Goal: Task Accomplishment & Management: Complete application form

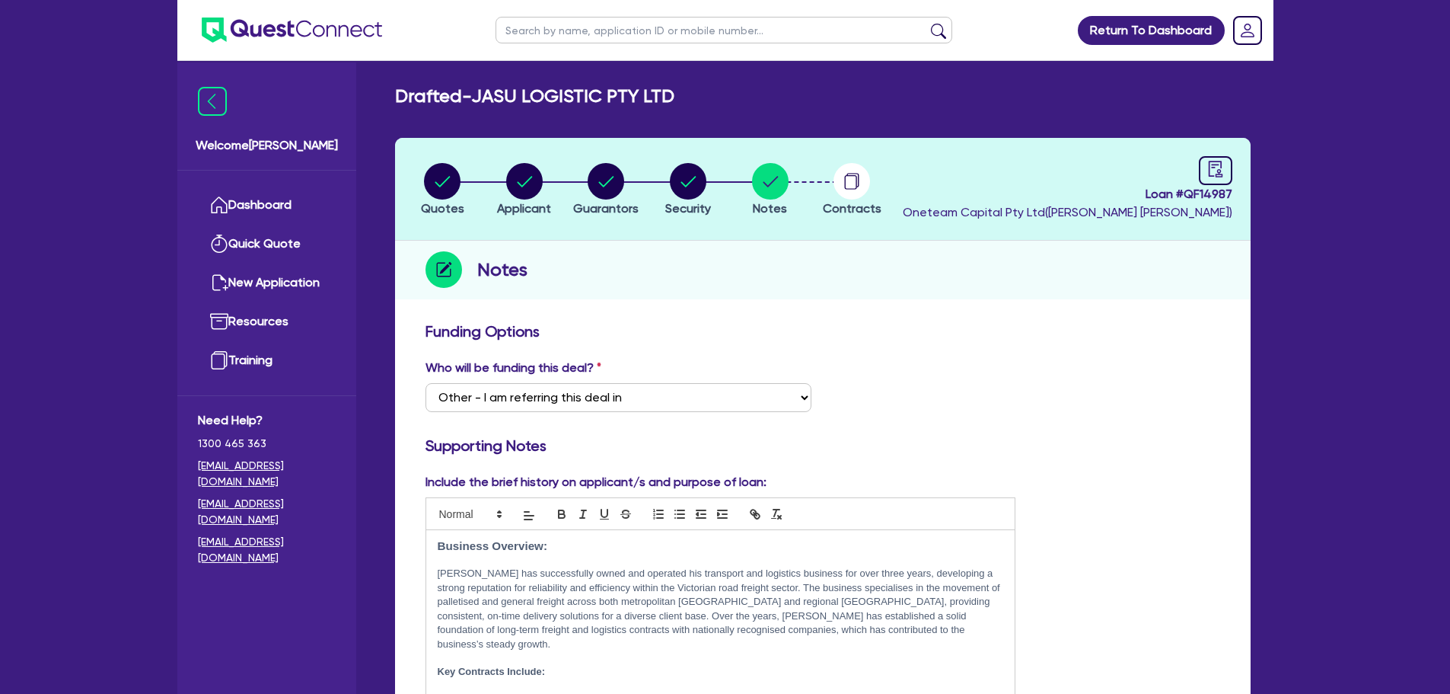
select select "Other"
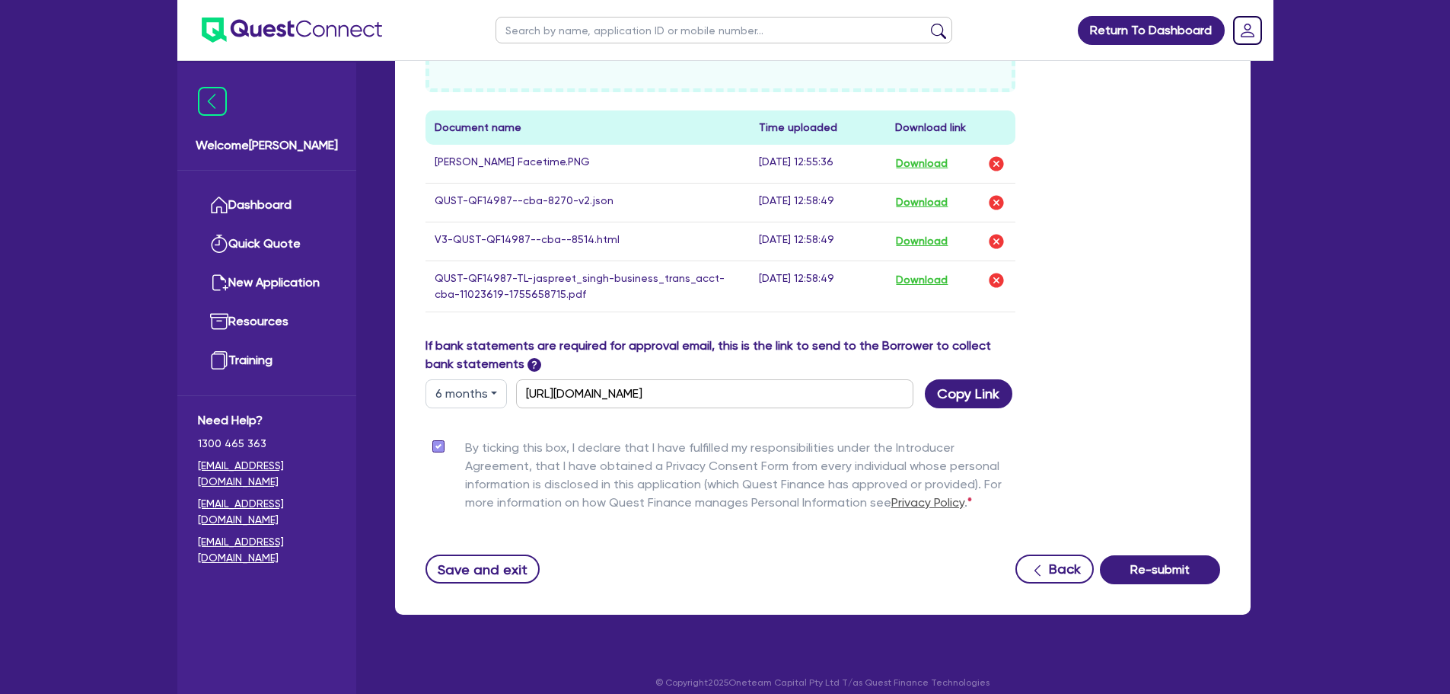
scroll to position [886, 0]
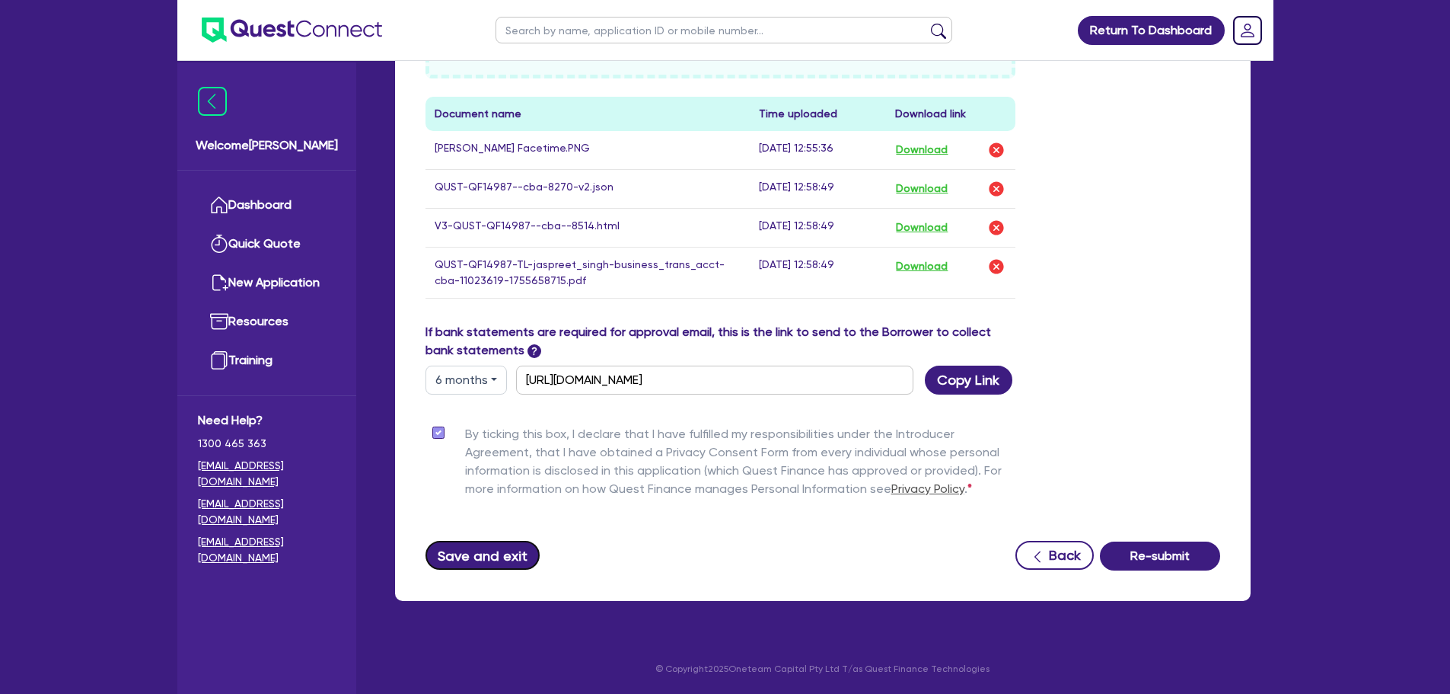
click at [498, 559] on button "Save and exit" at bounding box center [483, 555] width 115 height 29
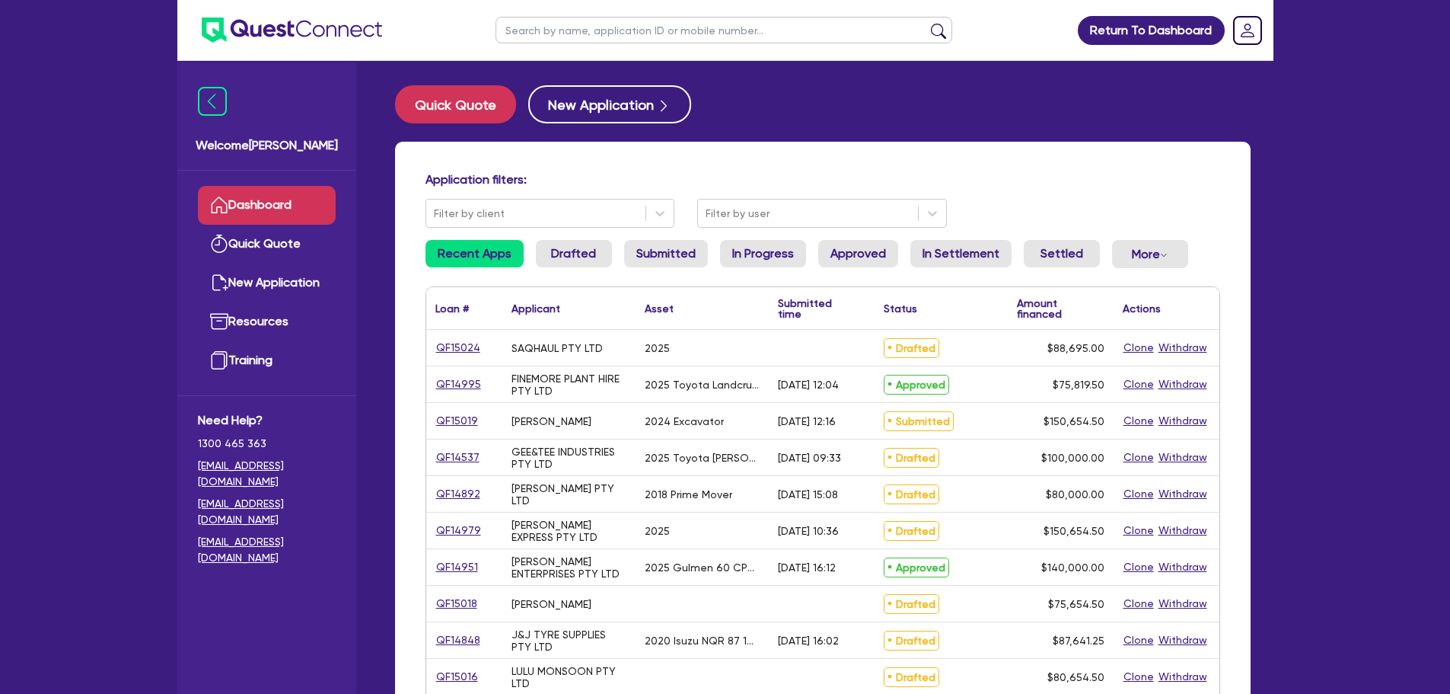
click at [588, 33] on input "text" at bounding box center [724, 30] width 457 height 27
type input "am"
click at [926, 23] on button "submit" at bounding box center [938, 33] width 24 height 21
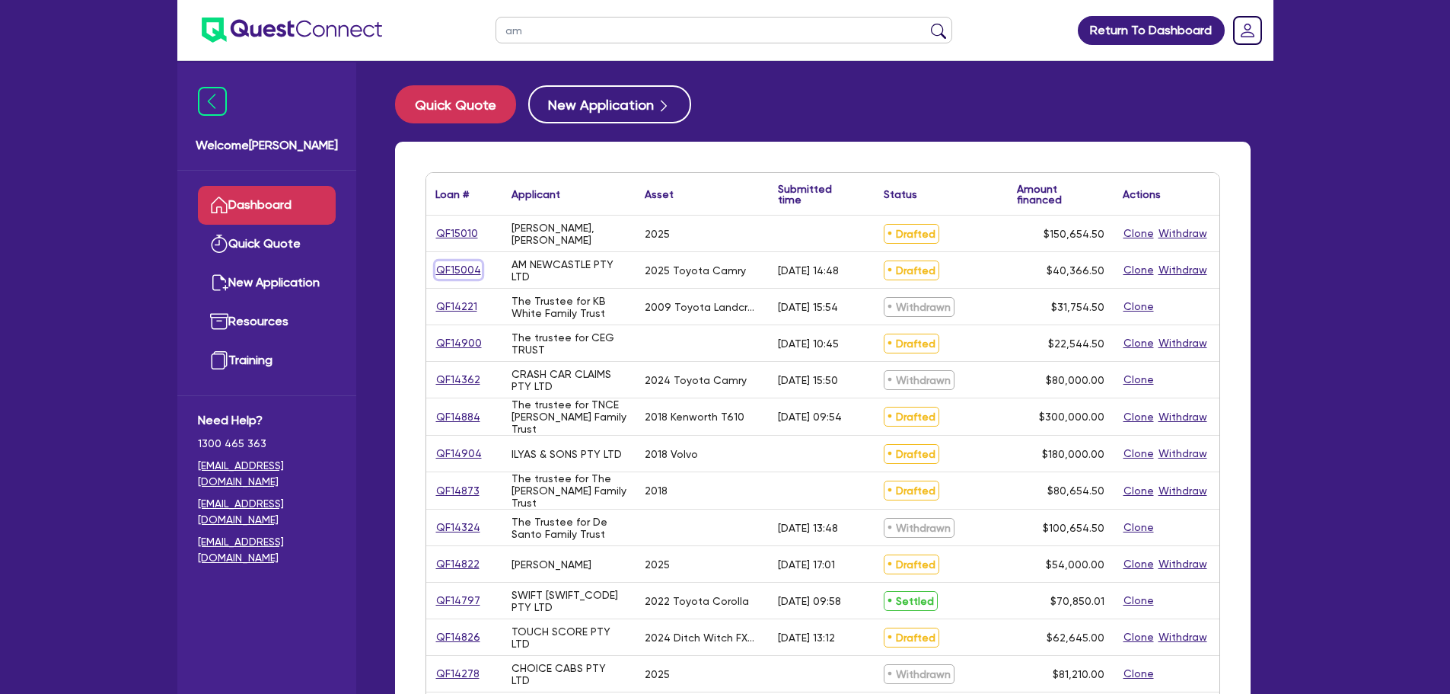
click at [454, 273] on link "QF15004" at bounding box center [458, 270] width 46 height 18
select select "CARS_AND_LIGHT_TRUCKS"
select select "PASSENGER_VEHICLES"
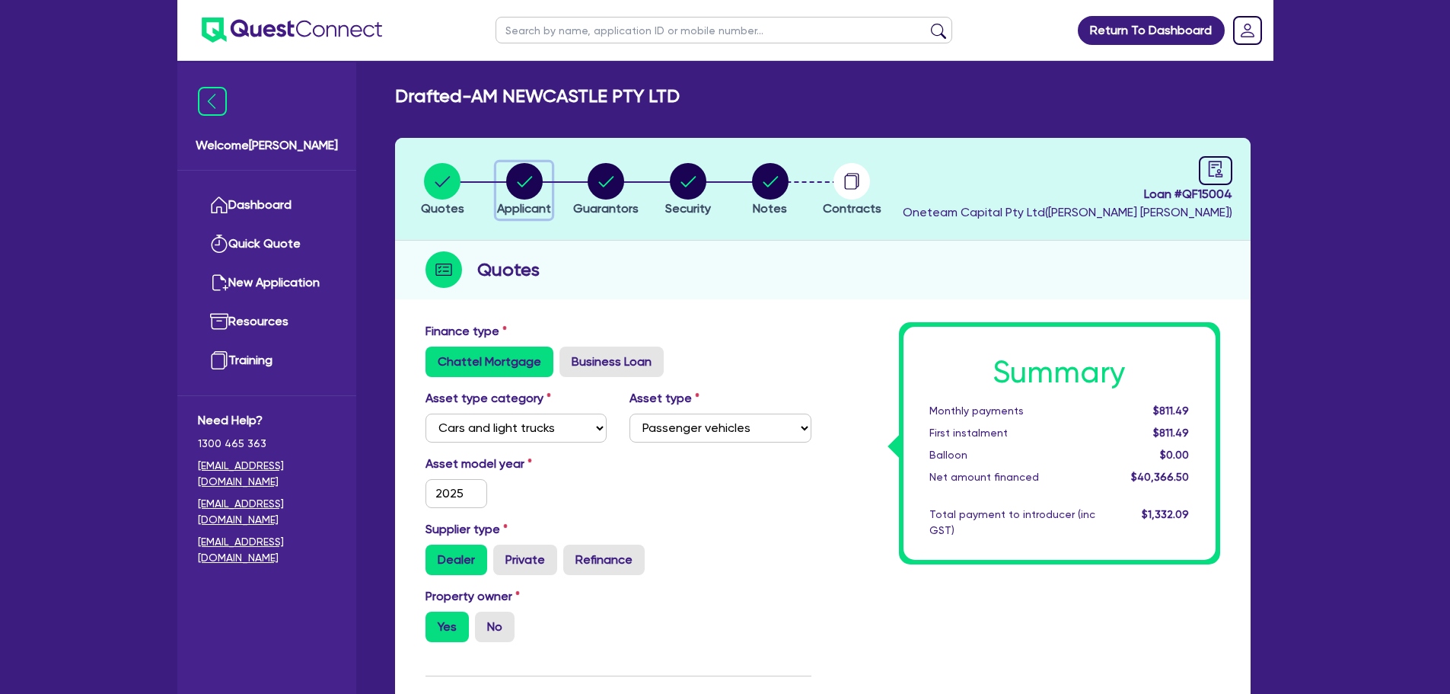
click at [528, 187] on circle "button" at bounding box center [524, 181] width 37 height 37
select select "COMPANY"
select select "RENTAL_REAL_ESTATE"
select select "MOTOR_VEHICLES"
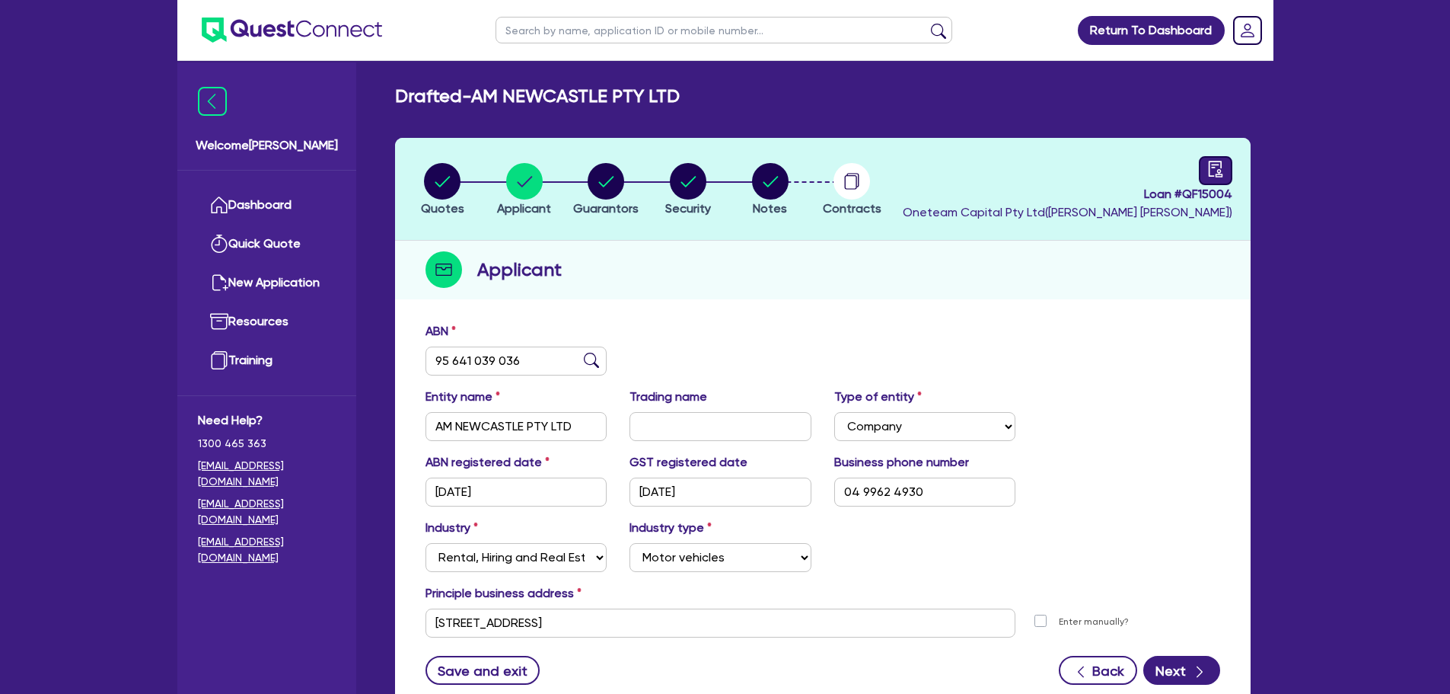
click at [1215, 171] on icon "audit" at bounding box center [1215, 169] width 17 height 17
select select "DRAFTED_AMENDED"
select select "Other"
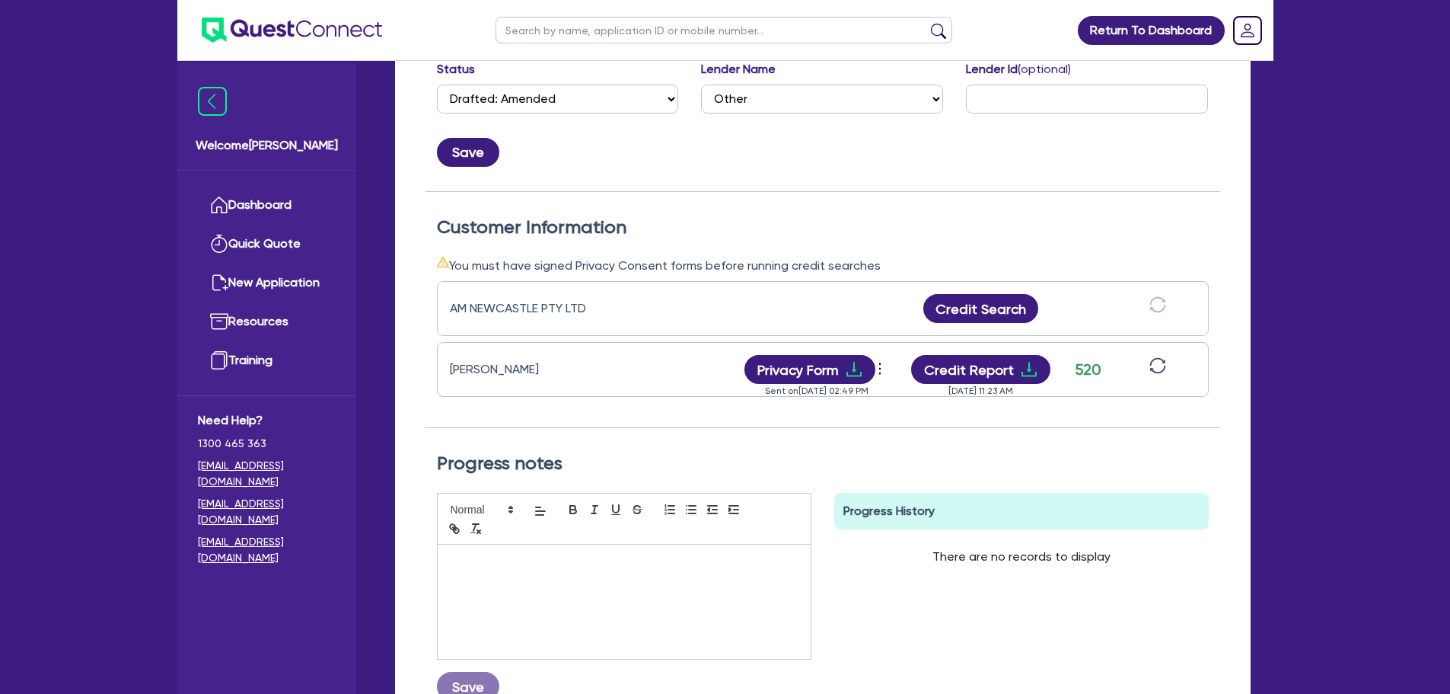
scroll to position [228, 0]
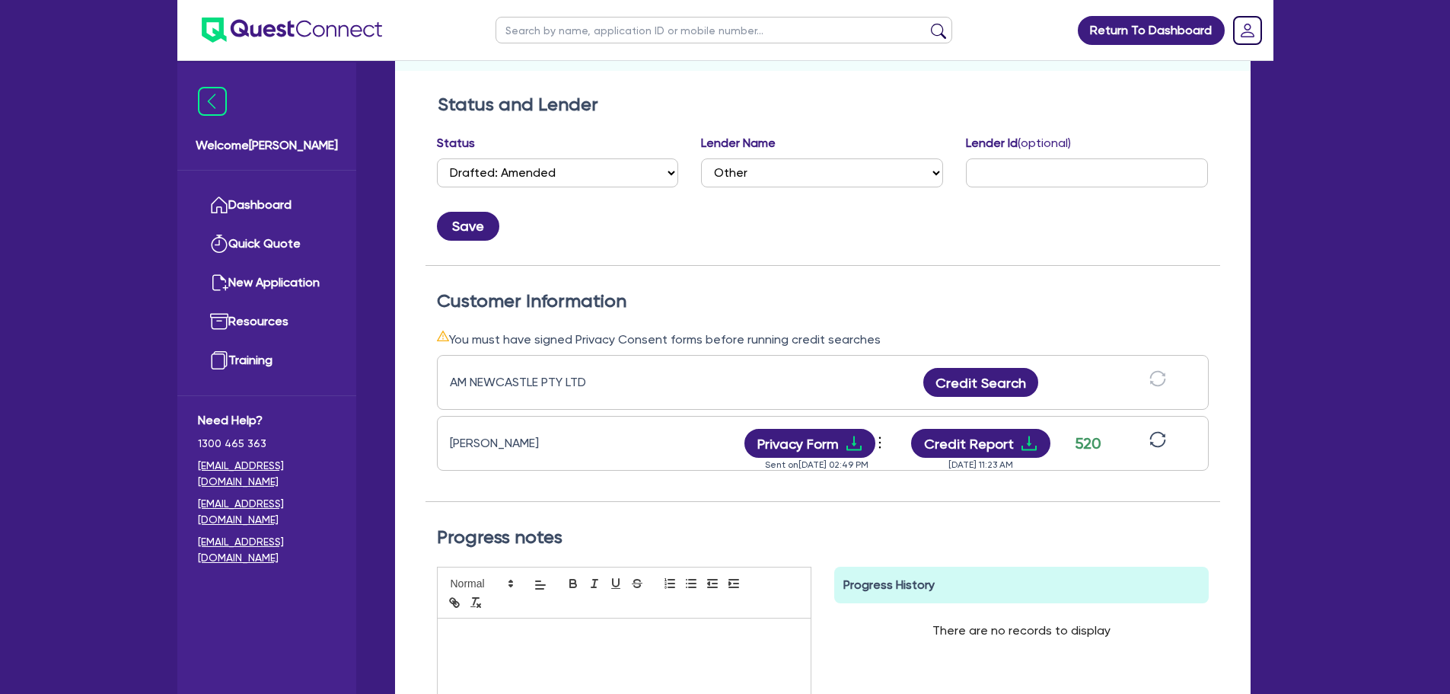
drag, startPoint x: 480, startPoint y: 428, endPoint x: 452, endPoint y: 367, distance: 66.8
click at [452, 367] on div "AM NEWCASTLE PTY LTD Credit Search [PERSON_NAME] Privacy Form View log Send new…" at bounding box center [823, 425] width 772 height 152
click at [663, 383] on div "AM NEWCASTLE PTY LTD Credit Search" at bounding box center [823, 382] width 772 height 55
drag, startPoint x: 575, startPoint y: 445, endPoint x: 446, endPoint y: 368, distance: 149.5
click at [446, 368] on div "AM NEWCASTLE PTY LTD Credit Search [PERSON_NAME] Privacy Form View log Send new…" at bounding box center [823, 425] width 772 height 152
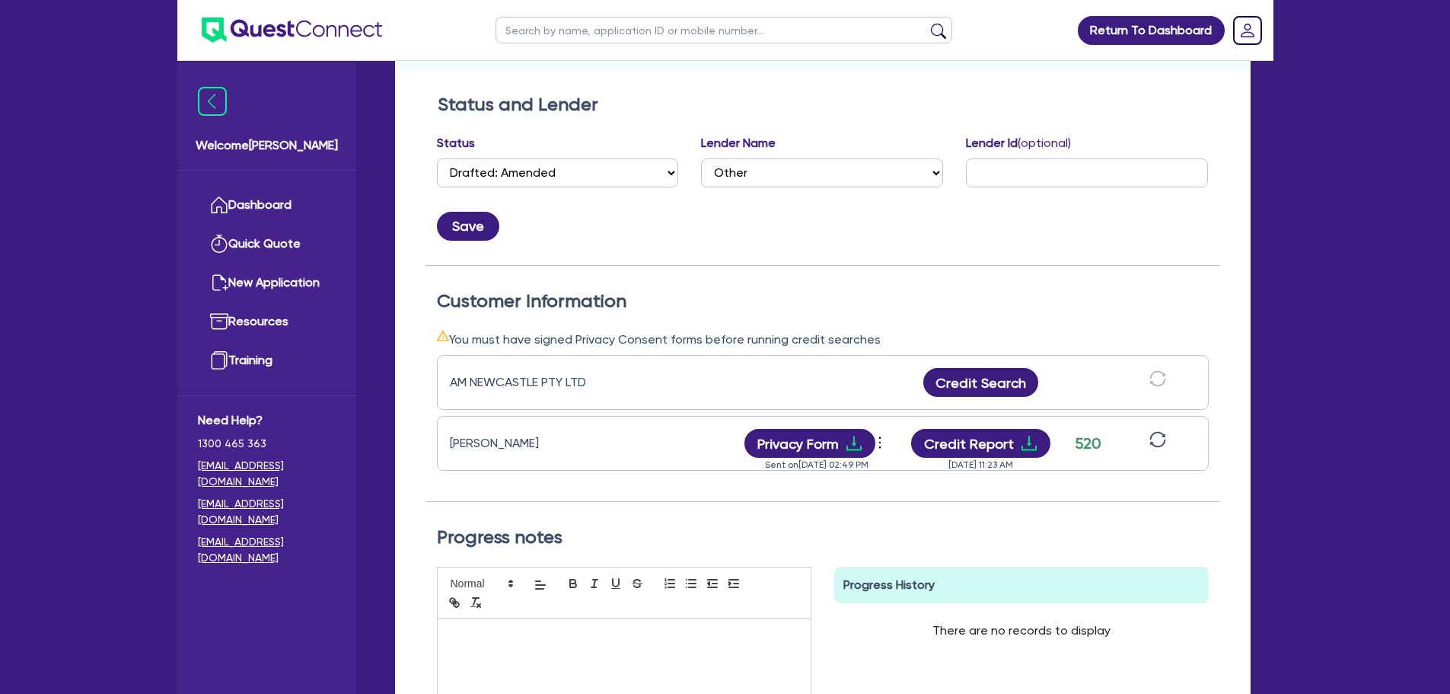
click at [592, 402] on div "AM NEWCASTLE PTY LTD Credit Search" at bounding box center [823, 382] width 772 height 55
click at [627, 352] on div "AM NEWCASTLE PTY LTD Credit Search [PERSON_NAME] Privacy Form View log Send new…" at bounding box center [823, 425] width 772 height 152
click at [615, 324] on div "Customer Information You must have signed Privacy Consent forms before running …" at bounding box center [823, 396] width 795 height 212
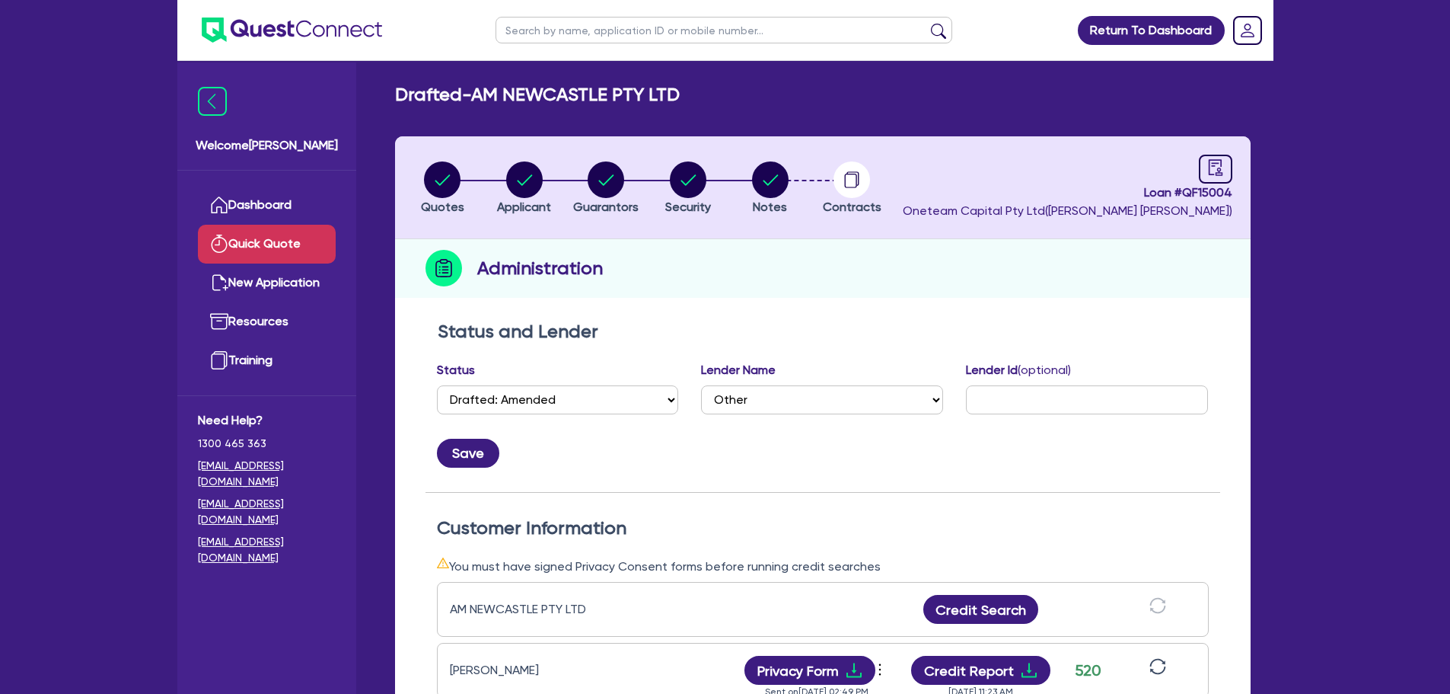
scroll to position [0, 0]
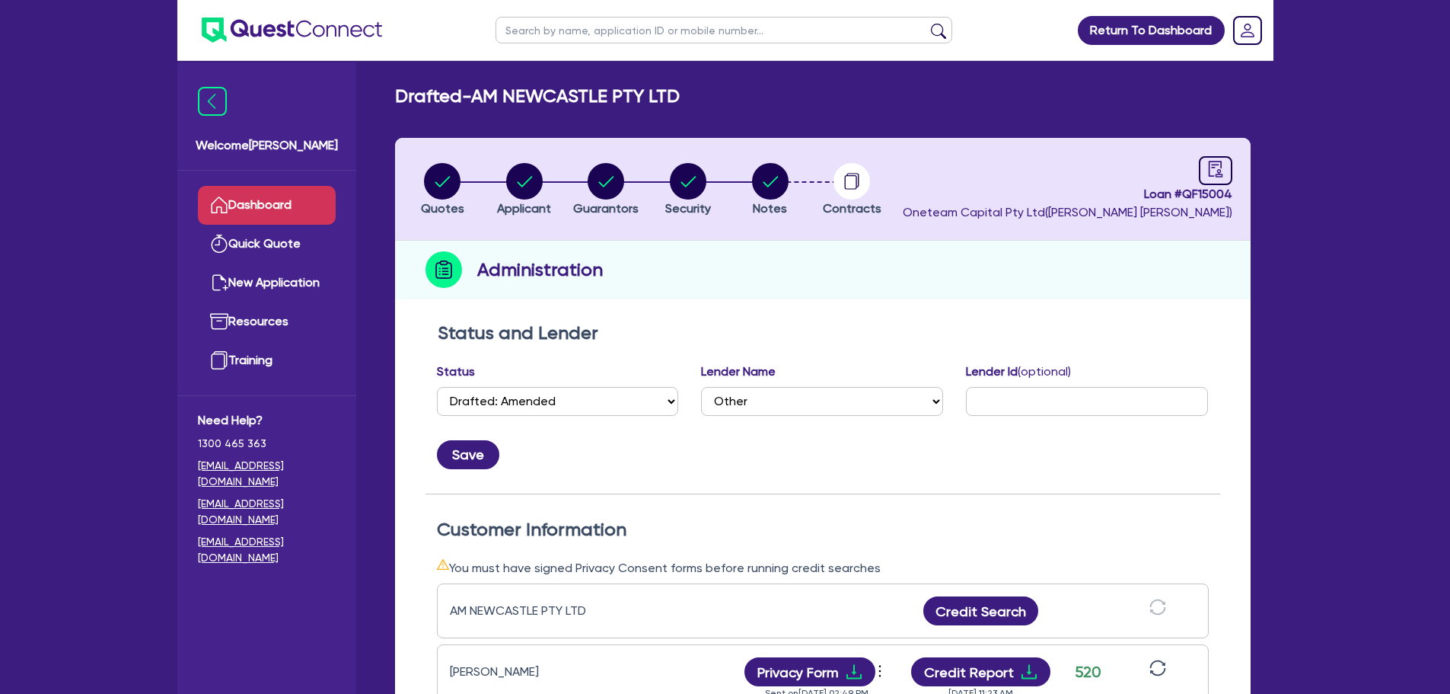
click at [267, 222] on link "Dashboard" at bounding box center [267, 205] width 138 height 39
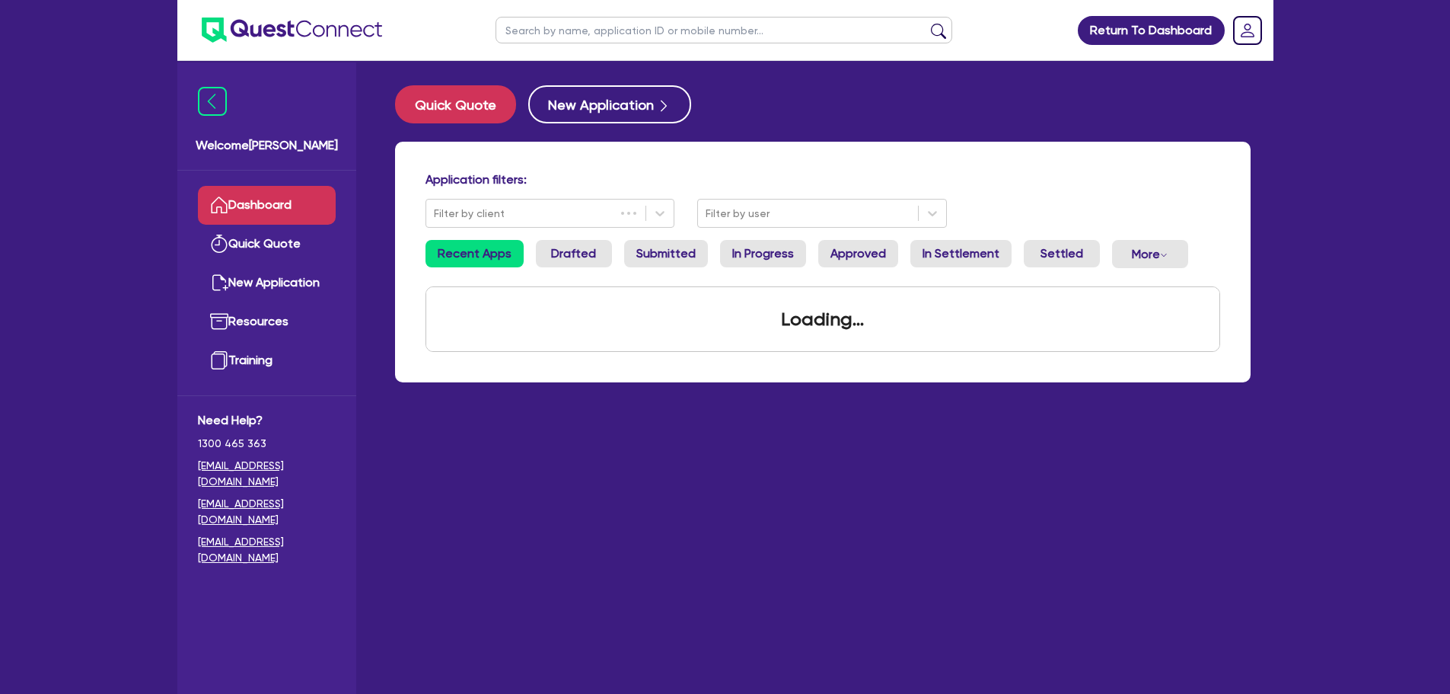
drag, startPoint x: 609, startPoint y: 30, endPoint x: 623, endPoint y: 28, distance: 13.8
click at [609, 30] on input "text" at bounding box center [724, 30] width 457 height 27
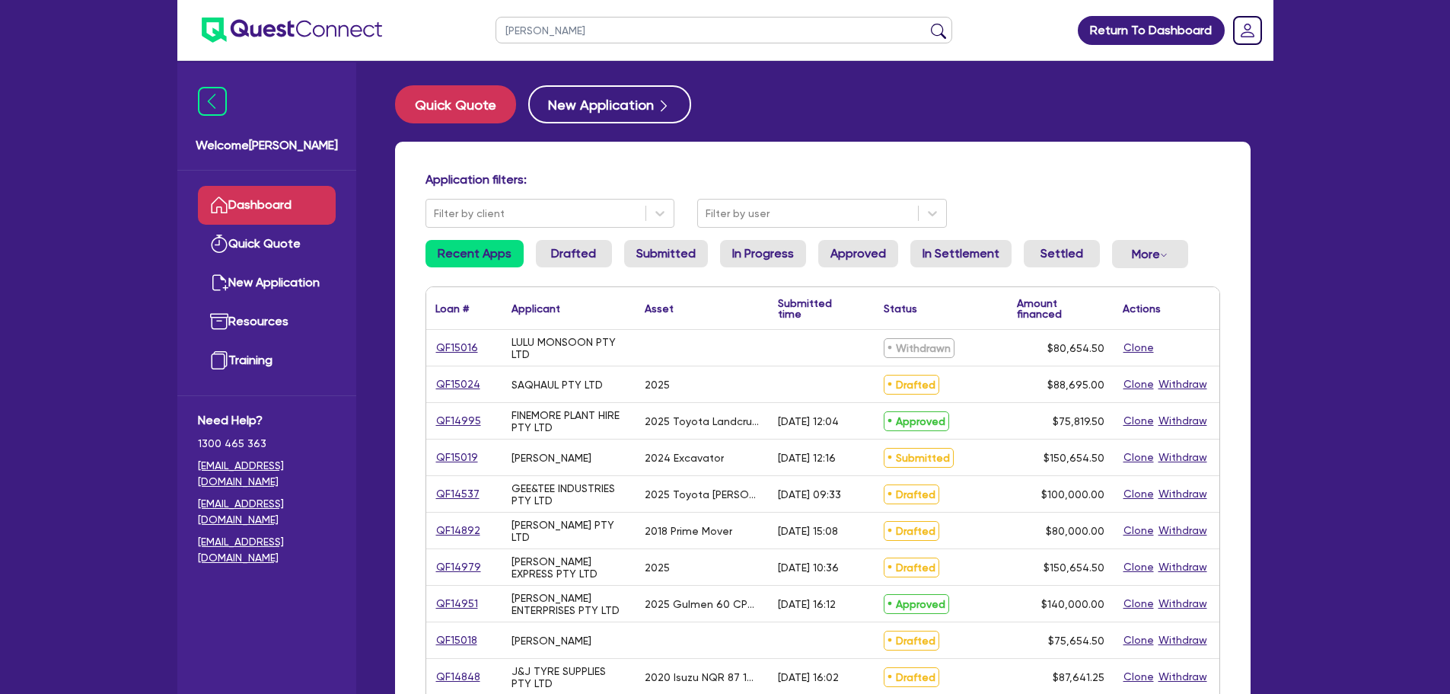
type input "[PERSON_NAME]"
click at [926, 23] on button "submit" at bounding box center [938, 33] width 24 height 21
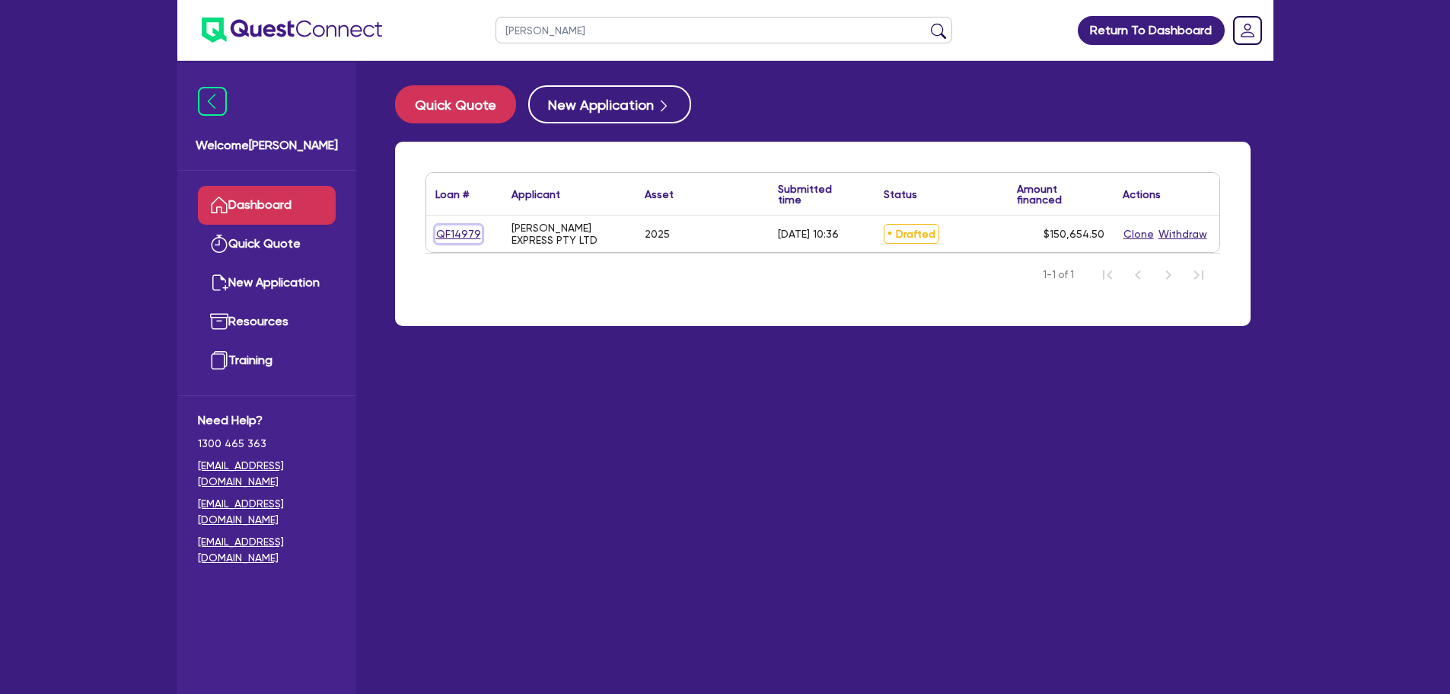
click at [444, 236] on link "QF14979" at bounding box center [458, 234] width 46 height 18
select select "PRIMARY_ASSETS"
select select "TRAILERS"
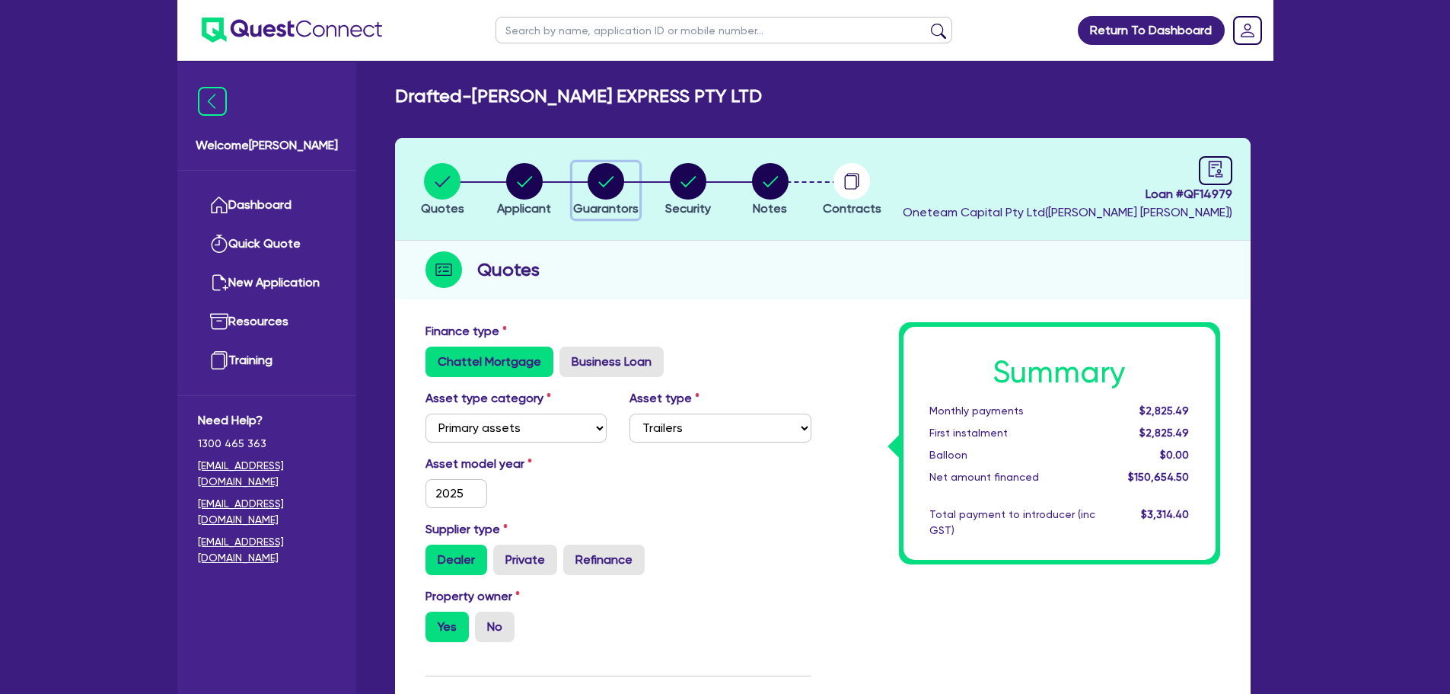
click at [608, 191] on circle "button" at bounding box center [606, 181] width 37 height 37
select select "MR"
select select "VIC"
select select "SINGLE"
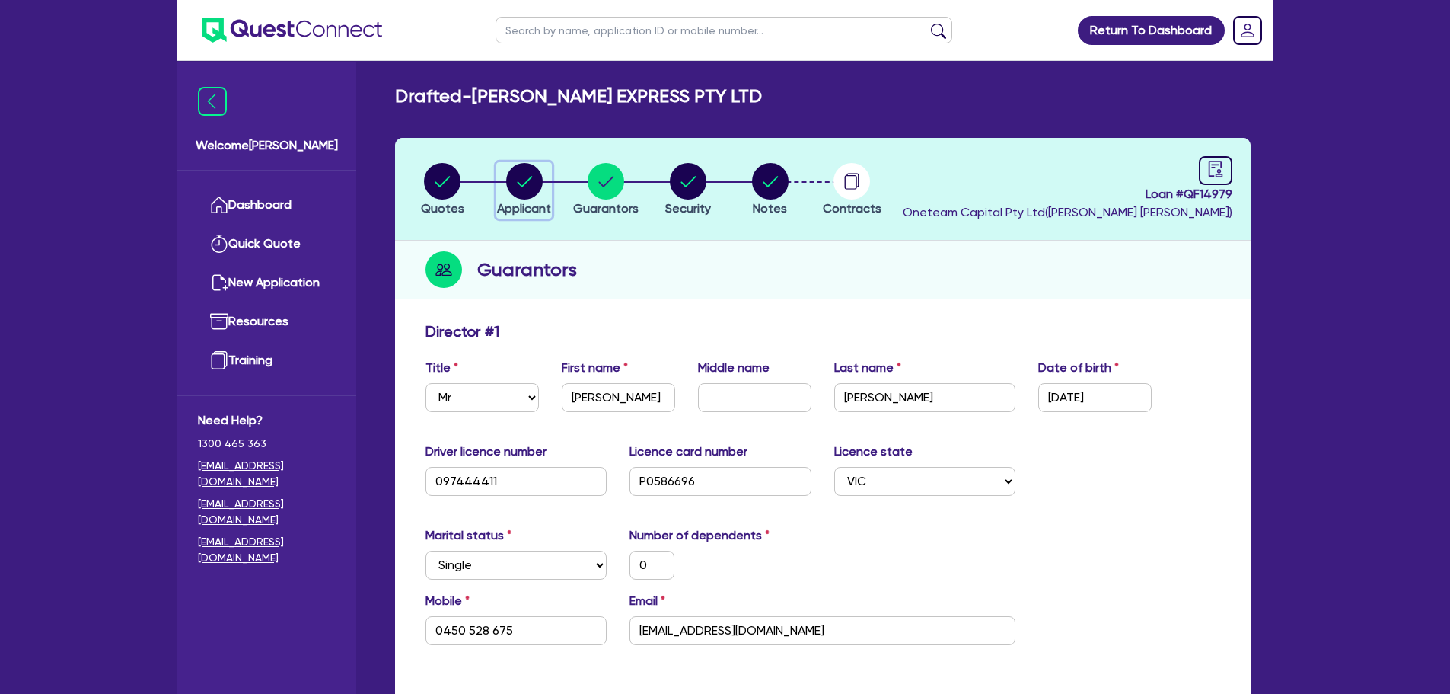
click at [537, 188] on circle "button" at bounding box center [524, 181] width 37 height 37
select select "COMPANY"
select select "TRANSPORT_WAREHOUSING"
select select "PASSENGERS_FREIGHT_TRANSPORT"
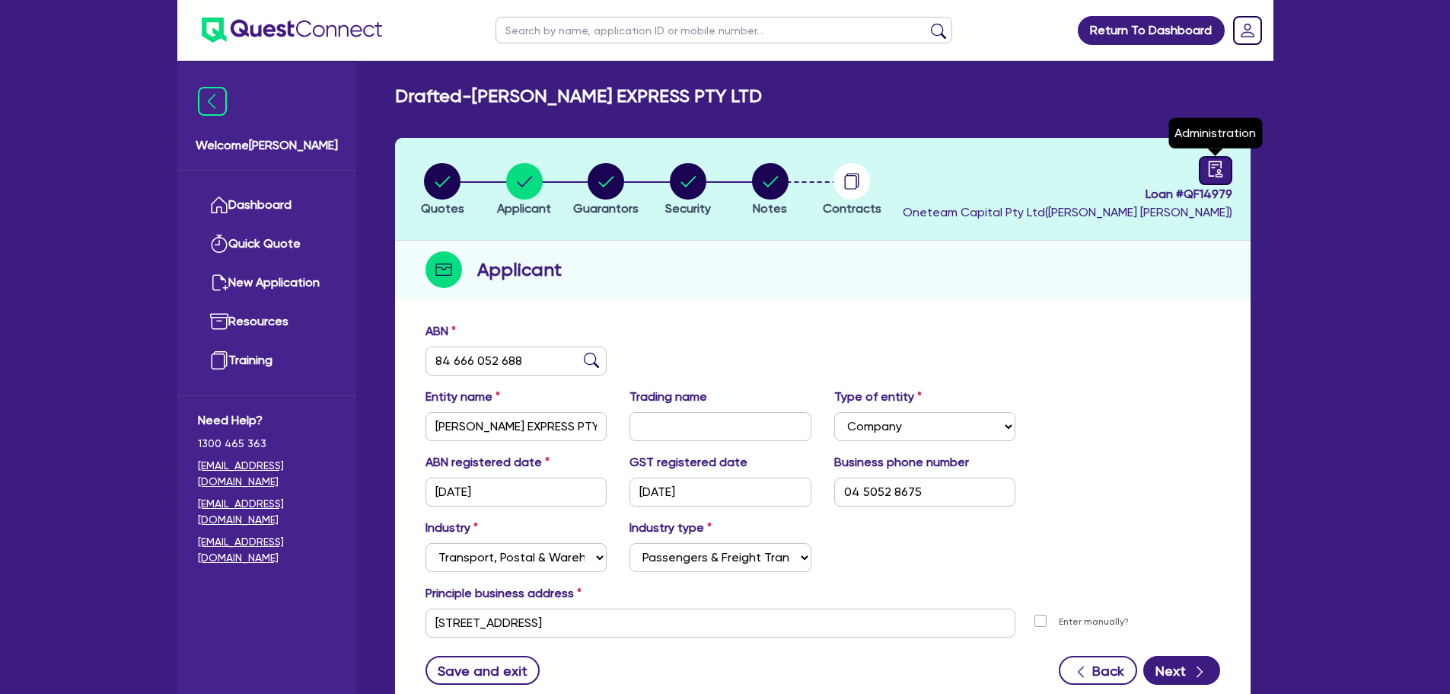
click at [1221, 167] on icon "audit" at bounding box center [1215, 169] width 14 height 16
select select "DRAFTED_AMENDED"
select select "Other"
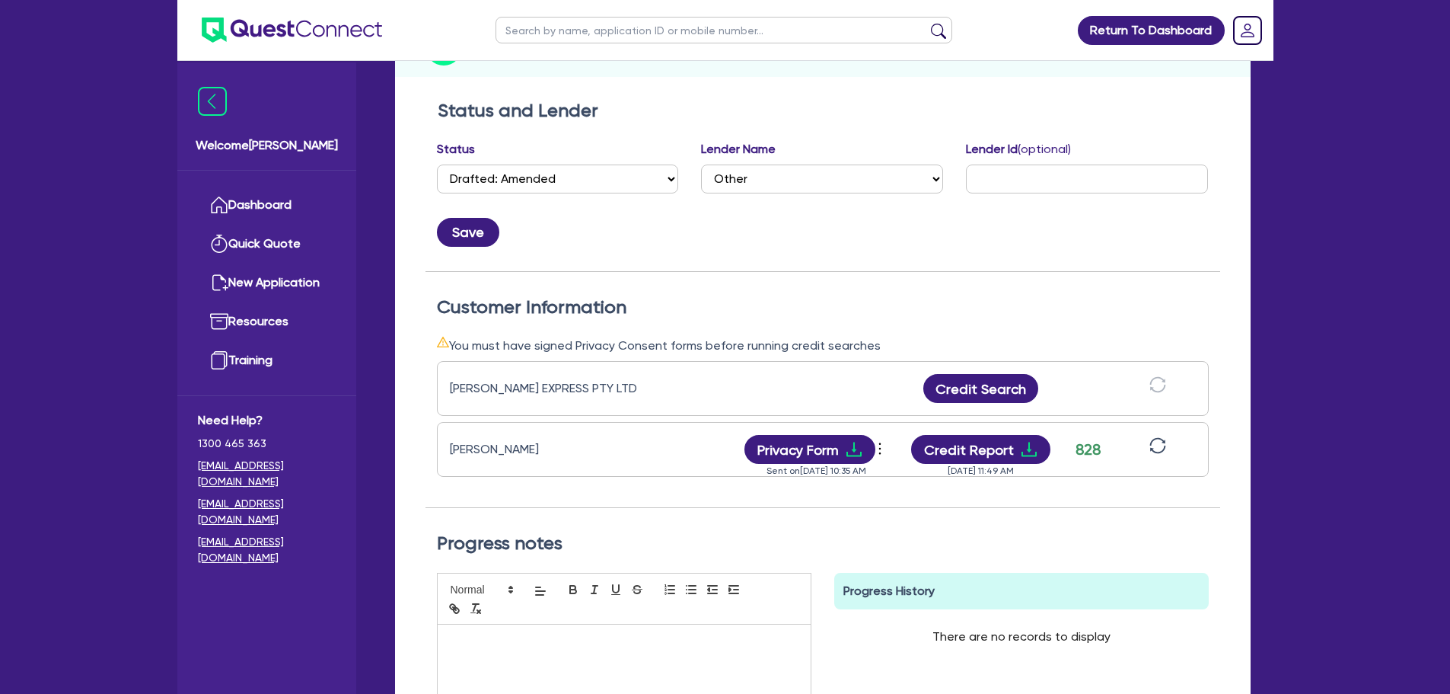
scroll to position [228, 0]
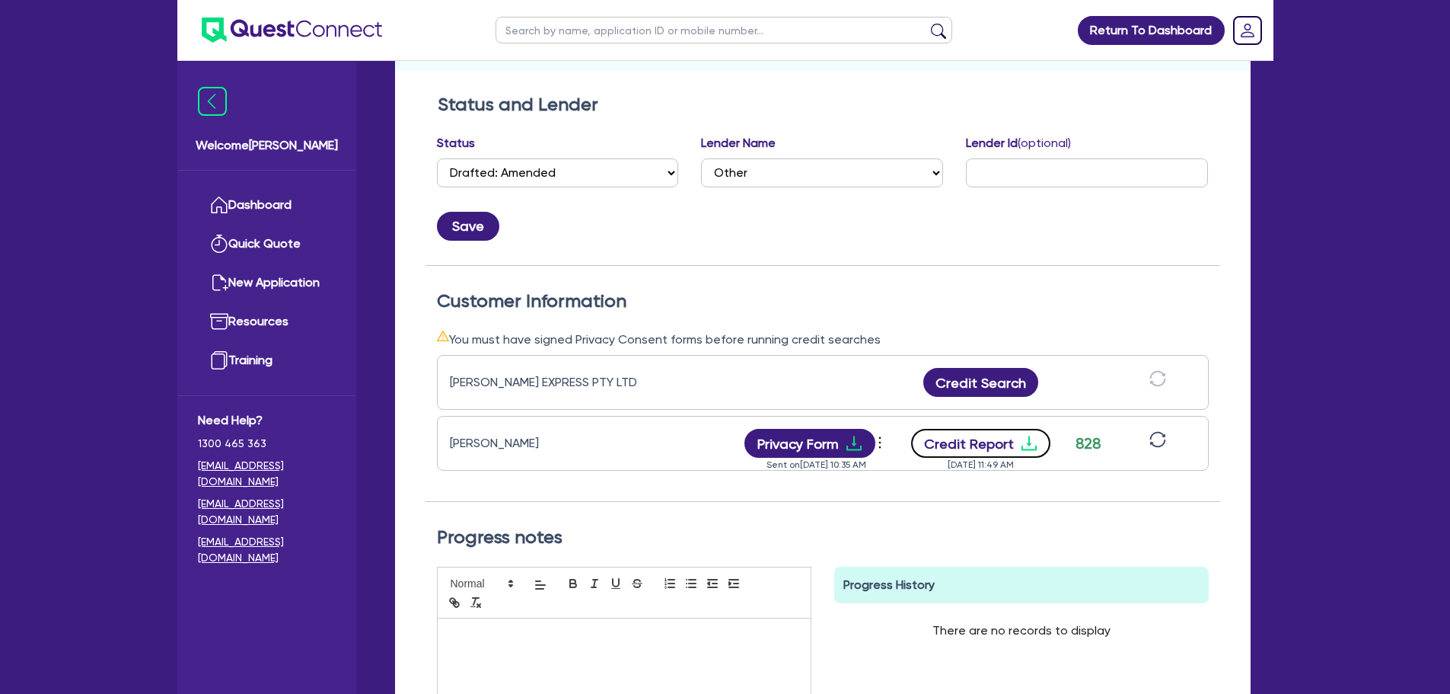
click at [970, 447] on button "Credit Report" at bounding box center [980, 443] width 139 height 29
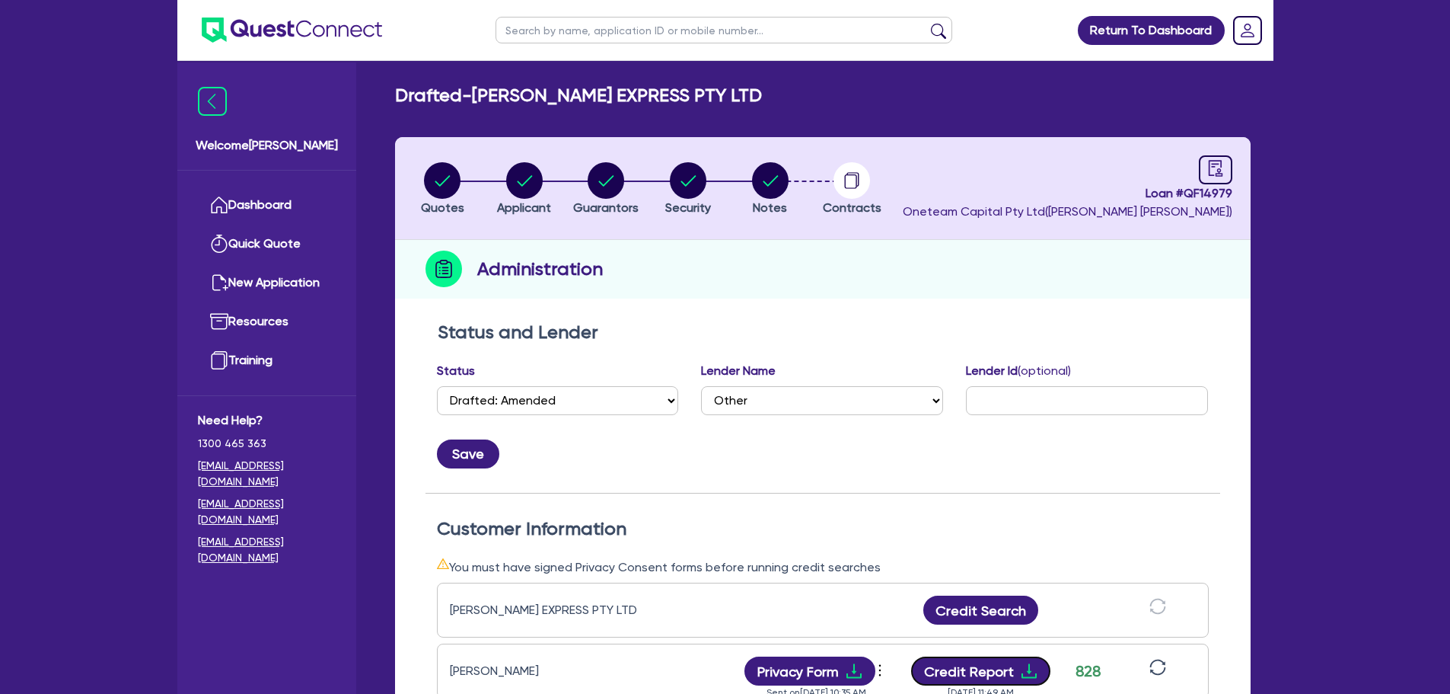
scroll to position [0, 0]
click at [598, 177] on circle "button" at bounding box center [606, 181] width 37 height 37
select select "MR"
select select "VIC"
select select "SINGLE"
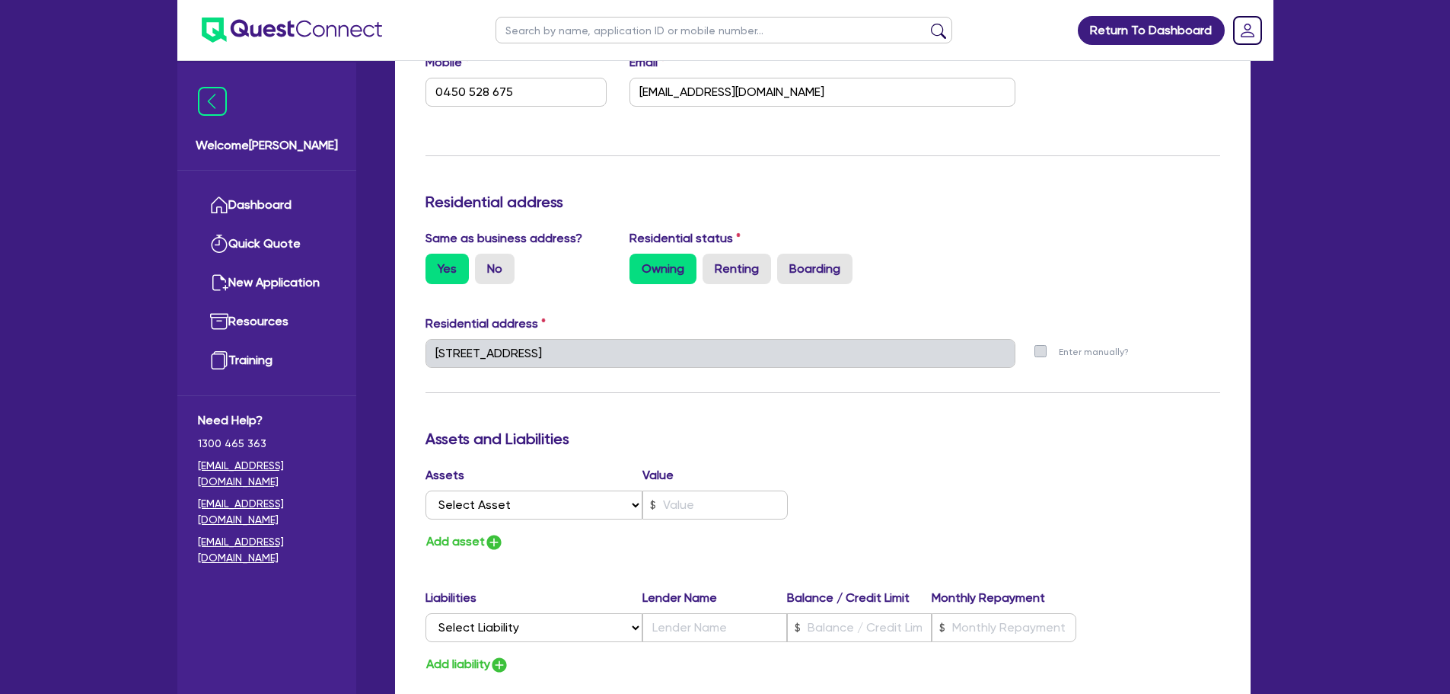
scroll to position [837, 0]
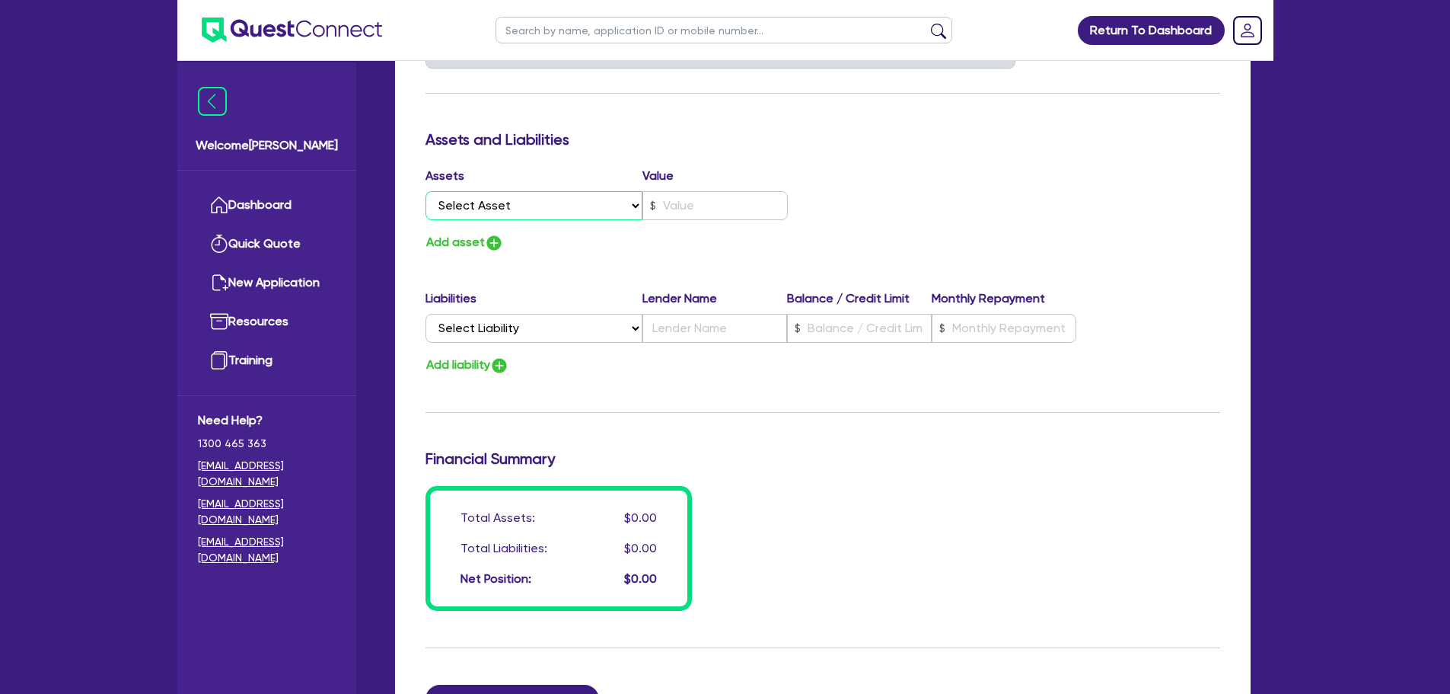
click at [499, 199] on select "Select Asset Cash Property Investment property Vehicle Truck Trailer Equipment …" at bounding box center [535, 205] width 218 height 29
select select "PROPERTY"
click at [426, 191] on select "Select Asset Cash Property Investment property Vehicle Truck Trailer Equipment …" at bounding box center [535, 205] width 218 height 29
type input "0"
type input "0450 528 675"
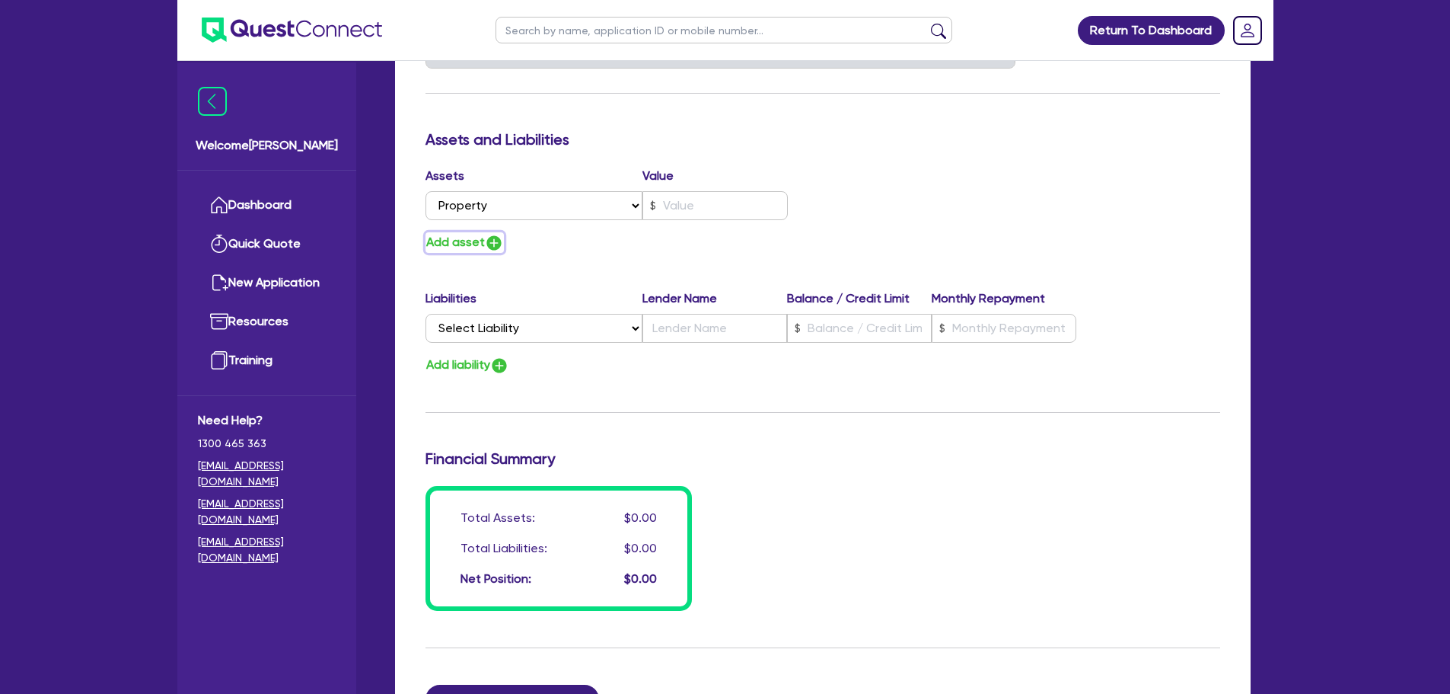
click at [489, 246] on img "button" at bounding box center [494, 243] width 18 height 18
type input "0"
type input "0450 528 675"
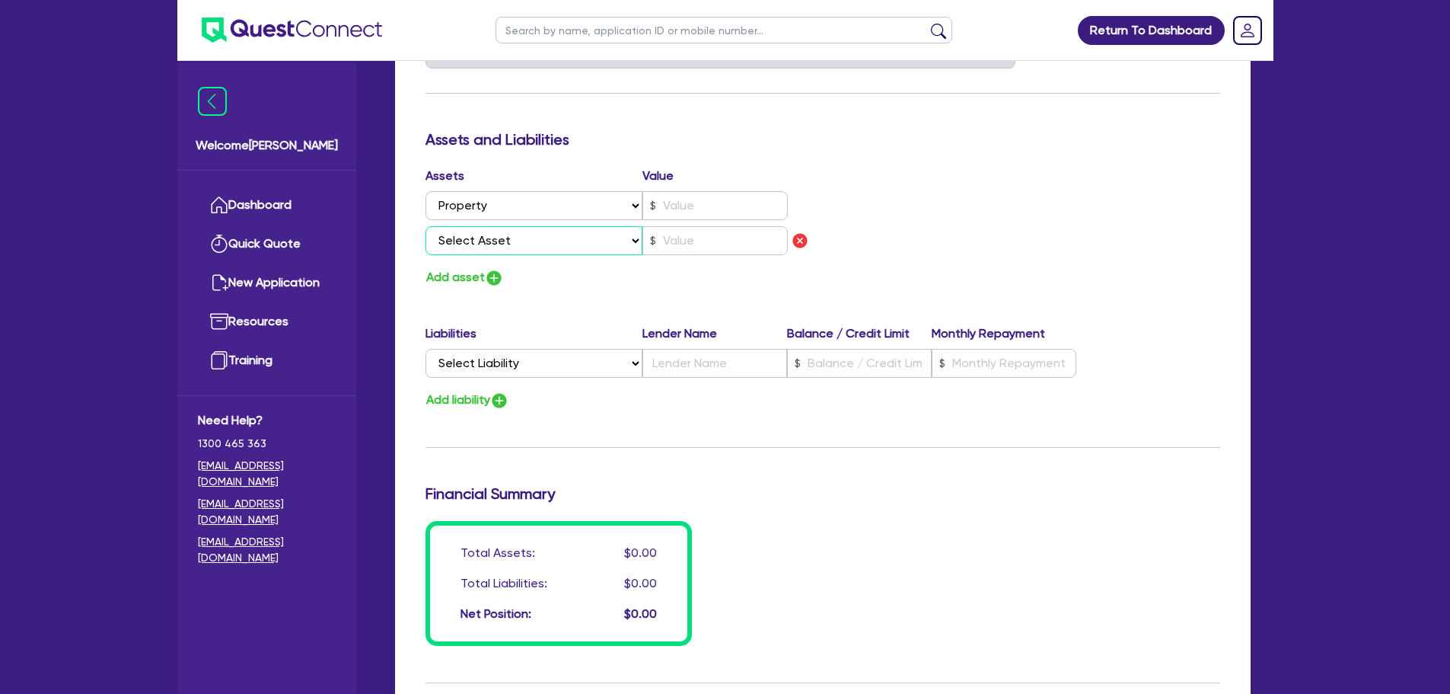
click at [491, 250] on select "Select Asset Cash Property Investment property Vehicle Truck Trailer Equipment …" at bounding box center [535, 240] width 218 height 29
select select "CASH"
click at [426, 226] on select "Select Asset Cash Property Investment property Vehicle Truck Trailer Equipment …" at bounding box center [535, 240] width 218 height 29
type input "0"
type input "0450 528 675"
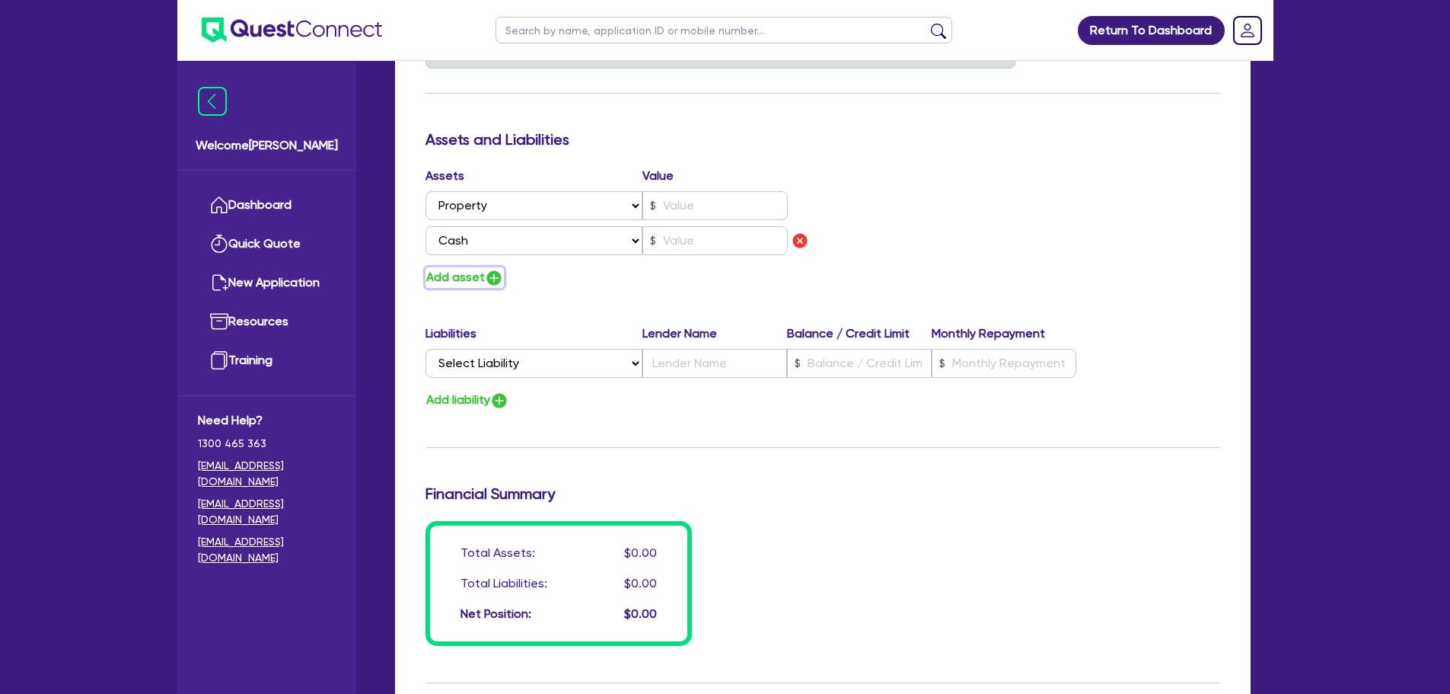
click at [494, 285] on img "button" at bounding box center [494, 278] width 18 height 18
type input "0"
type input "0450 528 675"
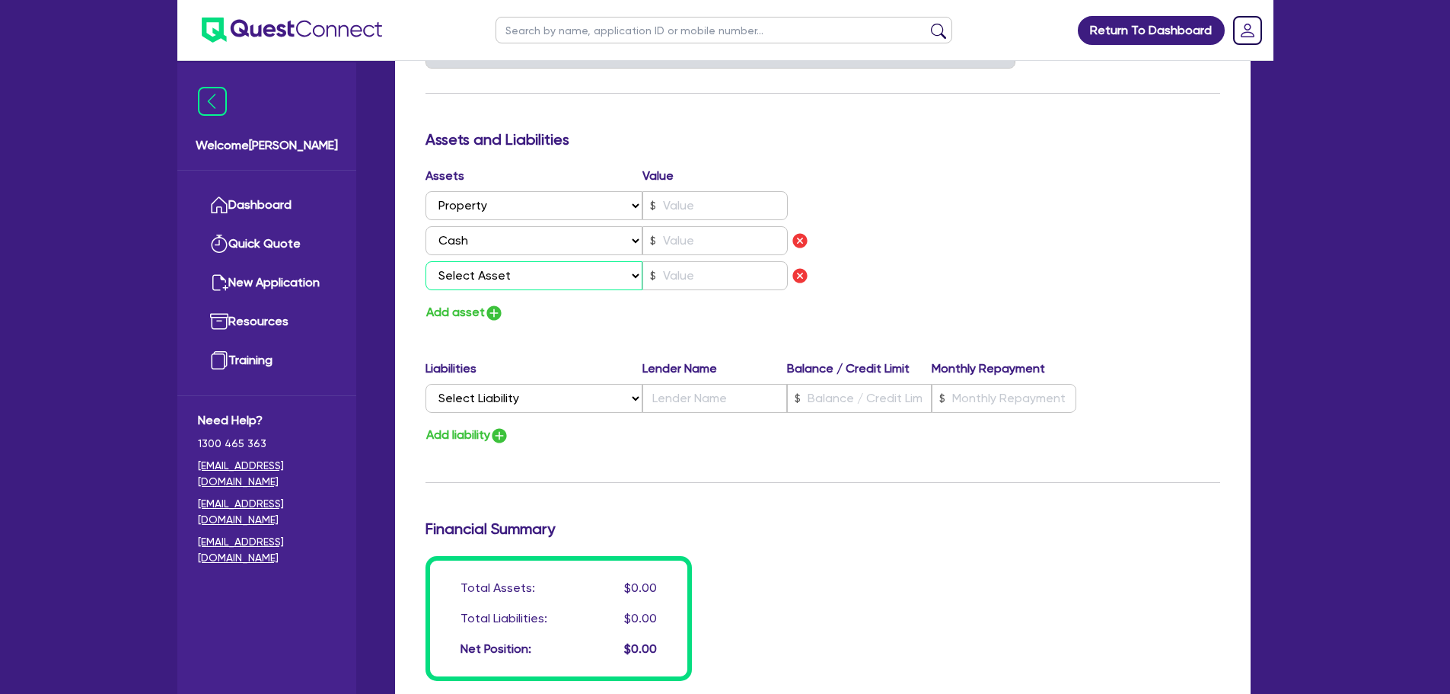
drag, startPoint x: 491, startPoint y: 265, endPoint x: 496, endPoint y: 289, distance: 24.2
click at [491, 265] on select "Select Asset Cash Property Investment property Vehicle Truck Trailer Equipment …" at bounding box center [535, 275] width 218 height 29
drag, startPoint x: 697, startPoint y: 343, endPoint x: 606, endPoint y: 329, distance: 91.7
click at [697, 343] on div "Update residential status for Director #1 Boarding is only acceptable when the …" at bounding box center [823, 83] width 795 height 1196
click at [497, 310] on img "button" at bounding box center [494, 313] width 18 height 18
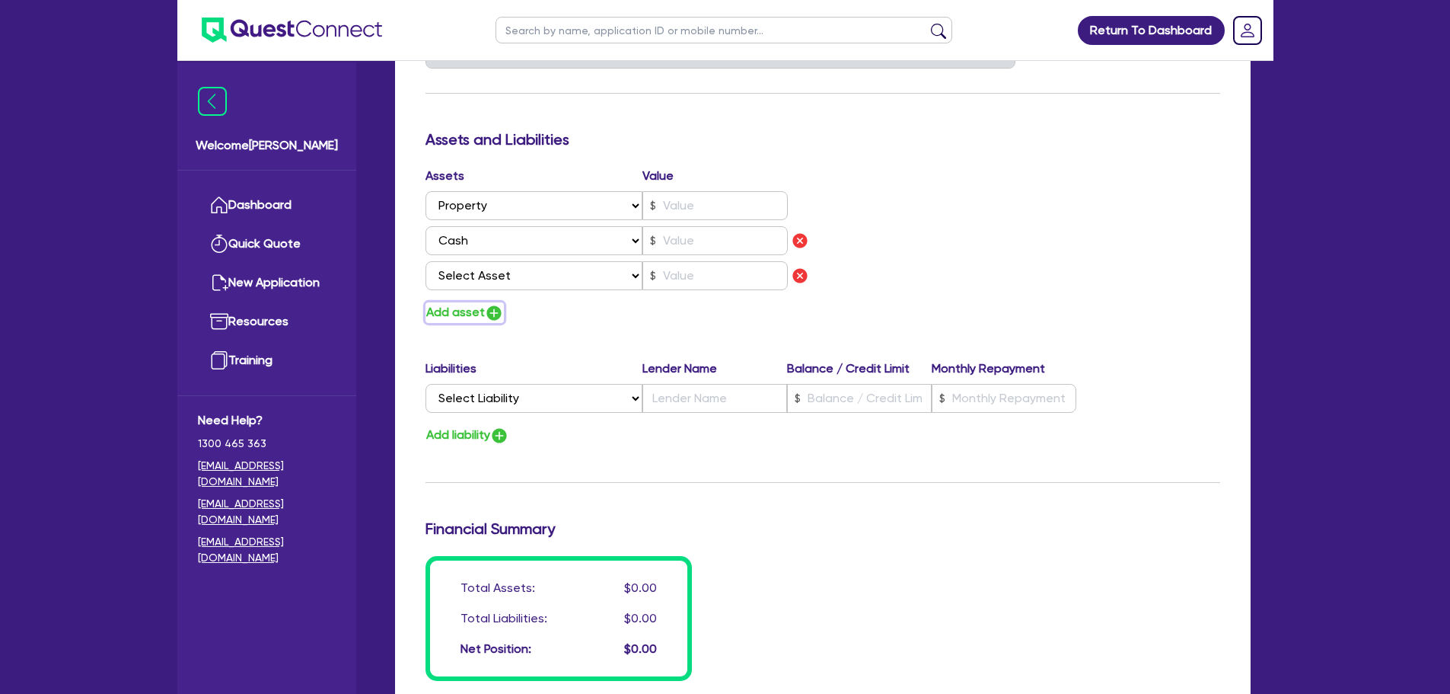
type input "0"
type input "0450 528 675"
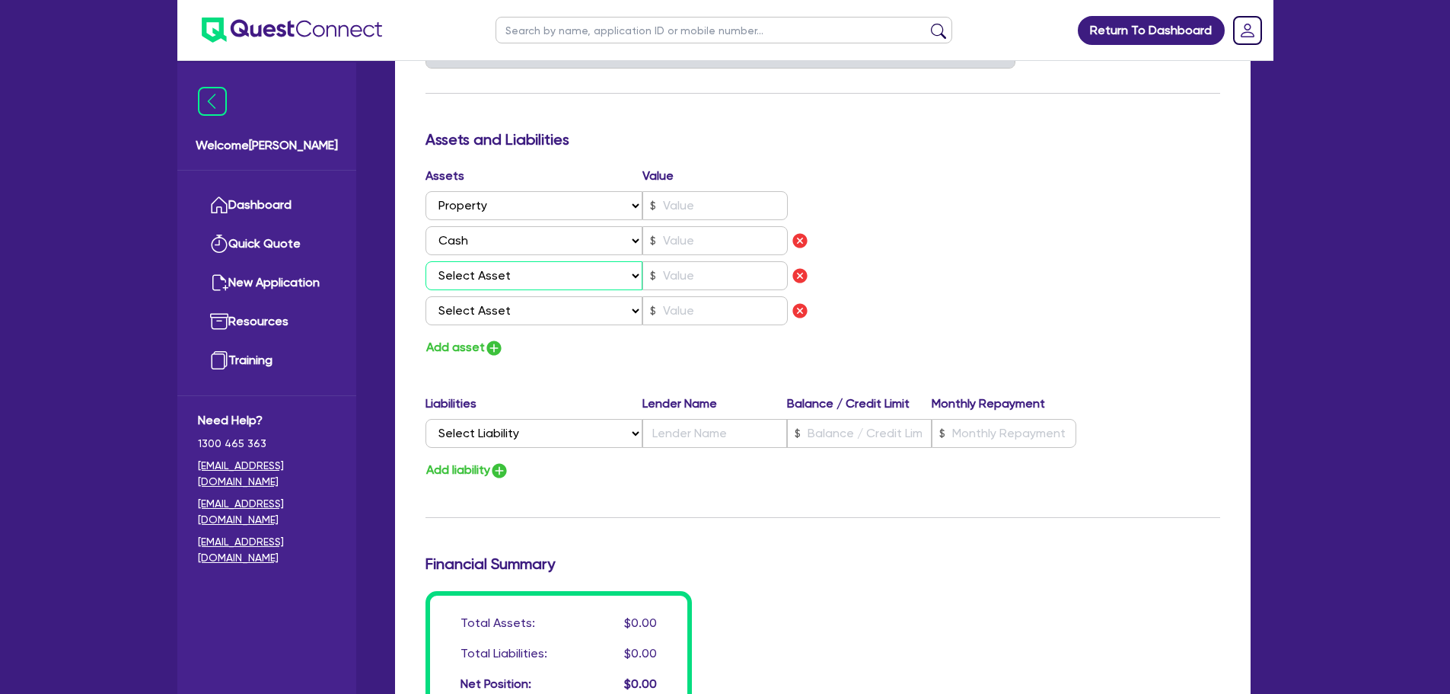
click at [511, 281] on select "Select Asset Cash Property Investment property Vehicle Truck Trailer Equipment …" at bounding box center [535, 275] width 218 height 29
select select "HOUSEHOLD_PERSONAL"
click at [426, 261] on select "Select Asset Cash Property Investment property Vehicle Truck Trailer Equipment …" at bounding box center [535, 275] width 218 height 29
type input "0"
type input "0450 528 675"
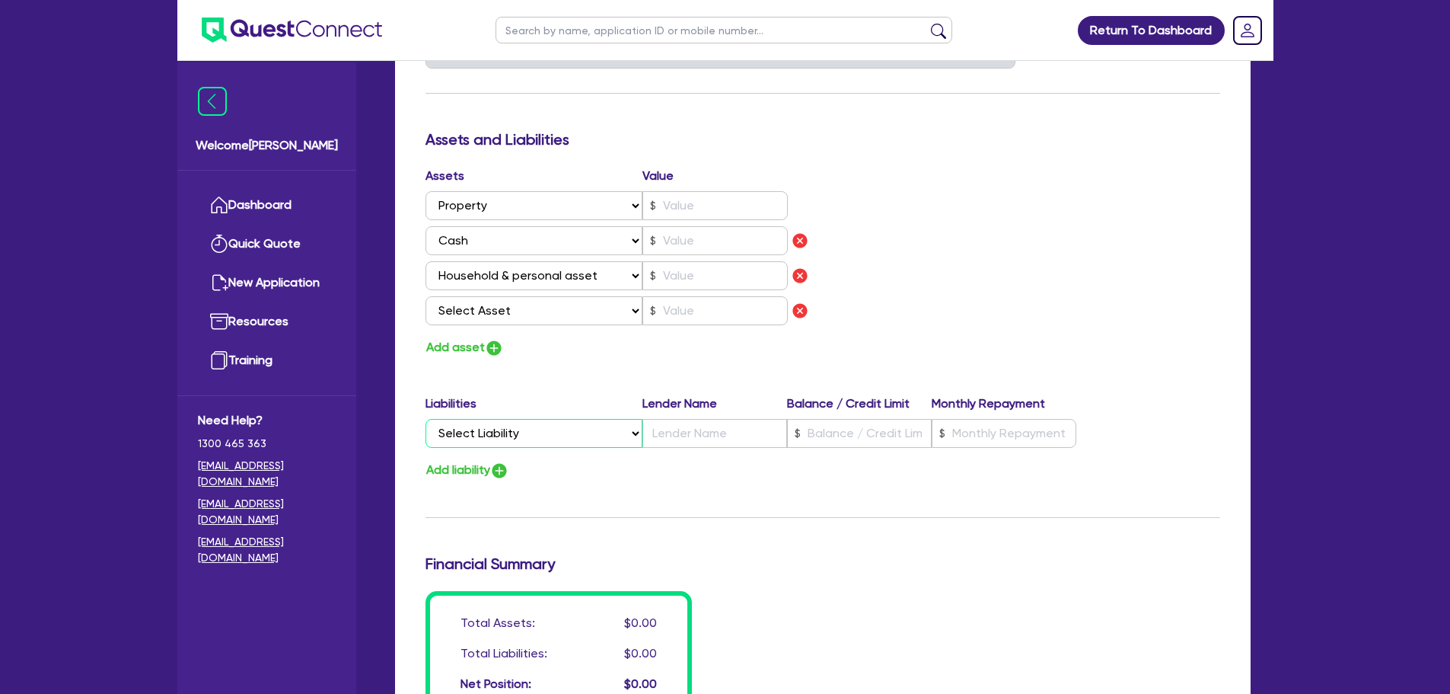
drag, startPoint x: 500, startPoint y: 439, endPoint x: 502, endPoint y: 447, distance: 8.7
click at [500, 439] on select "Select Liability Credit card Mortgage Investment property loan Vehicle loan Tru…" at bounding box center [534, 433] width 217 height 29
select select "MORTGAGE"
click at [426, 419] on select "Select Liability Credit card Mortgage Investment property loan Vehicle loan Tru…" at bounding box center [534, 433] width 217 height 29
type input "0"
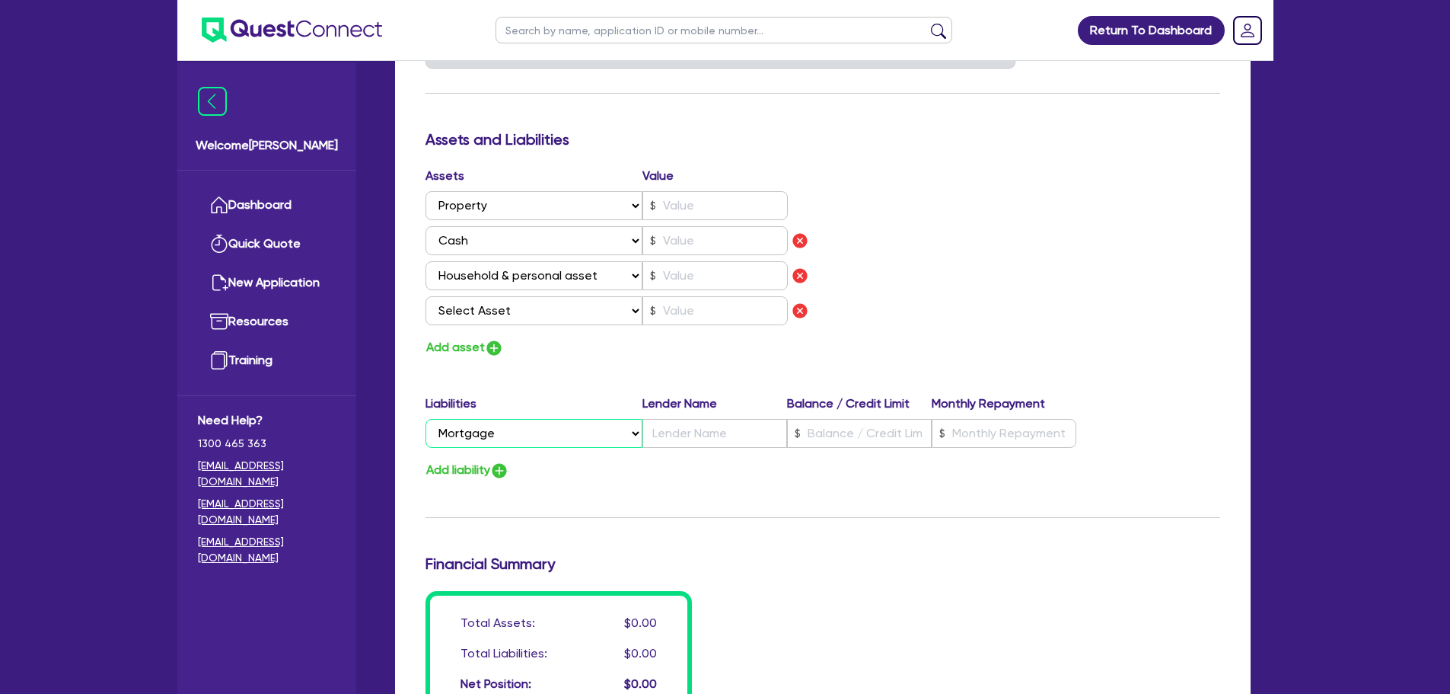
type input "0450 528 675"
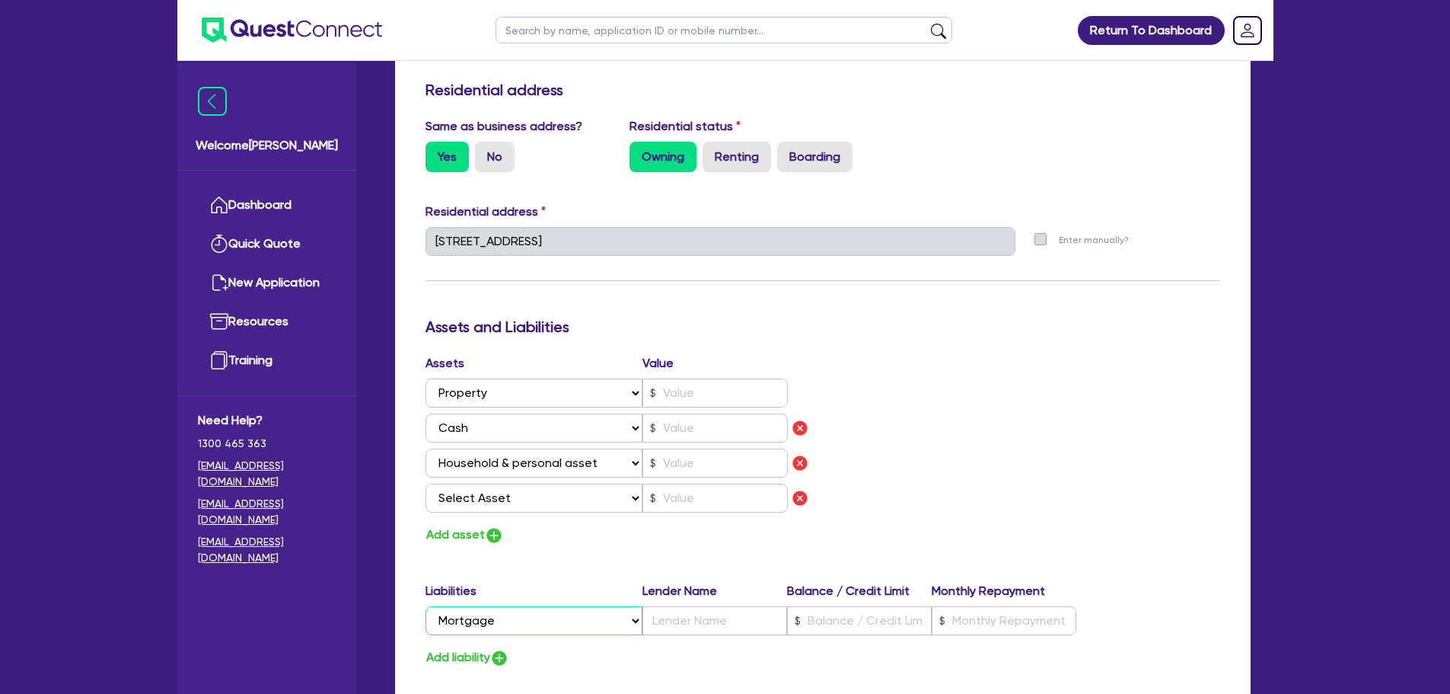
scroll to position [914, 0]
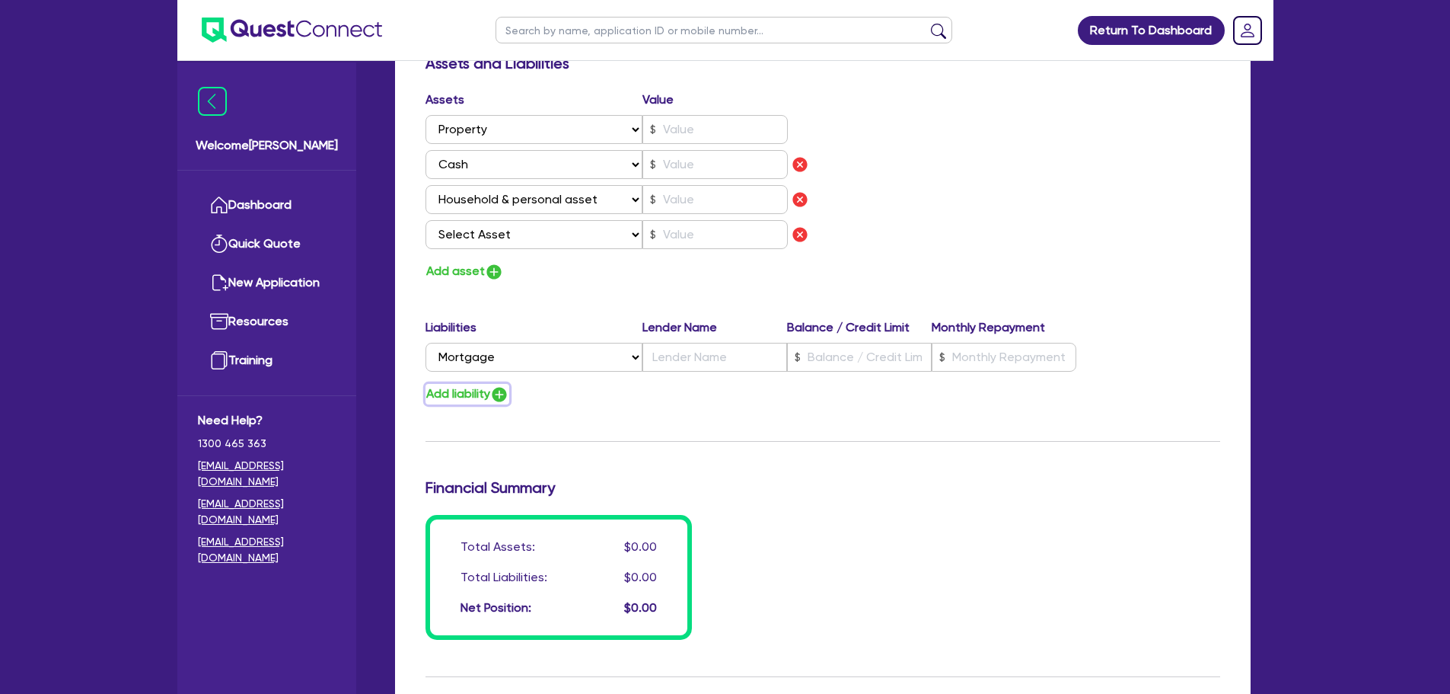
click at [505, 394] on img "button" at bounding box center [499, 394] width 18 height 18
type input "0"
type input "0450 528 675"
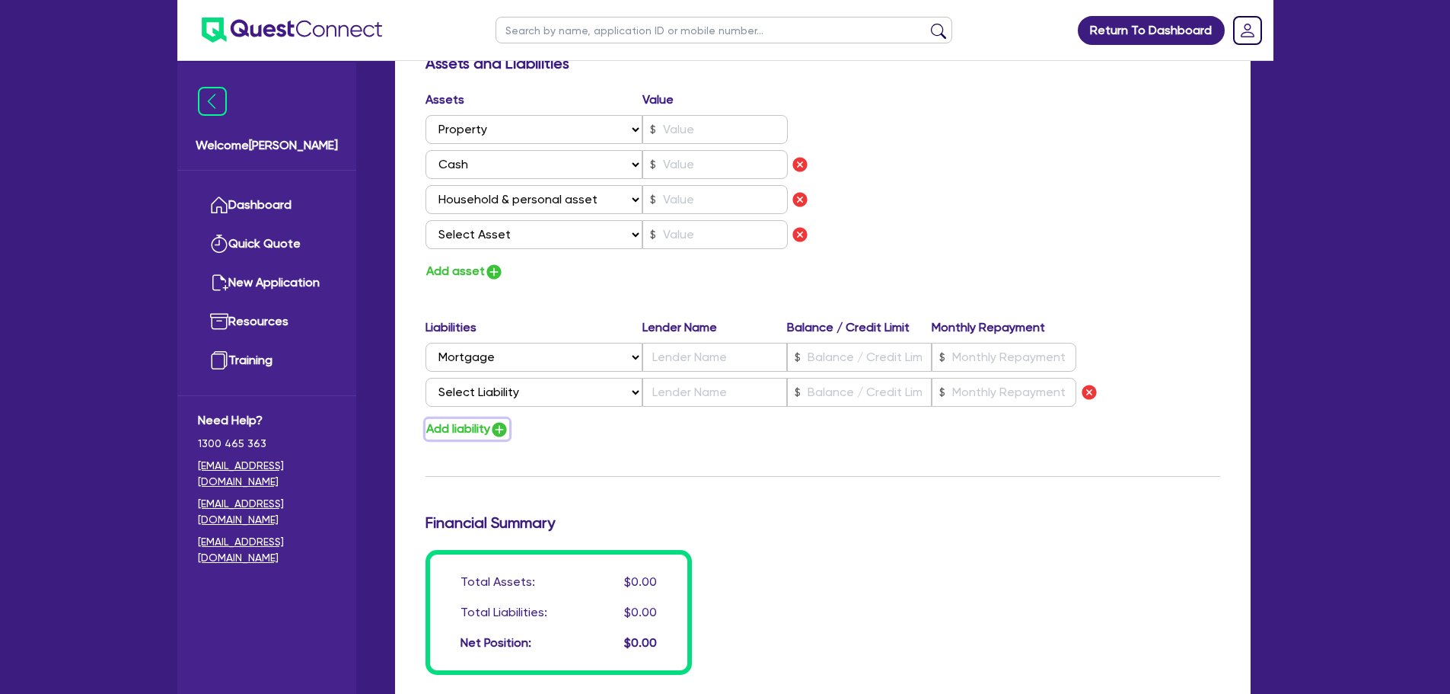
click at [505, 435] on img "button" at bounding box center [499, 429] width 18 height 18
type input "0"
type input "0450 528 675"
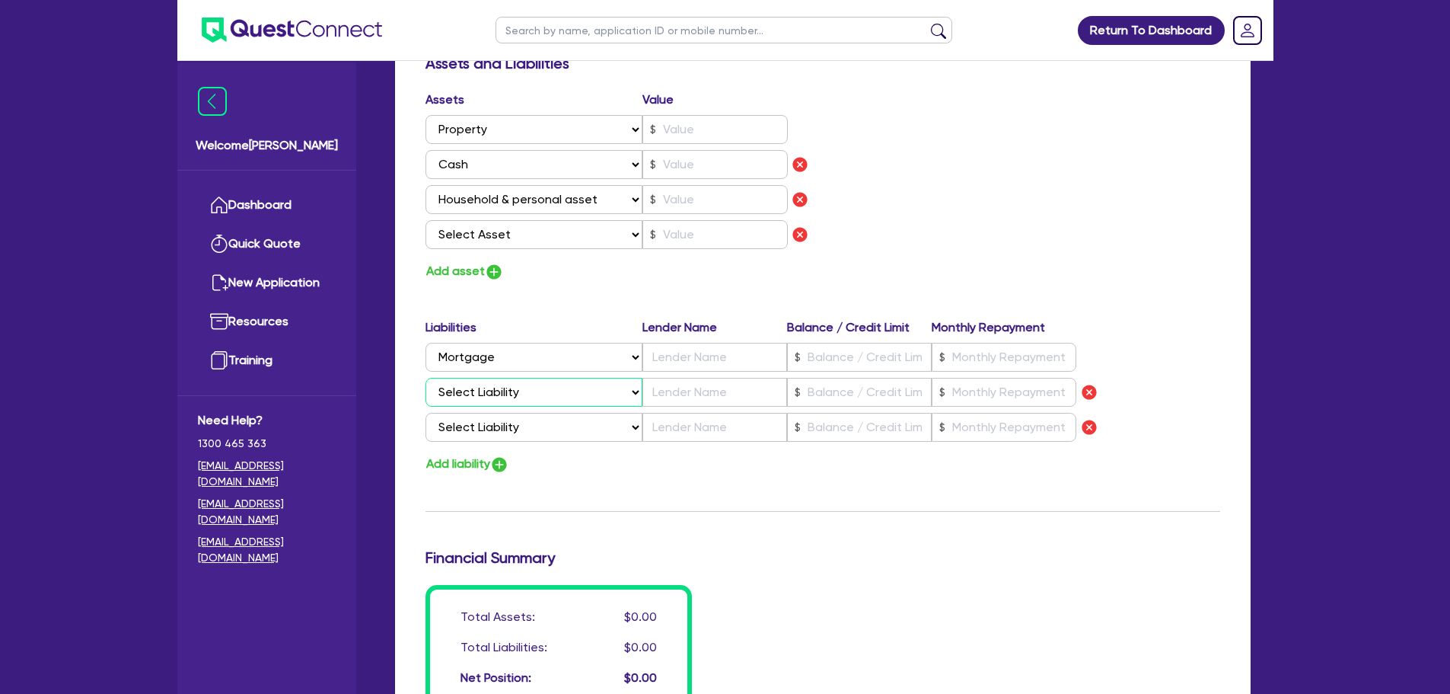
click at [537, 391] on select "Select Liability Credit card Mortgage Investment property loan Vehicle loan Tru…" at bounding box center [534, 392] width 217 height 29
select select "MORTGAGE"
click at [426, 378] on select "Select Liability Credit card Mortgage Investment property loan Vehicle loan Tru…" at bounding box center [534, 392] width 217 height 29
type input "0"
type input "0450 528 675"
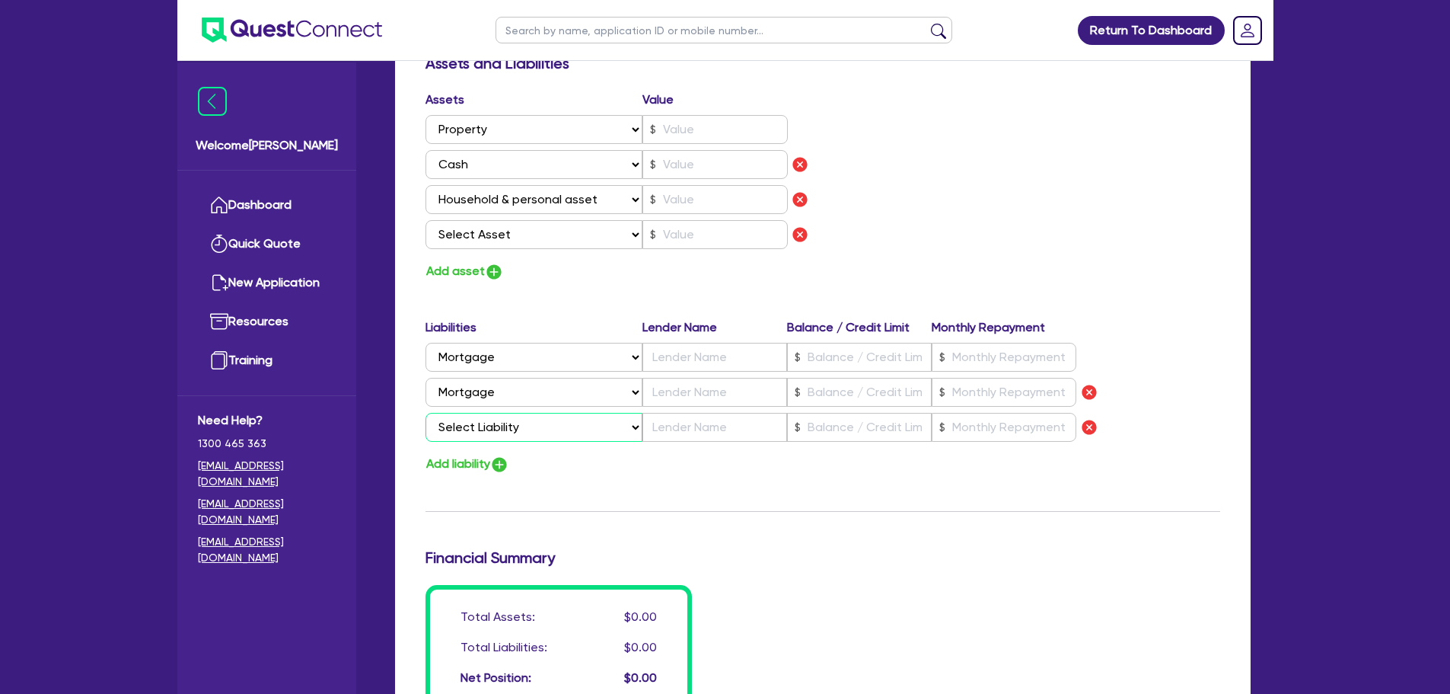
click at [551, 439] on select "Select Liability Credit card Mortgage Investment property loan Vehicle loan Tru…" at bounding box center [534, 427] width 217 height 29
select select "MORTGAGE"
click at [426, 413] on select "Select Liability Credit card Mortgage Investment property loan Vehicle loan Tru…" at bounding box center [534, 427] width 217 height 29
type input "0"
type input "0450 528 675"
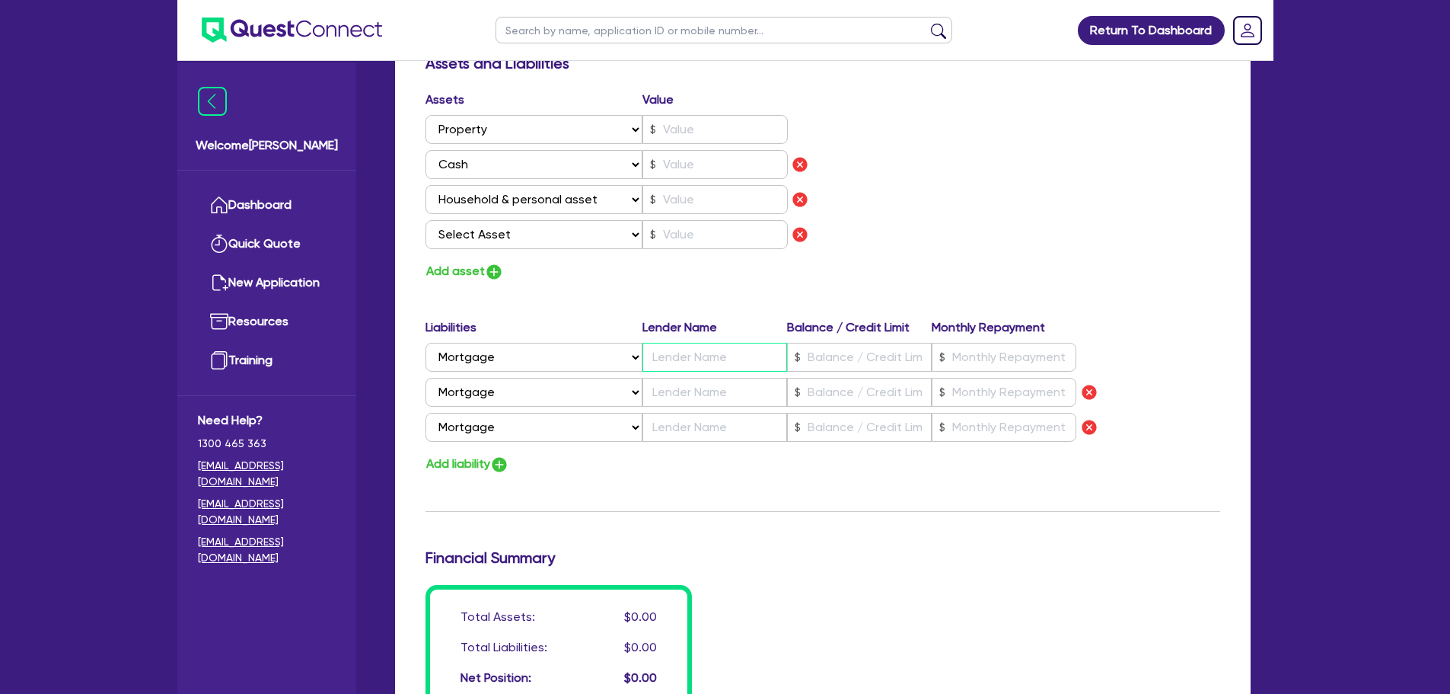
click at [697, 362] on input "text" at bounding box center [715, 357] width 145 height 29
type input "0"
type input "0450 528 675"
type input "A"
type input "0"
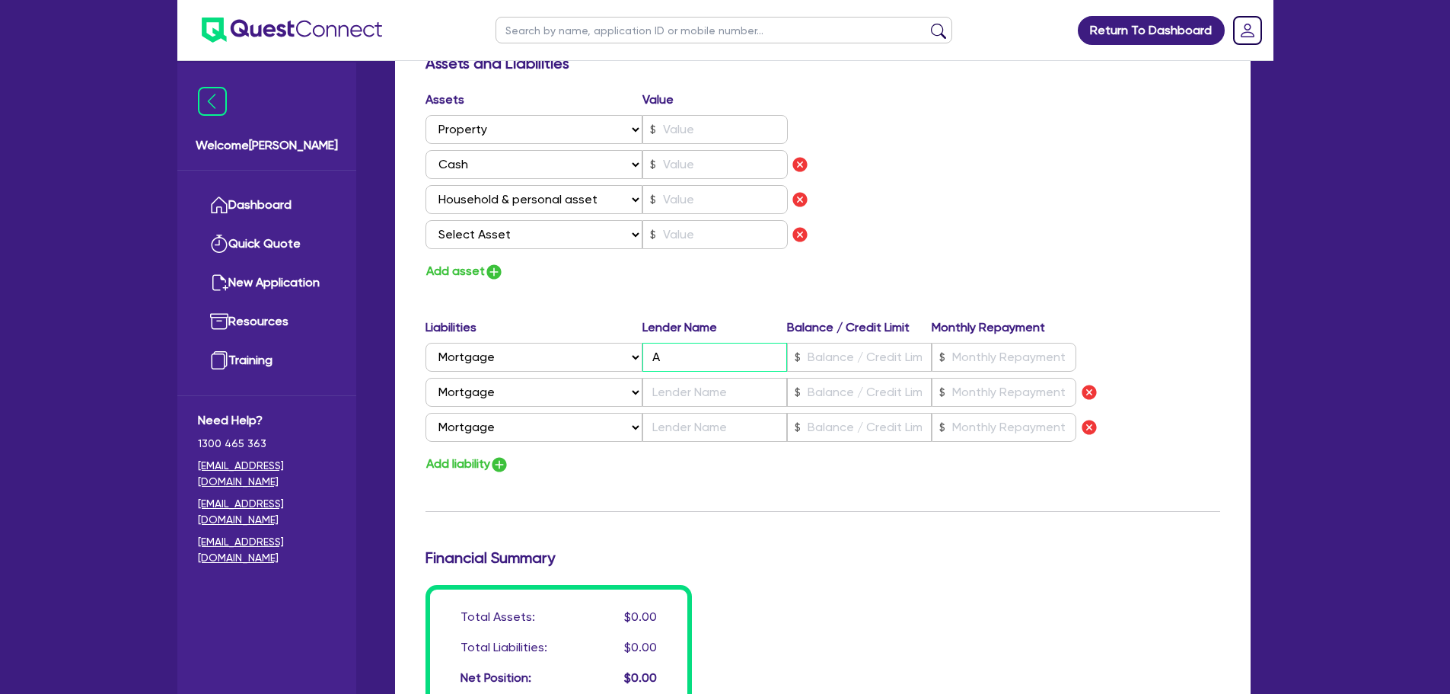
type input "0450 528 675"
type input "Av"
type input "0"
type input "0450 528 675"
type input "Ava"
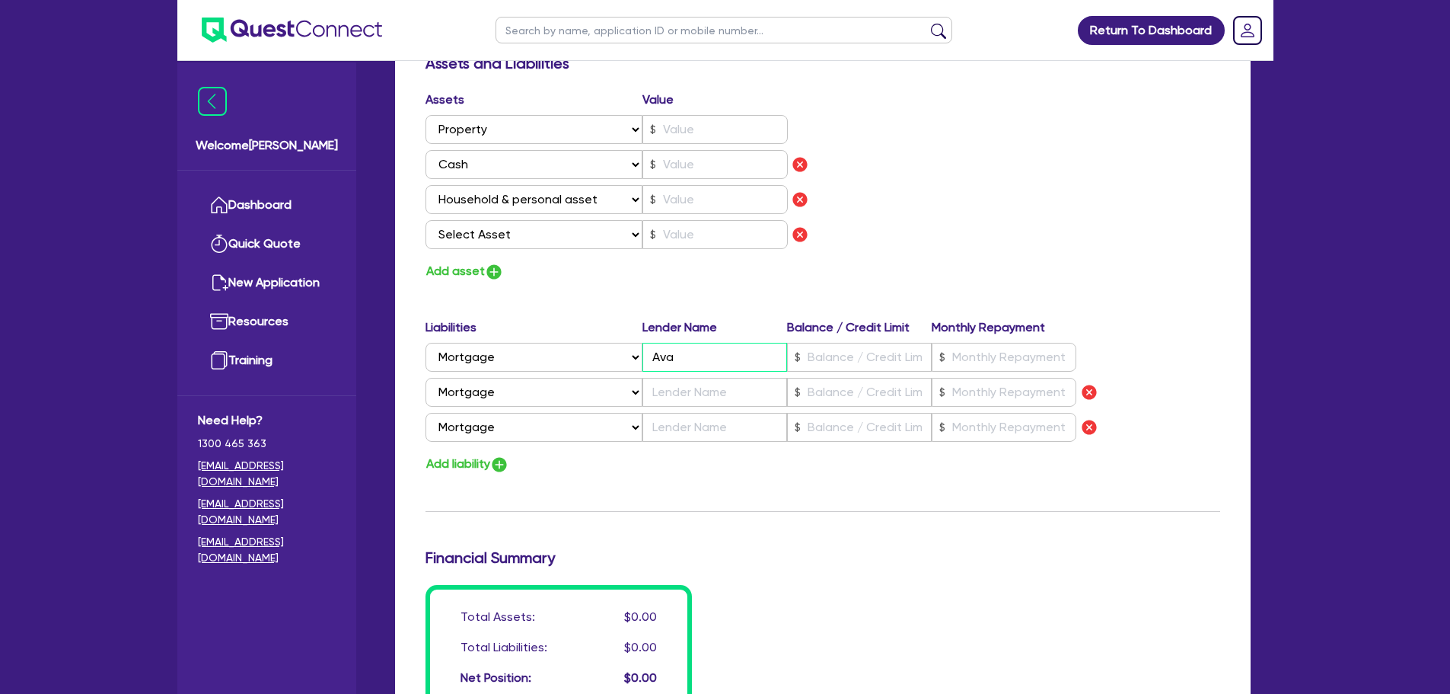
type input "0"
type input "0450 528 675"
type input "Avan"
type input "0"
type input "0450 528 675"
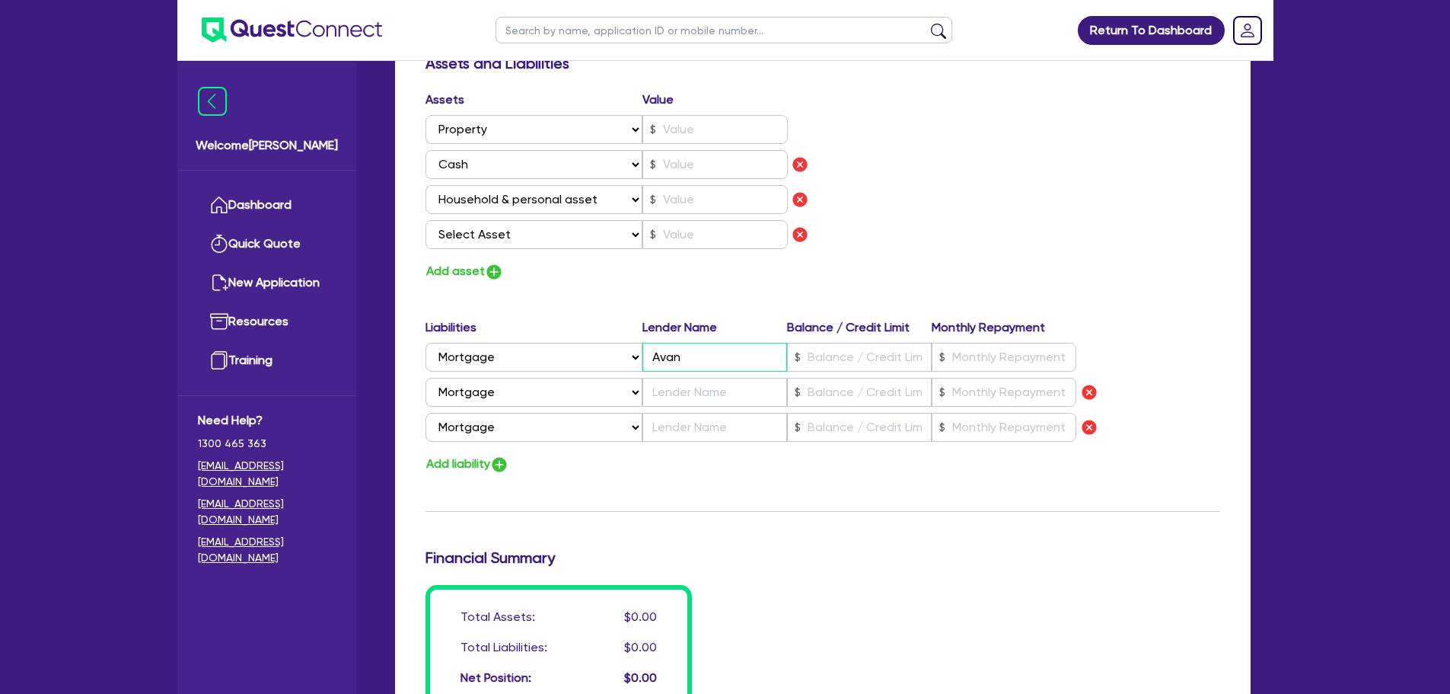
type input "Avant"
type input "0"
type input "0450 528 675"
type input "Avante"
type input "0"
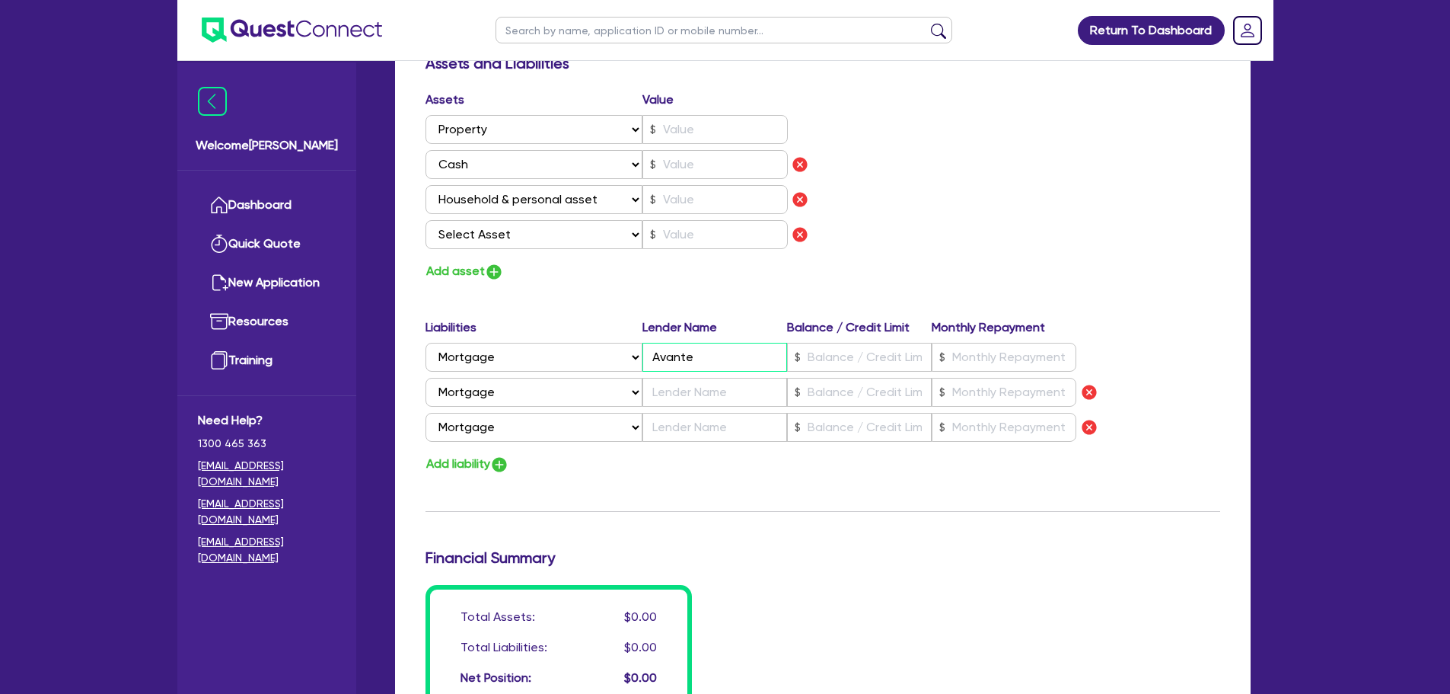
type input "0450 528 675"
type input "Avant"
type input "0"
type input "0450 528 675"
type input "Avanta"
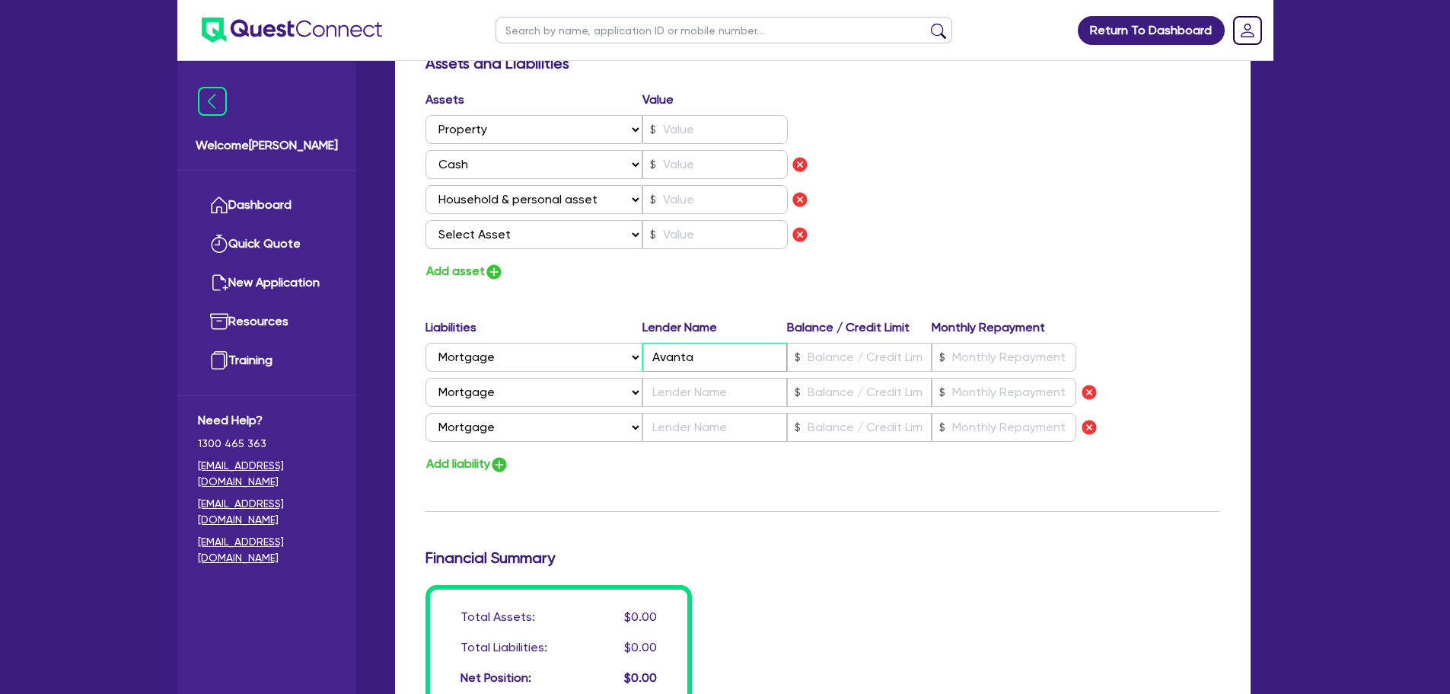
type input "0"
type input "0450 528 675"
type input "Avantag"
type input "0"
type input "0450 528 675"
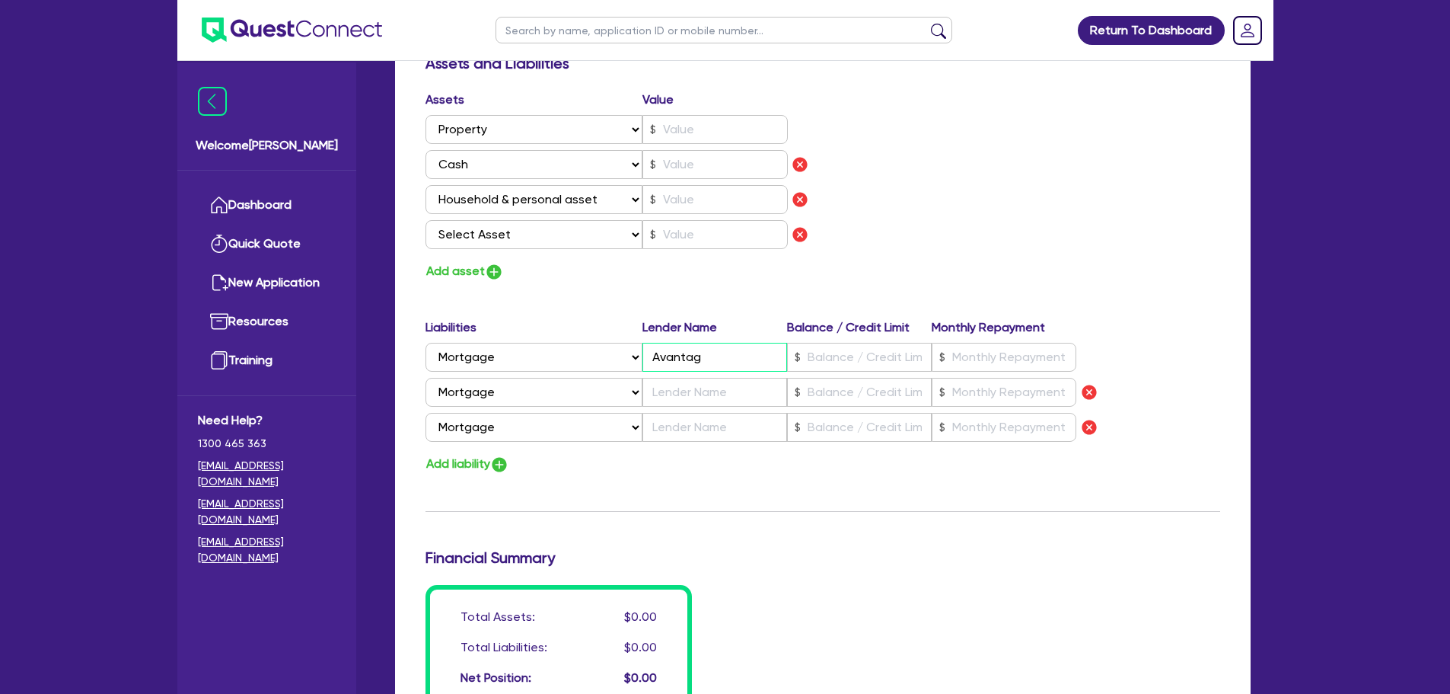
type input "Avantage"
type input "0"
type input "0450 528 675"
type input "Avantaged"
click at [669, 387] on input "text" at bounding box center [715, 392] width 145 height 29
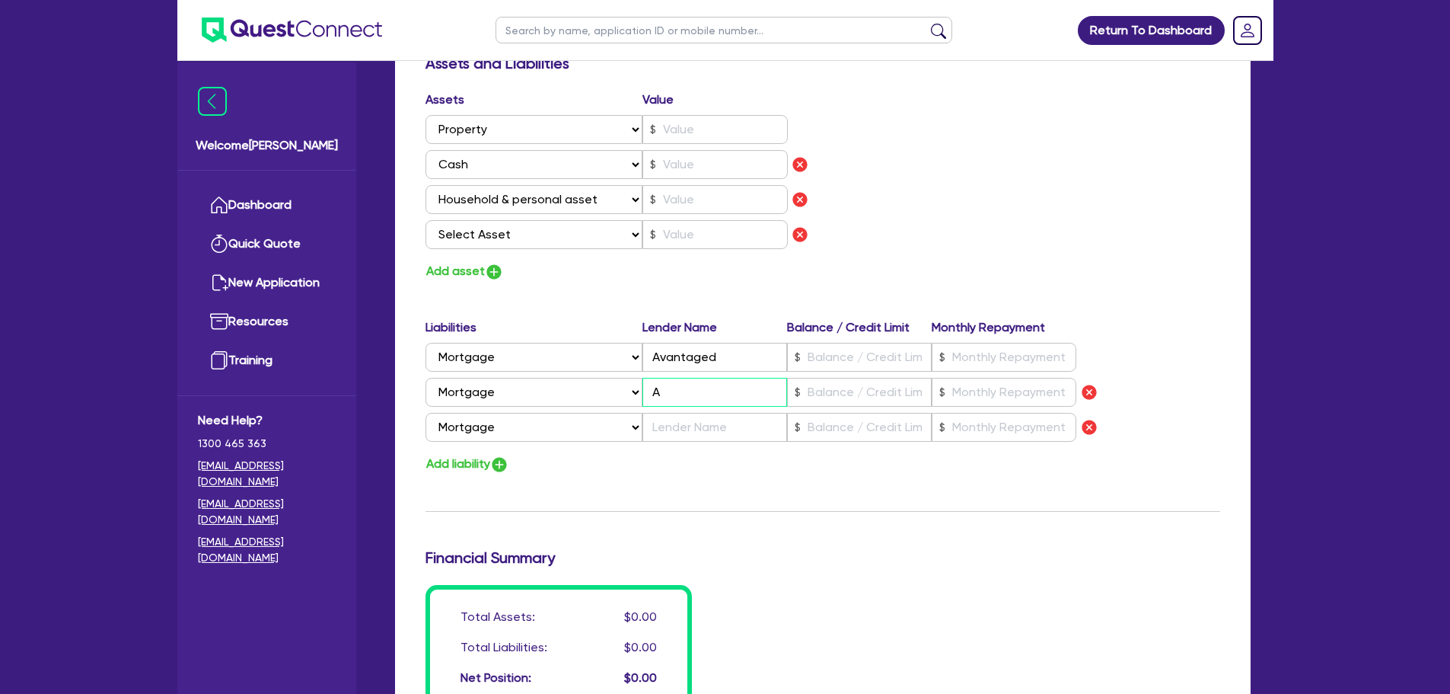
type input "0"
type input "0450 528 675"
type input "A"
type input "0"
type input "0450 528 675"
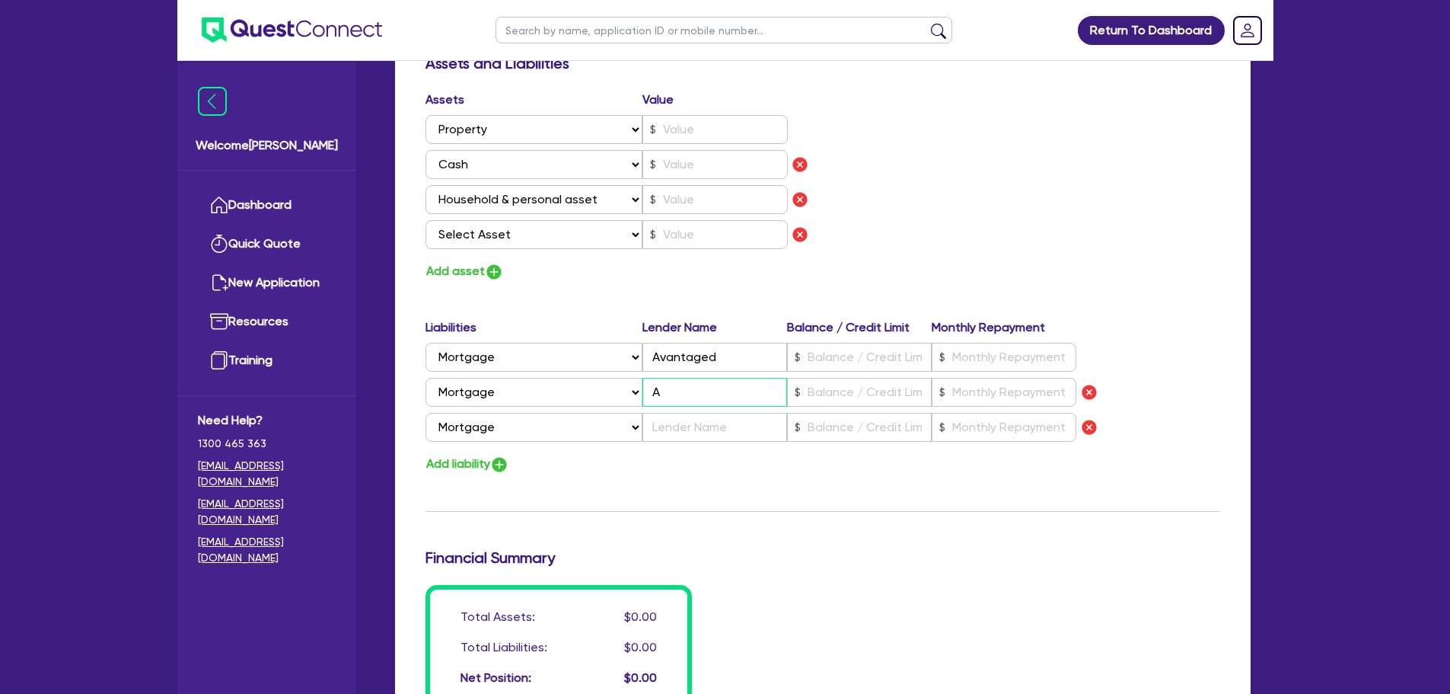
type input "Ad"
type input "0"
type input "0450 528 675"
type input "Adv"
type input "0"
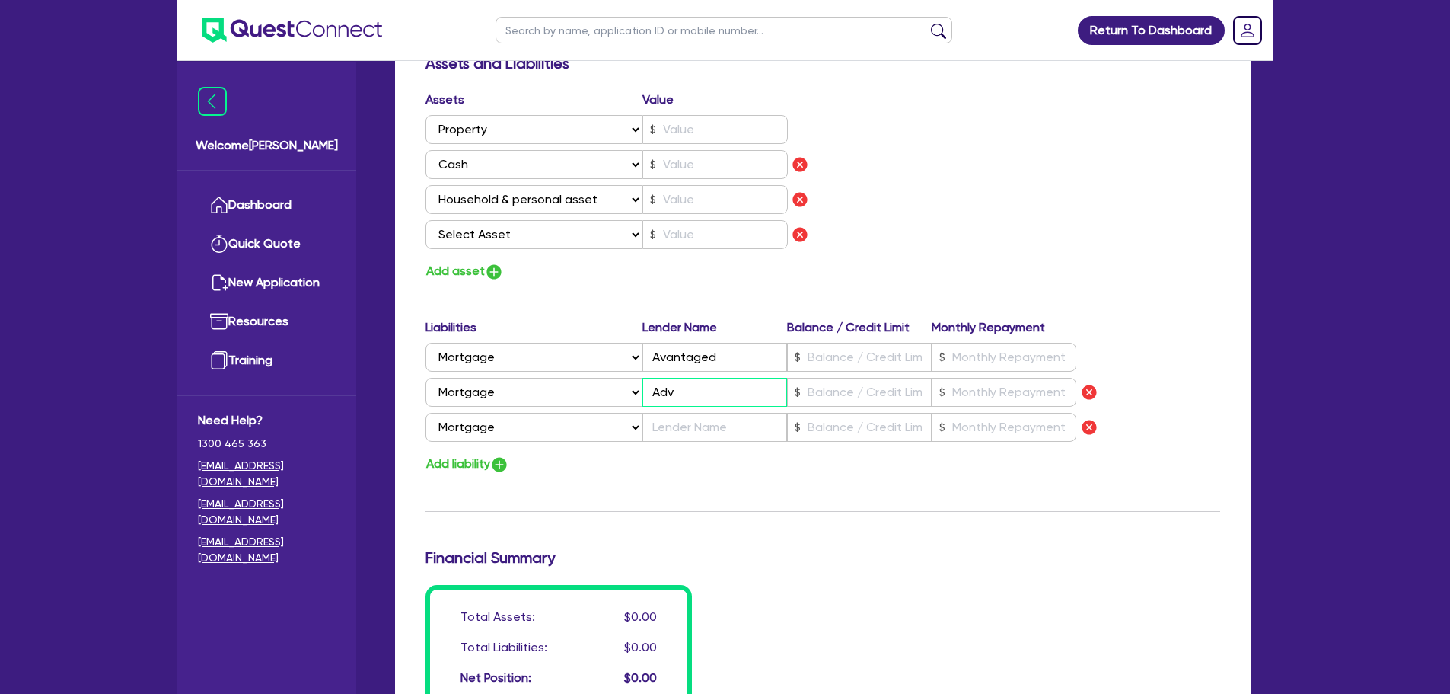
type input "0450 528 675"
type input "Adva"
type input "0"
type input "0450 528 675"
type input "Advan"
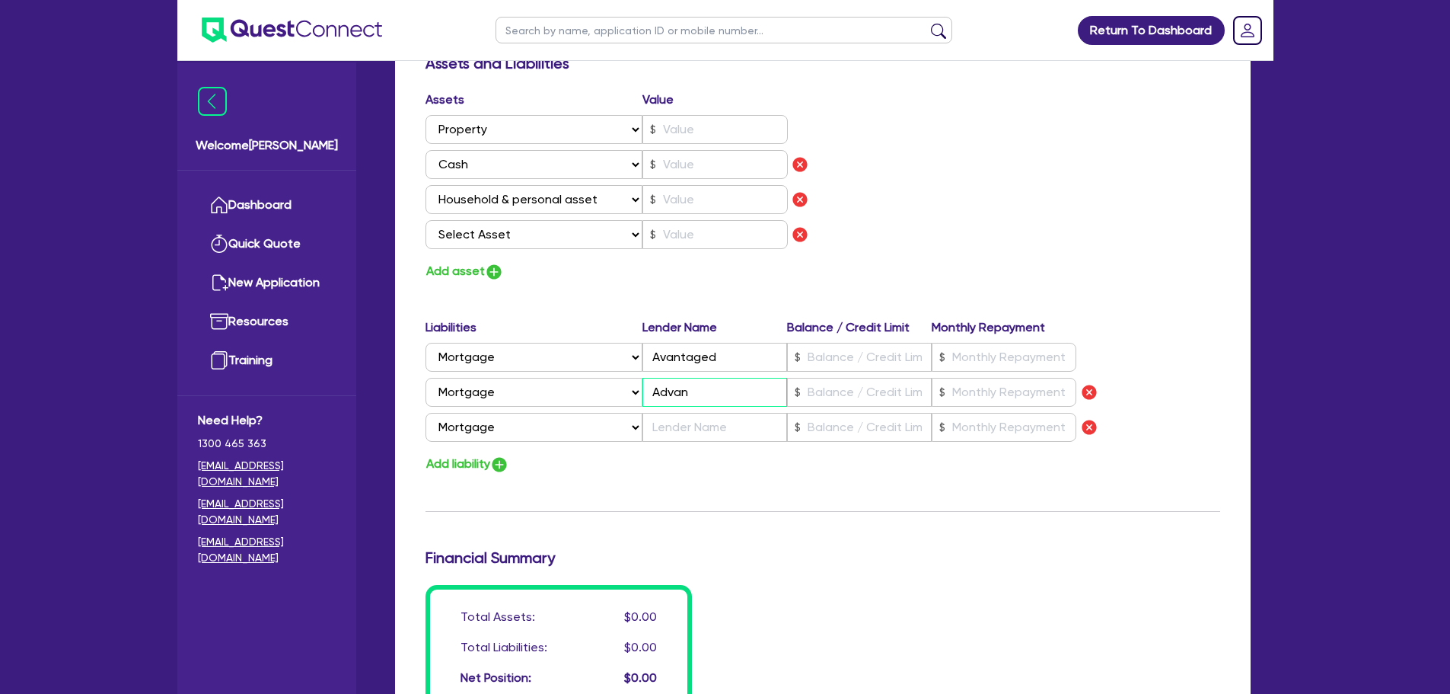
type input "0"
type input "0450 528 675"
type input "Advant"
type input "0"
type input "0450 528 675"
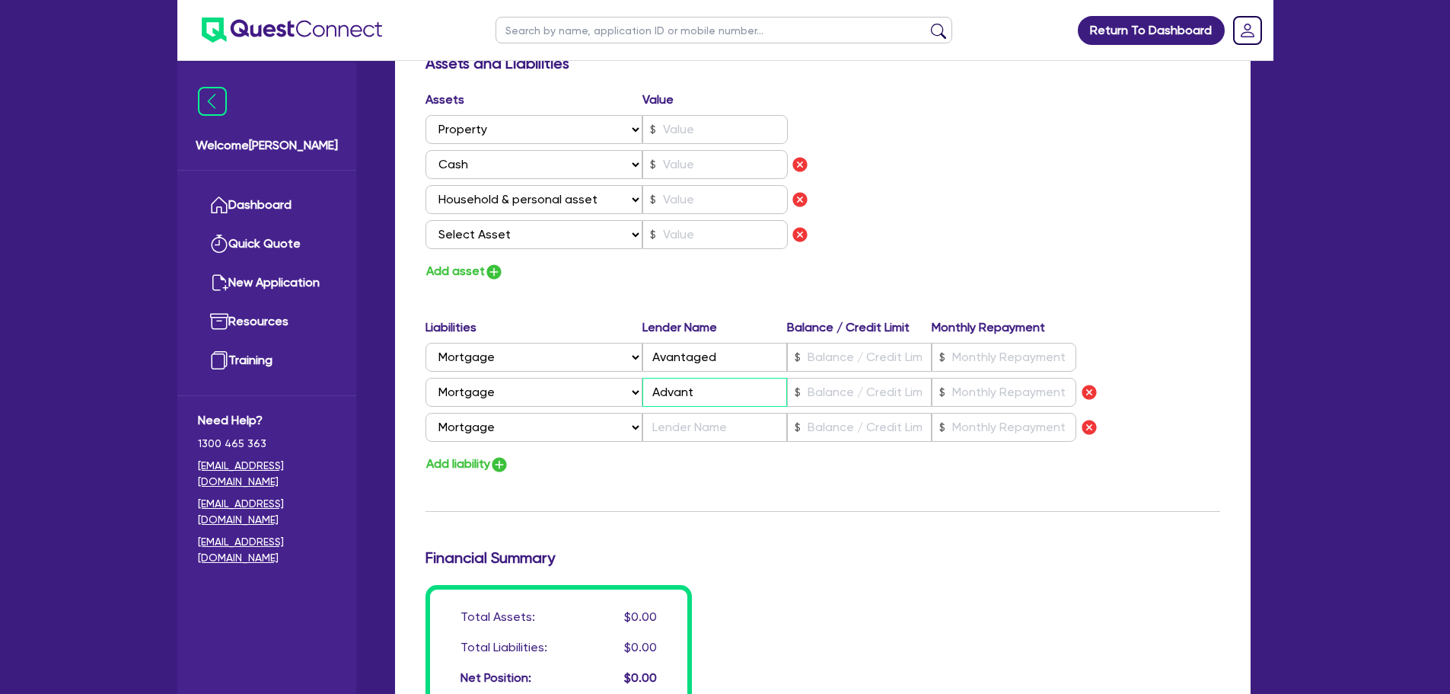
type input "Advanta"
type input "0"
type input "0450 528 675"
type input "Advantag"
type input "0"
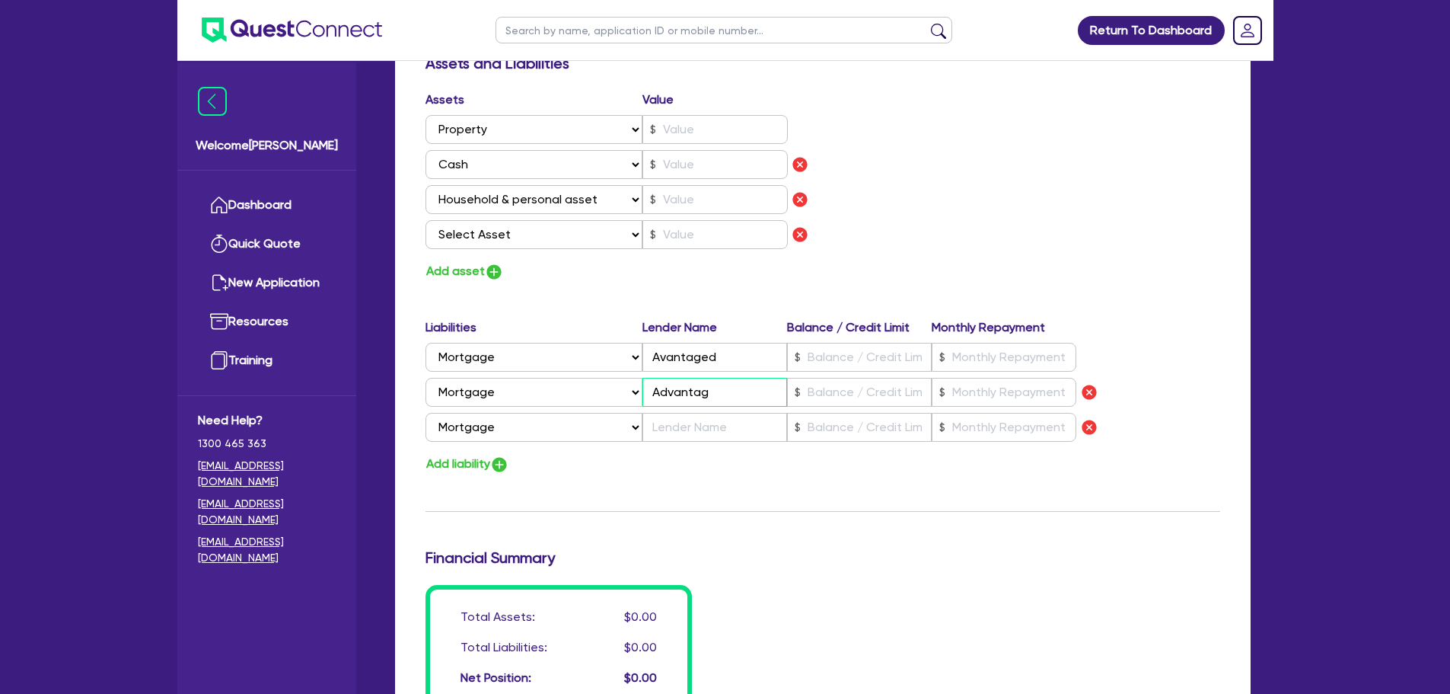
type input "0450 528 675"
type input "Advantage"
type input "0"
type input "0450 528 675"
type input "Advantaged"
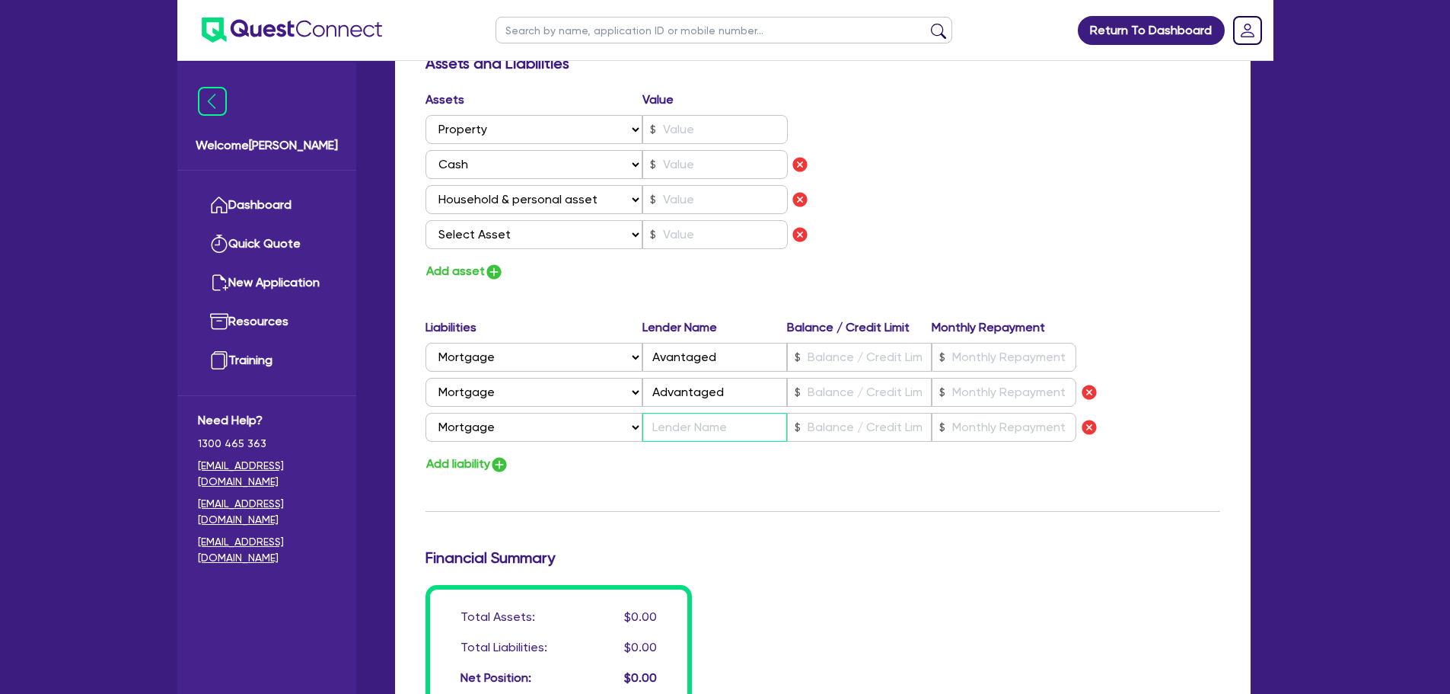
click at [682, 436] on input "text" at bounding box center [715, 427] width 145 height 29
type input "0"
type input "0450 528 675"
type input "A"
type input "0"
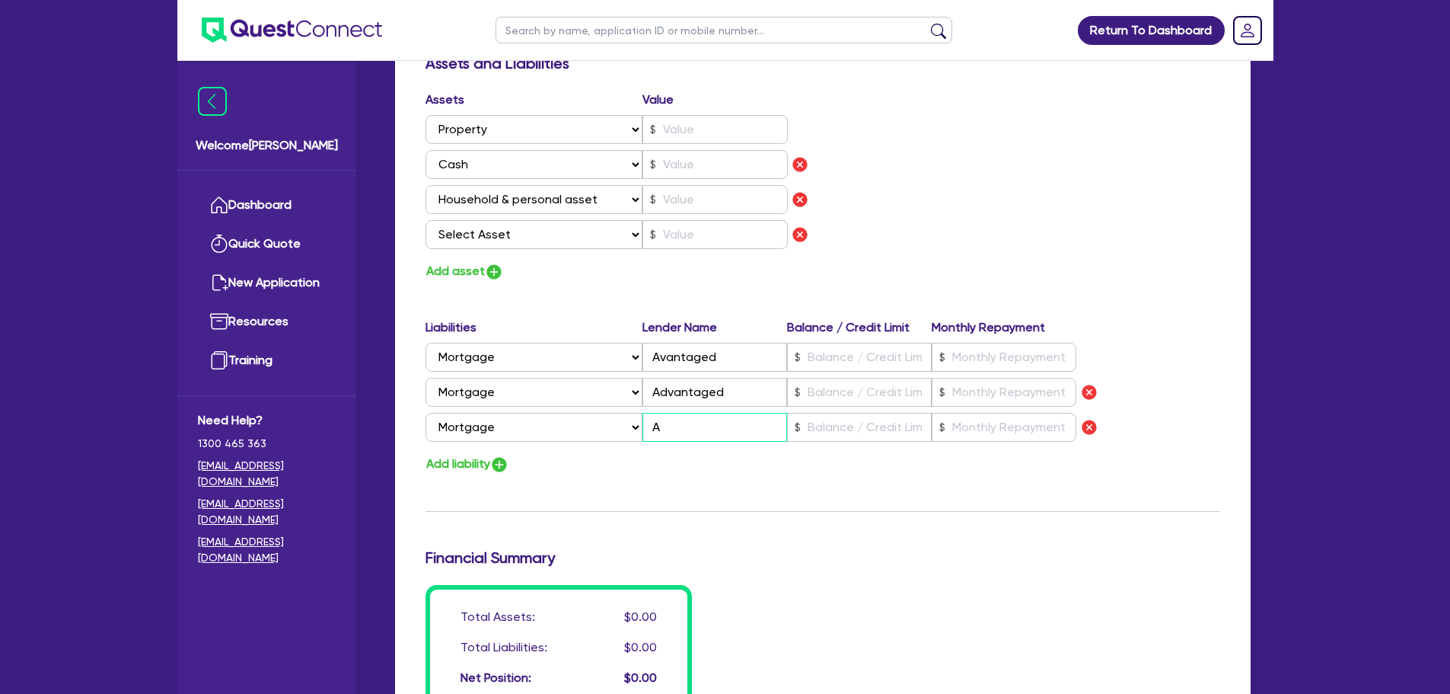
type input "0450 528 675"
type input "Ad"
type input "0"
type input "0450 528 675"
type input "Adv"
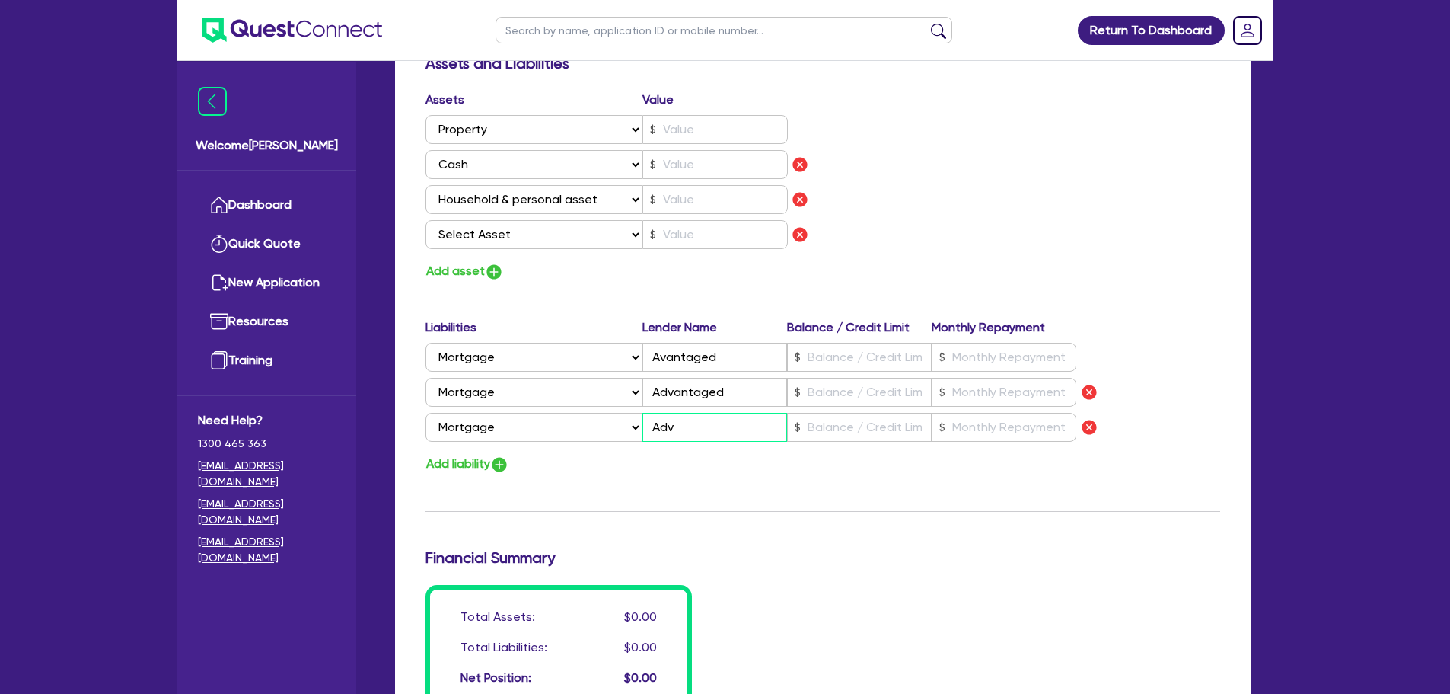
type input "0"
type input "0450 528 675"
type input "Adva"
type input "0"
type input "0450 528 675"
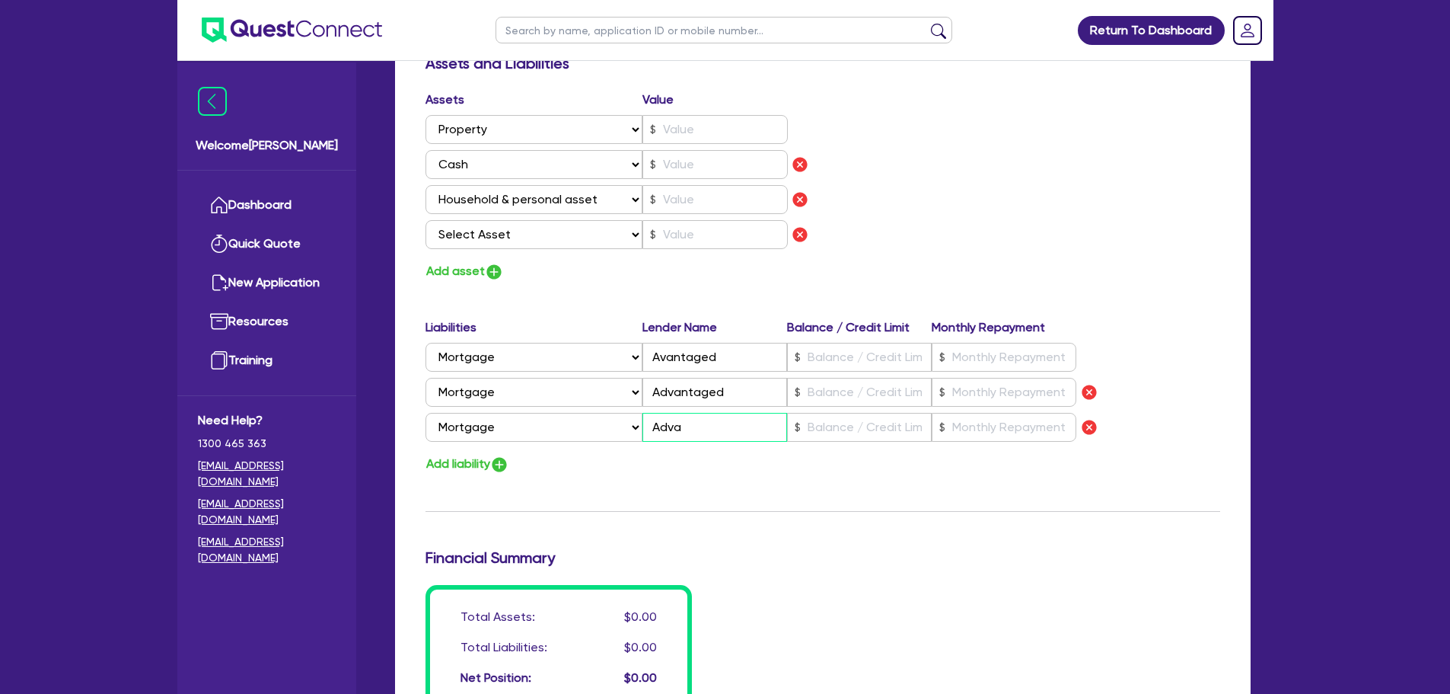
type input "Advan"
type input "0"
type input "0450 528 675"
type input "Advant"
type input "0"
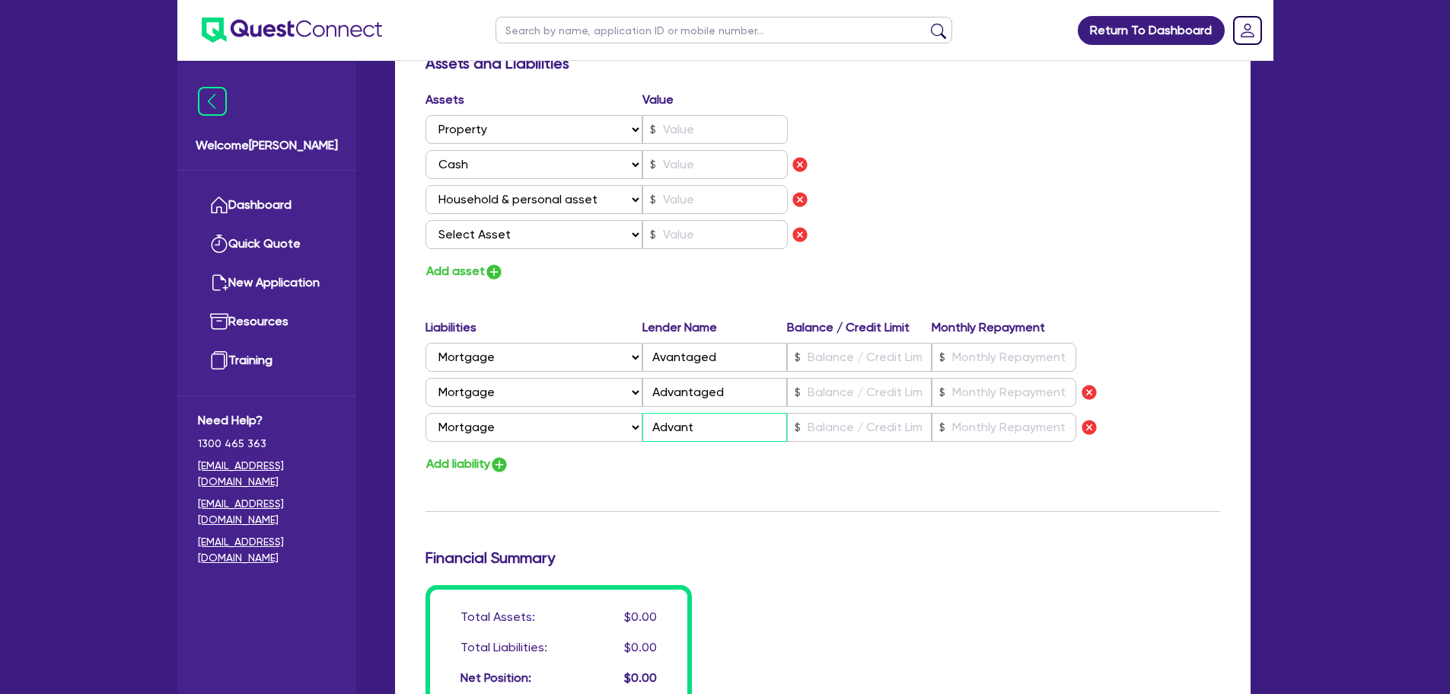
type input "0450 528 675"
type input "Advanta"
type input "0"
type input "0450 528 675"
type input "Advantag"
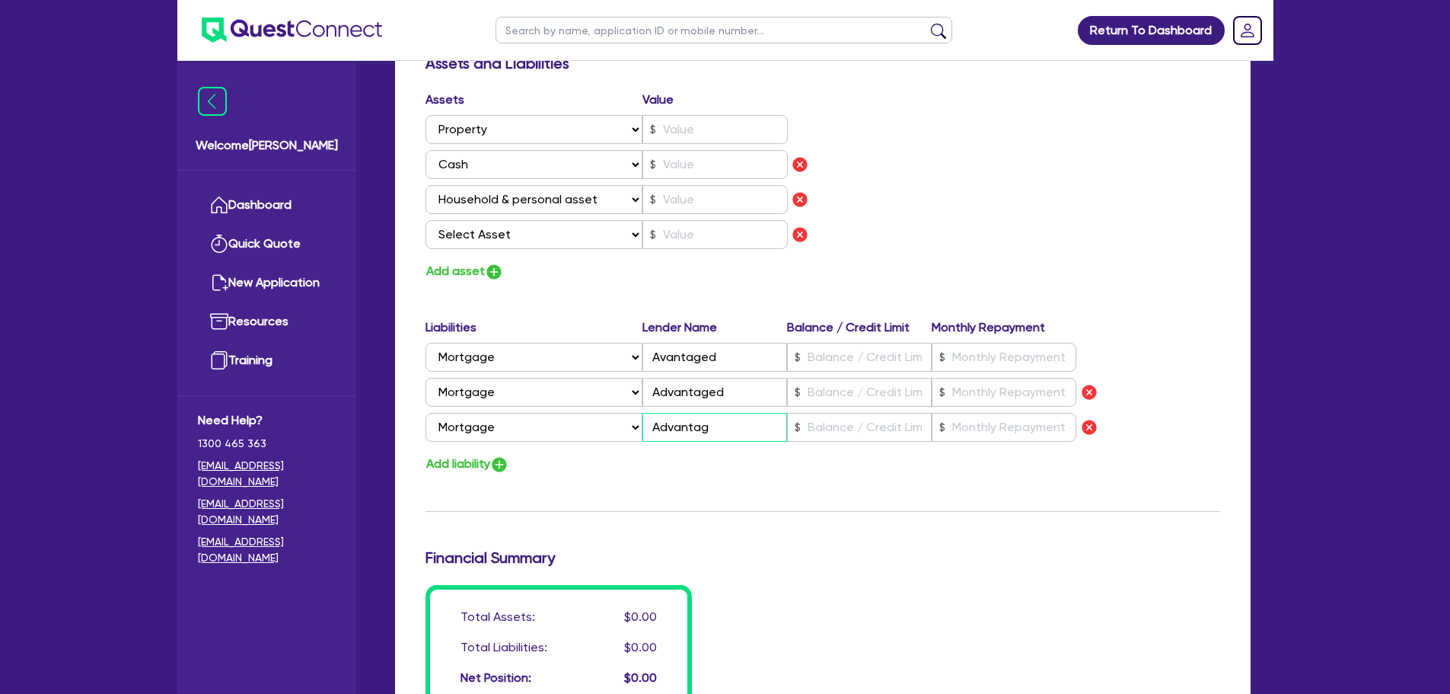
type input "0"
type input "0450 528 675"
type input "Advantage"
type input "0"
type input "0450 528 675"
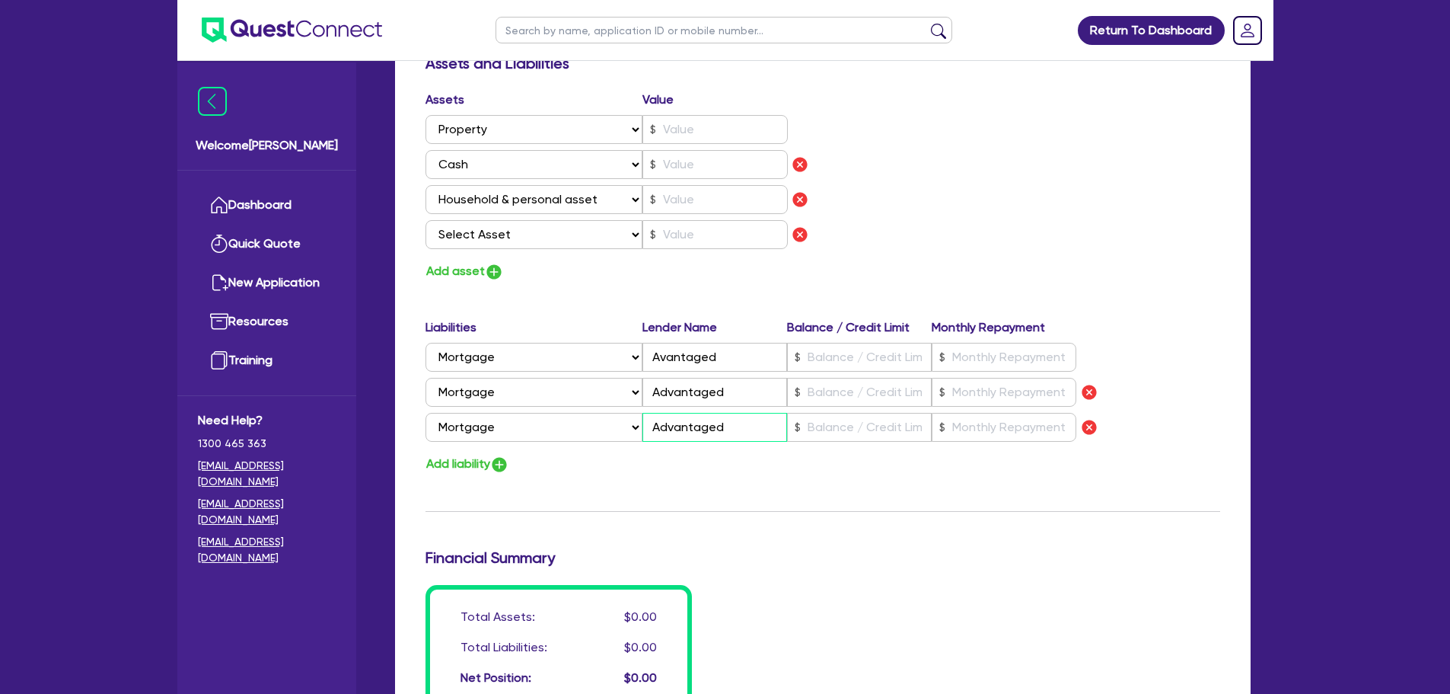
type input "Advantaged"
click at [663, 359] on input "Avantaged" at bounding box center [715, 357] width 145 height 29
type input "0"
type input "0450 528 675"
type input "Advantaged"
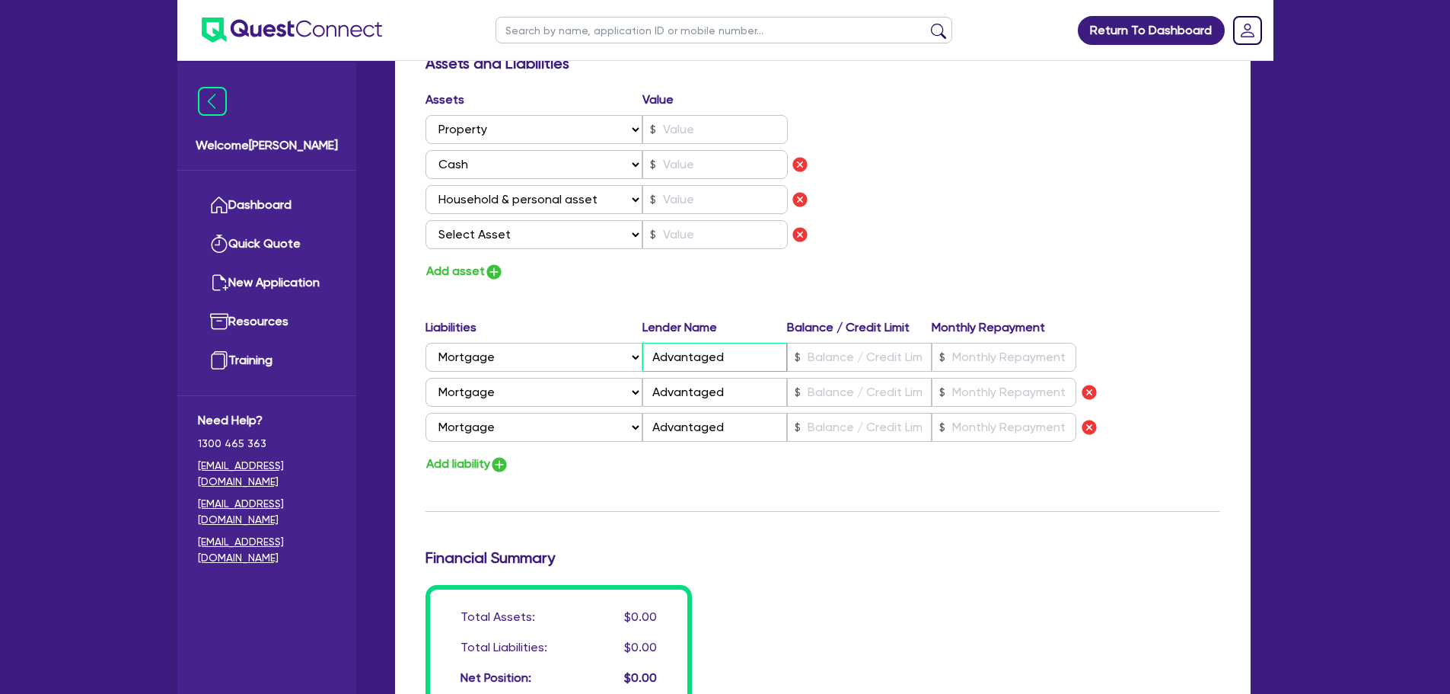
drag, startPoint x: 733, startPoint y: 361, endPoint x: 695, endPoint y: 361, distance: 38.1
click at [695, 361] on input "Advantaged" at bounding box center [715, 357] width 145 height 29
type input "0"
type input "0450 528 675"
type input "Advante"
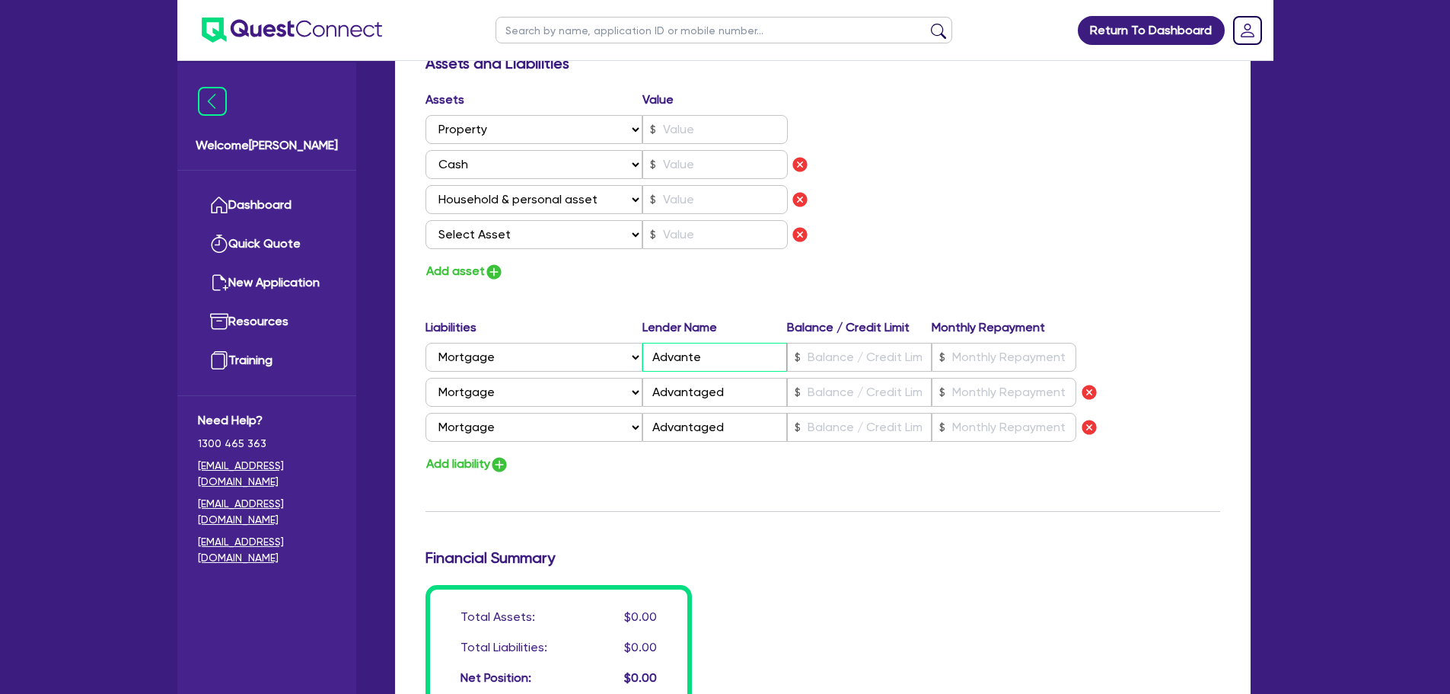
type input "0"
type input "0450 528 675"
type input "Advanted"
type input "0"
type input "0450 528 675"
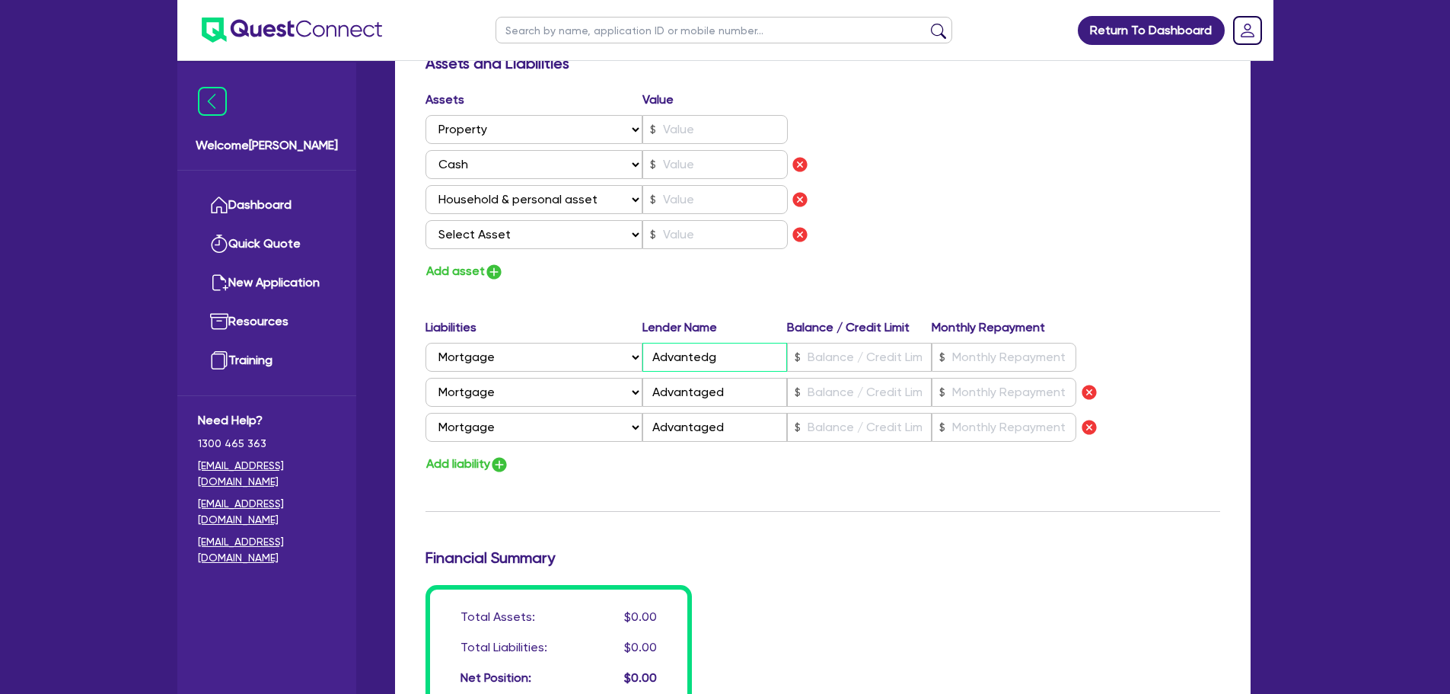
type input "Advantedge"
type input "0"
type input "0450 528 675"
drag, startPoint x: 741, startPoint y: 358, endPoint x: 646, endPoint y: 356, distance: 95.2
click at [646, 356] on input "Advantedge" at bounding box center [715, 357] width 145 height 29
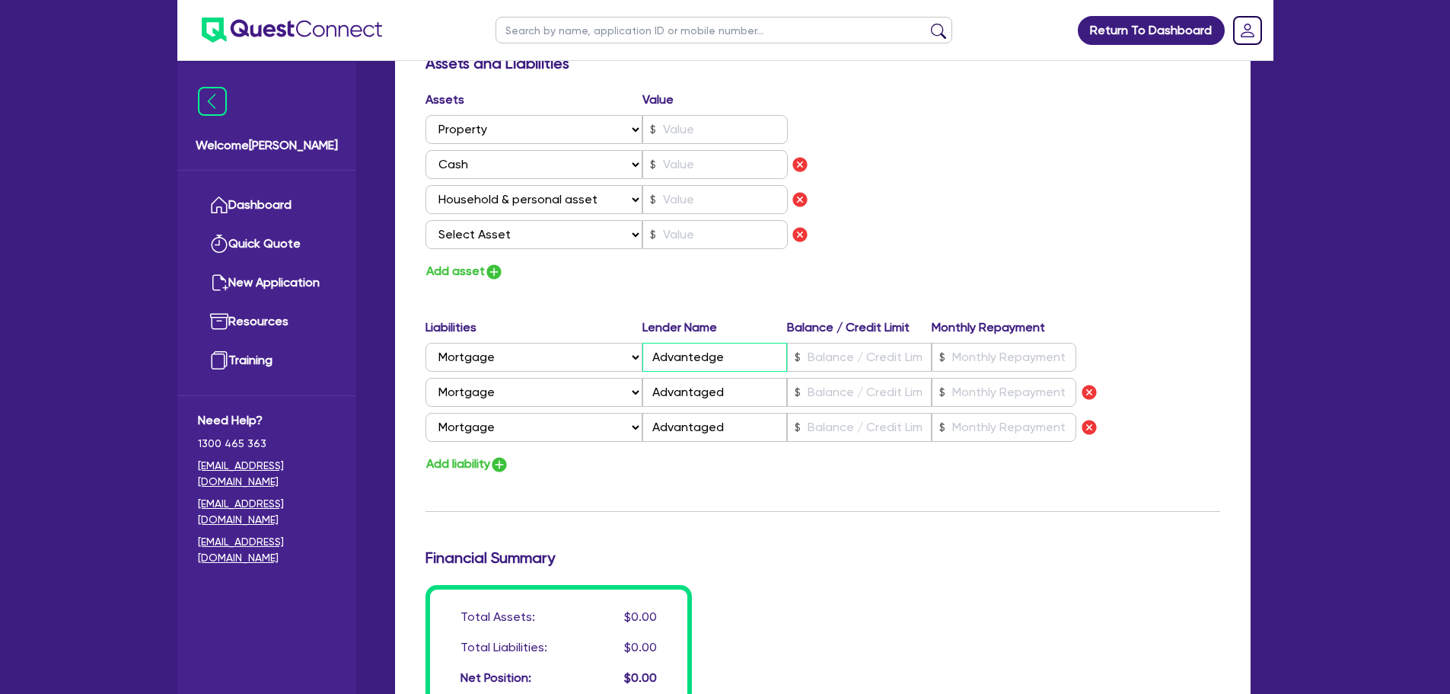
type input "Advantedge"
drag, startPoint x: 738, startPoint y: 396, endPoint x: 609, endPoint y: 400, distance: 129.5
click at [609, 400] on div "Select Liability Credit card Mortgage Investment property loan Vehicle loan Tru…" at bounding box center [752, 392] width 652 height 29
paste input "edge"
type input "0"
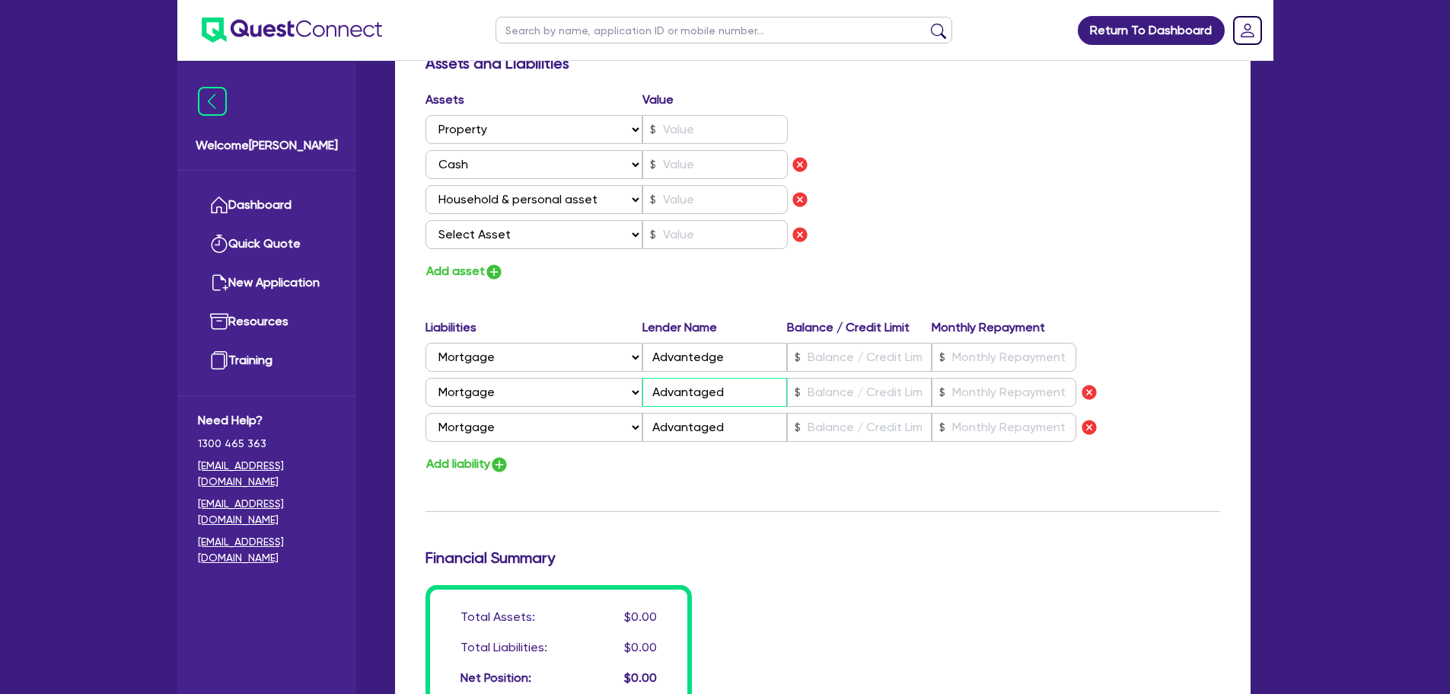
type input "0450 528 675"
type input "Advantedge"
drag, startPoint x: 731, startPoint y: 429, endPoint x: 601, endPoint y: 425, distance: 130.2
click at [601, 425] on div "Select Liability Credit card Mortgage Investment property loan Vehicle loan Tru…" at bounding box center [752, 427] width 652 height 29
paste input "edge"
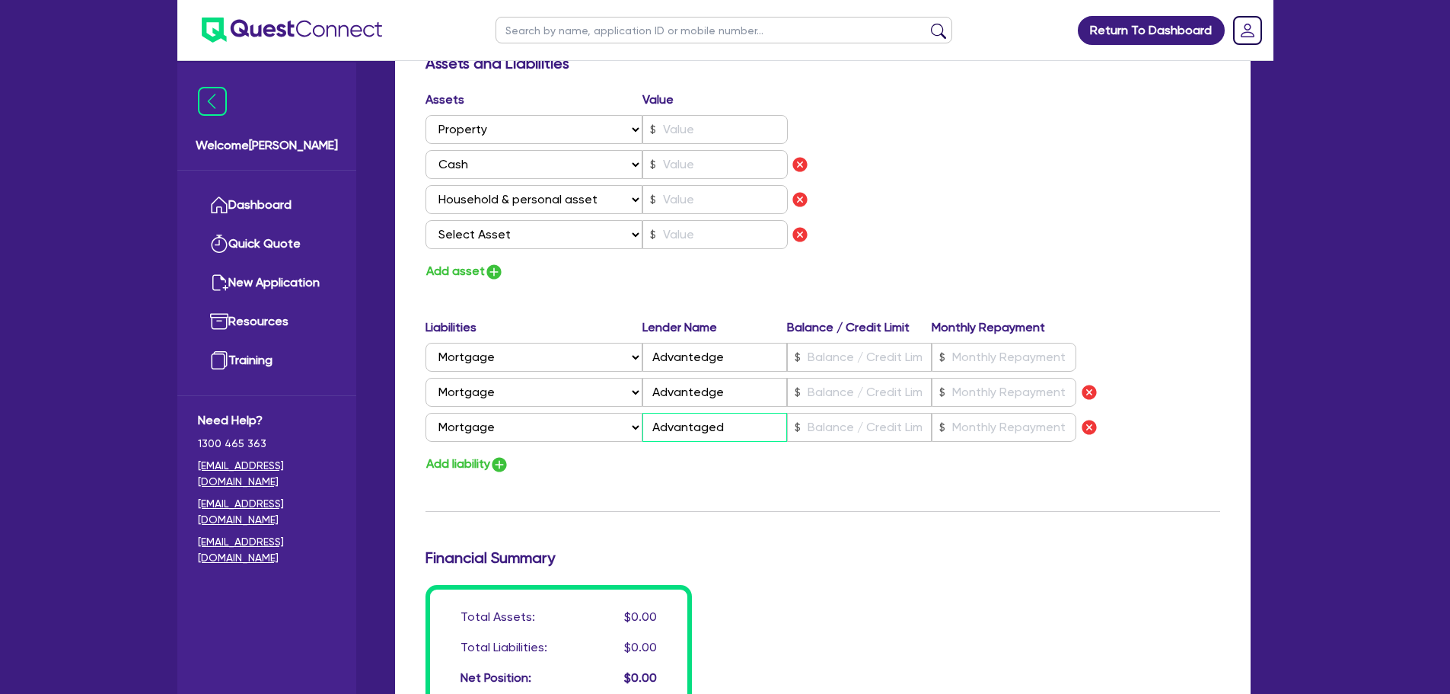
type input "0"
type input "0450 528 675"
click at [753, 433] on input "Advantedge" at bounding box center [715, 427] width 145 height 29
type input "Advantedge"
drag, startPoint x: 801, startPoint y: 364, endPoint x: 810, endPoint y: 366, distance: 9.4
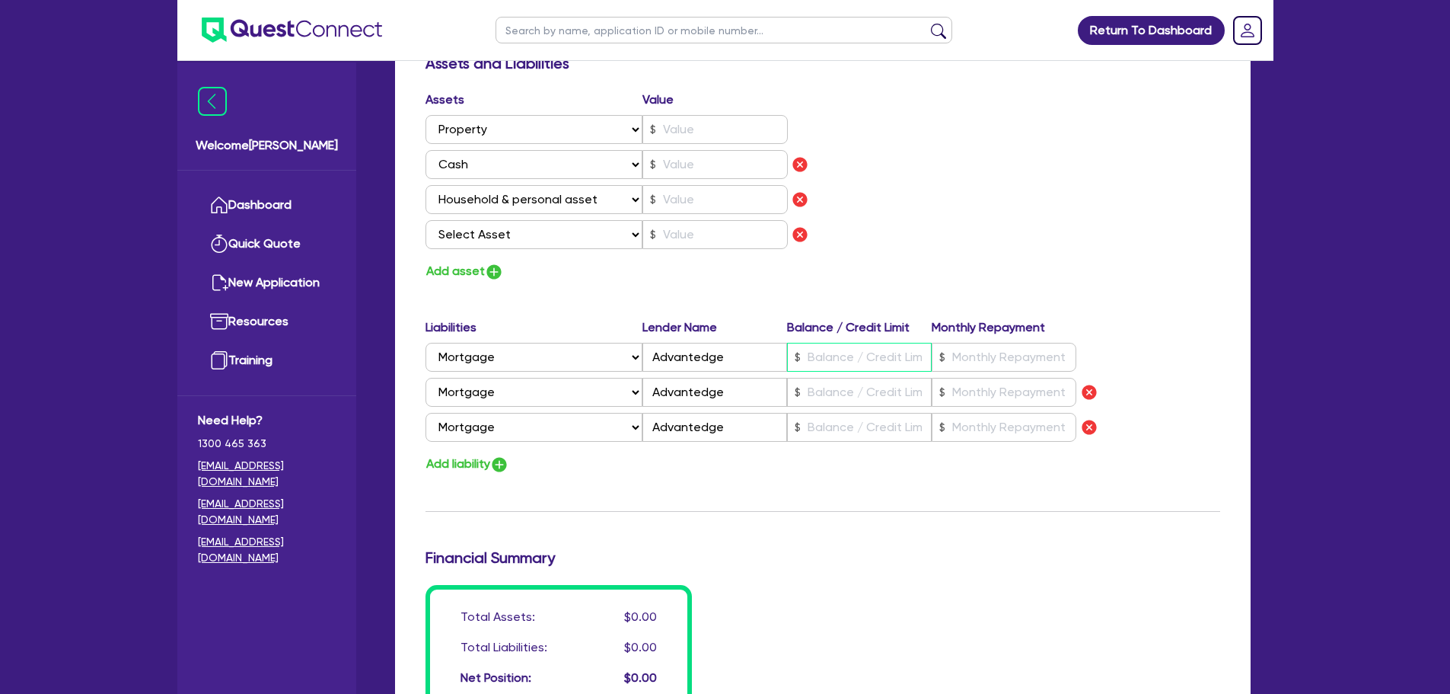
click at [802, 364] on input "text" at bounding box center [859, 357] width 145 height 29
type input "0"
type input "0450 528 675"
type input "7"
type input "0"
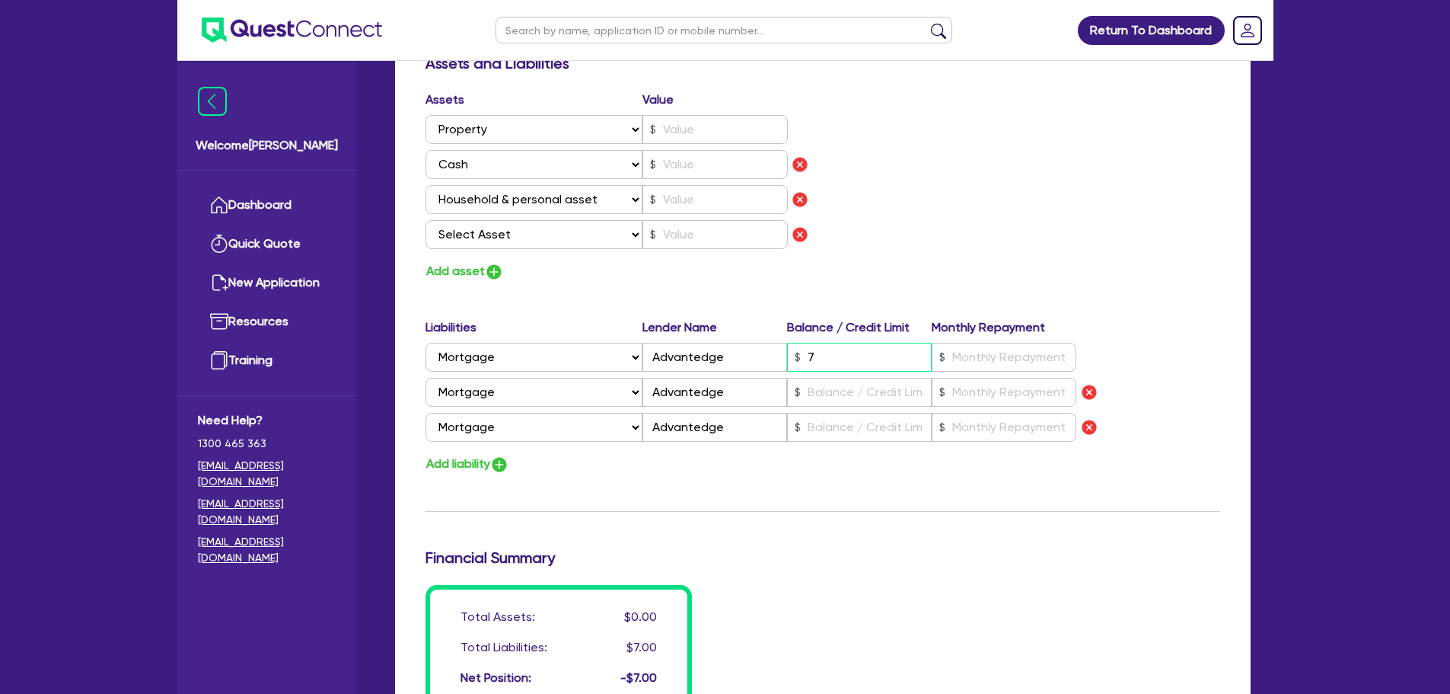
type input "0450 528 675"
type input "737"
type input "0"
type input "0450 528 675"
type input "0"
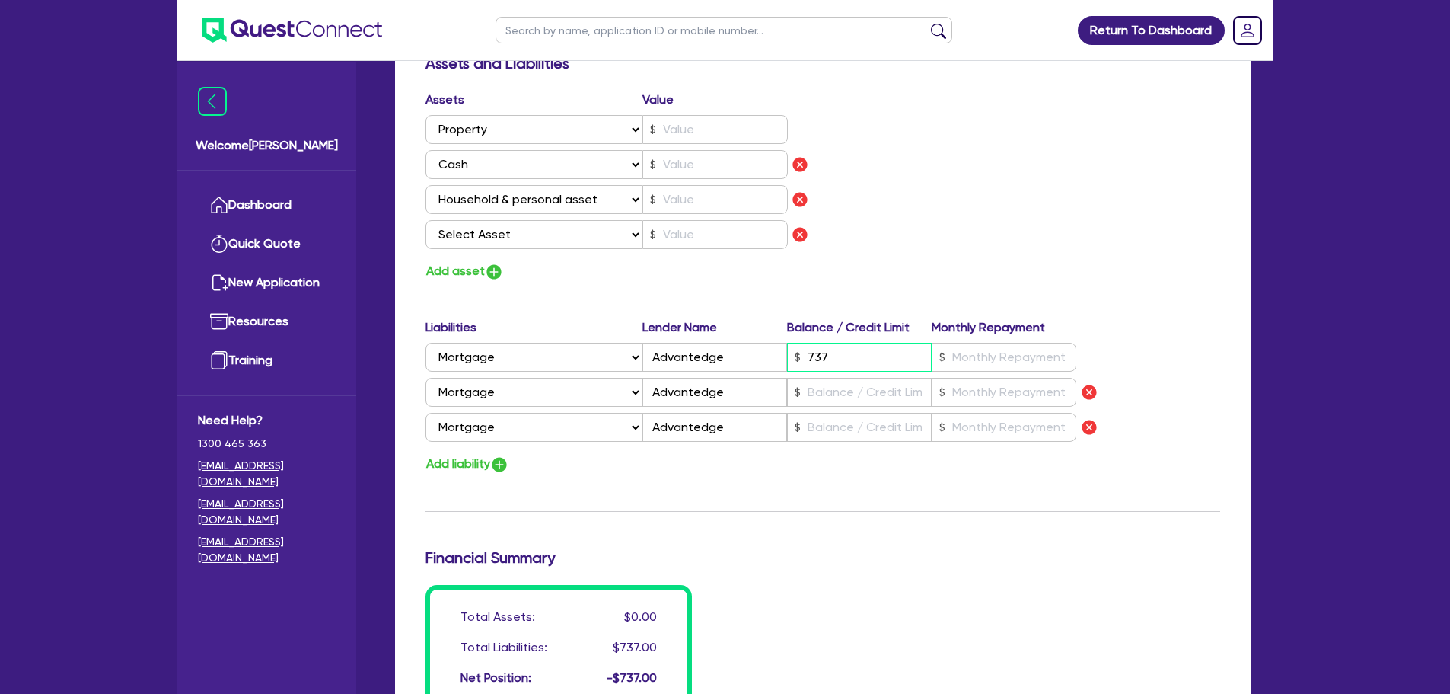
type input "0450 528 675"
type input "7,370"
type input "0"
type input "0450 528 675"
type input "73,700"
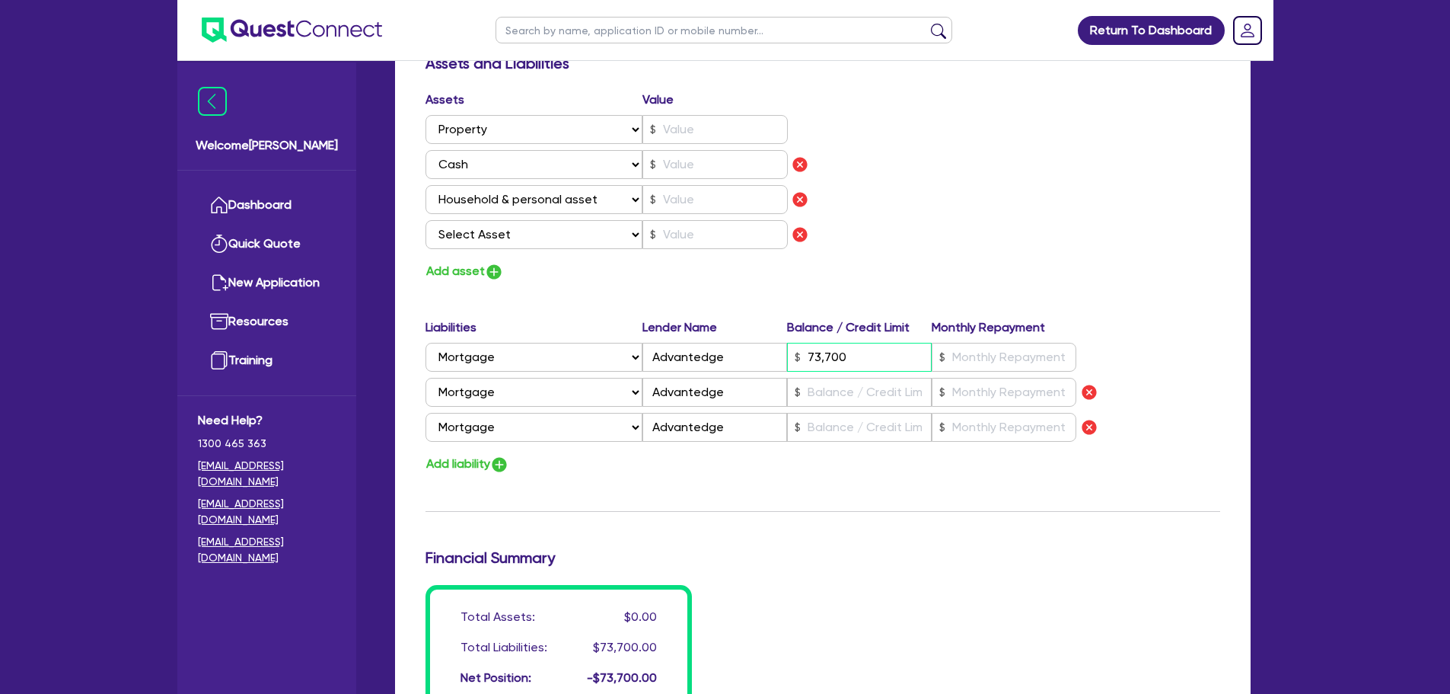
type input "0"
type input "0450 528 675"
type input "737,000"
click at [853, 393] on input "text" at bounding box center [859, 392] width 145 height 29
type input "0"
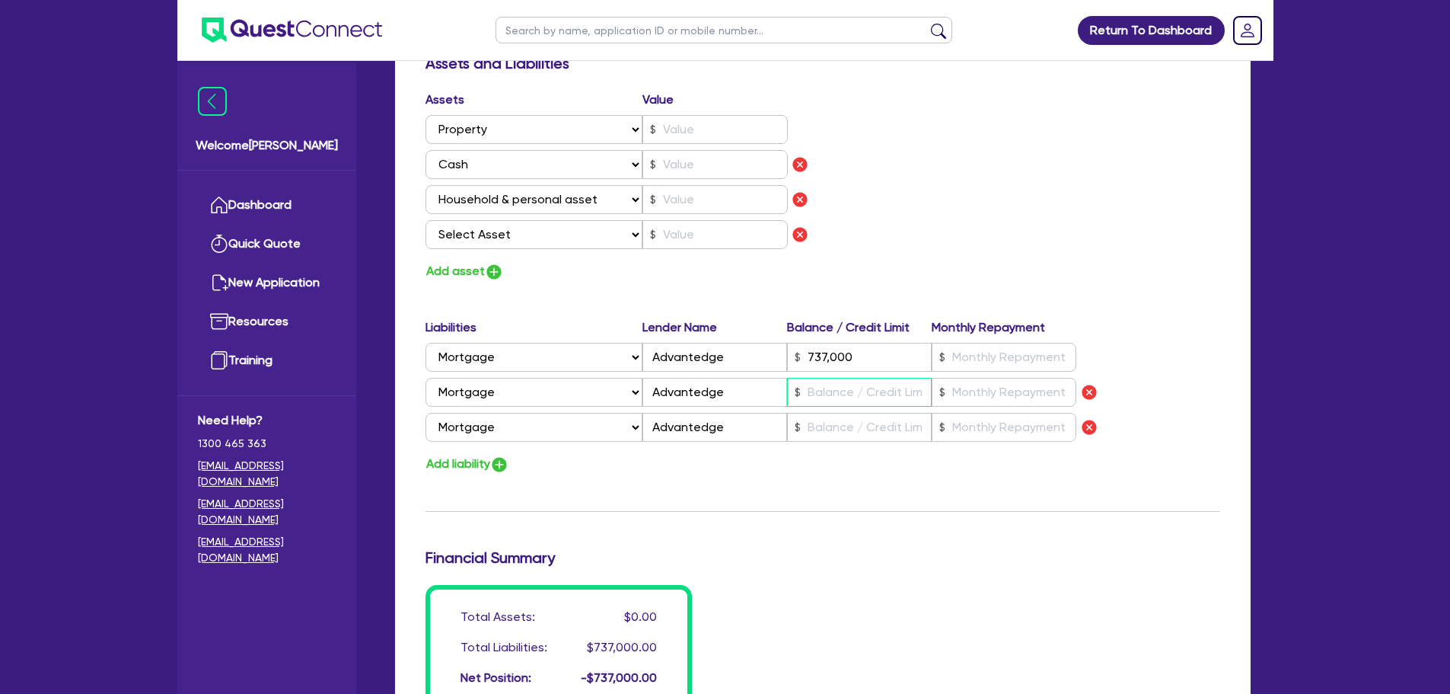
type input "0450 528 675"
type input "737,000"
type input "4"
type input "0"
type input "0450 528 675"
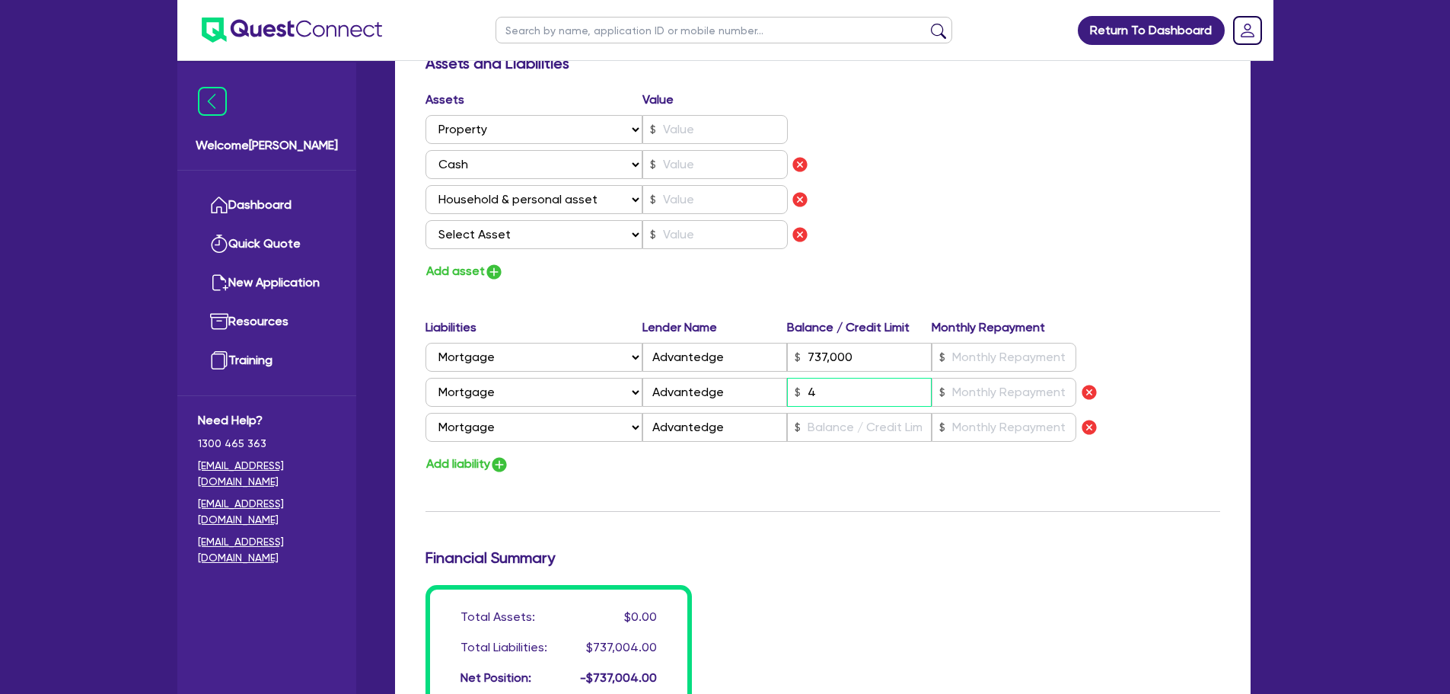
type input "737,000"
type input "42"
type input "0"
type input "0450 528 675"
type input "737,000"
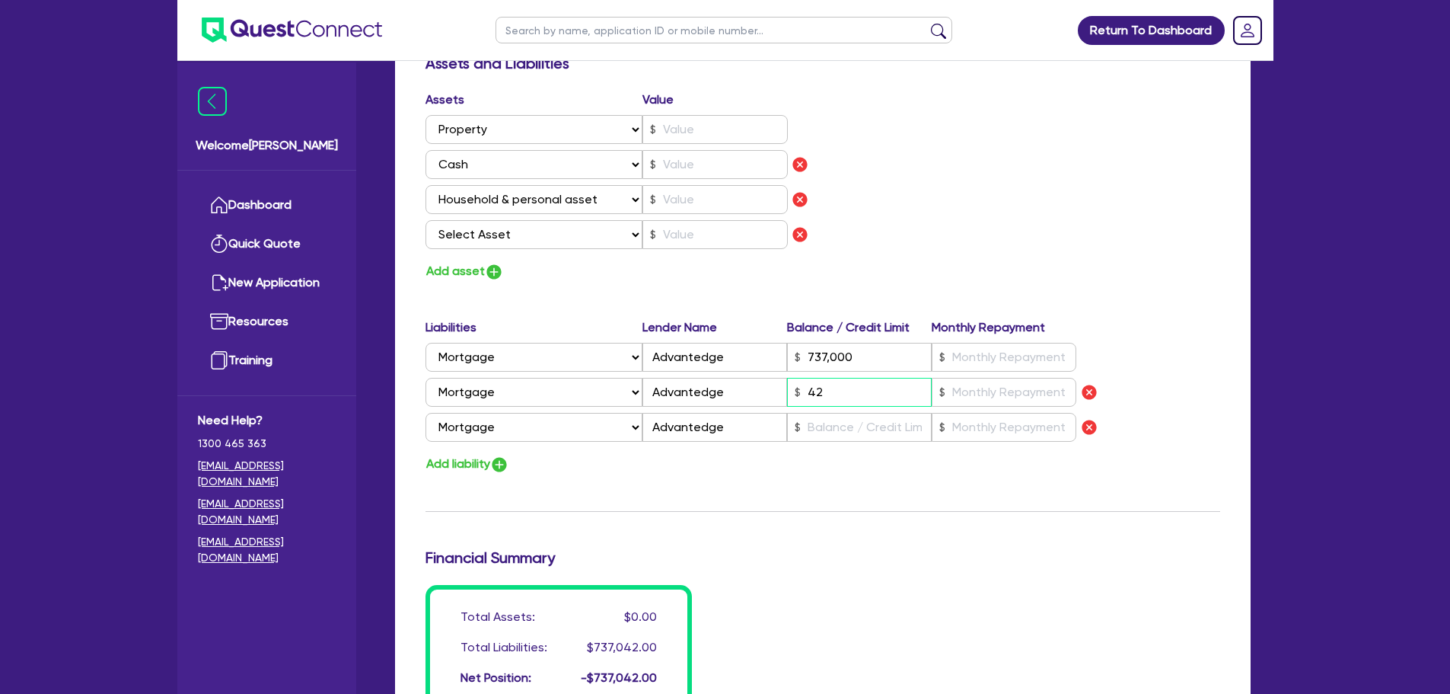
type input "423"
type input "0"
type input "0450 528 675"
type input "737,000"
type input "4,230"
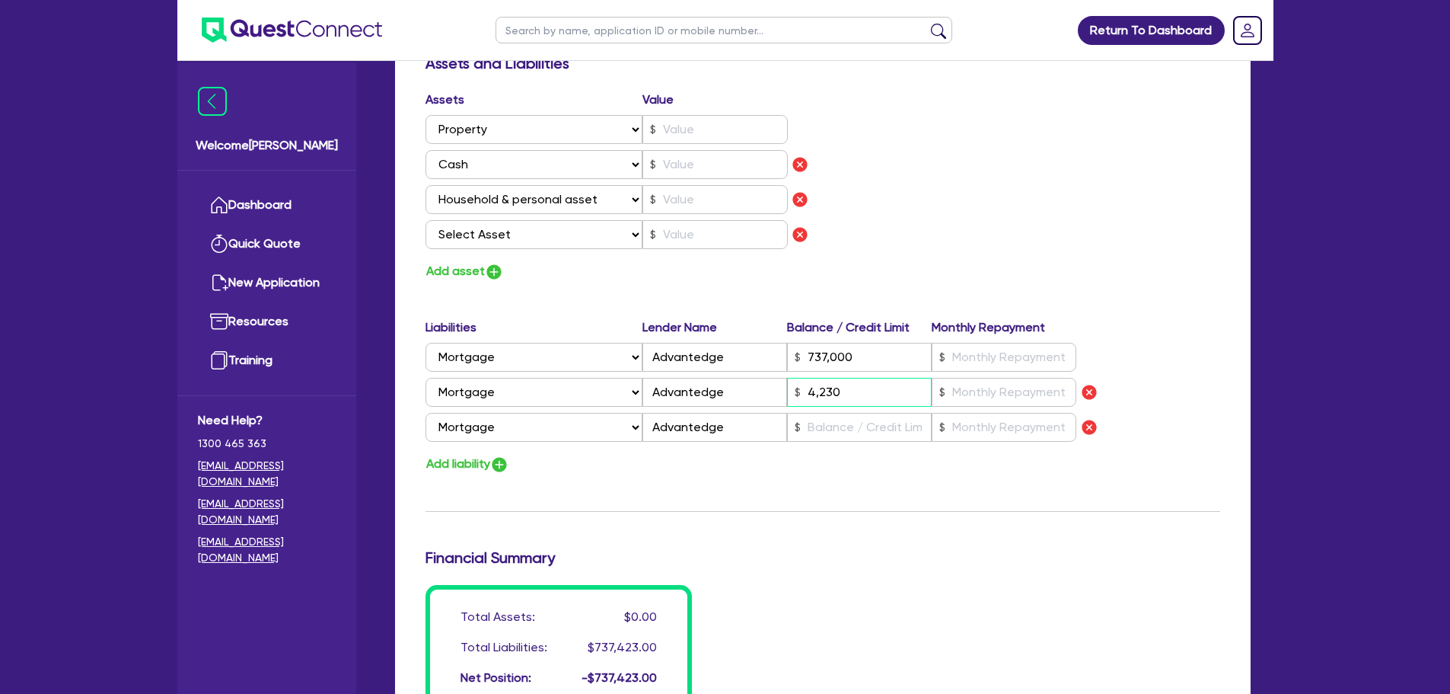
type input "0"
type input "0450 528 675"
click at [863, 429] on input "text" at bounding box center [859, 427] width 145 height 29
click at [970, 363] on input "text" at bounding box center [1004, 357] width 145 height 29
click at [599, 167] on select "Select Asset Cash Property Investment property Vehicle Truck Trailer Equipment …" at bounding box center [535, 164] width 218 height 29
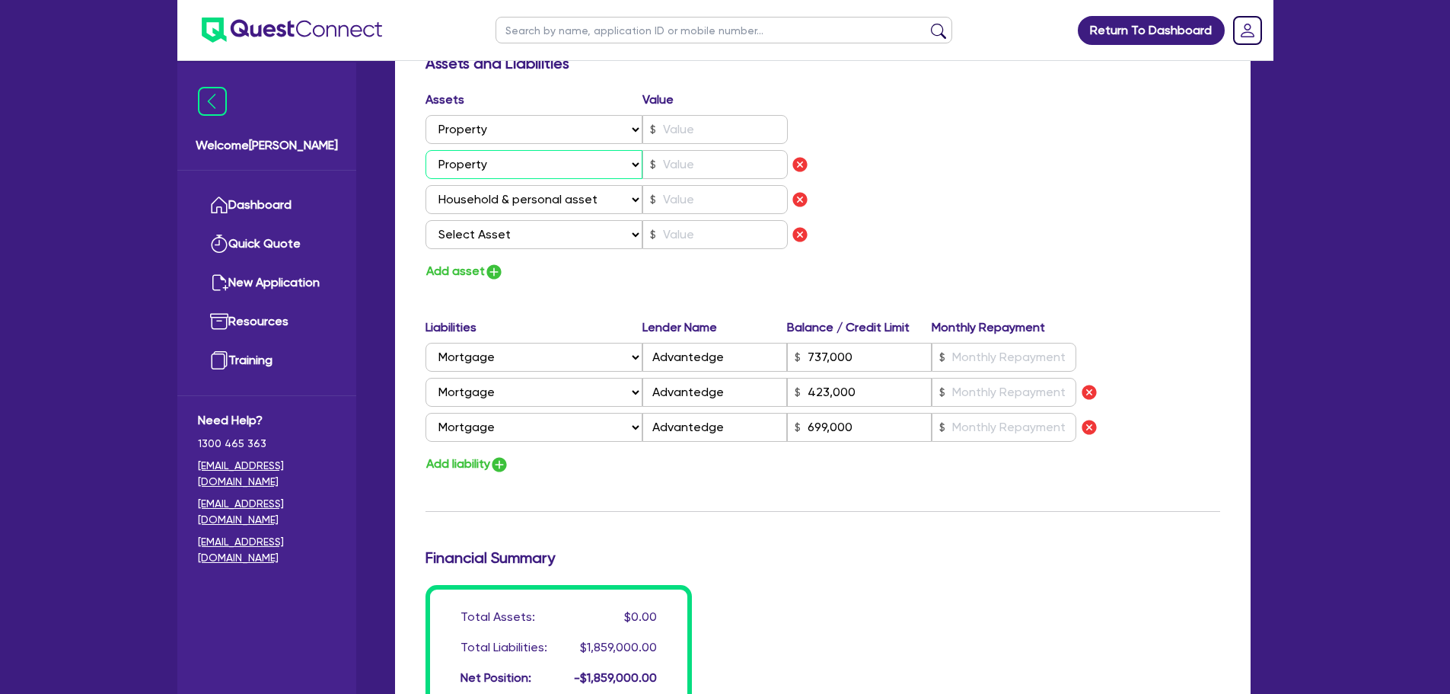
click at [426, 150] on select "Select Asset Cash Property Investment property Vehicle Truck Trailer Equipment …" at bounding box center [535, 164] width 218 height 29
click at [582, 207] on select "Select Asset Cash Property Investment property Vehicle Truck Trailer Equipment …" at bounding box center [535, 199] width 218 height 29
click at [426, 185] on select "Select Asset Cash Property Investment property Vehicle Truck Trailer Equipment …" at bounding box center [535, 199] width 218 height 29
drag, startPoint x: 557, startPoint y: 238, endPoint x: 557, endPoint y: 247, distance: 9.9
click at [556, 238] on select "Select Asset Cash Property Investment property Vehicle Truck Trailer Equipment …" at bounding box center [535, 234] width 218 height 29
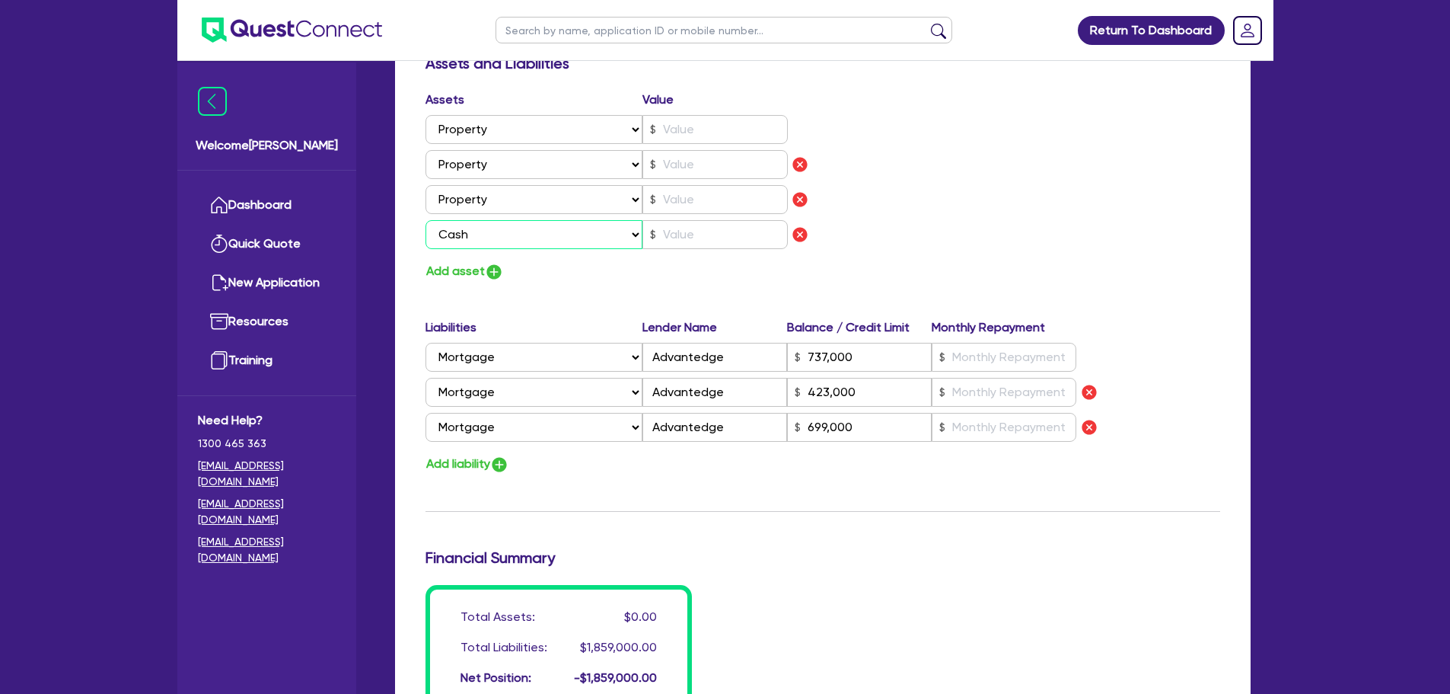
click at [426, 220] on select "Select Asset Cash Property Investment property Vehicle Truck Trailer Equipment …" at bounding box center [535, 234] width 218 height 29
click at [476, 268] on button "Add asset" at bounding box center [465, 271] width 78 height 21
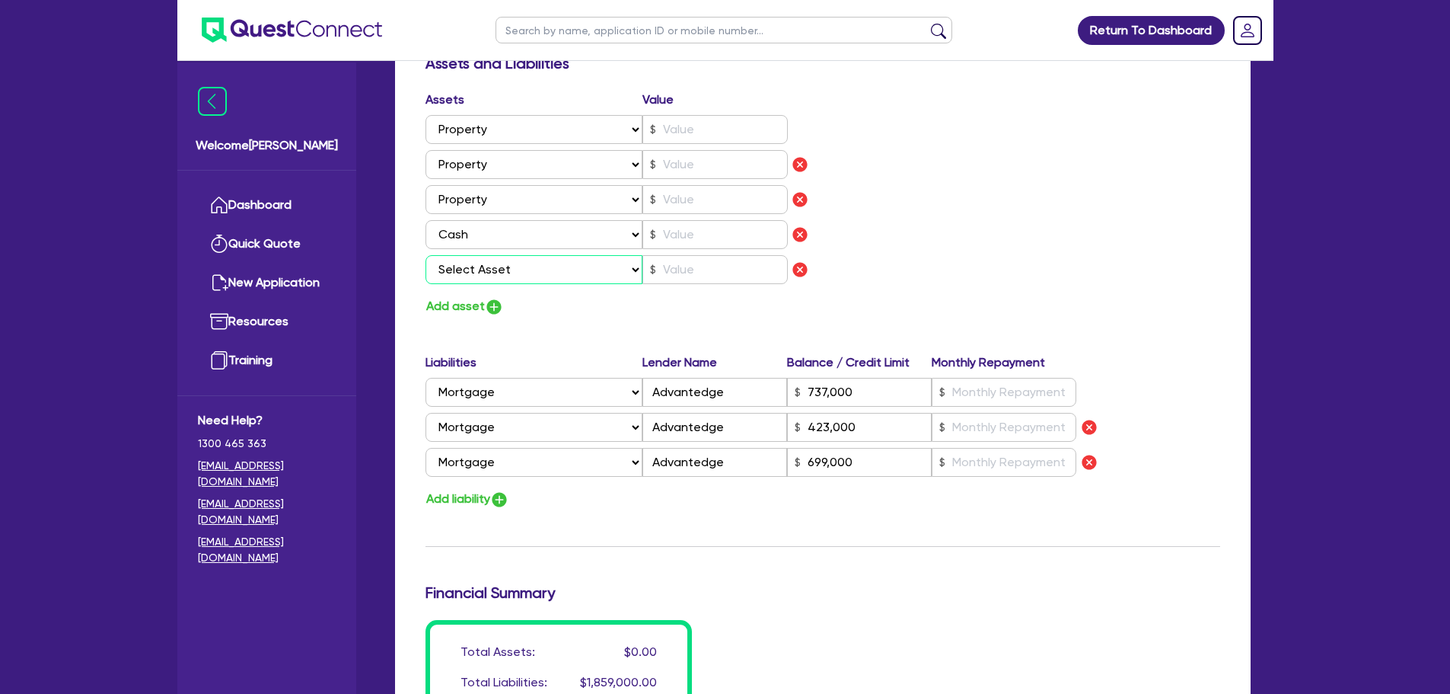
click at [504, 269] on select "Select Asset Cash Property Investment property Vehicle Truck Trailer Equipment …" at bounding box center [535, 269] width 218 height 29
click at [426, 255] on select "Select Asset Cash Property Investment property Vehicle Truck Trailer Equipment …" at bounding box center [535, 269] width 218 height 29
click at [474, 310] on button "Add asset" at bounding box center [465, 306] width 78 height 21
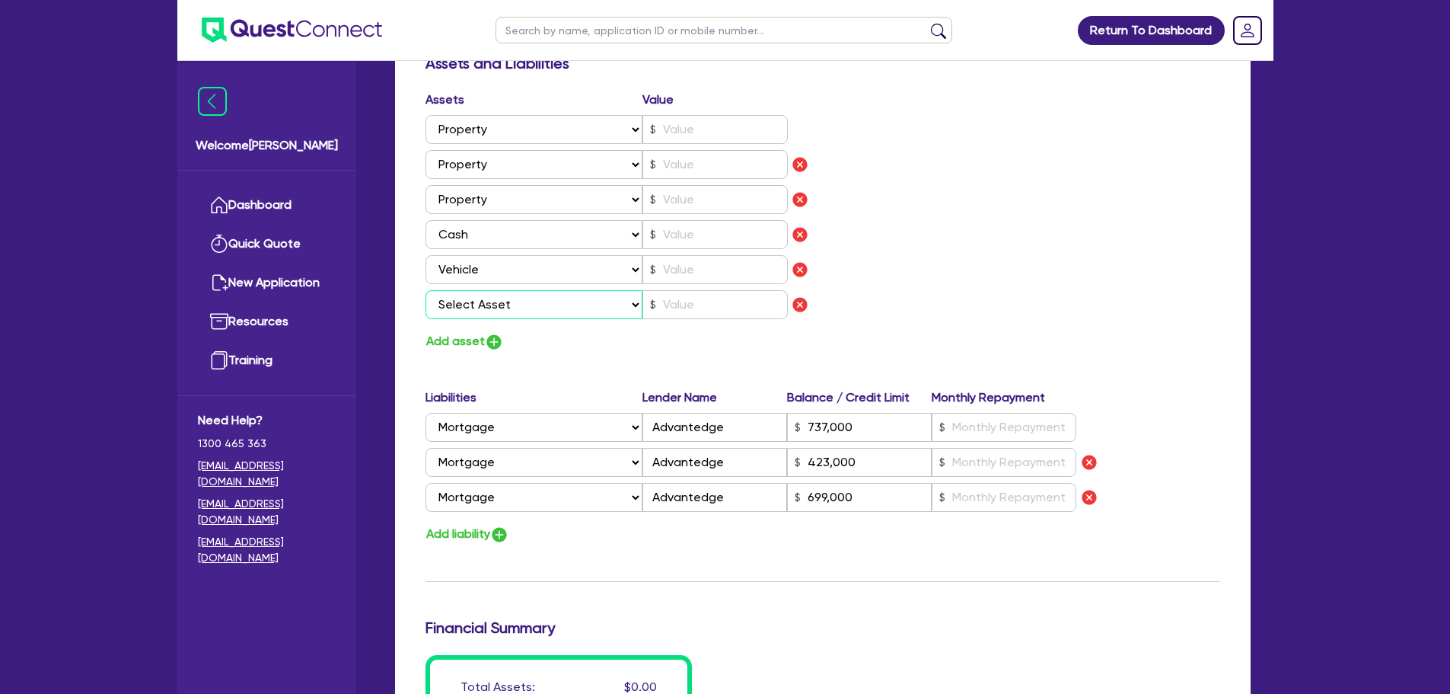
drag, startPoint x: 495, startPoint y: 310, endPoint x: 497, endPoint y: 317, distance: 7.9
click at [496, 310] on select "Select Asset Cash Property Investment property Vehicle Truck Trailer Equipment …" at bounding box center [535, 304] width 218 height 29
click at [943, 278] on div "Assets Value Select Asset Cash Property Investment property Vehicle Truck Trail…" at bounding box center [823, 221] width 818 height 261
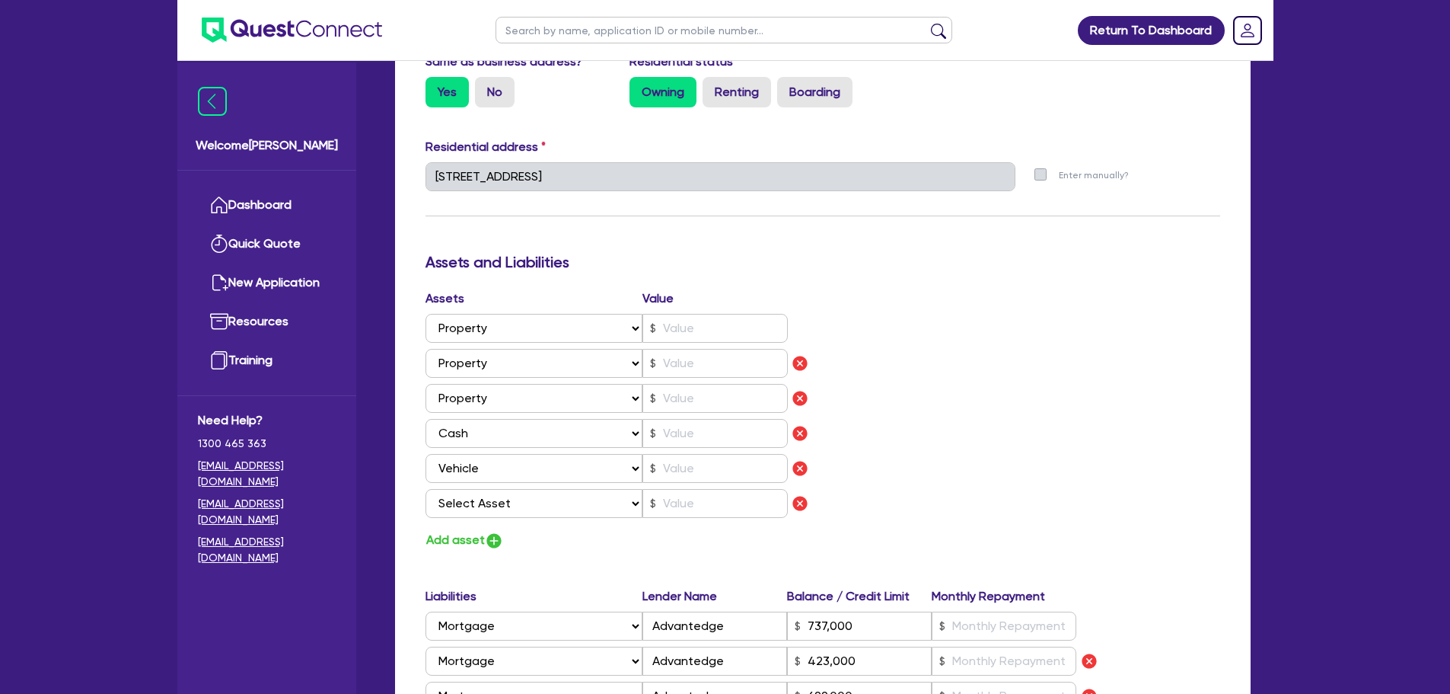
scroll to position [761, 0]
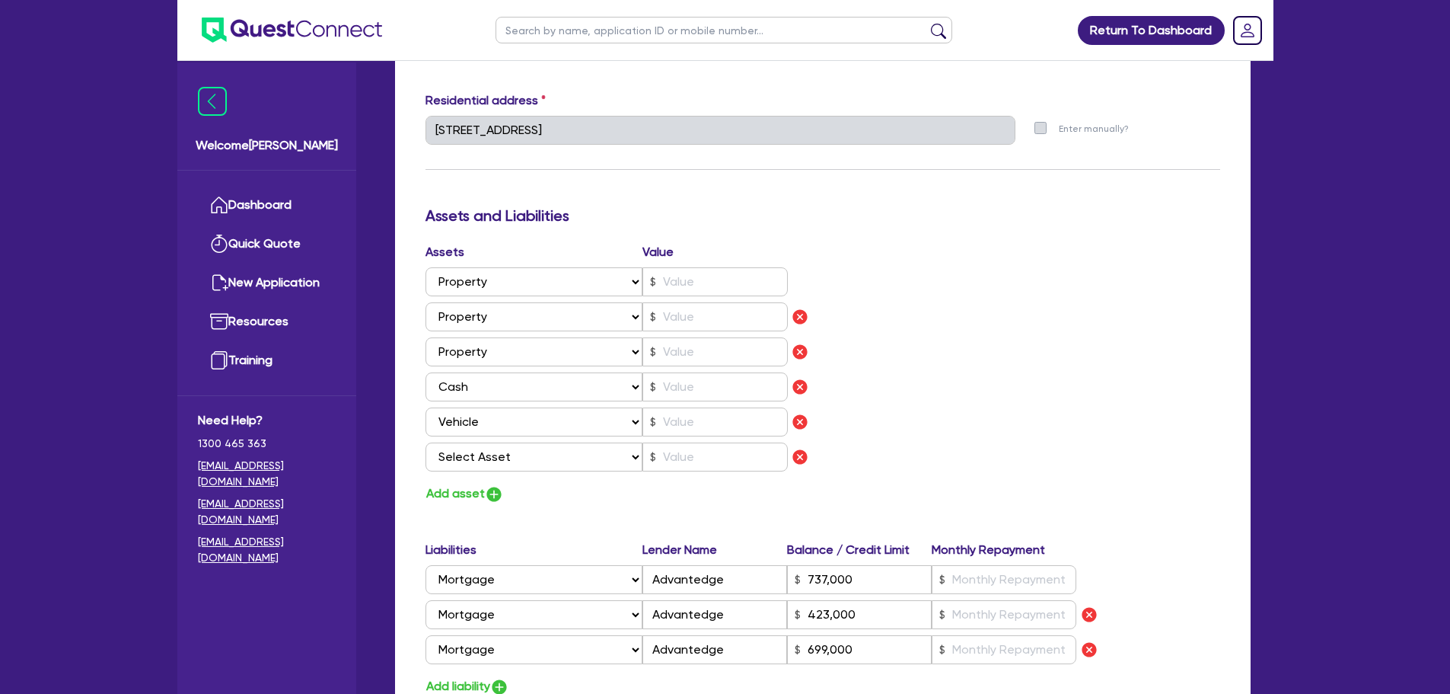
click at [702, 298] on div "Assets Value Select Asset Cash Property Investment property Vehicle Truck Trail…" at bounding box center [618, 360] width 409 height 234
click at [692, 285] on input "text" at bounding box center [715, 281] width 145 height 29
click at [694, 317] on input "text" at bounding box center [715, 316] width 145 height 29
click at [693, 354] on input "text" at bounding box center [715, 351] width 145 height 29
click at [685, 315] on input "text" at bounding box center [715, 316] width 145 height 29
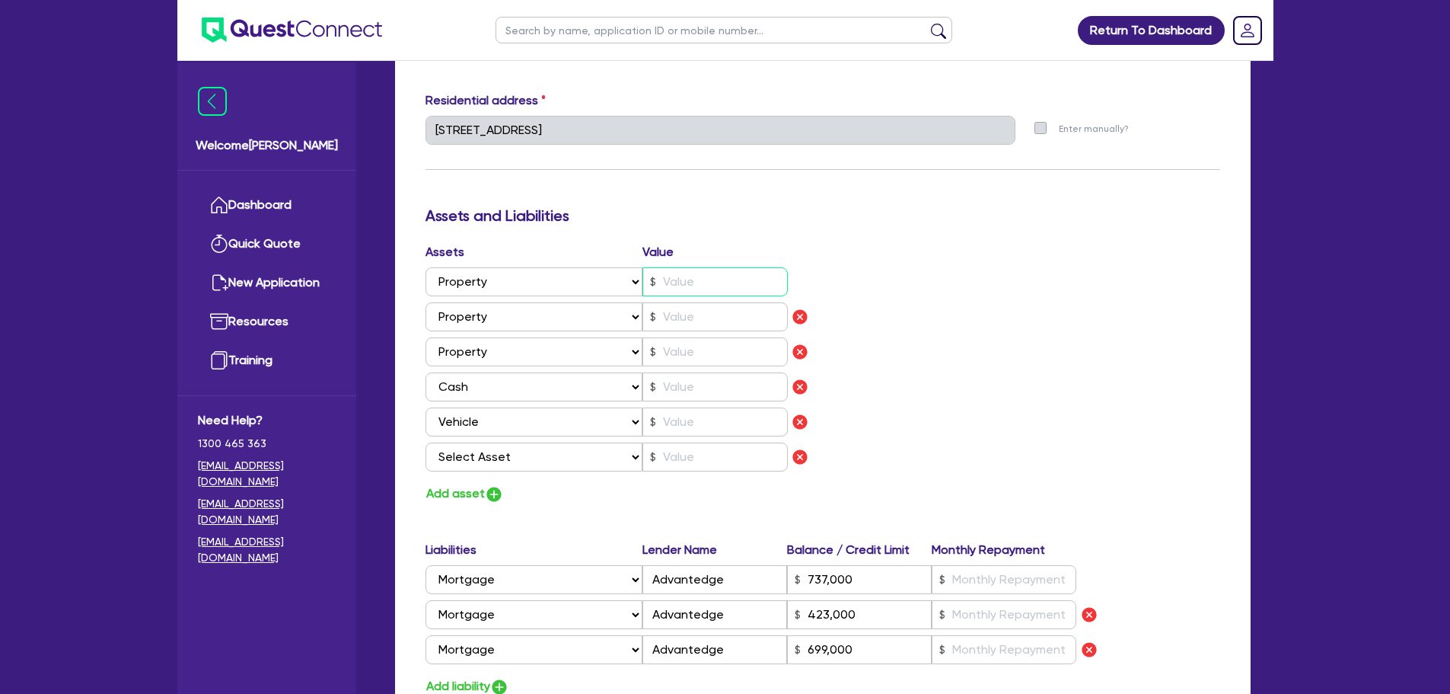
click at [684, 279] on input "text" at bounding box center [715, 281] width 145 height 29
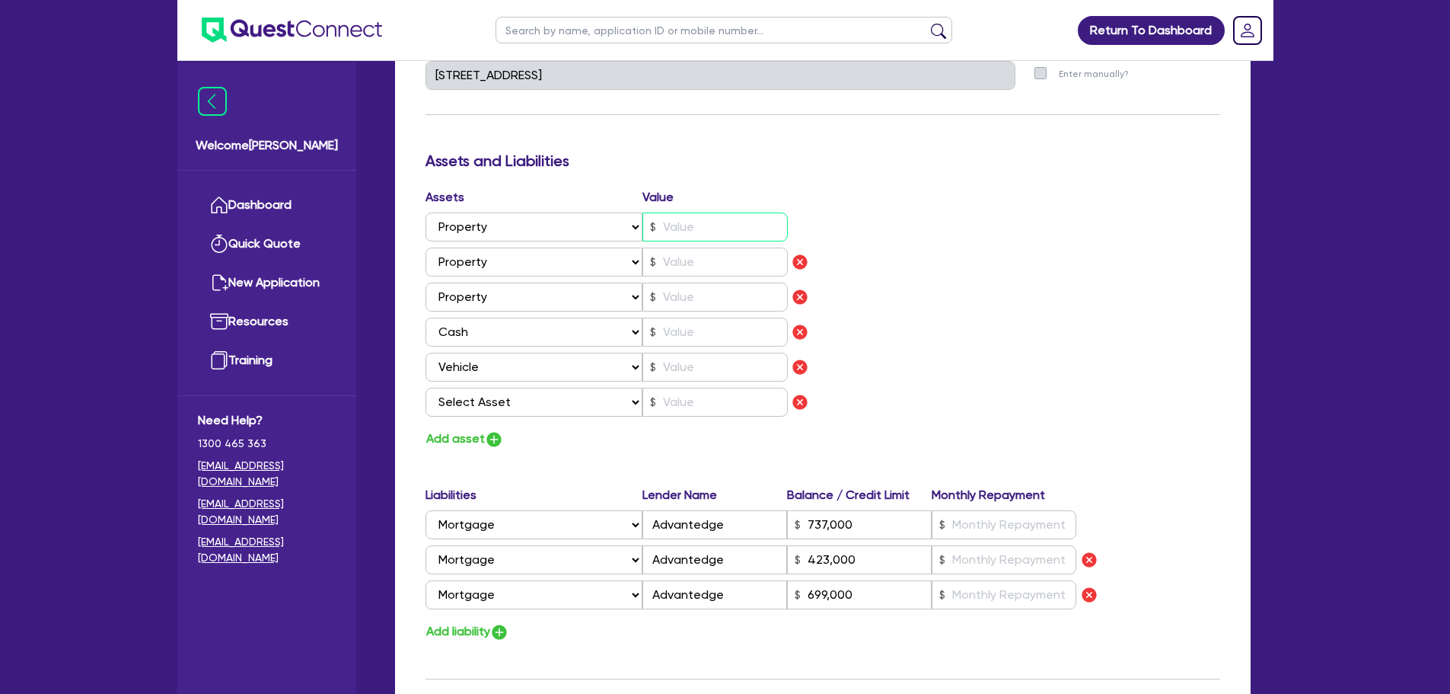
scroll to position [837, 0]
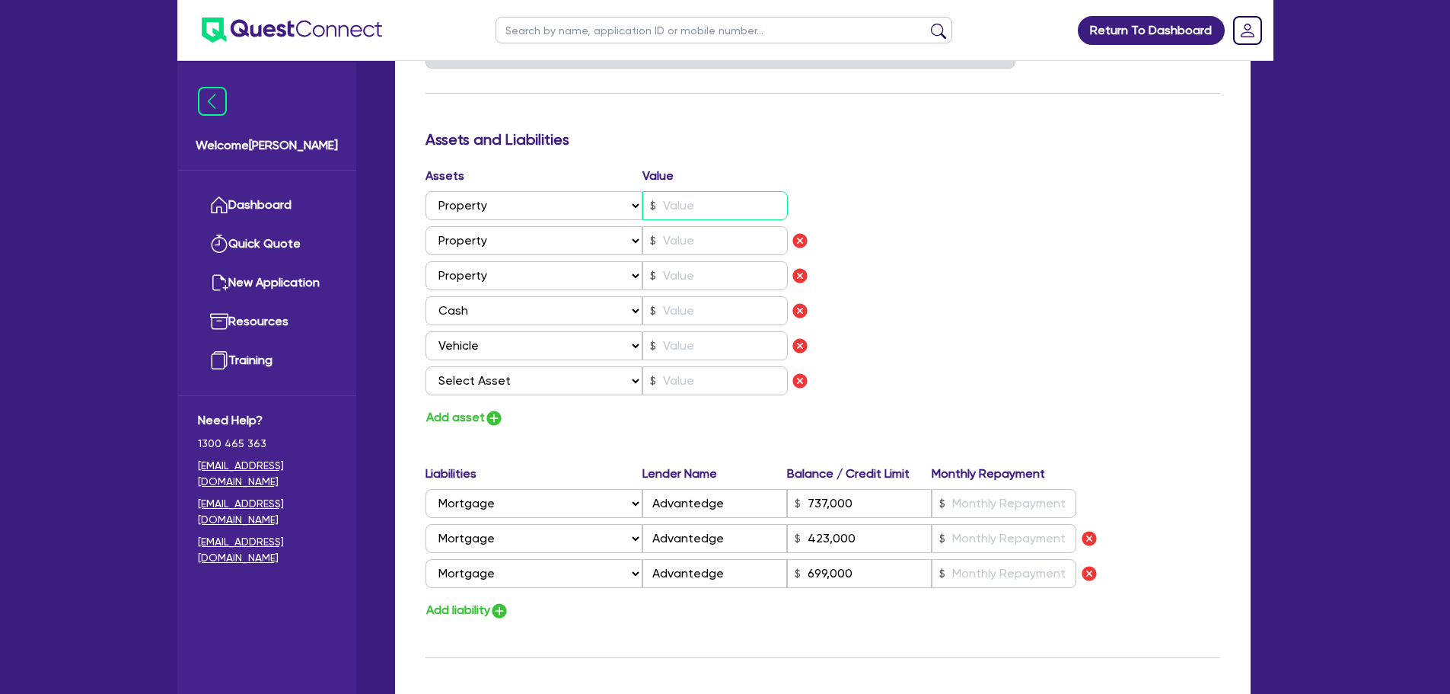
drag, startPoint x: 677, startPoint y: 209, endPoint x: 682, endPoint y: 236, distance: 27.2
click at [677, 209] on input "text" at bounding box center [715, 205] width 145 height 29
click at [688, 241] on input "text" at bounding box center [715, 240] width 145 height 29
click at [684, 203] on input "text" at bounding box center [715, 205] width 145 height 29
click at [690, 241] on input "text" at bounding box center [715, 240] width 145 height 29
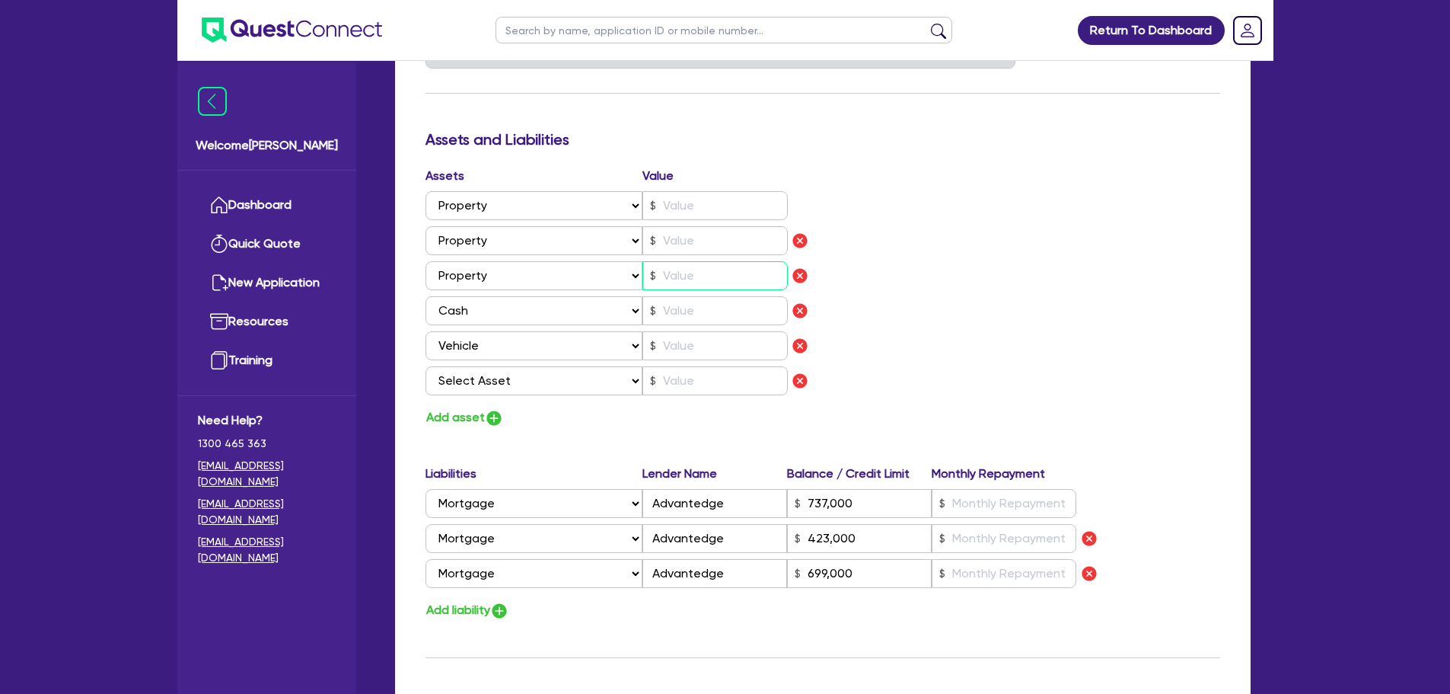
click at [686, 269] on input "text" at bounding box center [715, 275] width 145 height 29
click at [675, 242] on input "text" at bounding box center [715, 240] width 145 height 29
click at [673, 209] on input "text" at bounding box center [715, 205] width 145 height 29
click at [689, 244] on input "text" at bounding box center [715, 240] width 145 height 29
click at [684, 267] on input "text" at bounding box center [715, 275] width 145 height 29
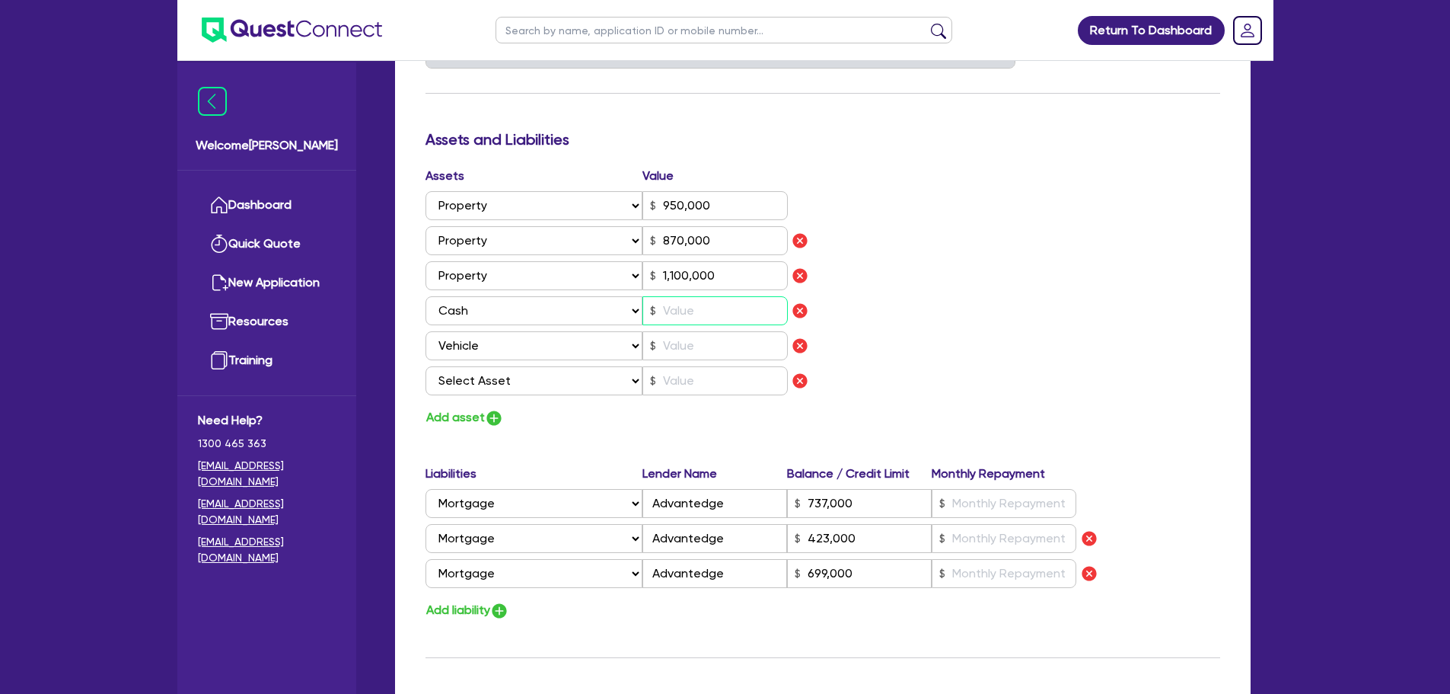
click at [687, 305] on input "text" at bounding box center [715, 310] width 145 height 29
click at [682, 346] on input "text" at bounding box center [715, 345] width 145 height 29
click at [585, 374] on select "Select Asset Cash Property Investment property Vehicle Truck Trailer Equipment …" at bounding box center [535, 380] width 218 height 29
click at [426, 366] on select "Select Asset Cash Property Investment property Vehicle Truck Trailer Equipment …" at bounding box center [535, 380] width 218 height 29
click at [486, 420] on button "Add asset" at bounding box center [465, 417] width 78 height 21
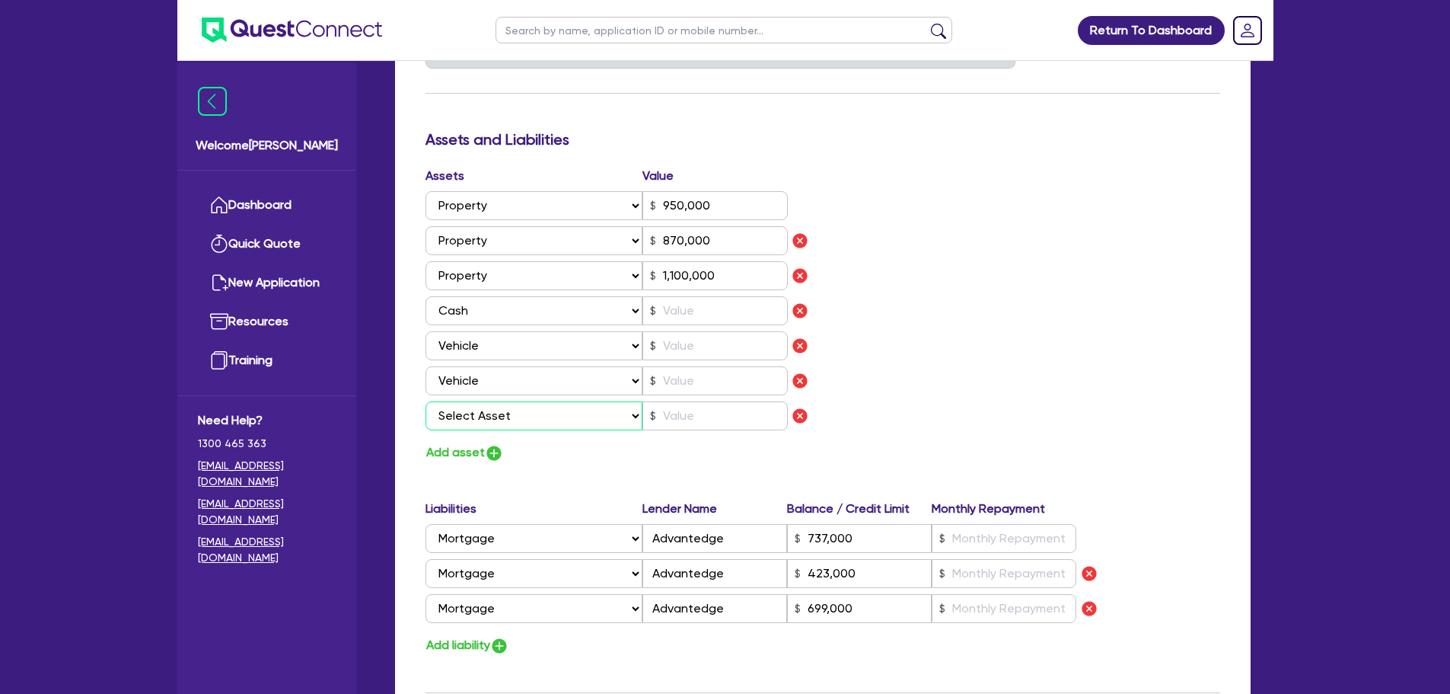
click at [498, 417] on select "Select Asset Cash Property Investment property Vehicle Truck Trailer Equipment …" at bounding box center [535, 415] width 218 height 29
click at [426, 401] on select "Select Asset Cash Property Investment property Vehicle Truck Trailer Equipment …" at bounding box center [535, 415] width 218 height 29
click at [681, 359] on input "text" at bounding box center [715, 345] width 145 height 29
click at [680, 318] on input "text" at bounding box center [715, 310] width 145 height 29
click at [685, 352] on input "text" at bounding box center [715, 345] width 145 height 29
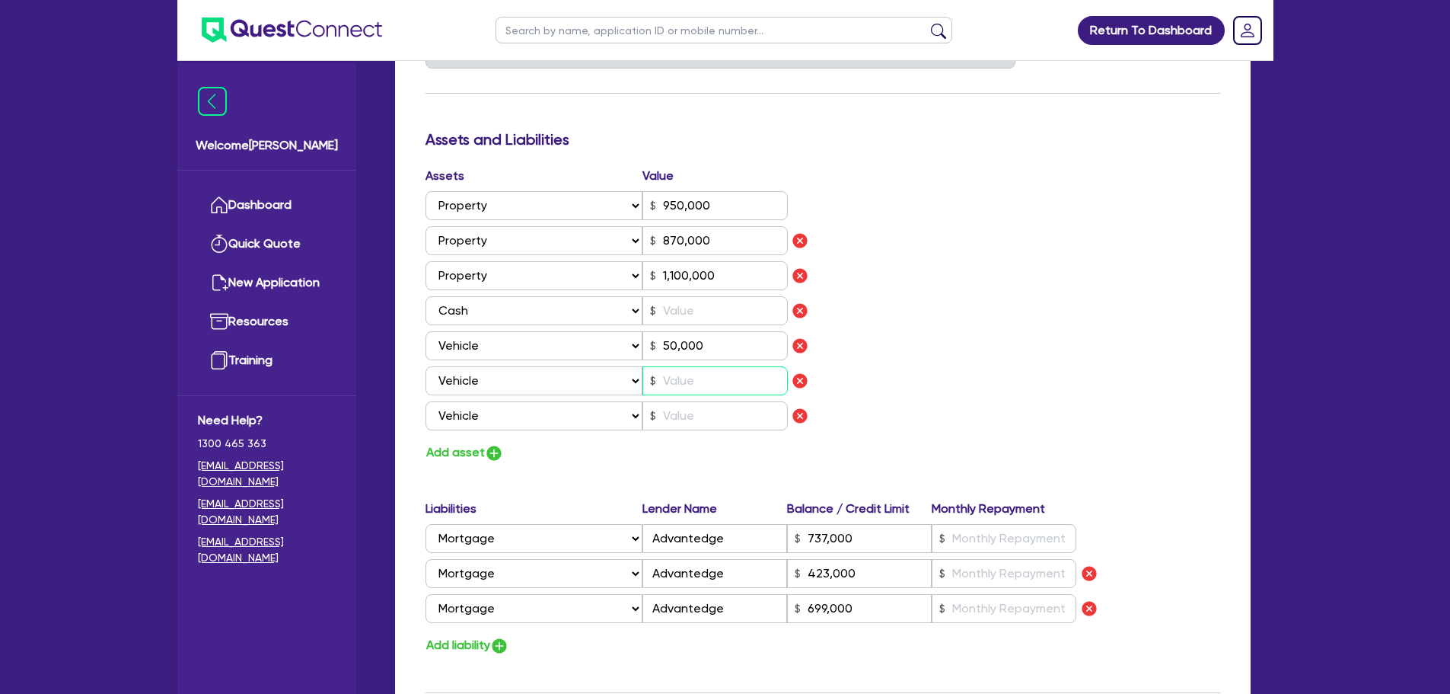
click at [700, 379] on input "text" at bounding box center [715, 380] width 145 height 29
click at [697, 449] on div "Assets Value Select Asset Cash Property Investment property Vehicle Truck Trail…" at bounding box center [618, 315] width 409 height 296
click at [663, 298] on input "text" at bounding box center [715, 310] width 145 height 29
click at [482, 456] on button "Add asset" at bounding box center [465, 452] width 78 height 21
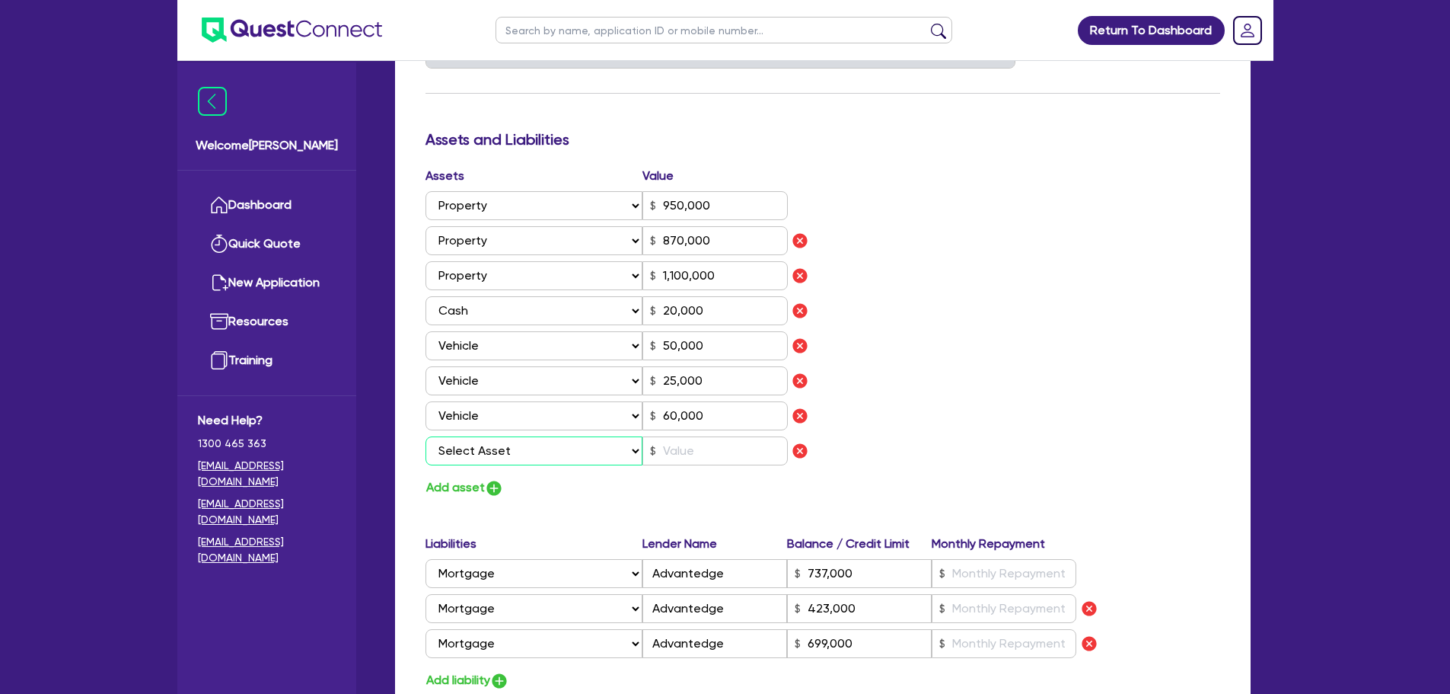
click at [501, 451] on select "Select Asset Cash Property Investment property Vehicle Truck Trailer Equipment …" at bounding box center [535, 450] width 218 height 29
click at [719, 489] on div "Add asset" at bounding box center [618, 487] width 409 height 21
click at [569, 454] on select "Select Asset Cash Property Investment property Vehicle Truck Trailer Equipment …" at bounding box center [535, 450] width 218 height 29
click at [711, 508] on div "Update residential status for Director #1 Boarding is only acceptable when the …" at bounding box center [823, 205] width 795 height 1441
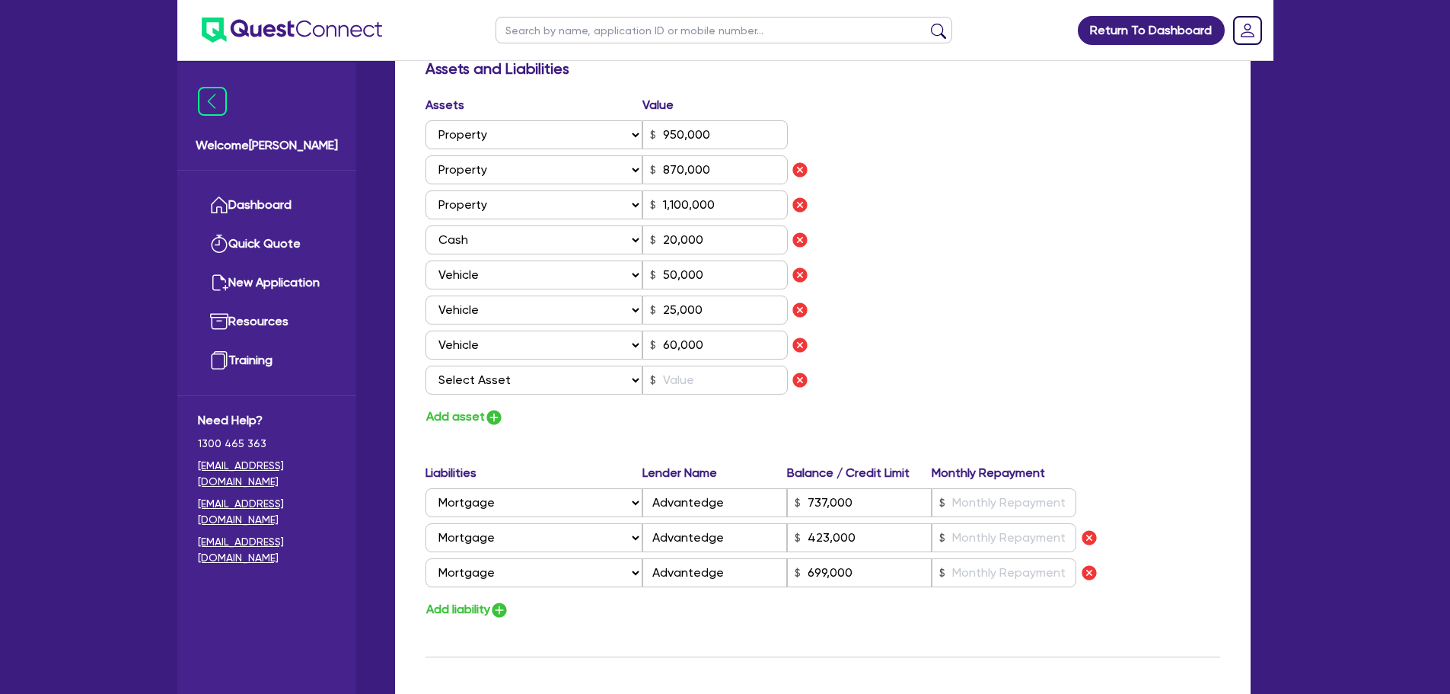
scroll to position [990, 0]
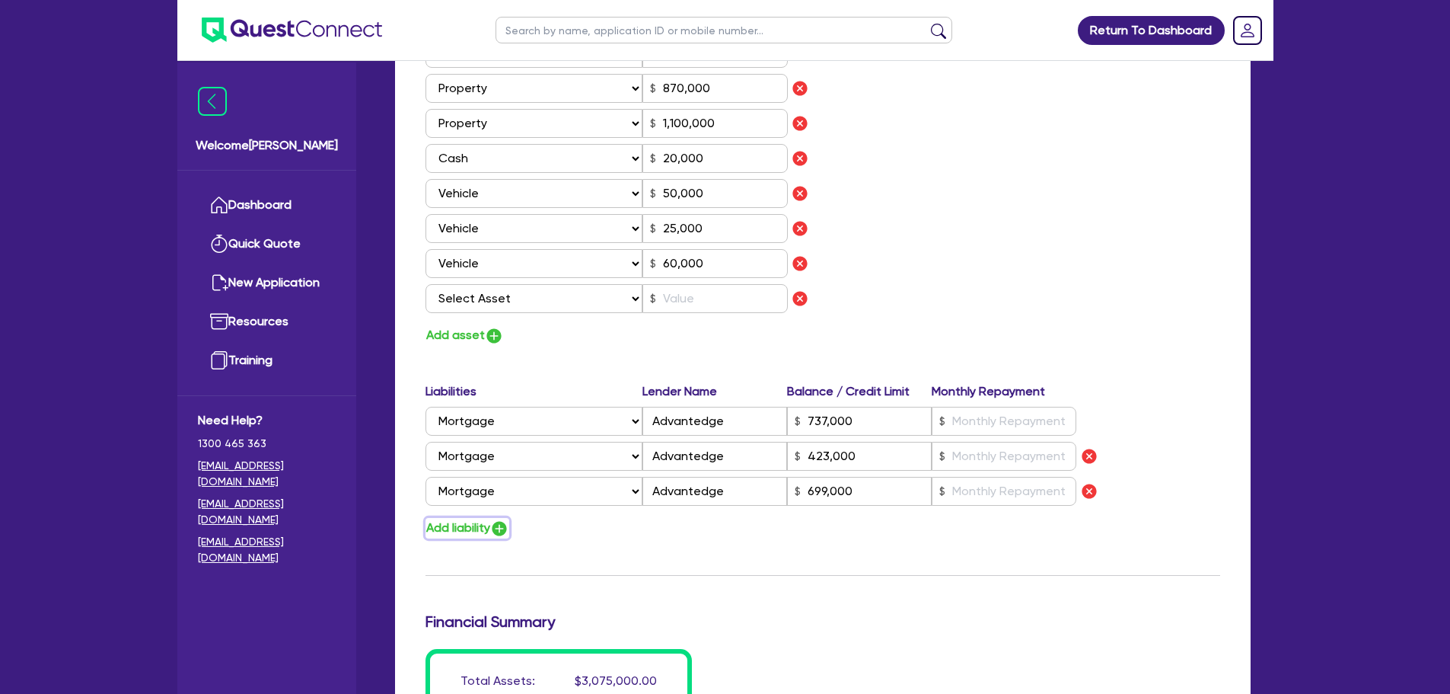
click at [503, 533] on img "button" at bounding box center [499, 528] width 18 height 18
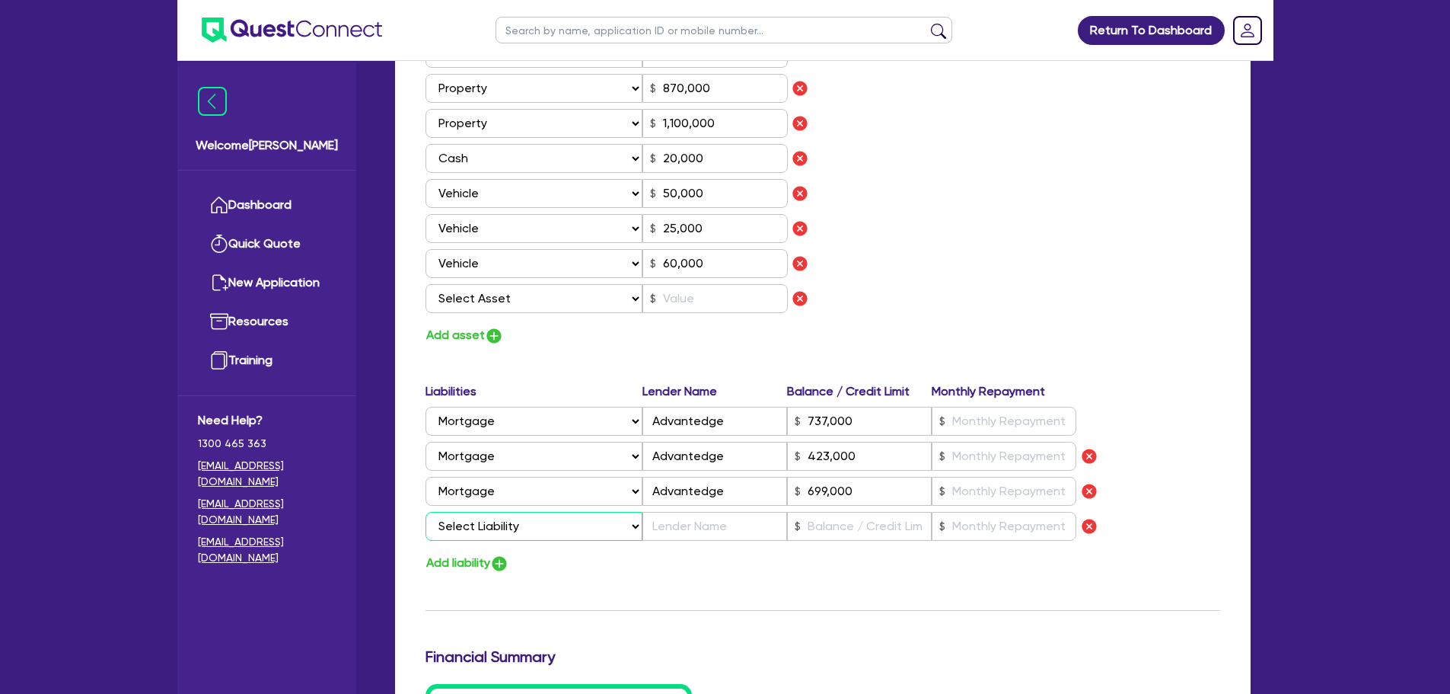
click at [543, 526] on select "Select Liability Credit card Mortgage Investment property loan Vehicle loan Tru…" at bounding box center [534, 526] width 217 height 29
click at [426, 512] on select "Select Liability Credit card Mortgage Investment property loan Vehicle loan Tru…" at bounding box center [534, 526] width 217 height 29
click at [700, 537] on input "text" at bounding box center [715, 526] width 145 height 29
click at [844, 518] on input "text" at bounding box center [859, 526] width 145 height 29
drag, startPoint x: 722, startPoint y: 257, endPoint x: 662, endPoint y: 253, distance: 60.3
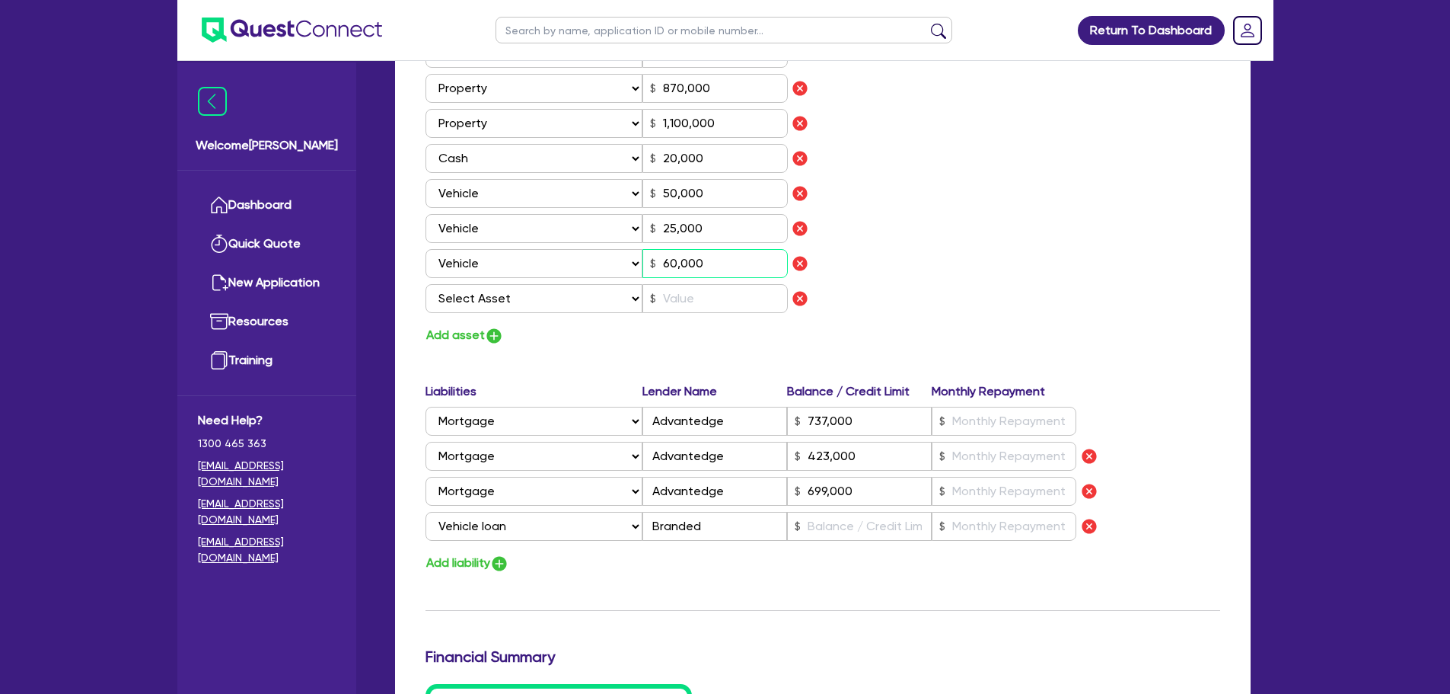
click at [662, 253] on input "60,000" at bounding box center [715, 263] width 145 height 29
click at [714, 228] on input "25,000" at bounding box center [715, 228] width 145 height 29
drag, startPoint x: 715, startPoint y: 228, endPoint x: 654, endPoint y: 228, distance: 60.9
click at [654, 228] on div "25,000" at bounding box center [715, 228] width 145 height 29
click at [841, 530] on input "text" at bounding box center [859, 526] width 145 height 29
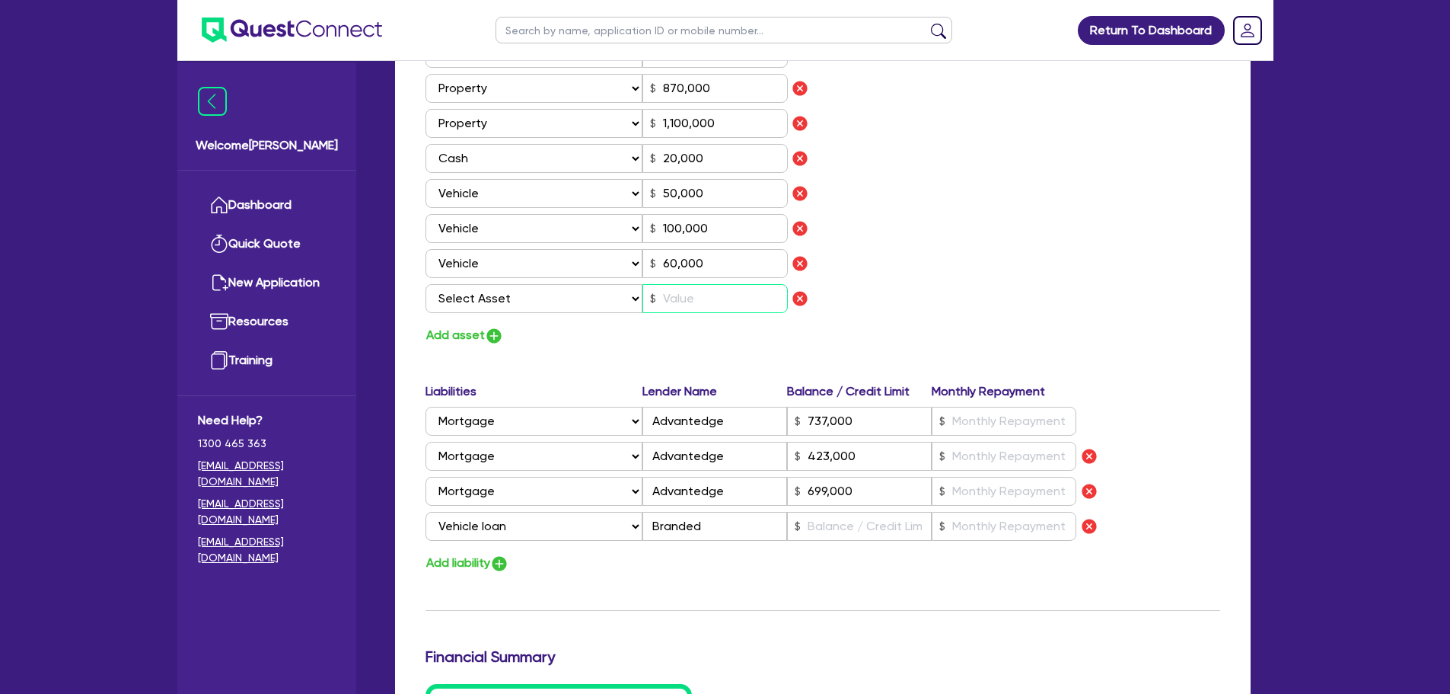
click at [694, 299] on input "text" at bounding box center [715, 298] width 145 height 29
click at [498, 308] on select "Select Asset Cash Property Investment property Vehicle Truck Trailer Equipment …" at bounding box center [535, 298] width 218 height 29
click at [426, 284] on select "Select Asset Cash Property Investment property Vehicle Truck Trailer Equipment …" at bounding box center [535, 298] width 218 height 29
click at [512, 490] on select "Select Liability Credit card Mortgage Investment property loan Vehicle loan Tru…" at bounding box center [534, 491] width 217 height 29
click at [702, 333] on div "Add asset" at bounding box center [618, 335] width 409 height 21
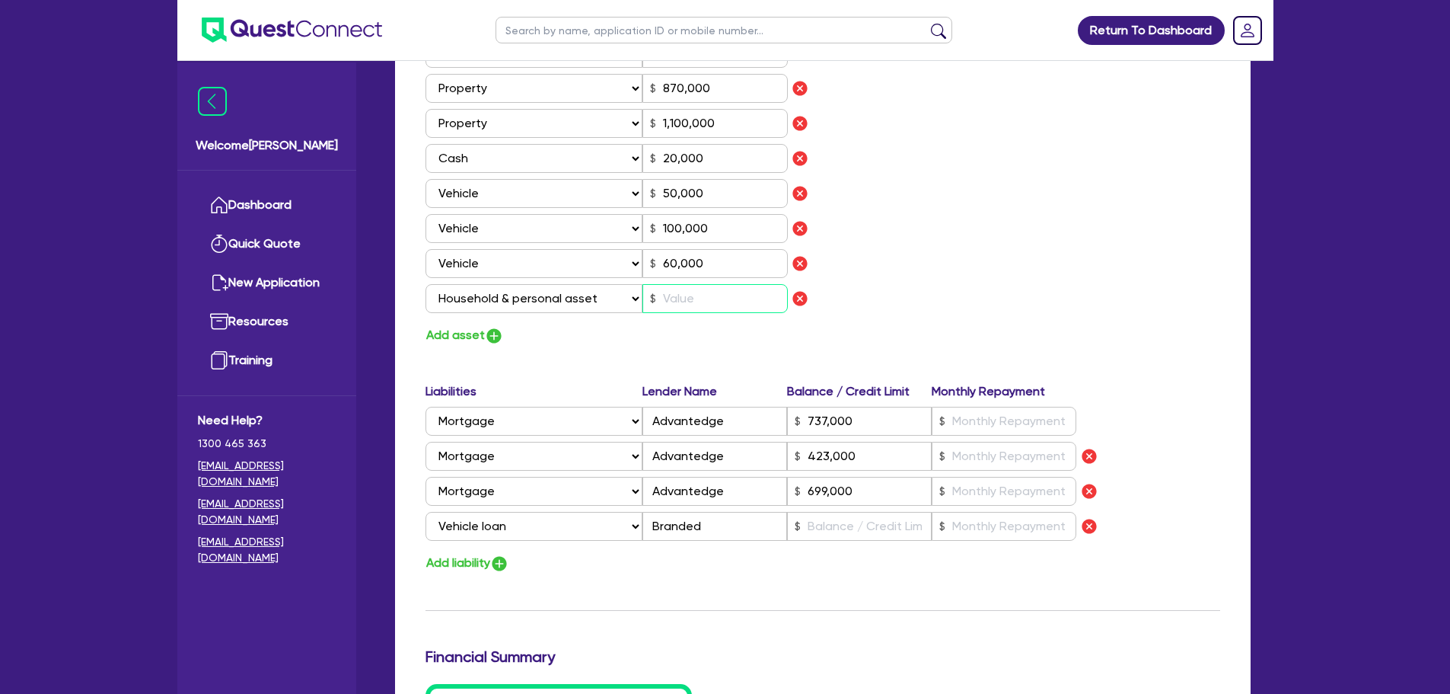
click at [694, 301] on input "text" at bounding box center [715, 298] width 145 height 29
click at [848, 536] on input "text" at bounding box center [859, 526] width 145 height 29
click at [990, 421] on input "text" at bounding box center [1004, 421] width 145 height 29
click at [973, 455] on input "text" at bounding box center [1004, 456] width 145 height 29
click at [987, 497] on input "text" at bounding box center [1004, 491] width 145 height 29
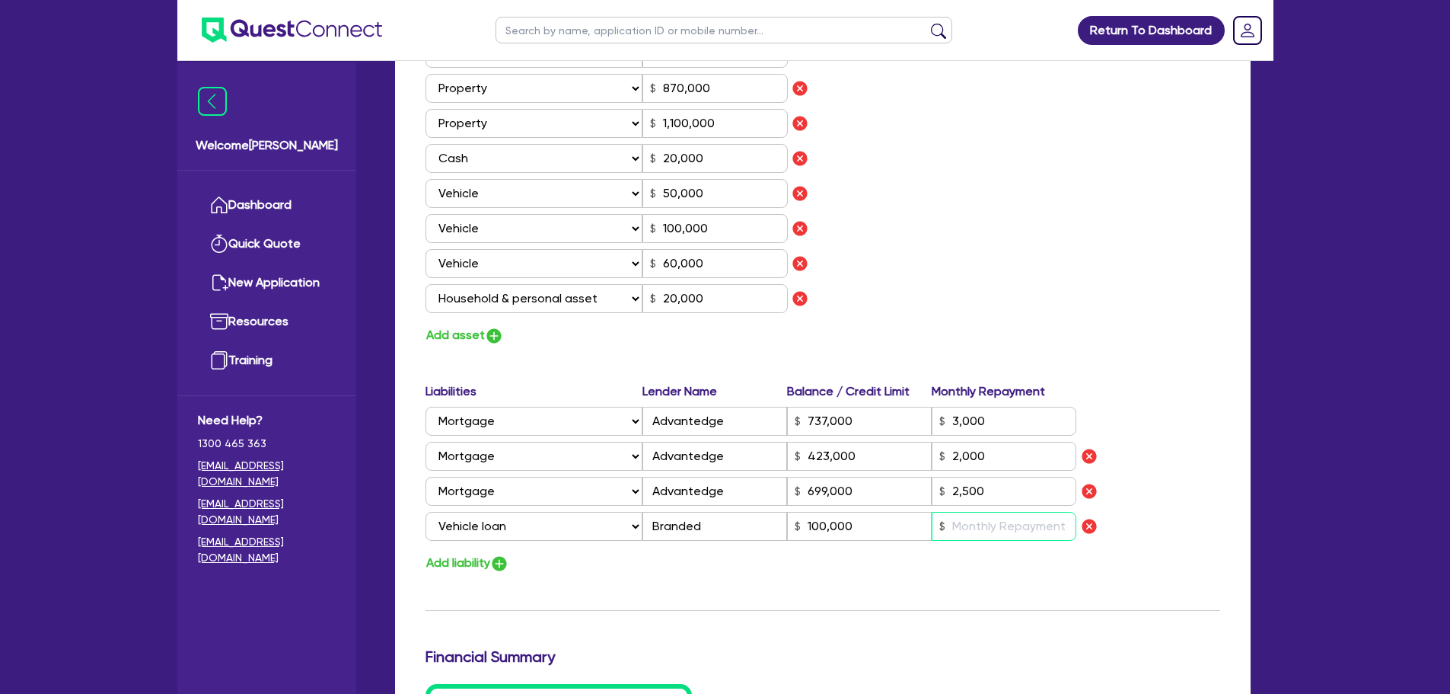
click at [988, 513] on input "text" at bounding box center [1004, 526] width 145 height 29
drag, startPoint x: 845, startPoint y: 524, endPoint x: 798, endPoint y: 523, distance: 47.2
click at [798, 523] on div "100,000" at bounding box center [859, 526] width 145 height 29
drag, startPoint x: 864, startPoint y: 528, endPoint x: 790, endPoint y: 515, distance: 75.0
click at [795, 516] on input "50,000" at bounding box center [859, 526] width 145 height 29
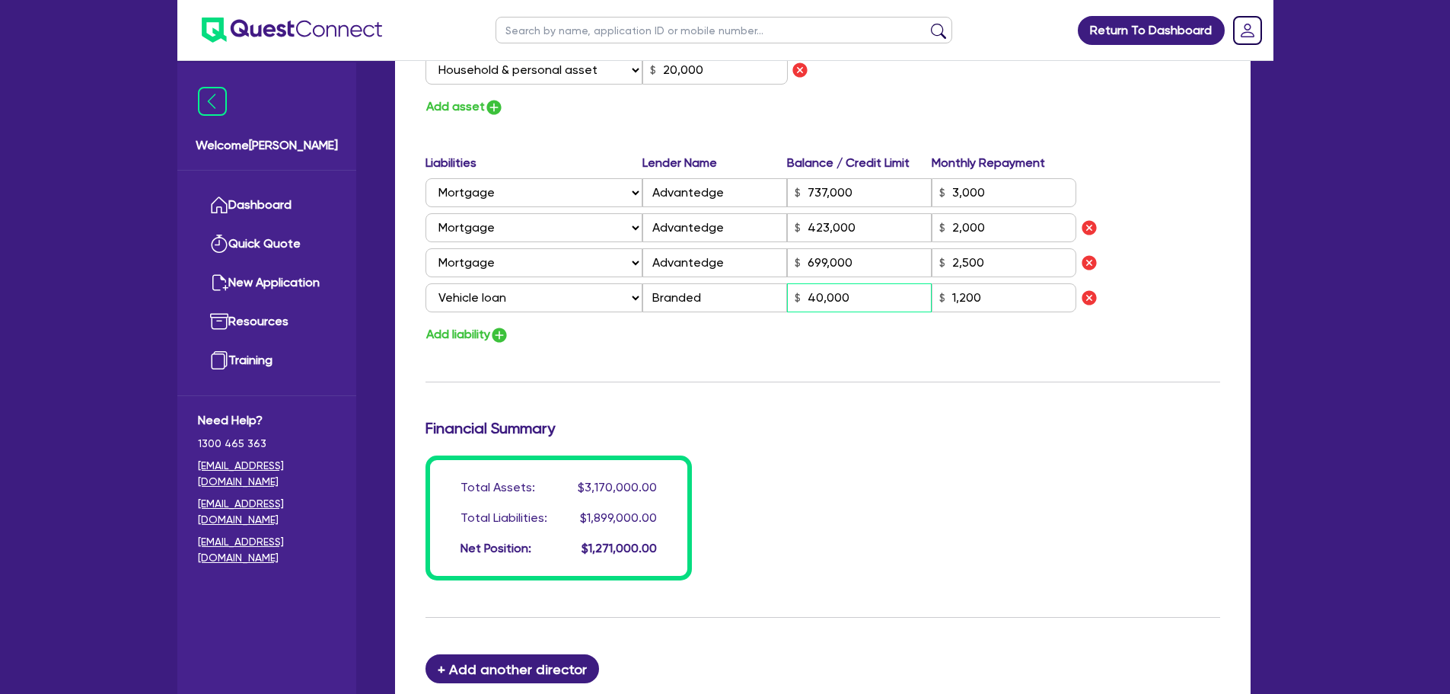
scroll to position [1434, 0]
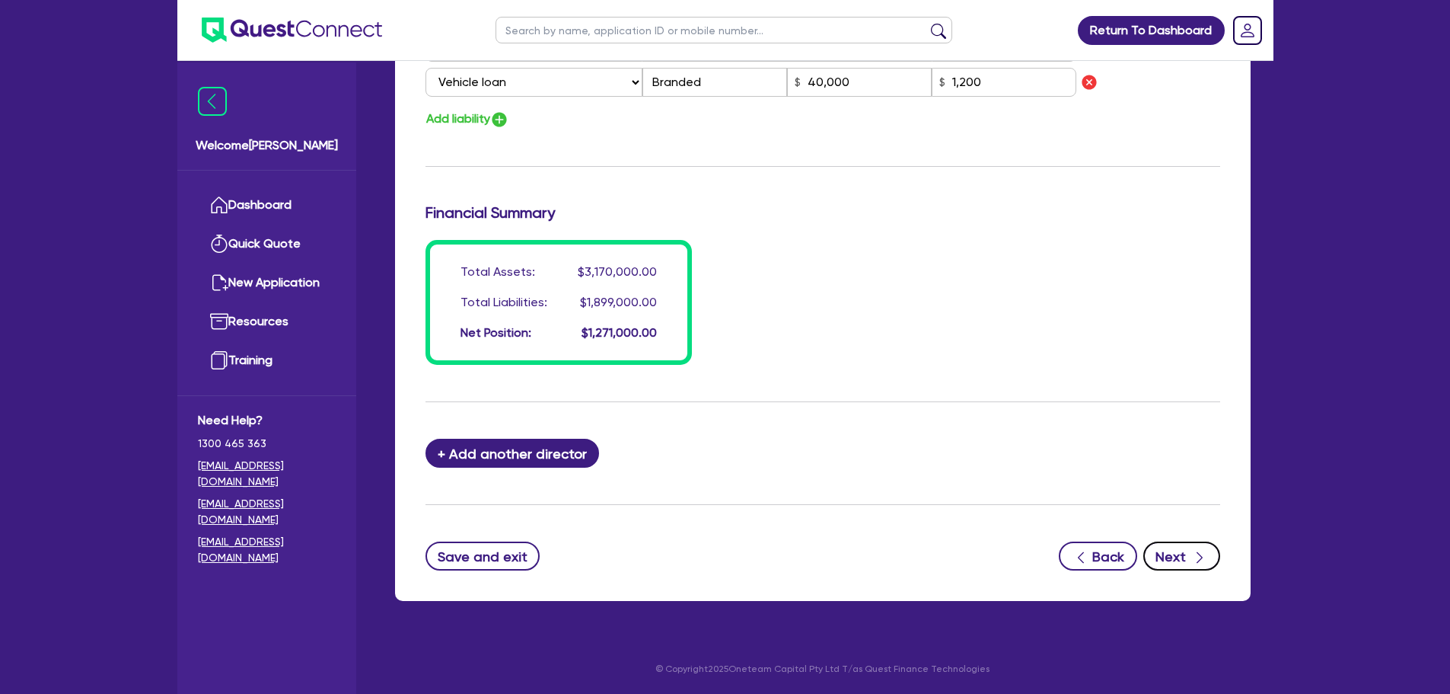
click at [1180, 561] on button "Next" at bounding box center [1181, 555] width 77 height 29
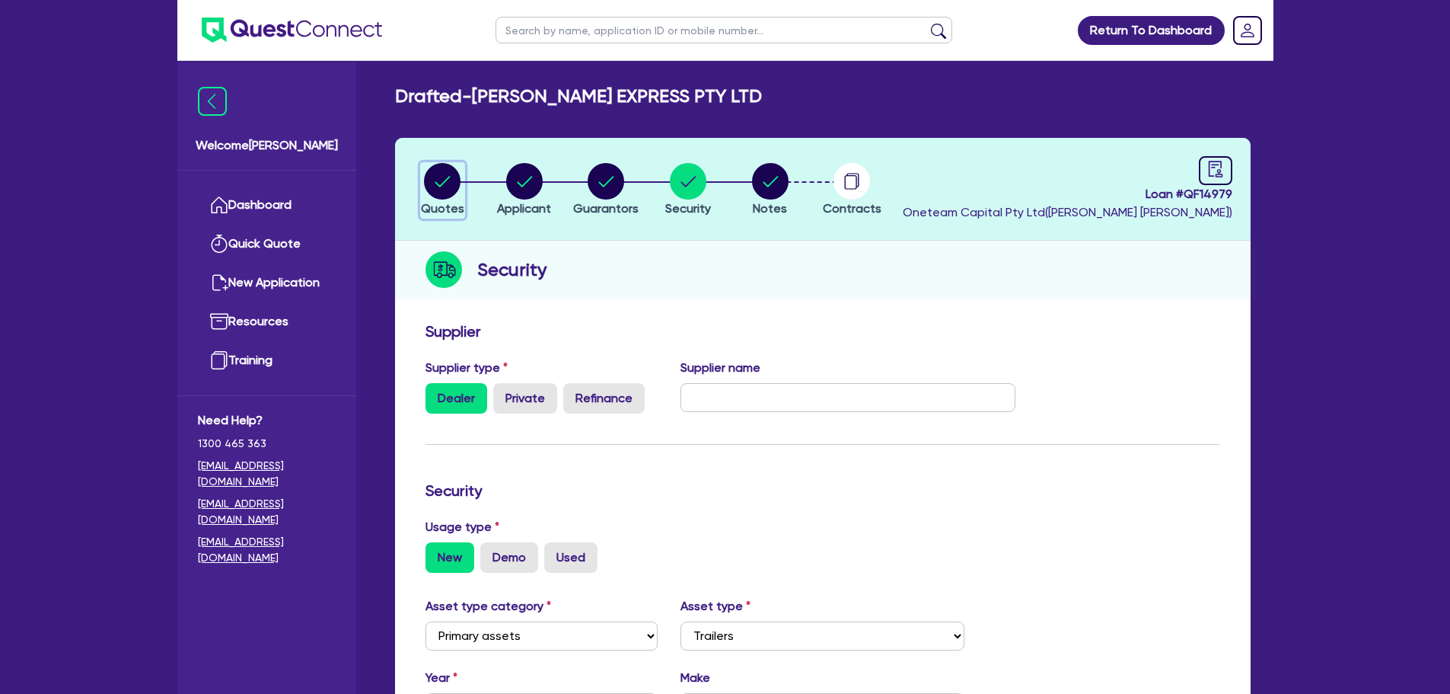
click at [442, 177] on circle "button" at bounding box center [442, 181] width 37 height 37
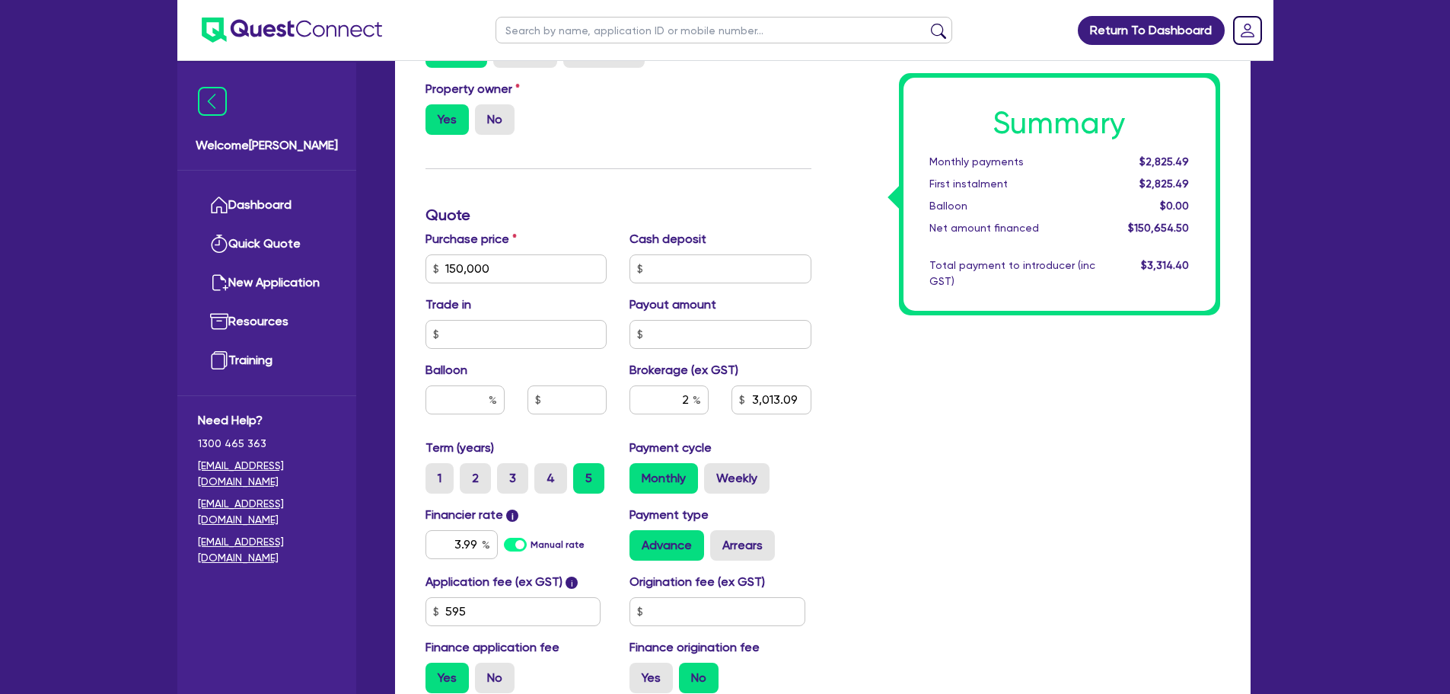
scroll to position [533, 0]
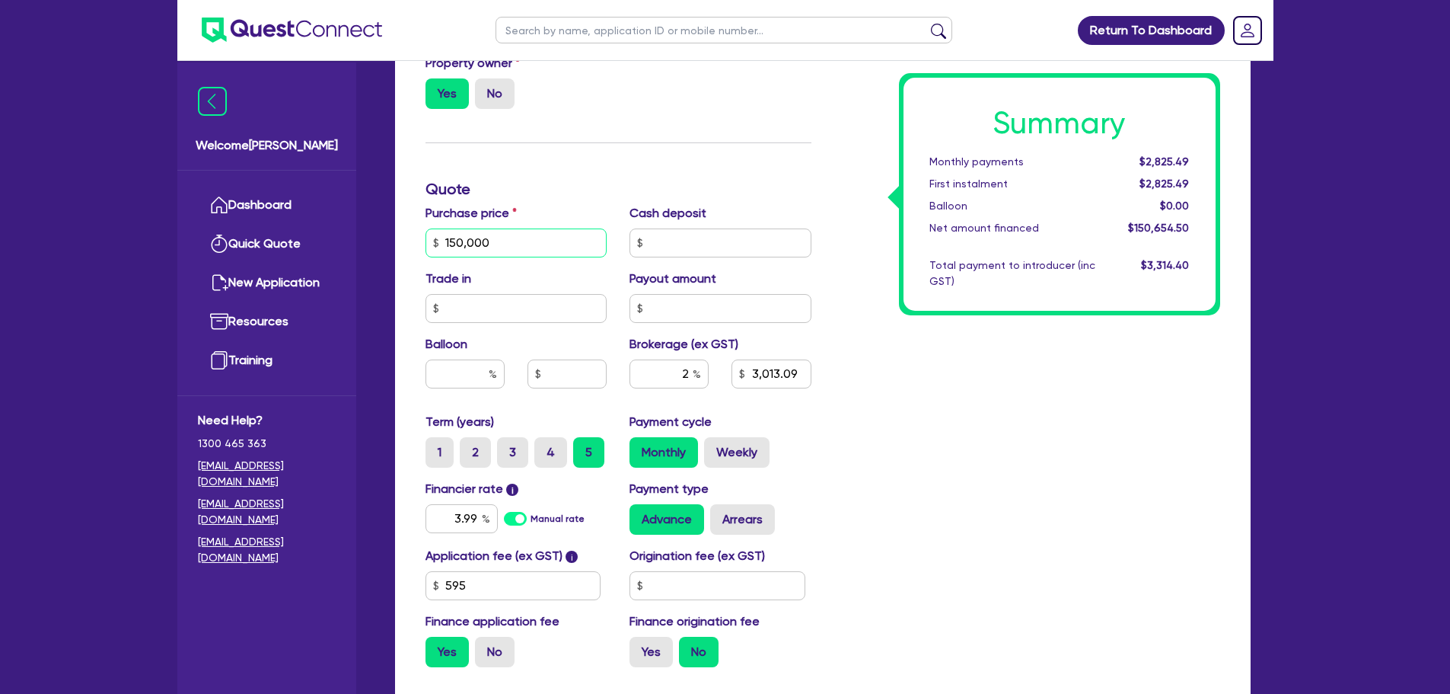
drag, startPoint x: 510, startPoint y: 248, endPoint x: 372, endPoint y: 251, distance: 137.8
click at [372, 251] on div "Drafted - [PERSON_NAME] EXPRESS PTY LTD Quotes Applicant [GEOGRAPHIC_DATA] Secu…" at bounding box center [822, 163] width 901 height 1223
click at [748, 196] on h3 "Quote" at bounding box center [619, 189] width 386 height 18
click at [633, 184] on h3 "Quote" at bounding box center [619, 189] width 386 height 18
click at [743, 448] on label "Weekly" at bounding box center [736, 452] width 65 height 30
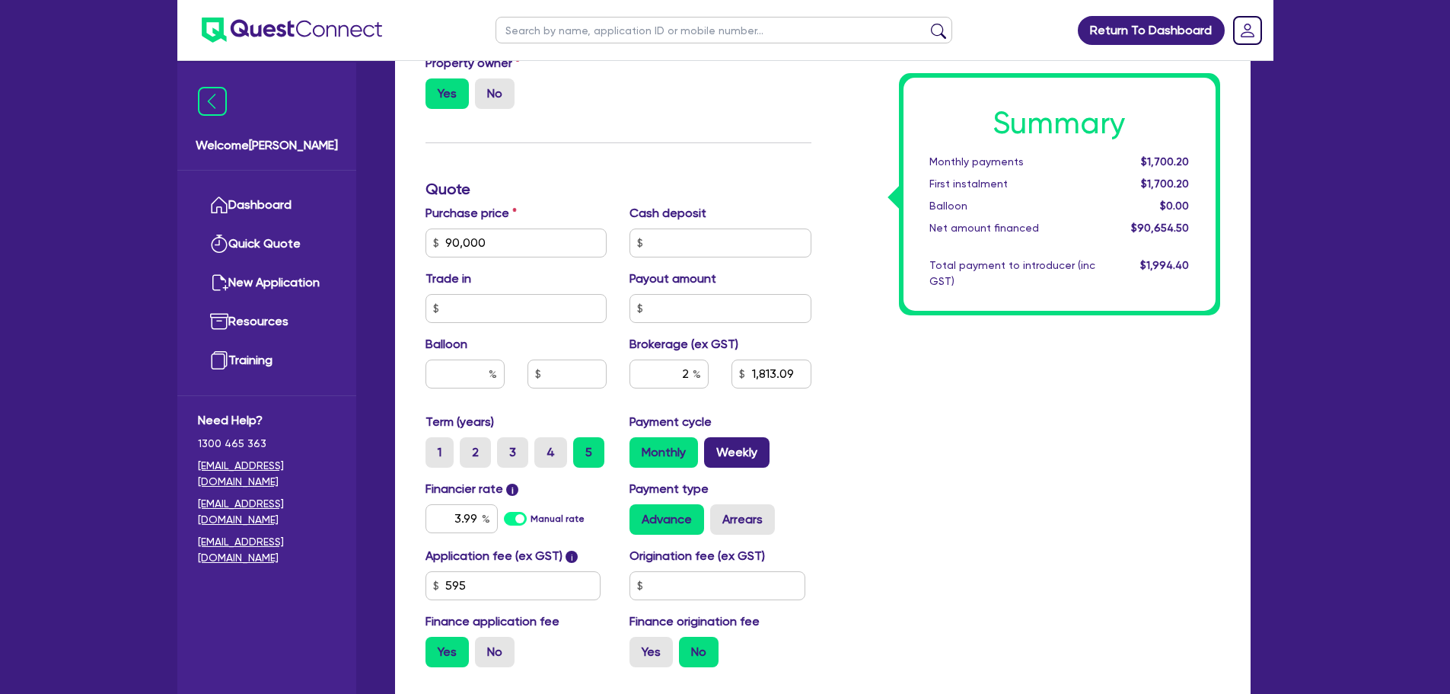
click at [714, 447] on input "Weekly" at bounding box center [709, 442] width 10 height 10
click at [743, 448] on label "Weekly" at bounding box center [736, 452] width 65 height 30
click at [714, 447] on input "Weekly" at bounding box center [709, 442] width 10 height 10
click at [809, 438] on div "Monthly Weekly" at bounding box center [721, 452] width 182 height 30
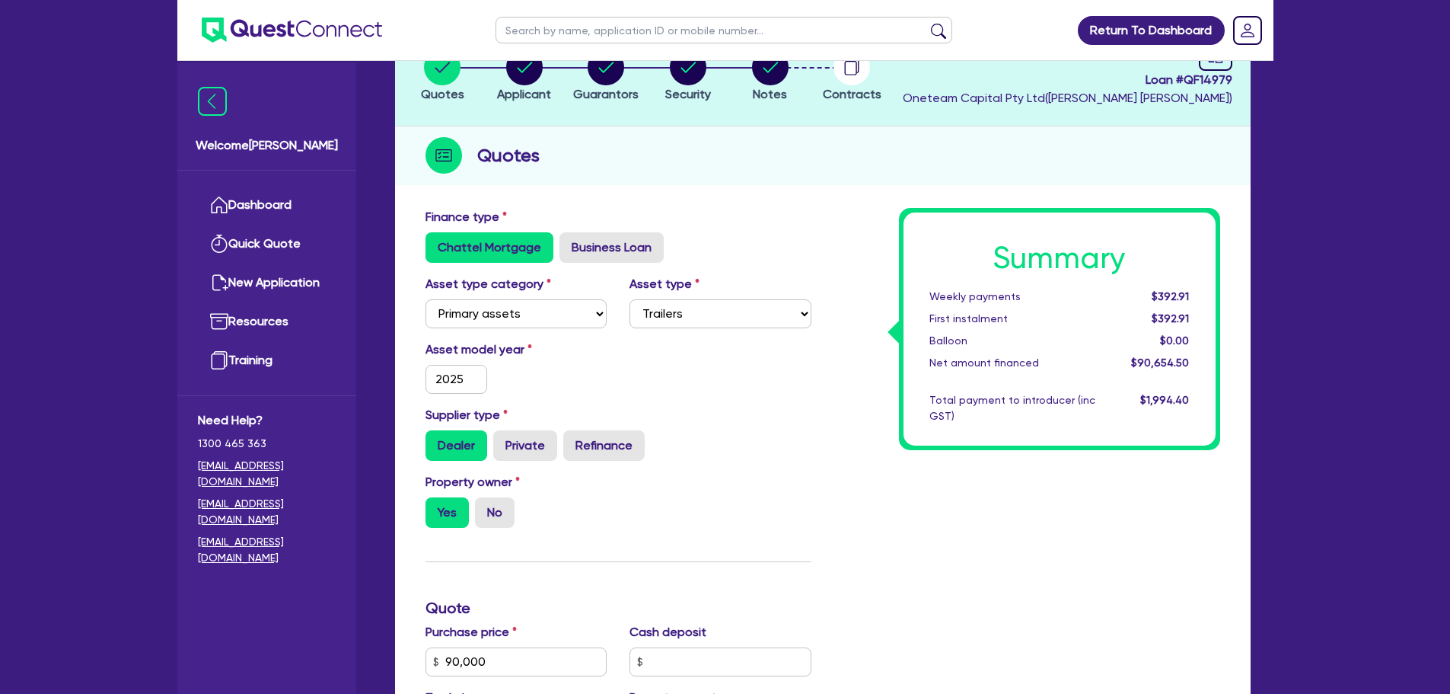
scroll to position [0, 0]
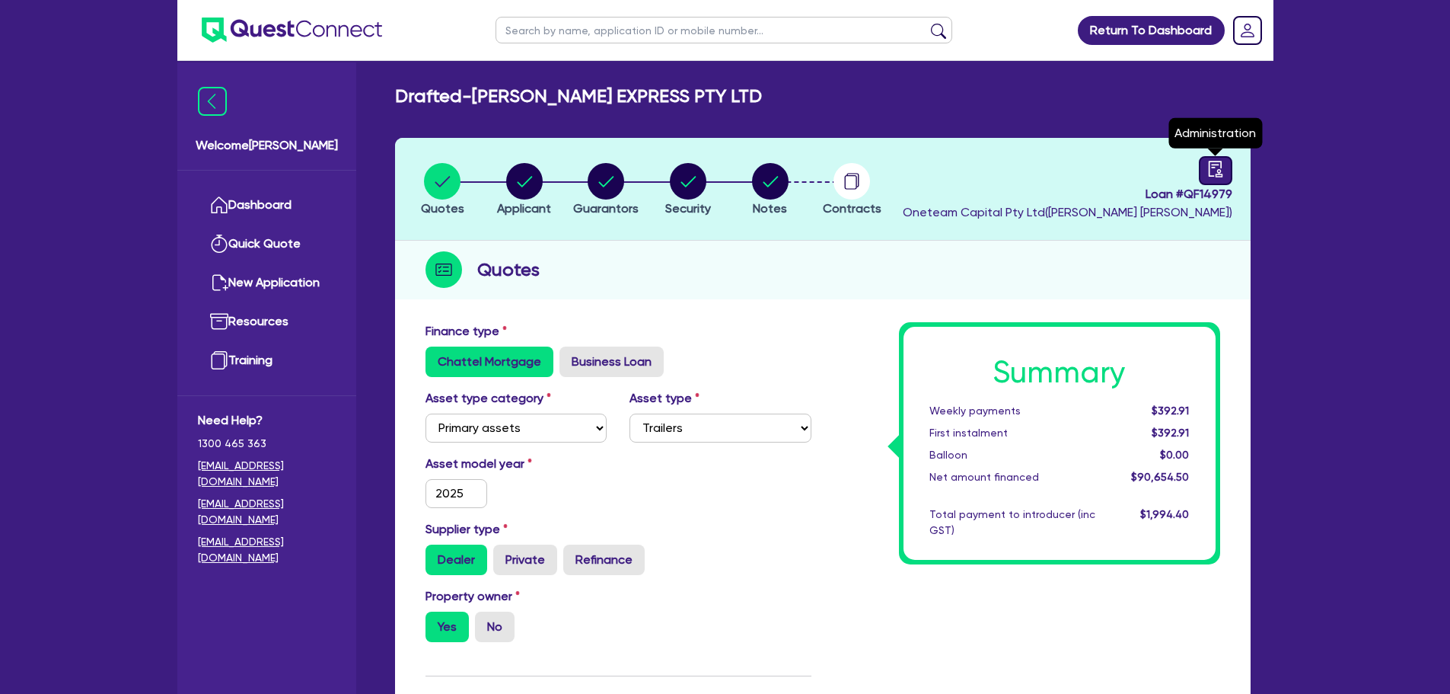
click at [1226, 183] on link at bounding box center [1215, 170] width 33 height 29
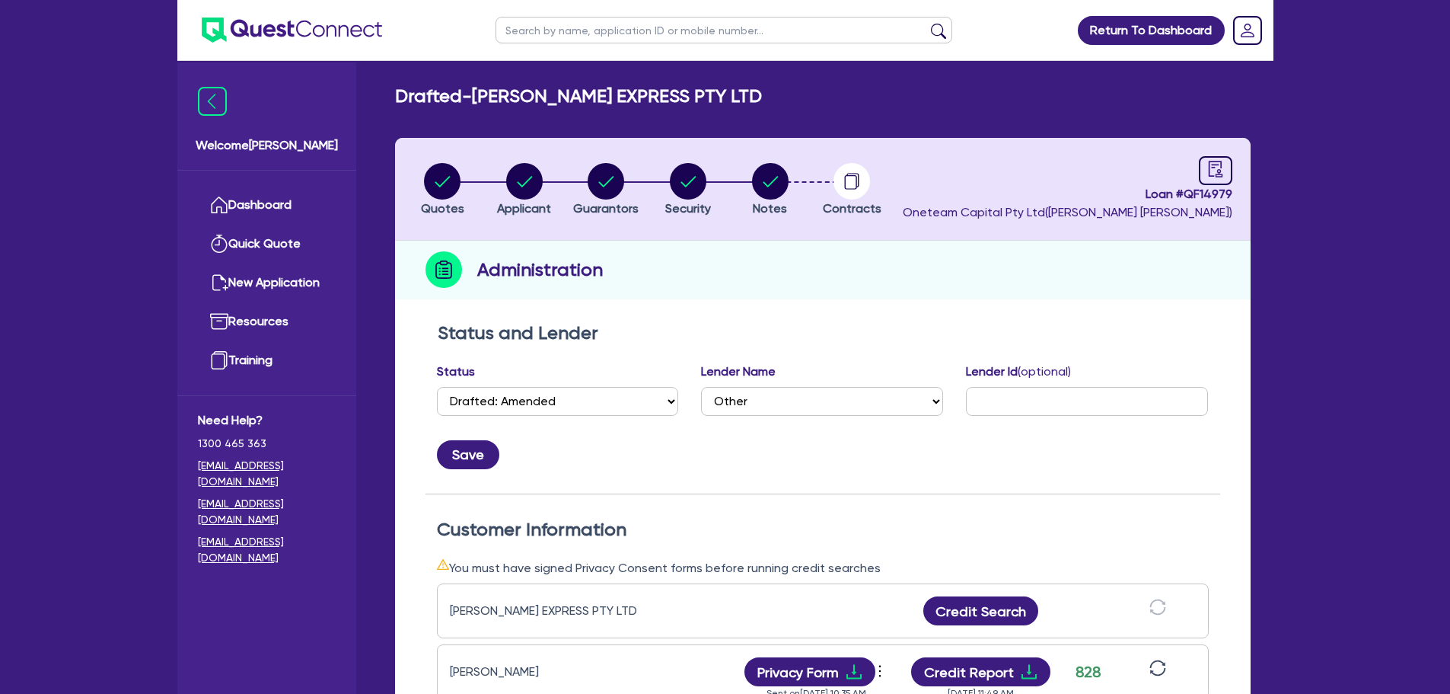
click at [596, 37] on input "text" at bounding box center [724, 30] width 457 height 27
click button "submit" at bounding box center [938, 33] width 24 height 21
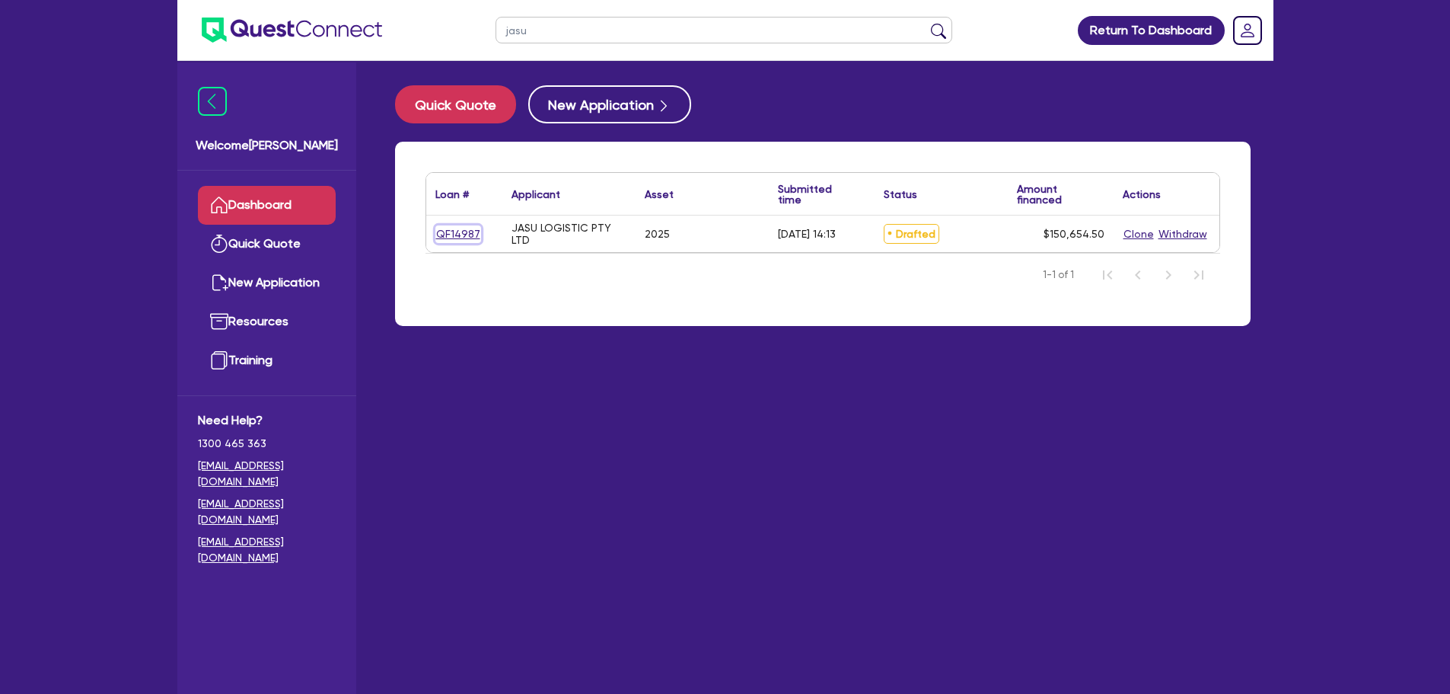
click at [455, 228] on link "QF14987" at bounding box center [458, 234] width 46 height 18
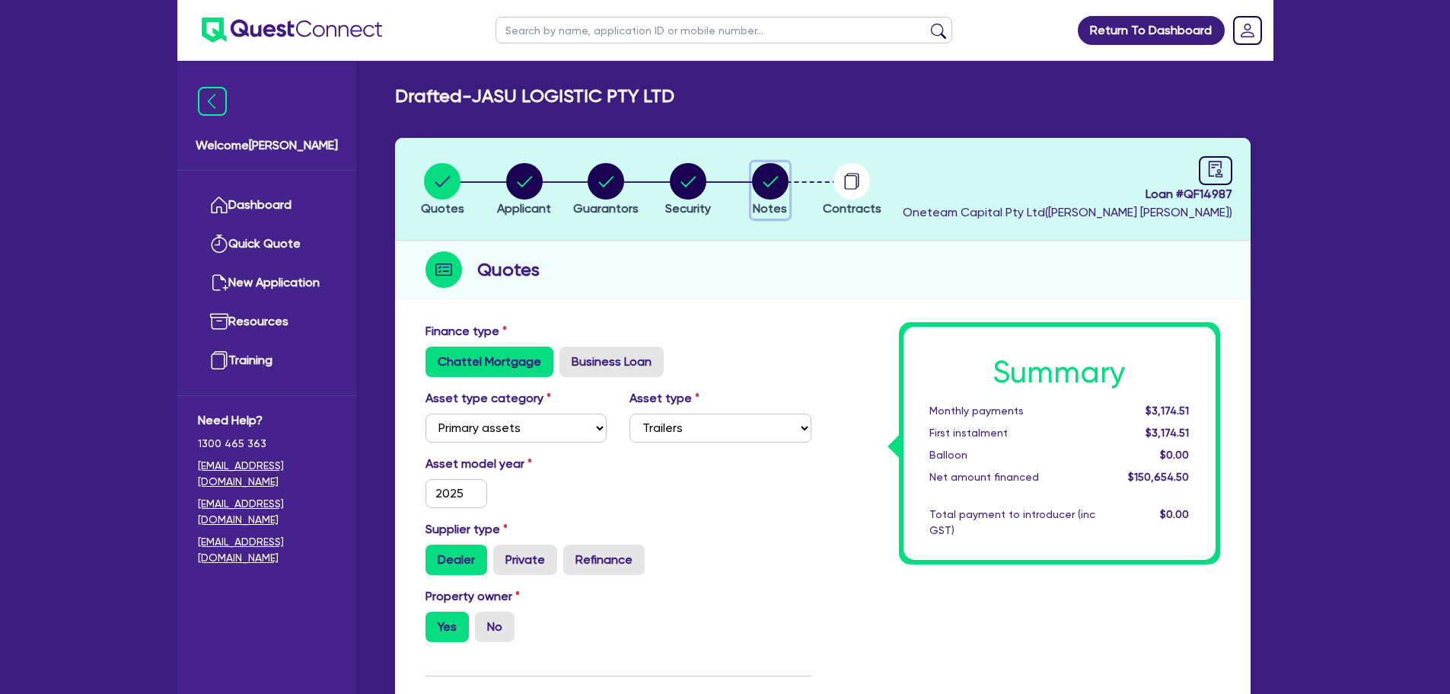
click at [774, 183] on circle "button" at bounding box center [770, 181] width 37 height 37
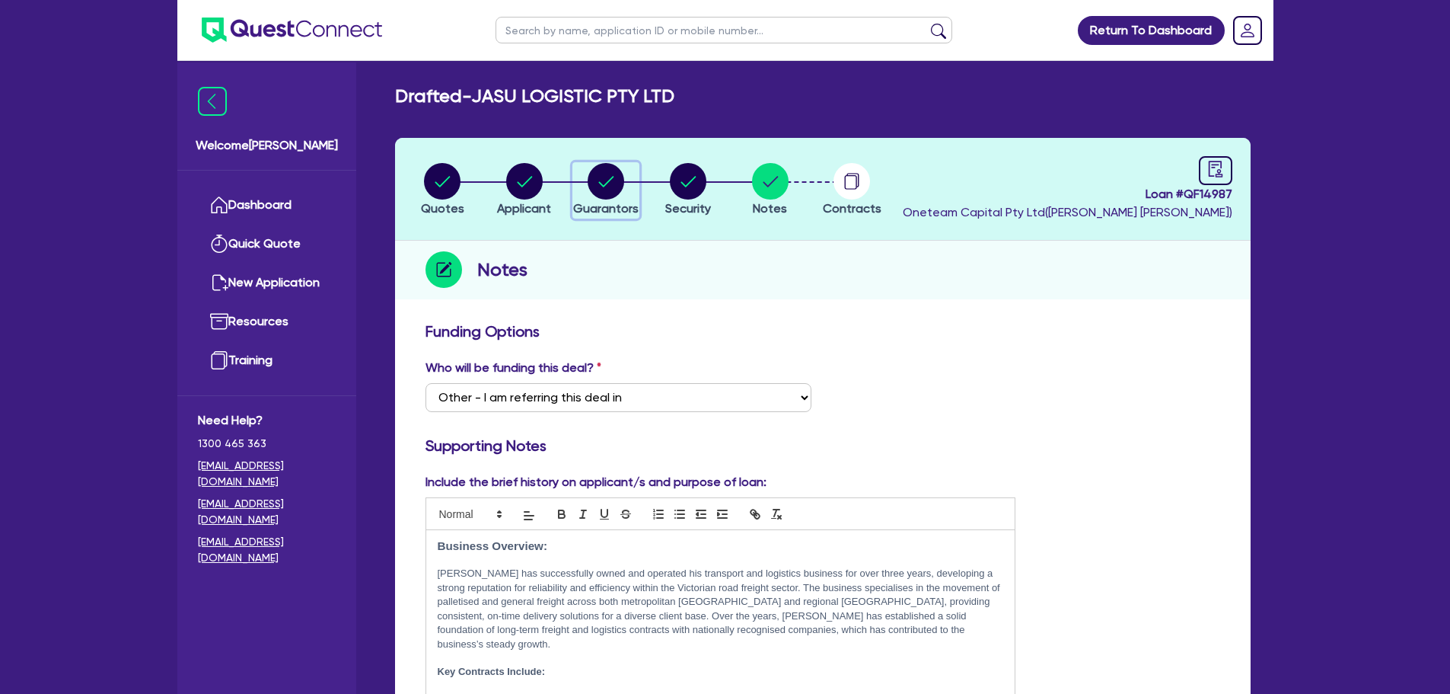
click at [608, 177] on circle "button" at bounding box center [606, 181] width 37 height 37
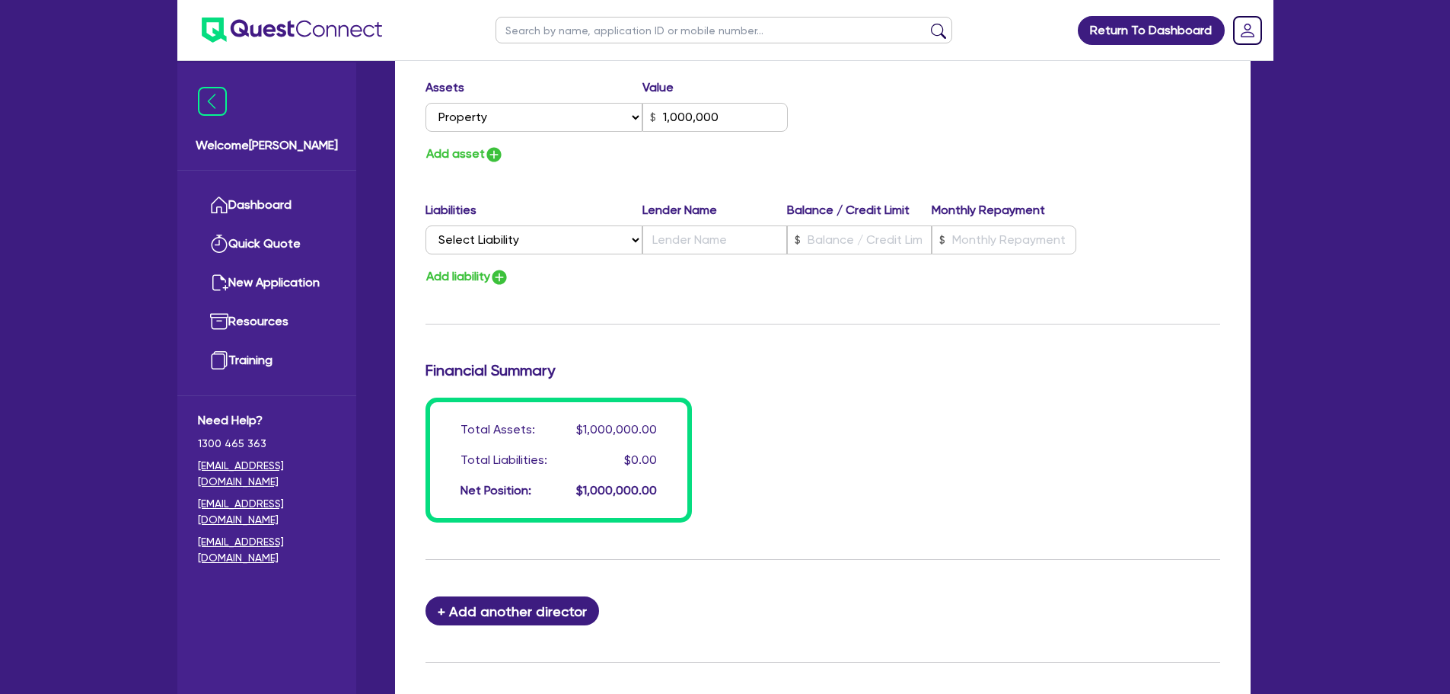
scroll to position [685, 0]
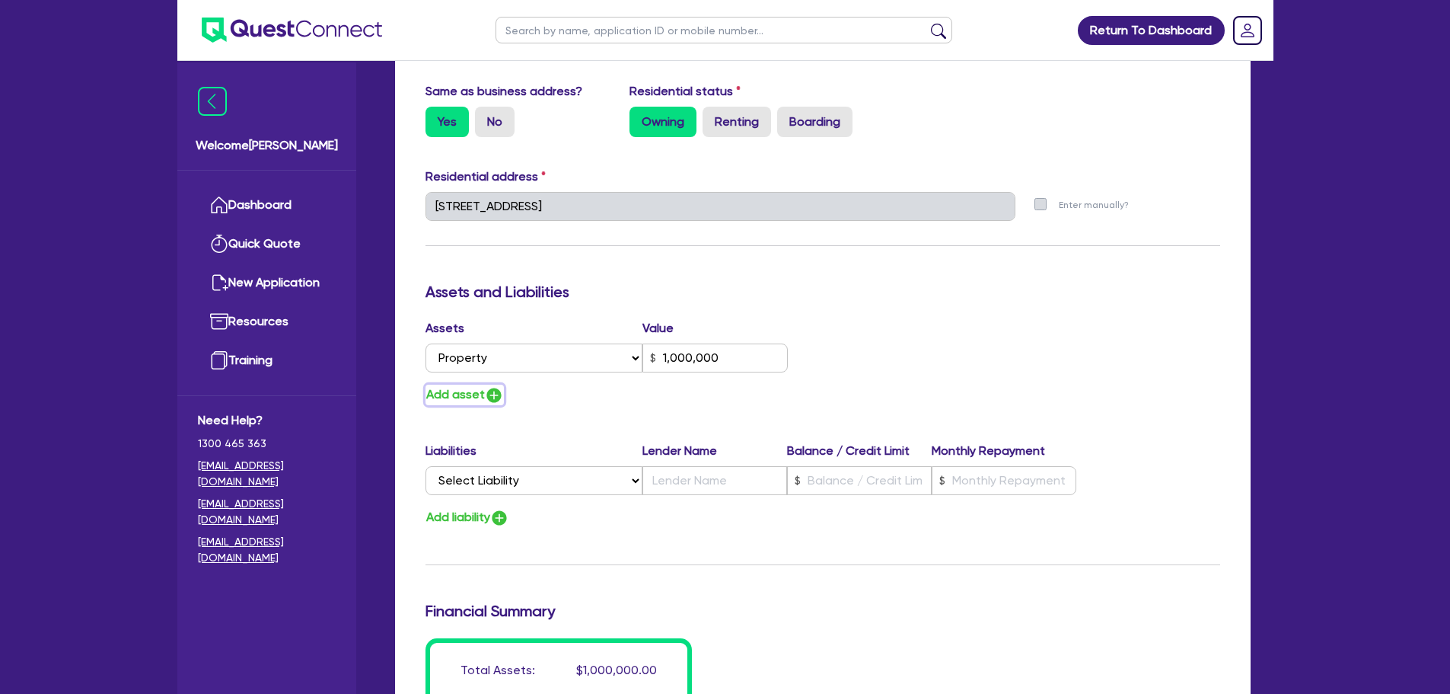
click at [486, 395] on img "button" at bounding box center [494, 395] width 18 height 18
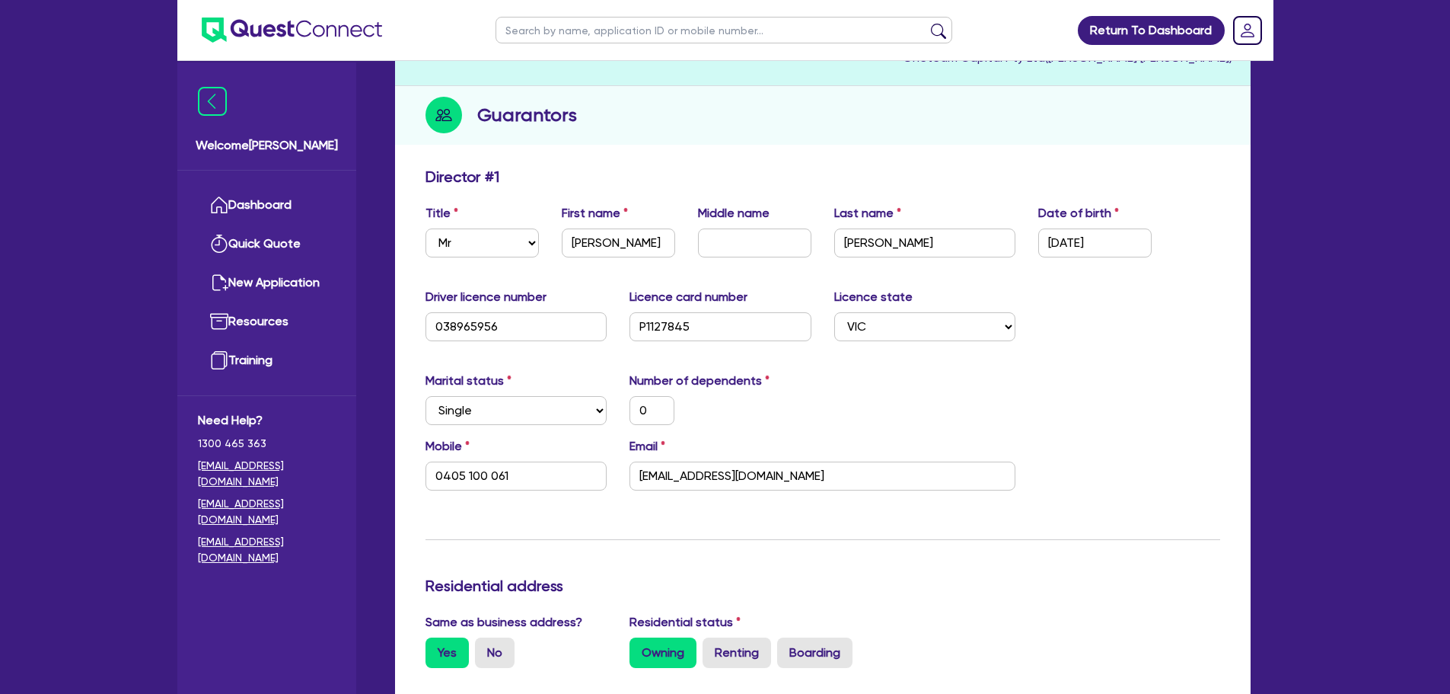
scroll to position [76, 0]
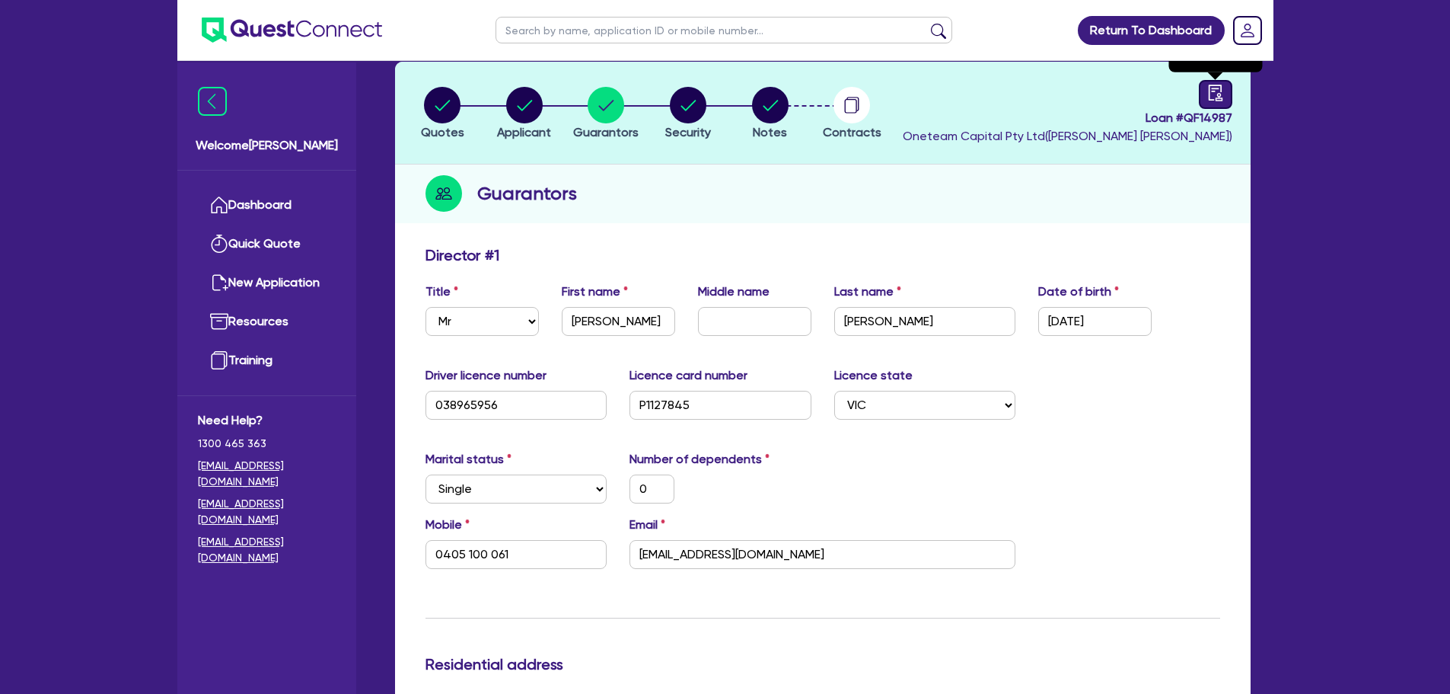
click at [1207, 93] on icon "audit" at bounding box center [1215, 93] width 17 height 17
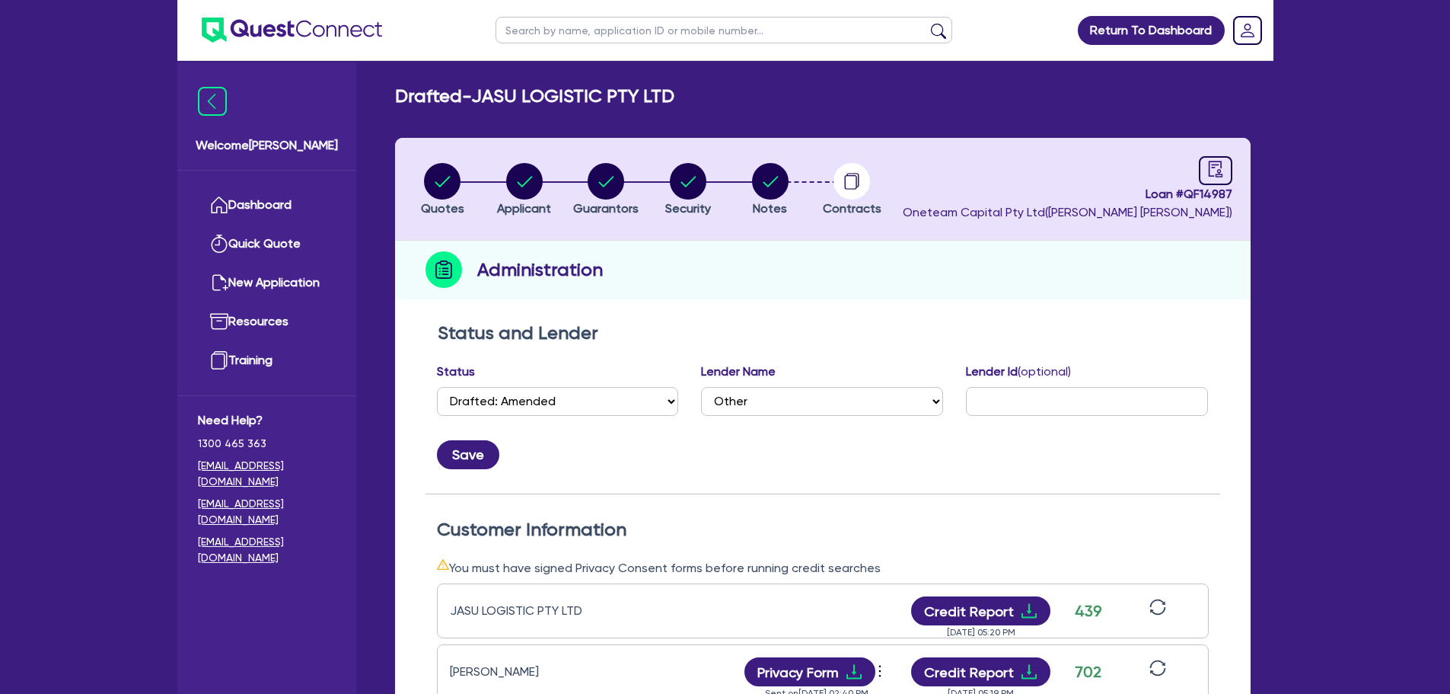
scroll to position [469, 0]
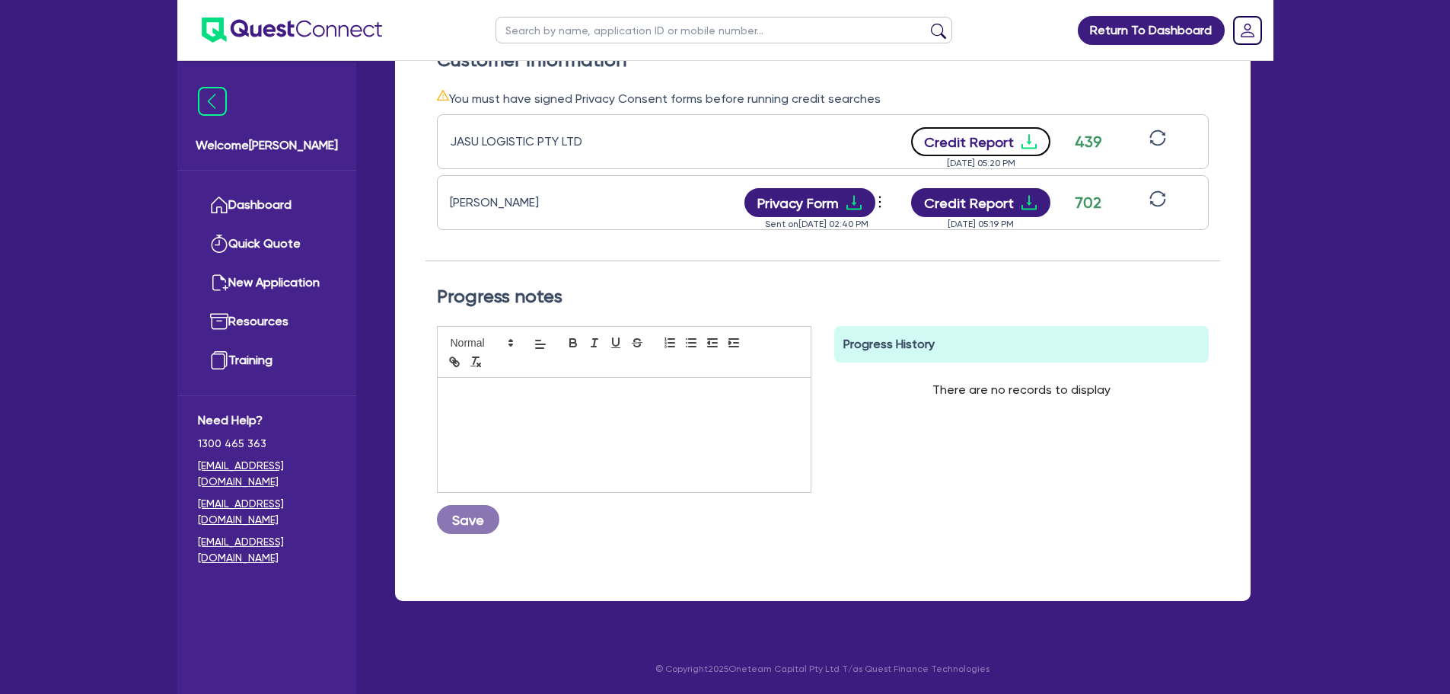
click at [982, 142] on button "Credit Report" at bounding box center [980, 141] width 139 height 29
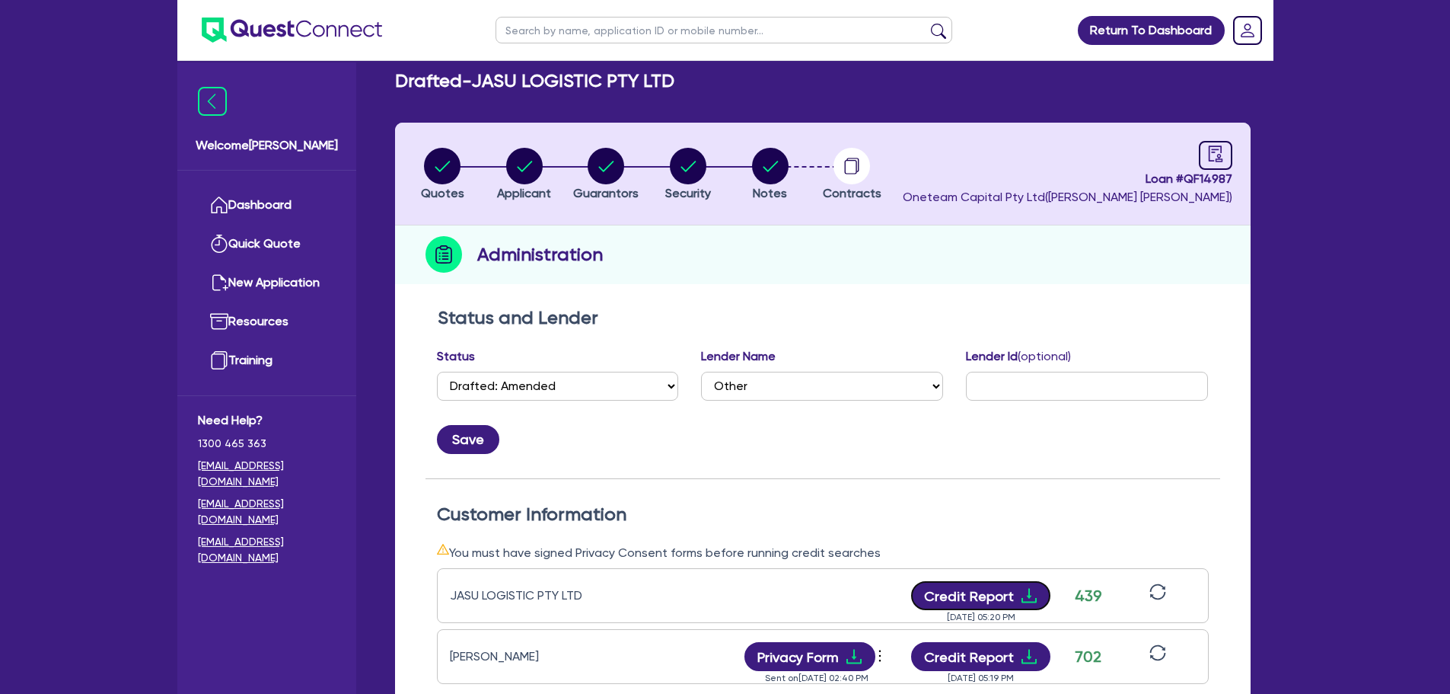
scroll to position [12, 0]
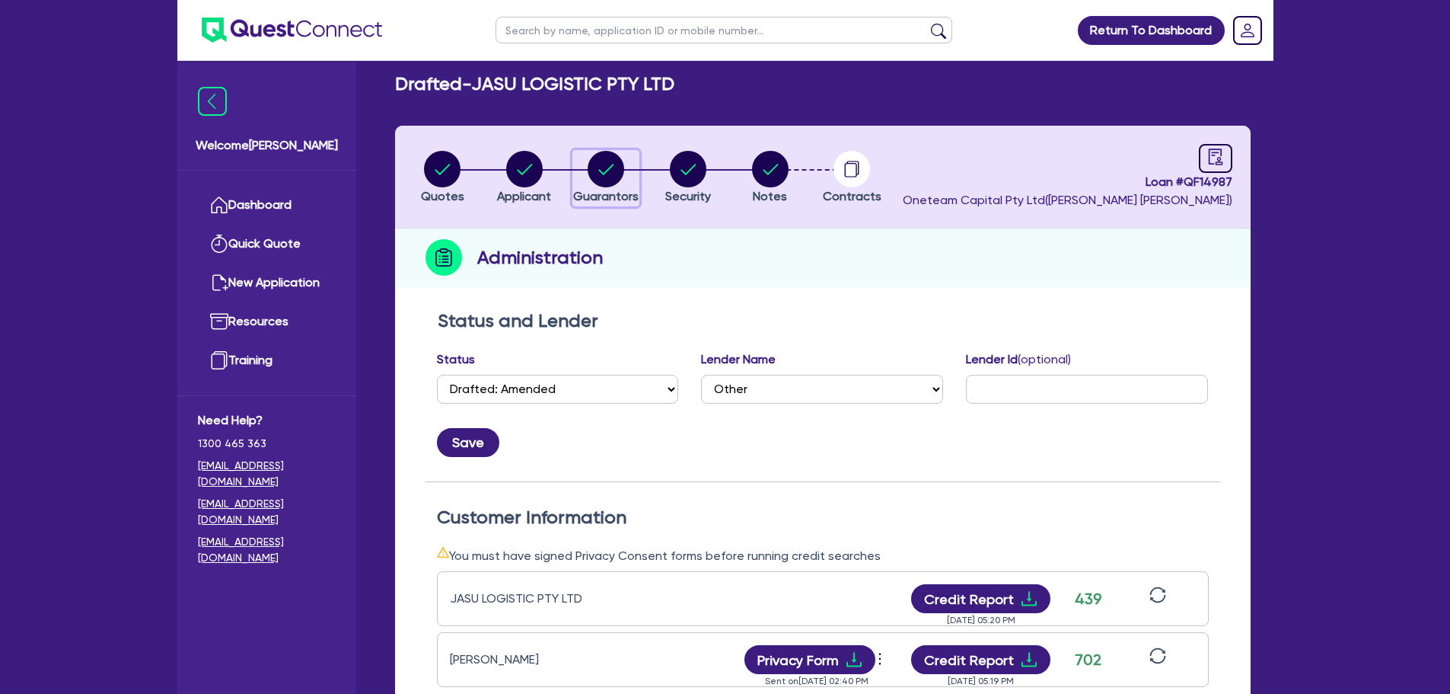
click at [611, 170] on circle "button" at bounding box center [606, 169] width 37 height 37
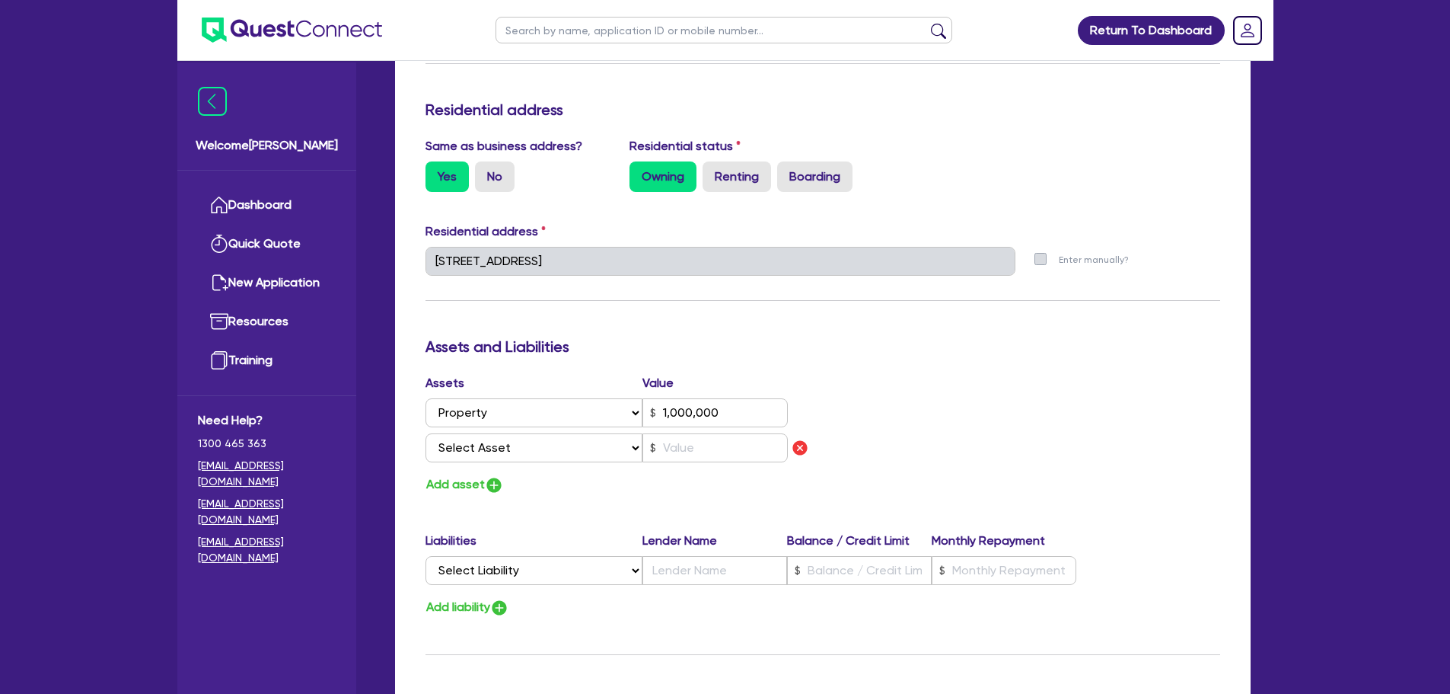
scroll to position [761, 0]
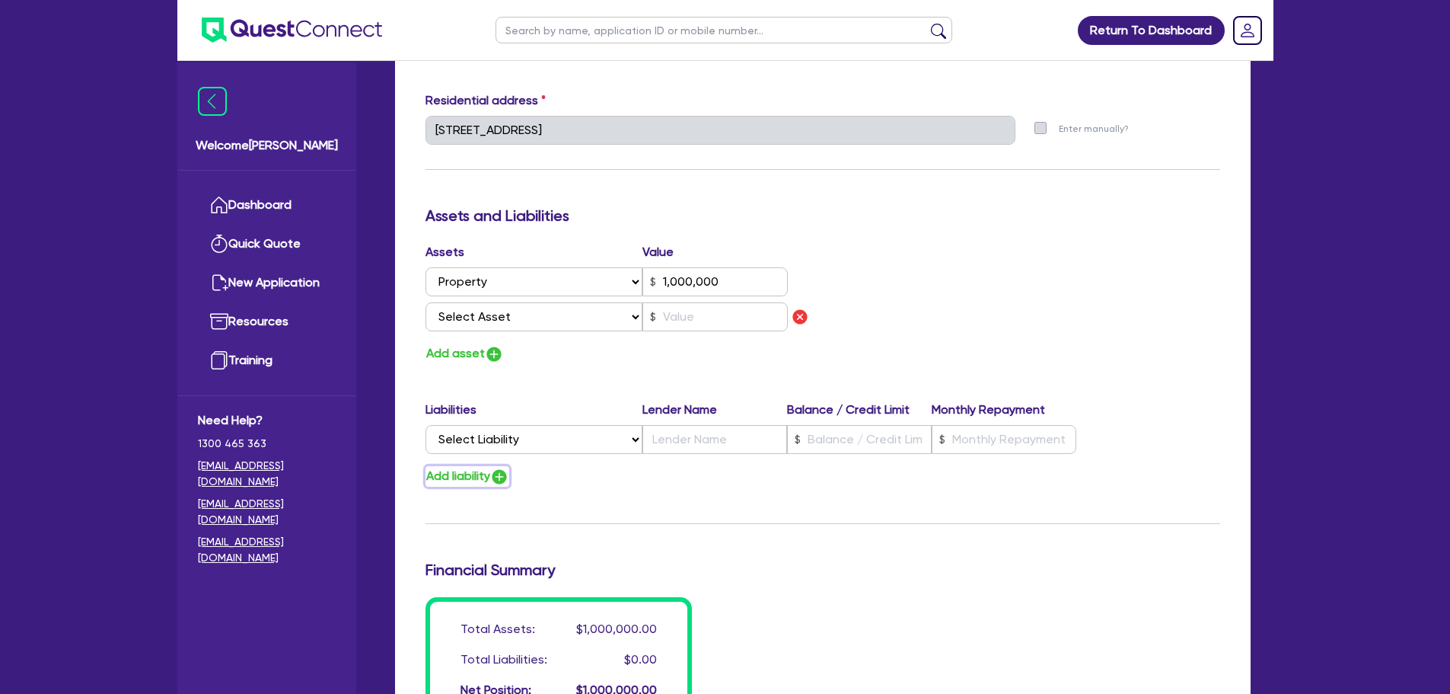
click at [490, 474] on button "Add liability" at bounding box center [468, 476] width 84 height 21
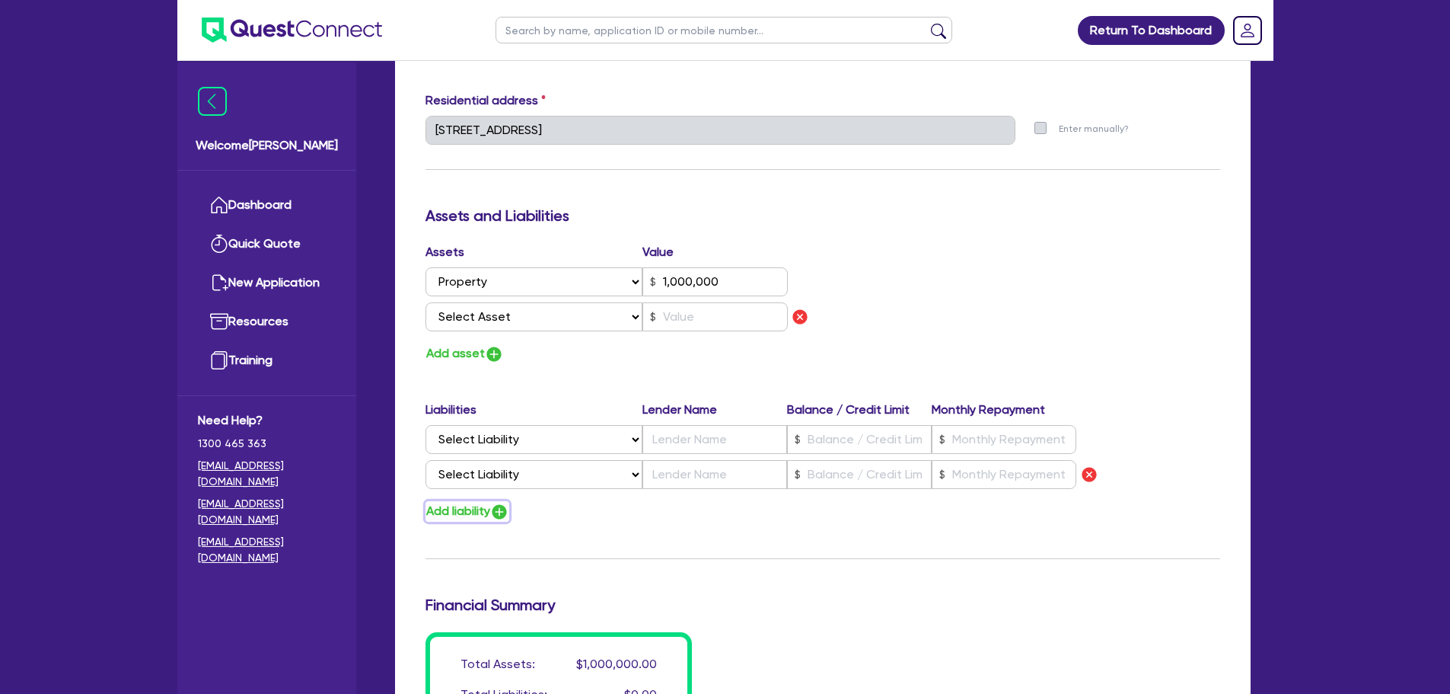
click at [494, 505] on button "Add liability" at bounding box center [468, 511] width 84 height 21
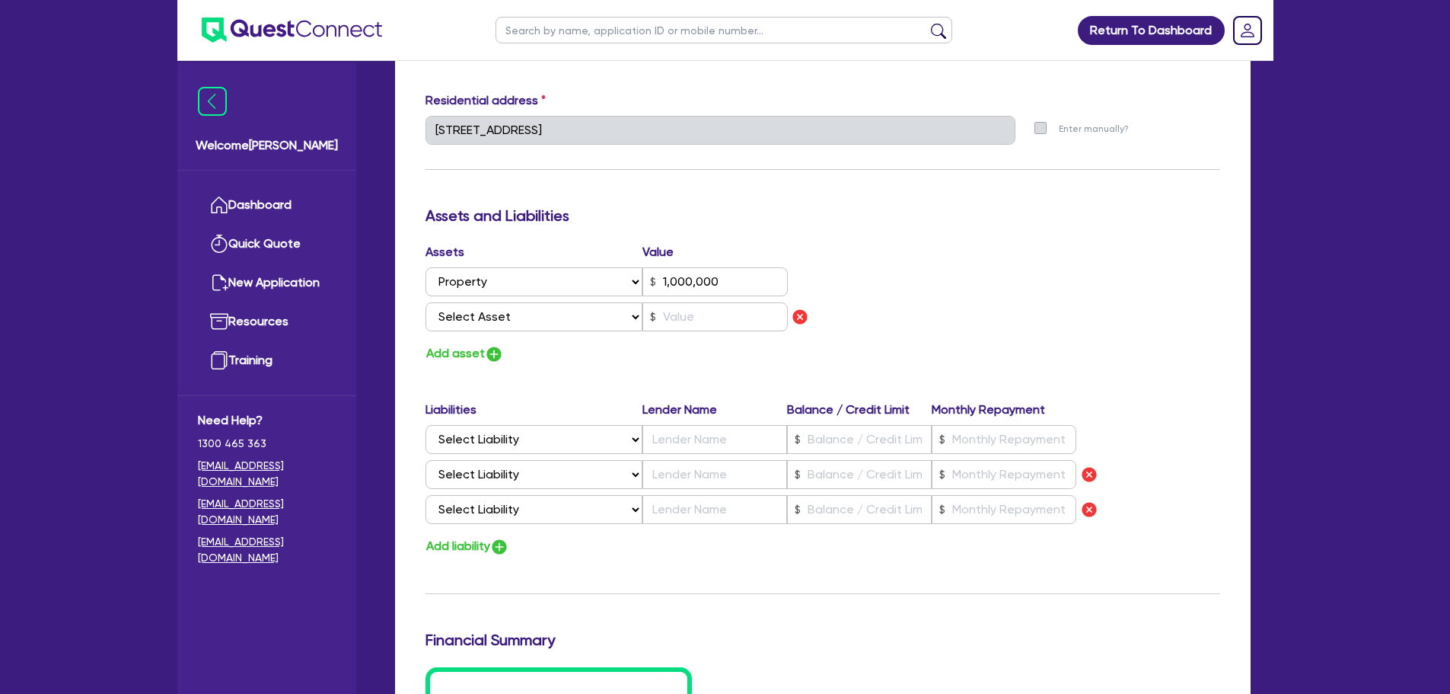
click at [493, 504] on select "Select Liability Credit card Mortgage Investment property loan Vehicle loan Tru…" at bounding box center [534, 509] width 217 height 29
click at [545, 534] on div "Liabilities Lender Name Balance / Credit Limit Monthly Repayment Select Liabili…" at bounding box center [823, 478] width 818 height 156
click at [500, 553] on img "button" at bounding box center [499, 546] width 18 height 18
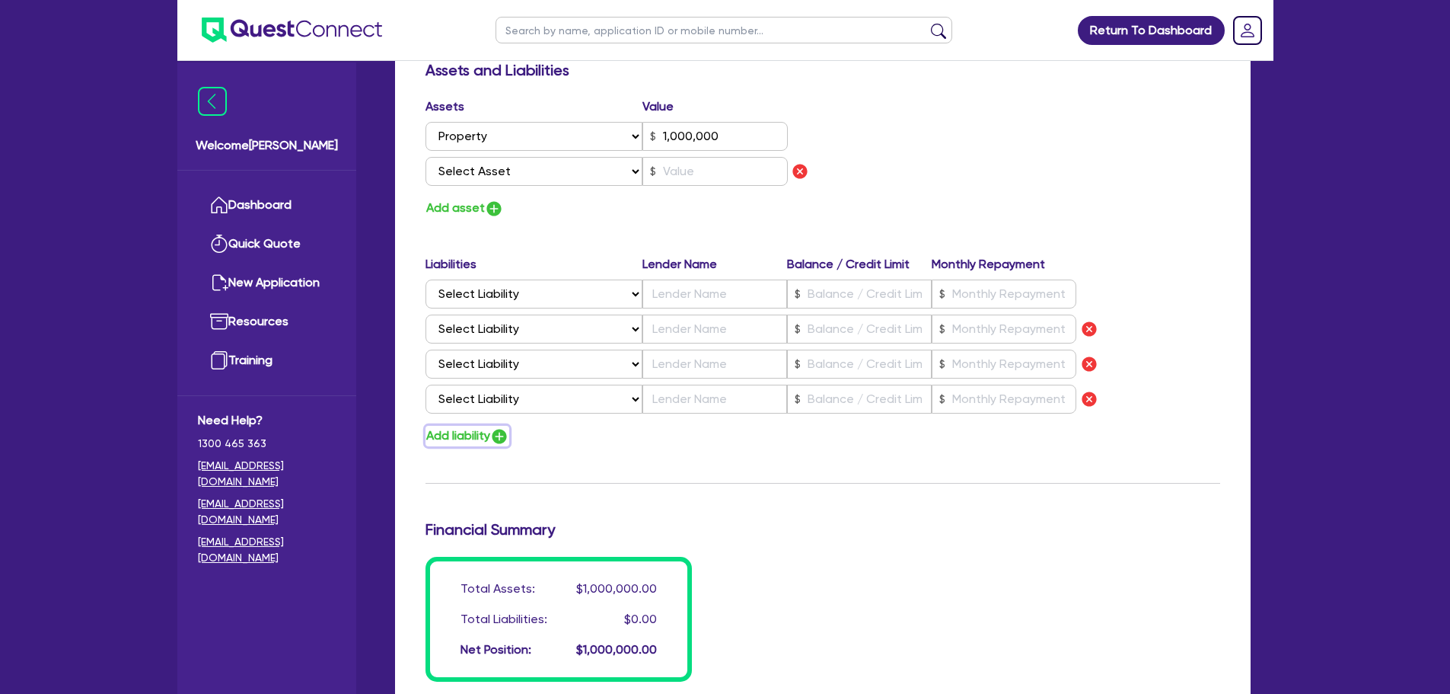
scroll to position [914, 0]
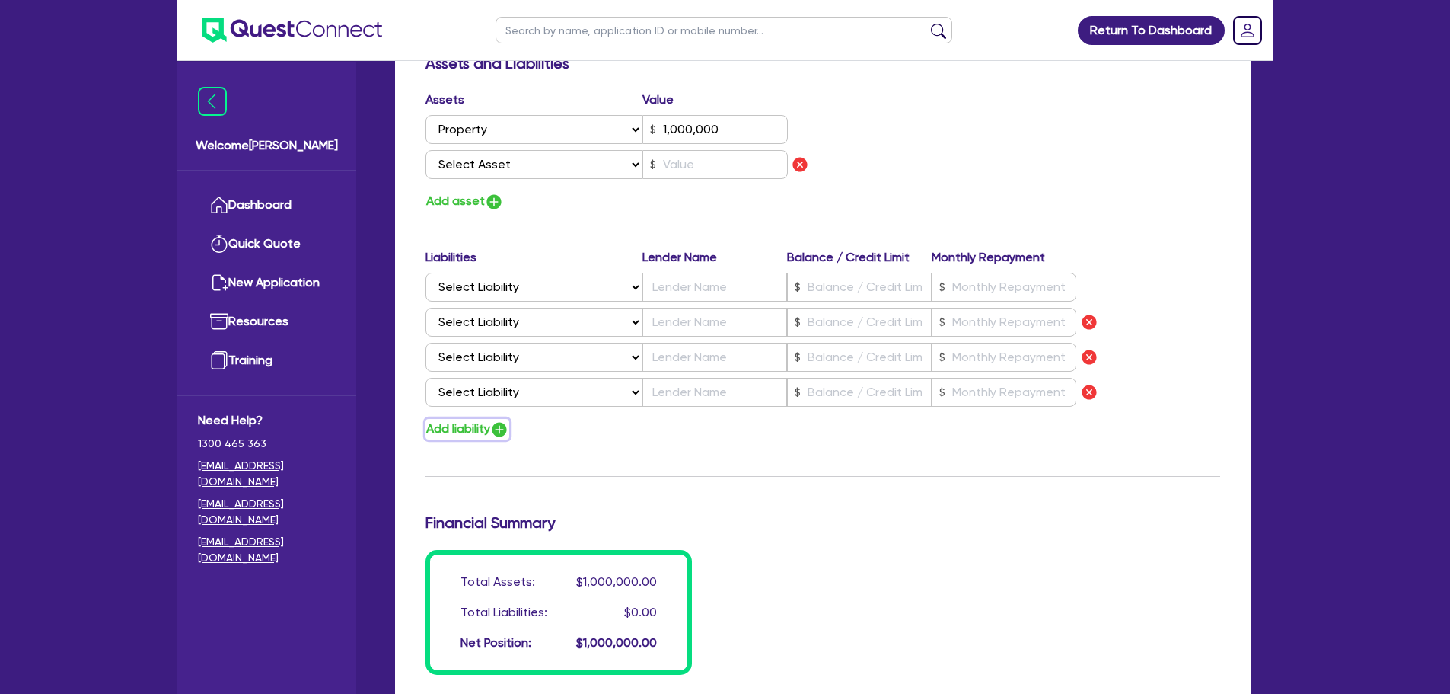
click at [490, 433] on button "Add liability" at bounding box center [468, 429] width 84 height 21
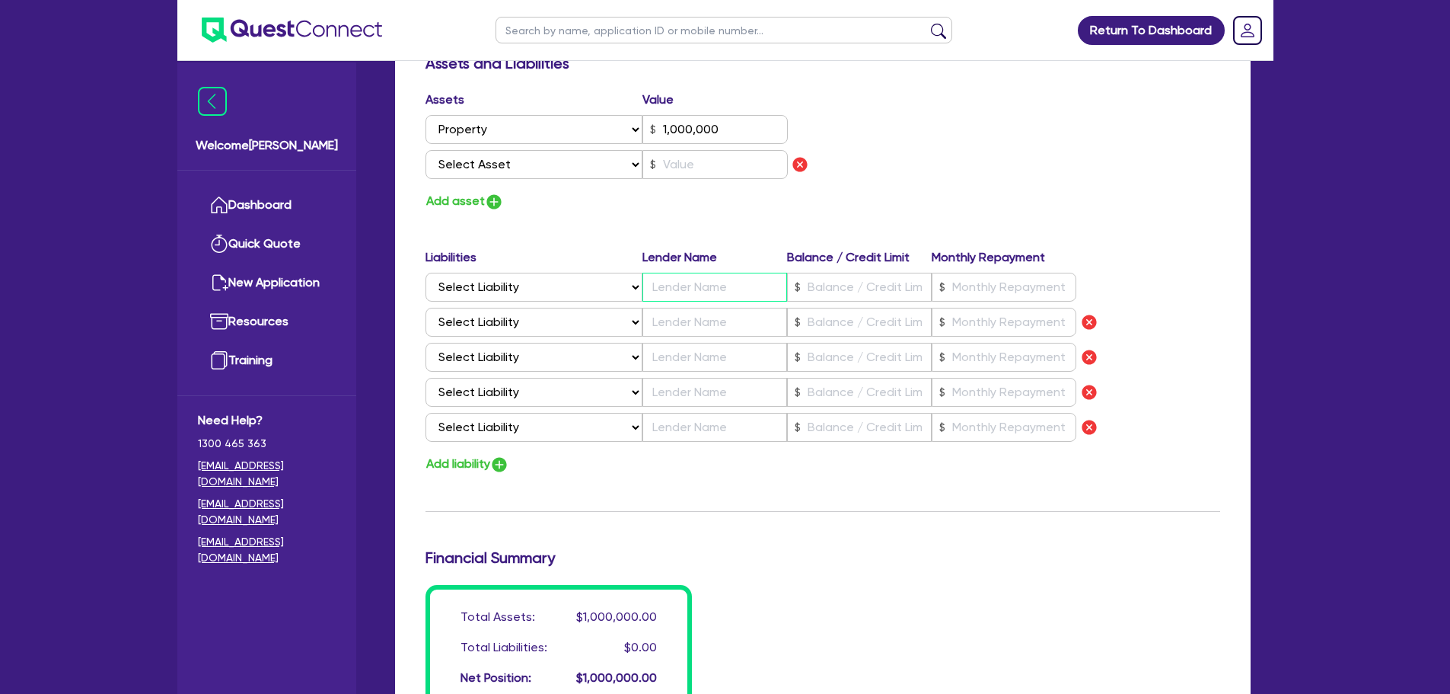
click at [699, 276] on input "text" at bounding box center [715, 287] width 145 height 29
click at [694, 311] on input "text" at bounding box center [715, 322] width 145 height 29
click at [690, 351] on input "text" at bounding box center [715, 357] width 145 height 29
click at [493, 203] on img "button" at bounding box center [494, 202] width 18 height 18
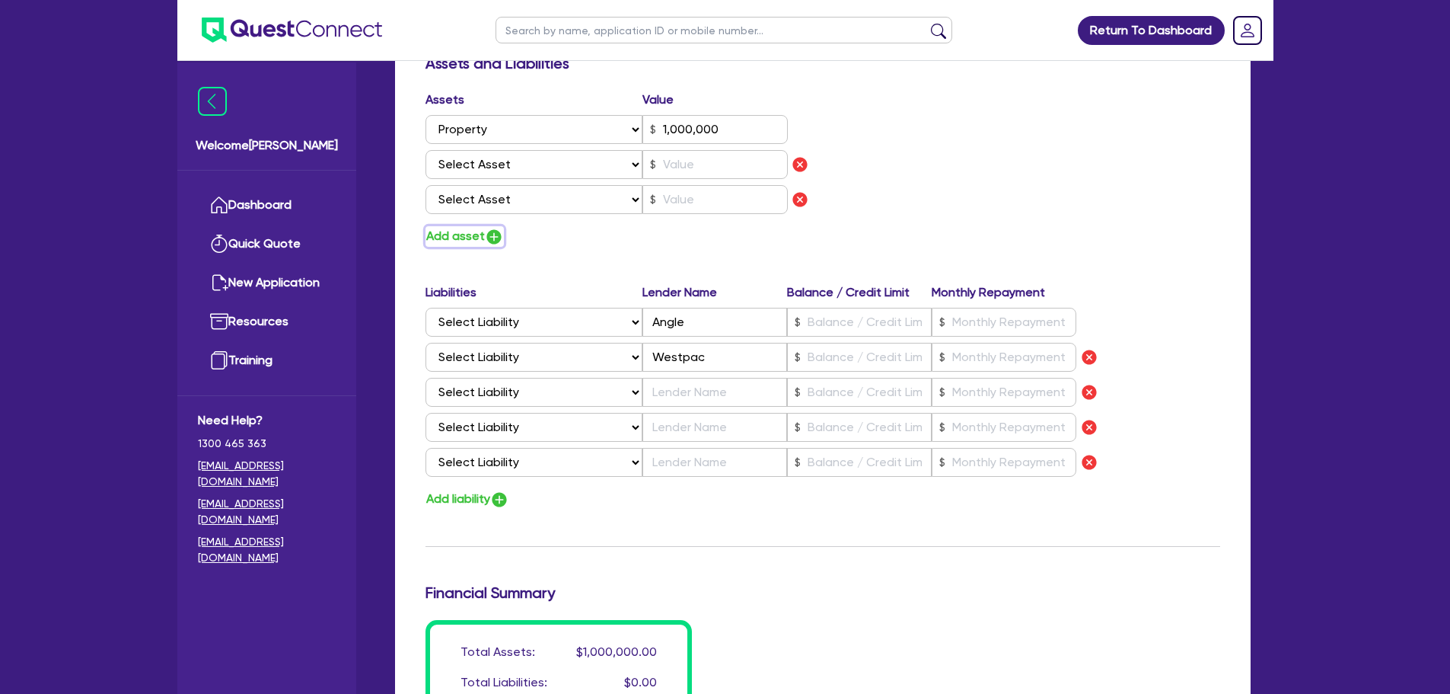
click at [484, 232] on button "Add asset" at bounding box center [465, 236] width 78 height 21
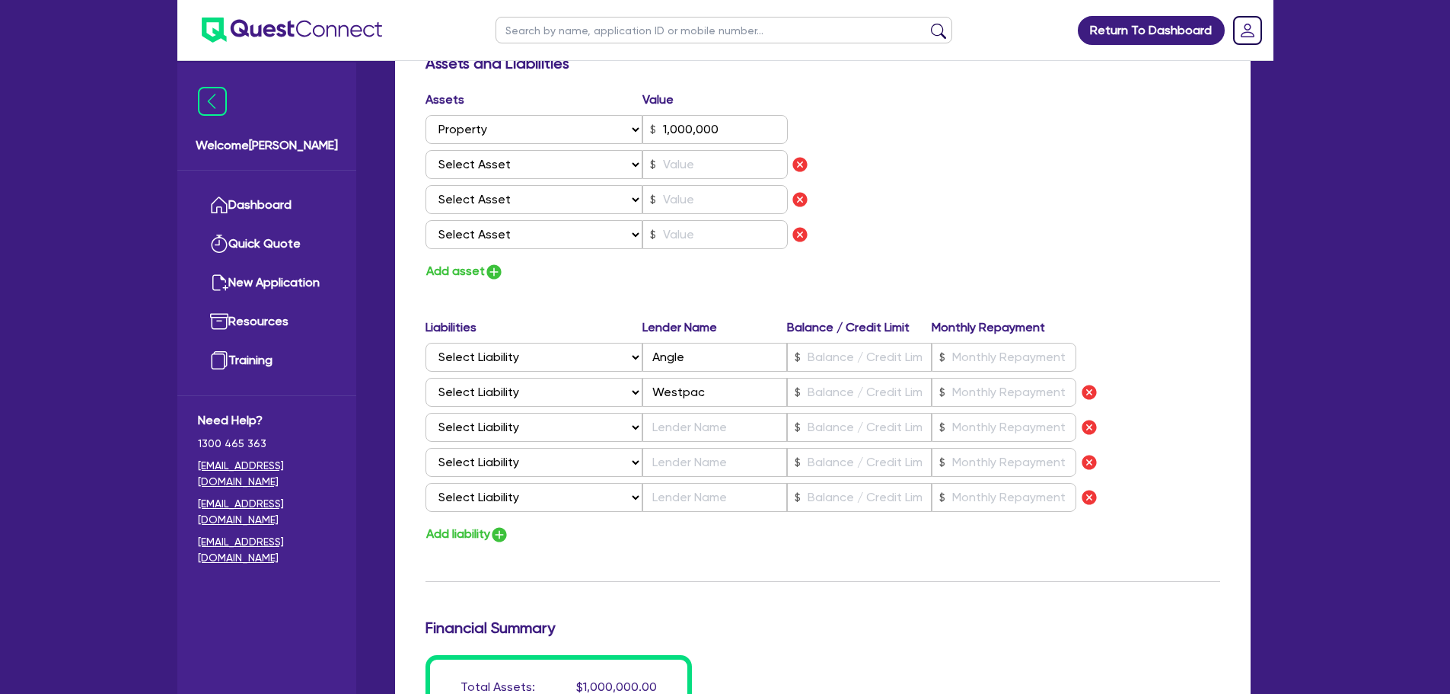
click at [479, 253] on div "Assets Value Select Asset Cash Property Investment property Vehicle Truck Trail…" at bounding box center [618, 173] width 409 height 164
click at [479, 268] on button "Add asset" at bounding box center [465, 271] width 78 height 21
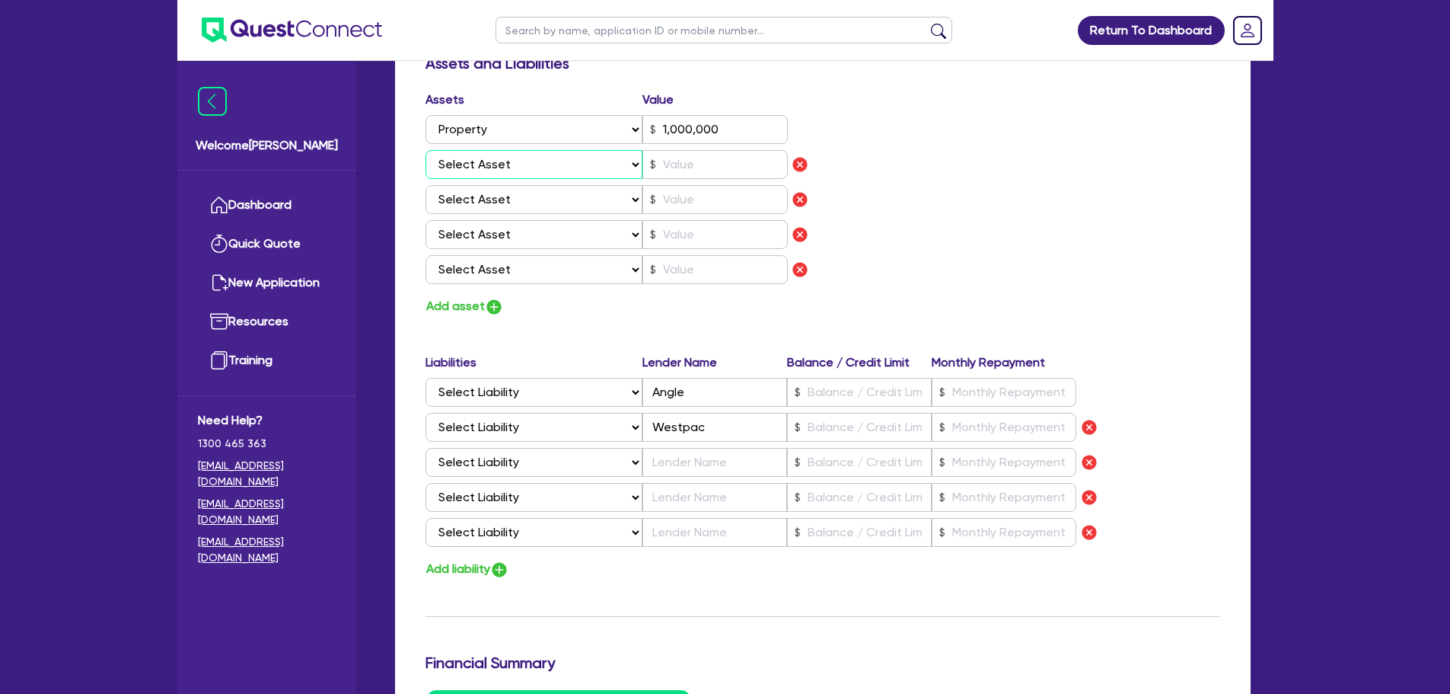
click at [512, 169] on select "Select Asset Cash Property Investment property Vehicle Truck Trailer Equipment …" at bounding box center [535, 164] width 218 height 29
click at [872, 198] on div "Assets Value Select Asset Cash Property Investment property Vehicle Truck Trail…" at bounding box center [823, 204] width 818 height 226
click at [531, 159] on select "Select Asset Cash Property Investment property Vehicle Truck Trailer Equipment …" at bounding box center [535, 164] width 218 height 29
click at [426, 150] on select "Select Asset Cash Property Investment property Vehicle Truck Trailer Equipment …" at bounding box center [535, 164] width 218 height 29
click at [488, 208] on select "Select Asset Cash Property Investment property Vehicle Truck Trailer Equipment …" at bounding box center [535, 199] width 218 height 29
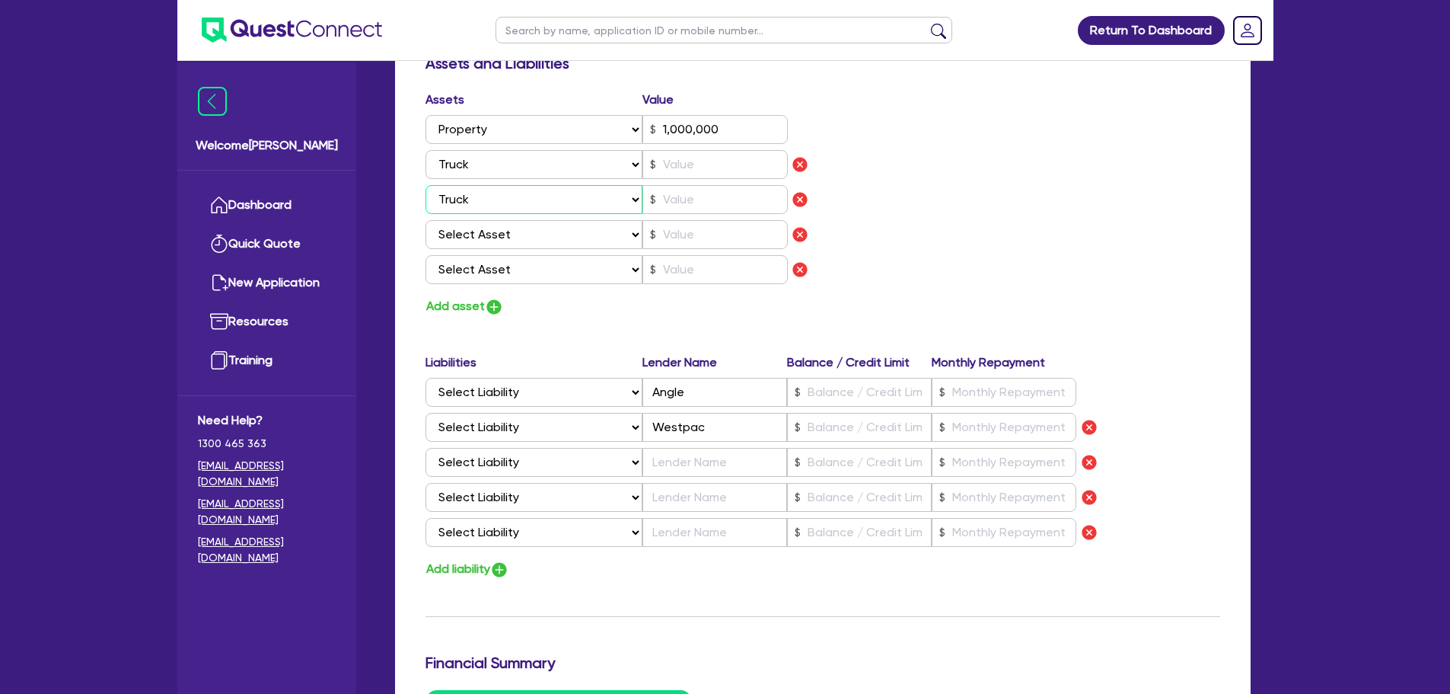
click at [426, 185] on select "Select Asset Cash Property Investment property Vehicle Truck Trailer Equipment …" at bounding box center [535, 199] width 218 height 29
click at [489, 225] on select "Select Asset Cash Property Investment property Vehicle Truck Trailer Equipment …" at bounding box center [535, 234] width 218 height 29
click at [426, 220] on select "Select Asset Cash Property Investment property Vehicle Truck Trailer Equipment …" at bounding box center [535, 234] width 218 height 29
click at [504, 255] on select "Select Asset Cash Property Investment property Vehicle Truck Trailer Equipment …" at bounding box center [535, 269] width 218 height 29
click at [426, 255] on select "Select Asset Cash Property Investment property Vehicle Truck Trailer Equipment …" at bounding box center [535, 269] width 218 height 29
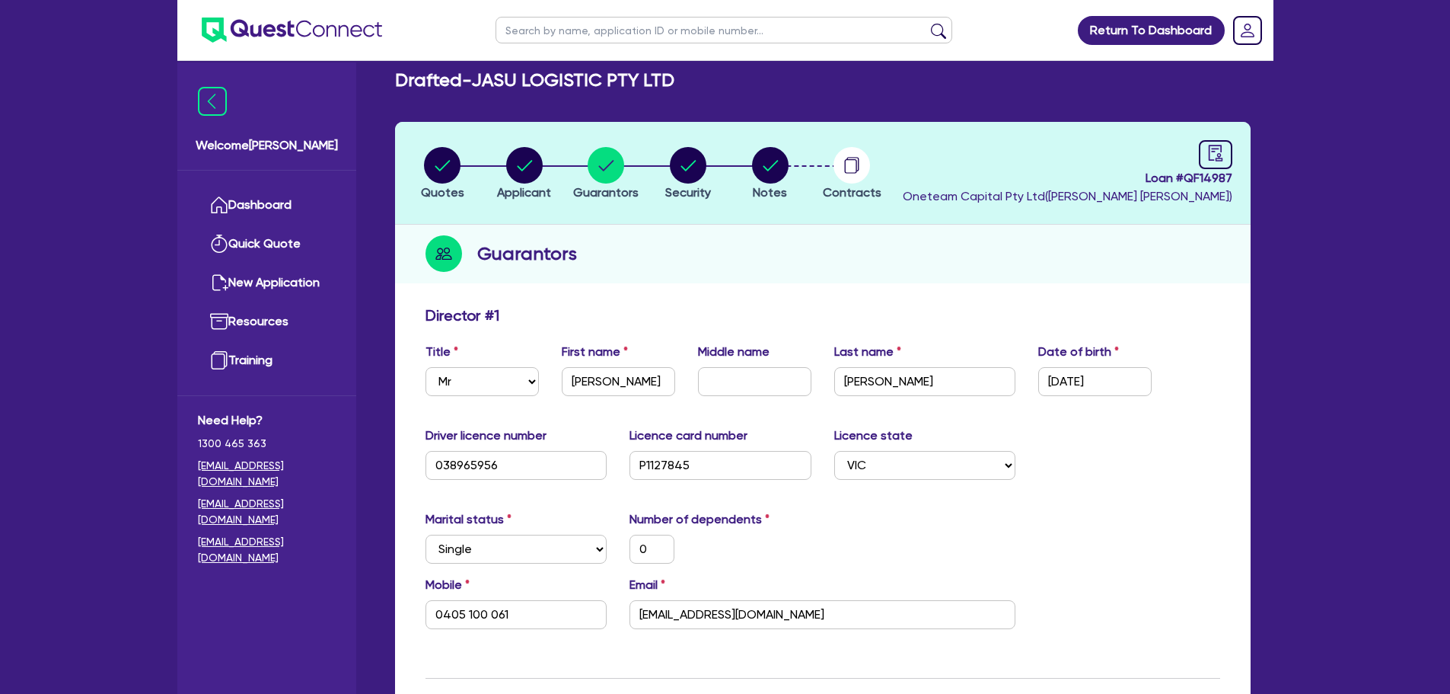
scroll to position [0, 0]
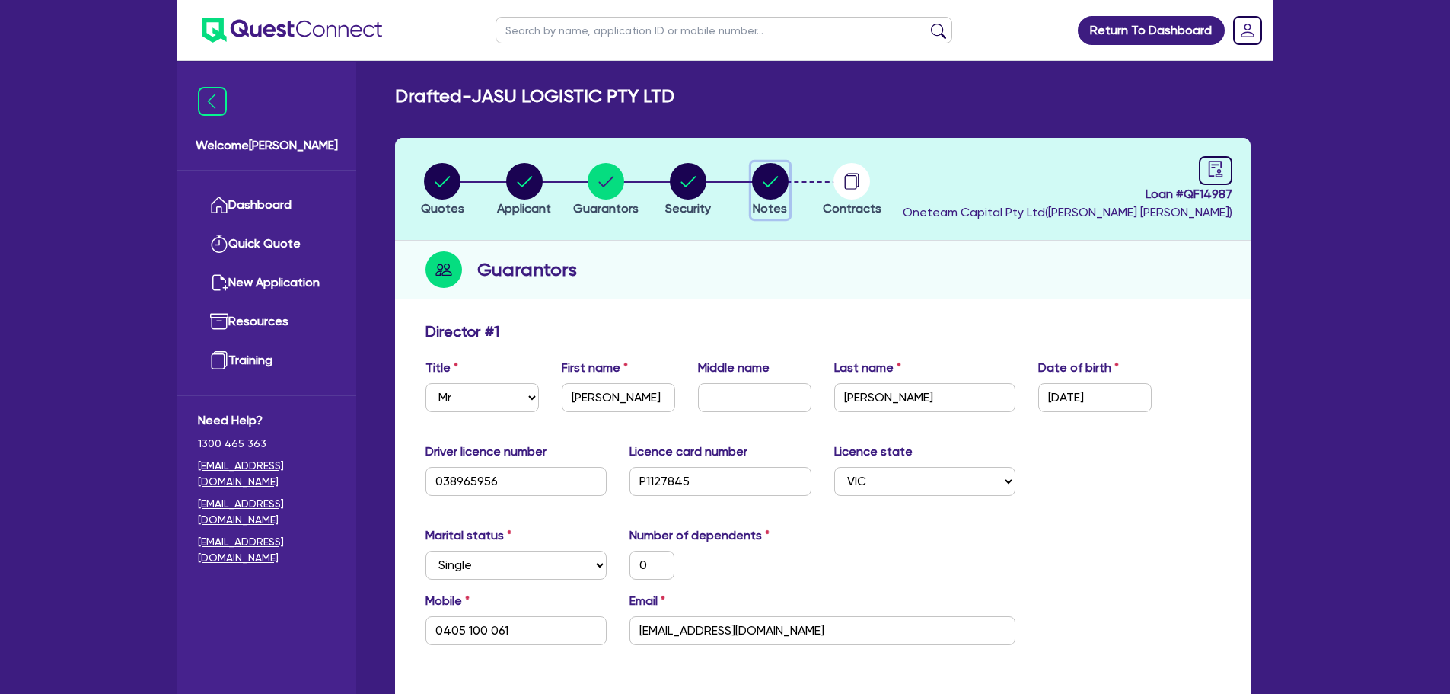
click at [784, 189] on circle "button" at bounding box center [770, 181] width 37 height 37
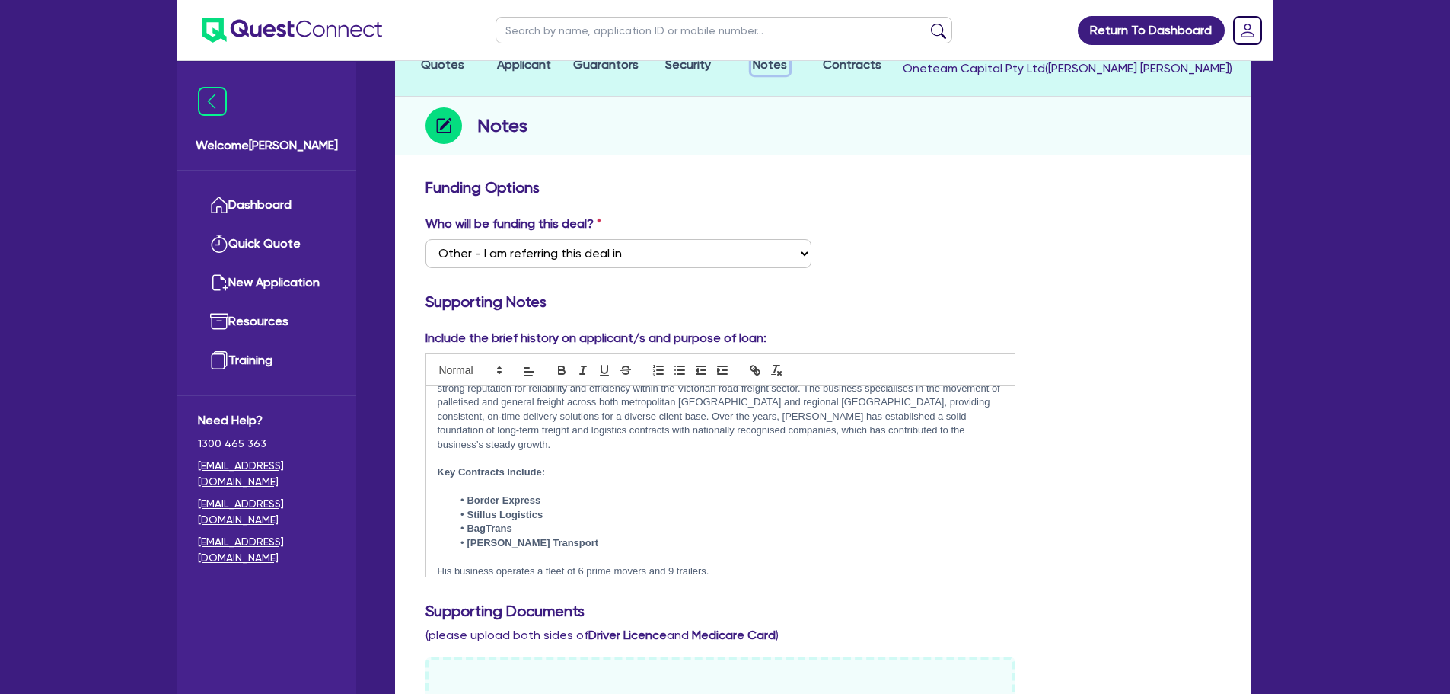
scroll to position [123, 0]
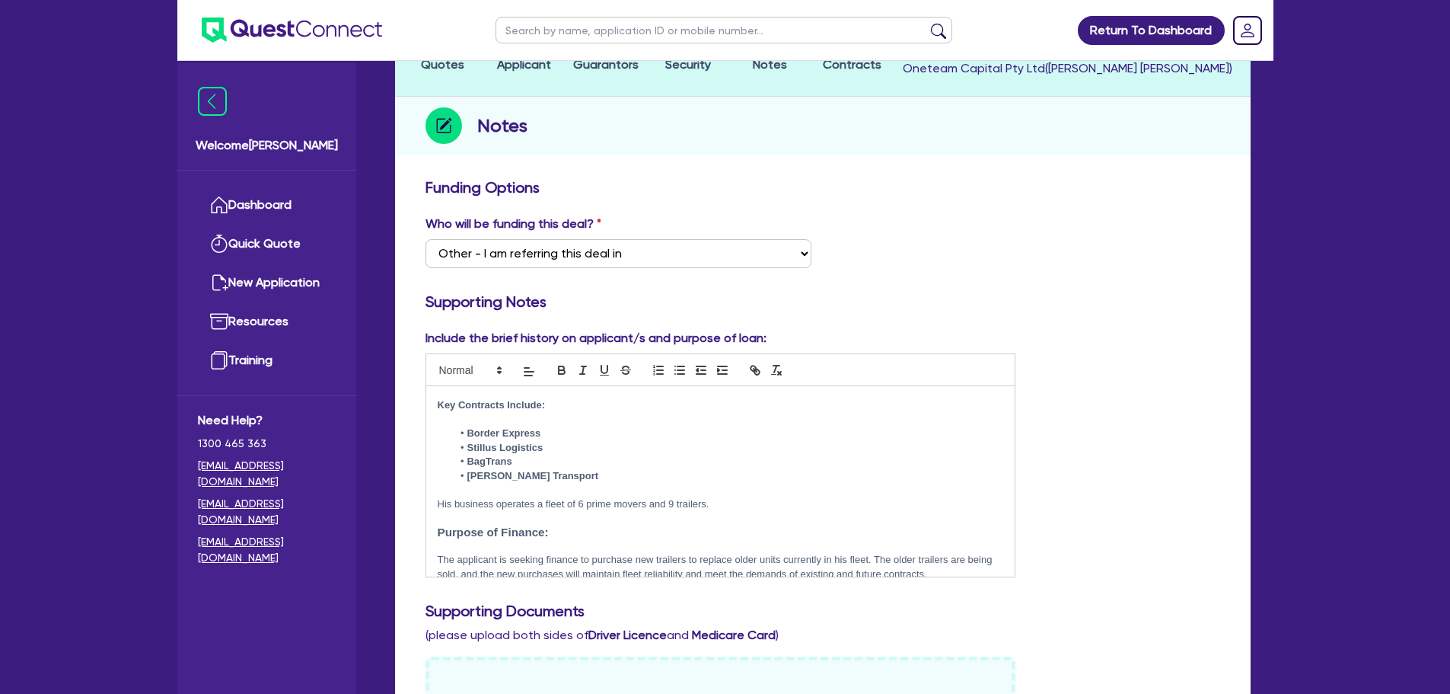
click at [671, 497] on p "His business operates a fleet of 6 prime movers and 9 trailers." at bounding box center [721, 504] width 566 height 14
click at [751, 553] on p "The applicant is seeking finance to purchase new trailers to replace older unit…" at bounding box center [721, 567] width 566 height 28
drag, startPoint x: 585, startPoint y: 490, endPoint x: 626, endPoint y: 549, distance: 71.6
click at [585, 497] on p "His business operates a fleet of 6 prime movers and 8 trailers." at bounding box center [721, 504] width 566 height 14
click at [677, 497] on p "His business operates a fleet of 8 prime movers and 8 trailers." at bounding box center [721, 504] width 566 height 14
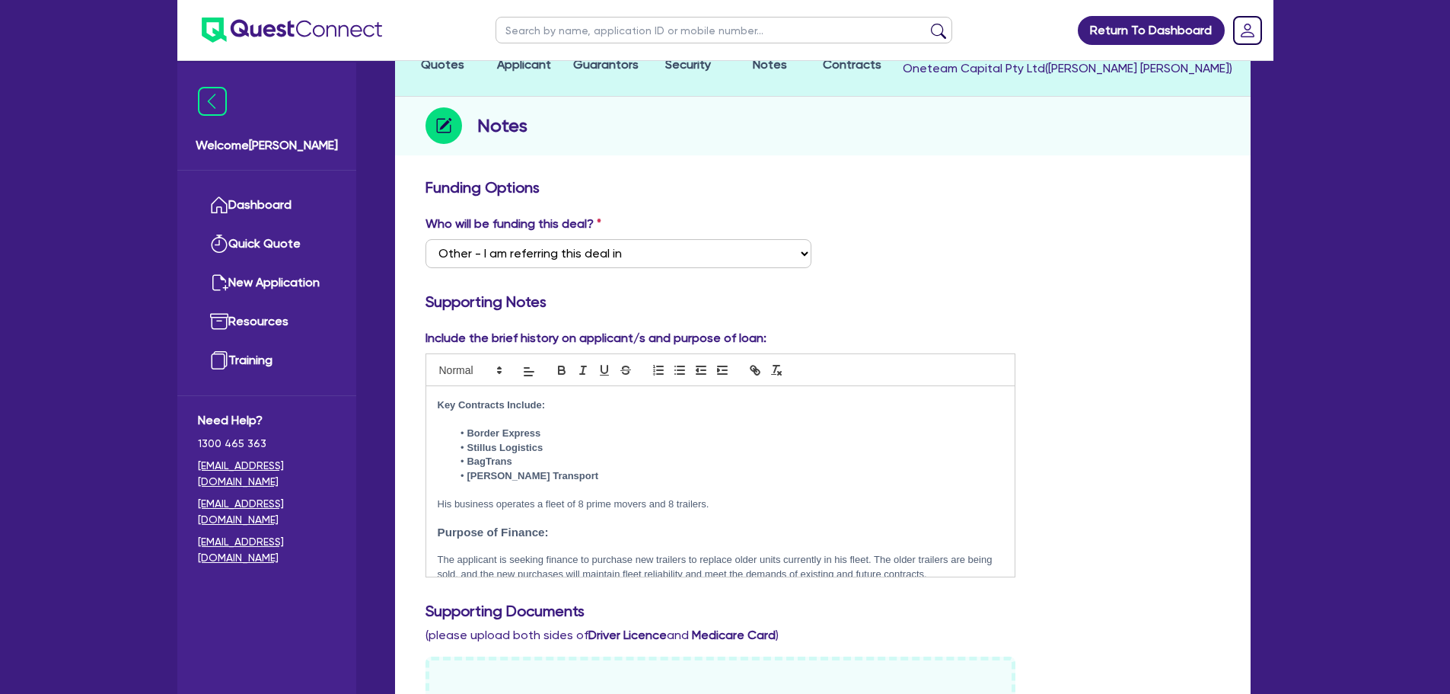
click at [673, 497] on p "His business operates a fleet of 8 prime movers and 8 trailers." at bounding box center [721, 504] width 566 height 14
click at [694, 497] on p "His business operates a fleet of 8 prime movers and 8 trailers." at bounding box center [721, 504] width 566 height 14
click at [717, 511] on p at bounding box center [721, 518] width 566 height 14
click at [716, 497] on p "His business operates a fleet of 8 prime movers and 8 trailers." at bounding box center [721, 504] width 566 height 14
click at [675, 525] on h3 "Purpose of Finance:" at bounding box center [721, 532] width 566 height 14
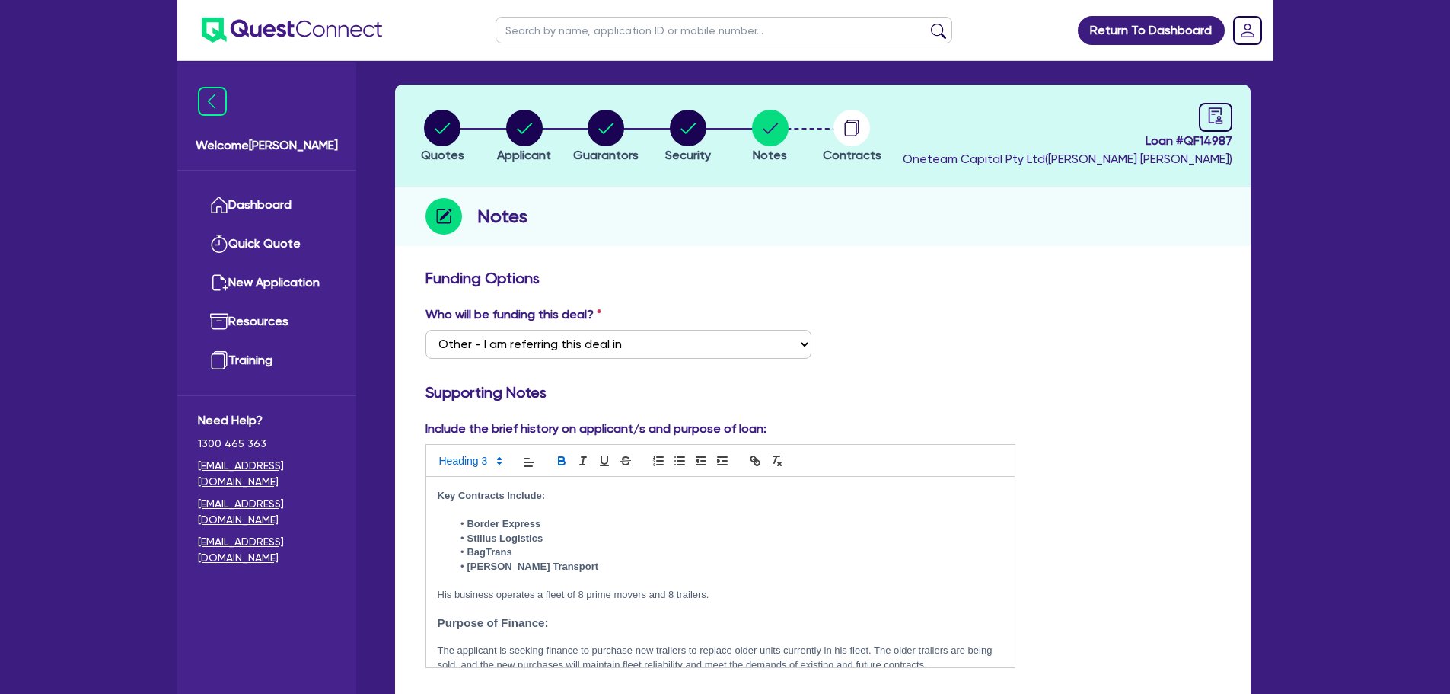
scroll to position [0, 0]
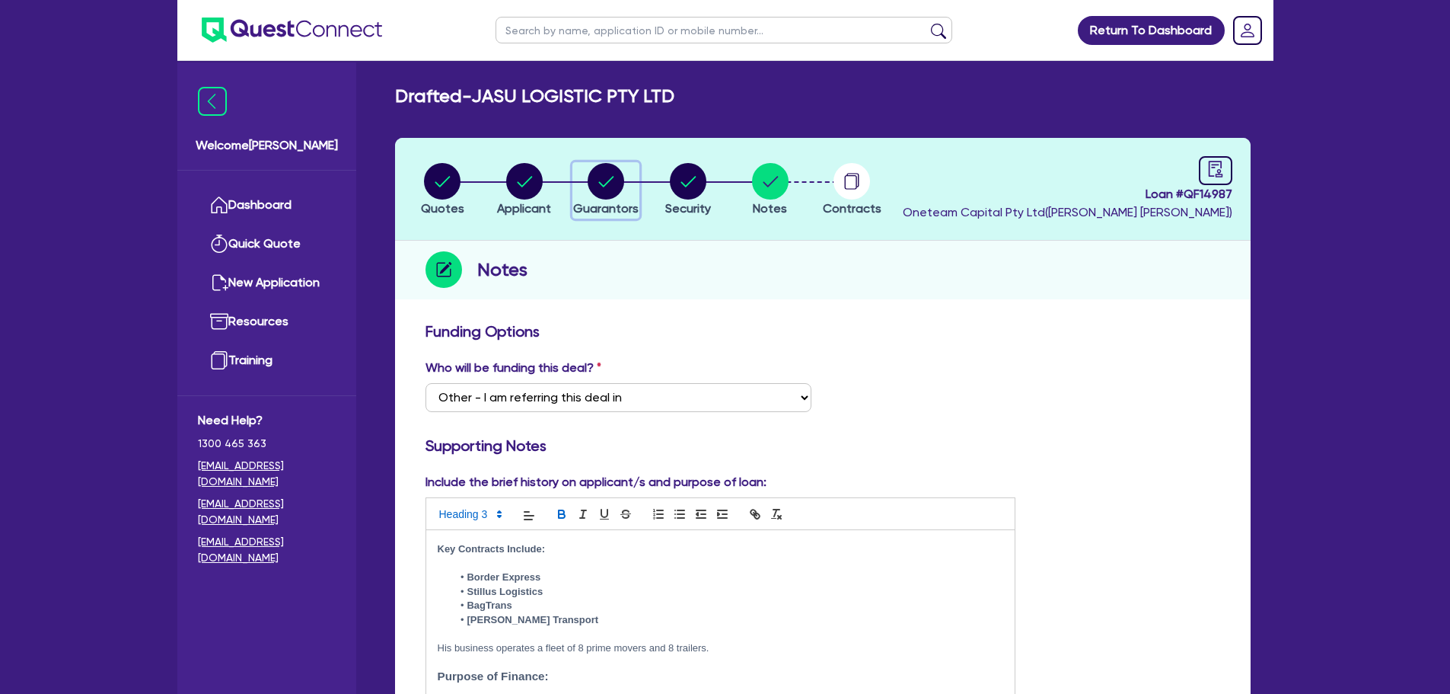
click at [608, 180] on circle "button" at bounding box center [606, 181] width 37 height 37
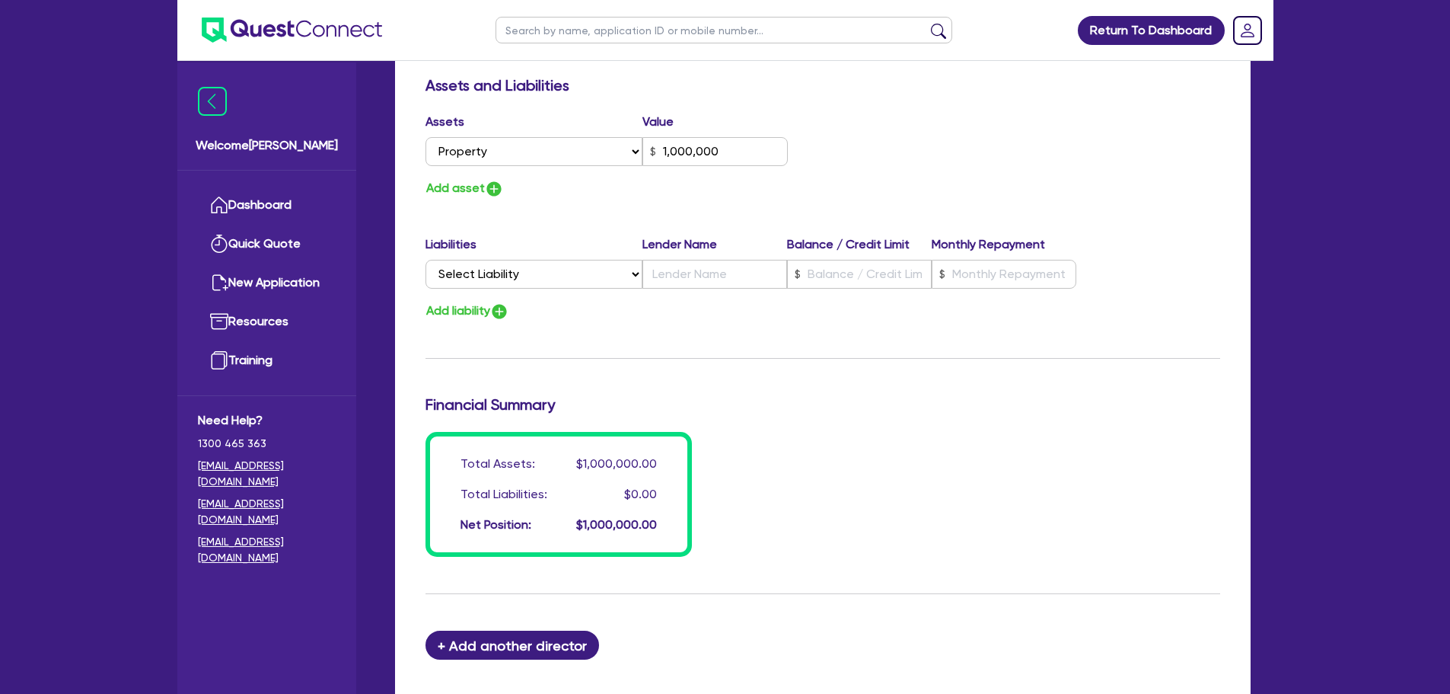
scroll to position [685, 0]
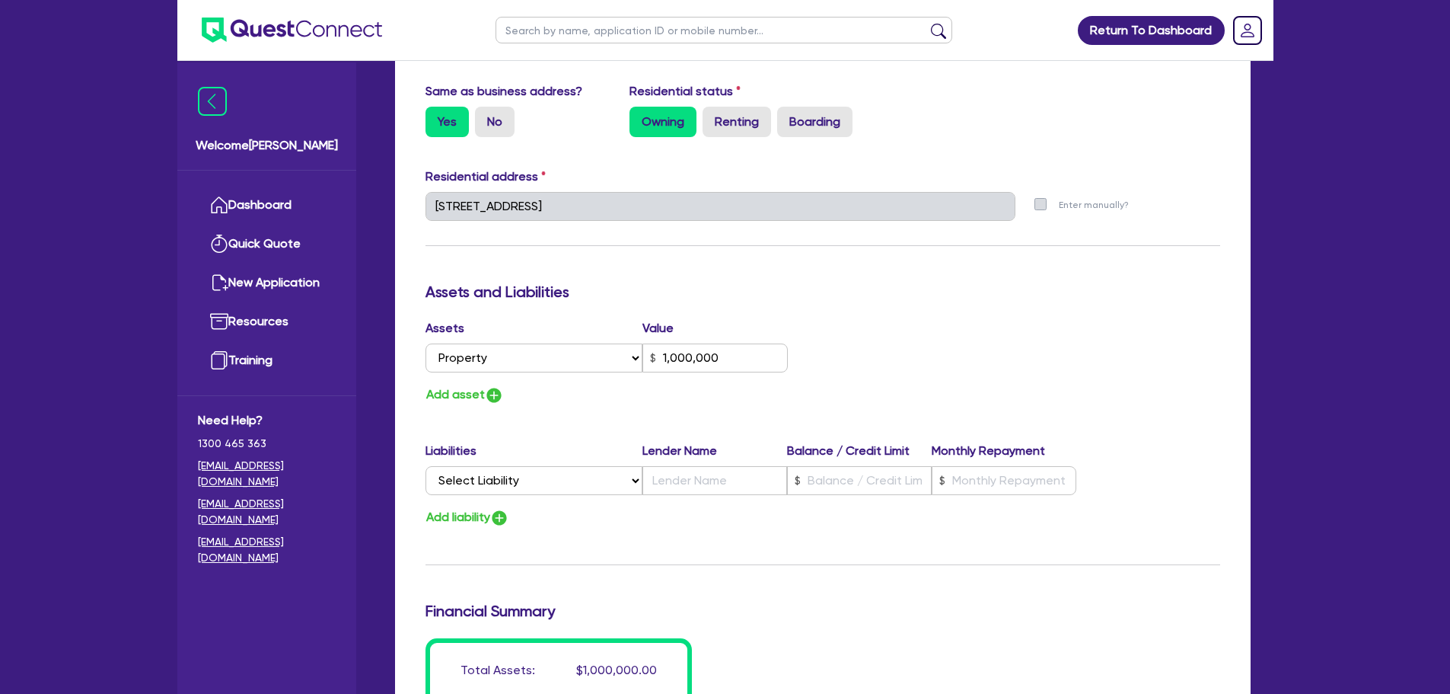
click at [511, 400] on div "Add asset" at bounding box center [618, 394] width 409 height 21
click at [499, 395] on img "button" at bounding box center [494, 395] width 18 height 18
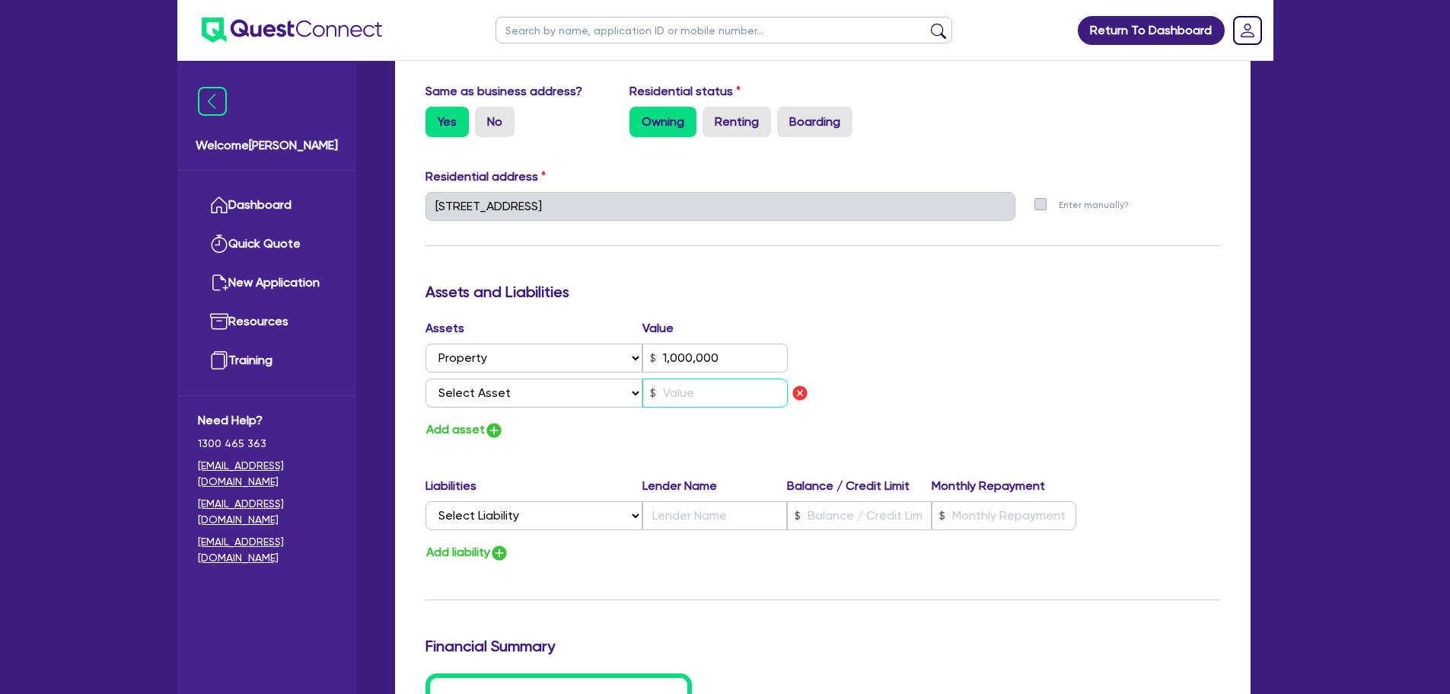
click at [684, 400] on input "text" at bounding box center [715, 392] width 145 height 29
drag, startPoint x: 744, startPoint y: 356, endPoint x: 673, endPoint y: 362, distance: 71.0
click at [673, 362] on input "1,000,000" at bounding box center [715, 357] width 145 height 29
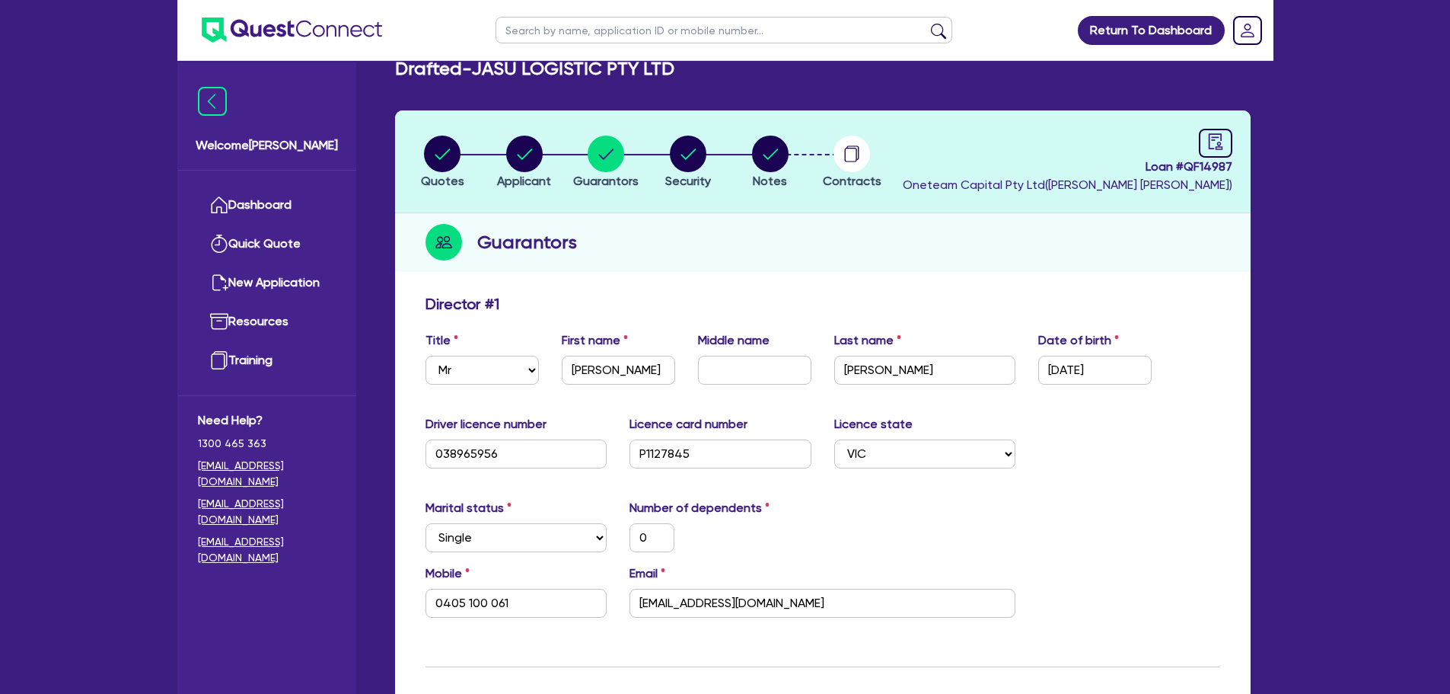
scroll to position [0, 0]
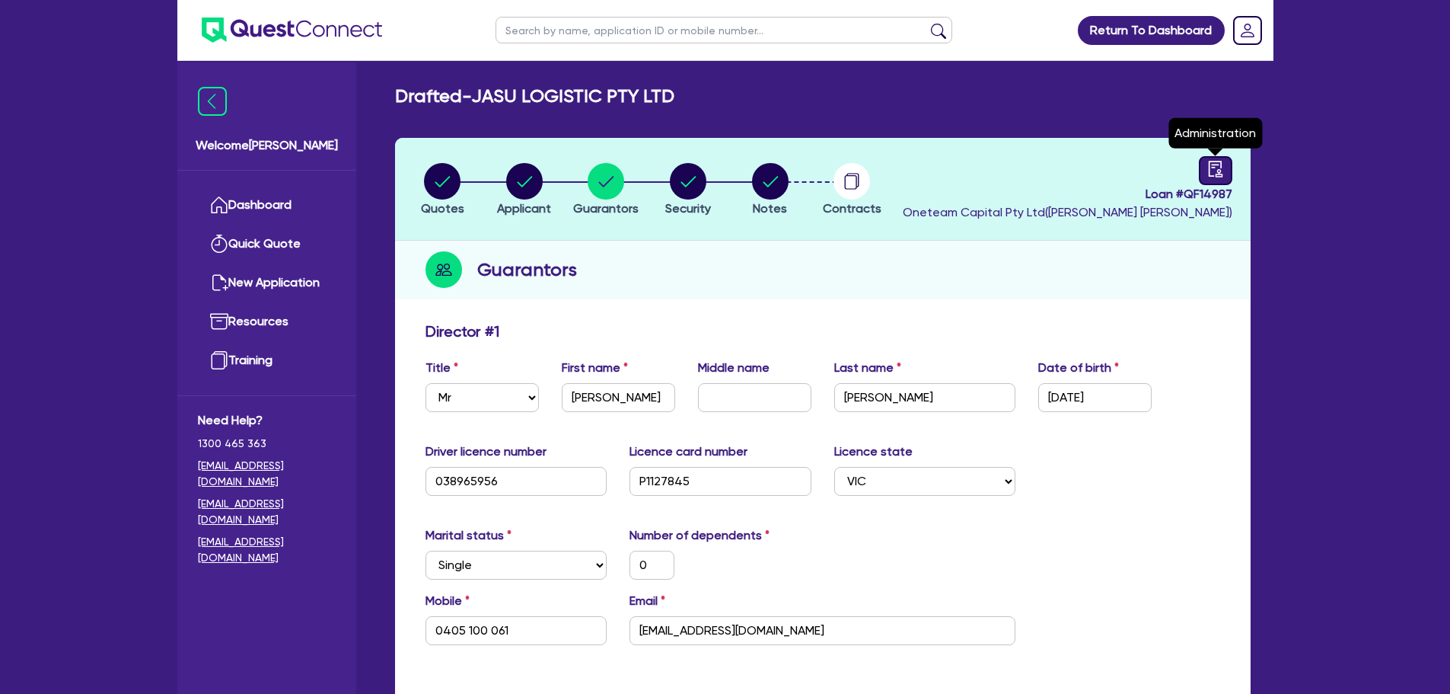
click at [1229, 159] on link at bounding box center [1215, 170] width 33 height 29
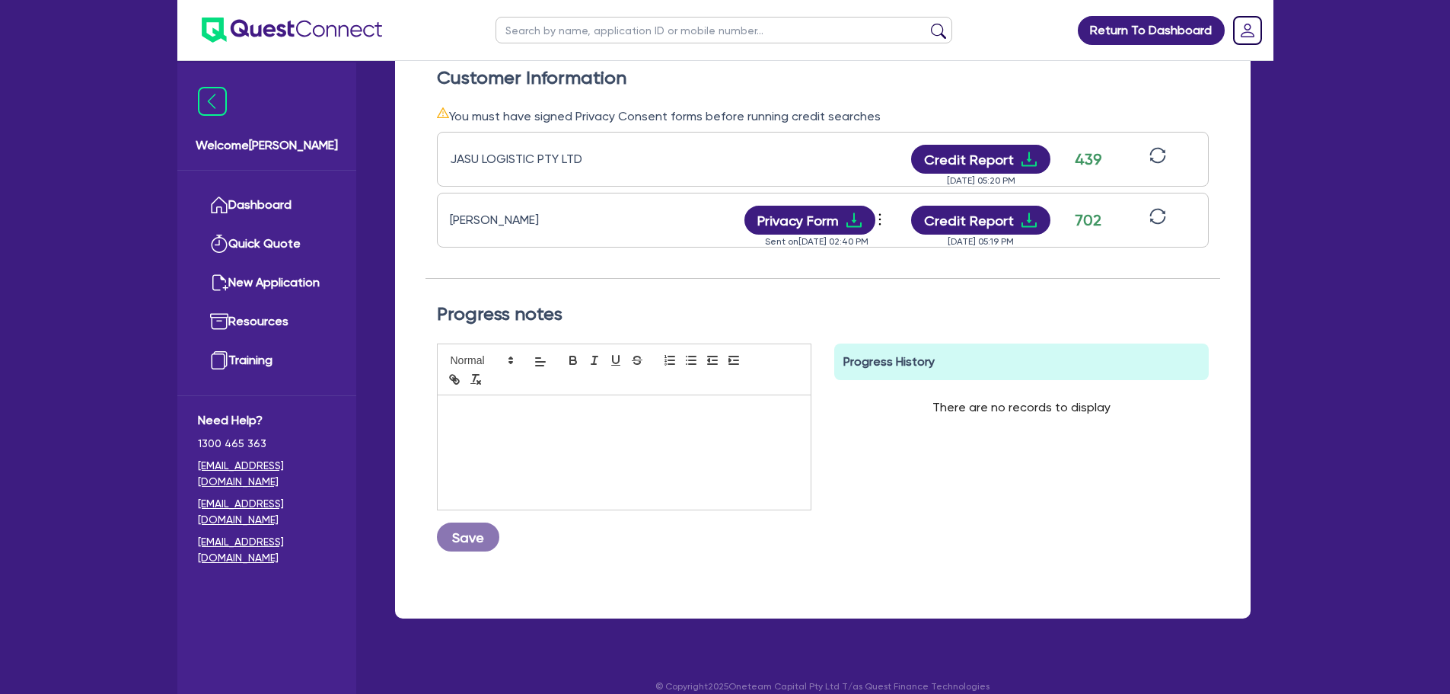
scroll to position [457, 0]
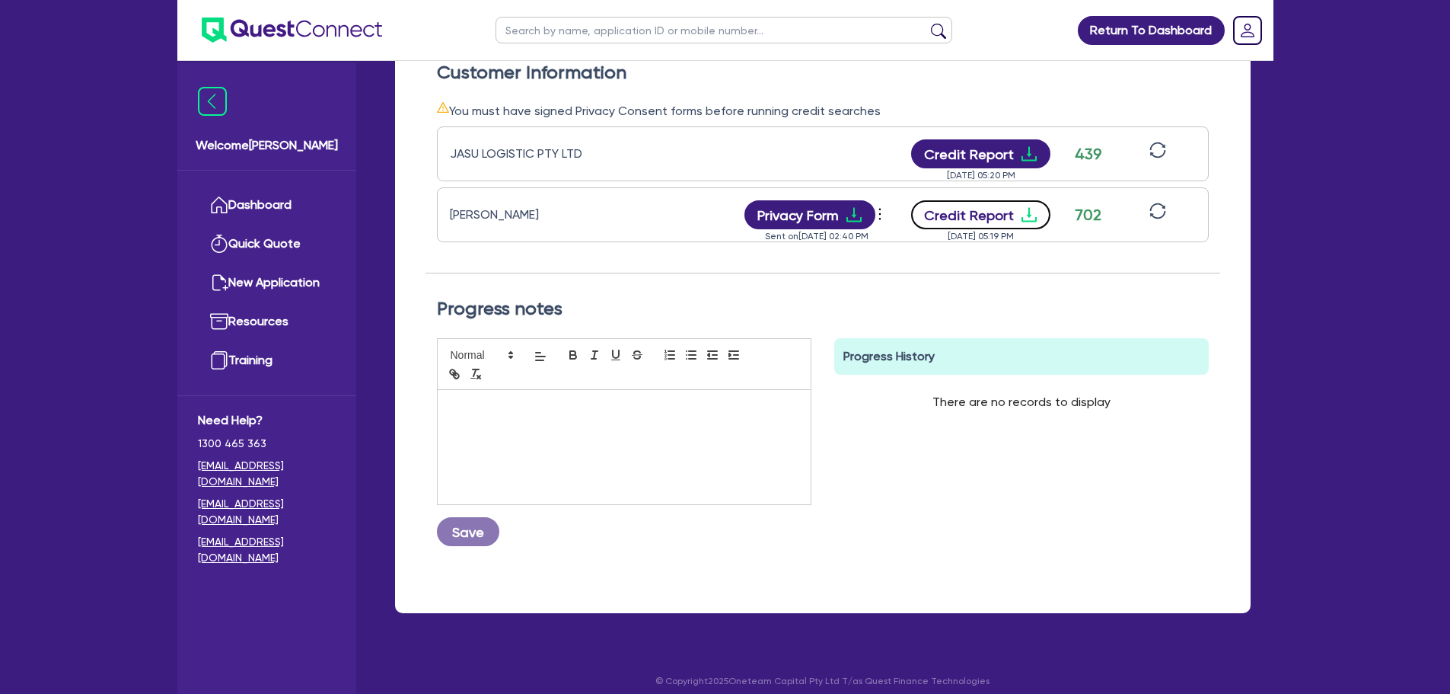
click at [967, 216] on button "Credit Report" at bounding box center [980, 214] width 139 height 29
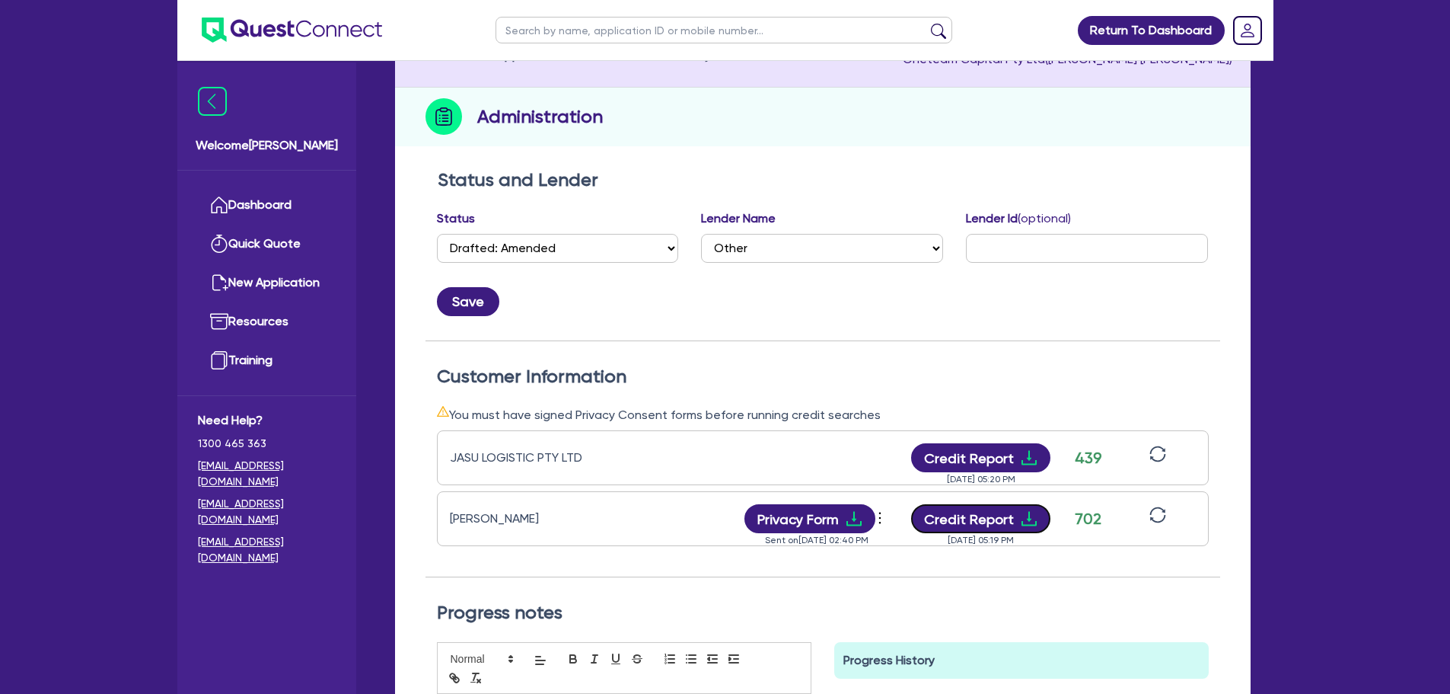
scroll to position [76, 0]
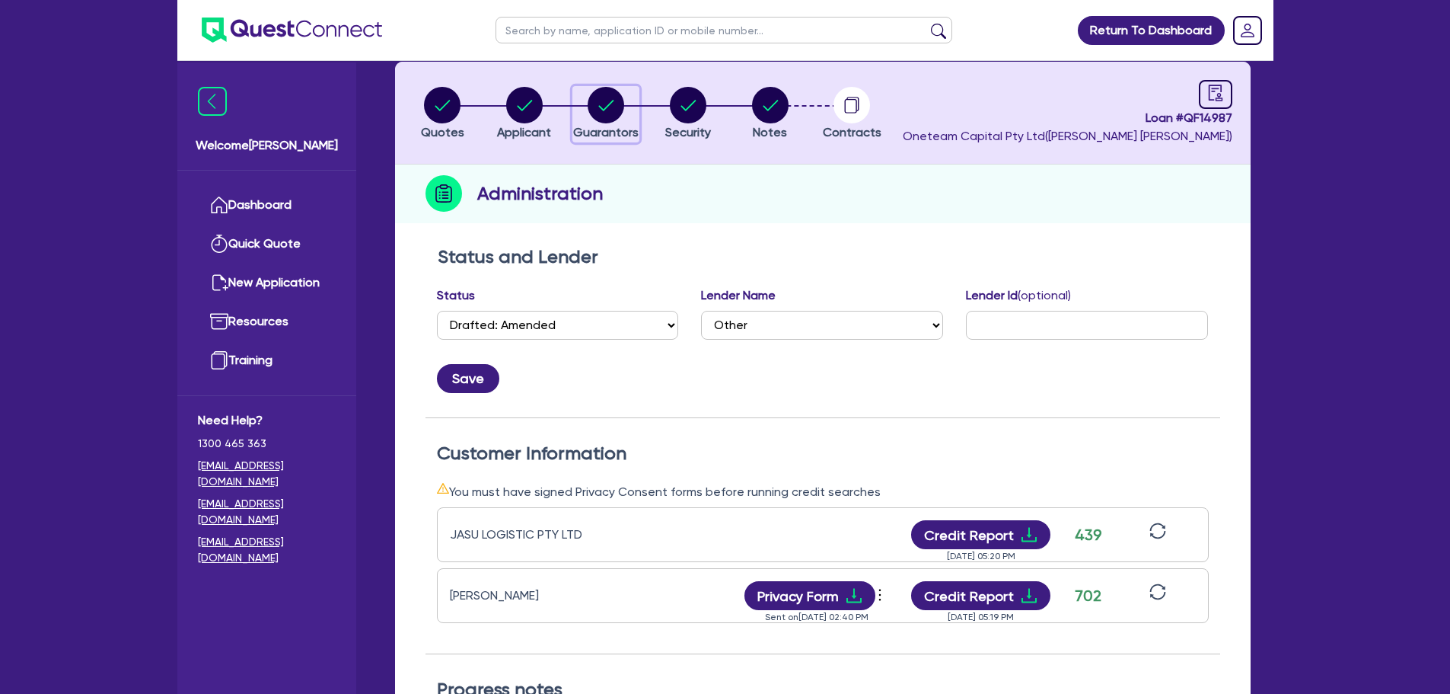
click at [621, 123] on button "Guarantors" at bounding box center [605, 114] width 67 height 56
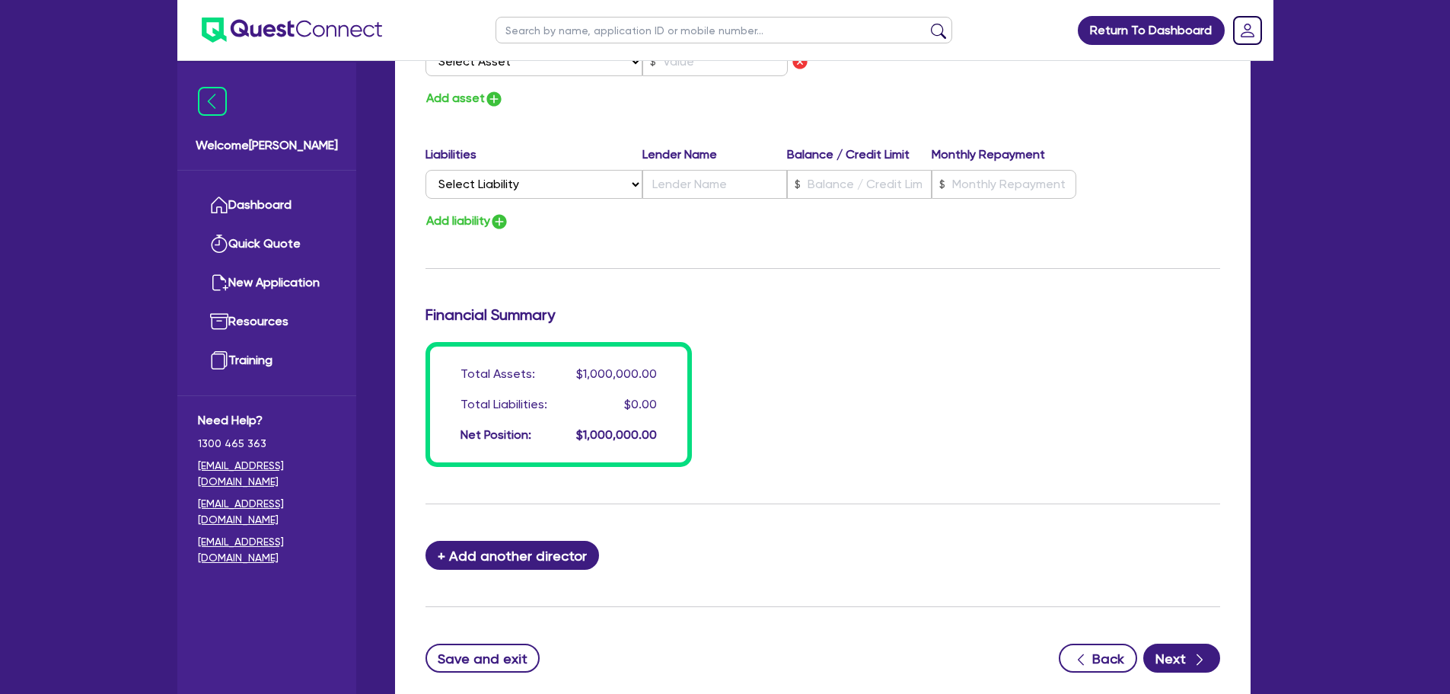
scroll to position [990, 0]
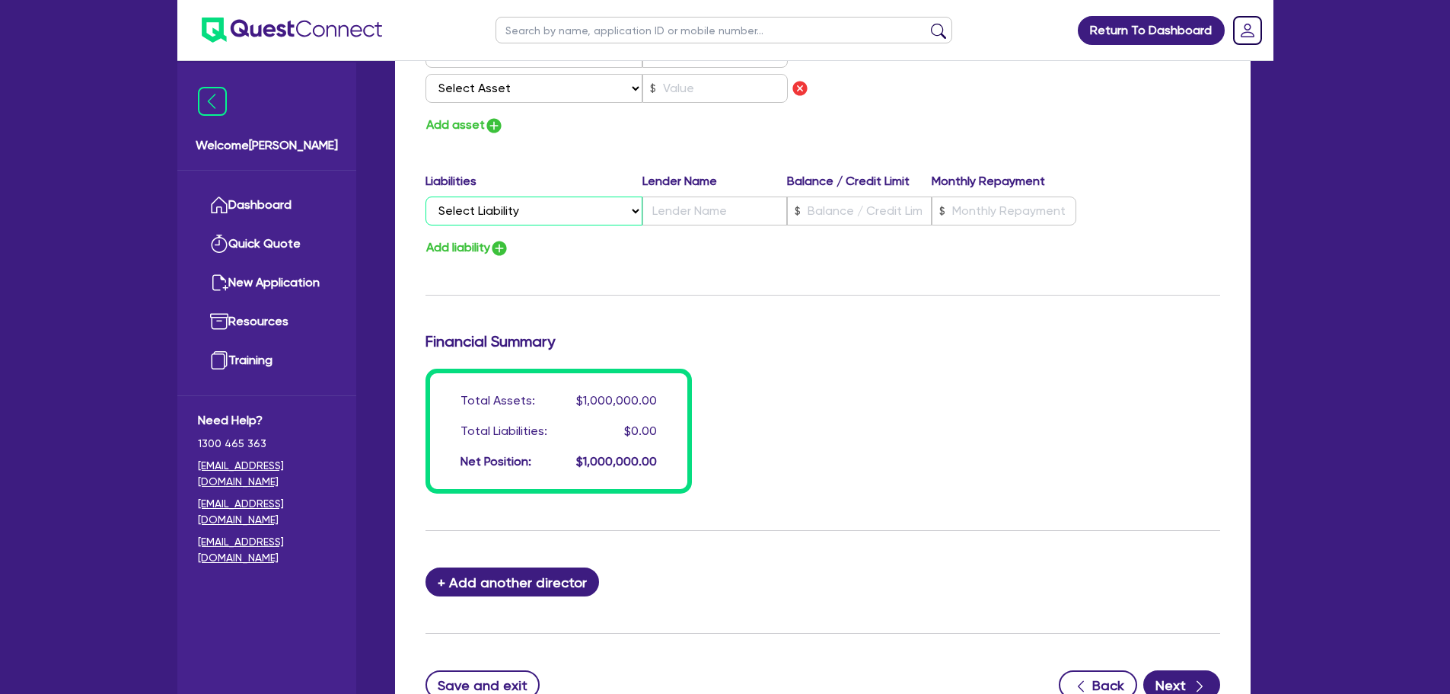
click at [578, 203] on select "Select Liability Credit card Mortgage Investment property loan Vehicle loan Tru…" at bounding box center [534, 210] width 217 height 29
click at [426, 196] on select "Select Liability Credit card Mortgage Investment property loan Vehicle loan Tru…" at bounding box center [534, 210] width 217 height 29
click at [682, 203] on input "text" at bounding box center [715, 210] width 145 height 29
click at [845, 199] on input "text" at bounding box center [859, 210] width 145 height 29
click at [693, 212] on input "text" at bounding box center [715, 210] width 145 height 29
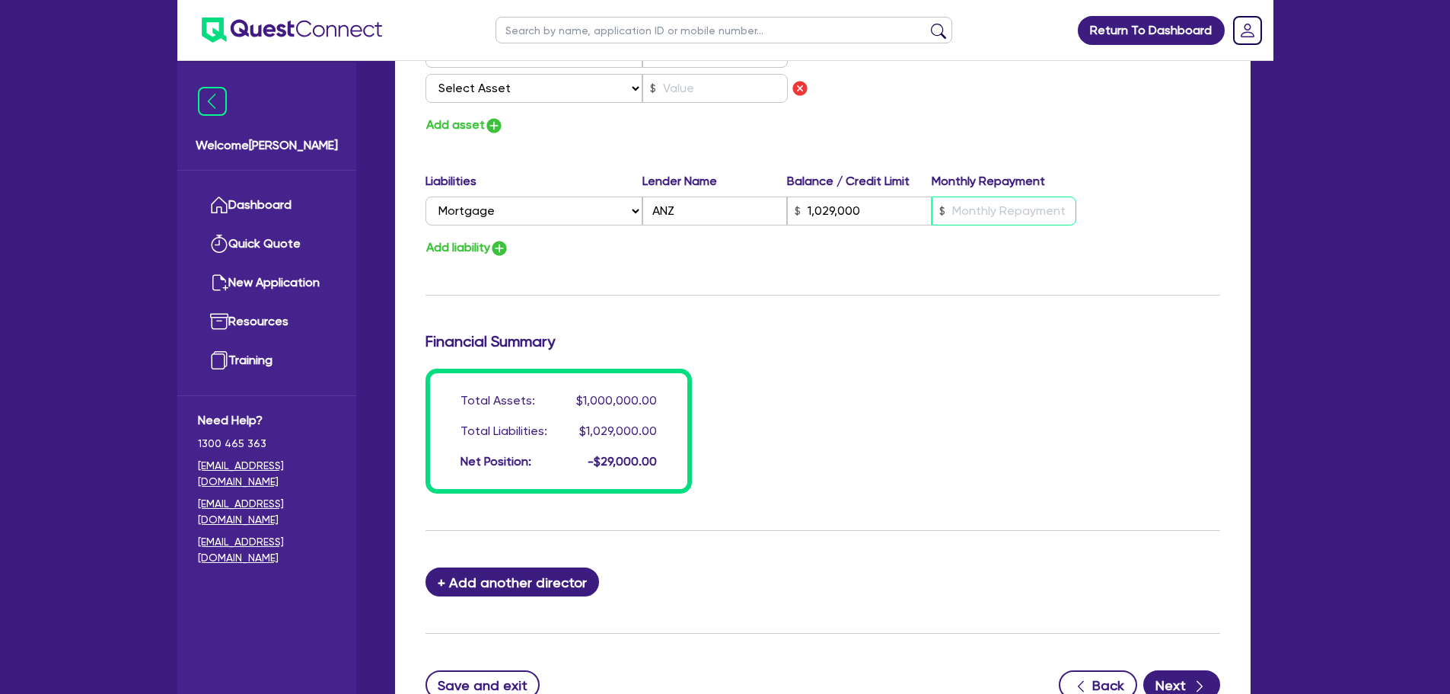
click at [1004, 203] on input "text" at bounding box center [1004, 210] width 145 height 29
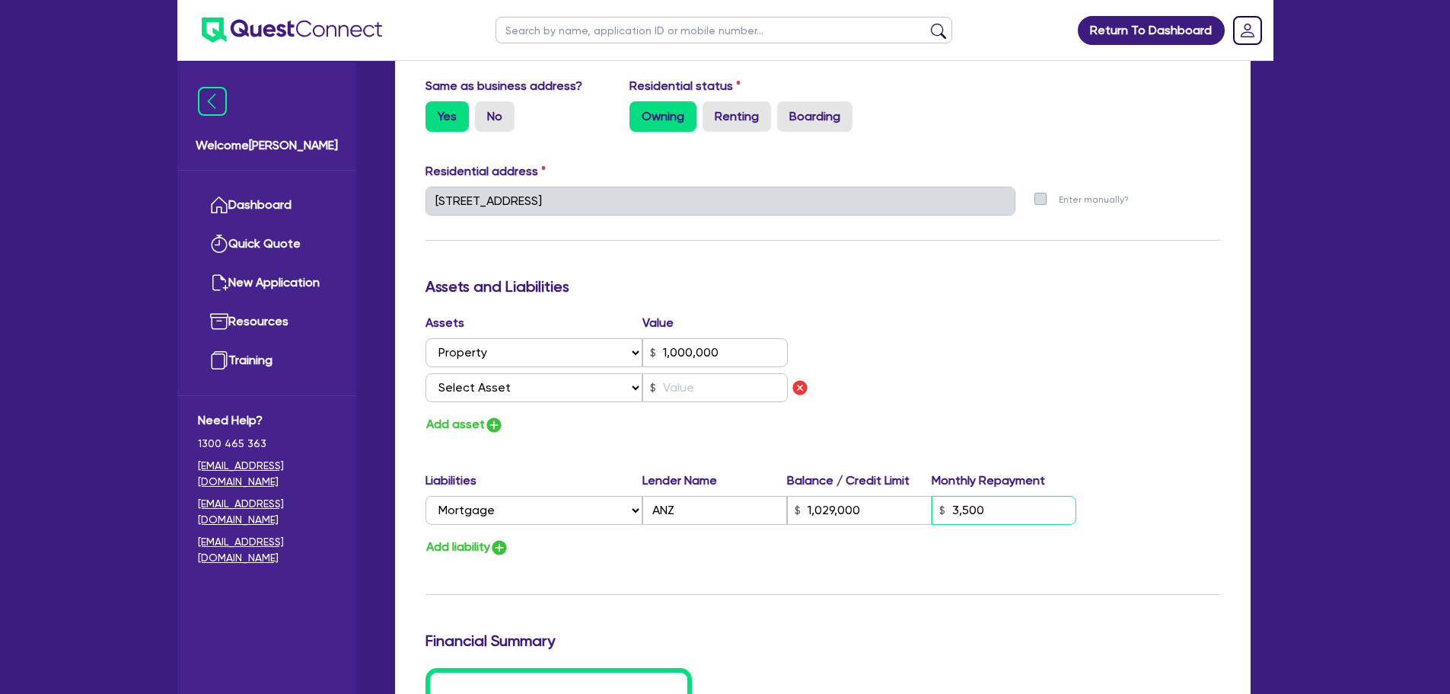
scroll to position [685, 0]
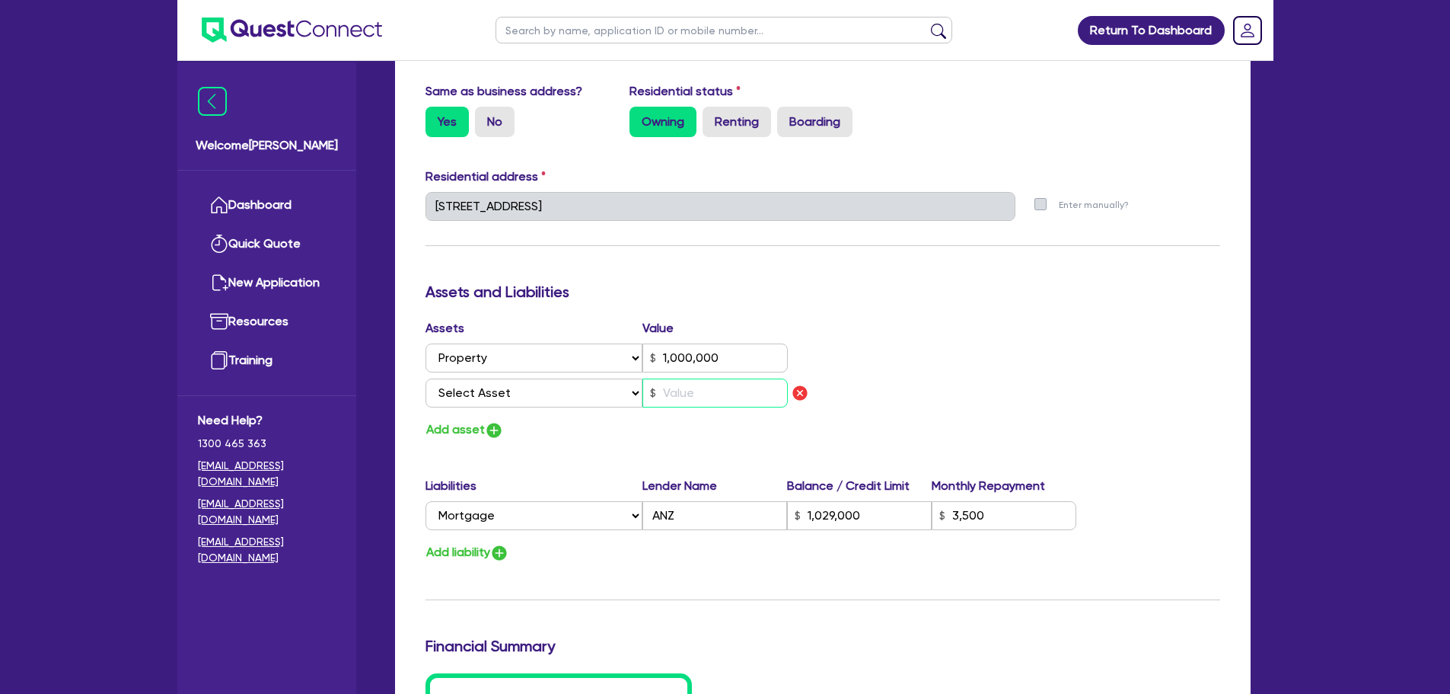
click at [703, 379] on input "text" at bounding box center [715, 392] width 145 height 29
click at [531, 382] on select "Select Asset Cash Property Investment property Vehicle Truck Trailer Equipment …" at bounding box center [535, 392] width 218 height 29
click at [426, 378] on select "Select Asset Cash Property Investment property Vehicle Truck Trailer Equipment …" at bounding box center [535, 392] width 218 height 29
click at [496, 435] on img "button" at bounding box center [494, 430] width 18 height 18
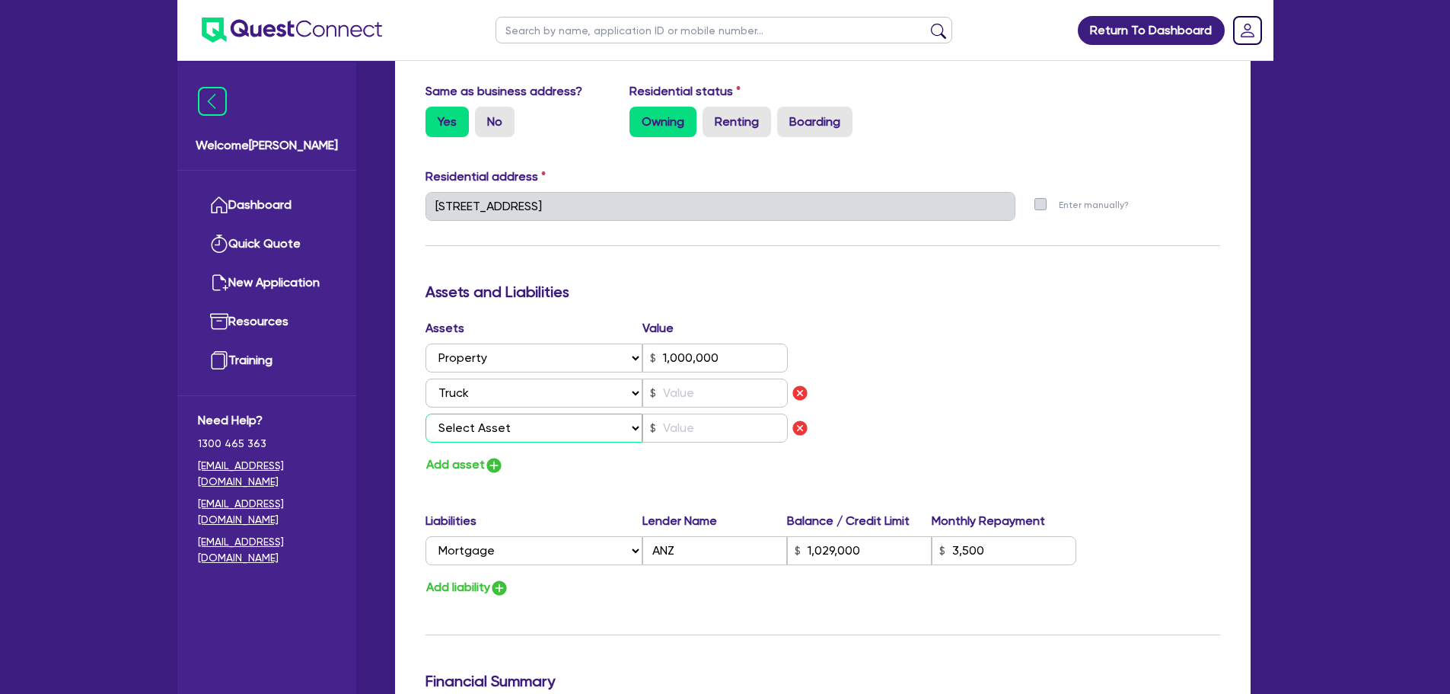
click at [513, 422] on select "Select Asset Cash Property Investment property Vehicle Truck Trailer Equipment …" at bounding box center [535, 427] width 218 height 29
click at [426, 413] on select "Select Asset Cash Property Investment property Vehicle Truck Trailer Equipment …" at bounding box center [535, 427] width 218 height 29
click at [488, 470] on img "button" at bounding box center [494, 465] width 18 height 18
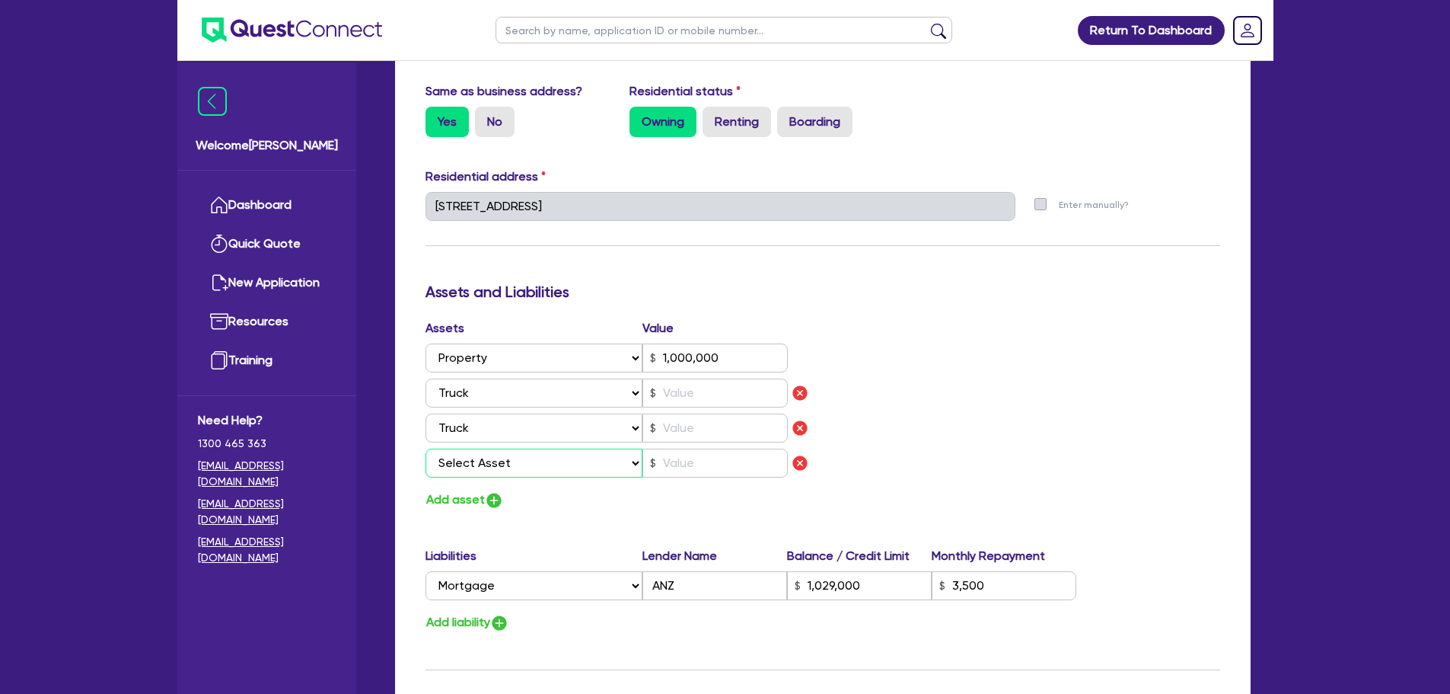
click at [503, 470] on select "Select Asset Cash Property Investment property Vehicle Truck Trailer Equipment …" at bounding box center [535, 462] width 218 height 29
click at [426, 448] on select "Select Asset Cash Property Investment property Vehicle Truck Trailer Equipment …" at bounding box center [535, 462] width 218 height 29
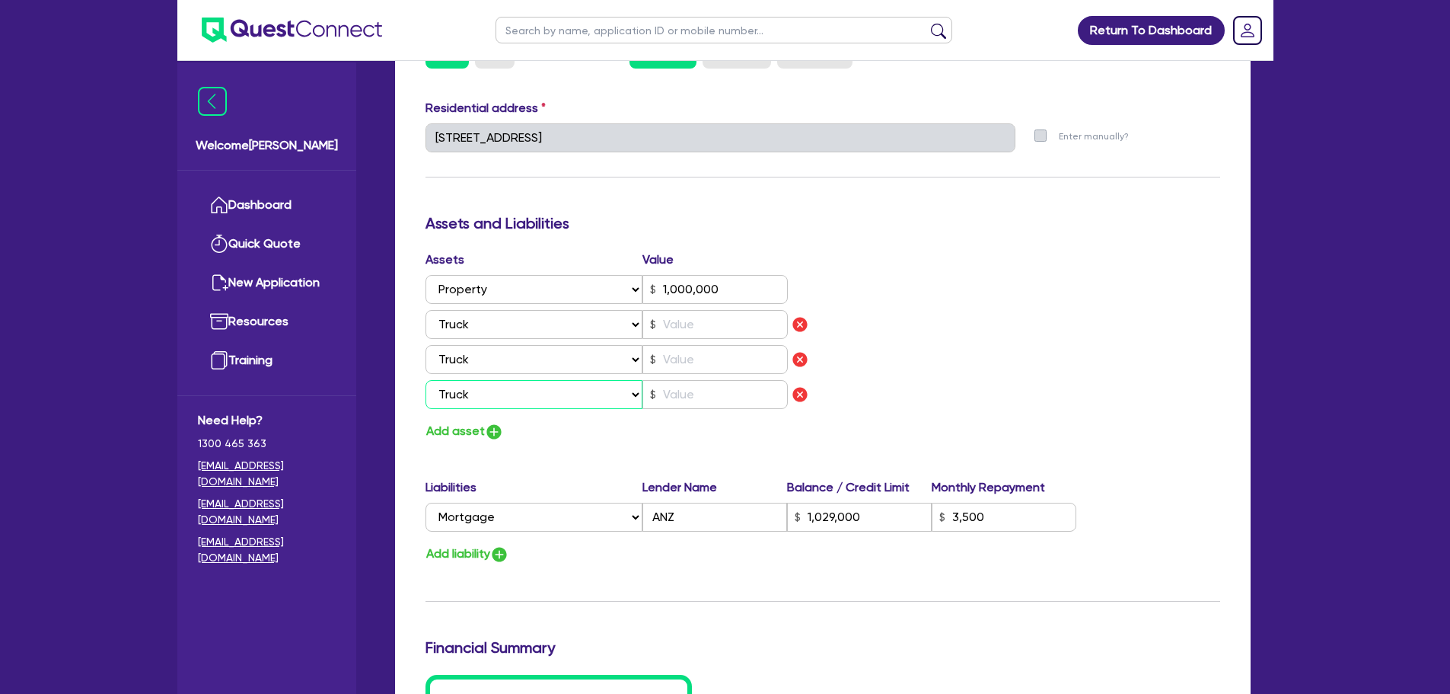
scroll to position [837, 0]
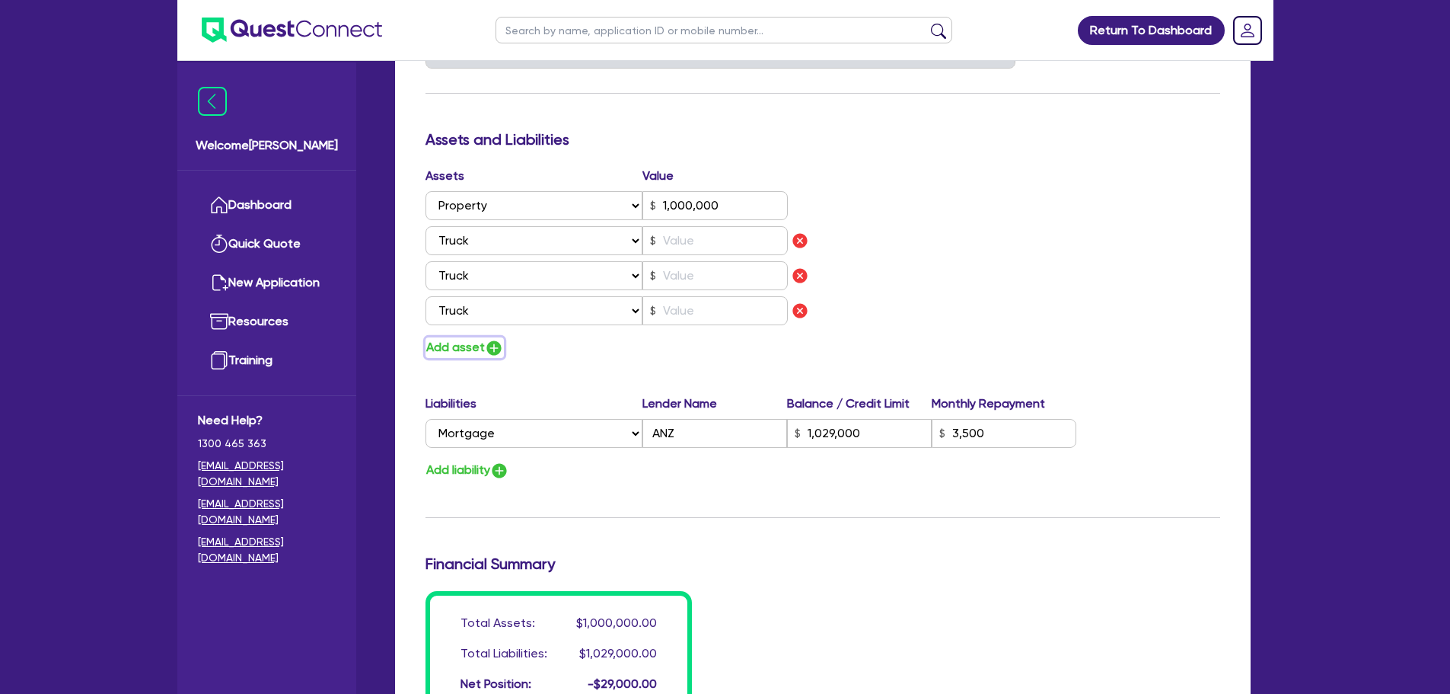
click at [496, 345] on img "button" at bounding box center [494, 348] width 18 height 18
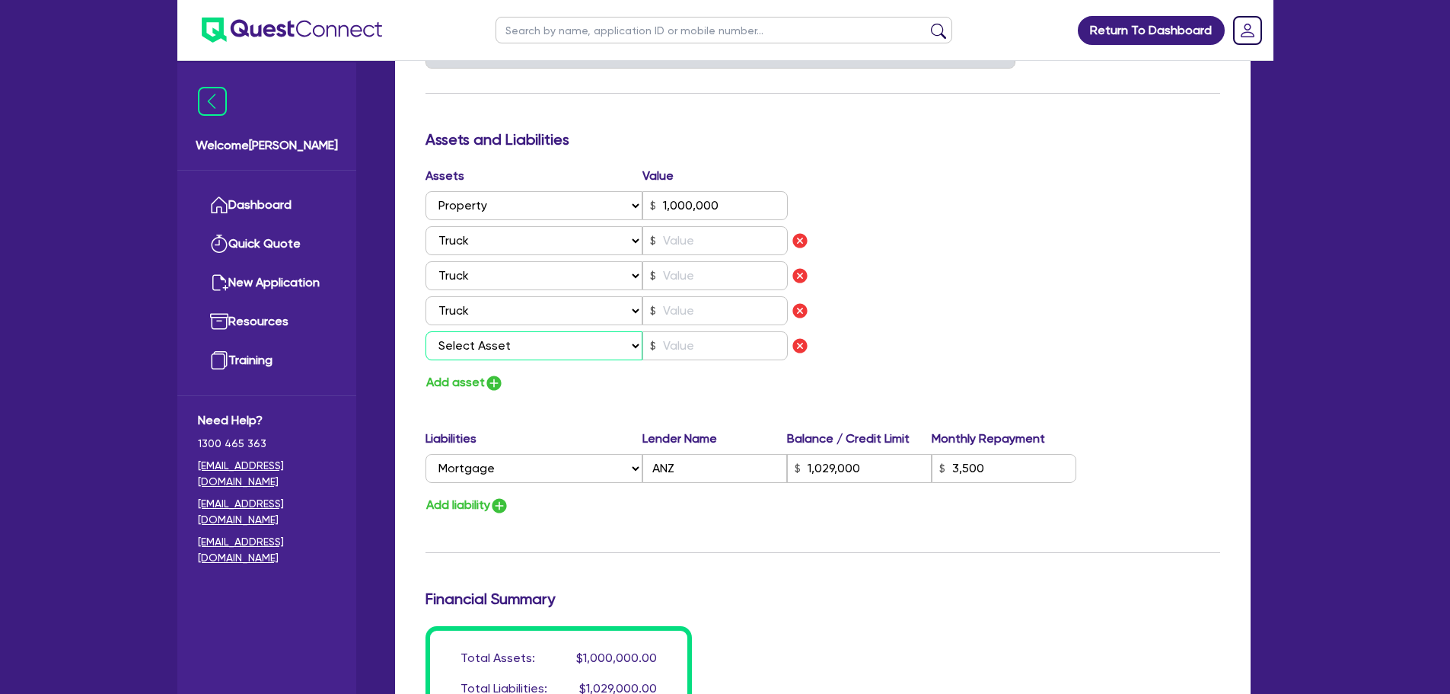
drag, startPoint x: 490, startPoint y: 340, endPoint x: 496, endPoint y: 358, distance: 19.0
click at [490, 340] on select "Select Asset Cash Property Investment property Vehicle Truck Trailer Equipment …" at bounding box center [535, 345] width 218 height 29
click at [426, 331] on select "Select Asset Cash Property Investment property Vehicle Truck Trailer Equipment …" at bounding box center [535, 345] width 218 height 29
click at [492, 384] on img "button" at bounding box center [494, 383] width 18 height 18
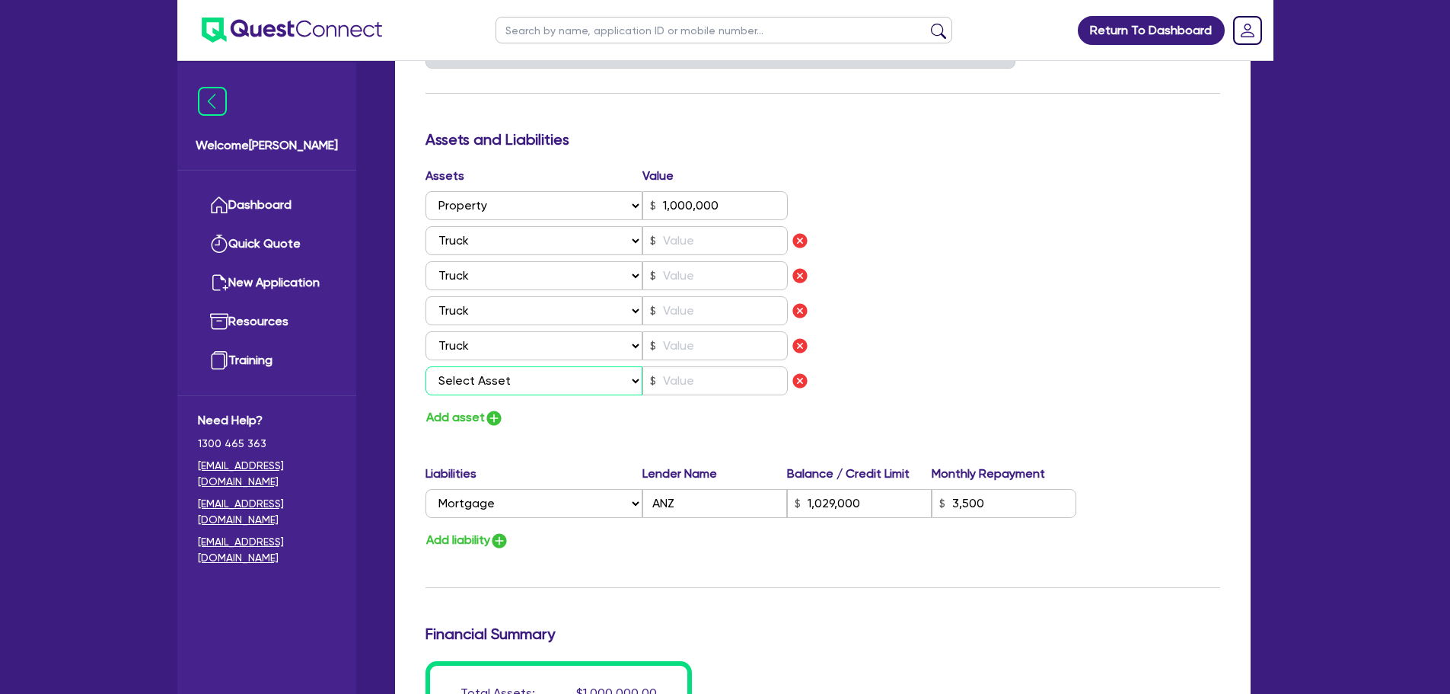
drag, startPoint x: 522, startPoint y: 382, endPoint x: 522, endPoint y: 393, distance: 10.7
click at [522, 382] on select "Select Asset Cash Property Investment property Vehicle Truck Trailer Equipment …" at bounding box center [535, 380] width 218 height 29
click at [426, 366] on select "Select Asset Cash Property Investment property Vehicle Truck Trailer Equipment …" at bounding box center [535, 380] width 218 height 29
click at [529, 387] on select "Select Asset Cash Property Investment property Vehicle Truck Trailer Equipment …" at bounding box center [535, 380] width 218 height 29
drag, startPoint x: 678, startPoint y: 430, endPoint x: 555, endPoint y: 418, distance: 123.2
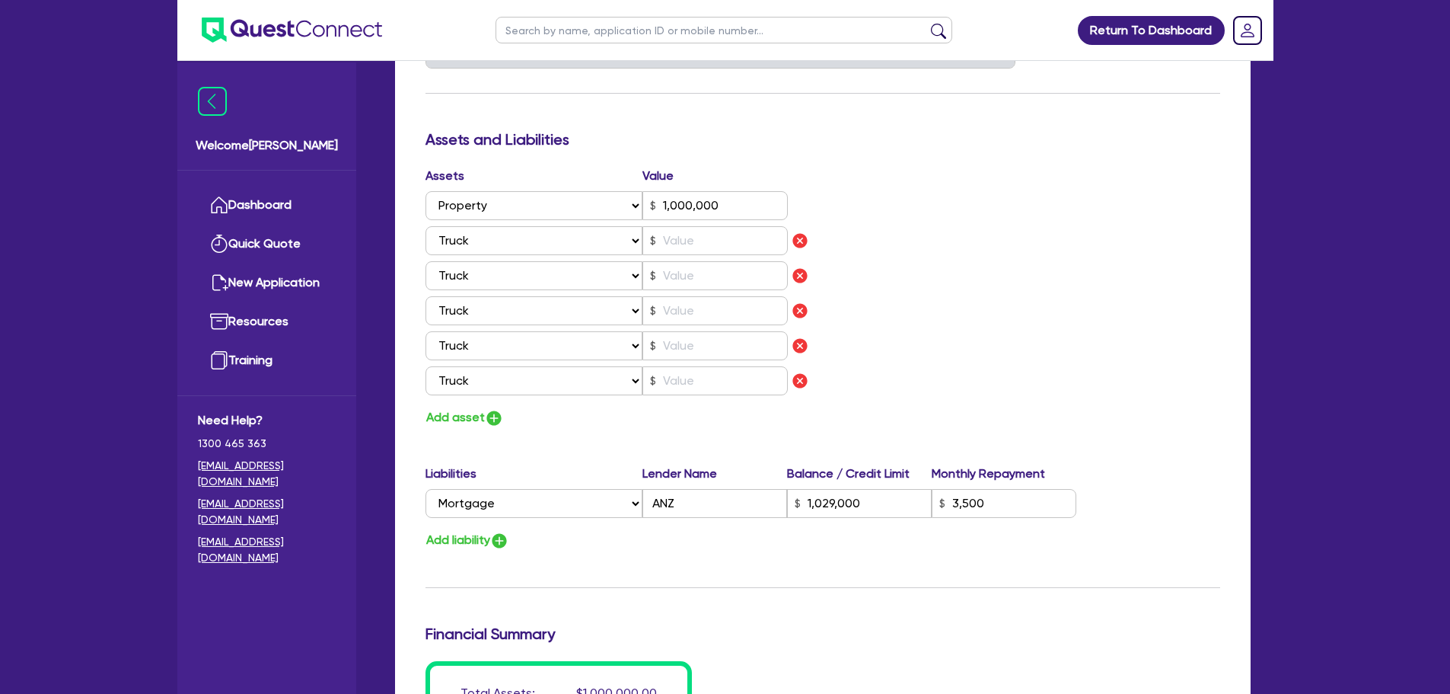
click at [678, 430] on div "Update residential status for Director #1 Boarding is only acceptable when the …" at bounding box center [823, 135] width 795 height 1301
click at [490, 417] on img "button" at bounding box center [494, 418] width 18 height 18
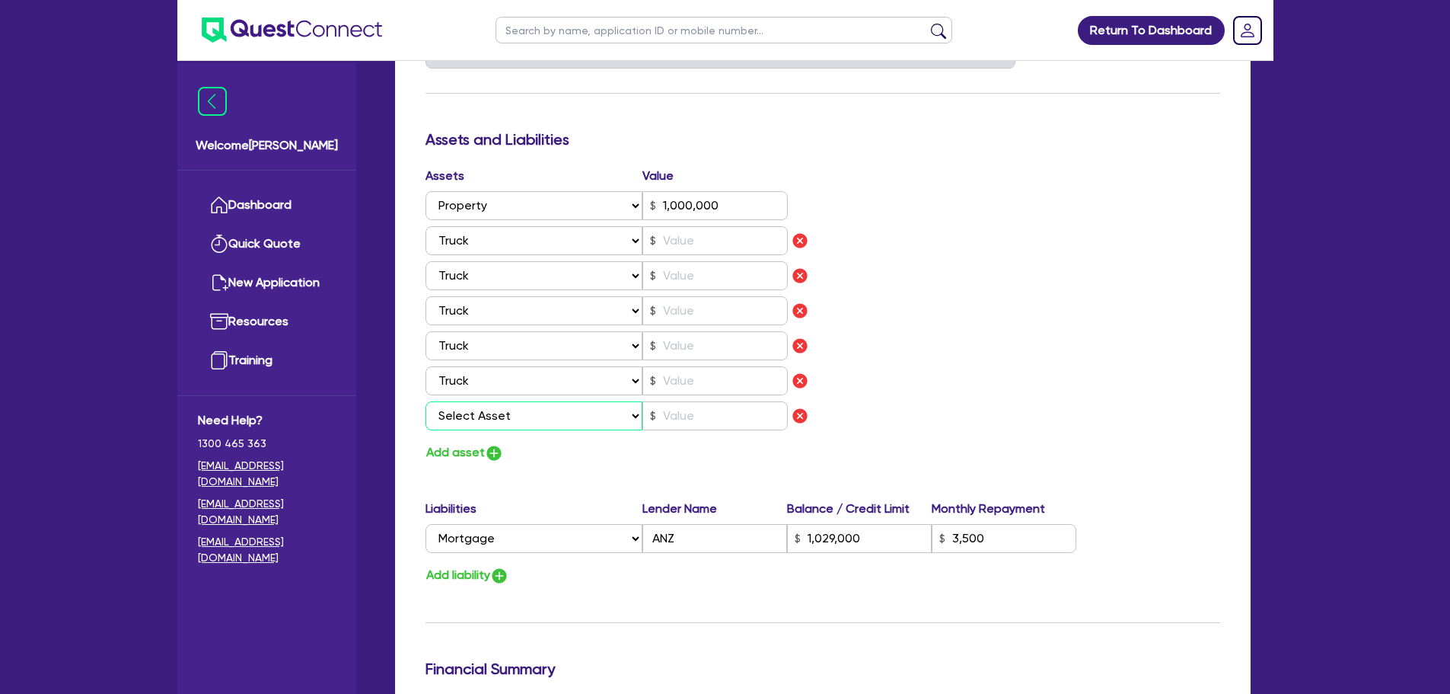
click at [502, 403] on select "Select Asset Cash Property Investment property Vehicle Truck Trailer Equipment …" at bounding box center [535, 415] width 218 height 29
click at [426, 401] on select "Select Asset Cash Property Investment property Vehicle Truck Trailer Equipment …" at bounding box center [535, 415] width 218 height 29
click at [509, 412] on select "Select Asset Cash Property Investment property Vehicle Truck Trailer Equipment …" at bounding box center [535, 415] width 218 height 29
click at [426, 401] on select "Select Asset Cash Property Investment property Vehicle Truck Trailer Equipment …" at bounding box center [535, 415] width 218 height 29
click at [685, 249] on input "text" at bounding box center [715, 240] width 145 height 29
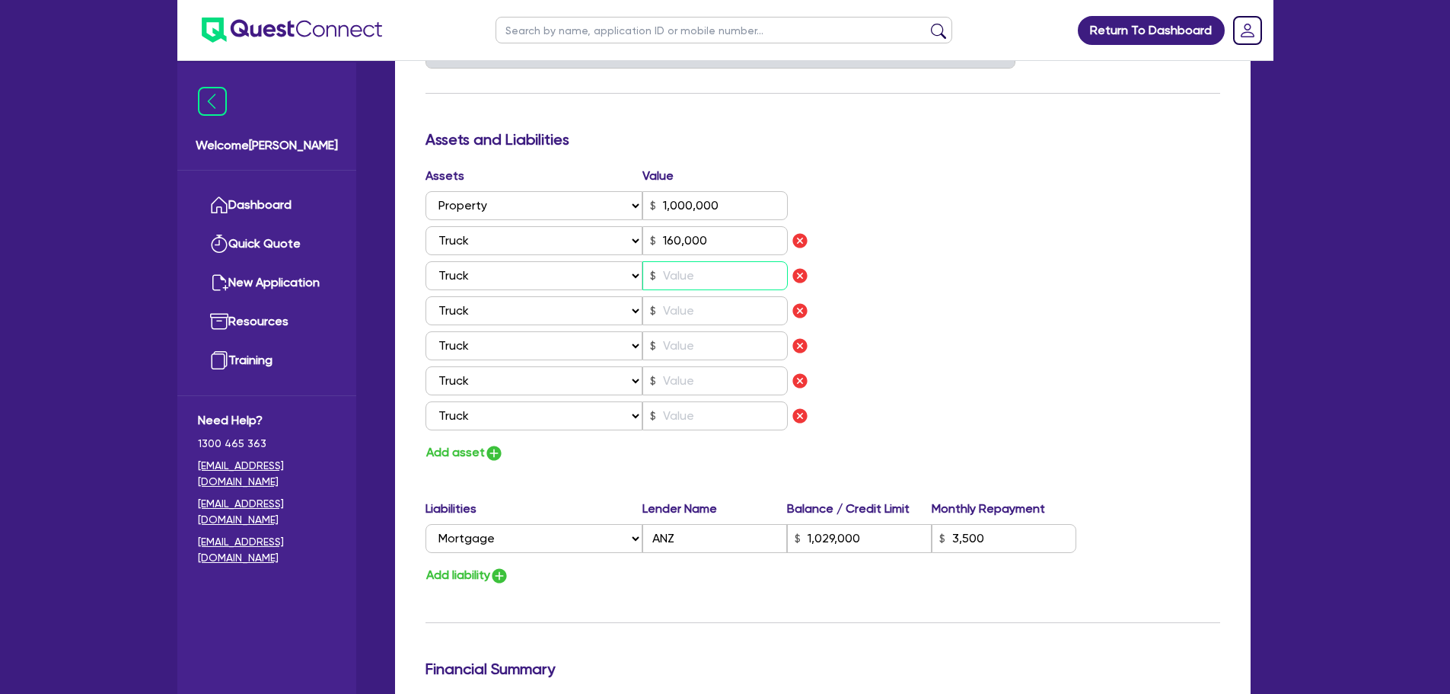
click at [758, 269] on input "text" at bounding box center [715, 275] width 145 height 29
click at [490, 584] on button "Add liability" at bounding box center [468, 575] width 84 height 21
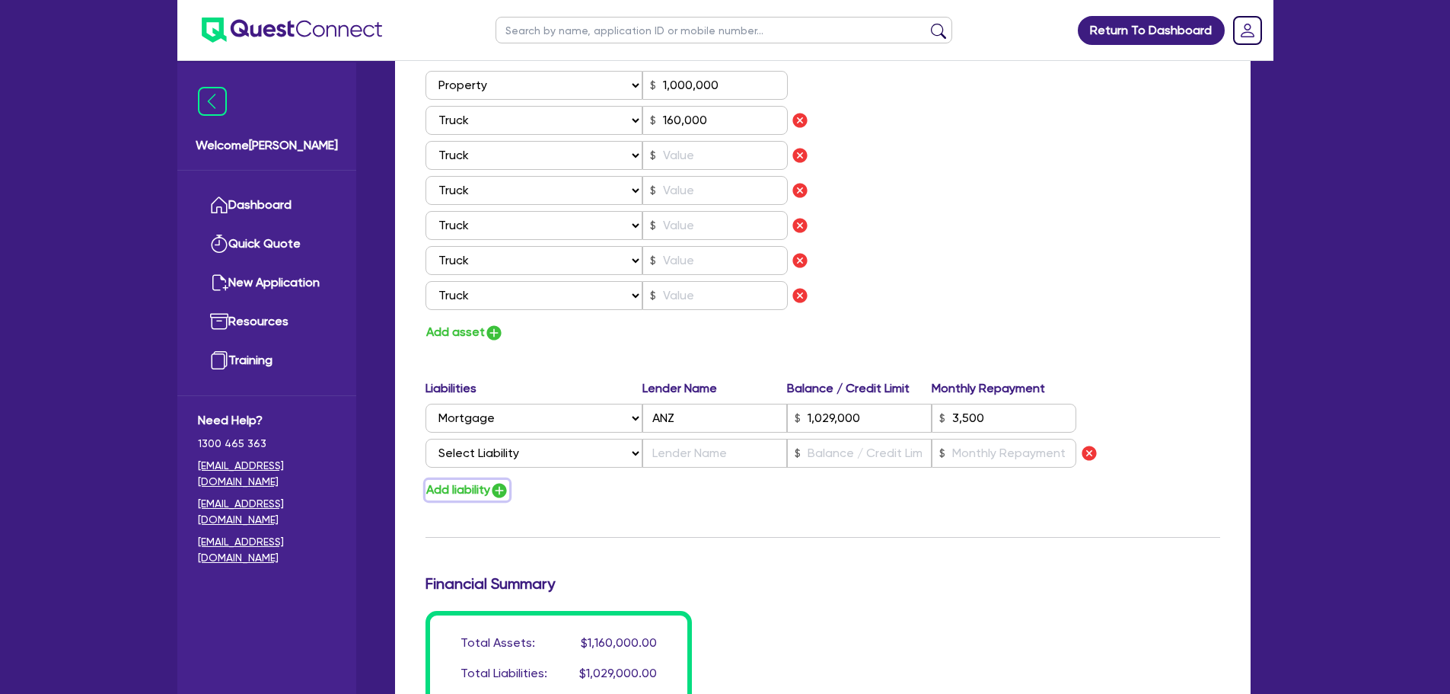
scroll to position [1066, 0]
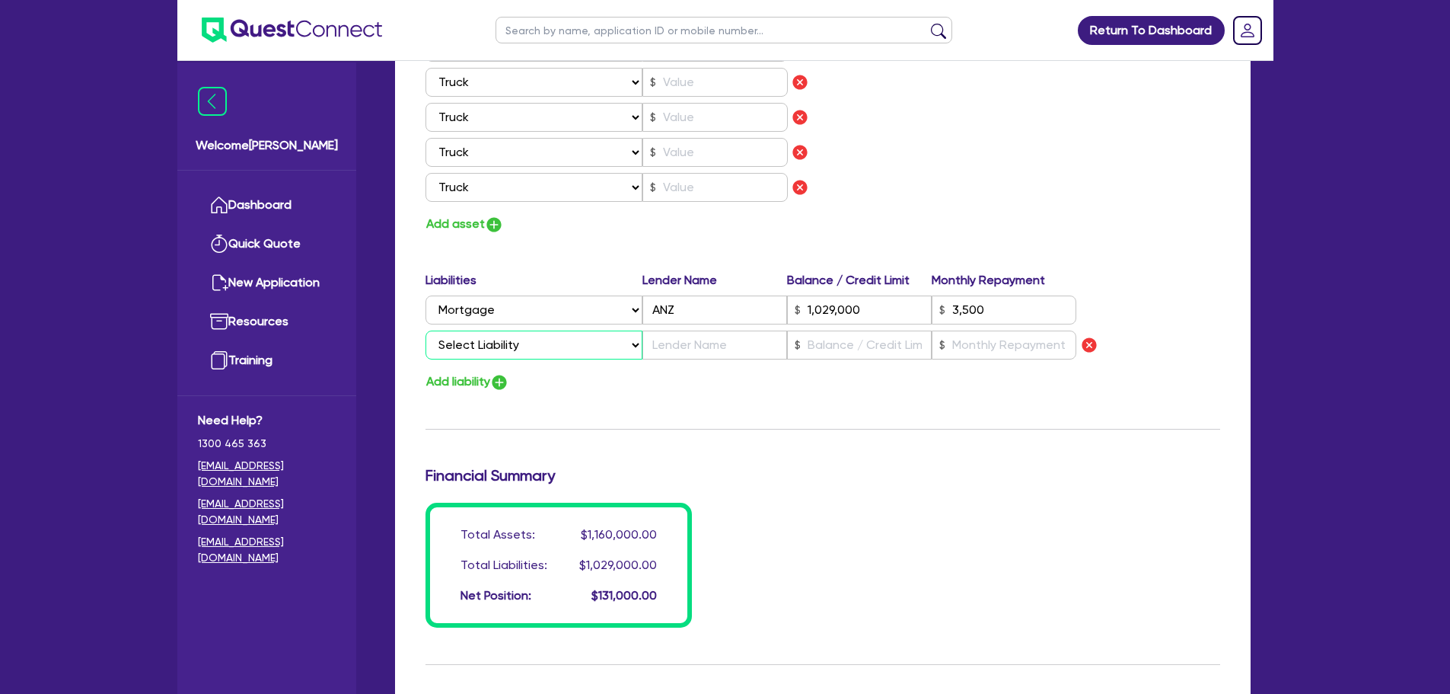
click at [539, 350] on select "Select Liability Credit card Mortgage Investment property loan Vehicle loan Tru…" at bounding box center [534, 344] width 217 height 29
click at [426, 330] on select "Select Liability Credit card Mortgage Investment property loan Vehicle loan Tru…" at bounding box center [534, 344] width 217 height 29
click at [475, 377] on button "Add liability" at bounding box center [468, 382] width 84 height 21
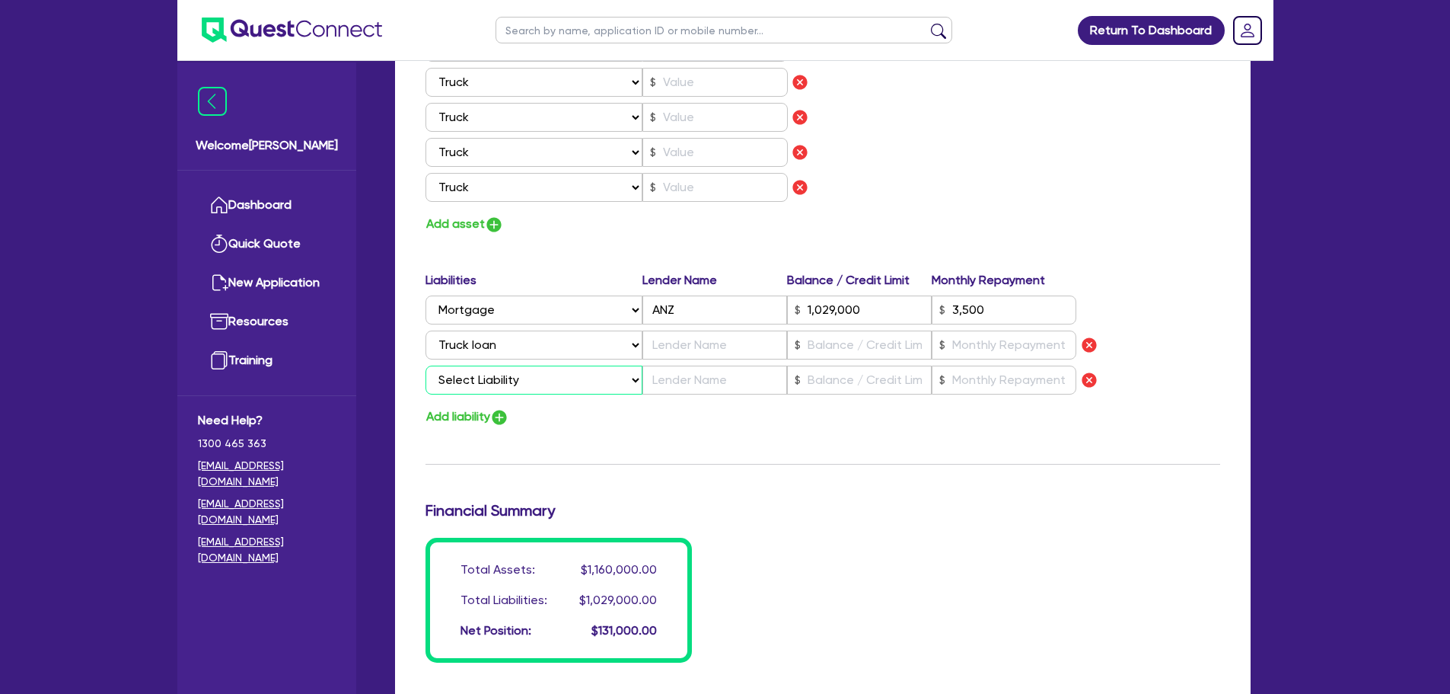
drag, startPoint x: 509, startPoint y: 381, endPoint x: 509, endPoint y: 391, distance: 9.9
click at [509, 381] on select "Select Liability Credit card Mortgage Investment property loan Vehicle loan Tru…" at bounding box center [534, 379] width 217 height 29
click at [426, 365] on select "Select Liability Credit card Mortgage Investment property loan Vehicle loan Tru…" at bounding box center [534, 379] width 217 height 29
click at [504, 416] on img "button" at bounding box center [499, 417] width 18 height 18
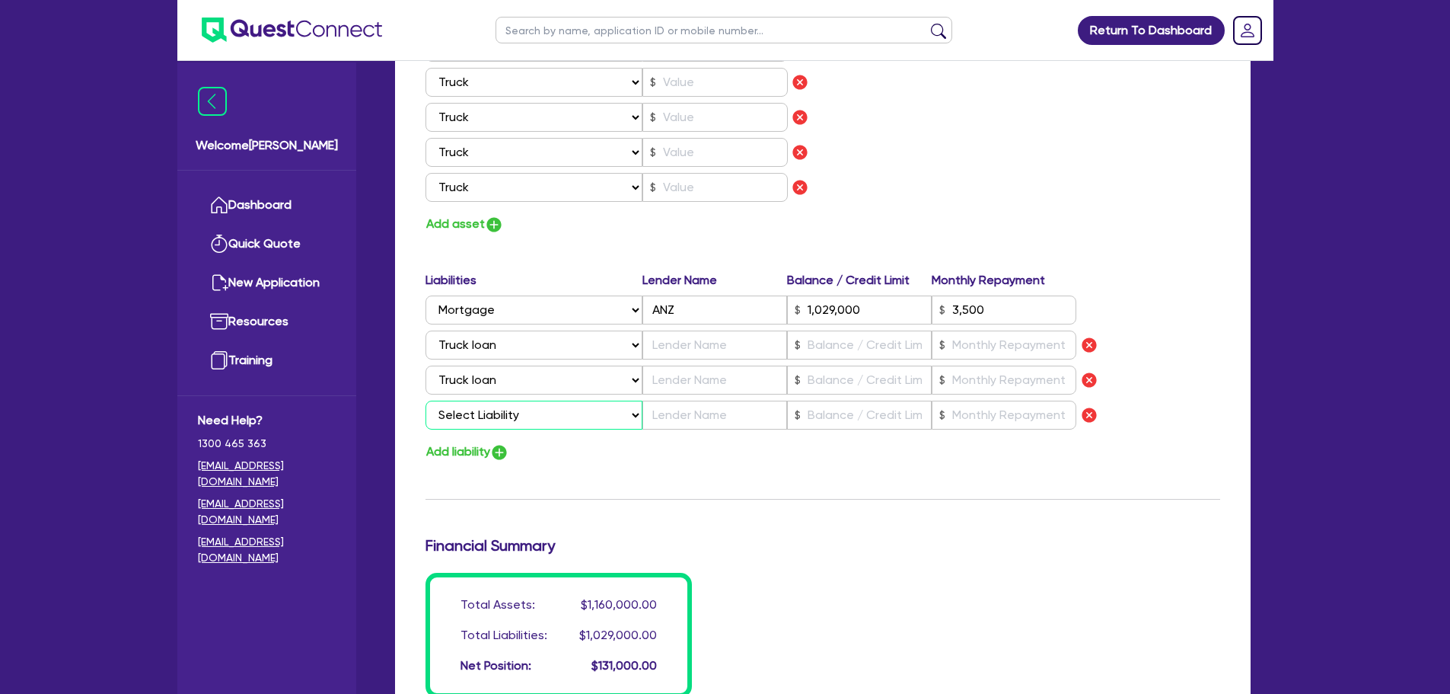
click at [518, 423] on select "Select Liability Credit card Mortgage Investment property loan Vehicle loan Tru…" at bounding box center [534, 414] width 217 height 29
click at [426, 400] on select "Select Liability Credit card Mortgage Investment property loan Vehicle loan Tru…" at bounding box center [534, 414] width 217 height 29
click at [505, 461] on img "button" at bounding box center [499, 452] width 18 height 18
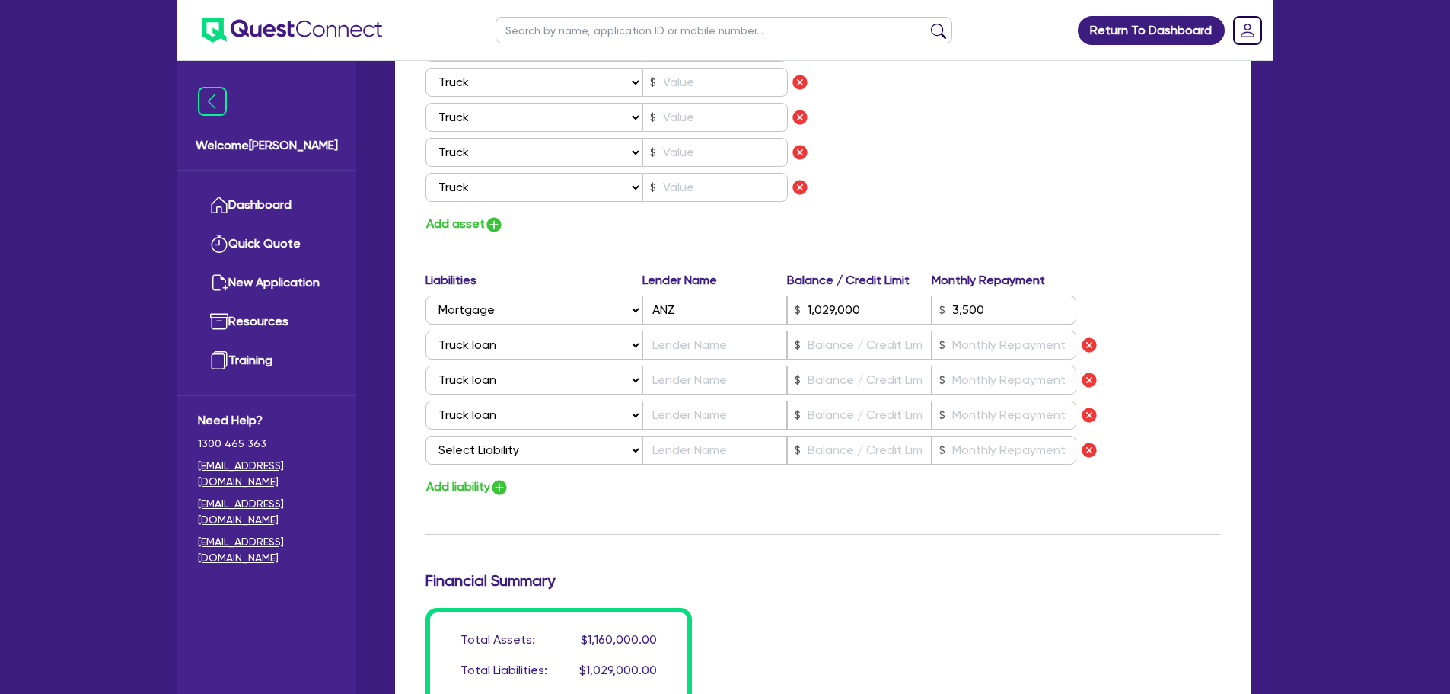
click at [527, 433] on div "Liabilities Lender Name Balance / Credit Limit Monthly Repayment Select Liabili…" at bounding box center [823, 370] width 818 height 199
click at [526, 454] on select "Select Liability Credit card Mortgage Investment property loan Vehicle loan Tru…" at bounding box center [534, 449] width 217 height 29
click at [426, 435] on select "Select Liability Credit card Mortgage Investment property loan Vehicle loan Tru…" at bounding box center [534, 449] width 217 height 29
click at [524, 431] on div "Liabilities Lender Name Balance / Credit Limit Monthly Repayment Select Liabili…" at bounding box center [823, 370] width 818 height 199
drag, startPoint x: 525, startPoint y: 450, endPoint x: 525, endPoint y: 458, distance: 8.4
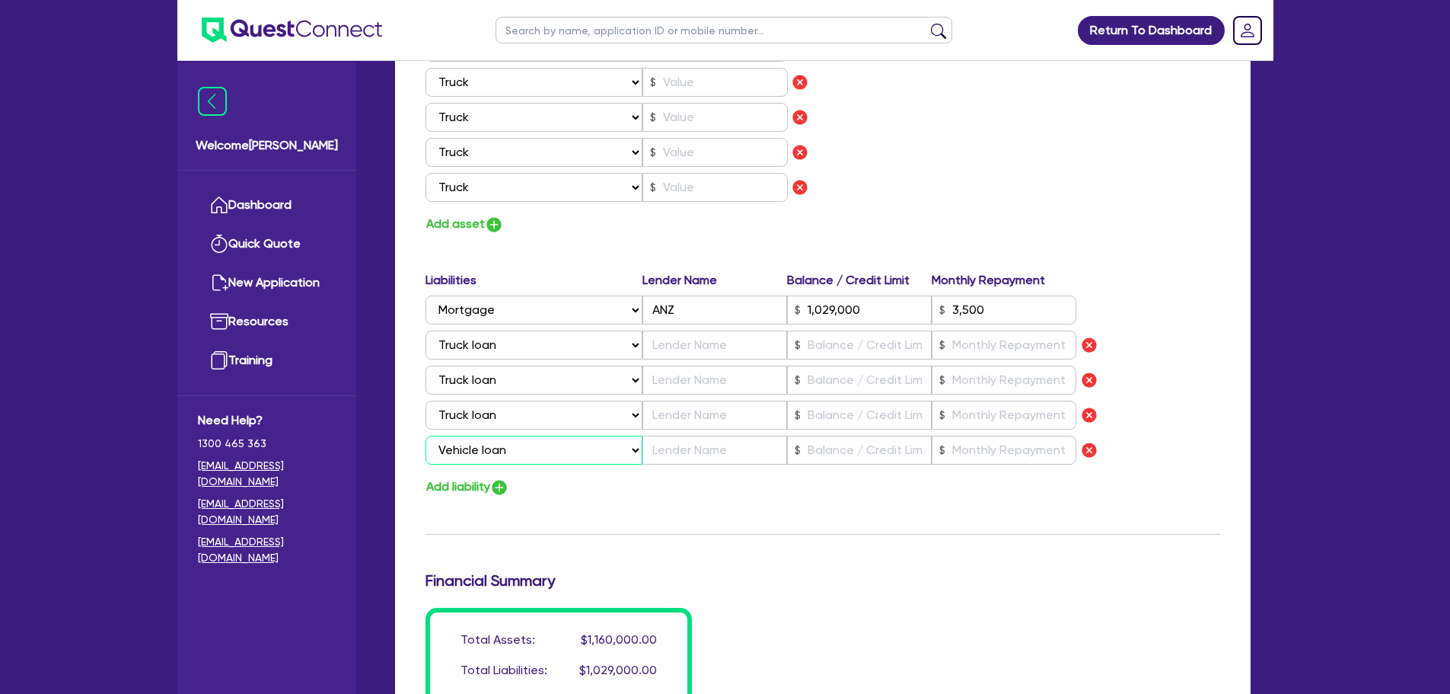
click at [525, 450] on select "Select Liability Credit card Mortgage Investment property loan Vehicle loan Tru…" at bounding box center [534, 449] width 217 height 29
click at [426, 435] on select "Select Liability Credit card Mortgage Investment property loan Vehicle loan Tru…" at bounding box center [534, 449] width 217 height 29
click at [675, 354] on input "text" at bounding box center [715, 344] width 145 height 29
click at [744, 371] on input "text" at bounding box center [715, 379] width 145 height 29
click at [716, 403] on input "text" at bounding box center [715, 414] width 145 height 29
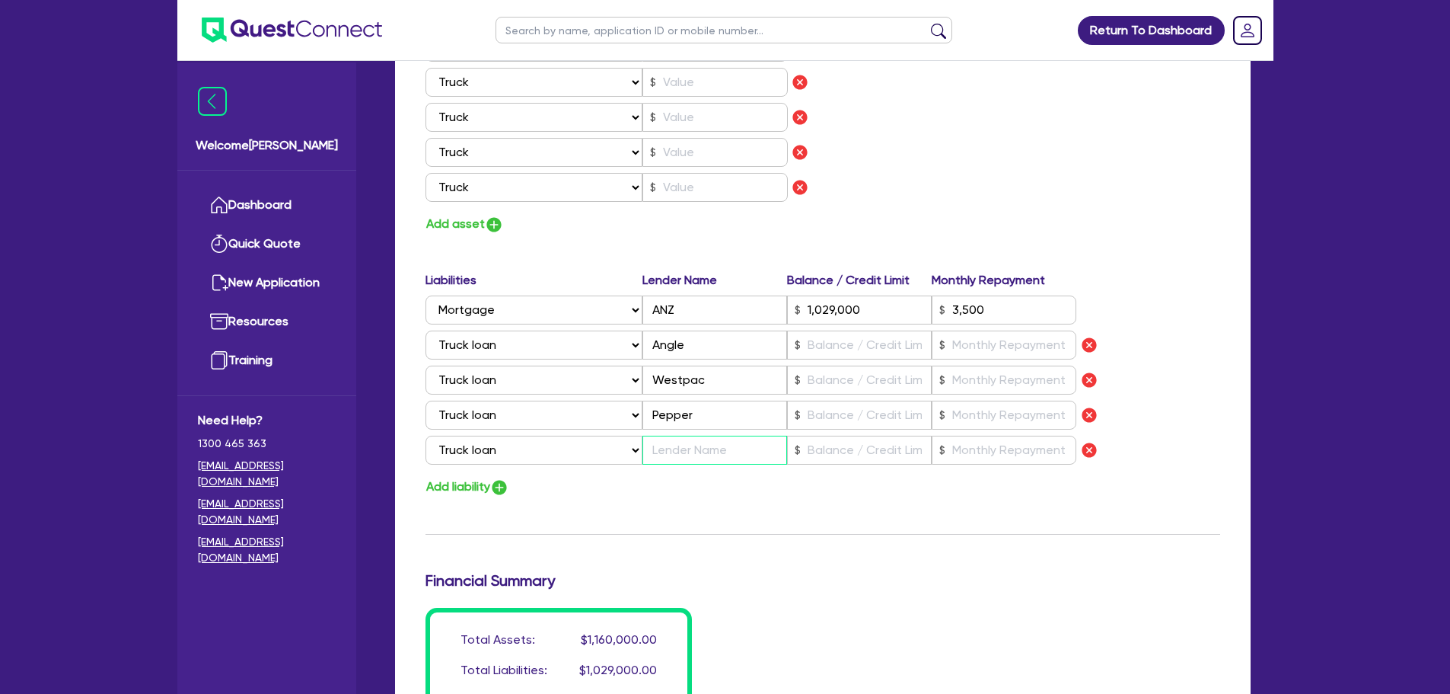
click at [702, 458] on input "text" at bounding box center [715, 449] width 145 height 29
click at [830, 445] on input "text" at bounding box center [859, 449] width 145 height 29
click at [992, 455] on input "text" at bounding box center [1004, 449] width 145 height 29
drag, startPoint x: 993, startPoint y: 451, endPoint x: 962, endPoint y: 451, distance: 30.5
click at [962, 451] on input "5,000" at bounding box center [1004, 449] width 145 height 29
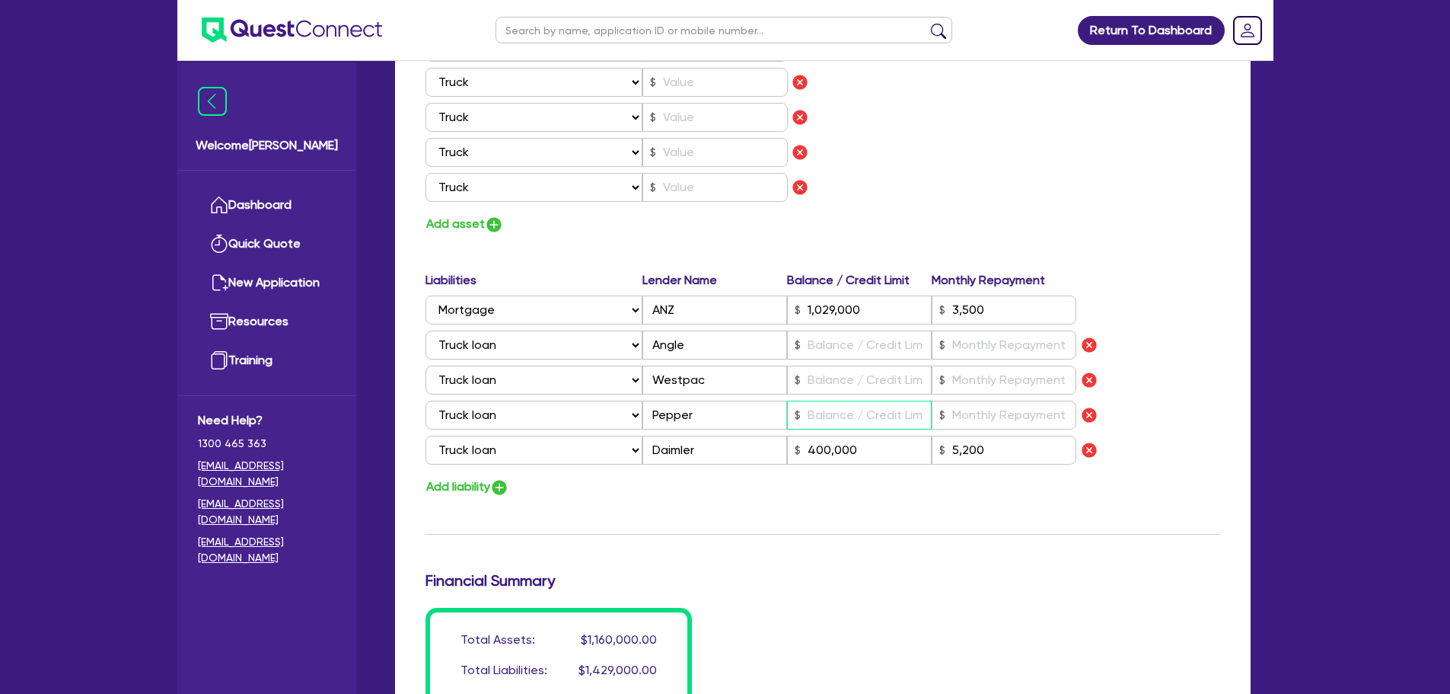
click at [882, 404] on input "text" at bounding box center [859, 414] width 145 height 29
drag, startPoint x: 704, startPoint y: 341, endPoint x: 644, endPoint y: 343, distance: 60.2
click at [644, 343] on input "Angle" at bounding box center [715, 344] width 145 height 29
drag, startPoint x: 712, startPoint y: 407, endPoint x: 608, endPoint y: 401, distance: 103.7
click at [608, 401] on div "Select Liability Credit card Mortgage Investment property loan Vehicle loan Tru…" at bounding box center [752, 414] width 652 height 29
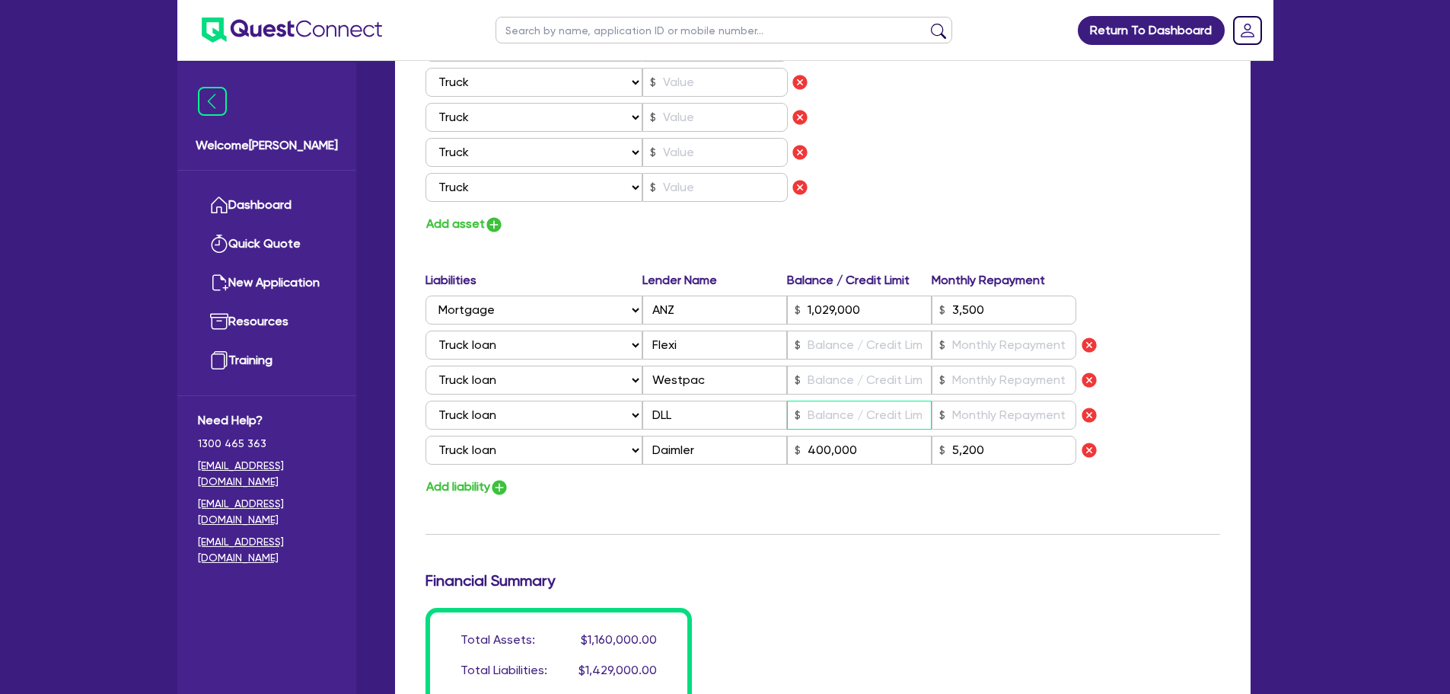
click at [862, 406] on input "text" at bounding box center [859, 414] width 145 height 29
click at [882, 369] on input "text" at bounding box center [859, 379] width 145 height 29
click at [962, 387] on input "text" at bounding box center [1004, 379] width 145 height 29
click at [968, 375] on input "6,200" at bounding box center [1004, 379] width 145 height 29
click at [823, 343] on input "text" at bounding box center [859, 344] width 145 height 29
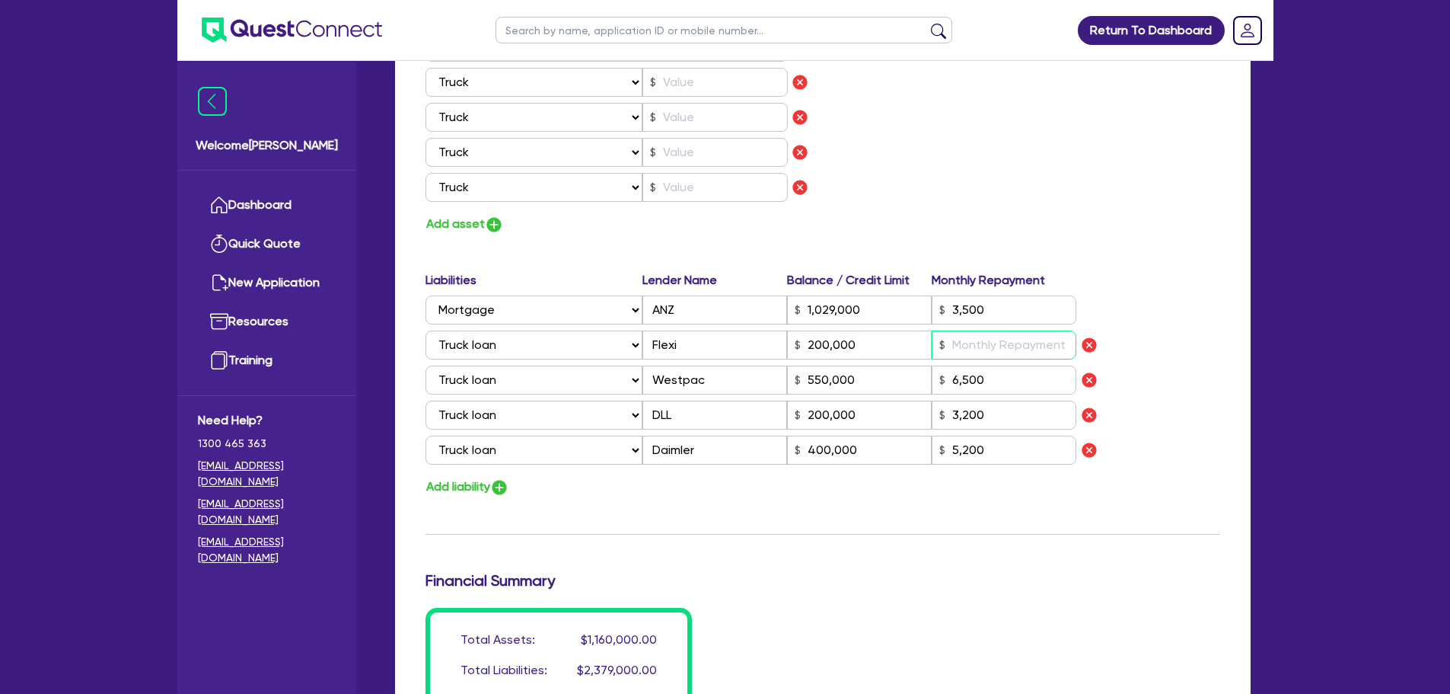
click at [1035, 343] on input "text" at bounding box center [1004, 344] width 145 height 29
click at [799, 344] on div "200,000" at bounding box center [859, 344] width 145 height 29
click at [963, 330] on input "text" at bounding box center [1004, 344] width 145 height 29
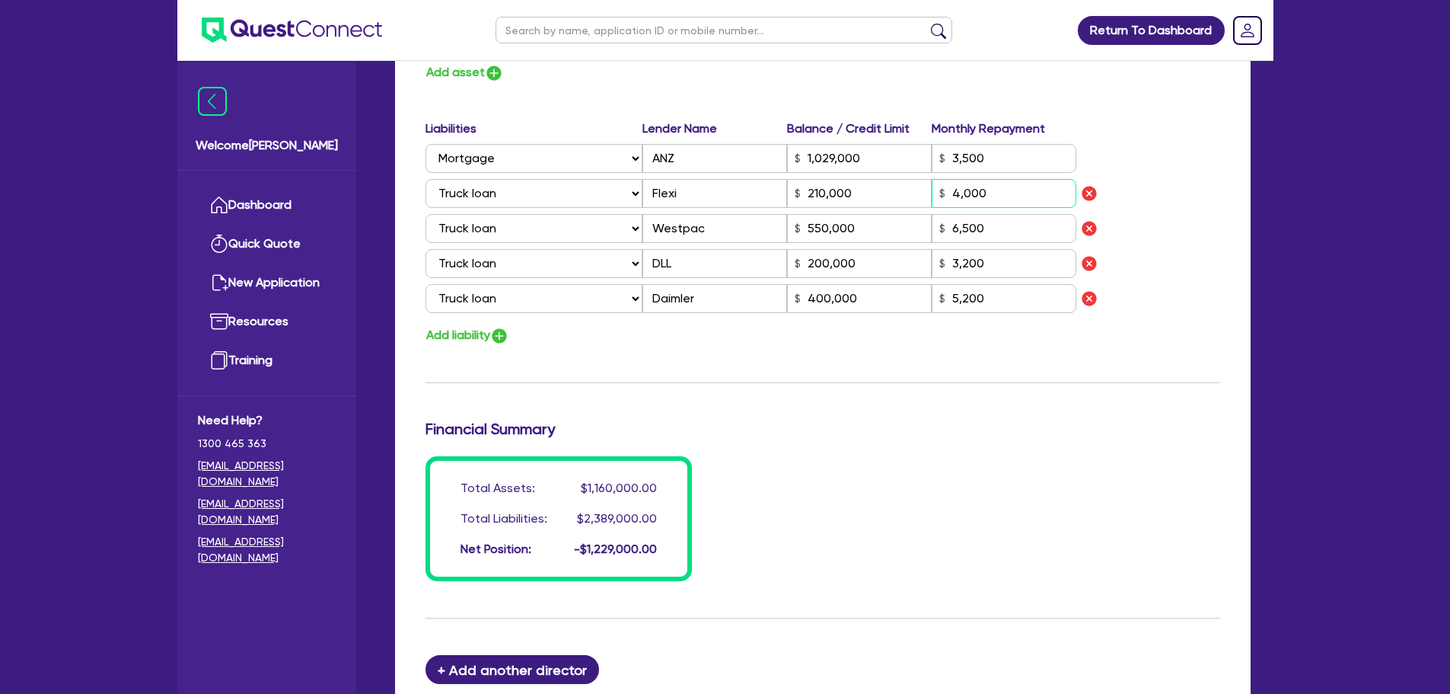
scroll to position [1218, 0]
click at [522, 340] on div "Add liability" at bounding box center [823, 334] width 818 height 21
click at [507, 337] on img "button" at bounding box center [499, 335] width 18 height 18
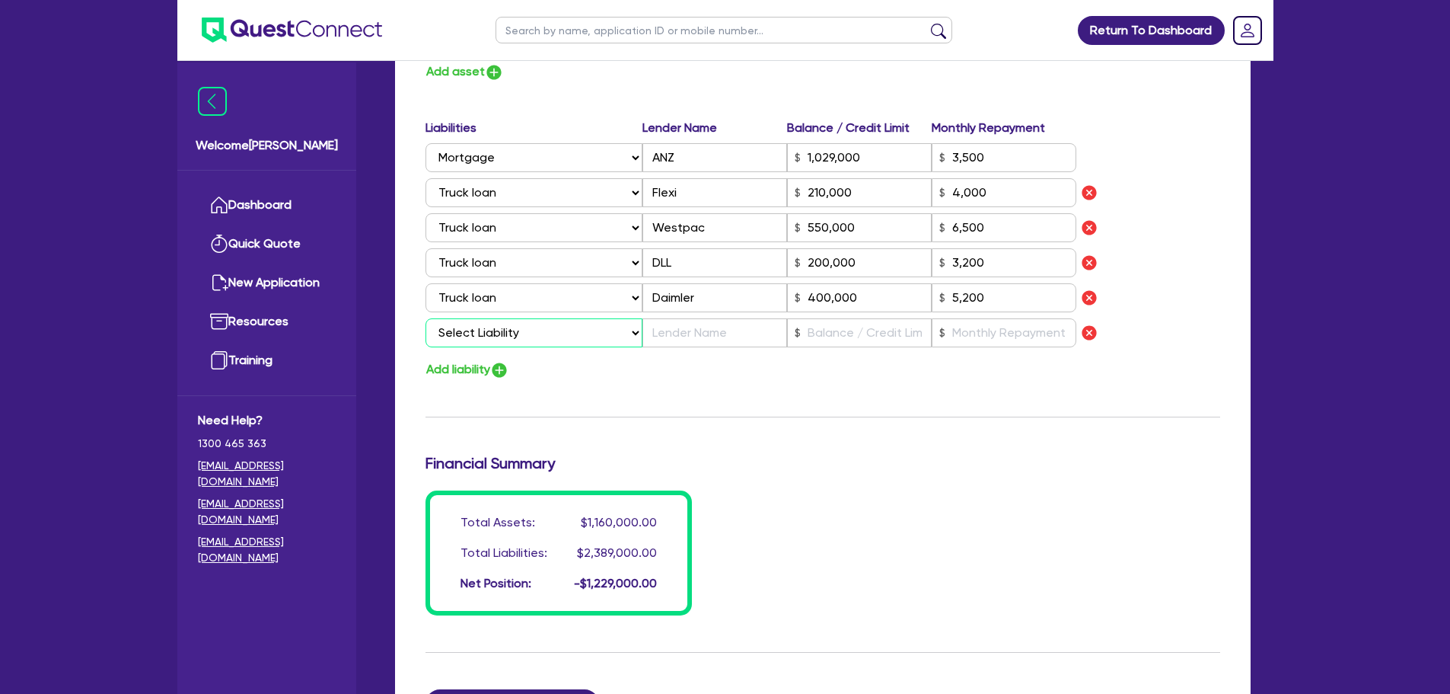
click at [509, 336] on select "Select Liability Credit card Mortgage Investment property loan Vehicle loan Tru…" at bounding box center [534, 332] width 217 height 29
click at [426, 318] on select "Select Liability Credit card Mortgage Investment property loan Vehicle loan Tru…" at bounding box center [534, 332] width 217 height 29
click at [489, 367] on button "Add liability" at bounding box center [468, 369] width 84 height 21
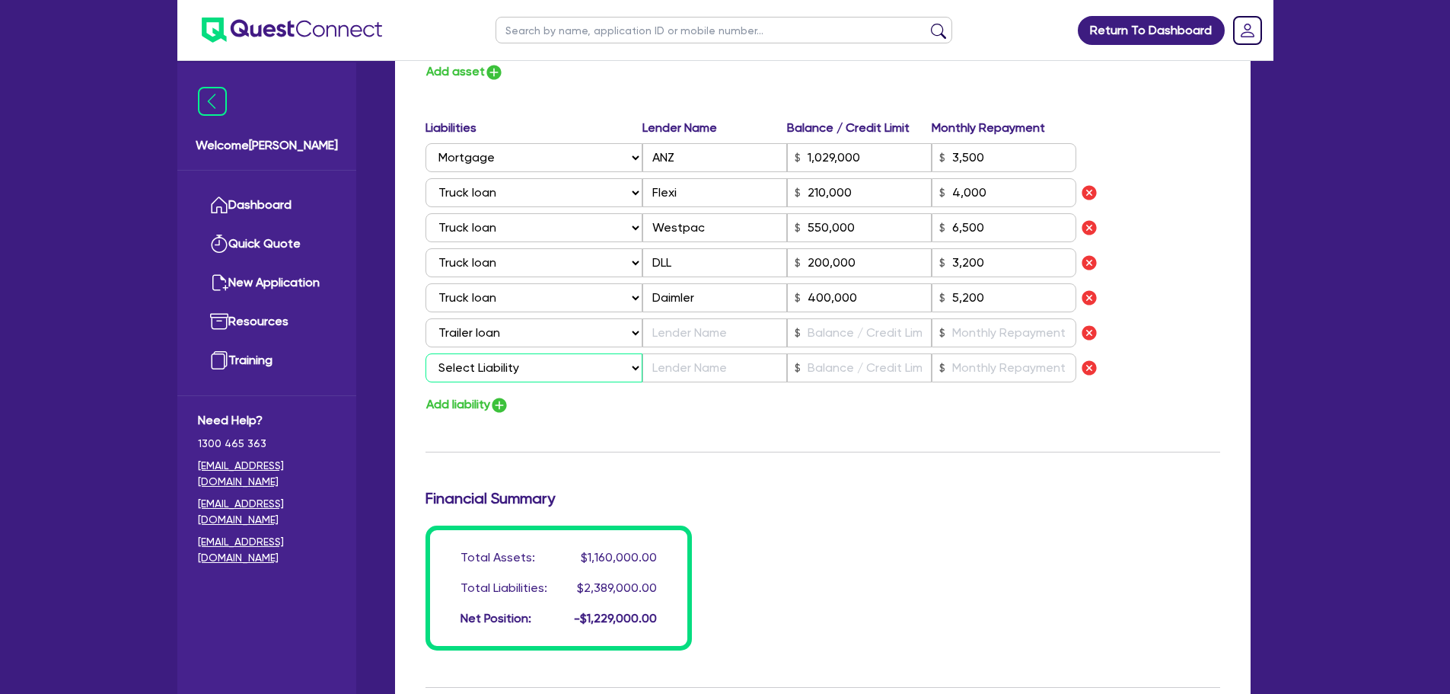
click at [511, 367] on select "Select Liability Credit card Mortgage Investment property loan Vehicle loan Tru…" at bounding box center [534, 367] width 217 height 29
click at [426, 353] on select "Select Liability Credit card Mortgage Investment property loan Vehicle loan Tru…" at bounding box center [534, 367] width 217 height 29
click at [482, 407] on button "Add liability" at bounding box center [468, 404] width 84 height 21
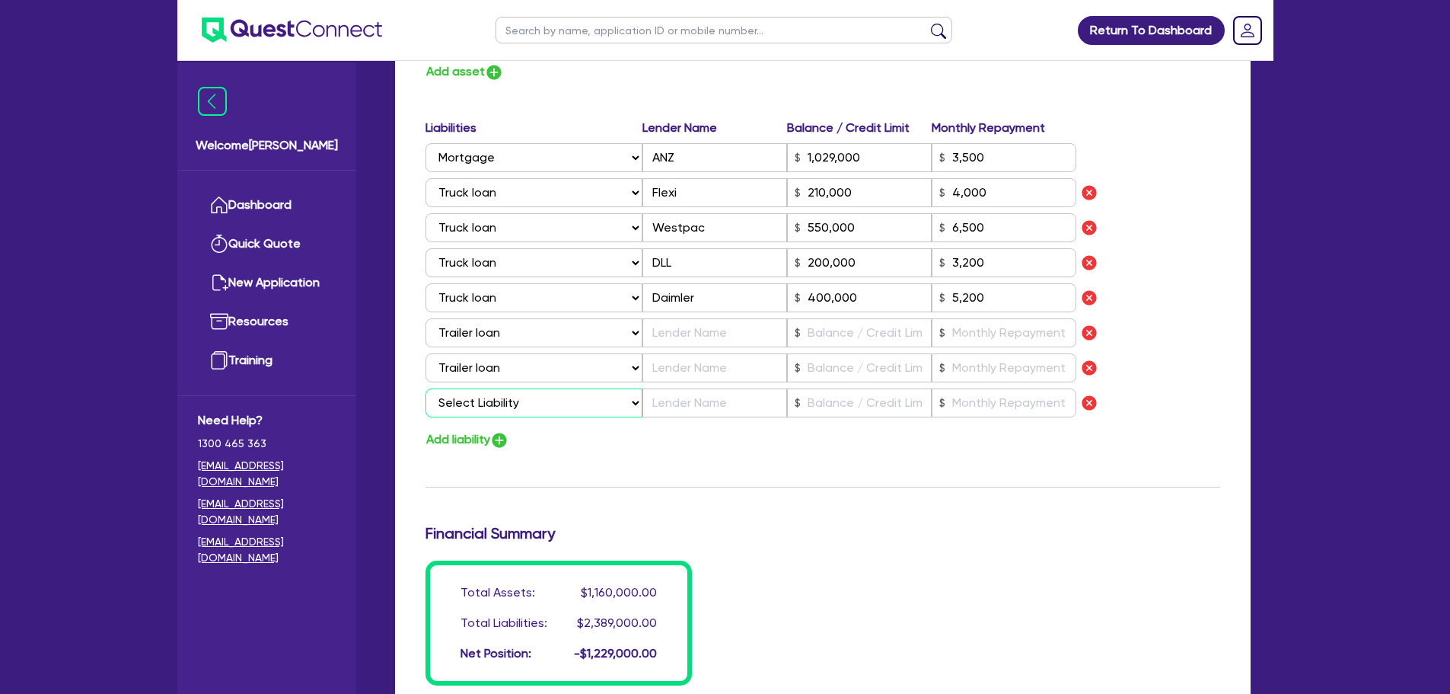
drag, startPoint x: 513, startPoint y: 402, endPoint x: 512, endPoint y: 416, distance: 13.8
click at [513, 402] on select "Select Liability Credit card Mortgage Investment property loan Vehicle loan Tru…" at bounding box center [534, 402] width 217 height 29
click at [426, 388] on select "Select Liability Credit card Mortgage Investment property loan Vehicle loan Tru…" at bounding box center [534, 402] width 217 height 29
click at [671, 335] on input "text" at bounding box center [715, 332] width 145 height 29
click at [667, 364] on input "text" at bounding box center [715, 367] width 145 height 29
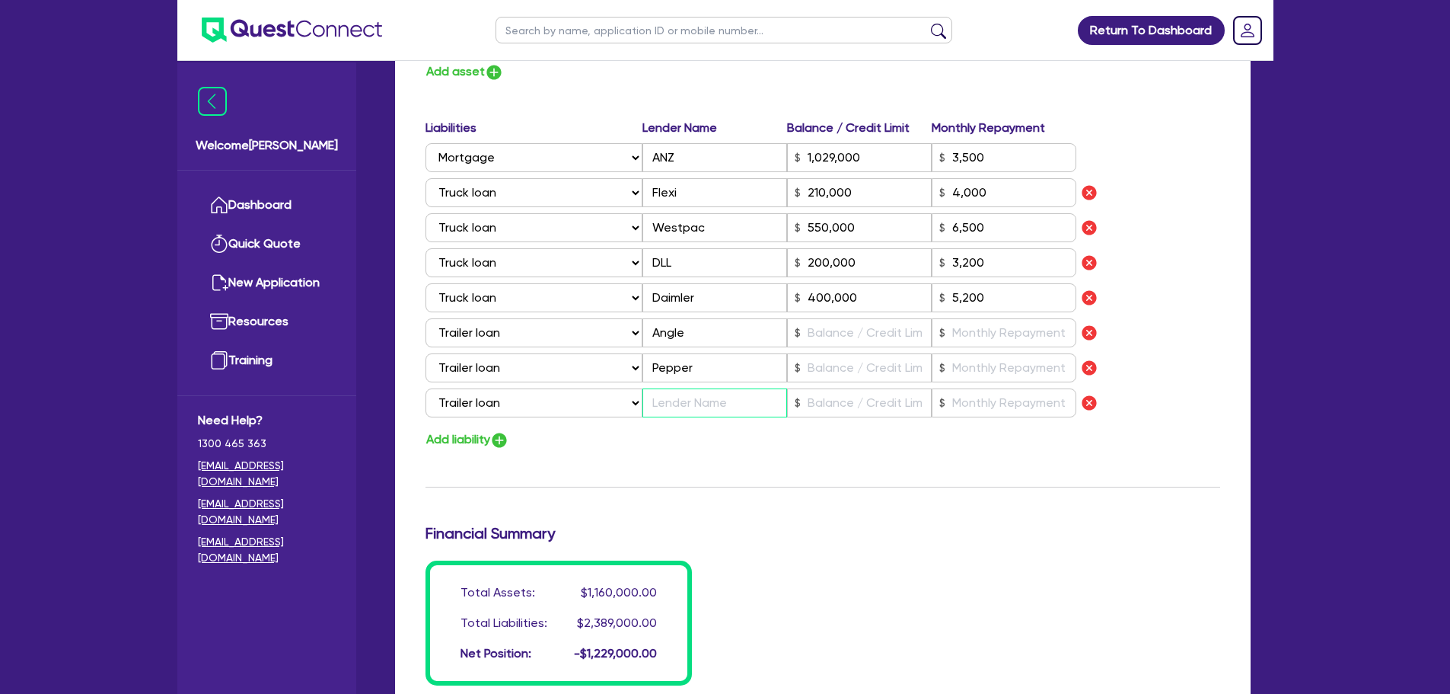
click at [685, 412] on input "text" at bounding box center [715, 402] width 145 height 29
click at [824, 355] on input "text" at bounding box center [859, 367] width 145 height 29
click at [831, 342] on input "text" at bounding box center [859, 332] width 145 height 29
click at [970, 332] on input "text" at bounding box center [1004, 332] width 145 height 29
click at [825, 371] on input "text" at bounding box center [859, 367] width 145 height 29
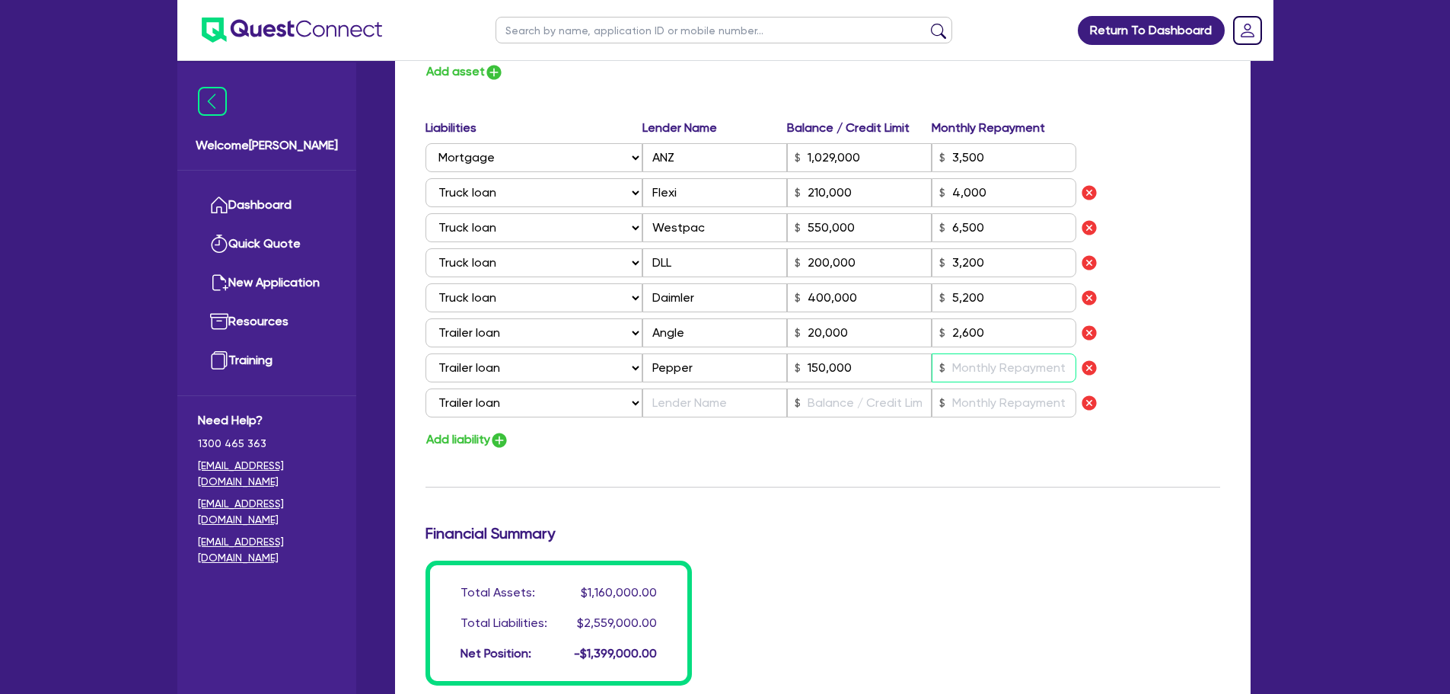
click at [987, 364] on input "text" at bounding box center [1004, 367] width 145 height 29
click at [728, 399] on input "text" at bounding box center [715, 402] width 145 height 29
click at [844, 405] on input "text" at bounding box center [859, 402] width 145 height 29
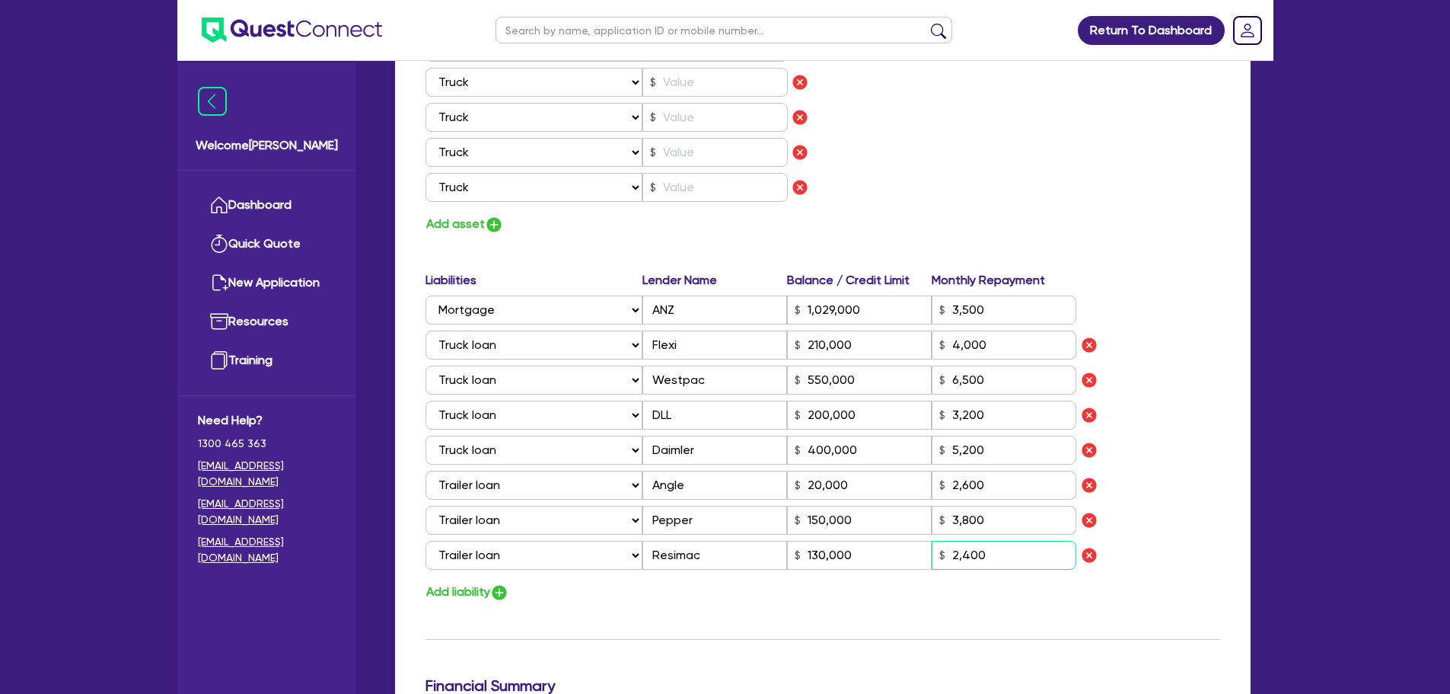
scroll to position [990, 0]
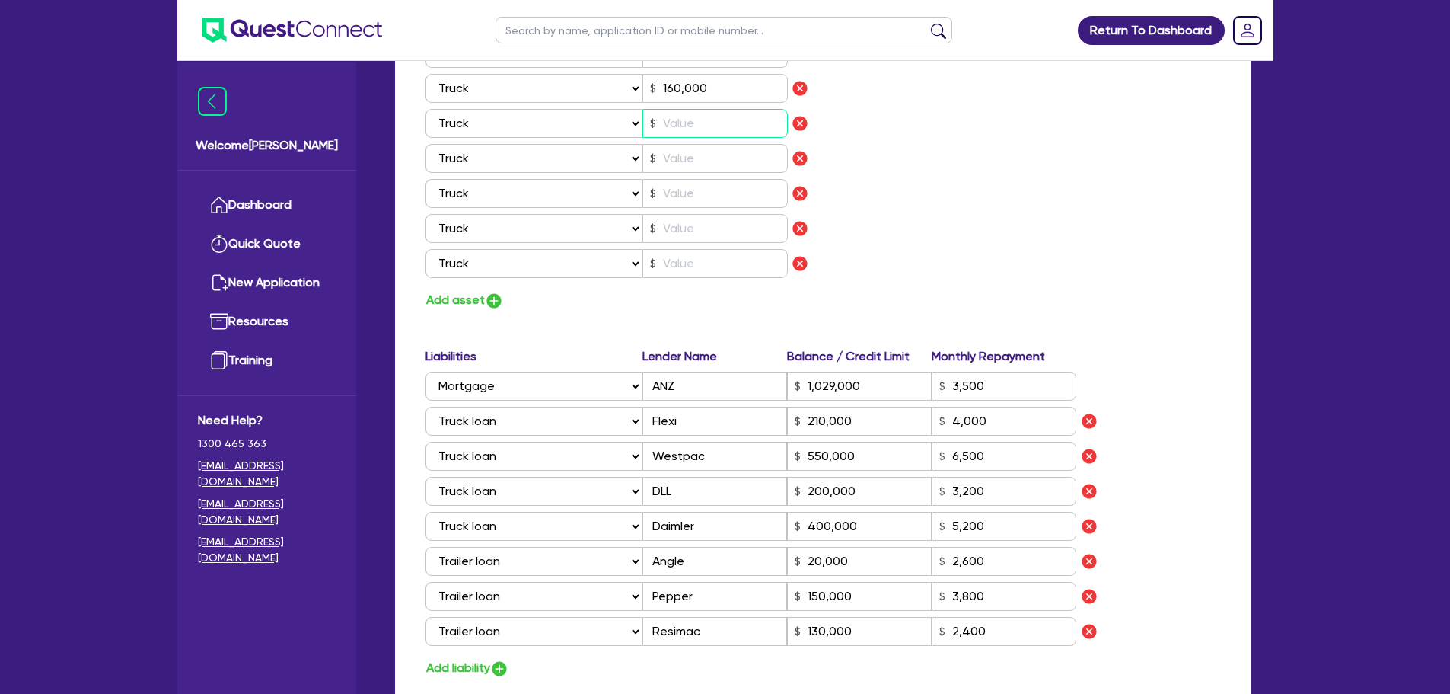
click at [696, 129] on input "text" at bounding box center [715, 123] width 145 height 29
click at [674, 165] on input "text" at bounding box center [715, 158] width 145 height 29
click at [676, 190] on input "text" at bounding box center [715, 193] width 145 height 29
click at [694, 228] on input "text" at bounding box center [715, 228] width 145 height 29
drag, startPoint x: 713, startPoint y: 195, endPoint x: 648, endPoint y: 186, distance: 66.1
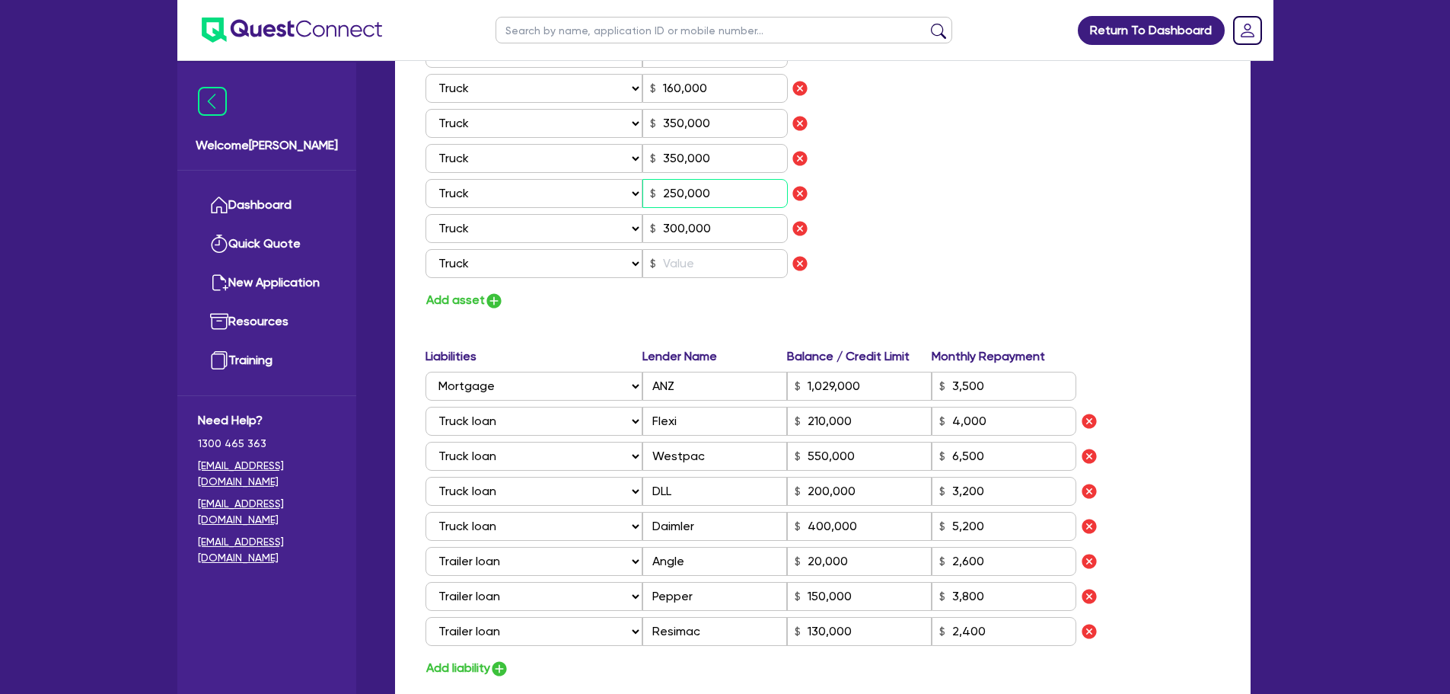
click at [648, 186] on input "250,000" at bounding box center [715, 193] width 145 height 29
click at [712, 278] on div "Assets Value Select Asset Cash Property Investment property Vehicle Truck Trail…" at bounding box center [618, 148] width 409 height 269
click at [707, 260] on input "text" at bounding box center [715, 263] width 145 height 29
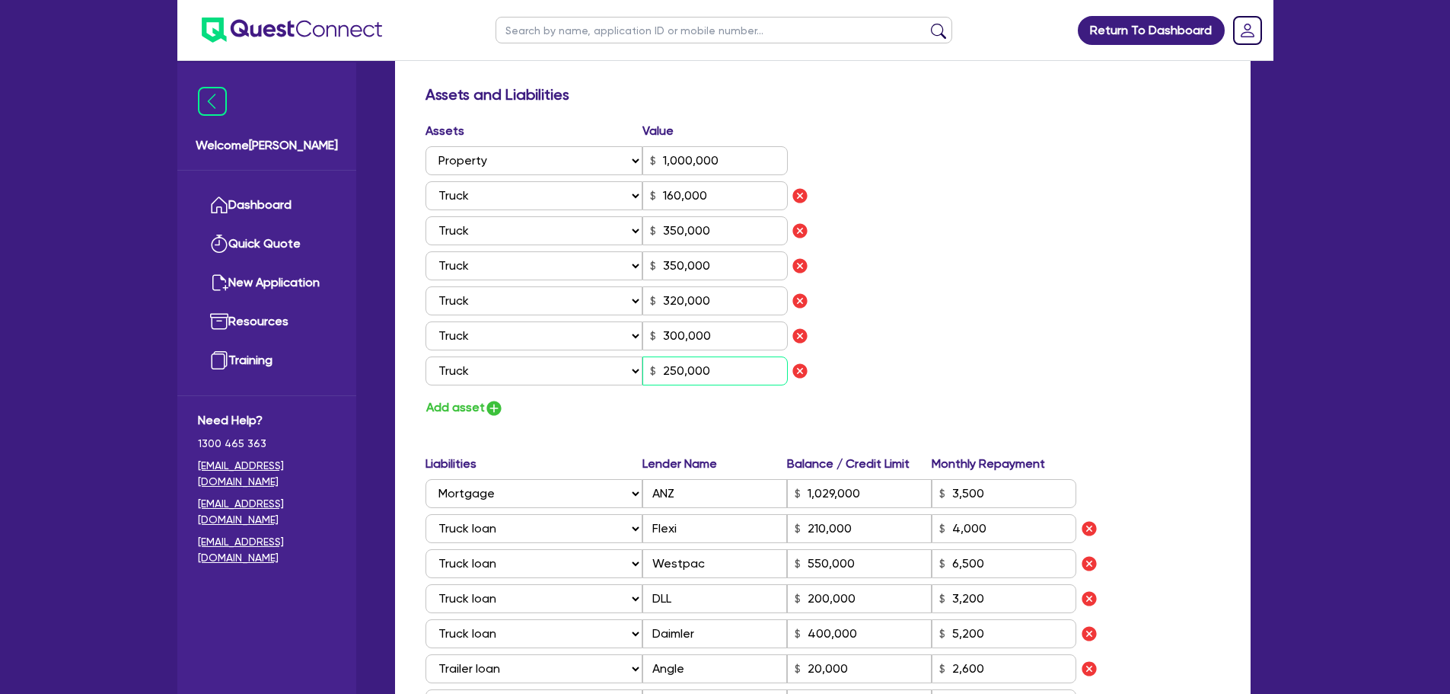
scroll to position [914, 0]
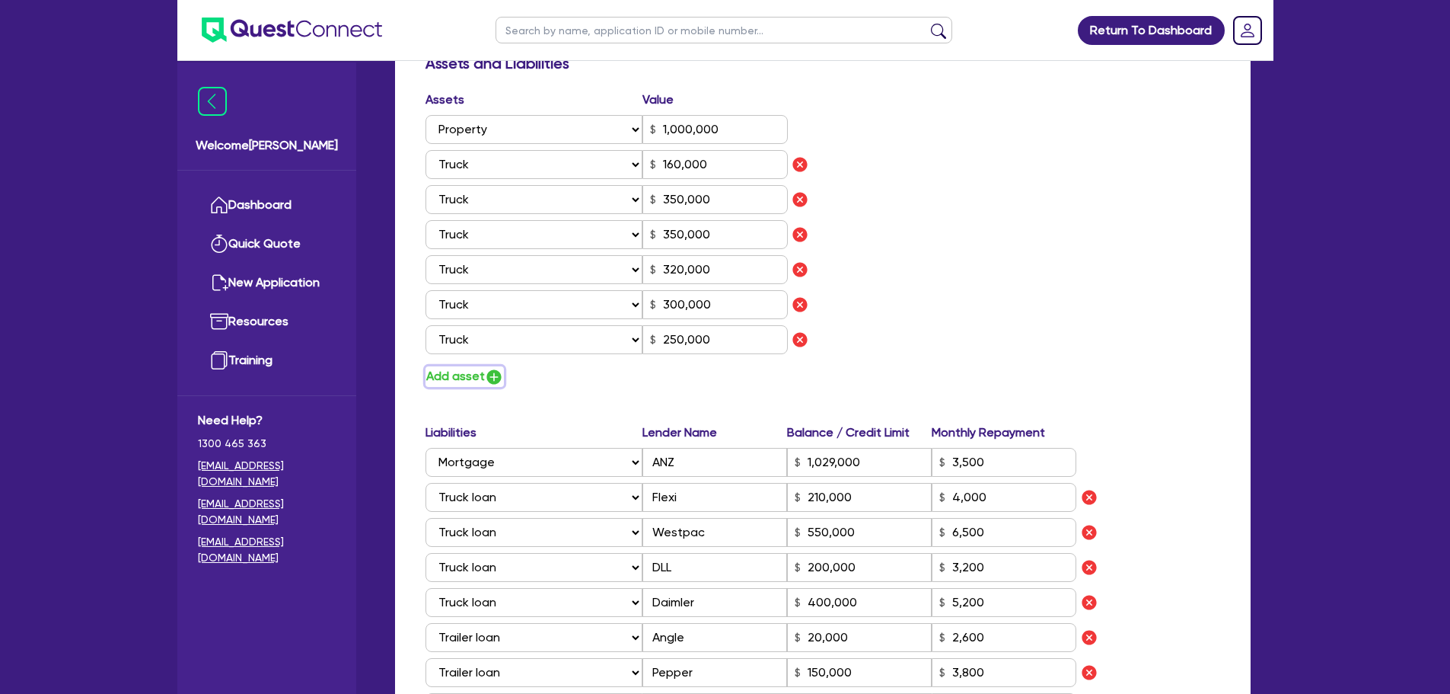
click at [469, 369] on button "Add asset" at bounding box center [465, 376] width 78 height 21
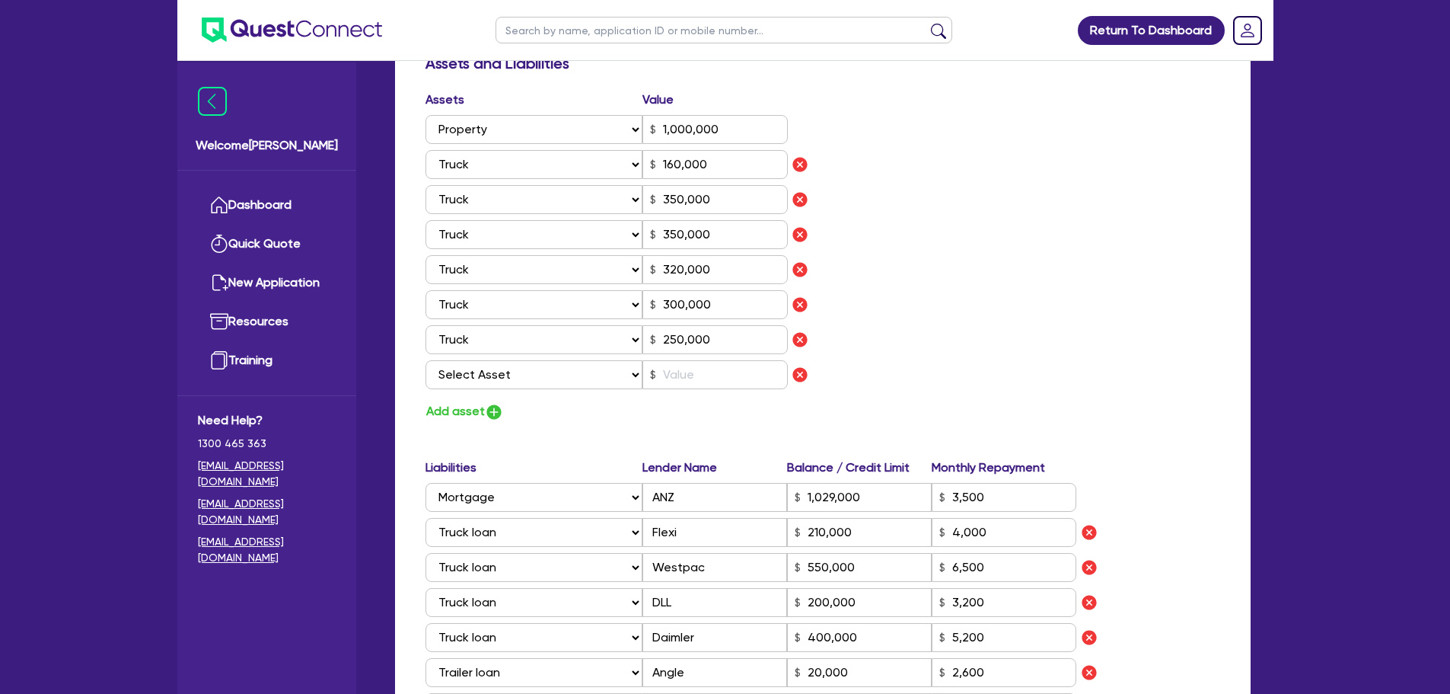
click at [473, 422] on div "Update residential status for Director #1 Boarding is only acceptable when the …" at bounding box center [823, 216] width 795 height 1616
click at [478, 413] on button "Add asset" at bounding box center [465, 411] width 78 height 21
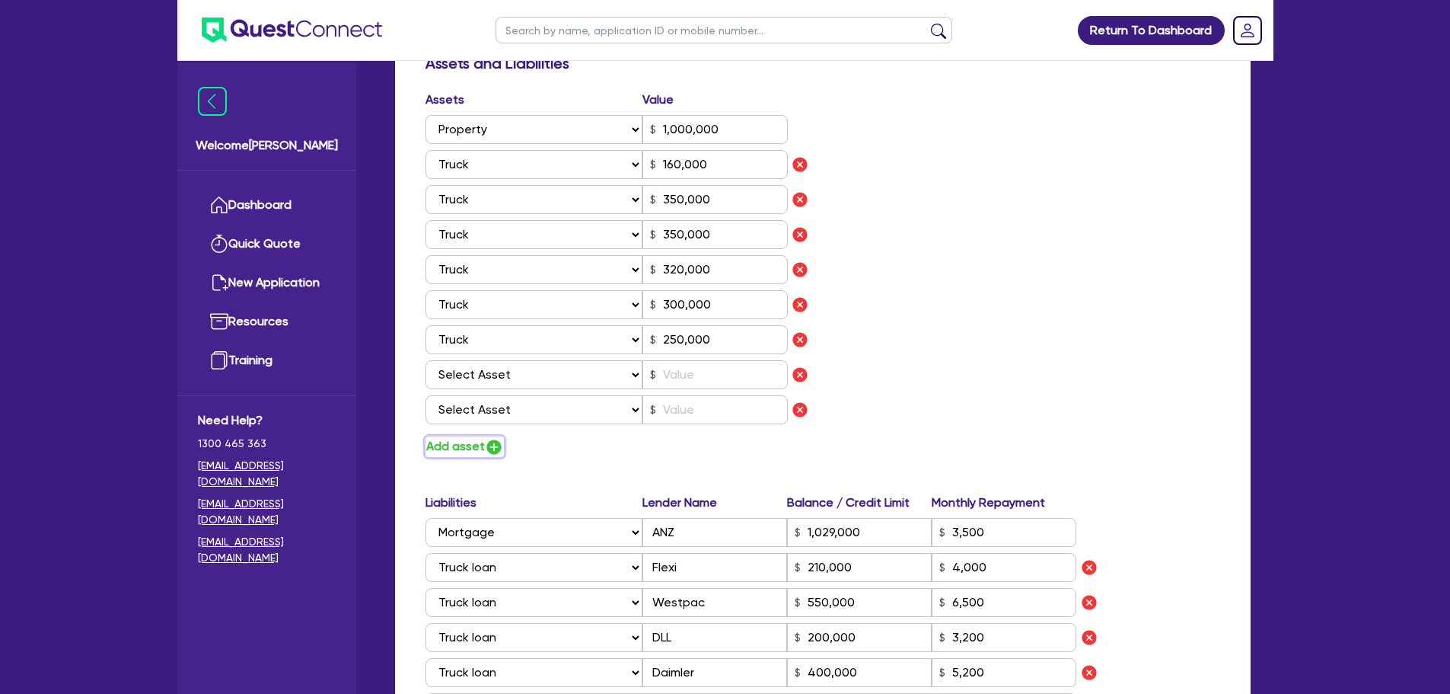
click at [477, 441] on button "Add asset" at bounding box center [465, 446] width 78 height 21
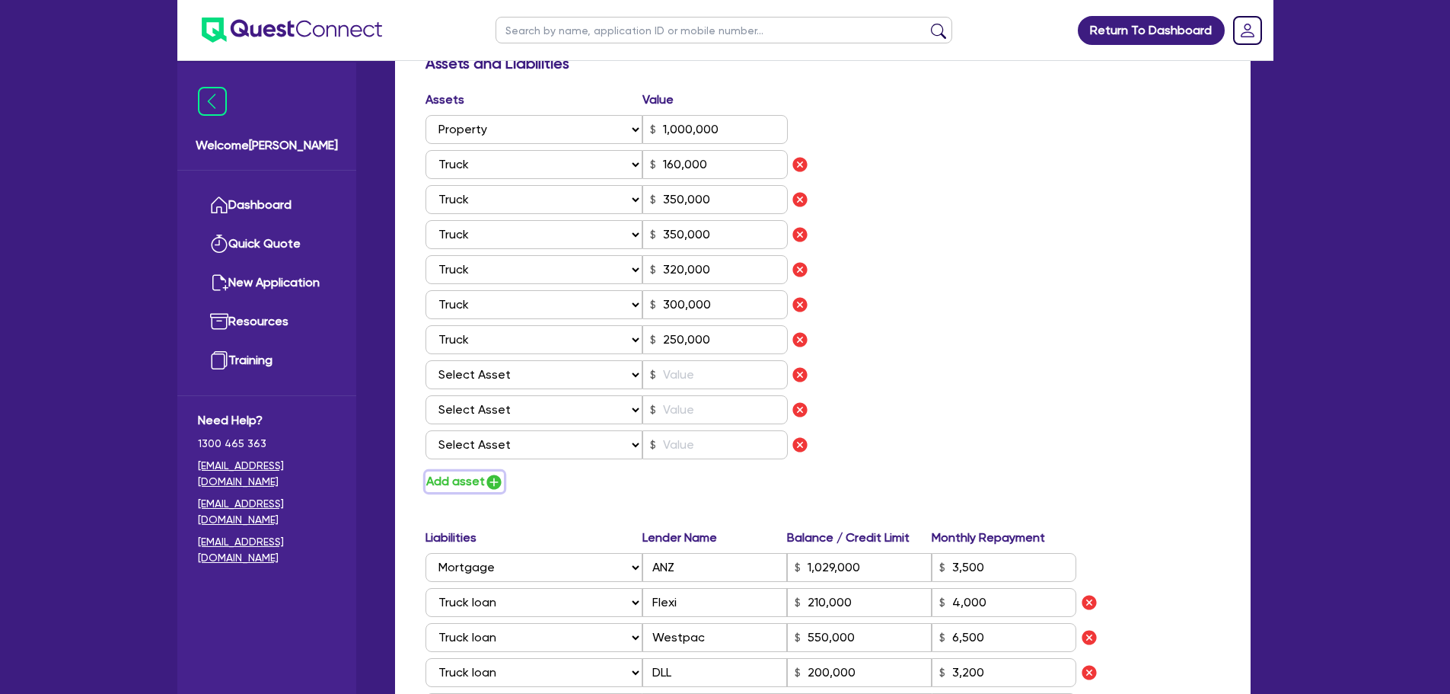
click at [477, 486] on button "Add asset" at bounding box center [465, 481] width 78 height 21
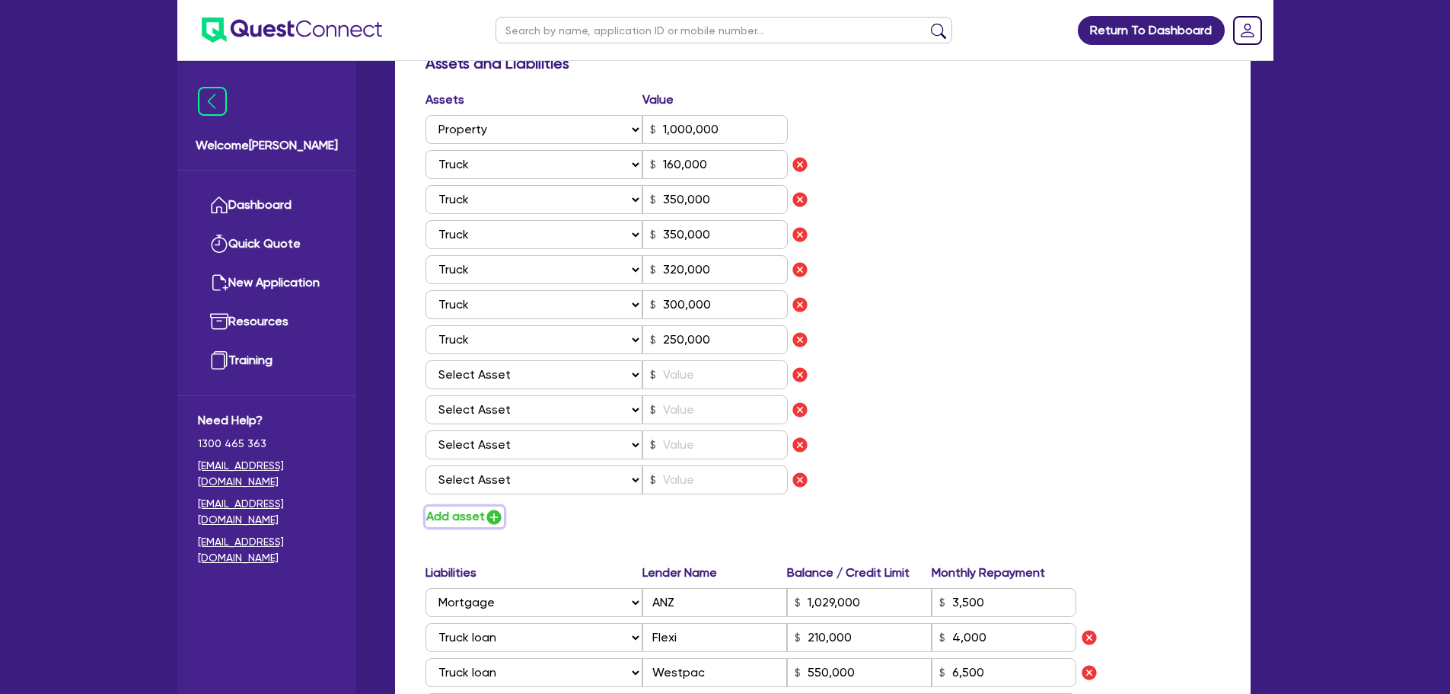
click at [474, 518] on button "Add asset" at bounding box center [465, 516] width 78 height 21
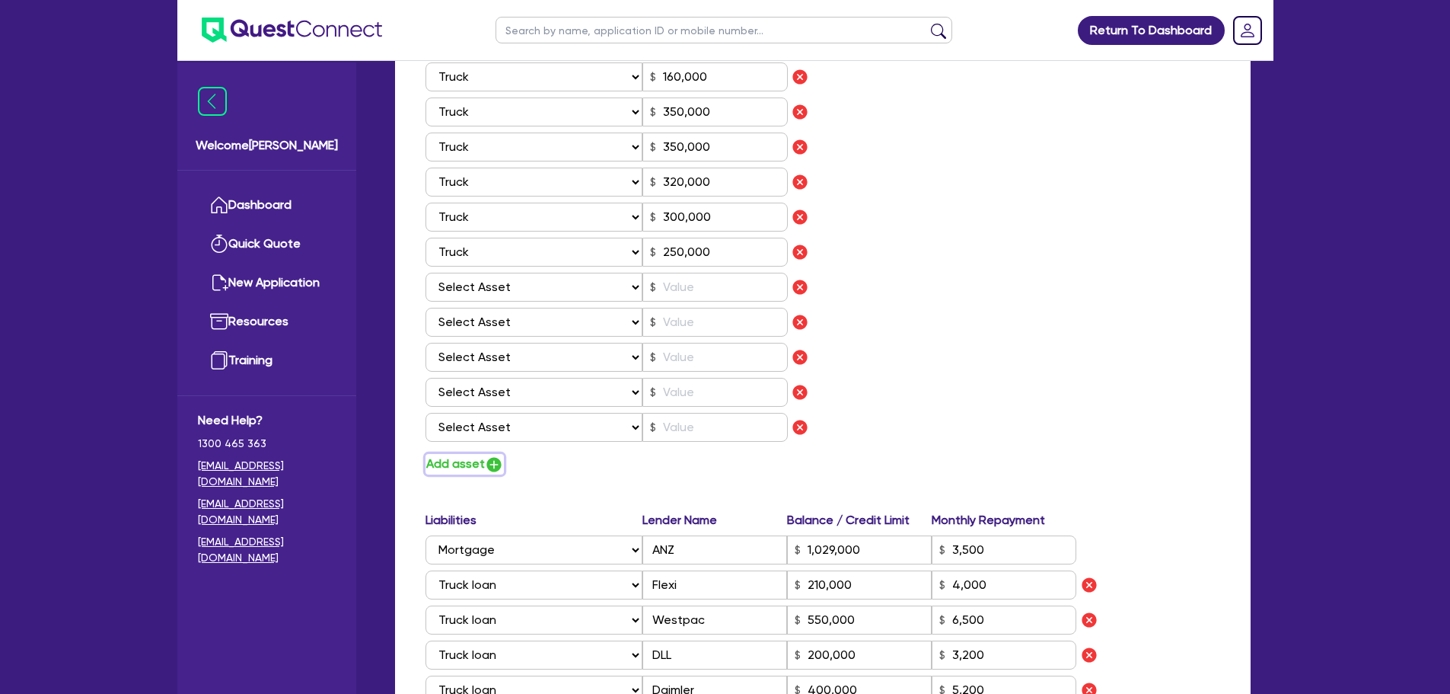
scroll to position [1066, 0]
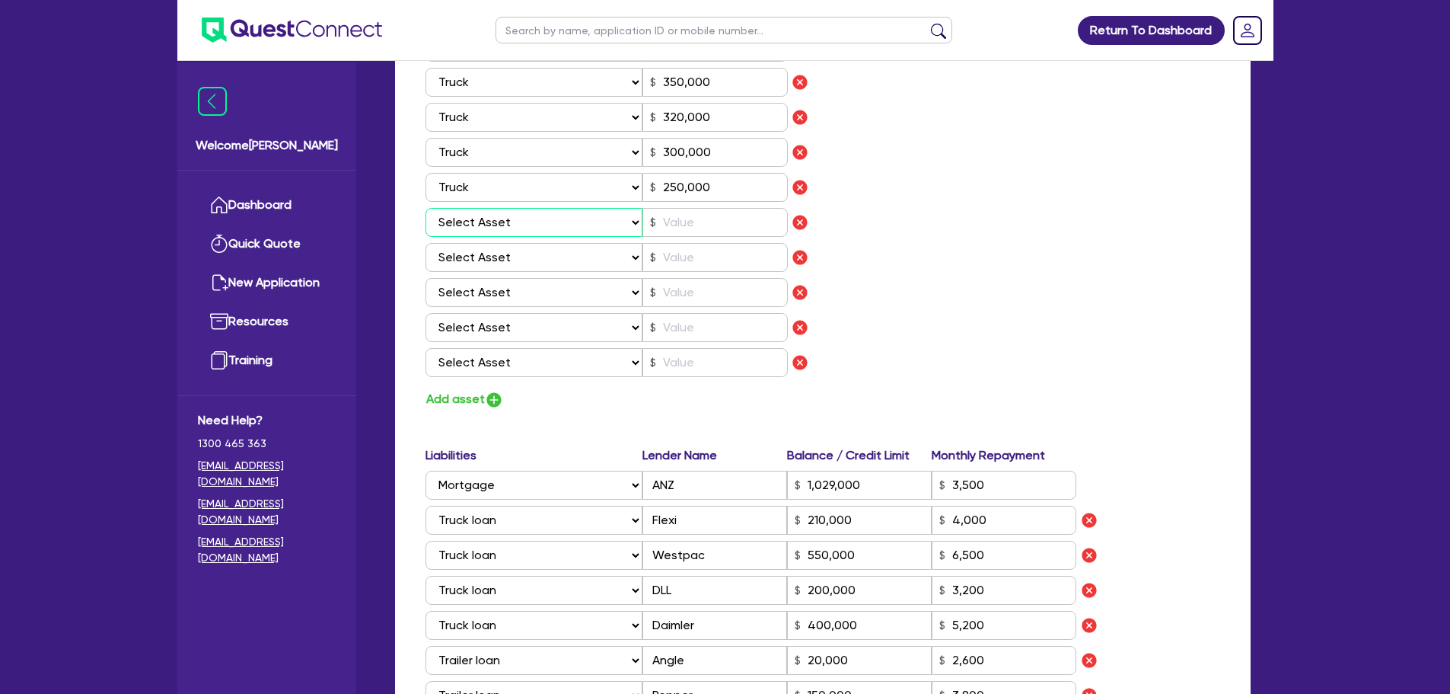
drag, startPoint x: 529, startPoint y: 225, endPoint x: 527, endPoint y: 232, distance: 7.9
click at [529, 225] on select "Select Asset Cash Property Investment property Vehicle Truck Trailer Equipment …" at bounding box center [535, 222] width 218 height 29
click at [426, 208] on select "Select Asset Cash Property Investment property Vehicle Truck Trailer Equipment …" at bounding box center [535, 222] width 218 height 29
click at [513, 267] on select "Select Asset Cash Property Investment property Vehicle Truck Trailer Equipment …" at bounding box center [535, 257] width 218 height 29
click at [426, 243] on select "Select Asset Cash Property Investment property Vehicle Truck Trailer Equipment …" at bounding box center [535, 257] width 218 height 29
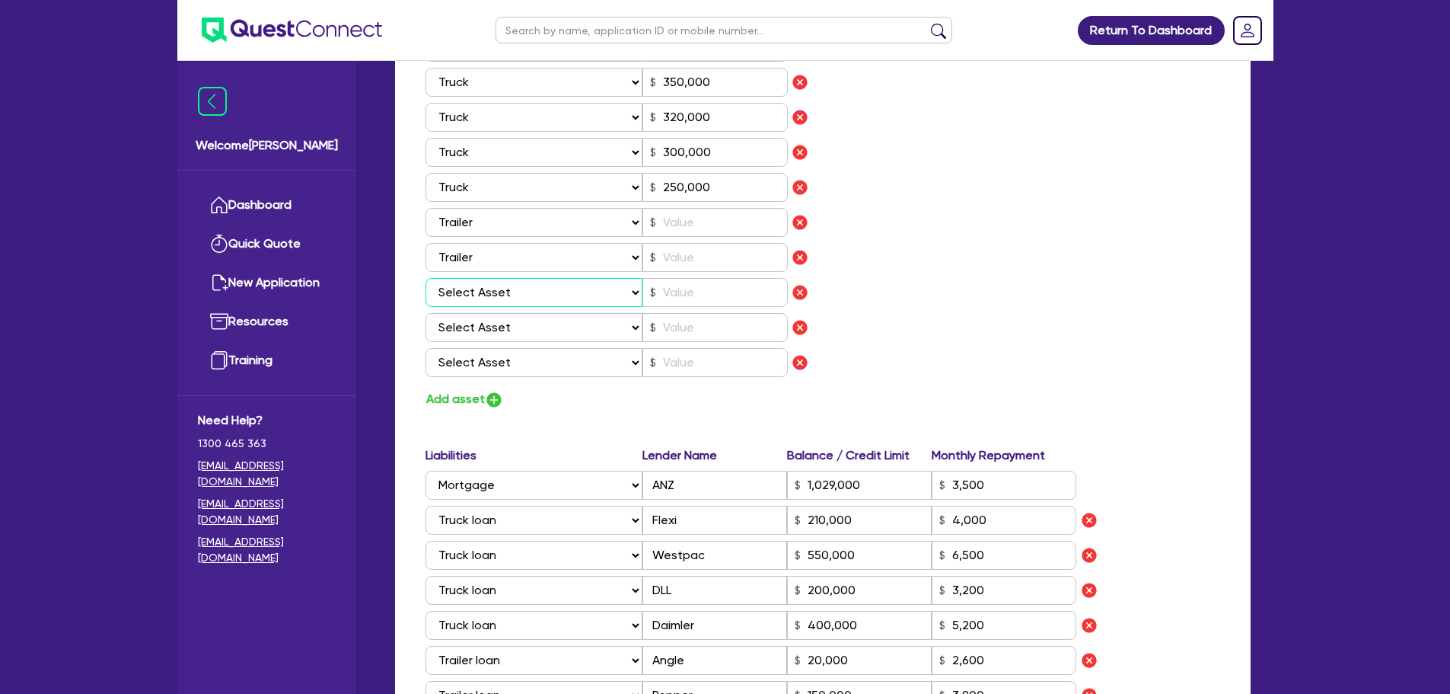
click at [515, 284] on select "Select Asset Cash Property Investment property Vehicle Truck Trailer Equipment …" at bounding box center [535, 292] width 218 height 29
click at [426, 278] on select "Select Asset Cash Property Investment property Vehicle Truck Trailer Equipment …" at bounding box center [535, 292] width 218 height 29
drag, startPoint x: 518, startPoint y: 326, endPoint x: 518, endPoint y: 339, distance: 12.9
click at [518, 326] on select "Select Asset Cash Property Investment property Vehicle Truck Trailer Equipment …" at bounding box center [535, 327] width 218 height 29
click at [426, 313] on select "Select Asset Cash Property Investment property Vehicle Truck Trailer Equipment …" at bounding box center [535, 327] width 218 height 29
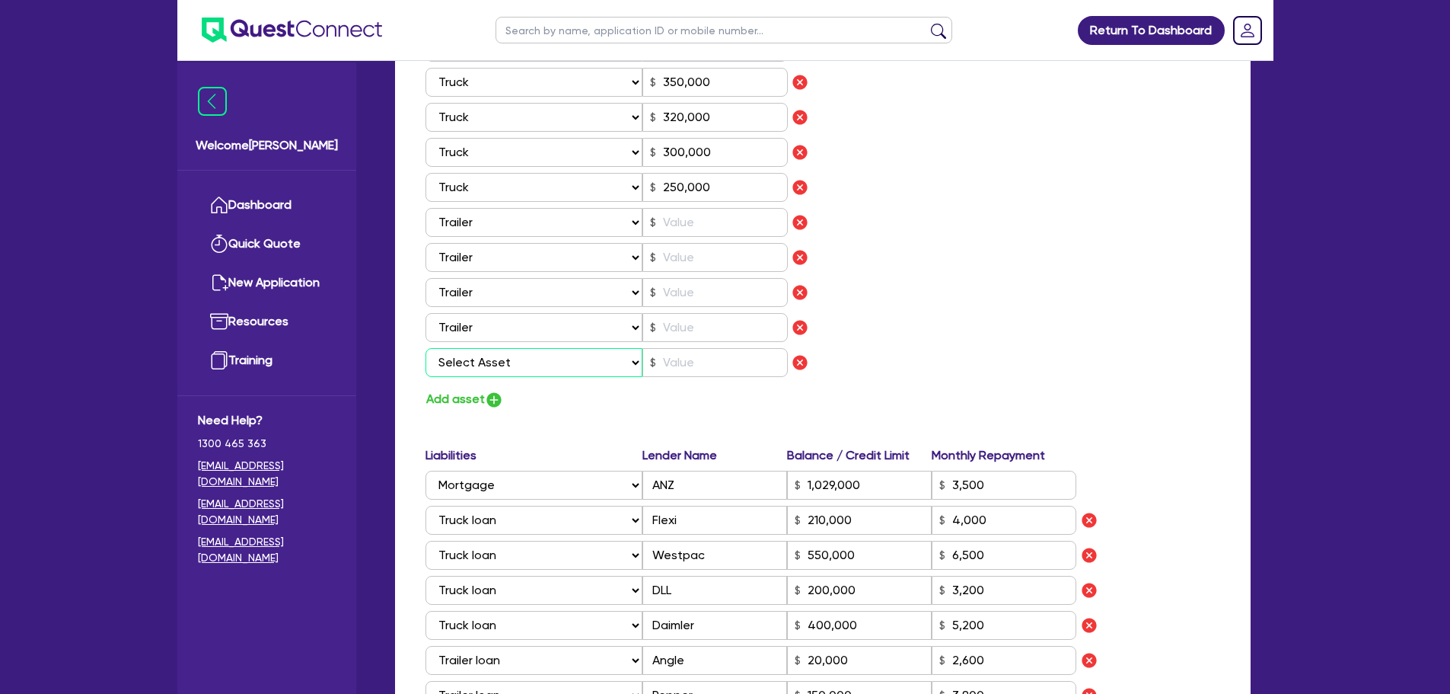
click at [520, 359] on select "Select Asset Cash Property Investment property Vehicle Truck Trailer Equipment …" at bounding box center [535, 362] width 218 height 29
click at [426, 348] on select "Select Asset Cash Property Investment property Vehicle Truck Trailer Equipment …" at bounding box center [535, 362] width 218 height 29
click at [688, 199] on input "250,000" at bounding box center [715, 187] width 145 height 29
click at [692, 220] on input "text" at bounding box center [715, 222] width 145 height 29
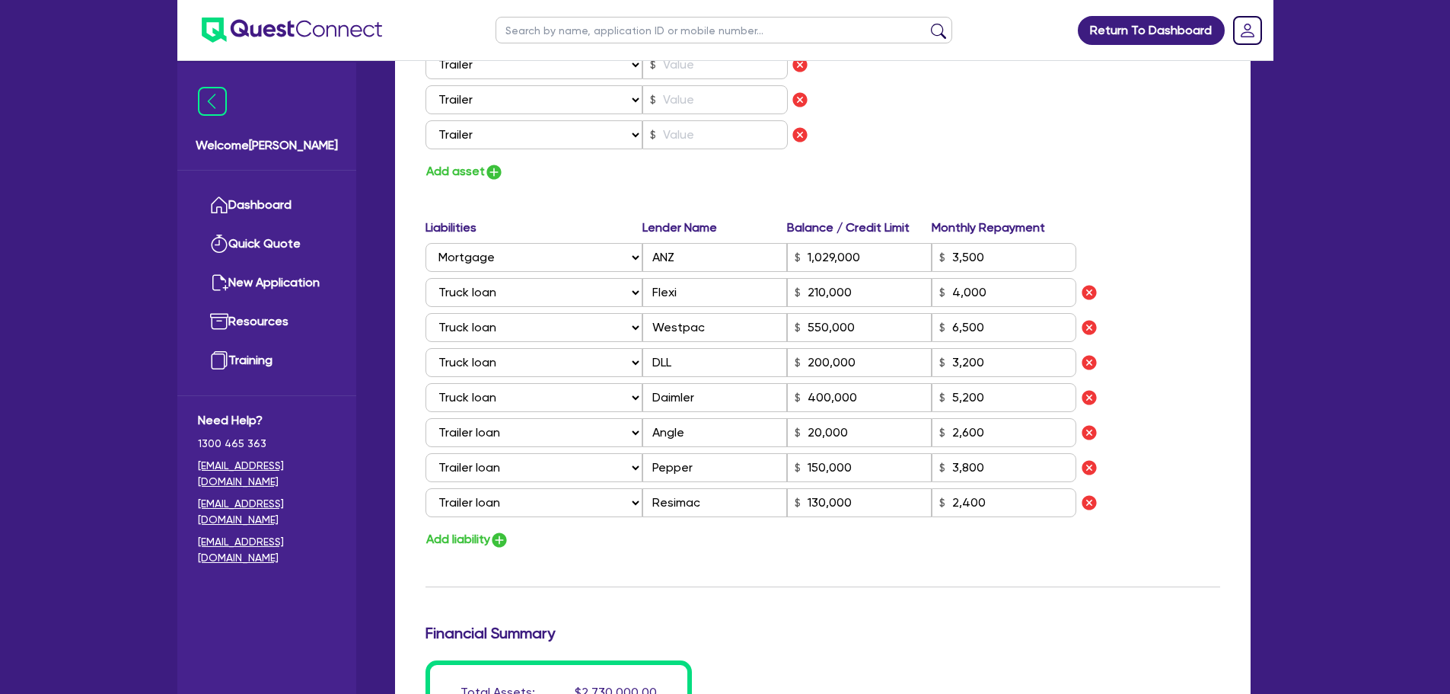
scroll to position [1294, 0]
click at [497, 535] on img "button" at bounding box center [499, 539] width 18 height 18
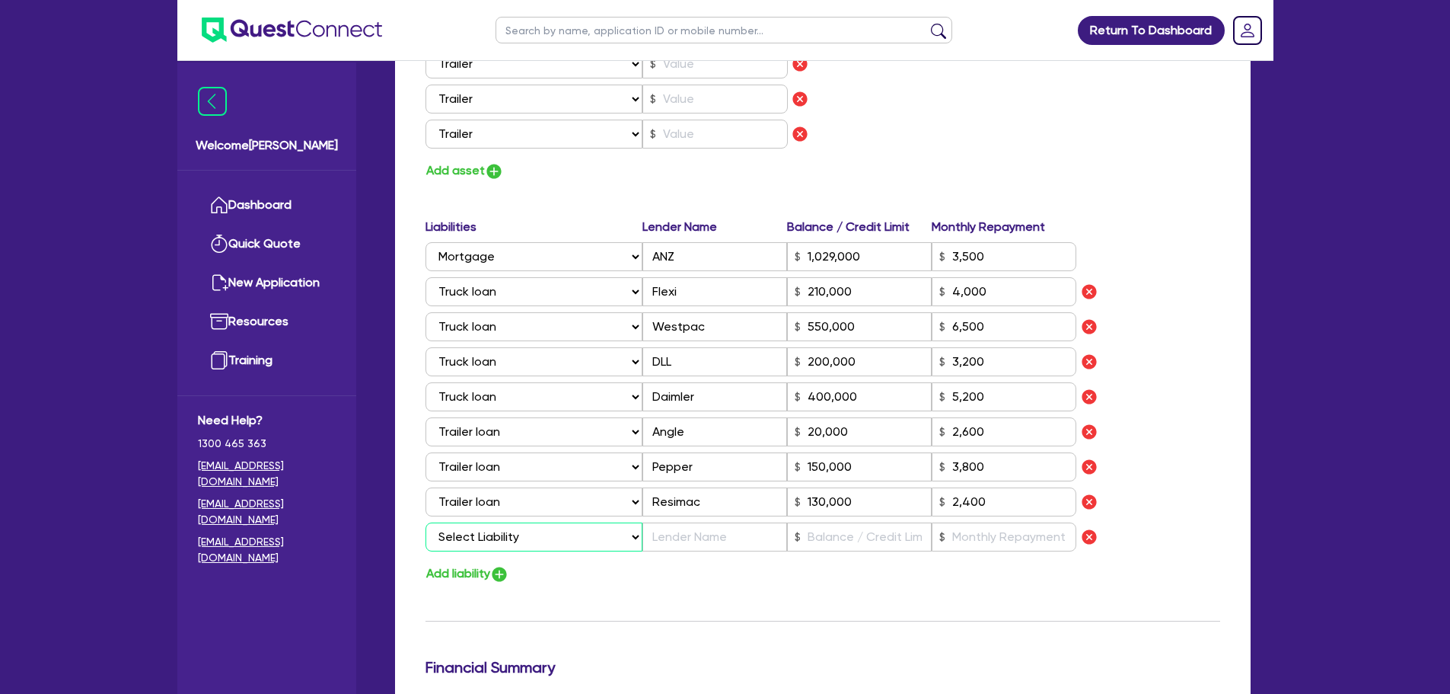
click at [598, 548] on select "Select Liability Credit card Mortgage Investment property loan Vehicle loan Tru…" at bounding box center [534, 536] width 217 height 29
click at [426, 522] on select "Select Liability Credit card Mortgage Investment property loan Vehicle loan Tru…" at bounding box center [534, 536] width 217 height 29
click at [663, 543] on input "text" at bounding box center [715, 536] width 145 height 29
click at [865, 536] on input "text" at bounding box center [859, 536] width 145 height 29
click at [1026, 514] on input "2,400" at bounding box center [1004, 501] width 145 height 29
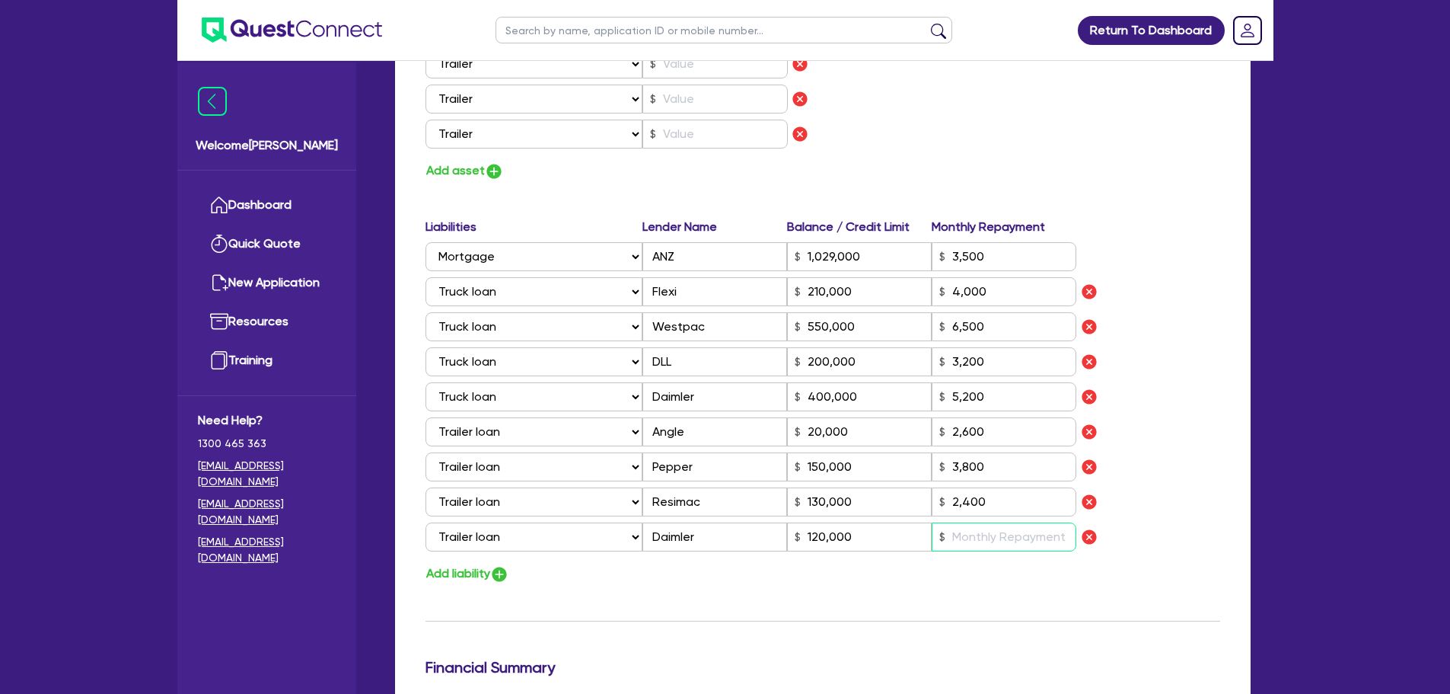
click at [1003, 534] on input "text" at bounding box center [1004, 536] width 145 height 29
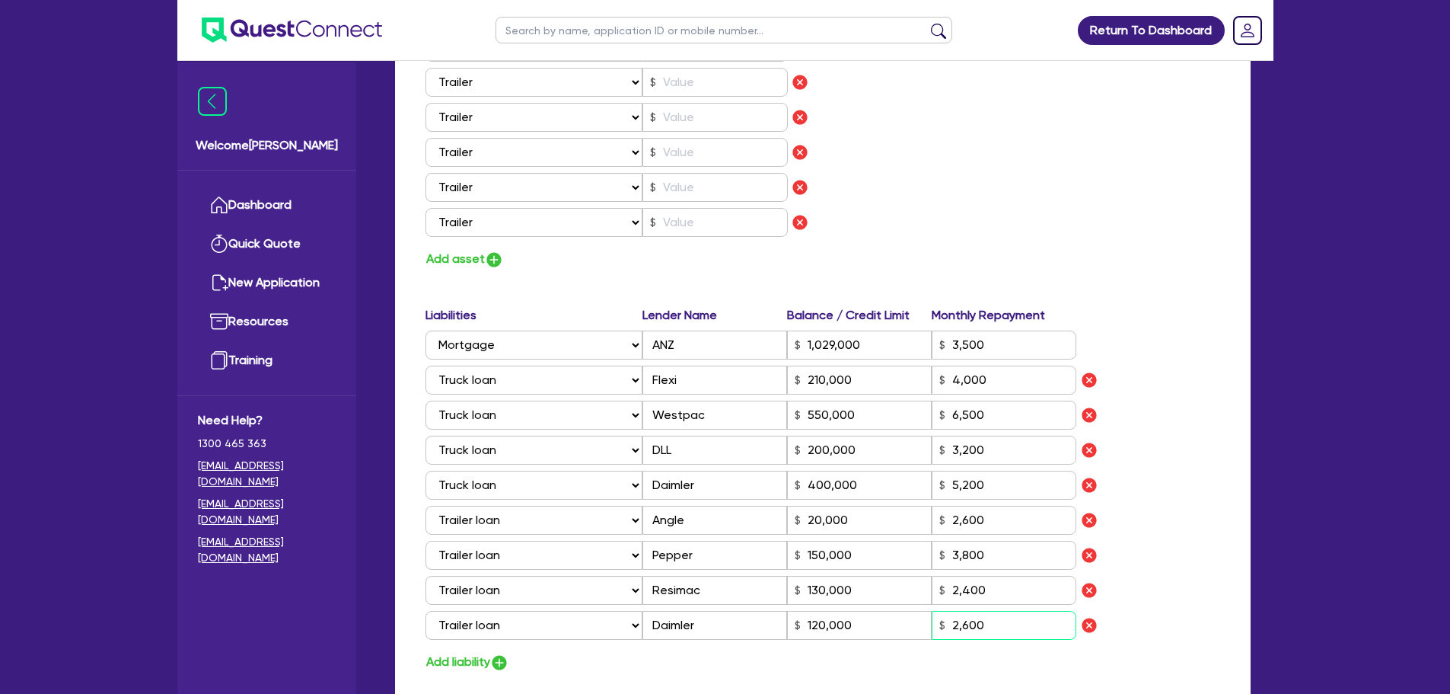
scroll to position [990, 0]
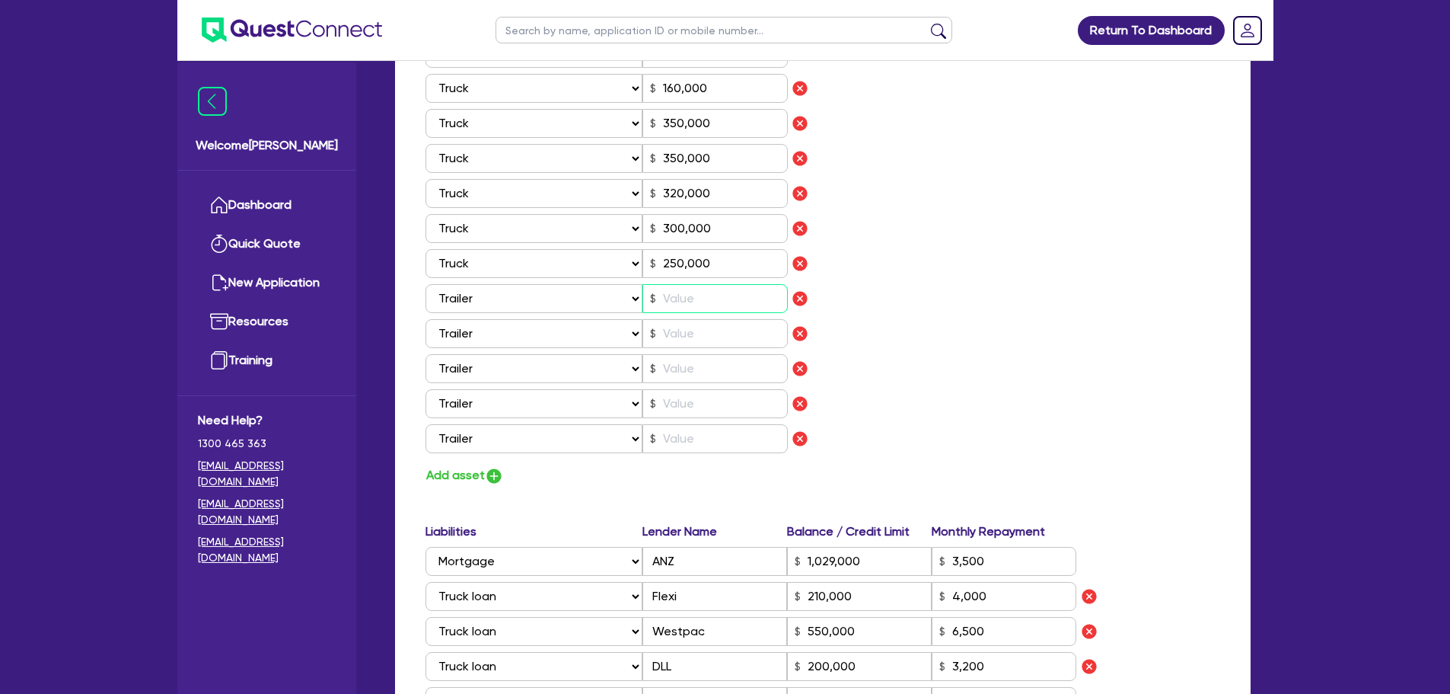
click at [675, 305] on input "text" at bounding box center [715, 298] width 145 height 29
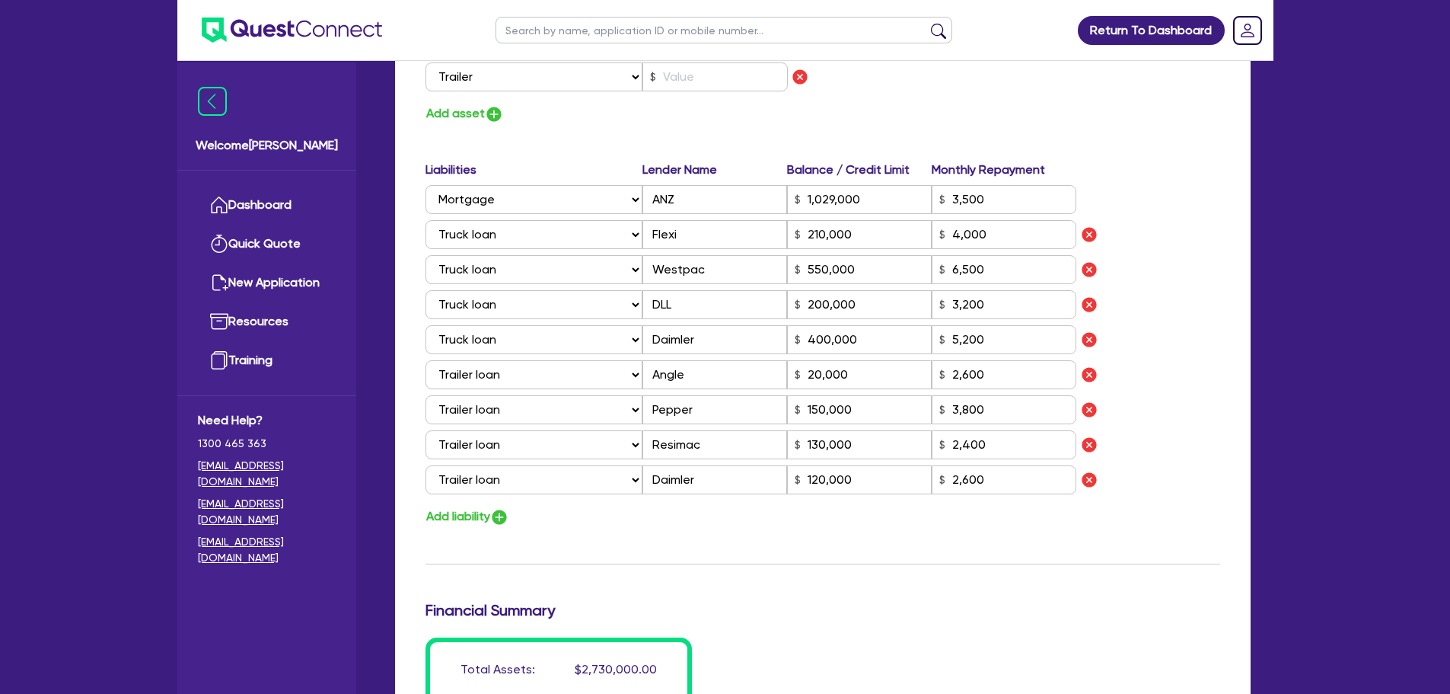
scroll to position [1370, 0]
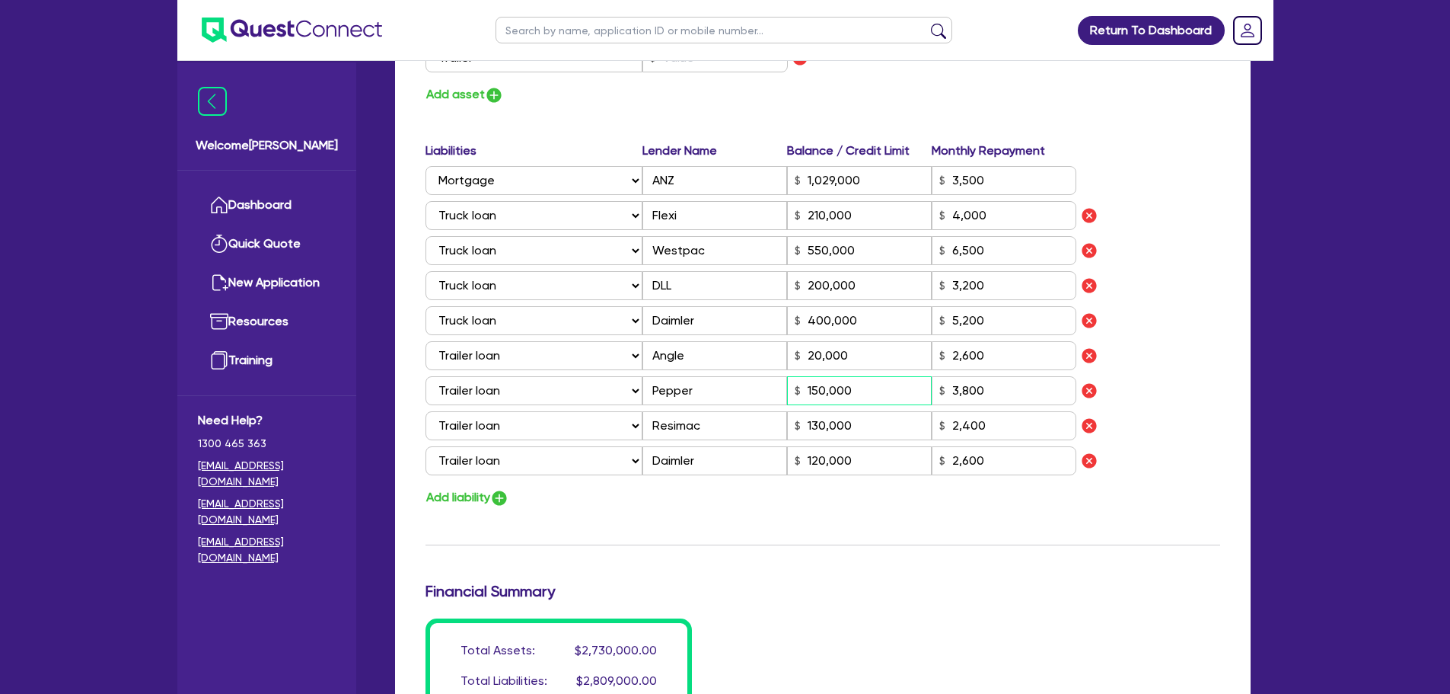
drag, startPoint x: 866, startPoint y: 394, endPoint x: 799, endPoint y: 387, distance: 66.7
click at [799, 387] on div "150,000" at bounding box center [859, 390] width 145 height 29
click at [863, 431] on input "130,000" at bounding box center [859, 425] width 145 height 29
drag, startPoint x: 878, startPoint y: 429, endPoint x: 797, endPoint y: 421, distance: 81.1
click at [804, 426] on input "130,000" at bounding box center [859, 425] width 145 height 29
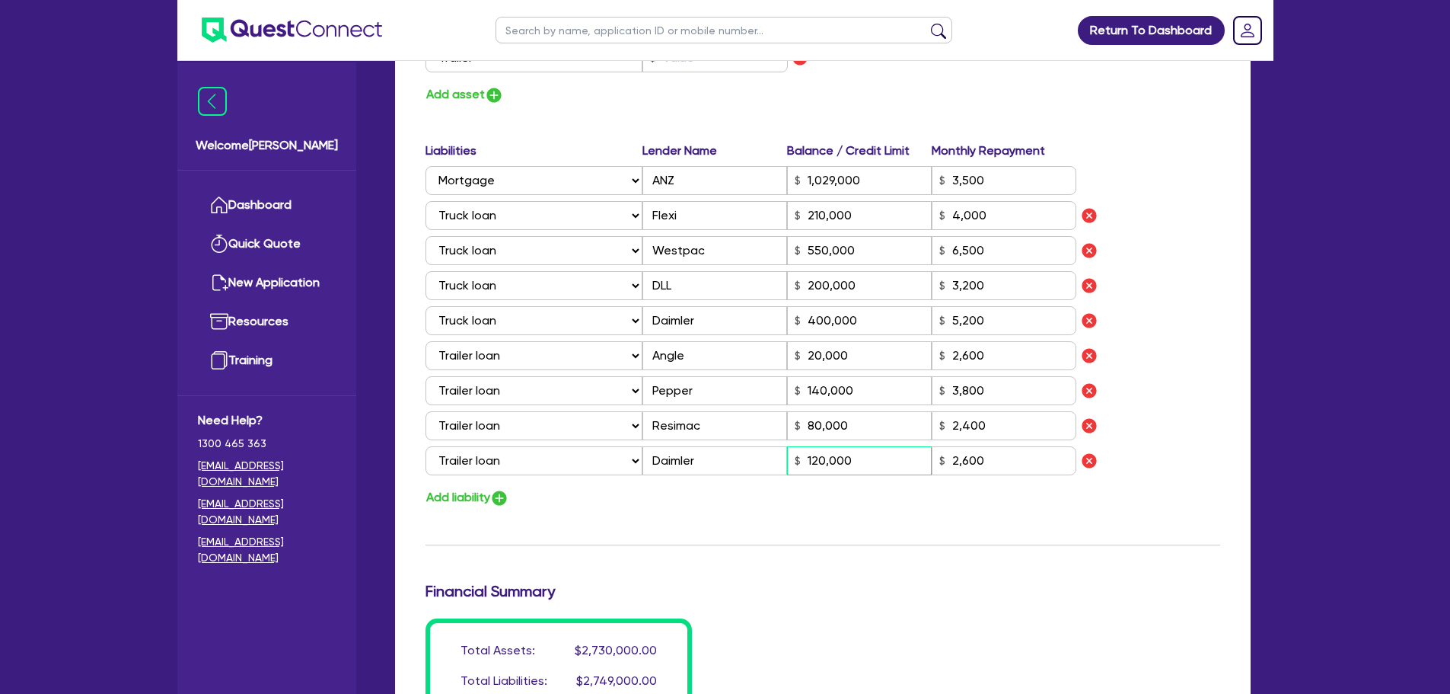
drag, startPoint x: 875, startPoint y: 454, endPoint x: 698, endPoint y: 455, distance: 176.6
click at [696, 455] on div "Select Liability Credit card Mortgage Investment property loan Vehicle loan Tru…" at bounding box center [752, 460] width 652 height 29
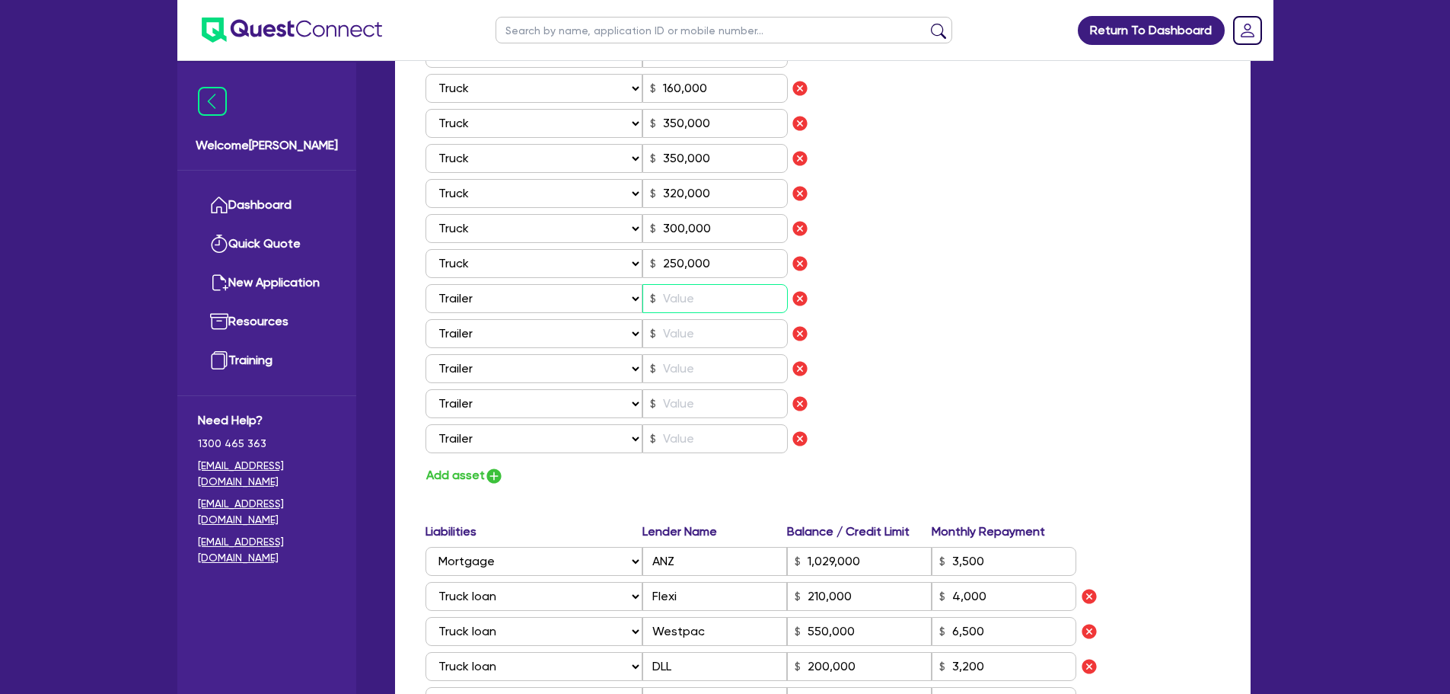
click at [666, 311] on input "text" at bounding box center [715, 298] width 145 height 29
click at [686, 346] on input "text" at bounding box center [715, 333] width 145 height 29
drag, startPoint x: 678, startPoint y: 358, endPoint x: 688, endPoint y: 407, distance: 49.9
click at [688, 407] on div "Assets Value Select Asset Cash Property Investment property Vehicle Truck Trail…" at bounding box center [618, 236] width 409 height 445
click at [671, 401] on input "text" at bounding box center [715, 403] width 145 height 29
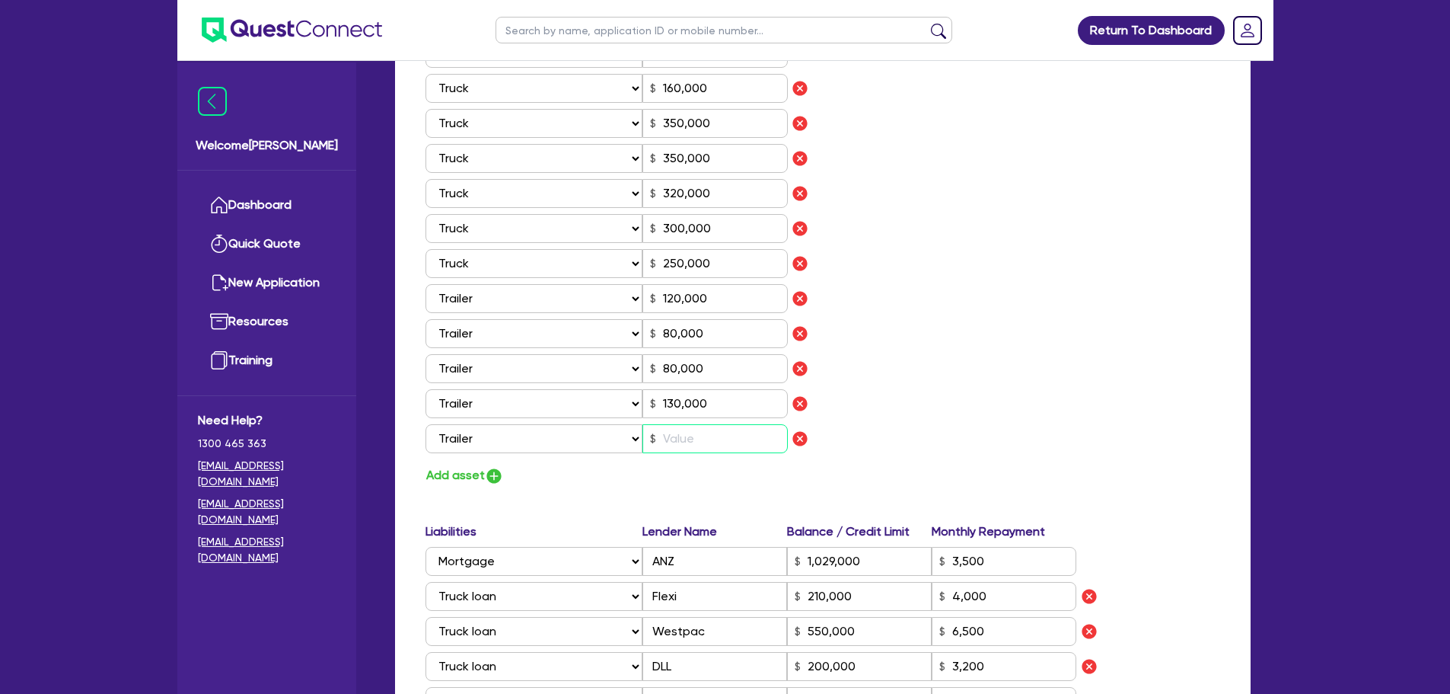
click at [690, 441] on input "text" at bounding box center [715, 438] width 145 height 29
click at [467, 469] on button "Add asset" at bounding box center [465, 475] width 78 height 21
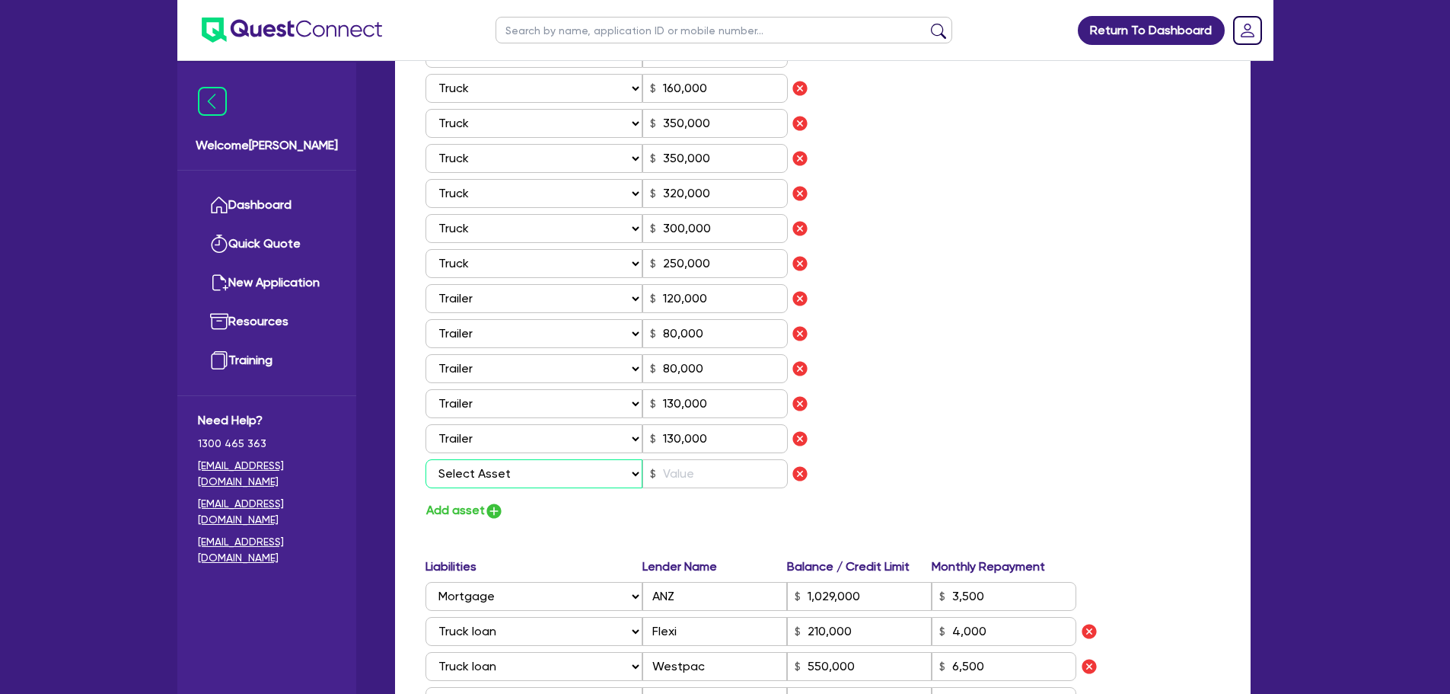
click at [471, 459] on select "Select Asset Cash Property Investment property Vehicle Truck Trailer Equipment …" at bounding box center [535, 473] width 218 height 29
click at [426, 459] on select "Select Asset Cash Property Investment property Vehicle Truck Trailer Equipment …" at bounding box center [535, 473] width 218 height 29
click at [715, 470] on input "text" at bounding box center [715, 473] width 145 height 29
drag, startPoint x: 665, startPoint y: 470, endPoint x: 1135, endPoint y: 314, distance: 495.4
click at [1142, 315] on div "Assets Value Select Asset Cash Property Investment property Vehicle Truck Trail…" at bounding box center [823, 267] width 818 height 506
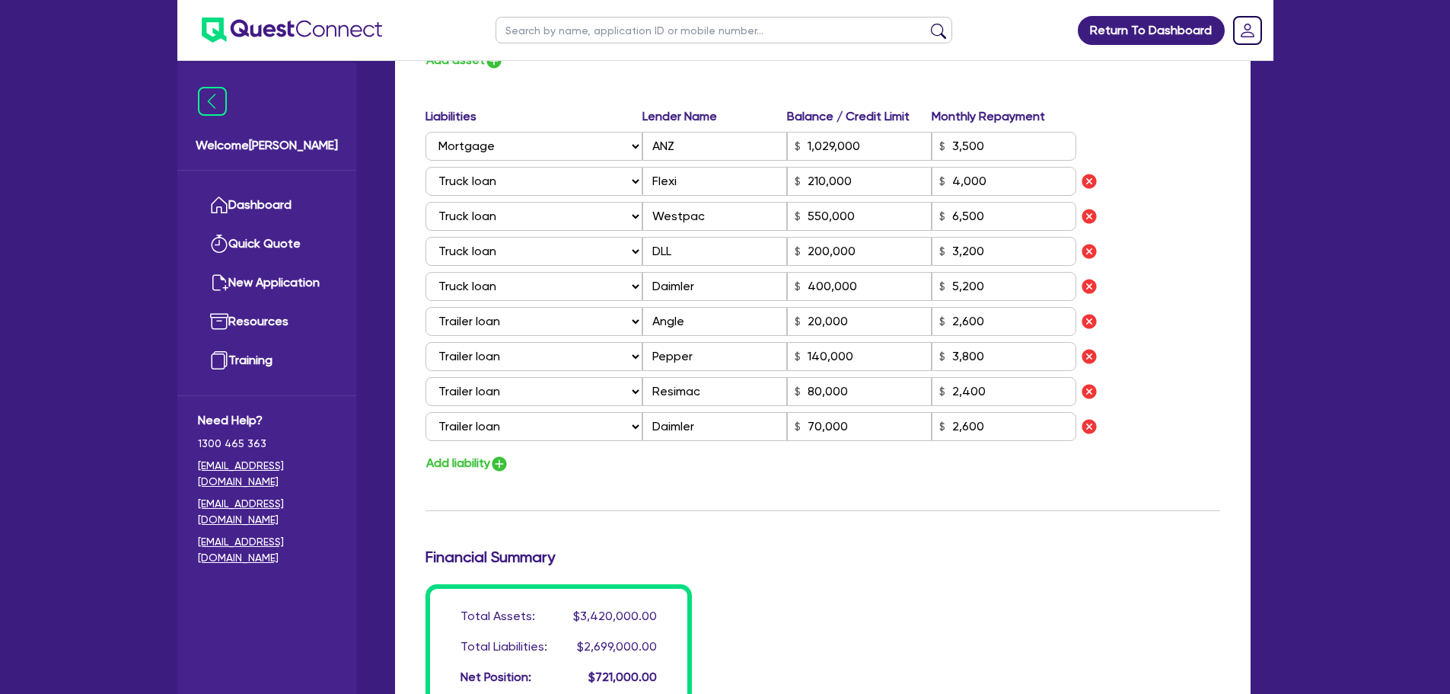
scroll to position [1218, 0]
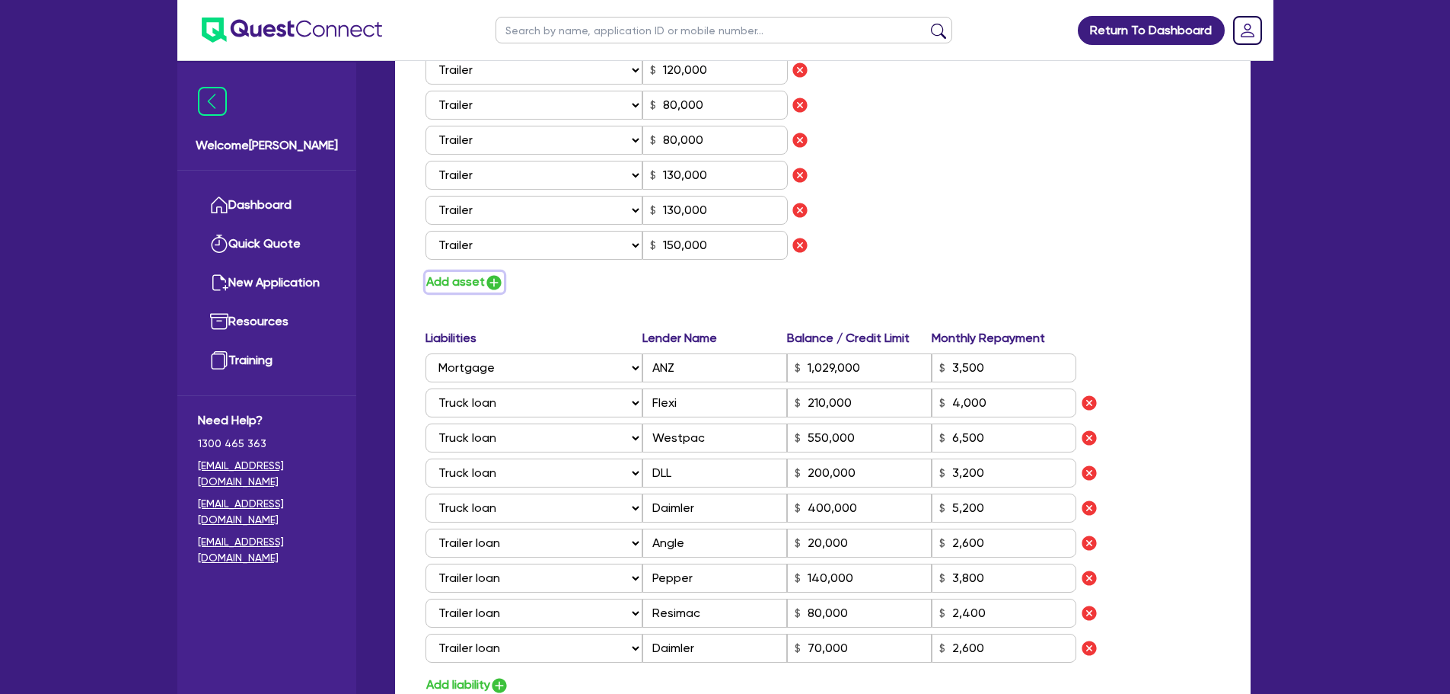
click at [477, 285] on button "Add asset" at bounding box center [465, 282] width 78 height 21
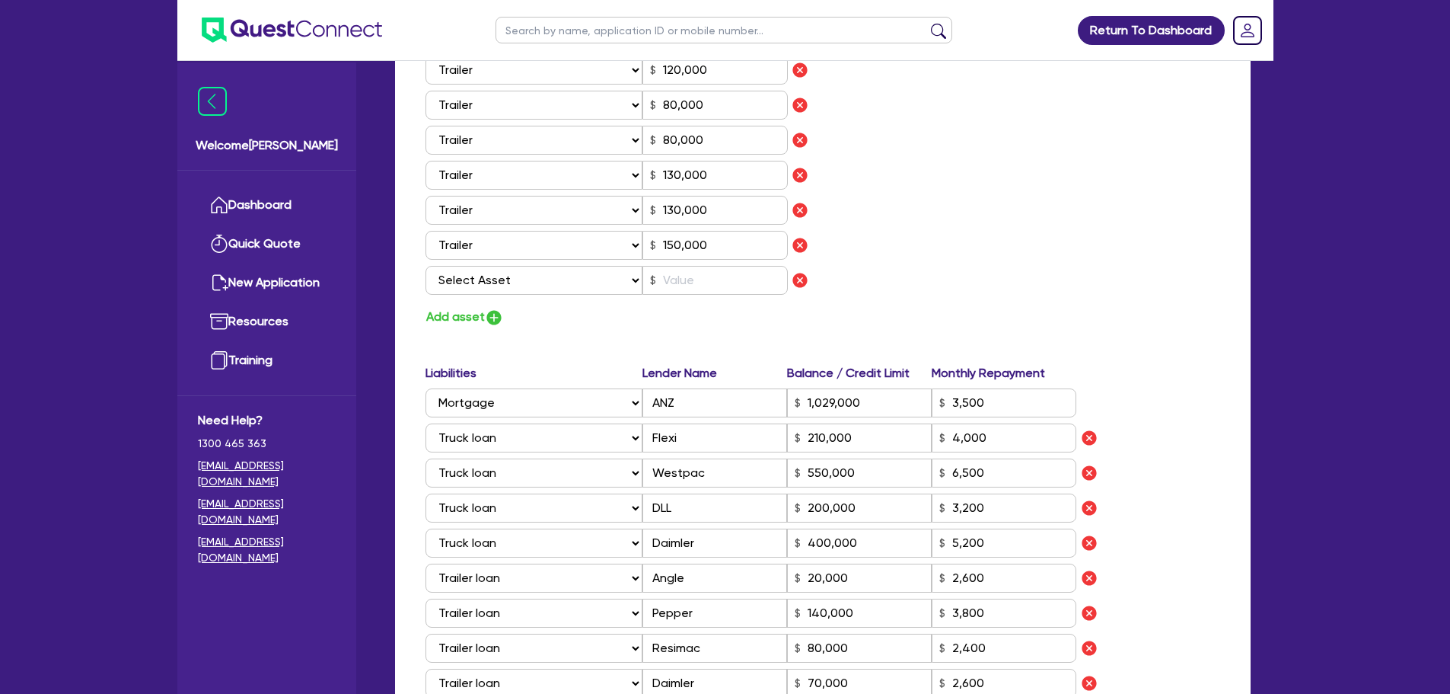
click at [512, 301] on div "Assets Value Select Asset Cash Property Investment property Vehicle Truck Trail…" at bounding box center [618, 56] width 409 height 541
click at [514, 292] on select "Select Asset Cash Property Investment property Vehicle Truck Trailer Equipment …" at bounding box center [535, 280] width 218 height 29
click at [426, 266] on select "Select Asset Cash Property Investment property Vehicle Truck Trailer Equipment …" at bounding box center [535, 280] width 218 height 29
click at [682, 271] on input "text" at bounding box center [715, 280] width 145 height 29
click at [476, 316] on button "Add asset" at bounding box center [465, 317] width 78 height 21
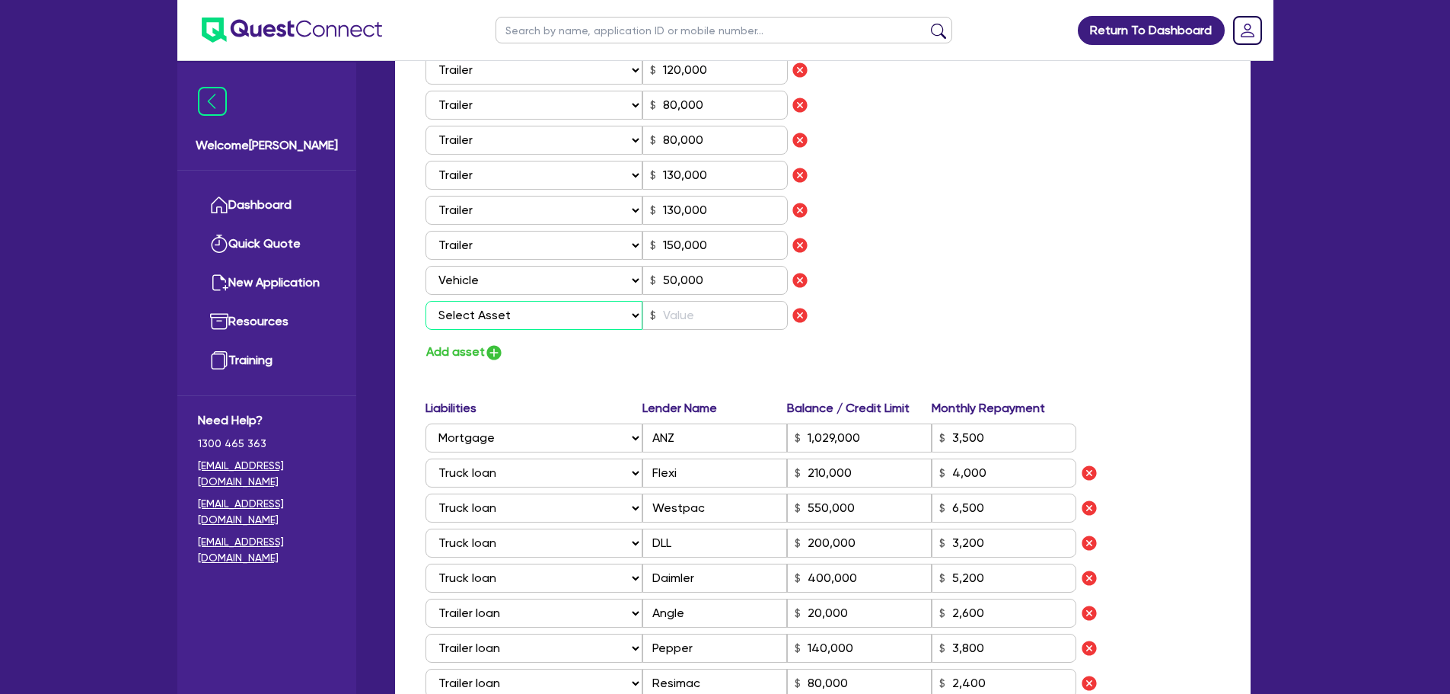
click at [476, 311] on select "Select Asset Cash Property Investment property Vehicle Truck Trailer Equipment …" at bounding box center [535, 315] width 218 height 29
click at [426, 301] on select "Select Asset Cash Property Investment property Vehicle Truck Trailer Equipment …" at bounding box center [535, 315] width 218 height 29
click at [678, 319] on input "text" at bounding box center [715, 315] width 145 height 29
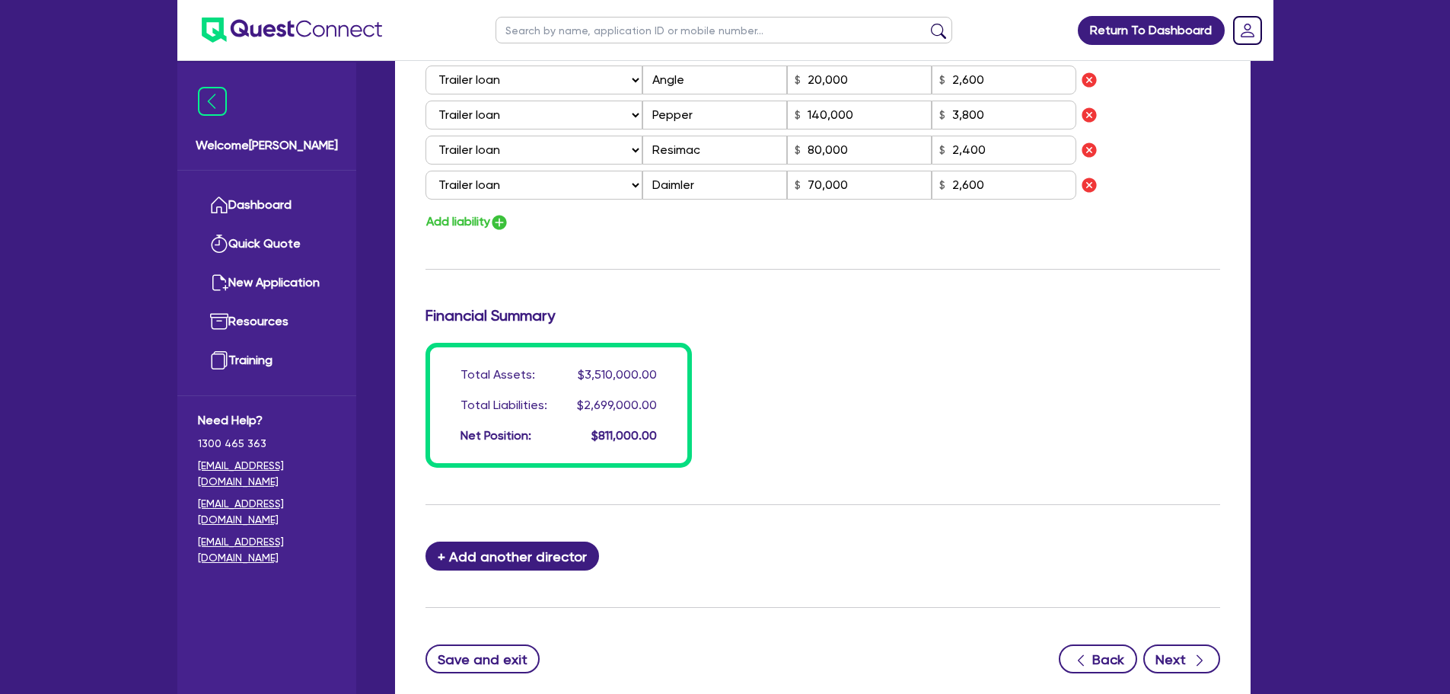
scroll to position [1854, 0]
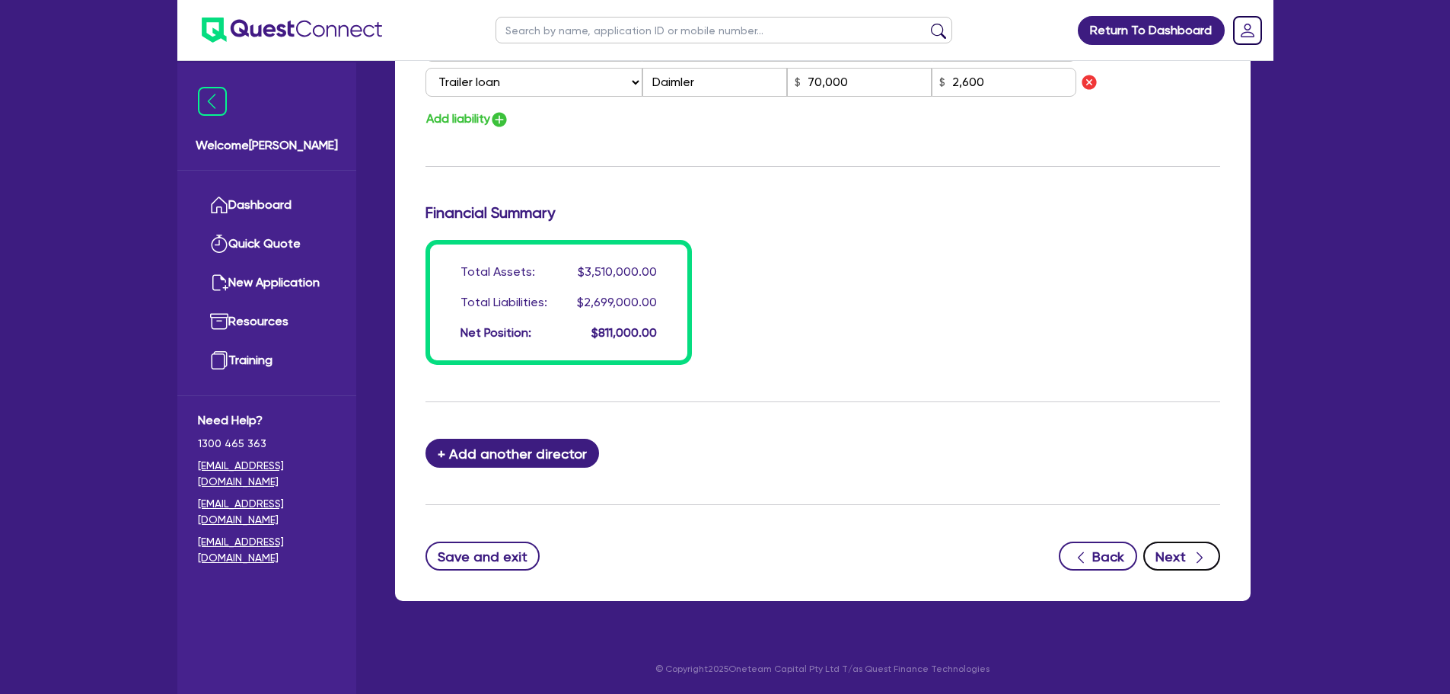
click at [1194, 556] on icon "button" at bounding box center [1199, 557] width 15 height 15
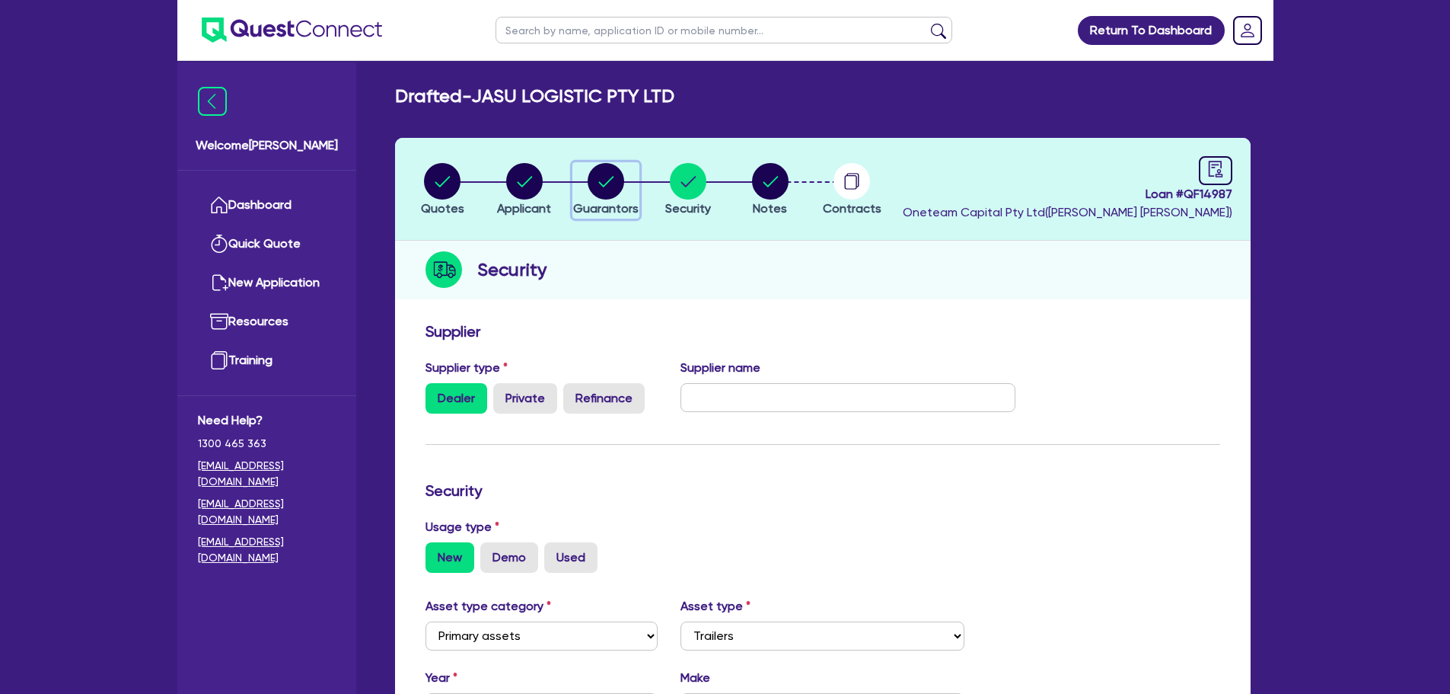
click at [589, 179] on circle "button" at bounding box center [606, 181] width 37 height 37
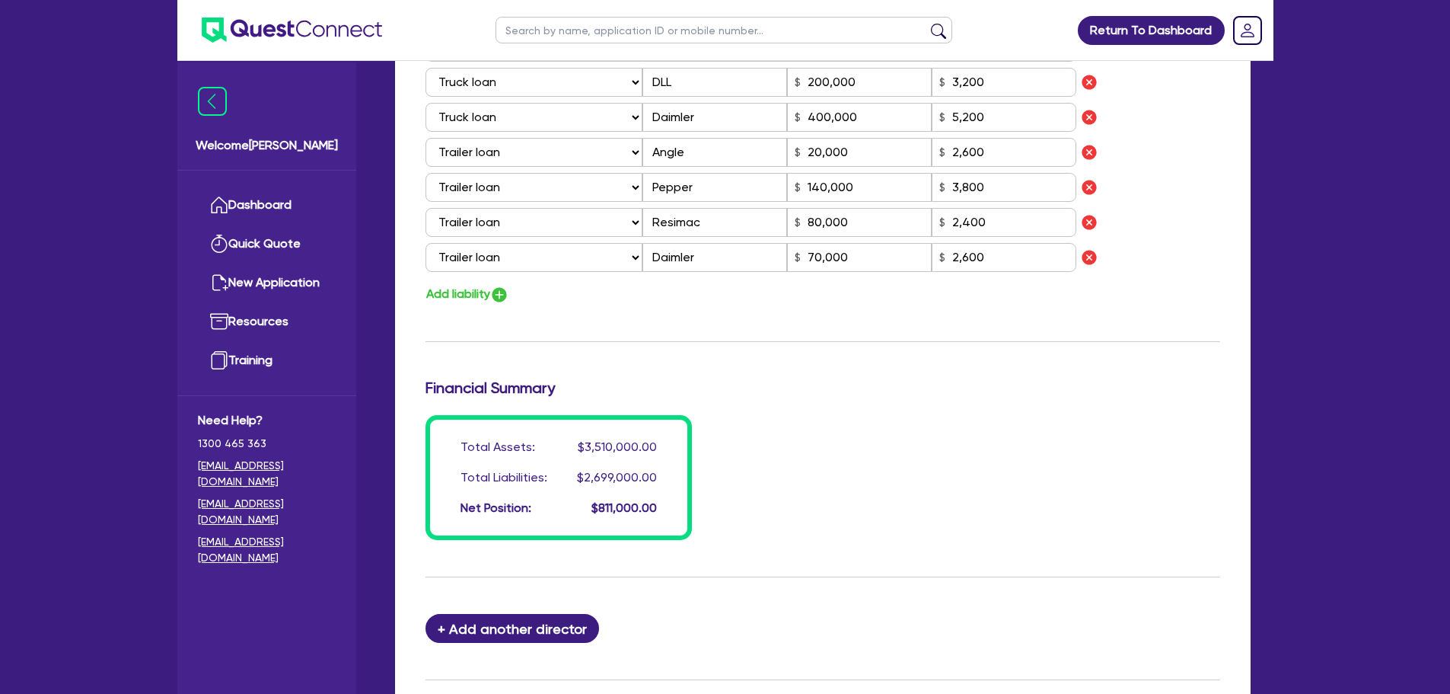
scroll to position [1854, 0]
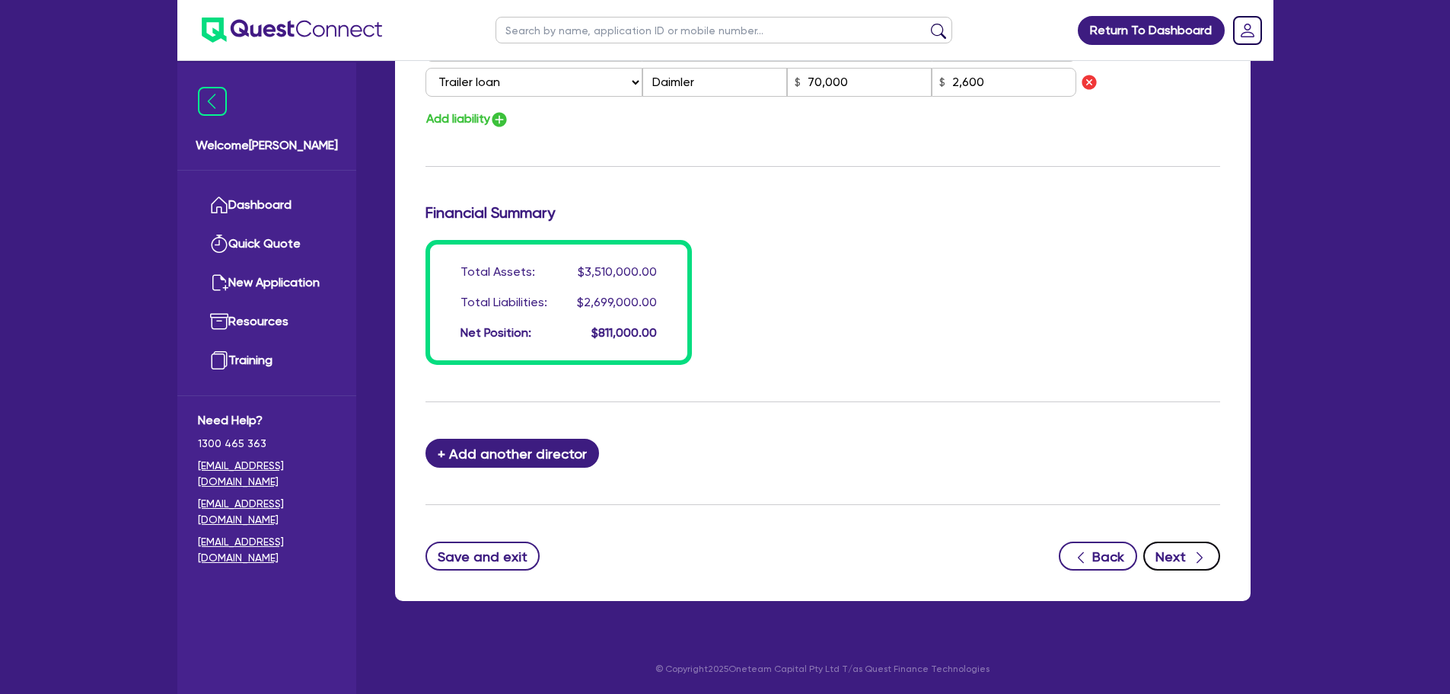
click at [1160, 550] on button "Next" at bounding box center [1181, 555] width 77 height 29
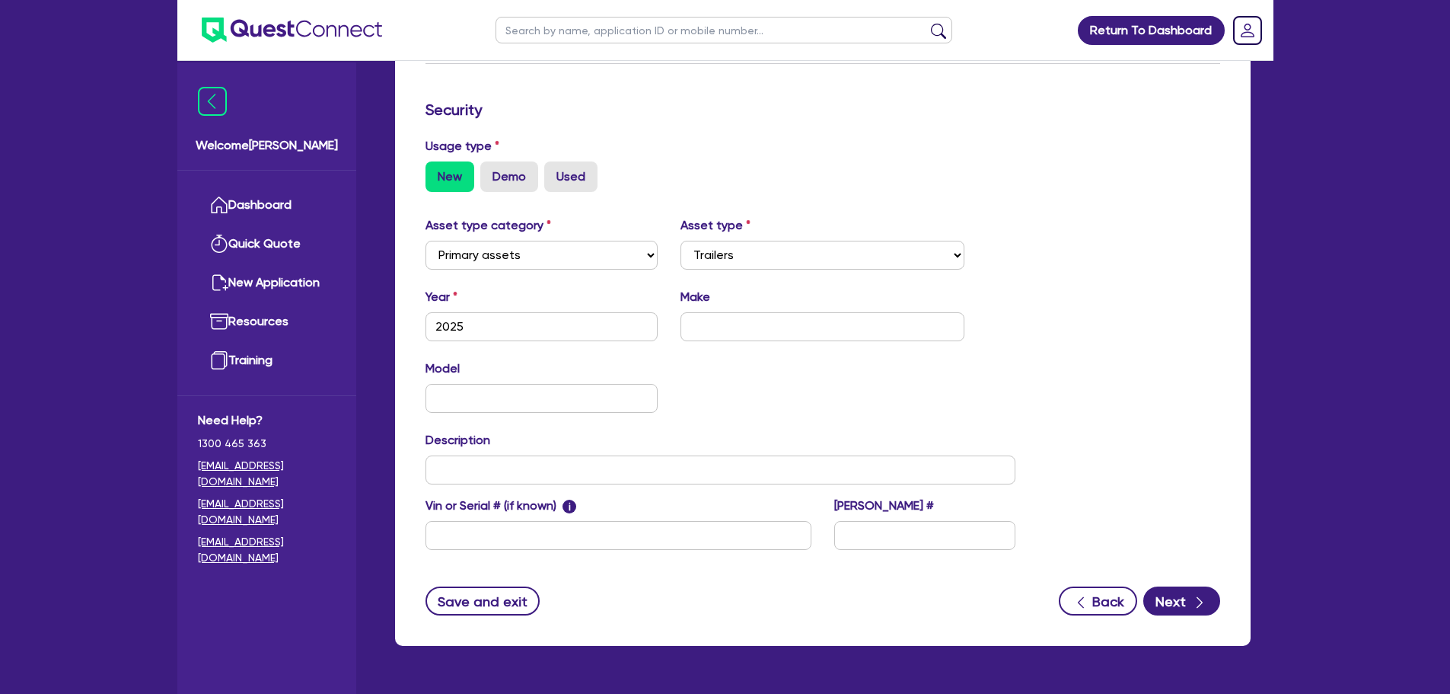
scroll to position [426, 0]
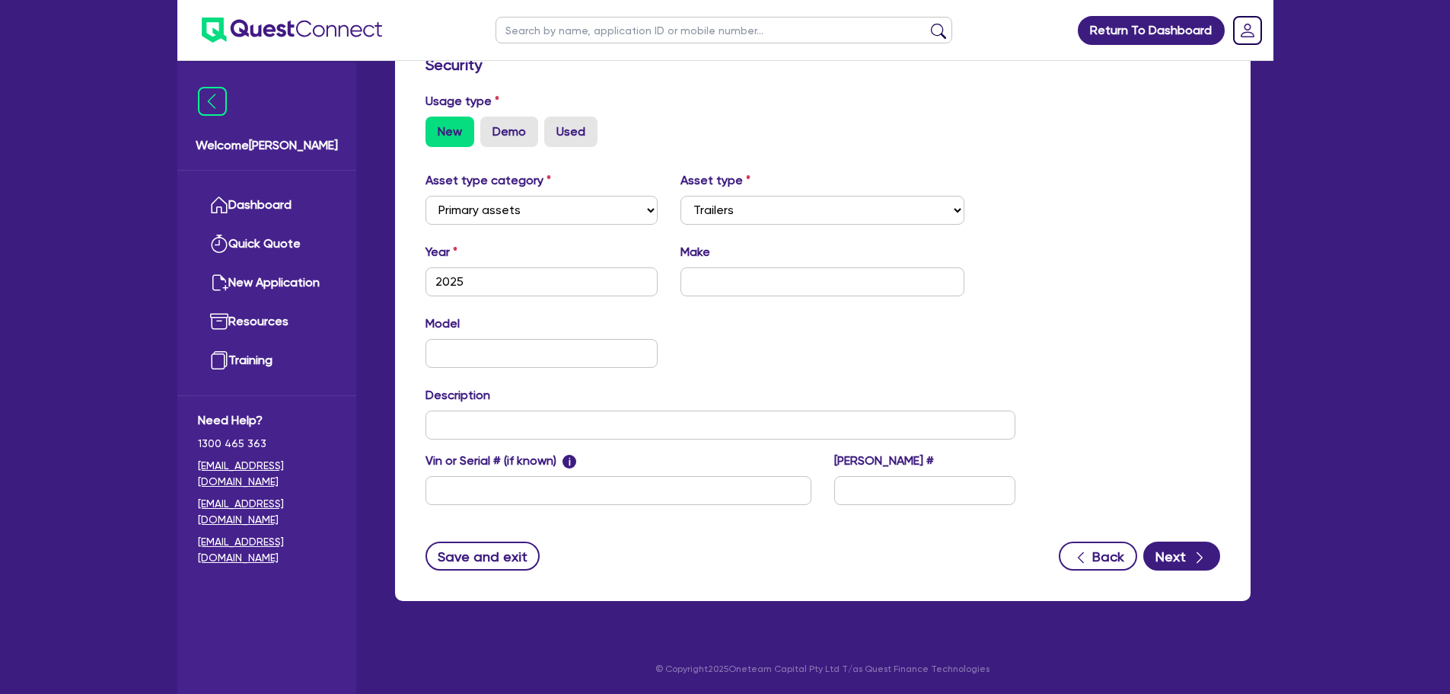
click at [802, 260] on div "Make" at bounding box center [822, 269] width 307 height 53
click at [801, 266] on div "Make" at bounding box center [822, 269] width 307 height 53
click at [798, 277] on input "text" at bounding box center [823, 281] width 284 height 29
drag, startPoint x: 798, startPoint y: 284, endPoint x: 654, endPoint y: 279, distance: 144.0
click at [654, 279] on div "Year [DATE] Make A and B trailer set" at bounding box center [721, 275] width 614 height 65
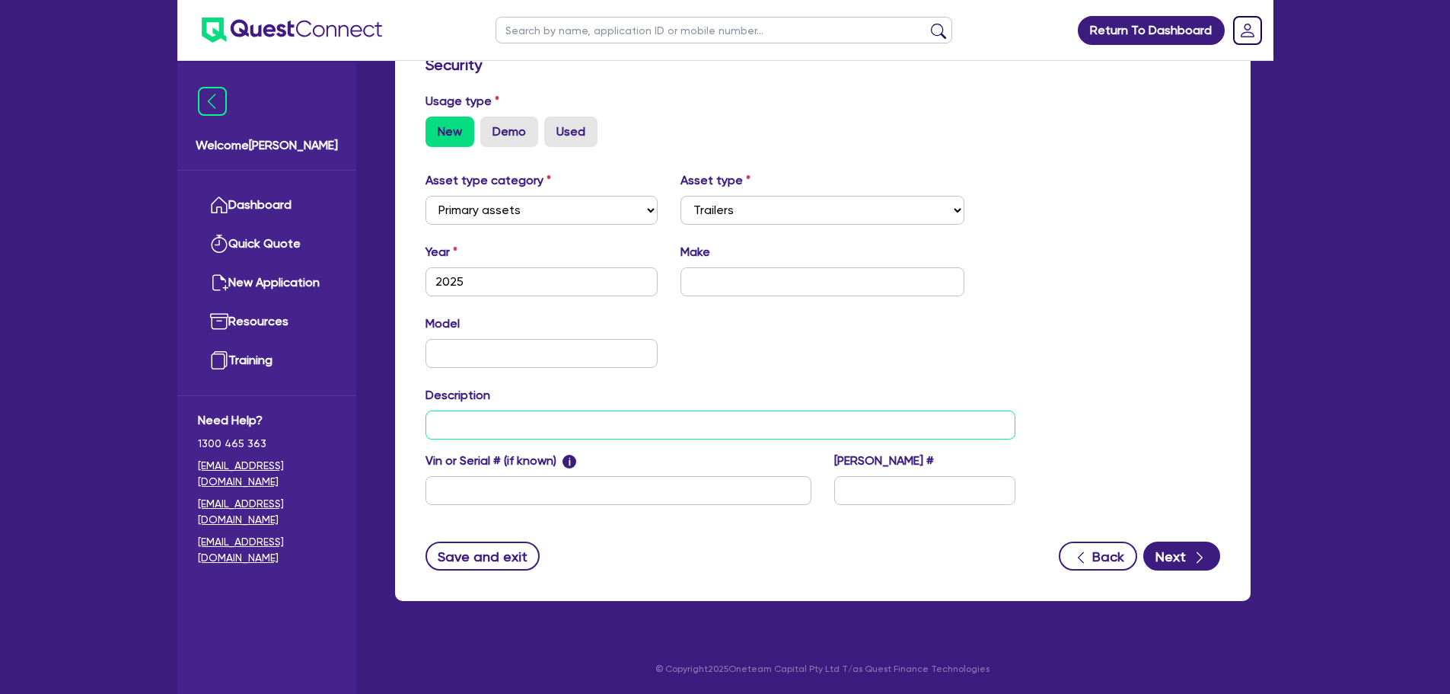
click at [547, 429] on input "text" at bounding box center [721, 424] width 591 height 29
paste input "A and B trailer set"
click at [732, 276] on input "text" at bounding box center [823, 281] width 284 height 29
drag, startPoint x: 507, startPoint y: 364, endPoint x: 516, endPoint y: 402, distance: 39.1
click at [506, 364] on input "text" at bounding box center [542, 353] width 233 height 29
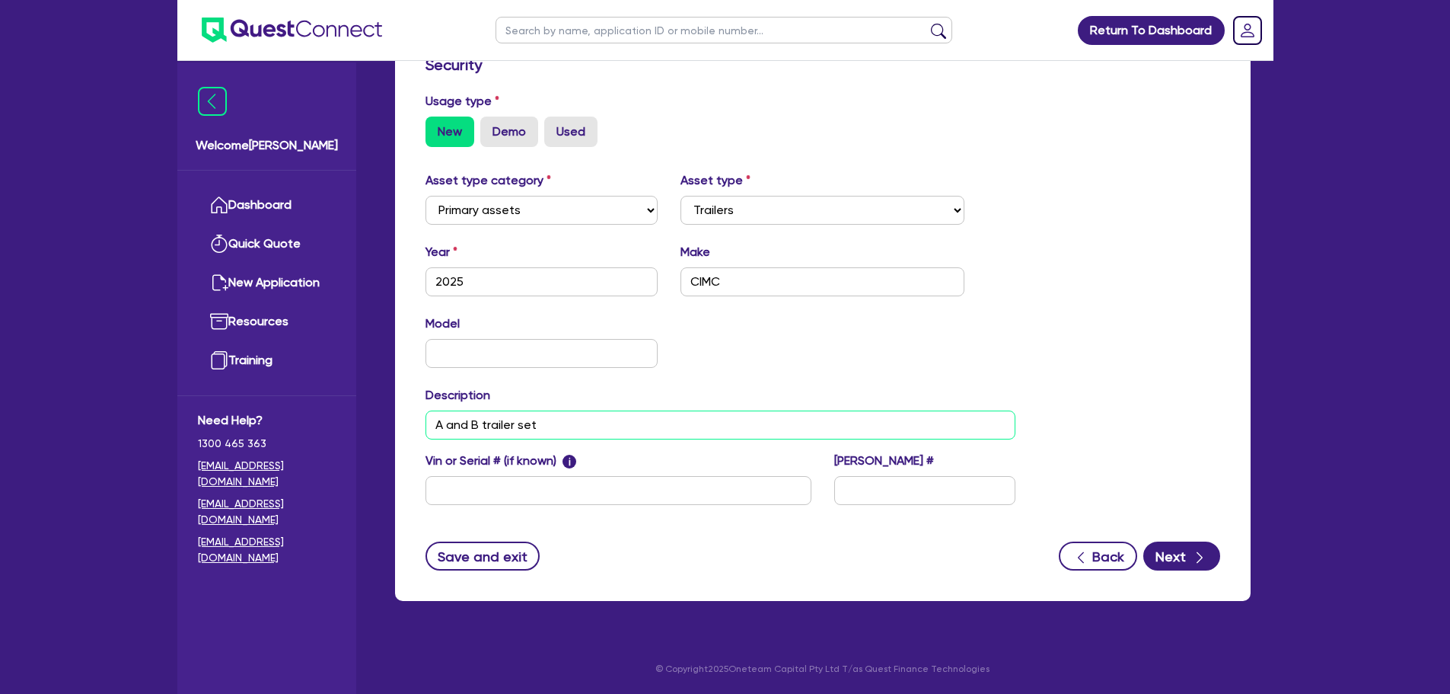
click at [580, 416] on input "A and B trailer set" at bounding box center [721, 424] width 591 height 29
click at [550, 351] on input "text" at bounding box center [542, 353] width 233 height 29
click at [576, 429] on input "A and B trailer set" at bounding box center [721, 424] width 591 height 29
click at [1172, 557] on button "Next" at bounding box center [1181, 555] width 77 height 29
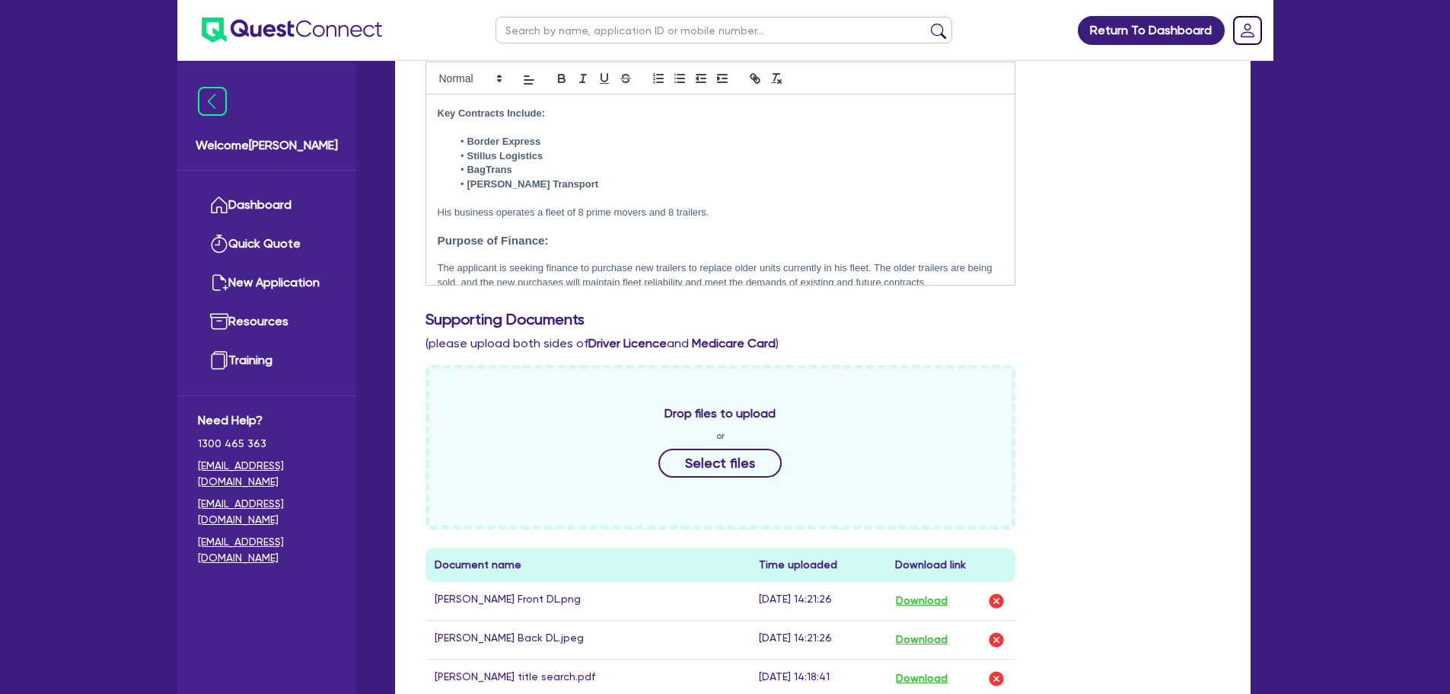
scroll to position [165, 0]
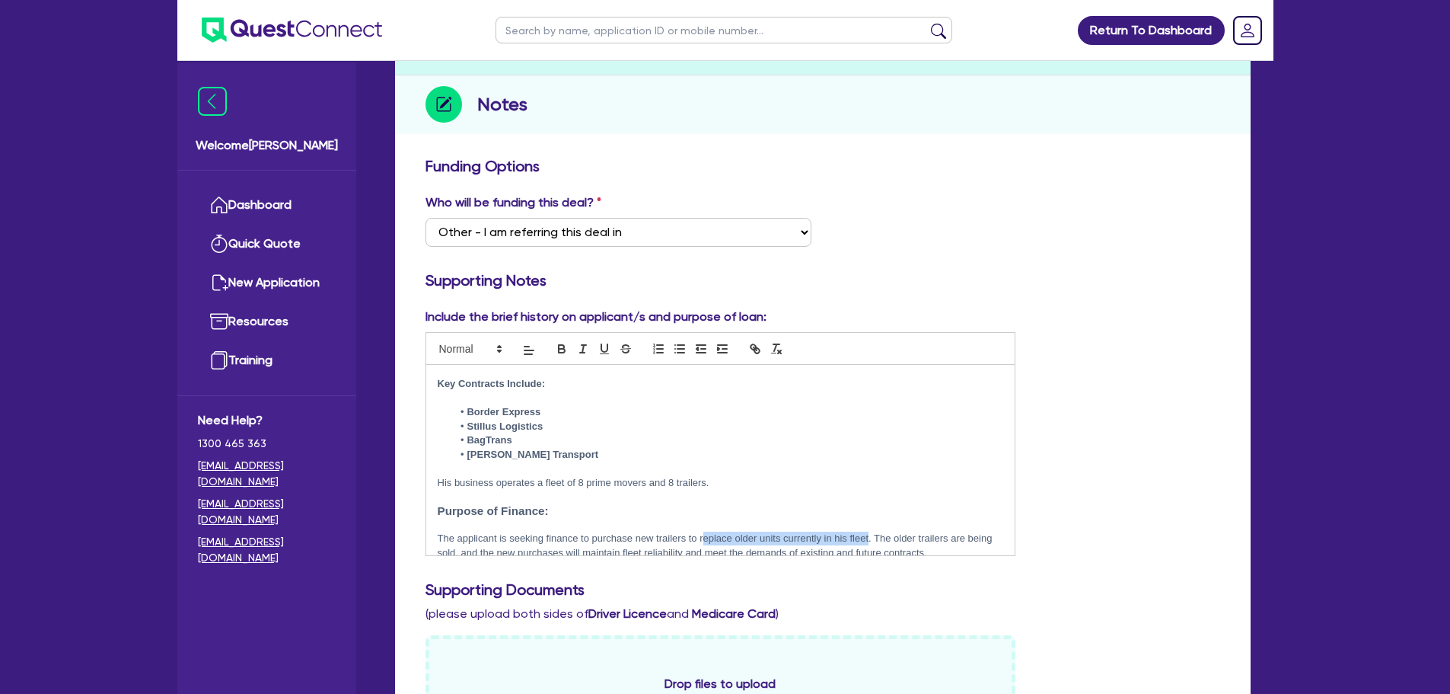
drag, startPoint x: 702, startPoint y: 526, endPoint x: 868, endPoint y: 522, distance: 166.0
click at [868, 531] on p "The applicant is seeking finance to purchase new trailers to replace older unit…" at bounding box center [721, 545] width 566 height 28
drag, startPoint x: 490, startPoint y: 539, endPoint x: 891, endPoint y: 523, distance: 401.5
click at [891, 531] on p "The applicant is seeking finance to purchase new trailers as an addition to the…" at bounding box center [721, 545] width 566 height 28
click at [575, 535] on p "The applicant is seeking finance to purchase new trailers as an addition to the…" at bounding box center [721, 552] width 566 height 42
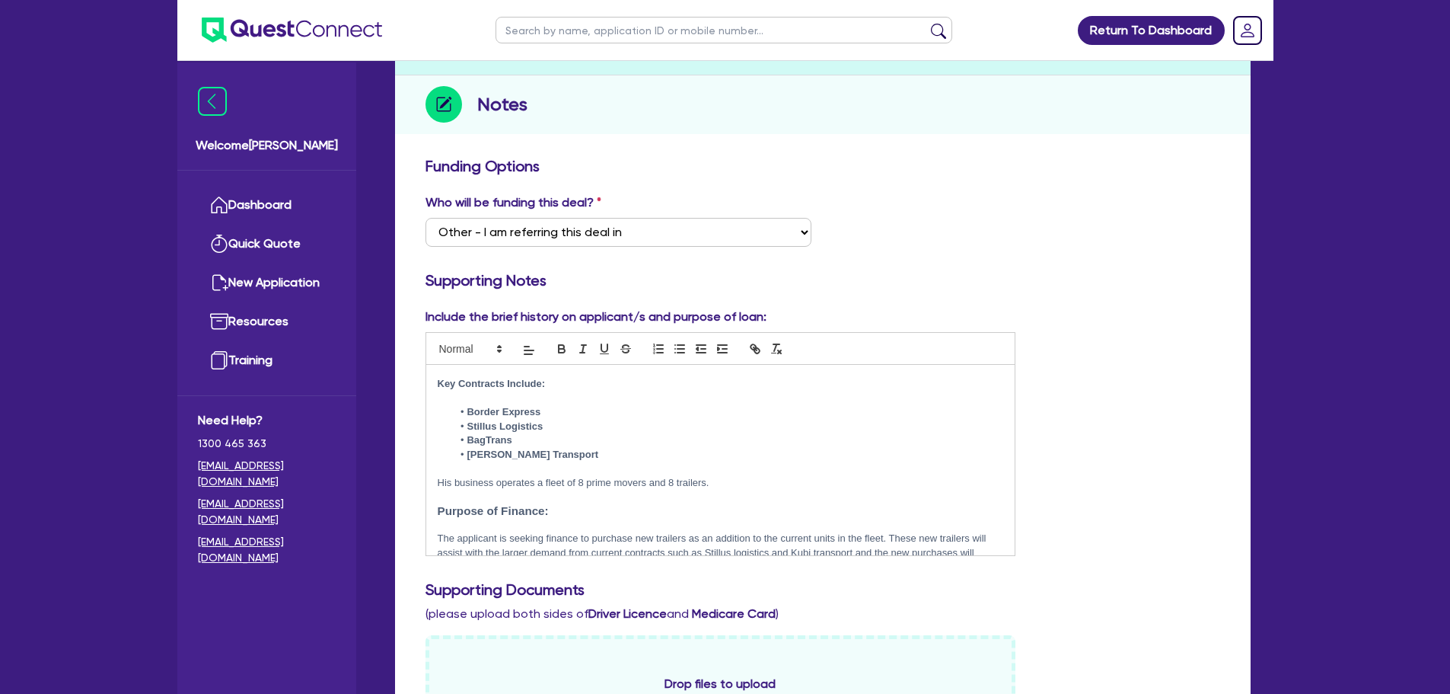
click at [735, 544] on p "The applicant is seeking finance to purchase new trailers as an addition to the…" at bounding box center [721, 552] width 566 height 42
click at [730, 536] on p "The applicant is seeking finance to purchase new trailers as an addition to the…" at bounding box center [721, 552] width 566 height 42
click at [721, 536] on p "The applicant is seeking finance to purchase new trailers as an addition to the…" at bounding box center [721, 552] width 566 height 42
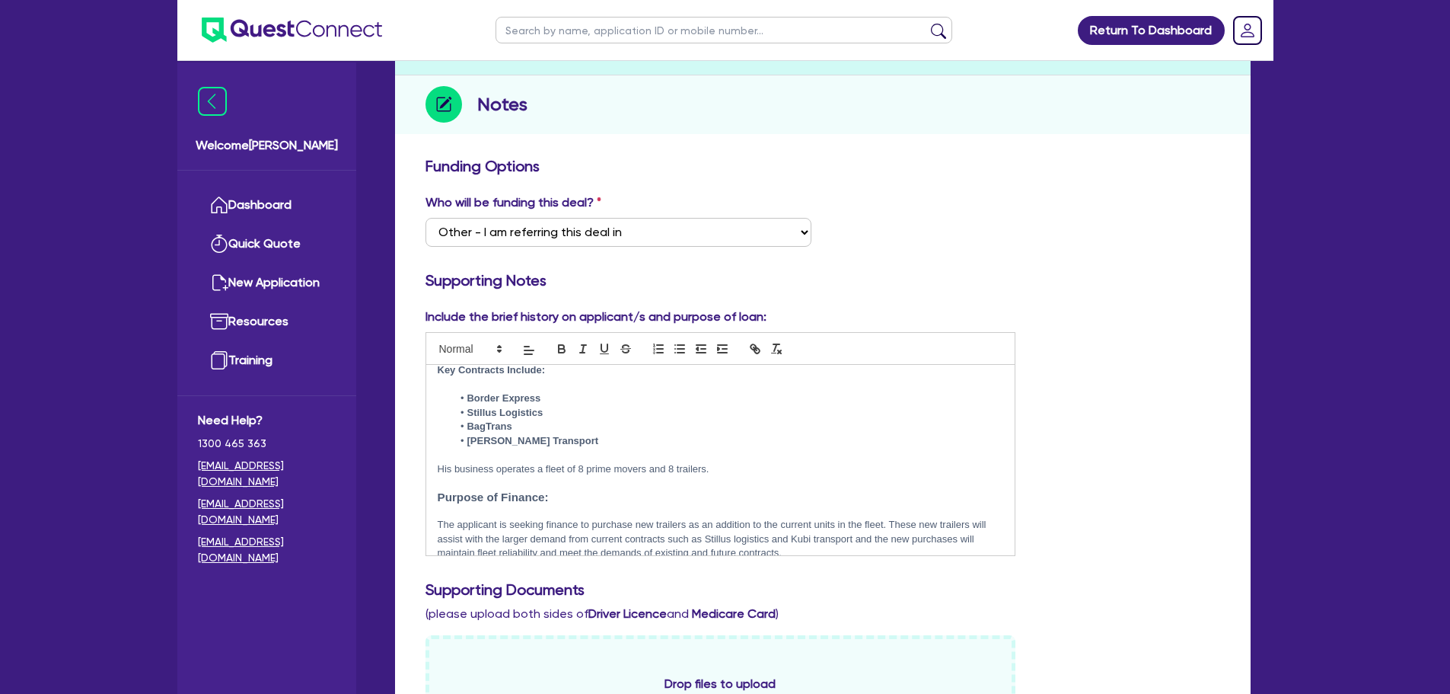
click at [815, 534] on p "The applicant is seeking finance to purchase new trailers as an addition to the…" at bounding box center [721, 539] width 566 height 42
click at [809, 523] on p "The applicant is seeking finance to purchase new trailers as an addition to the…" at bounding box center [721, 539] width 566 height 42
click at [828, 543] on p "The applicant is seeking finance to purchase new trailers as an addition to the…" at bounding box center [721, 539] width 566 height 42
drag, startPoint x: 879, startPoint y: 523, endPoint x: 707, endPoint y: 546, distance: 173.6
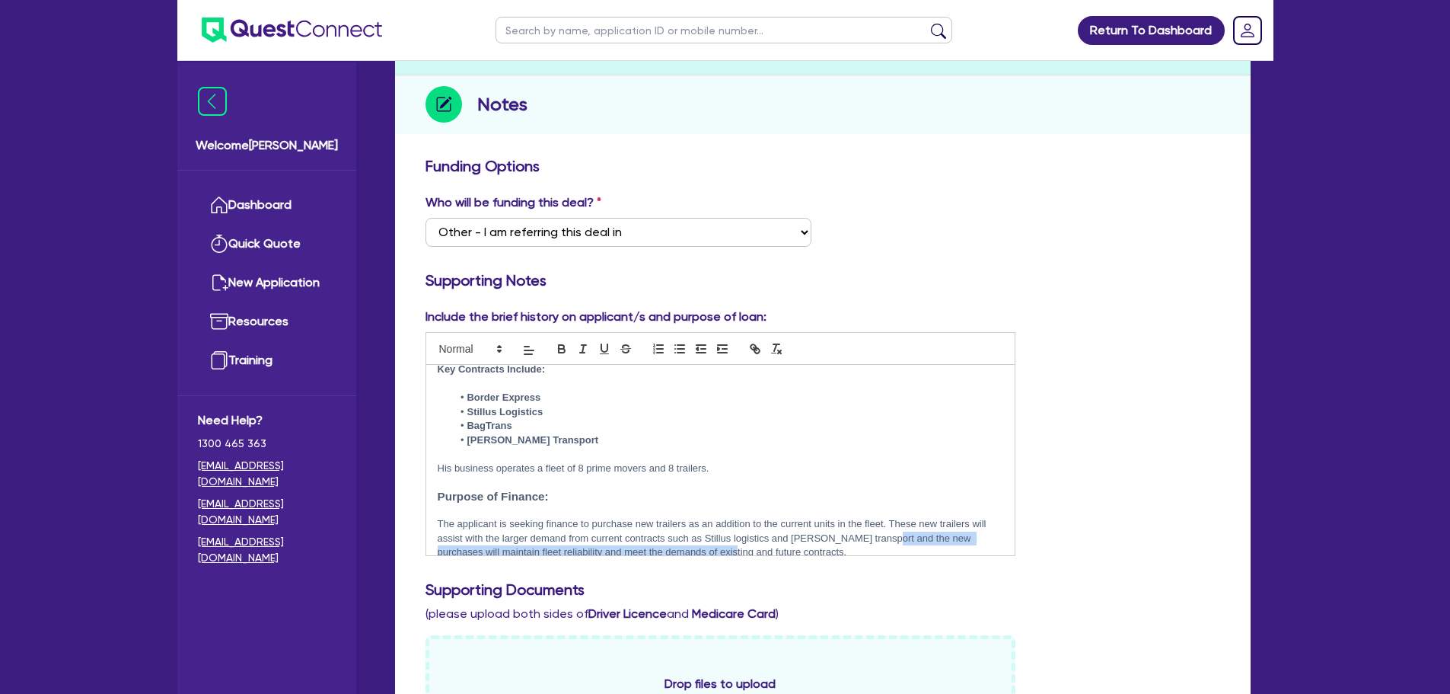
click at [707, 546] on div "Business Overview: [PERSON_NAME] has successfully owned and operated his transp…" at bounding box center [720, 460] width 589 height 190
click at [505, 540] on p "The applicant is seeking finance to purchase new trailers as an addition to the…" at bounding box center [721, 538] width 566 height 42
click at [605, 537] on p "The applicant is seeking finance to purchase new trailers as an addition to the…" at bounding box center [721, 538] width 566 height 42
drag, startPoint x: 604, startPoint y: 533, endPoint x: 574, endPoint y: 534, distance: 29.7
click at [570, 534] on p "The applicant is seeking finance to purchase new trailers as an addition to the…" at bounding box center [721, 538] width 566 height 42
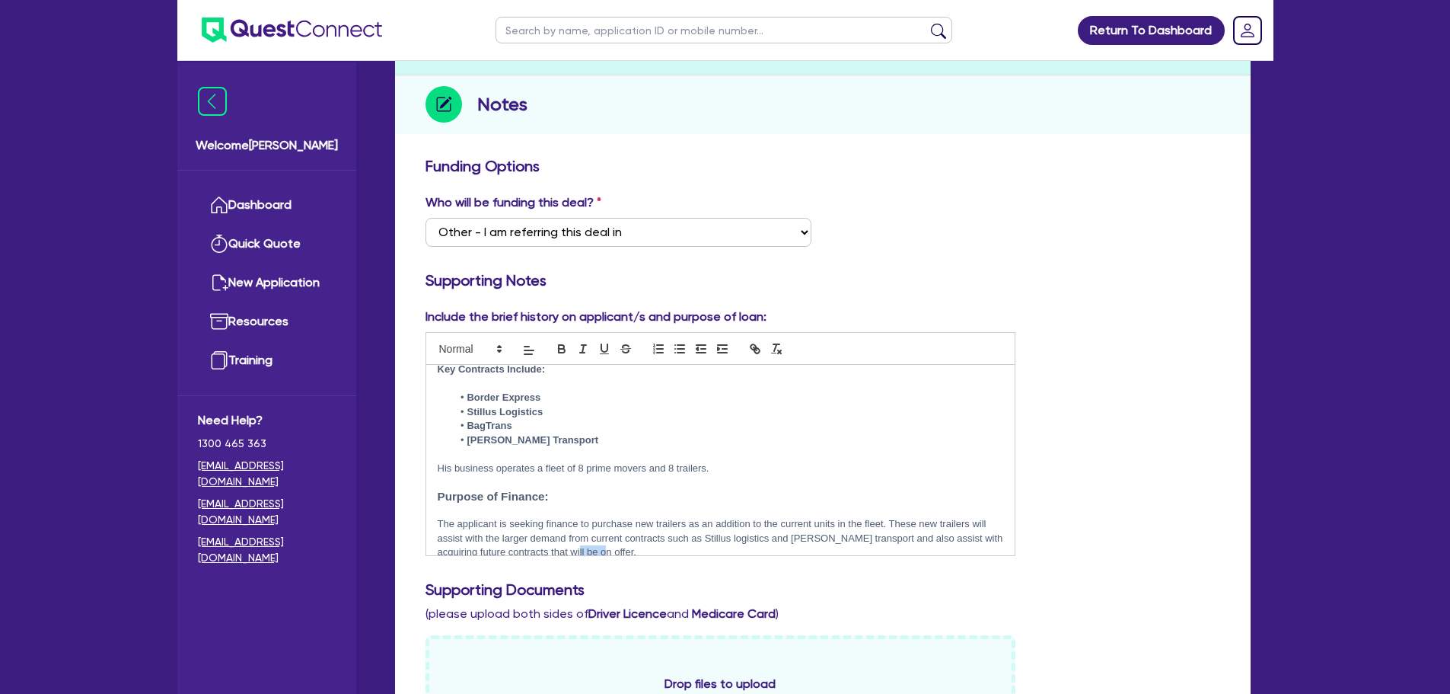
click at [617, 539] on p "The applicant is seeking finance to purchase new trailers as an addition to the…" at bounding box center [721, 538] width 566 height 42
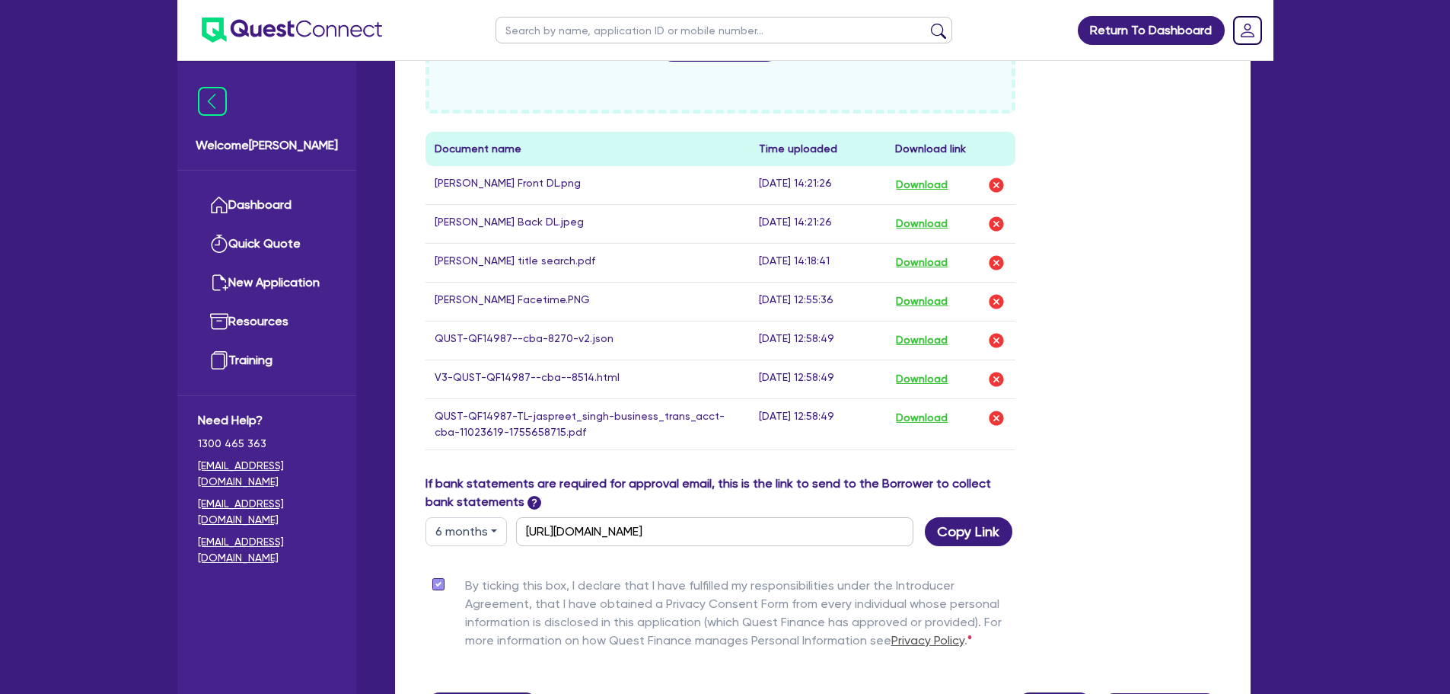
scroll to position [1003, 0]
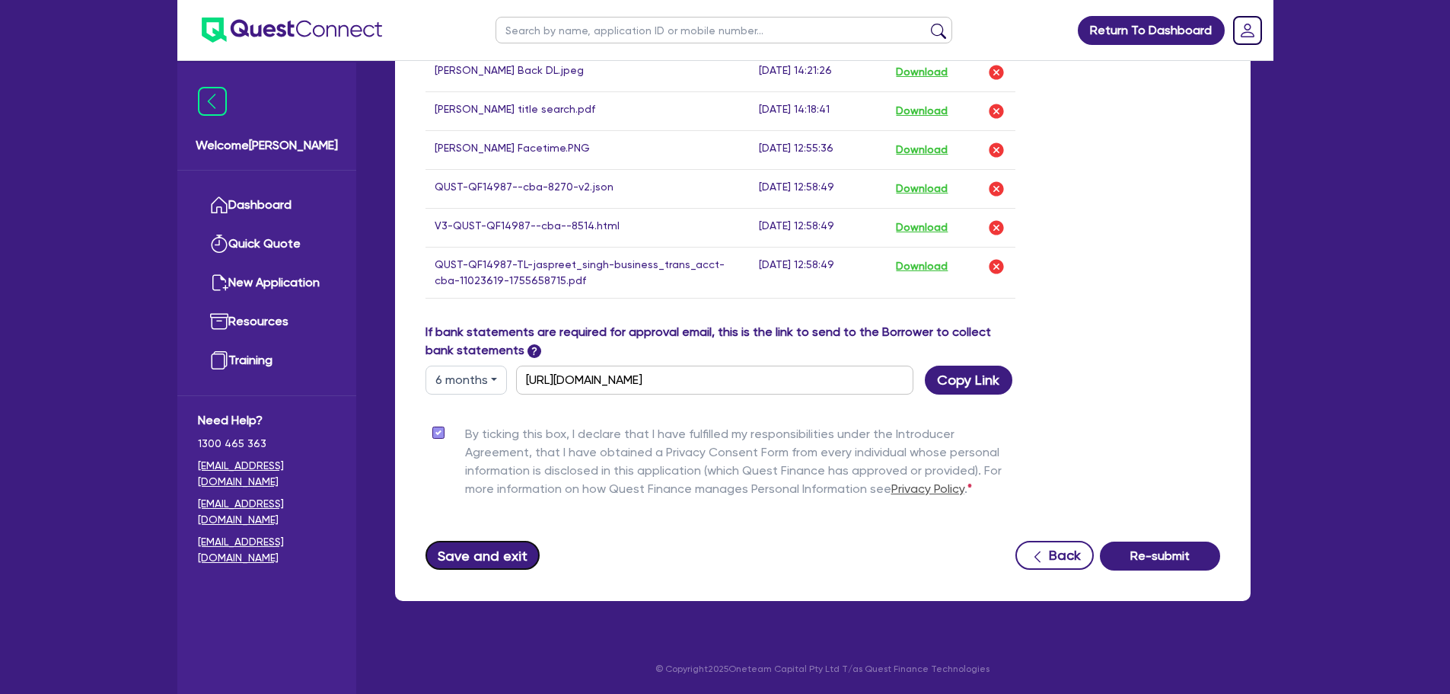
click at [481, 553] on button "Save and exit" at bounding box center [483, 555] width 115 height 29
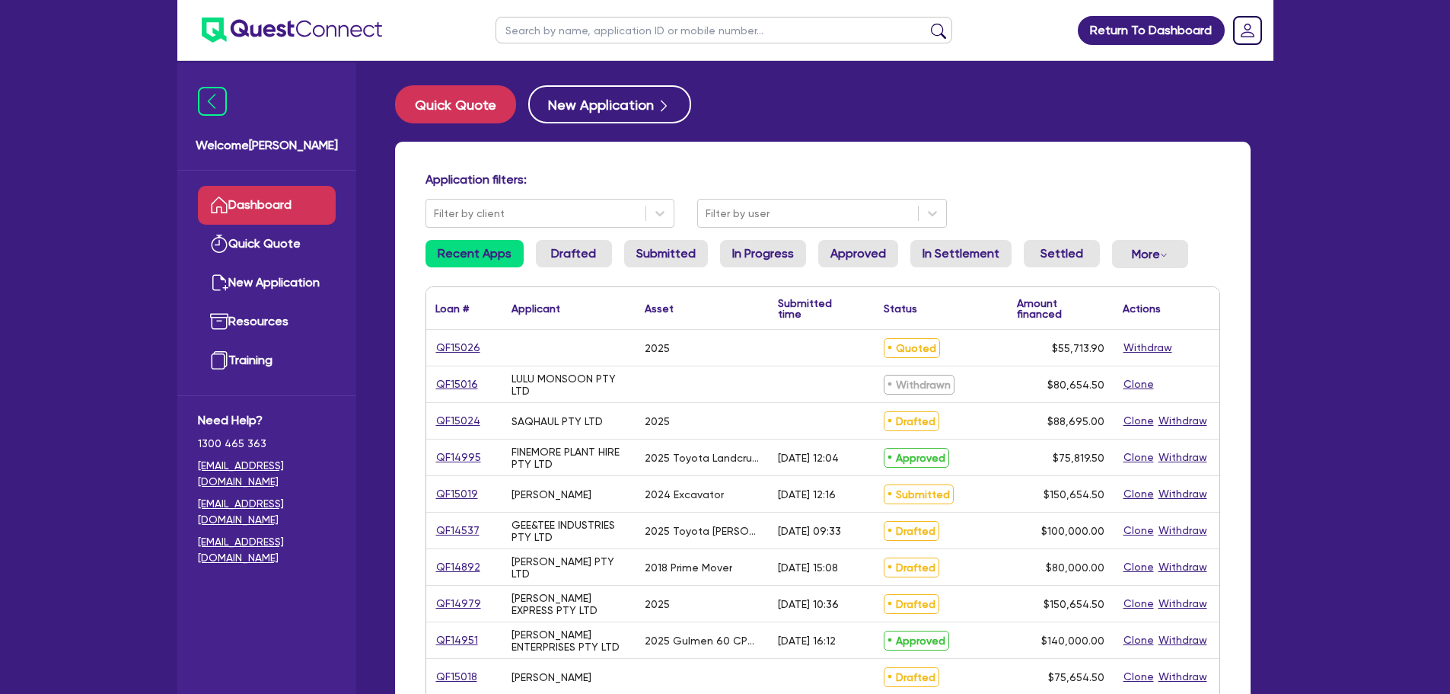
click at [579, 37] on input "text" at bounding box center [724, 30] width 457 height 27
click at [926, 23] on button "submit" at bounding box center [938, 33] width 24 height 21
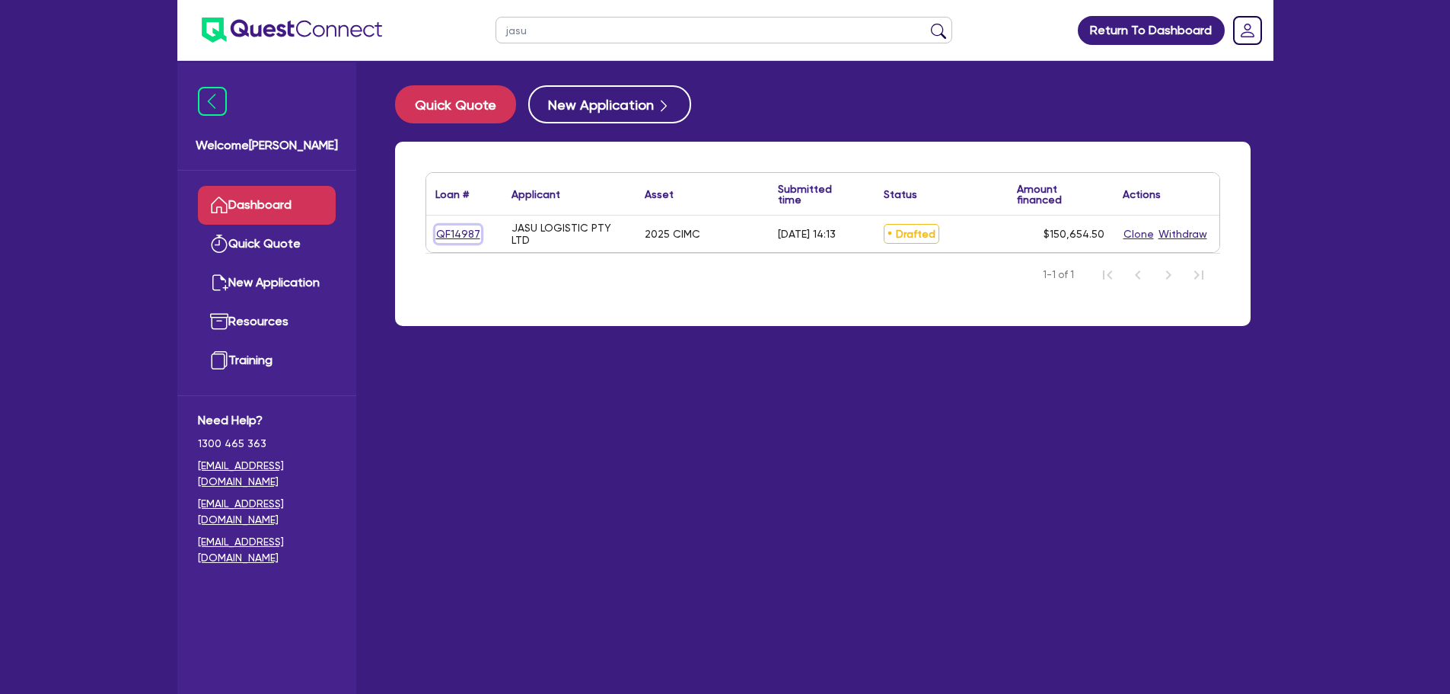
click at [445, 229] on link "QF14987" at bounding box center [458, 234] width 46 height 18
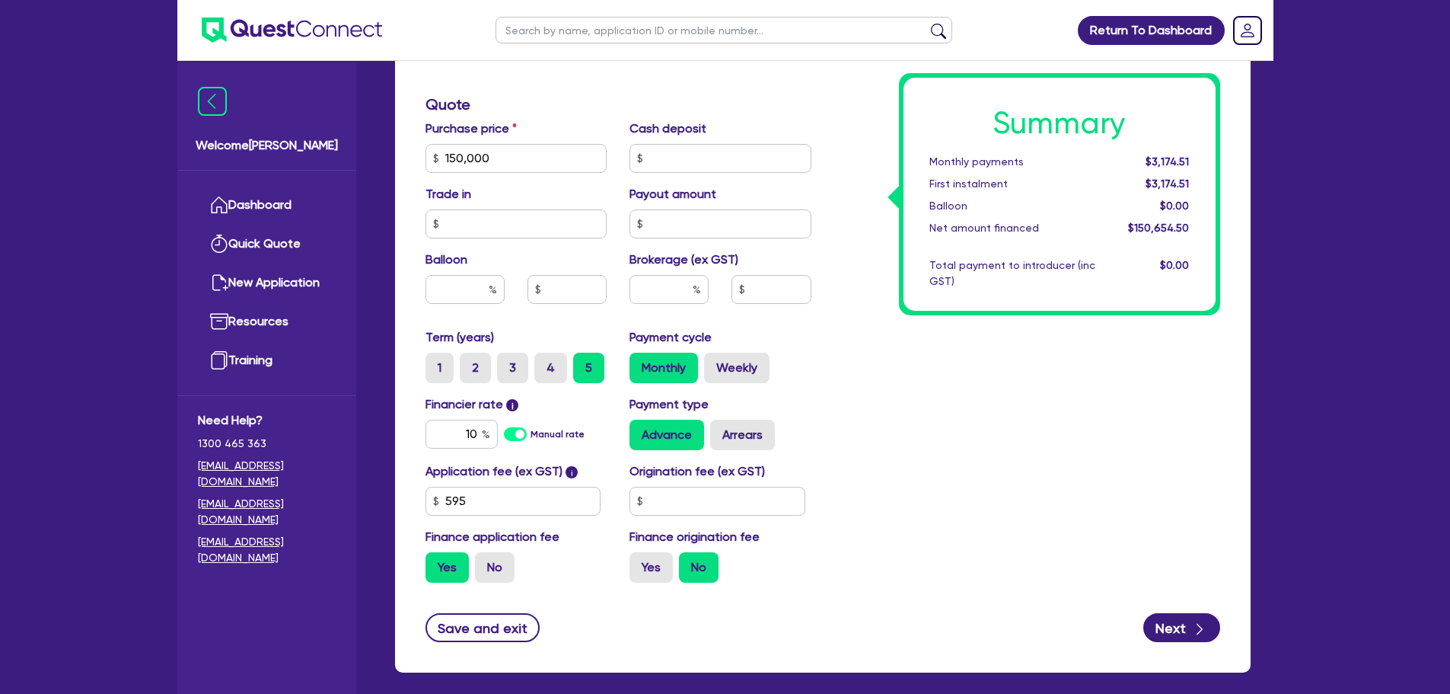
scroll to position [533, 0]
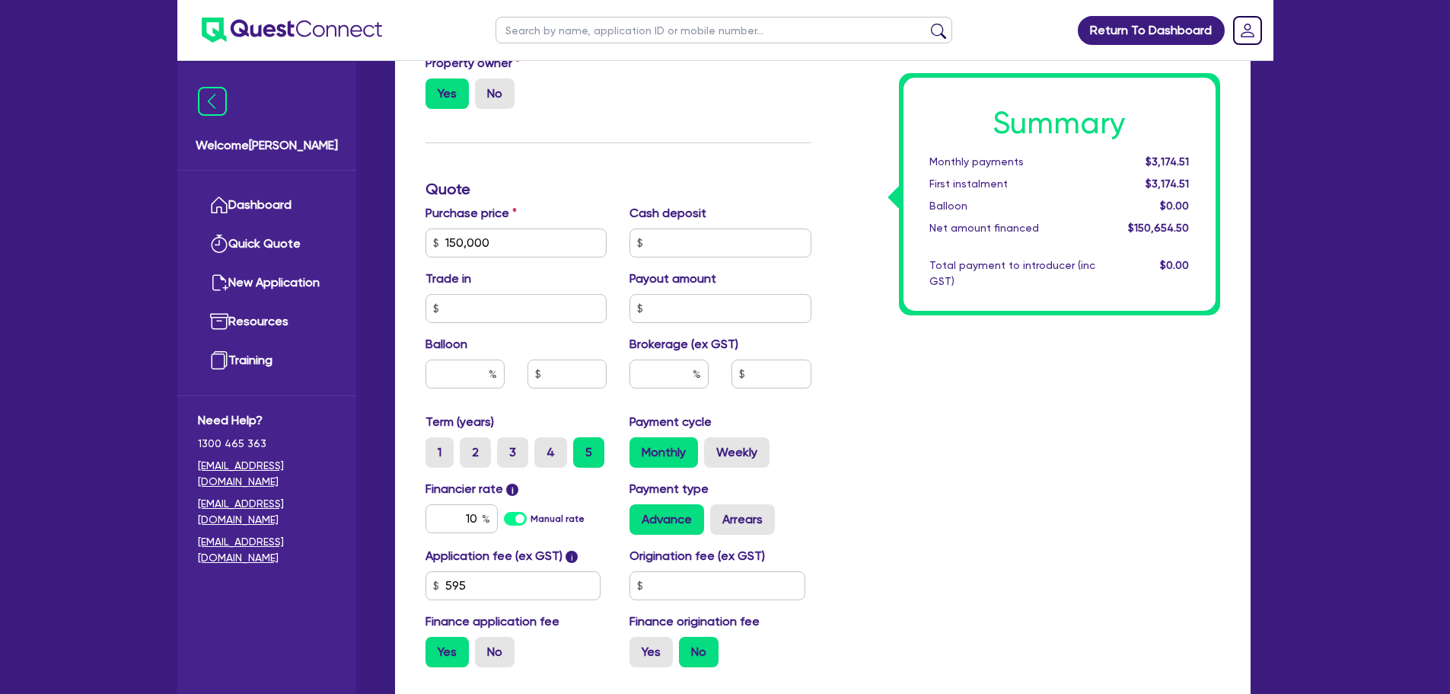
drag, startPoint x: 392, startPoint y: 244, endPoint x: 424, endPoint y: 239, distance: 32.3
click at [391, 243] on div "Quotes Applicant [GEOGRAPHIC_DATA] Security Notes Contracts Loan # QF14987 Onet…" at bounding box center [823, 190] width 879 height 1170
drag, startPoint x: 495, startPoint y: 238, endPoint x: 401, endPoint y: 241, distance: 93.7
click at [401, 241] on div "Finance type Chattel Mortgage Business Loan Asset type category Select Cars and…" at bounding box center [823, 269] width 856 height 975
click at [641, 384] on input "text" at bounding box center [669, 373] width 79 height 29
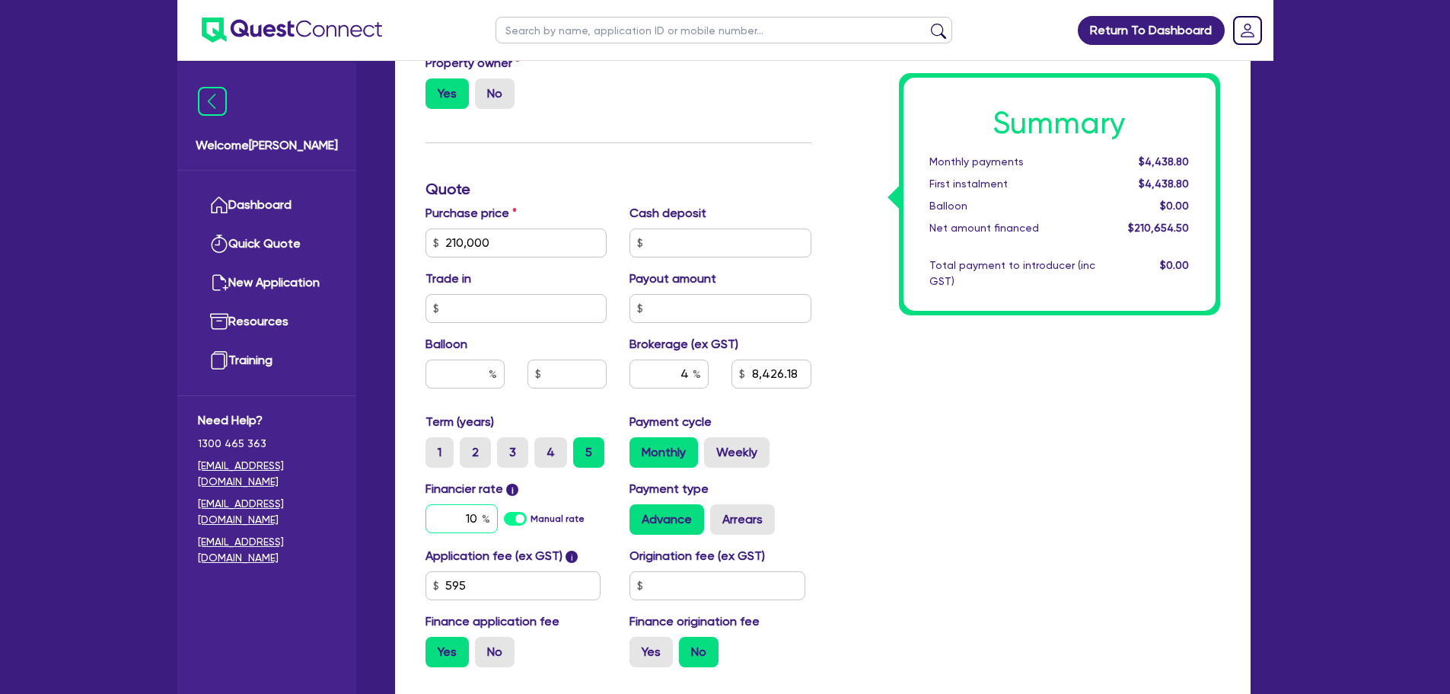
drag, startPoint x: 475, startPoint y: 515, endPoint x: 455, endPoint y: 513, distance: 19.9
click at [456, 513] on input "10" at bounding box center [462, 518] width 72 height 29
click at [859, 350] on div "Summary Monthly payments $4,634.11 First instalment $4,634.11 Balloon $0.00 Net…" at bounding box center [1027, 234] width 409 height 890
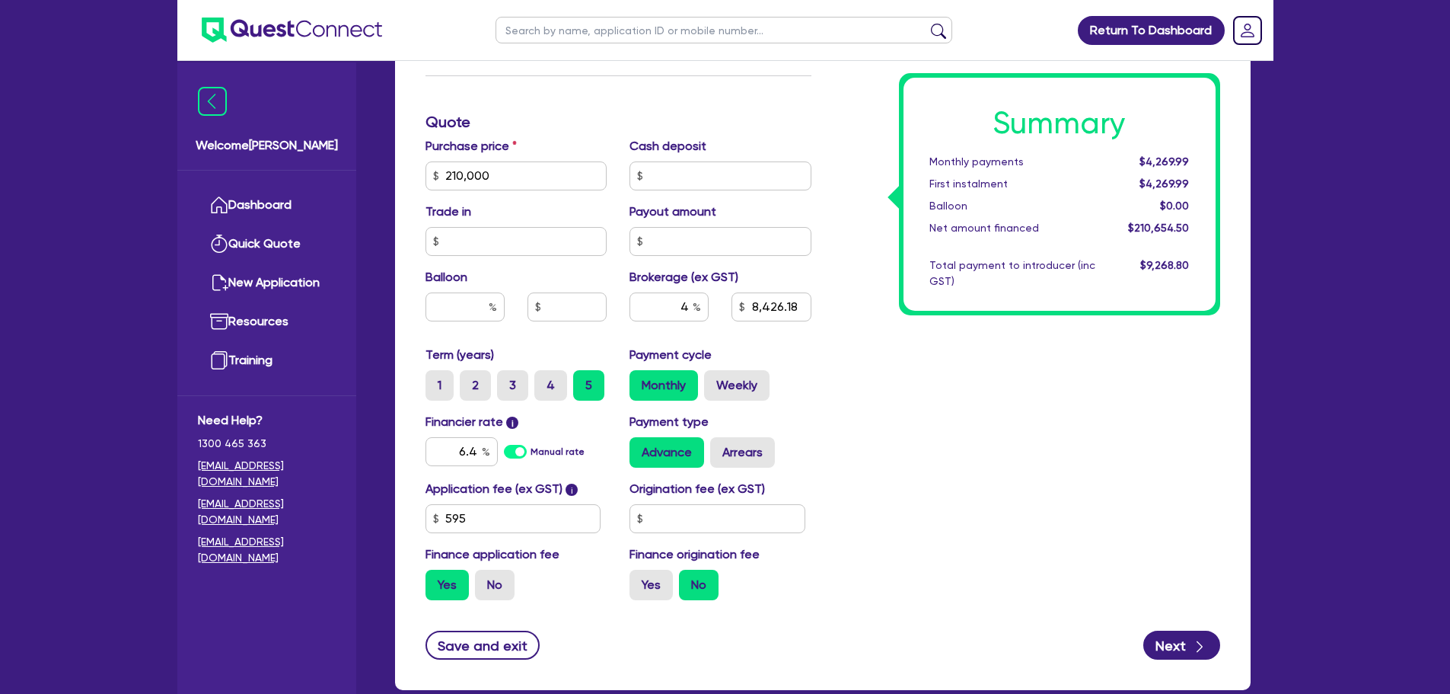
scroll to position [685, 0]
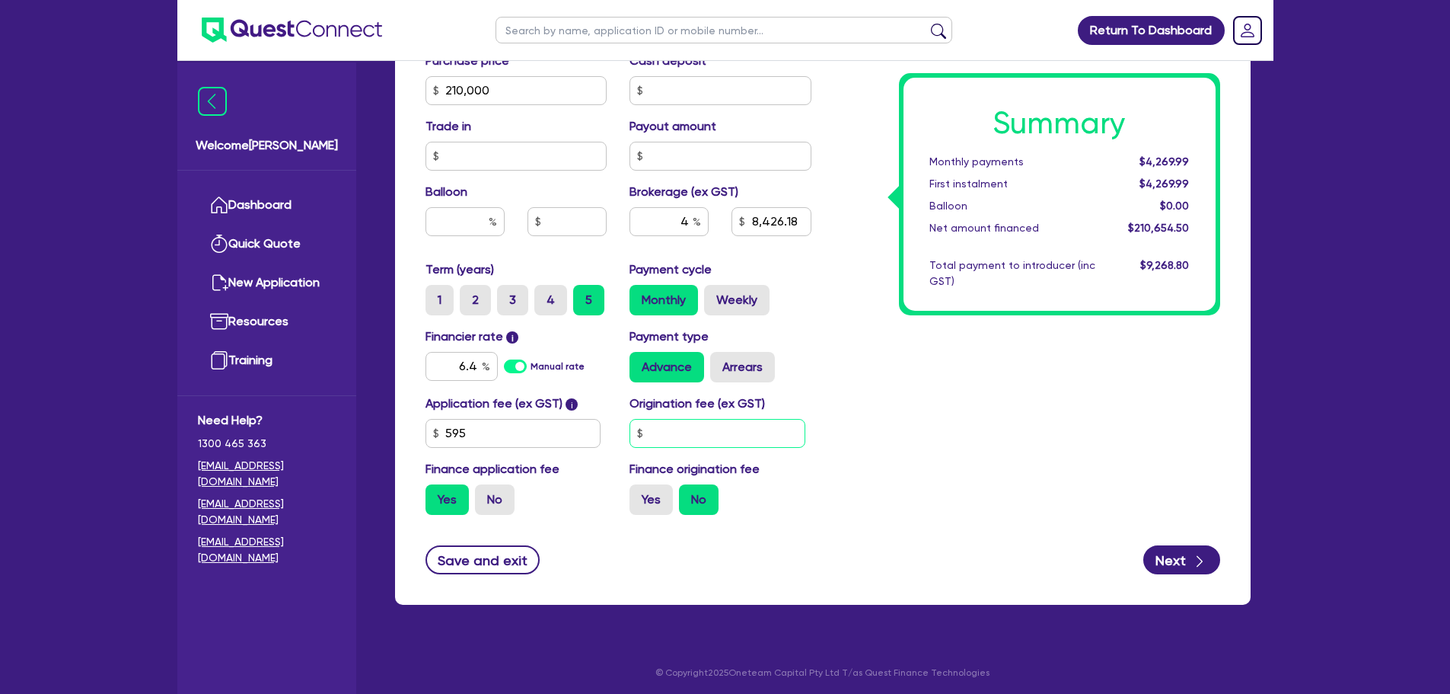
click at [681, 428] on input "text" at bounding box center [718, 433] width 176 height 29
click at [923, 507] on div "Summary Monthly payments $4,269.99 First instalment $4,269.99 Balloon $0.00 Net…" at bounding box center [1027, 82] width 409 height 890
click at [1175, 553] on button "Next" at bounding box center [1181, 559] width 77 height 29
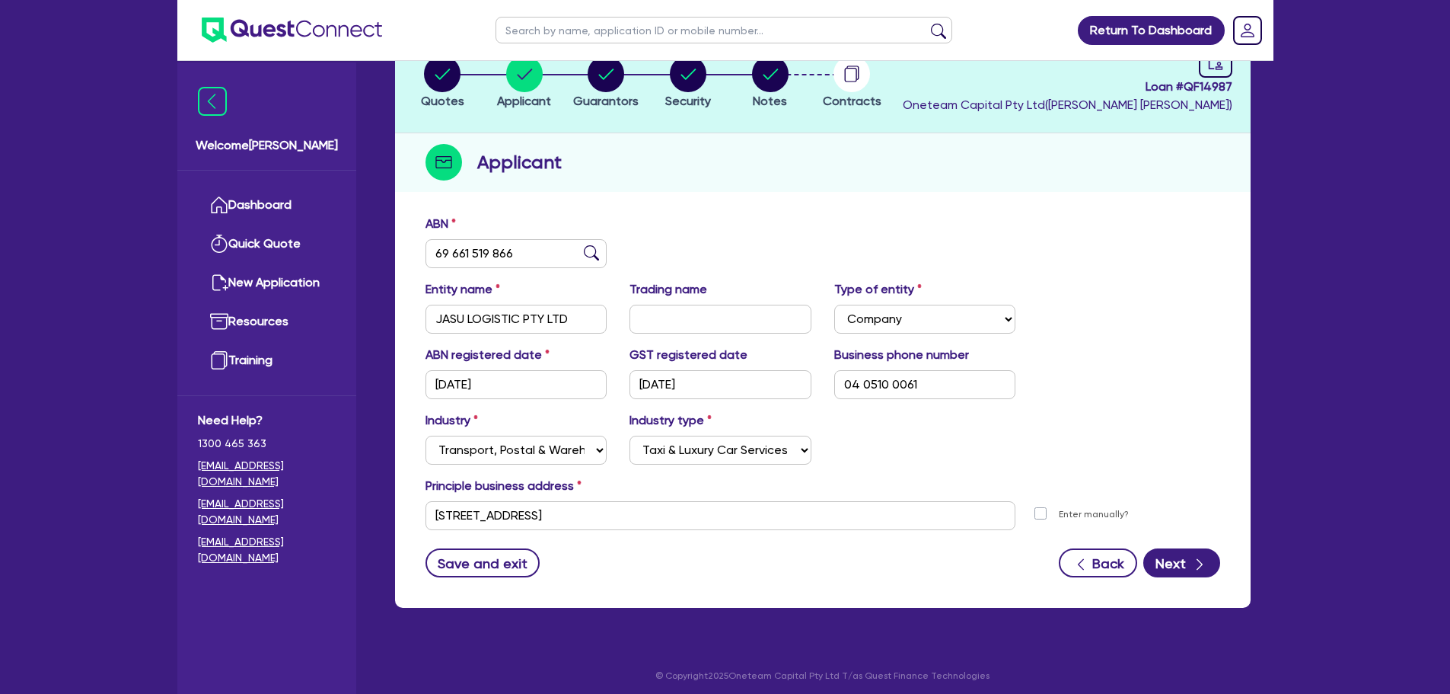
scroll to position [114, 0]
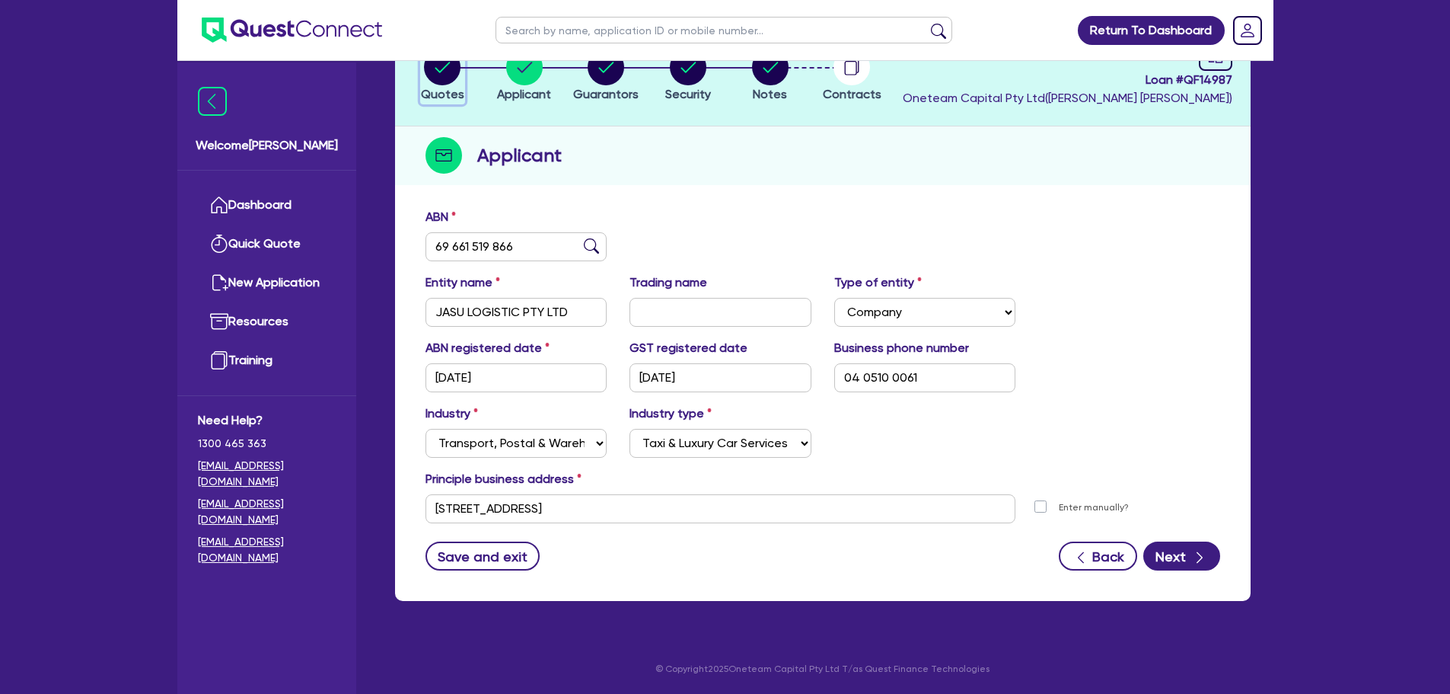
click at [452, 95] on span "Quotes" at bounding box center [442, 94] width 43 height 14
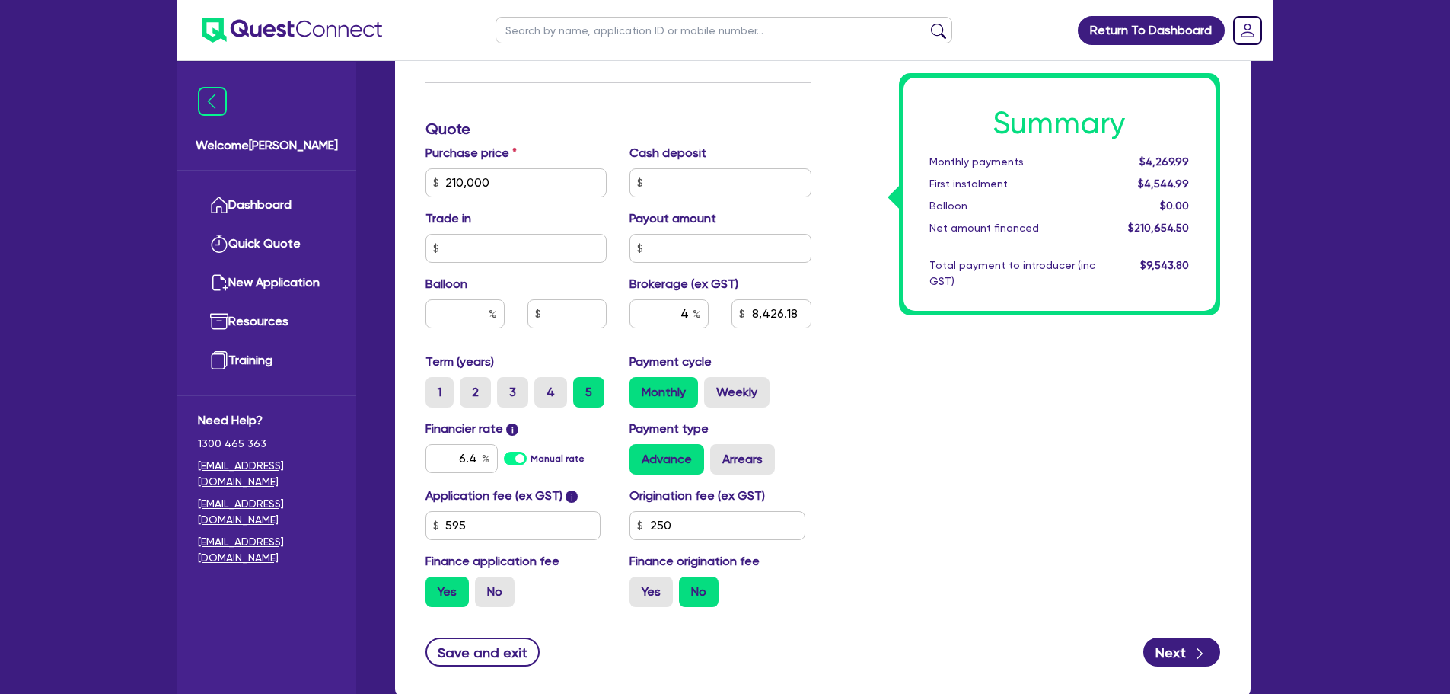
scroll to position [609, 0]
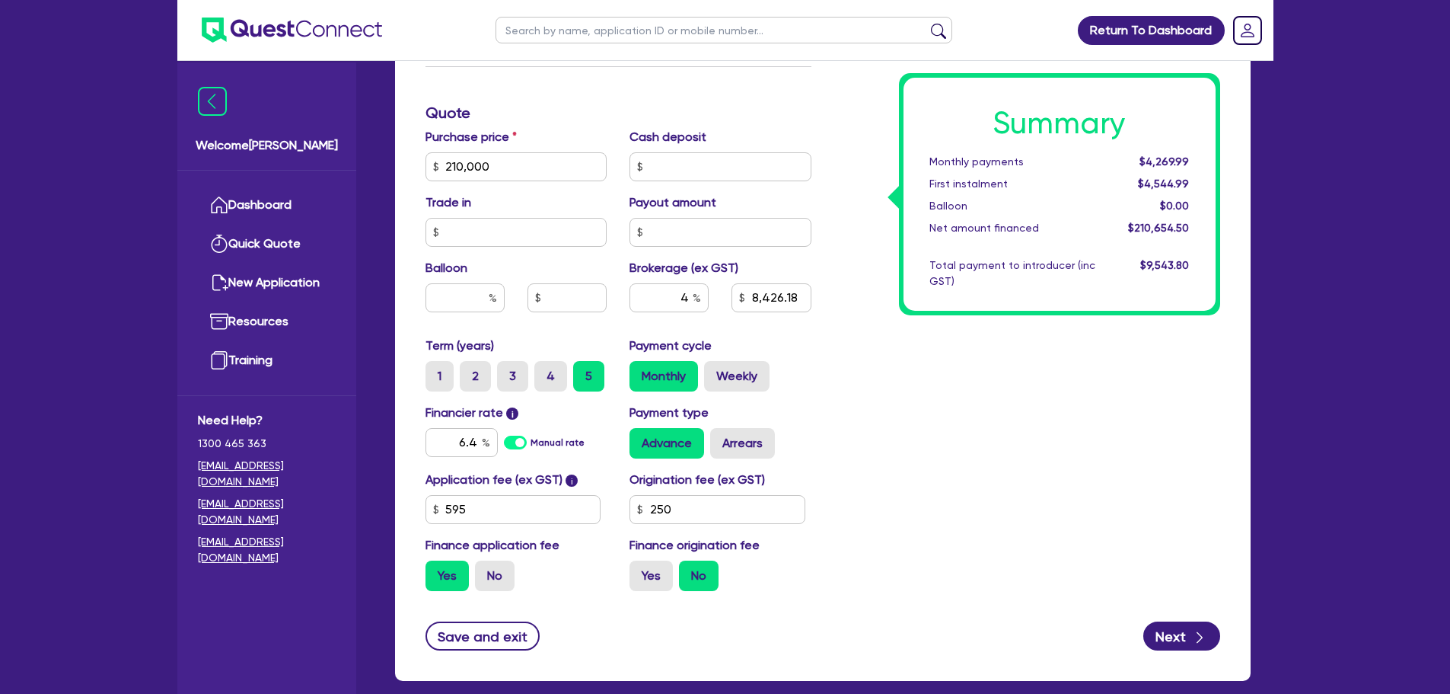
drag, startPoint x: 668, startPoint y: 579, endPoint x: 697, endPoint y: 592, distance: 32.4
click at [667, 579] on label "Yes" at bounding box center [651, 575] width 43 height 30
click at [639, 570] on input "Yes" at bounding box center [635, 565] width 10 height 10
click at [1178, 630] on button "Next" at bounding box center [1181, 635] width 77 height 29
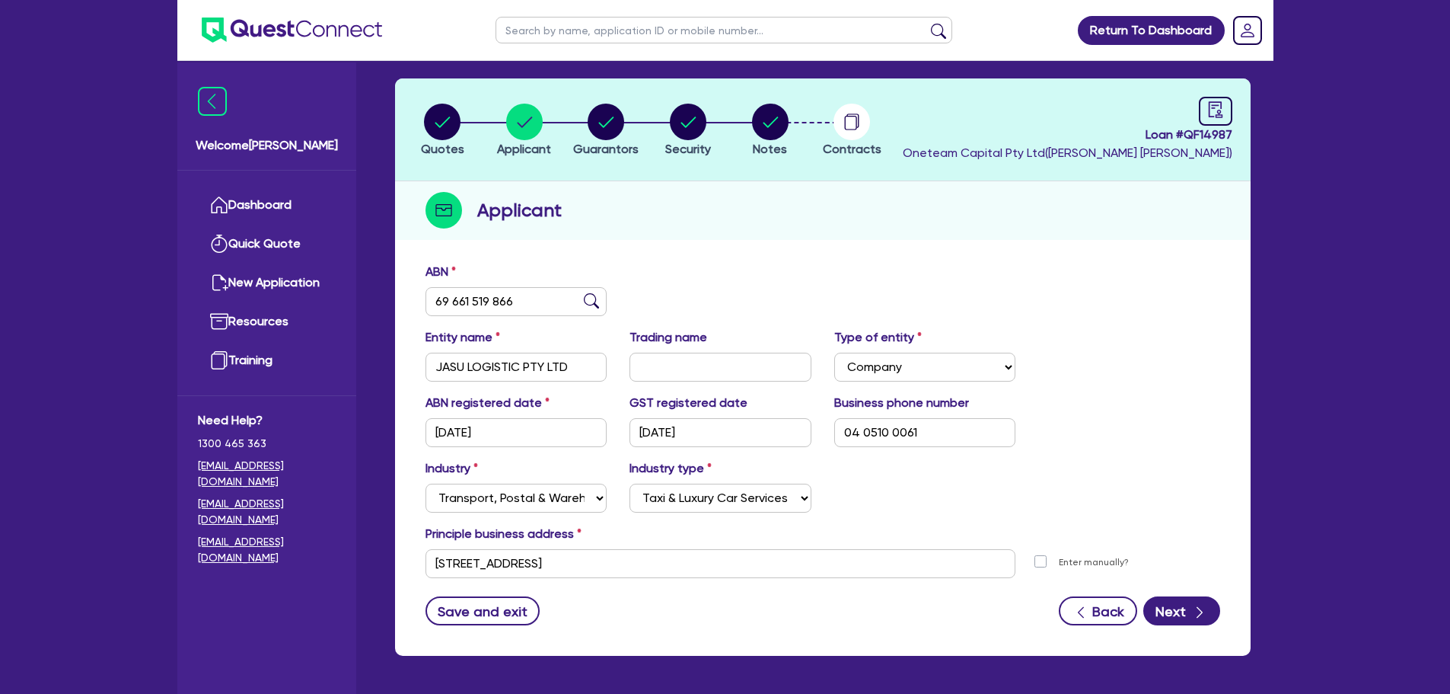
scroll to position [114, 0]
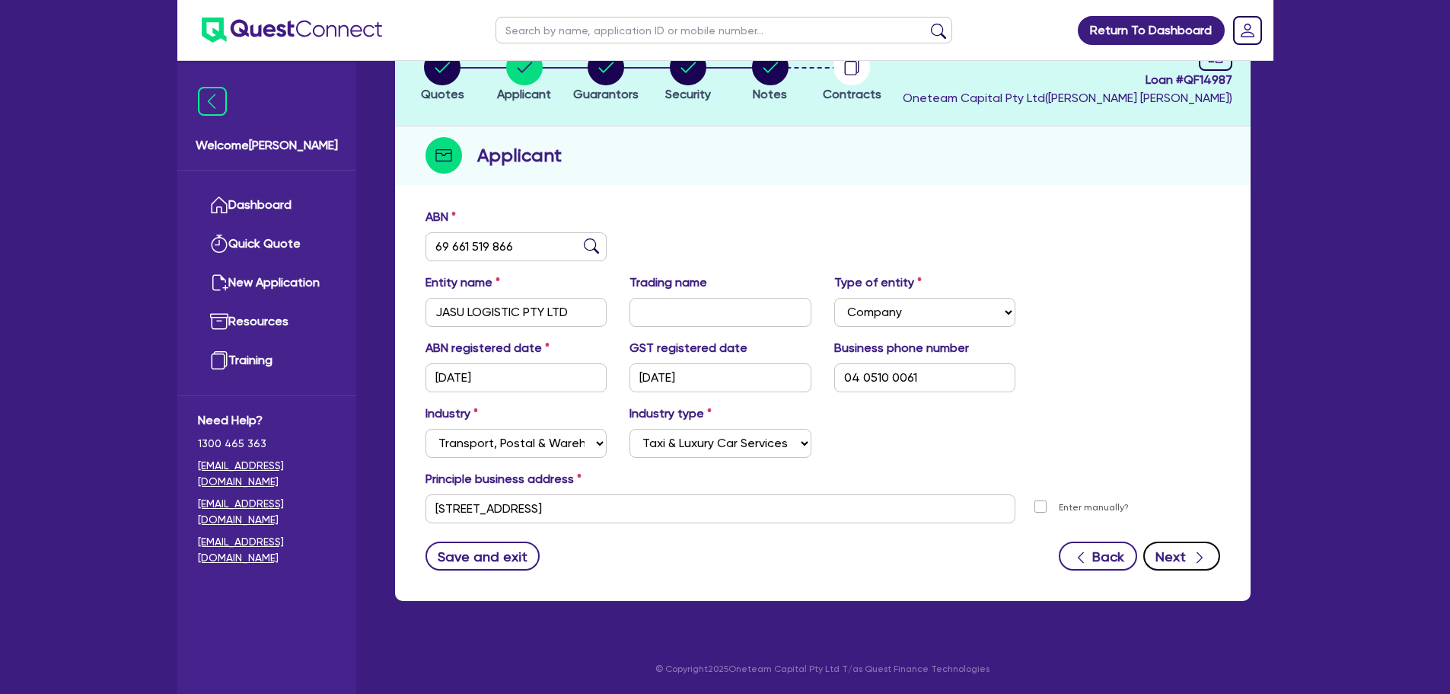
click at [1178, 553] on button "Next" at bounding box center [1181, 555] width 77 height 29
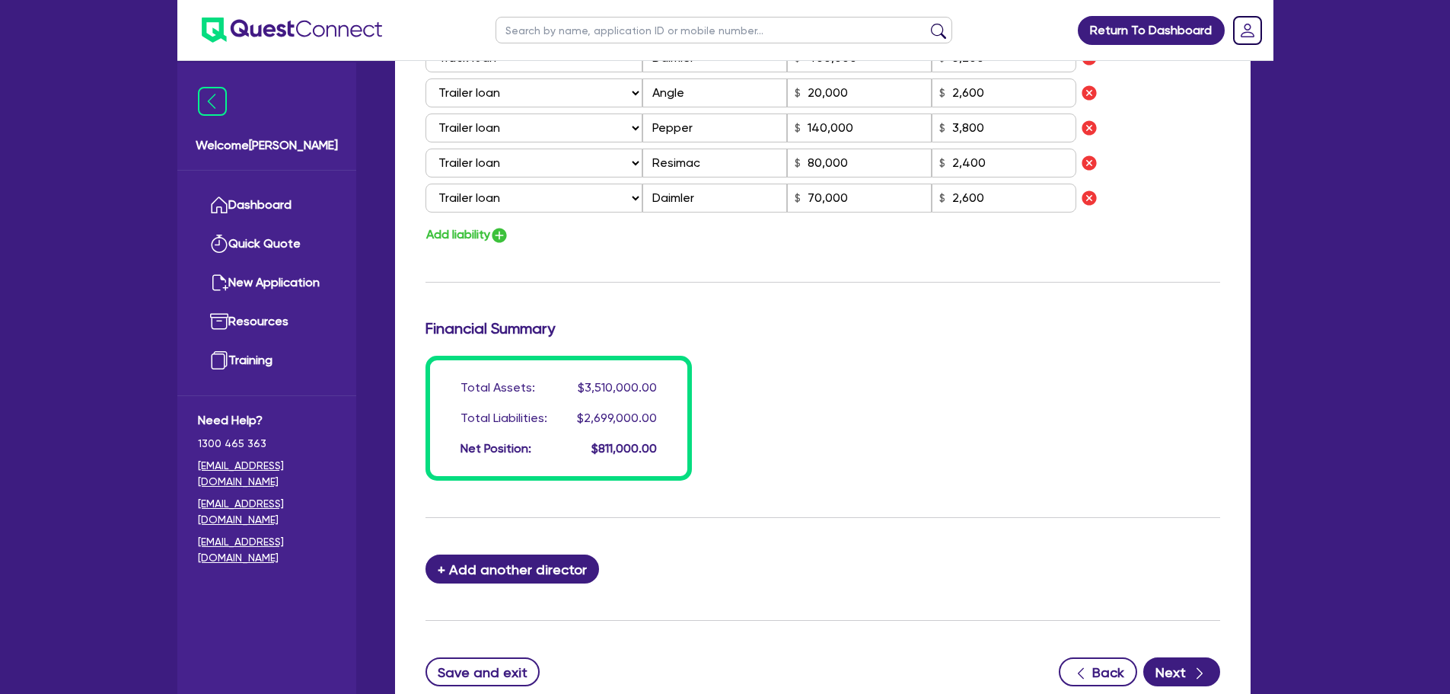
scroll to position [1827, 0]
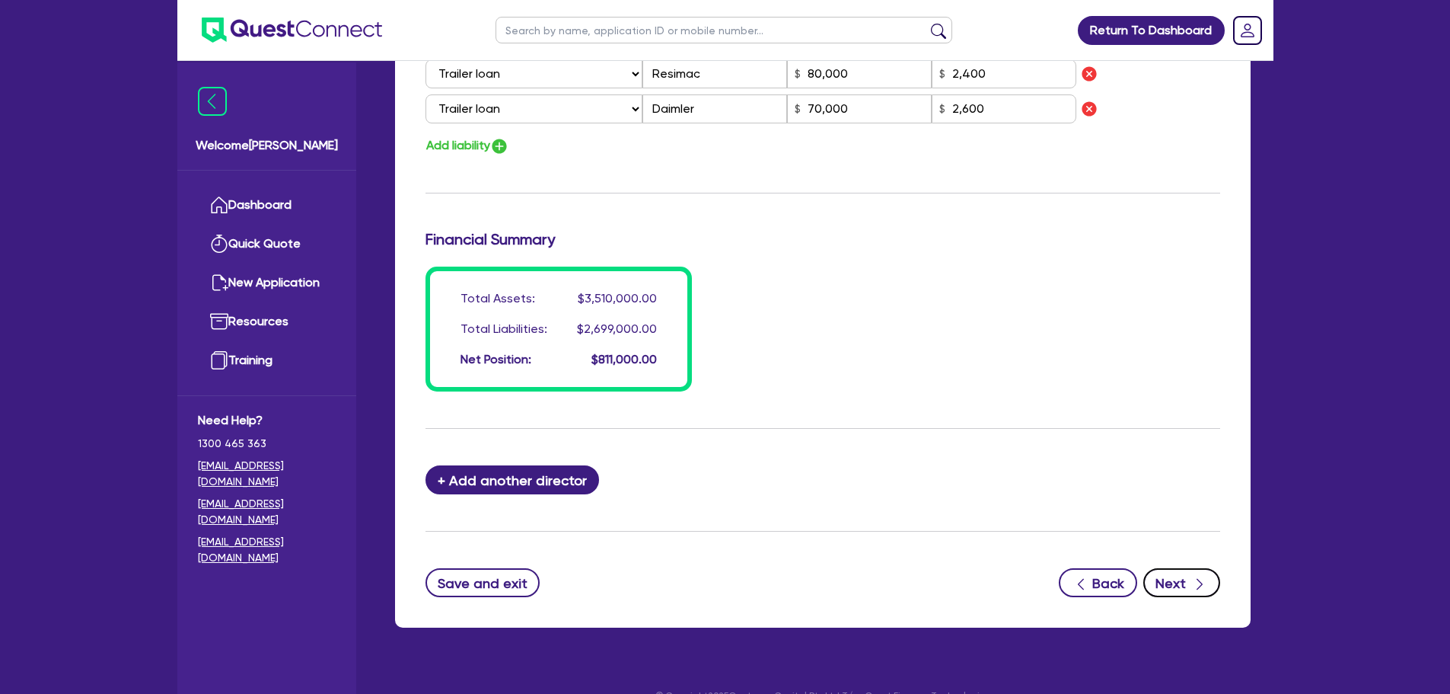
click at [1176, 575] on button "Next" at bounding box center [1181, 582] width 77 height 29
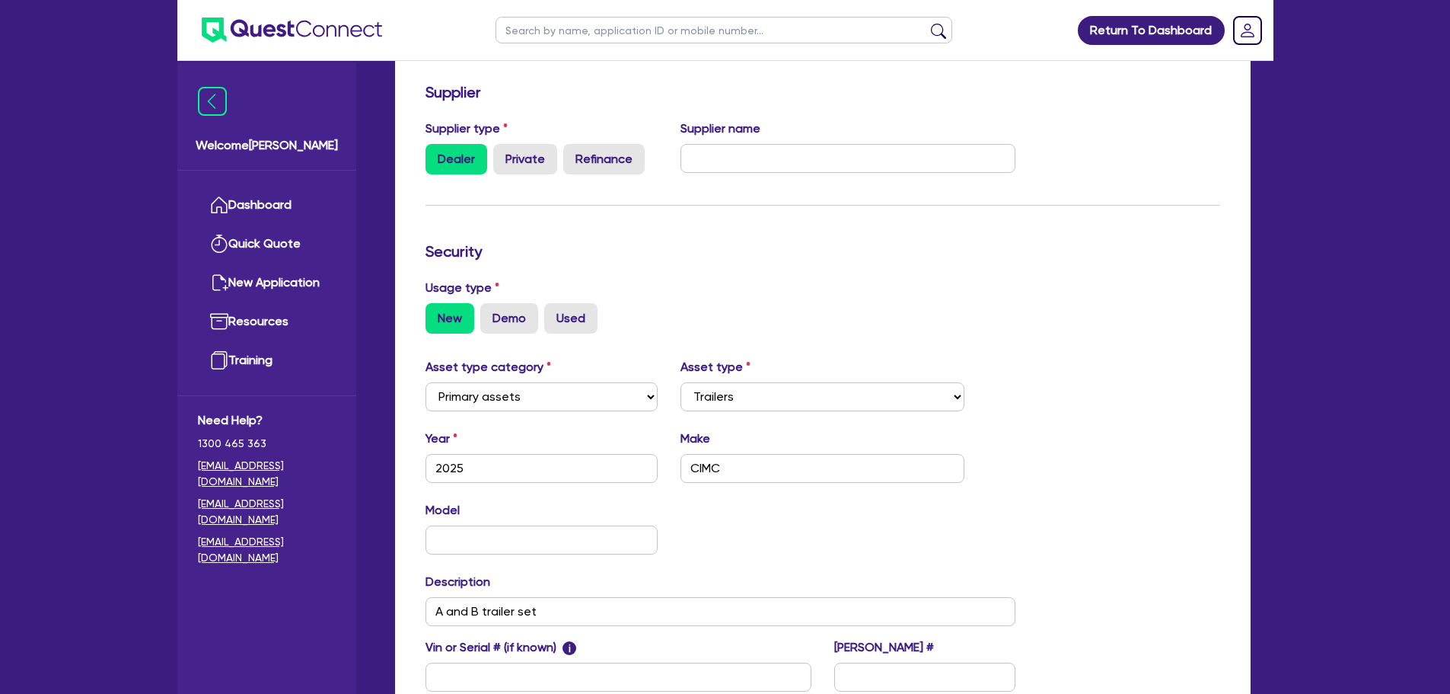
scroll to position [426, 0]
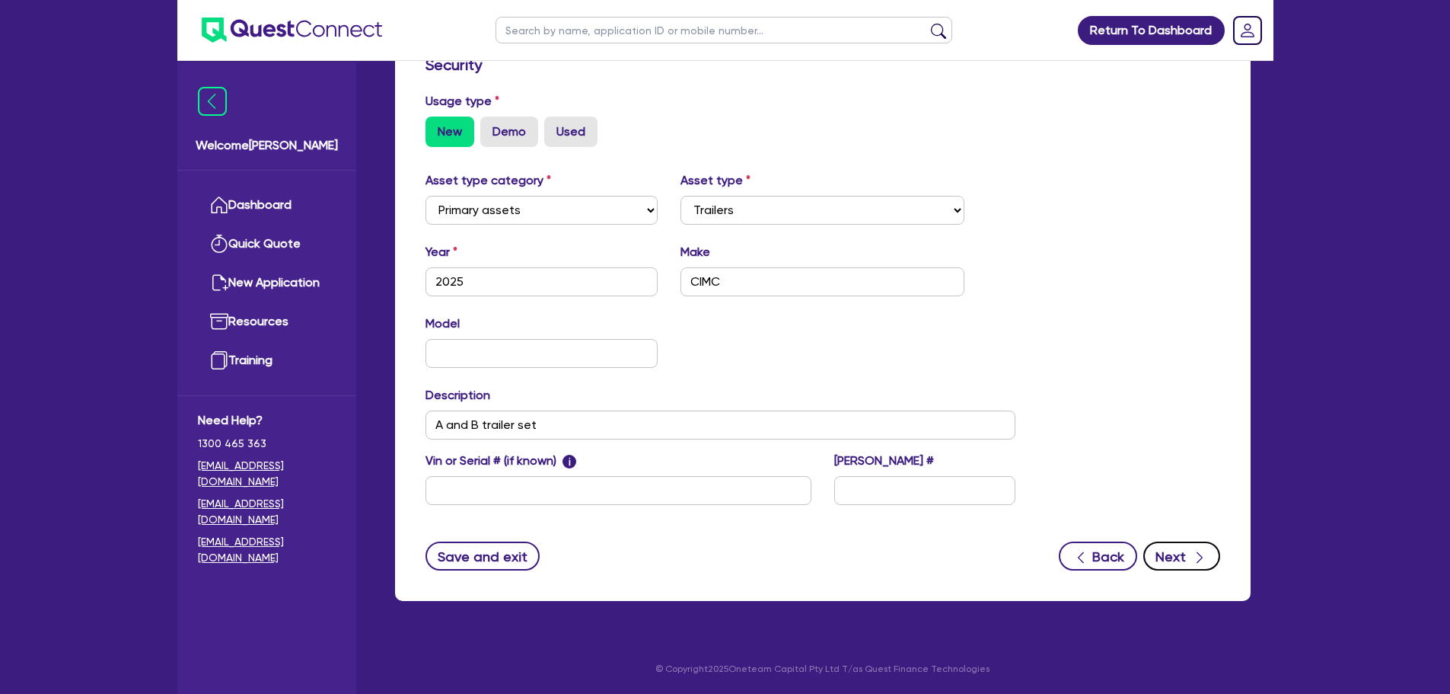
click at [1177, 550] on button "Next" at bounding box center [1181, 555] width 77 height 29
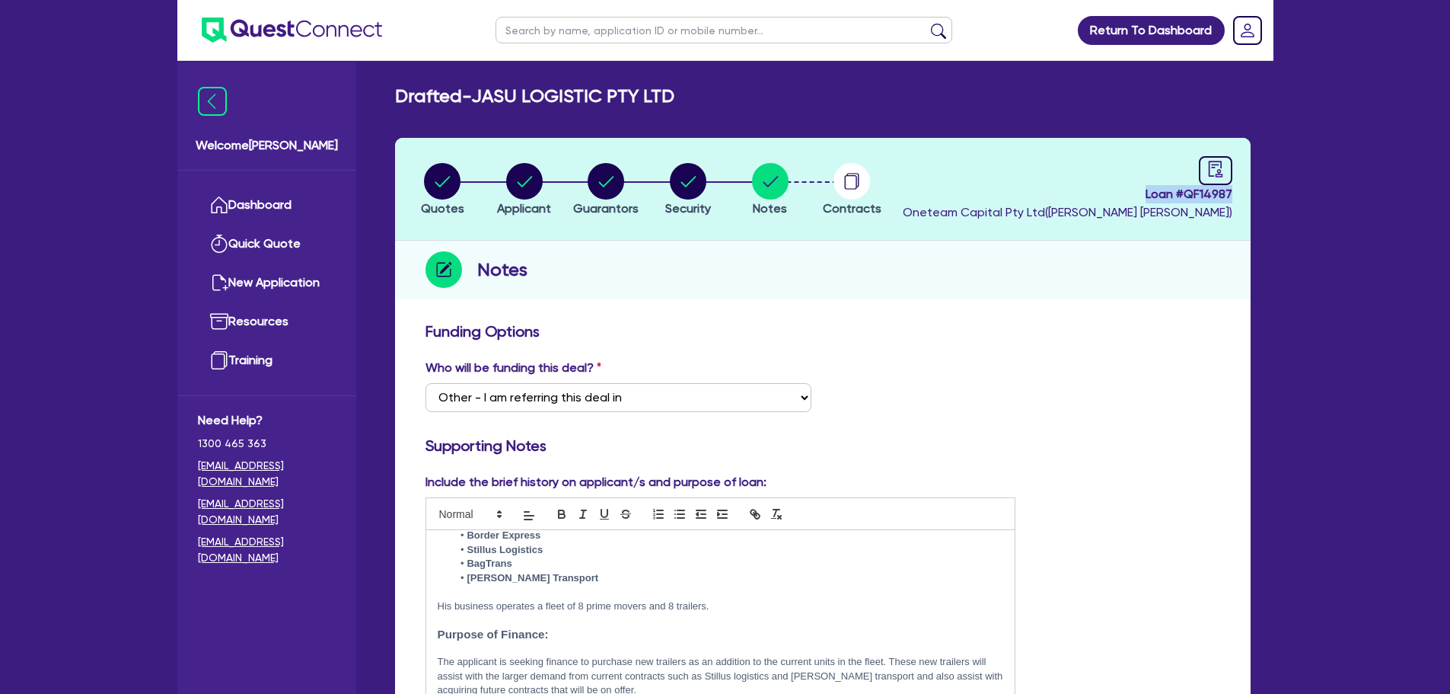
drag, startPoint x: 1135, startPoint y: 195, endPoint x: 1239, endPoint y: 202, distance: 103.8
click at [1239, 202] on header "Quotes Applicant [GEOGRAPHIC_DATA] Security Notes Contracts Loan # QF14987 Onet…" at bounding box center [823, 189] width 856 height 103
copy span "Loan # QF14987"
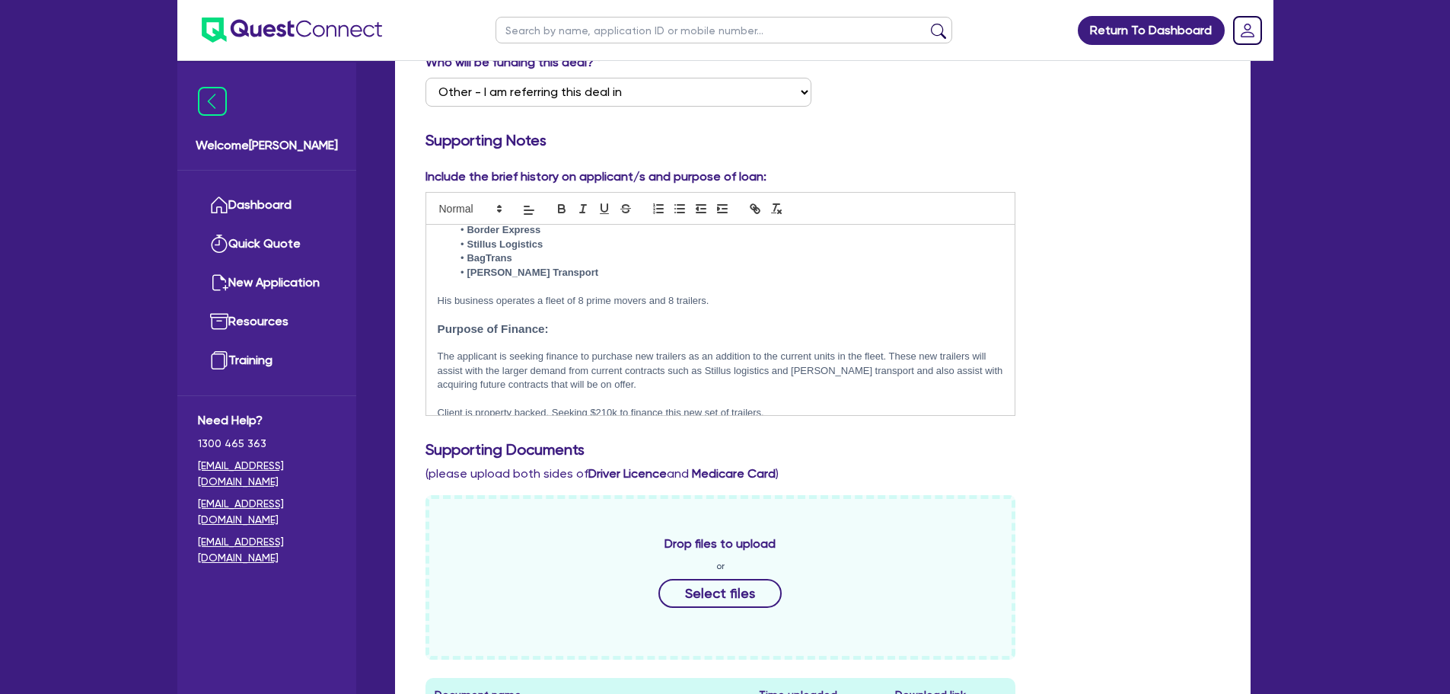
scroll to position [76, 0]
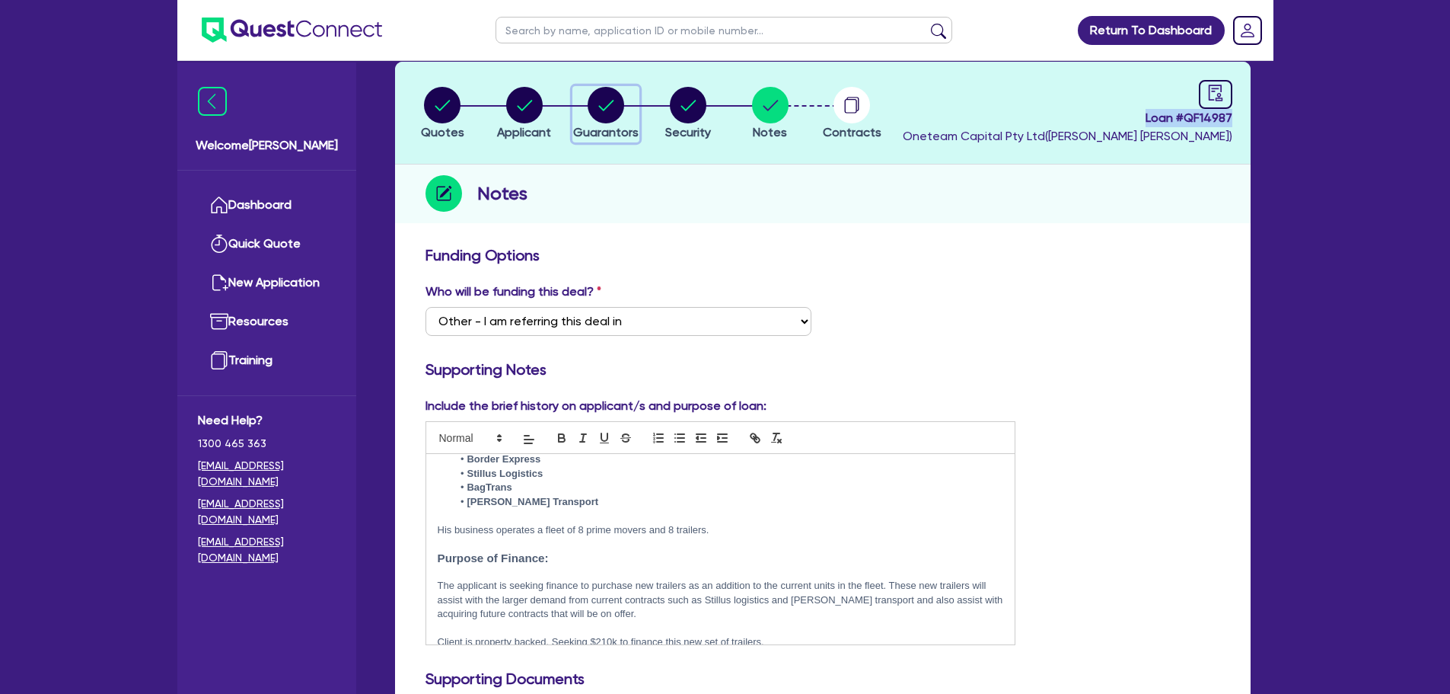
click at [588, 107] on circle "button" at bounding box center [606, 105] width 37 height 37
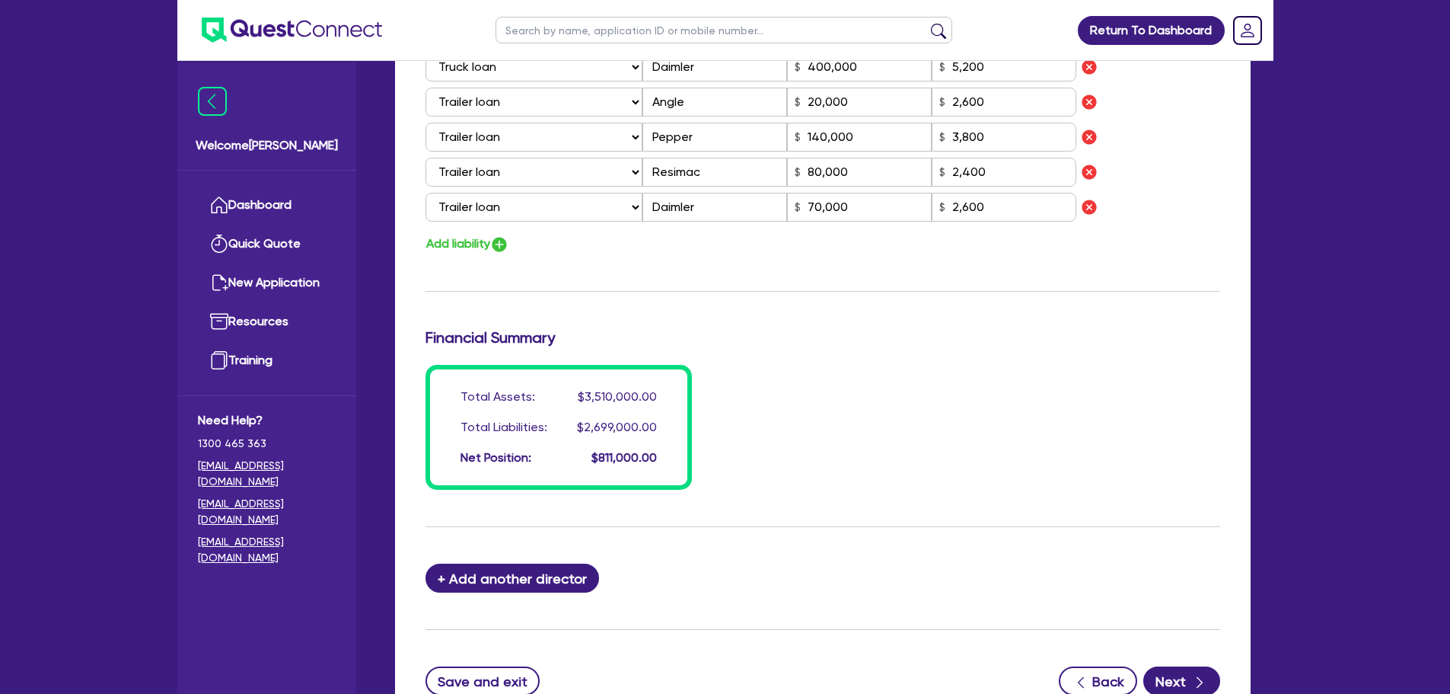
scroll to position [1854, 0]
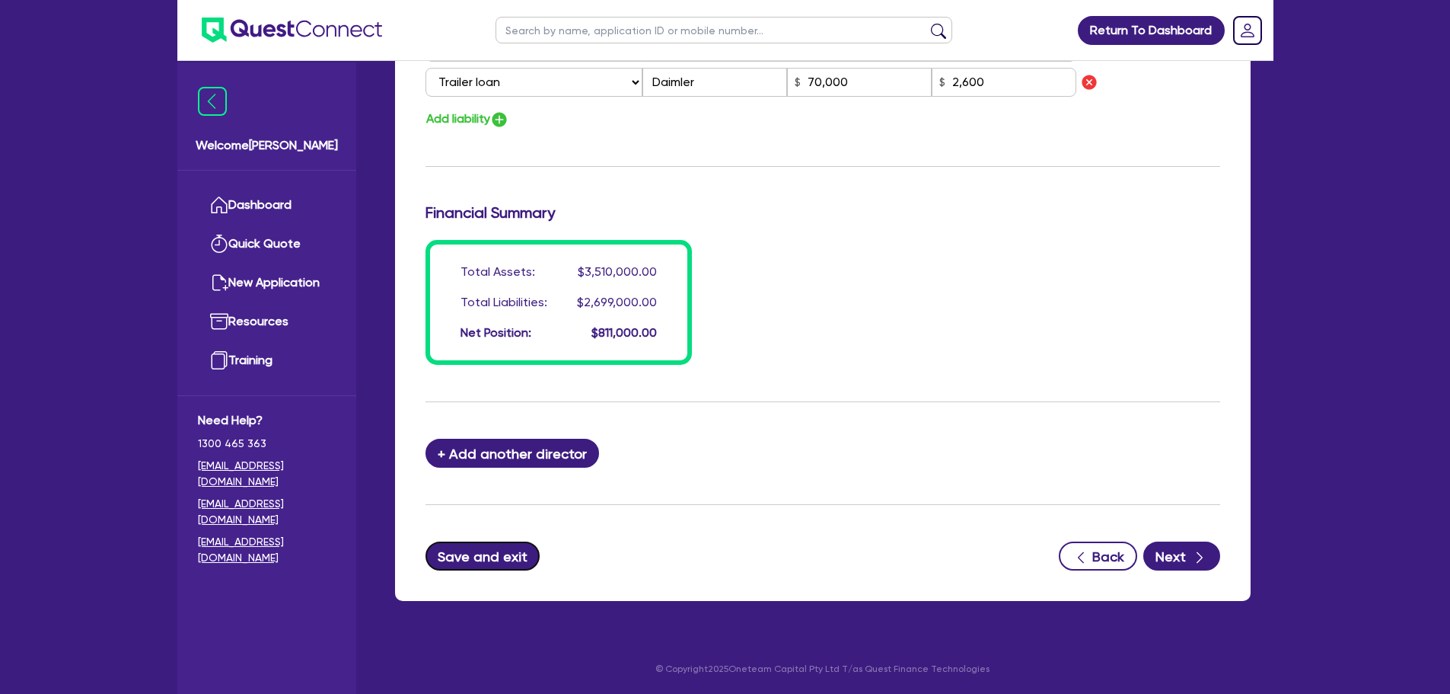
click at [484, 548] on button "Save and exit" at bounding box center [483, 555] width 115 height 29
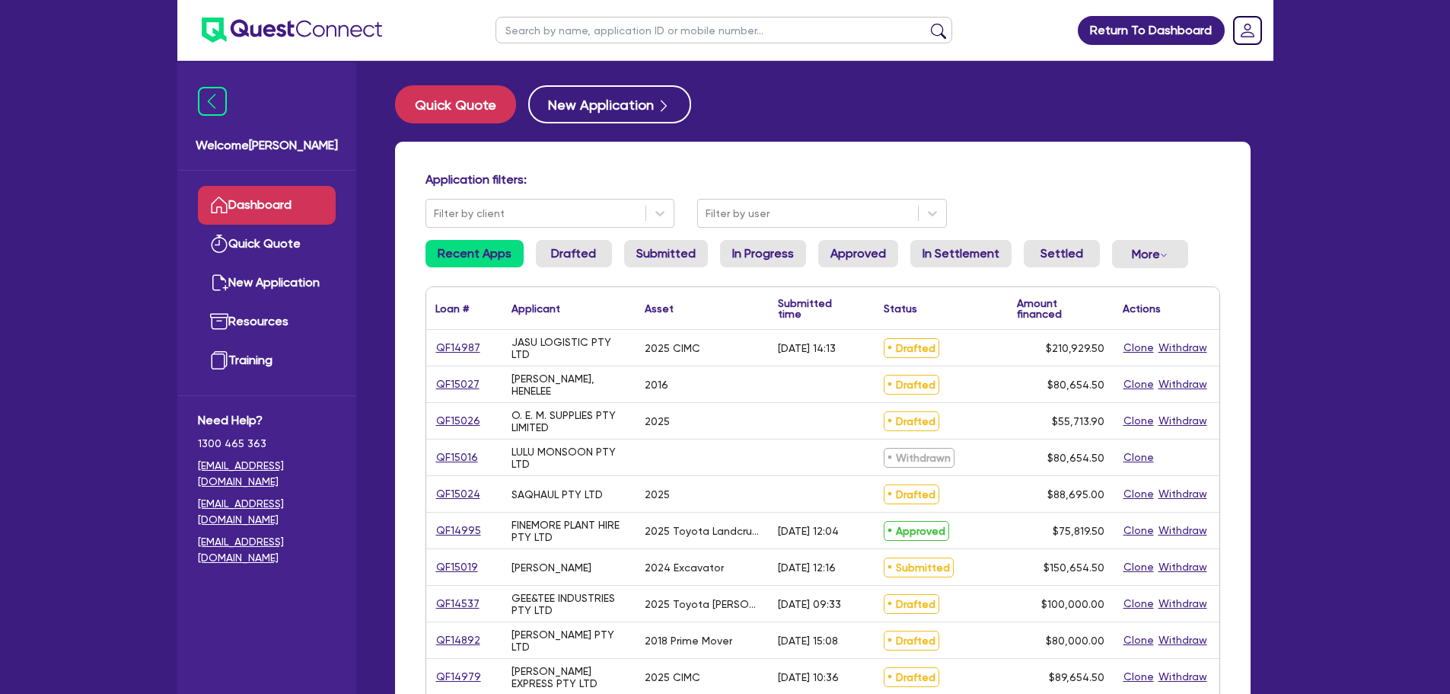
click at [450, 351] on link "QF14987" at bounding box center [458, 348] width 46 height 18
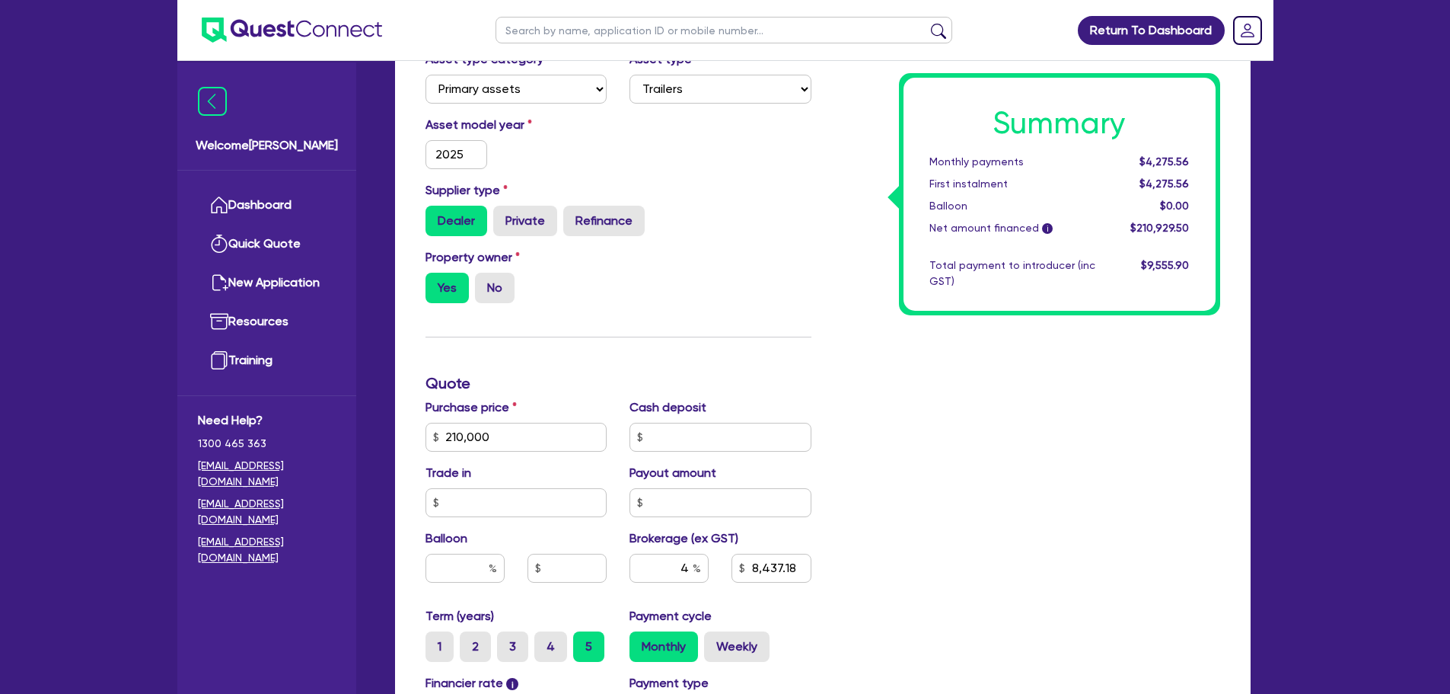
scroll to position [80, 0]
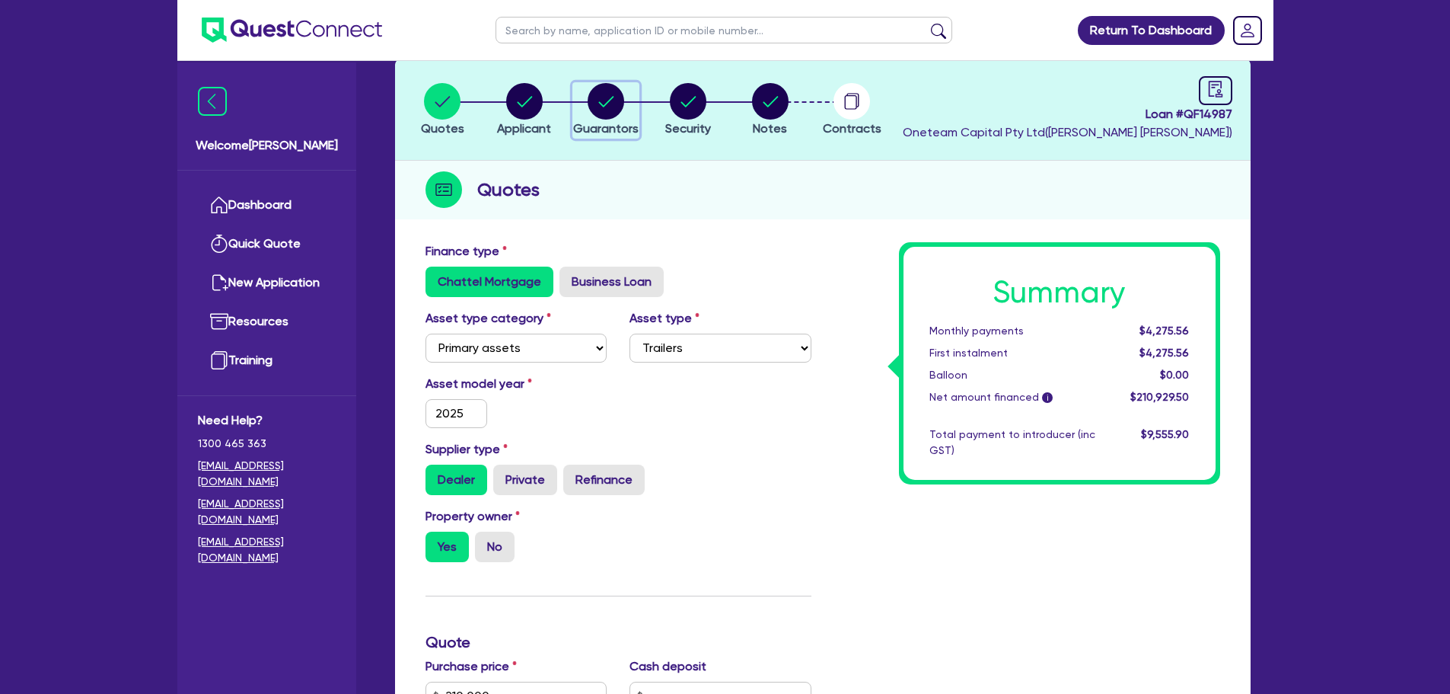
click at [613, 114] on circle "button" at bounding box center [606, 101] width 37 height 37
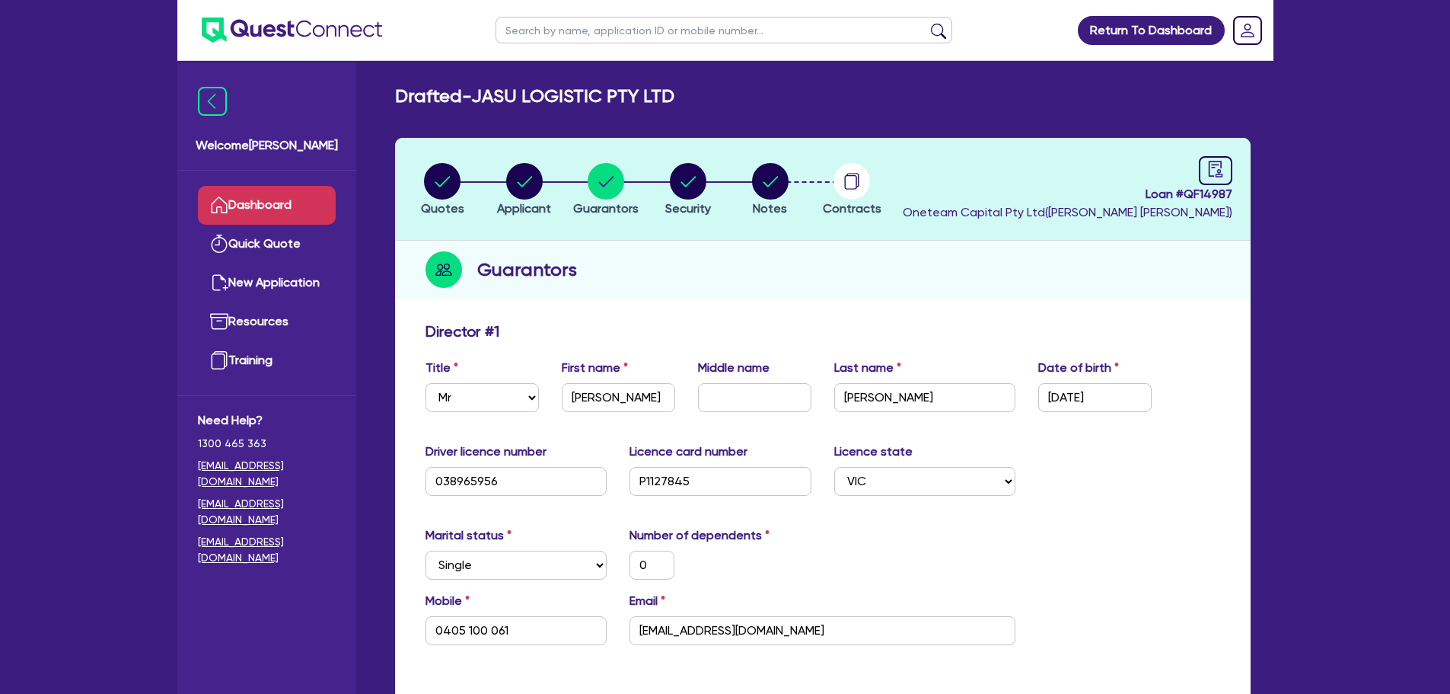
click at [235, 196] on link "Dashboard" at bounding box center [267, 205] width 138 height 39
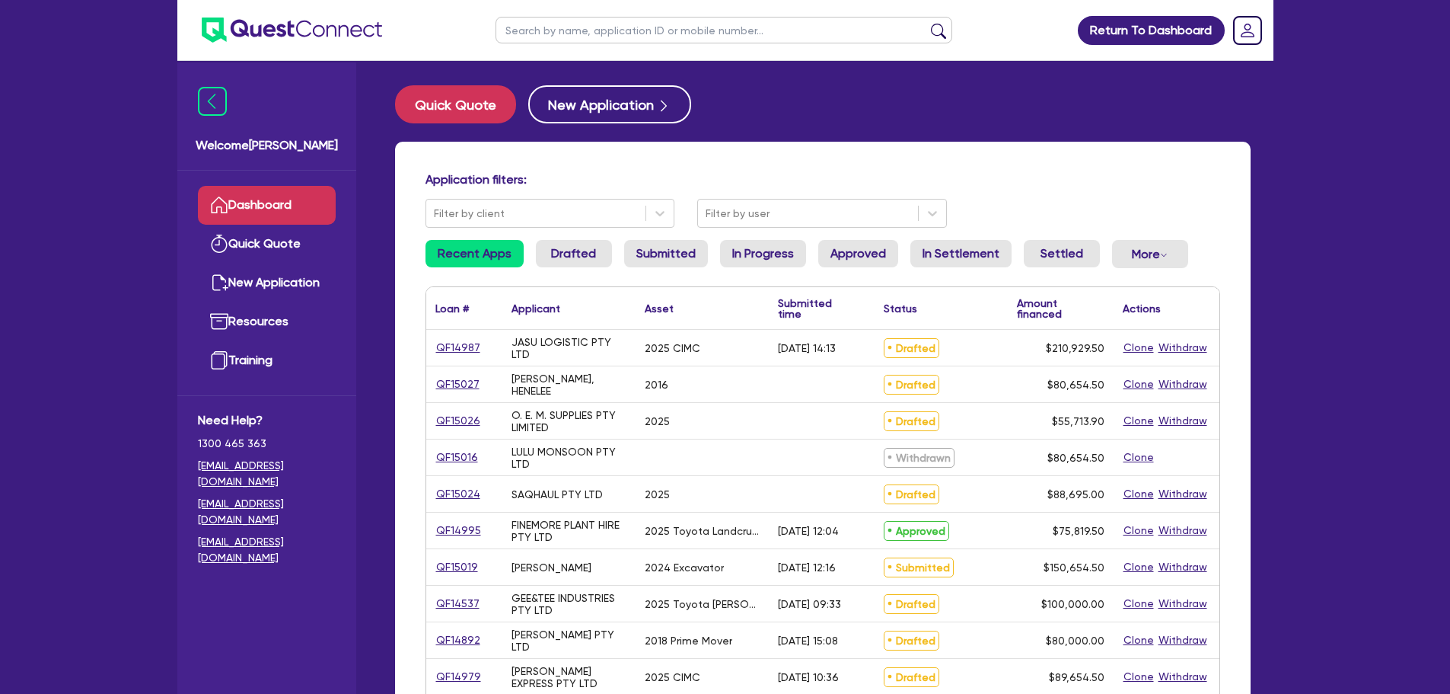
click at [597, 22] on input "text" at bounding box center [724, 30] width 457 height 27
click at [926, 23] on button "submit" at bounding box center [938, 33] width 24 height 21
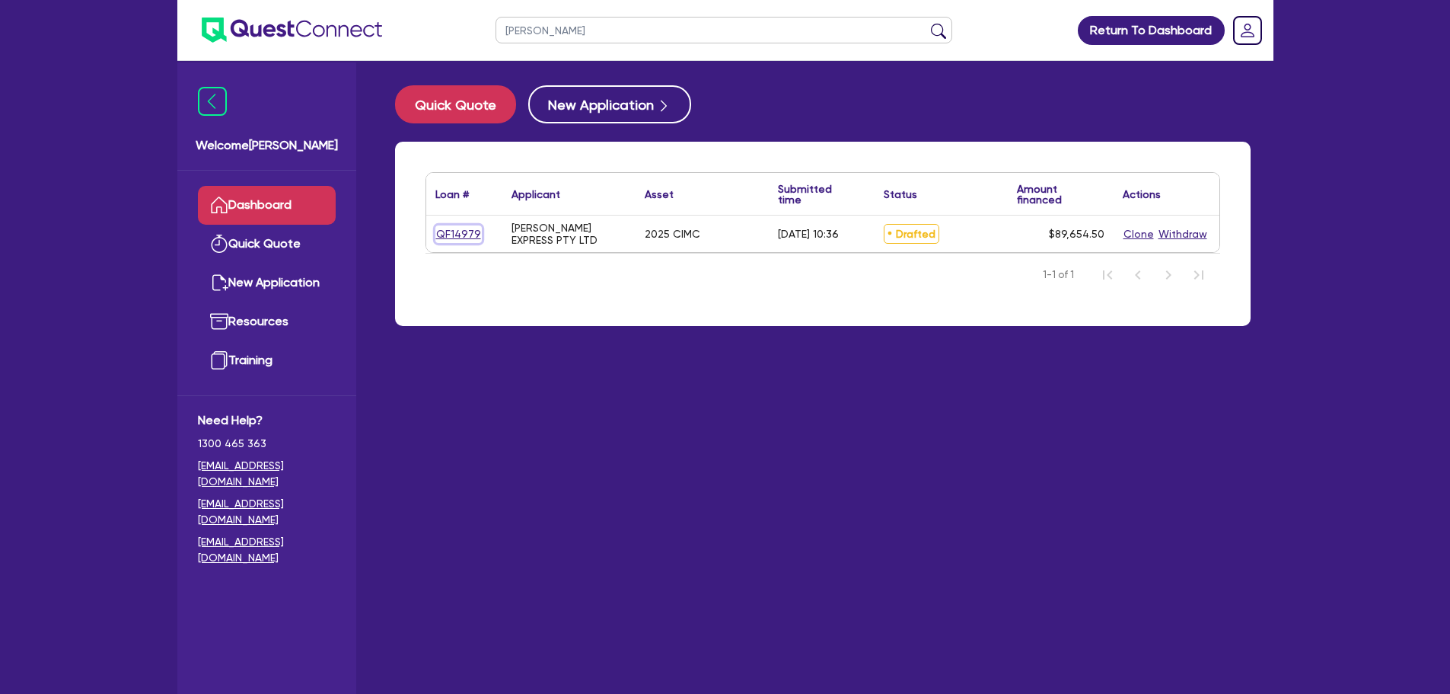
click at [468, 237] on link "QF14979" at bounding box center [458, 234] width 46 height 18
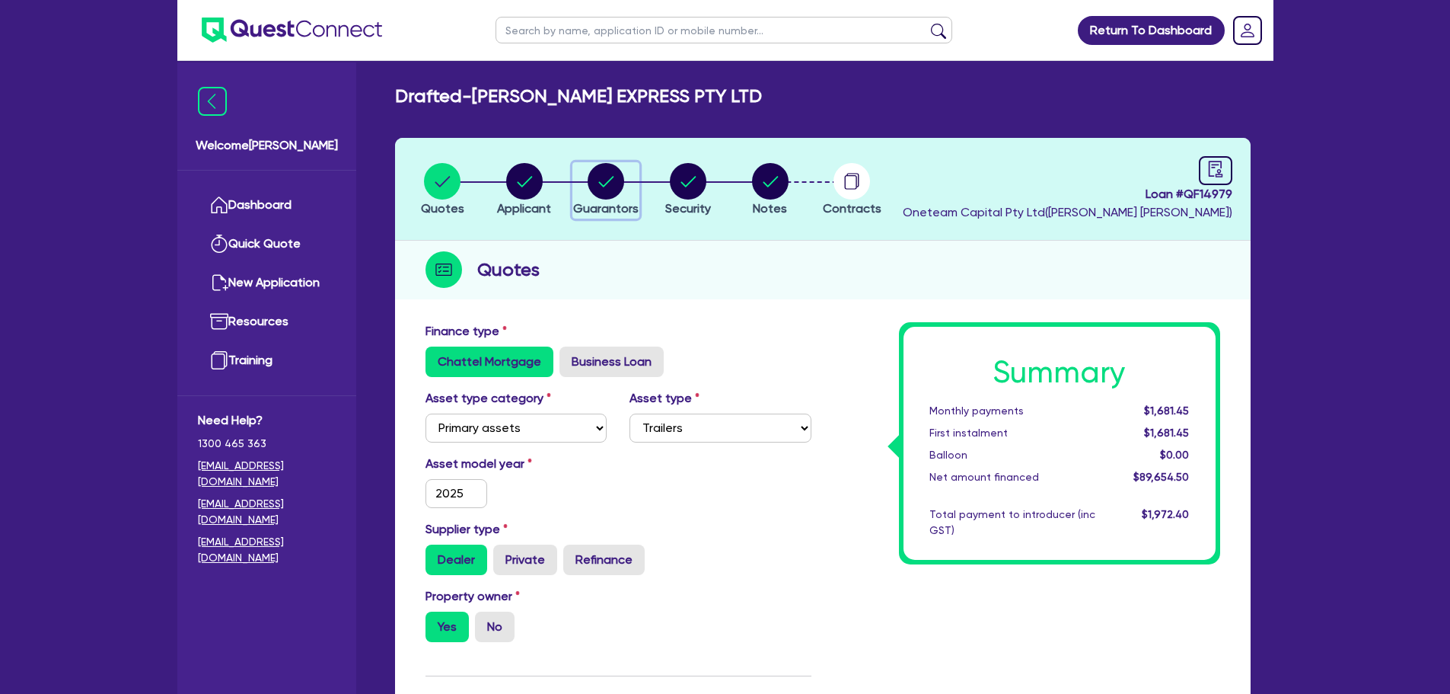
click at [614, 185] on circle "button" at bounding box center [606, 181] width 37 height 37
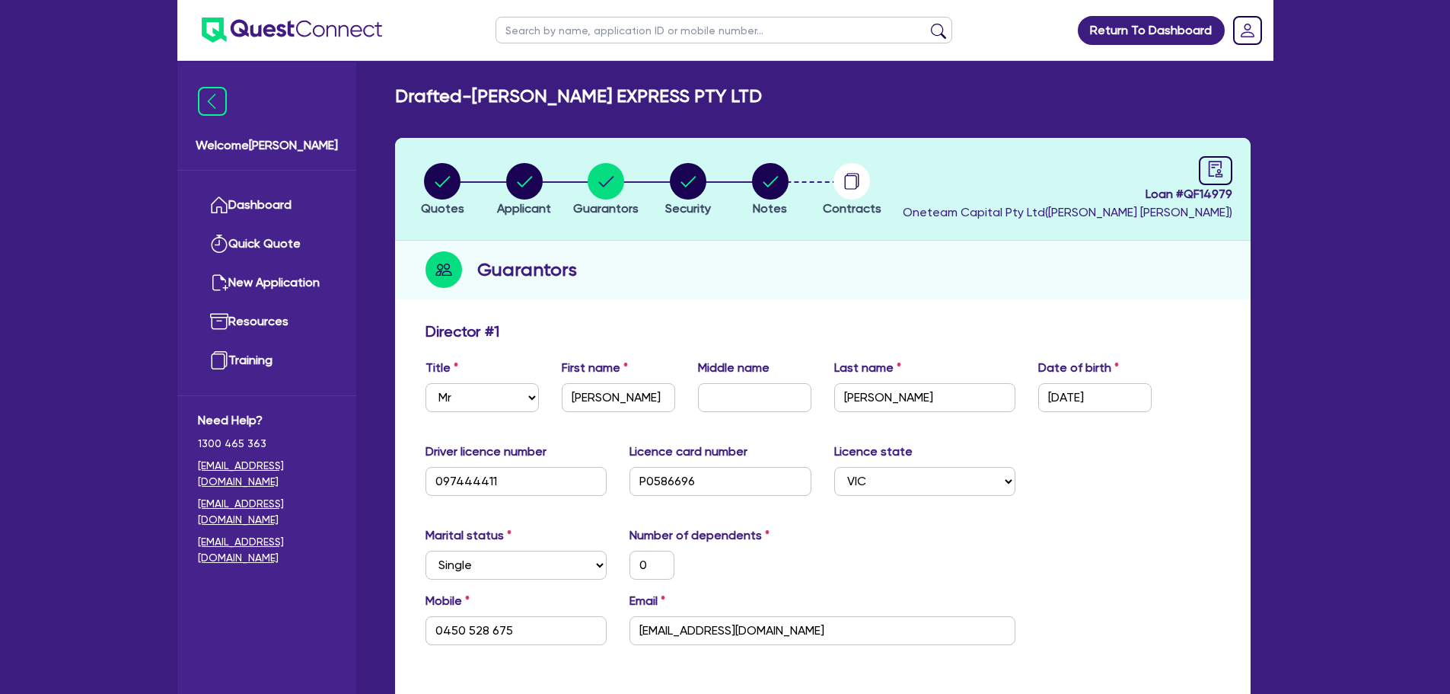
click at [559, 39] on input "text" at bounding box center [724, 30] width 457 height 27
click button "submit" at bounding box center [938, 33] width 24 height 21
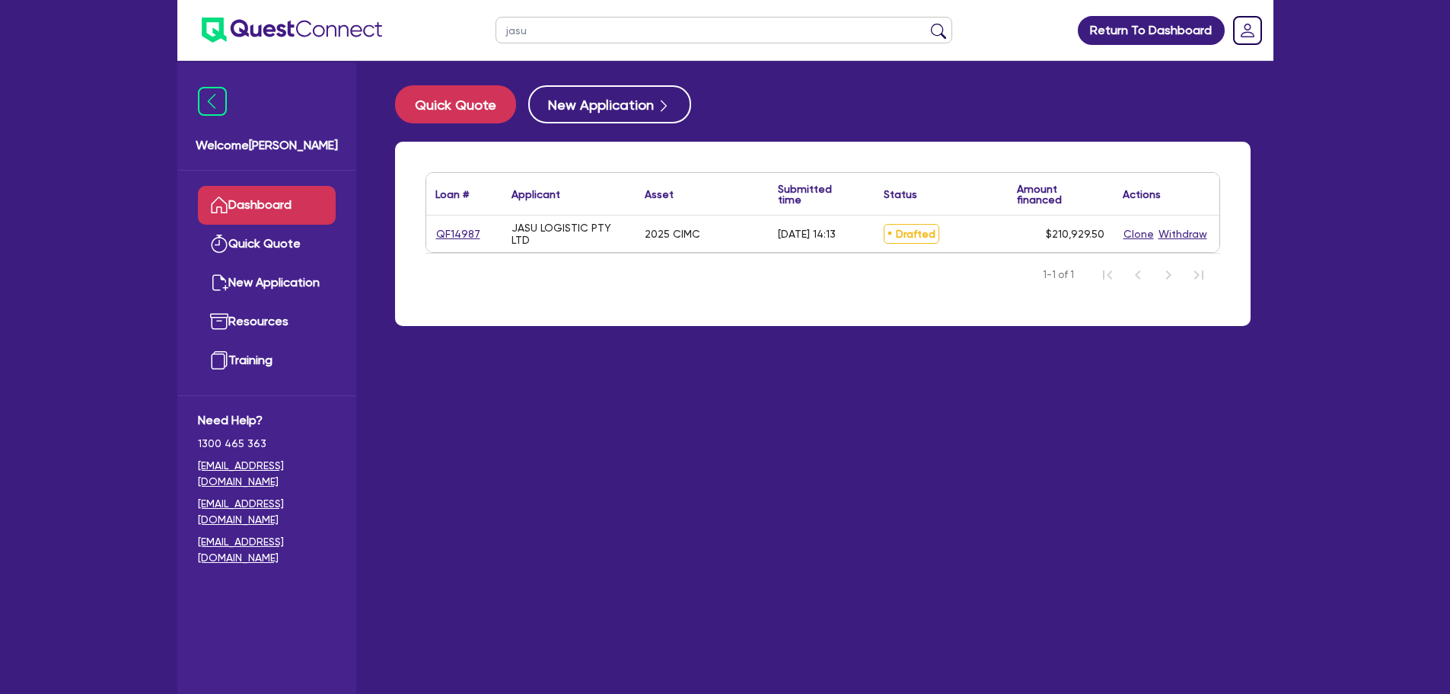
click at [419, 231] on div "Loan # ▲ Applicant ▲ Asset Submitted time ▲ Status ▲ Amount financed Actions QF…" at bounding box center [823, 234] width 856 height 184
click at [443, 232] on link "QF14987" at bounding box center [458, 234] width 46 height 18
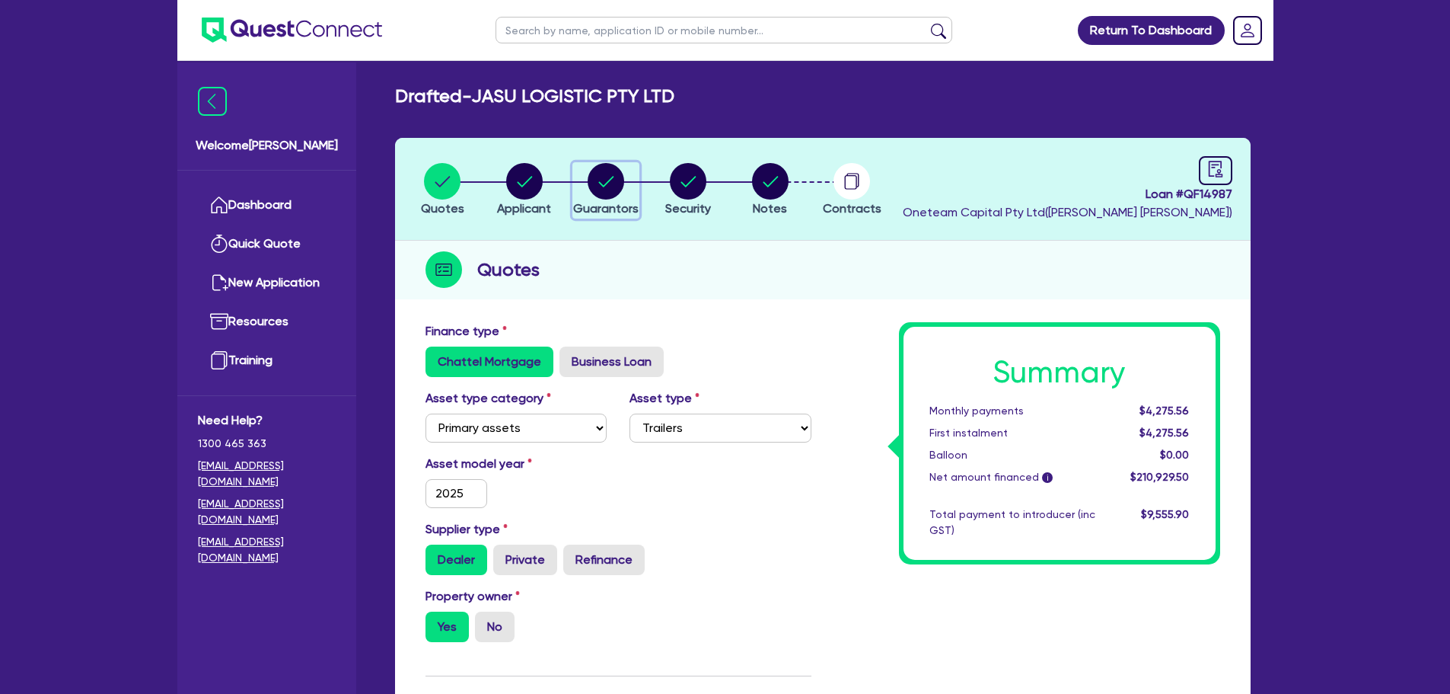
drag, startPoint x: 608, startPoint y: 167, endPoint x: 617, endPoint y: 174, distance: 12.5
click at [608, 169] on circle "button" at bounding box center [606, 181] width 37 height 37
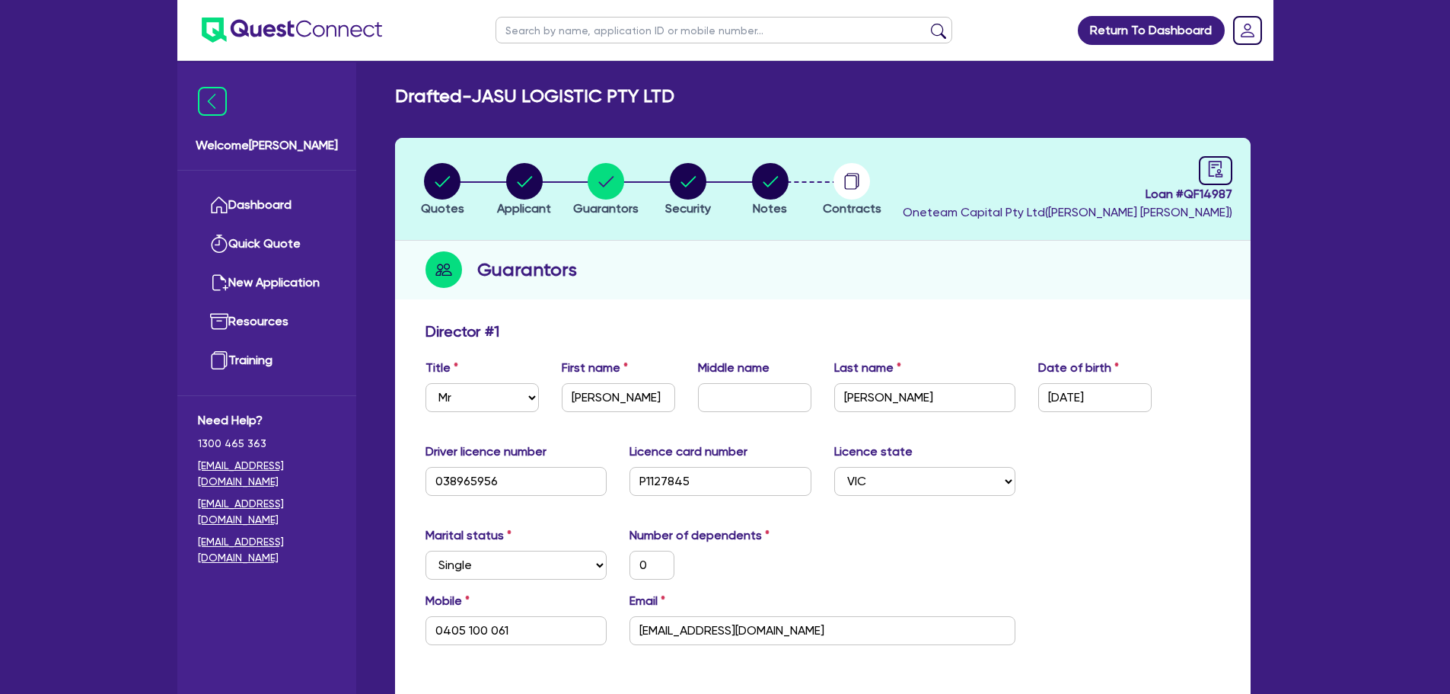
click at [962, 285] on div "Guarantors" at bounding box center [823, 270] width 856 height 59
click at [304, 209] on link "Dashboard" at bounding box center [267, 205] width 138 height 39
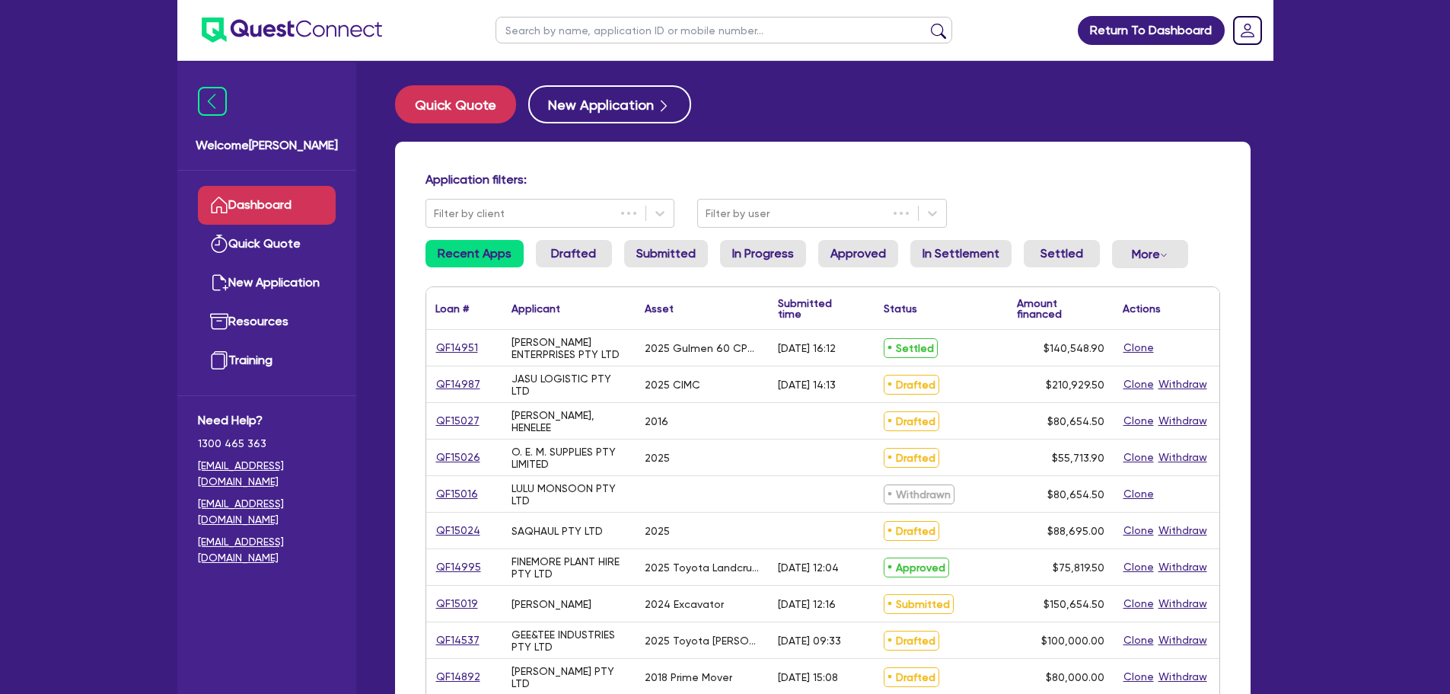
click at [564, 32] on input "text" at bounding box center [724, 30] width 457 height 27
click at [926, 23] on button "submit" at bounding box center [938, 33] width 24 height 21
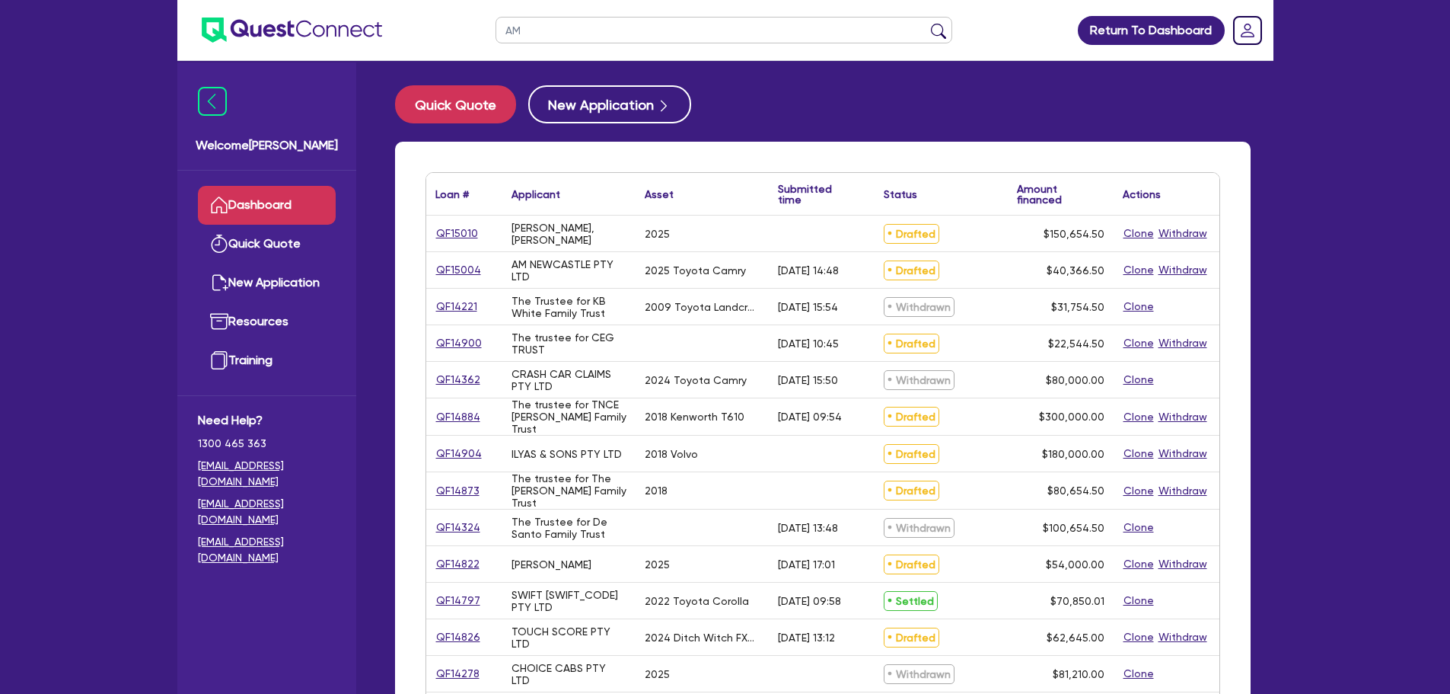
drag, startPoint x: 533, startPoint y: 29, endPoint x: 440, endPoint y: 30, distance: 92.9
click at [440, 30] on header "AM Return To Dashboard Edit Profile Logout" at bounding box center [725, 30] width 1096 height 61
click at [926, 23] on button "submit" at bounding box center [938, 33] width 24 height 21
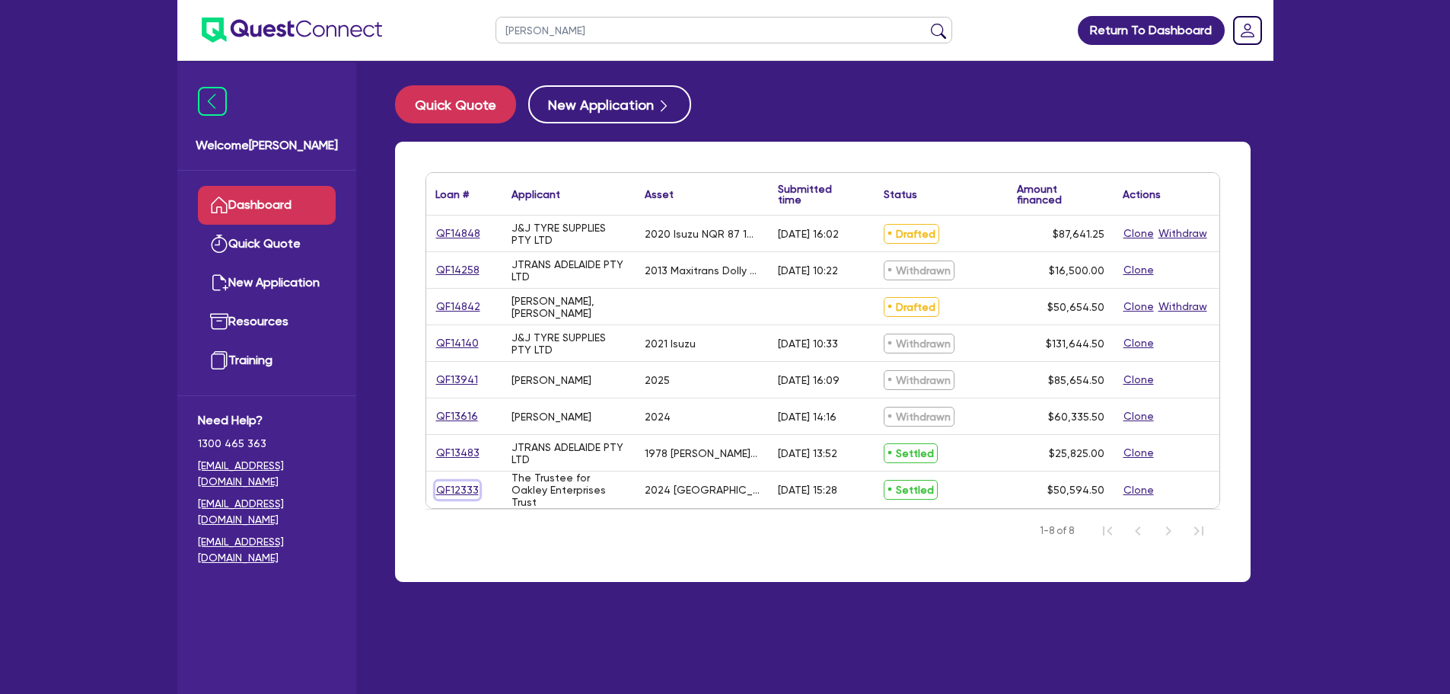
click at [469, 488] on link "QF12333" at bounding box center [457, 490] width 44 height 18
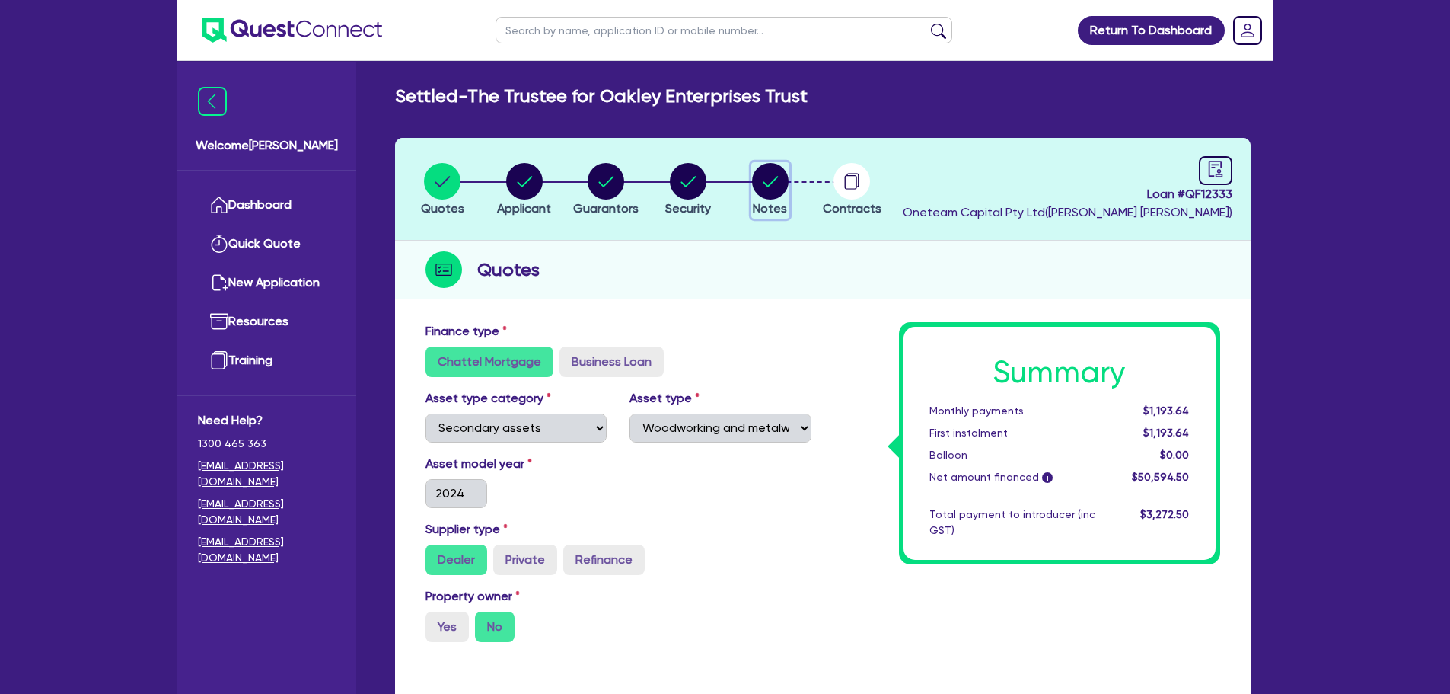
click at [764, 182] on icon "button" at bounding box center [770, 181] width 15 height 11
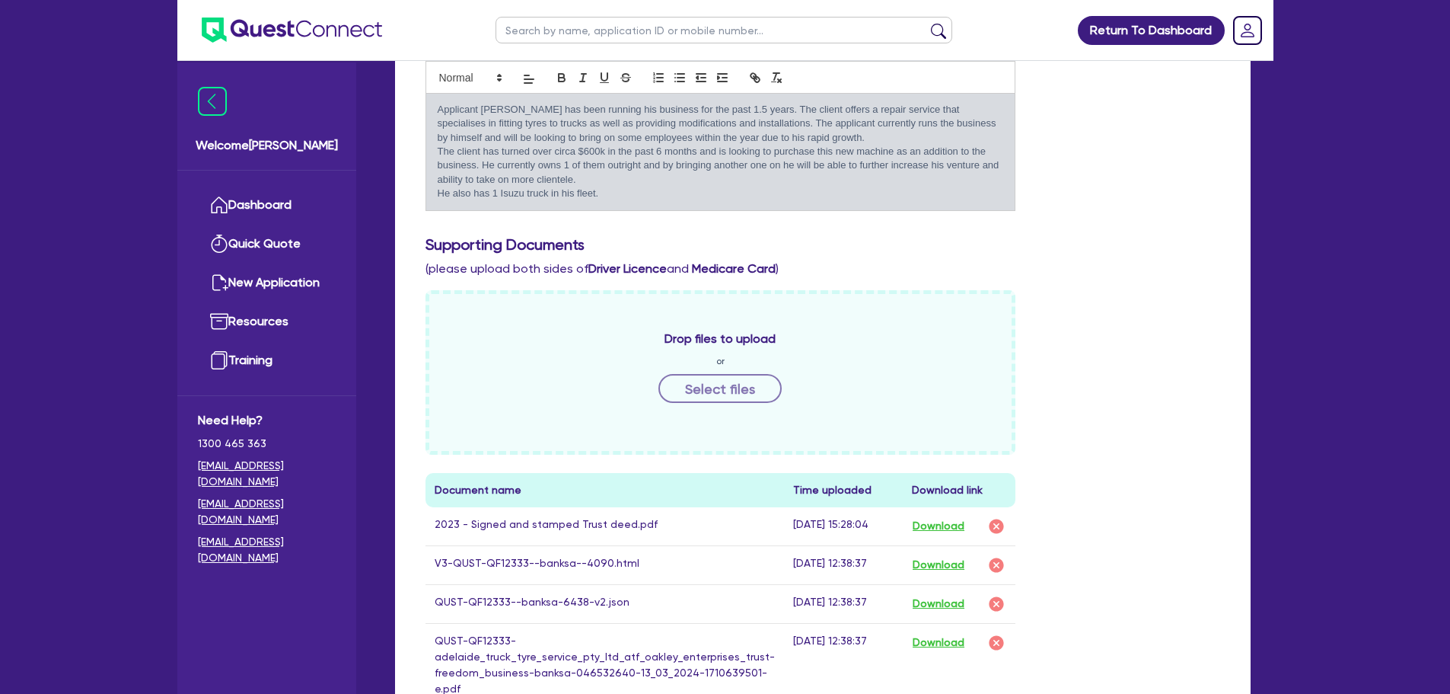
scroll to position [457, 0]
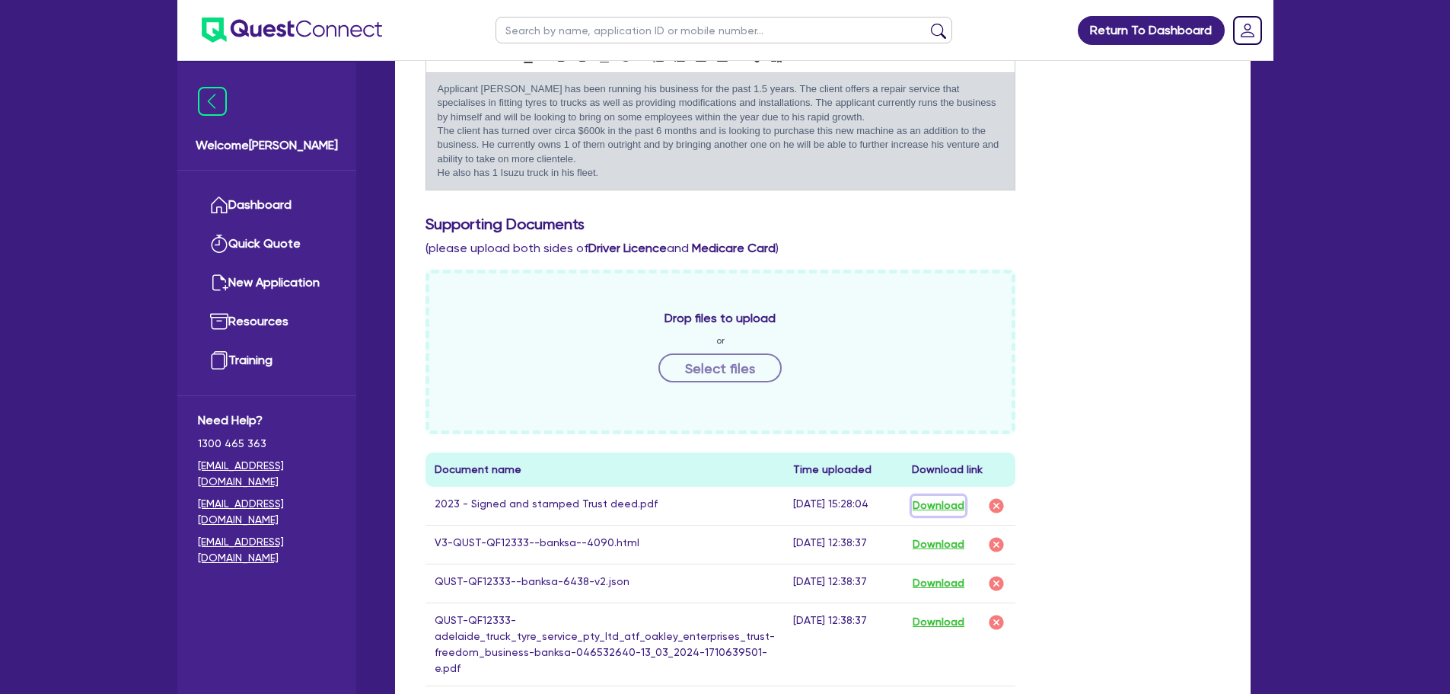
click at [943, 508] on button "Download" at bounding box center [938, 506] width 53 height 20
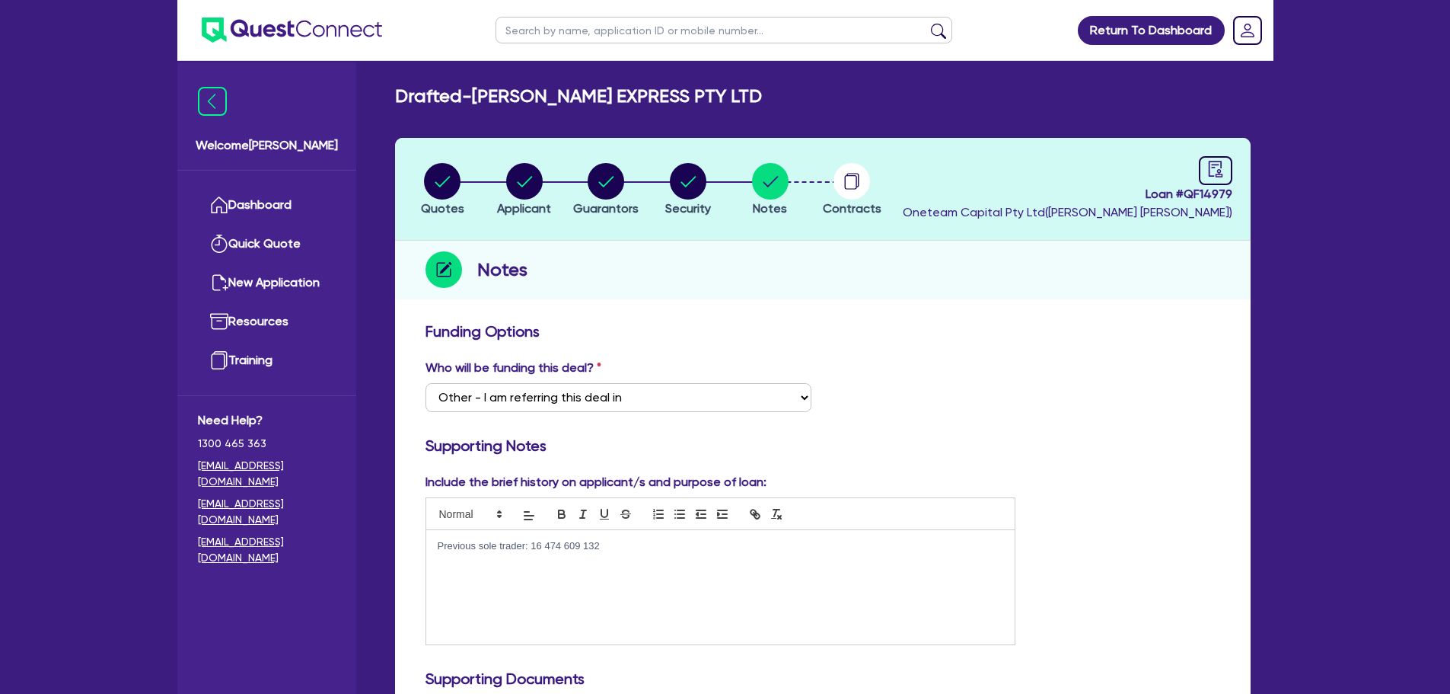
select select "Other"
click at [604, 181] on circle "button" at bounding box center [606, 181] width 37 height 37
select select "MR"
select select "VIC"
select select "SINGLE"
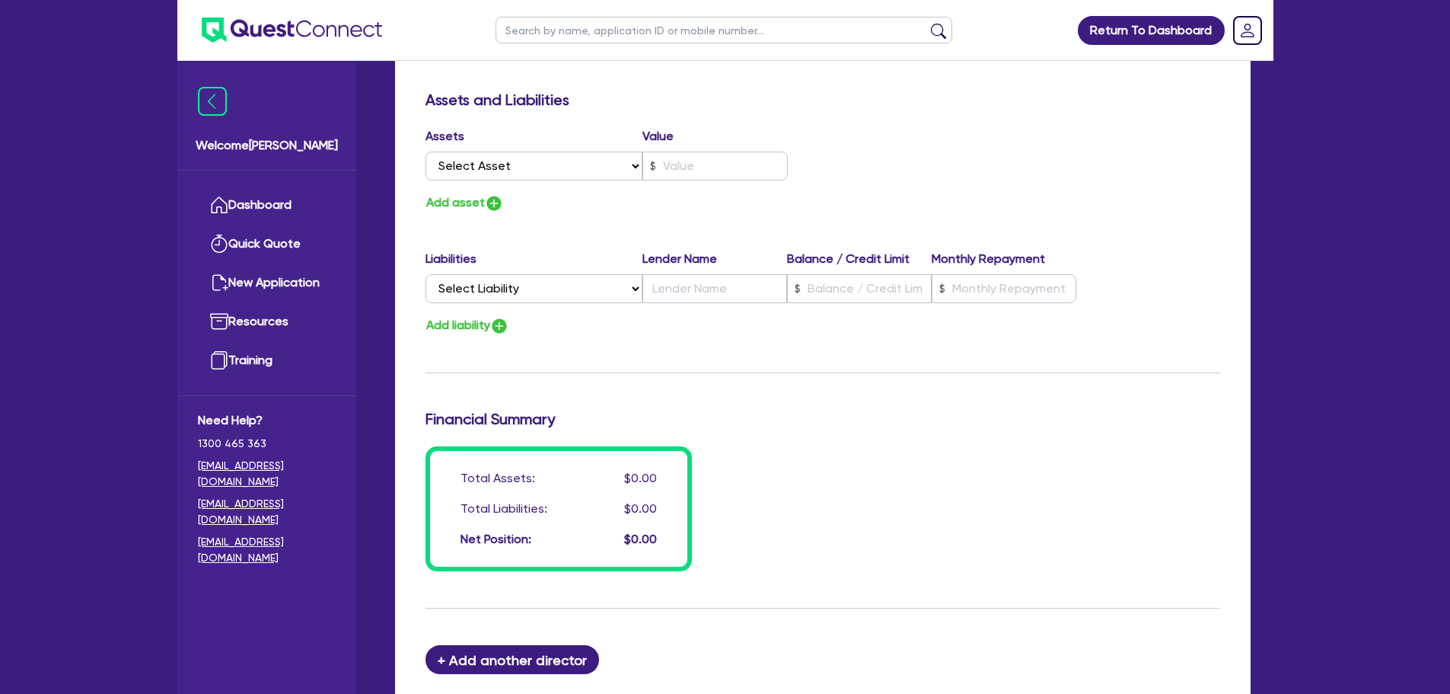
scroll to position [761, 0]
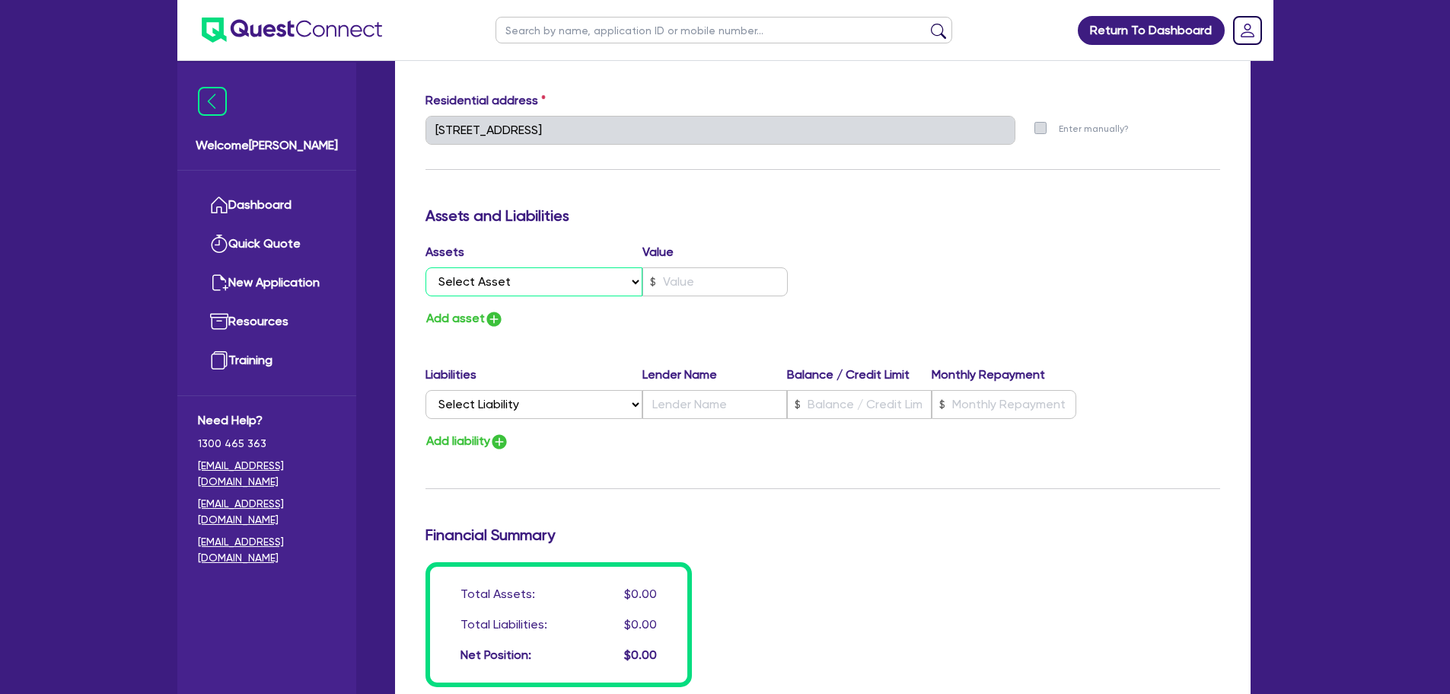
click at [509, 281] on select "Select Asset Cash Property Investment property Vehicle Truck Trailer Equipment …" at bounding box center [535, 281] width 218 height 29
click at [595, 416] on select "Select Liability Credit card Mortgage Investment property loan Vehicle loan Tru…" at bounding box center [534, 404] width 217 height 29
select select "MORTGAGE"
click at [426, 390] on select "Select Liability Credit card Mortgage Investment property loan Vehicle loan Tru…" at bounding box center [534, 404] width 217 height 29
type input "0"
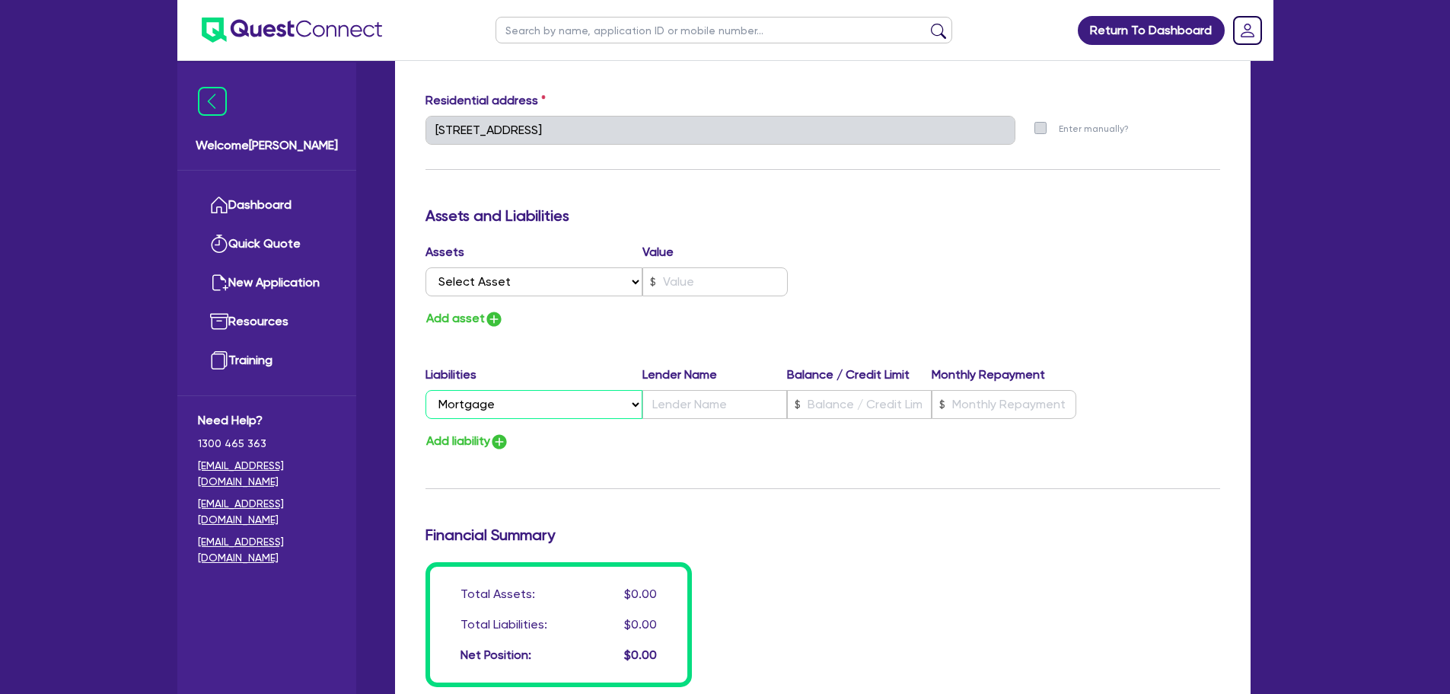
type input "0450 528 675"
click at [522, 276] on select "Select Asset Cash Property Investment property Vehicle Truck Trailer Equipment …" at bounding box center [535, 281] width 218 height 29
select select "PROPERTY"
click at [426, 267] on select "Select Asset Cash Property Investment property Vehicle Truck Trailer Equipment …" at bounding box center [535, 281] width 218 height 29
type input "0"
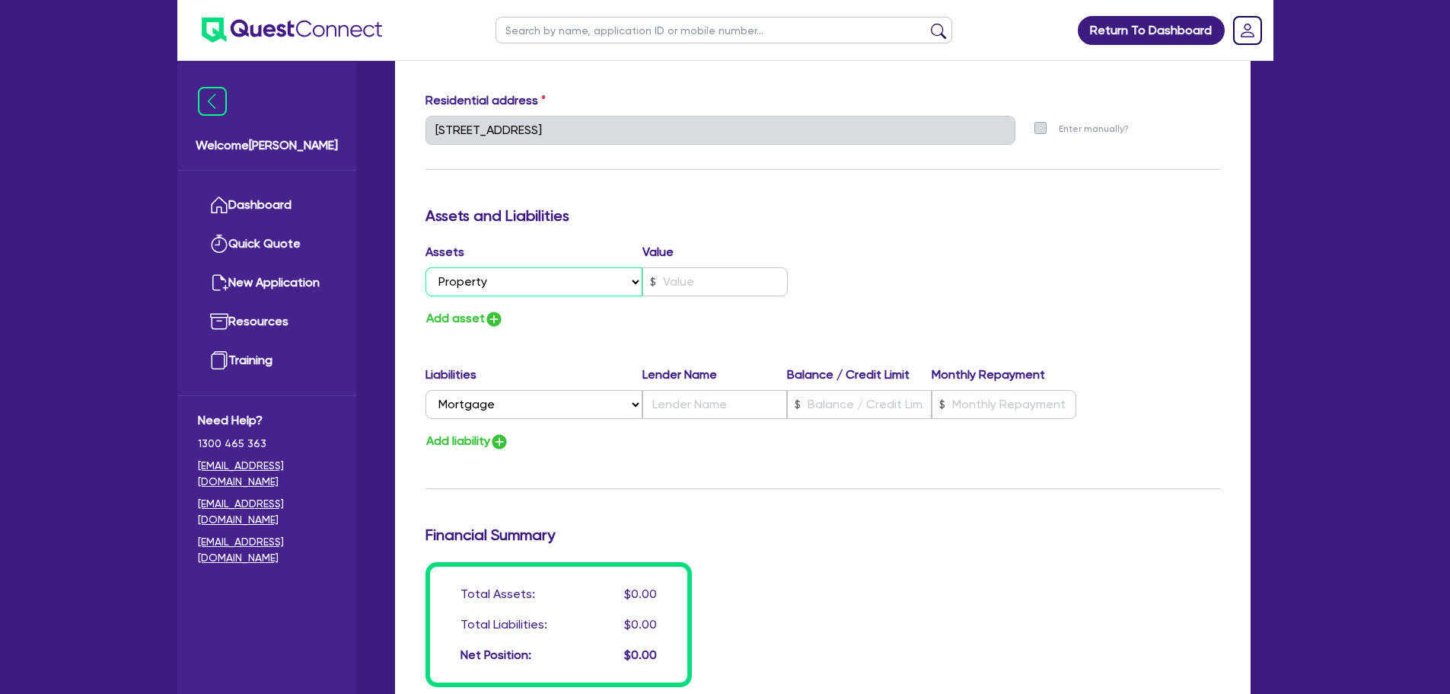
type input "0450 528 675"
click at [490, 312] on img "button" at bounding box center [494, 319] width 18 height 18
type input "0"
type input "0450 528 675"
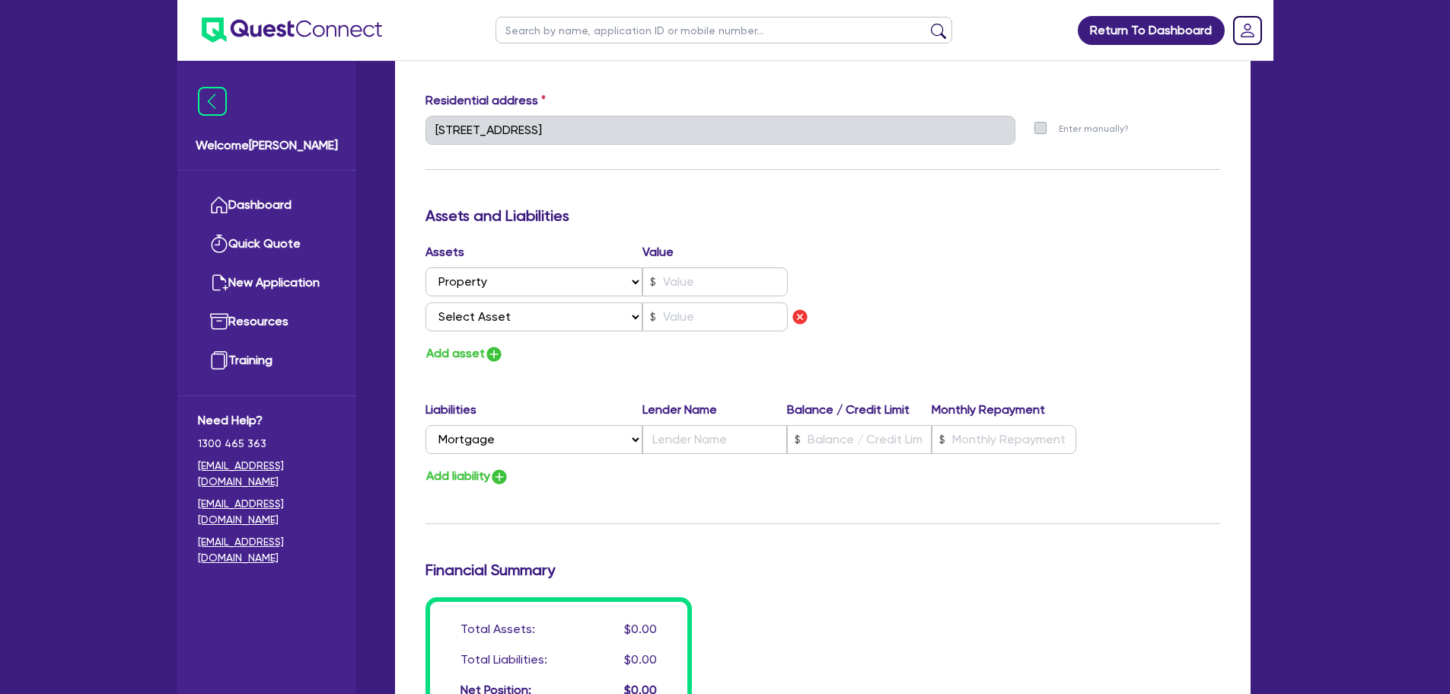
click at [505, 331] on div "Assets Value Select Asset Cash Property Investment property Vehicle Truck Trail…" at bounding box center [618, 290] width 409 height 94
click at [510, 330] on select "Select Asset Cash Property Investment property Vehicle Truck Trailer Equipment …" at bounding box center [535, 316] width 218 height 29
select select "PROPERTY"
click at [426, 302] on select "Select Asset Cash Property Investment property Vehicle Truck Trailer Equipment …" at bounding box center [535, 316] width 218 height 29
type input "0"
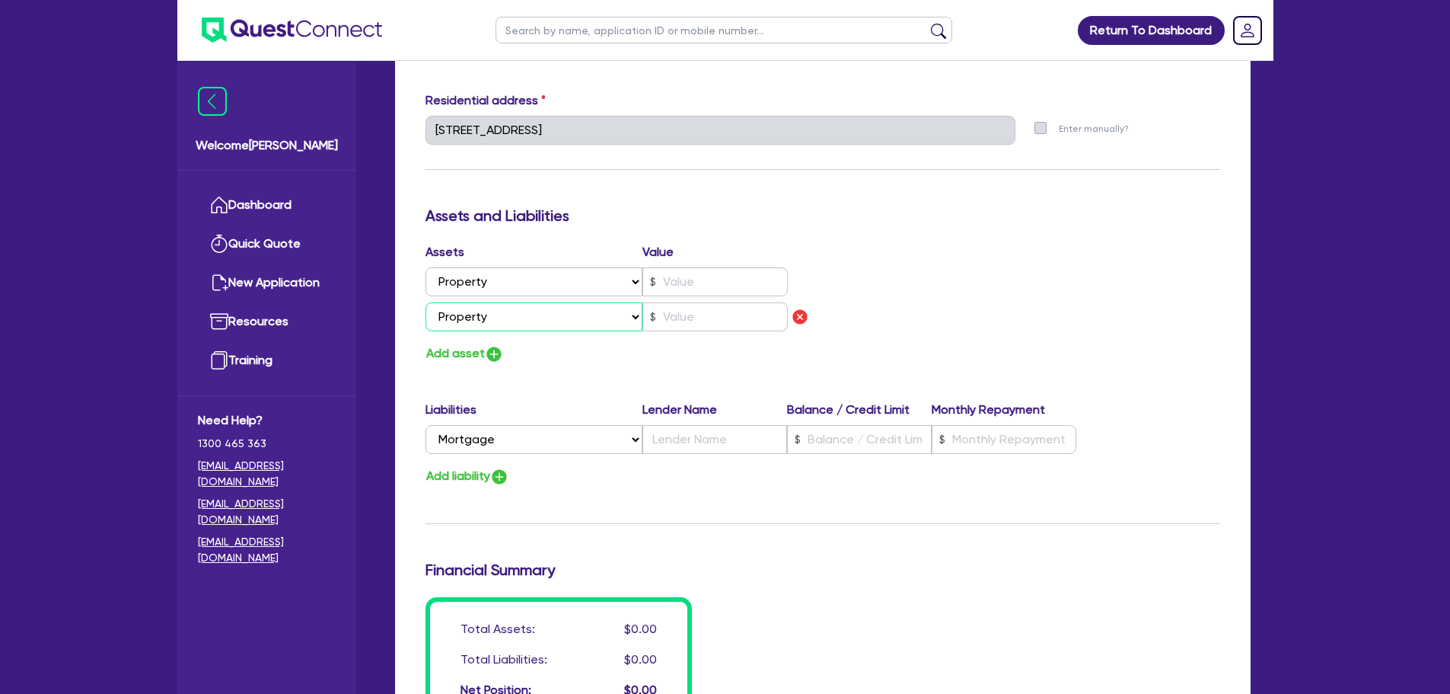
type input "0450 528 675"
click at [479, 364] on div "Update residential status for Director #1 Boarding is only acceptable when the …" at bounding box center [823, 141] width 795 height 1161
click at [483, 351] on button "Add asset" at bounding box center [465, 353] width 78 height 21
type input "0"
type input "0450 528 675"
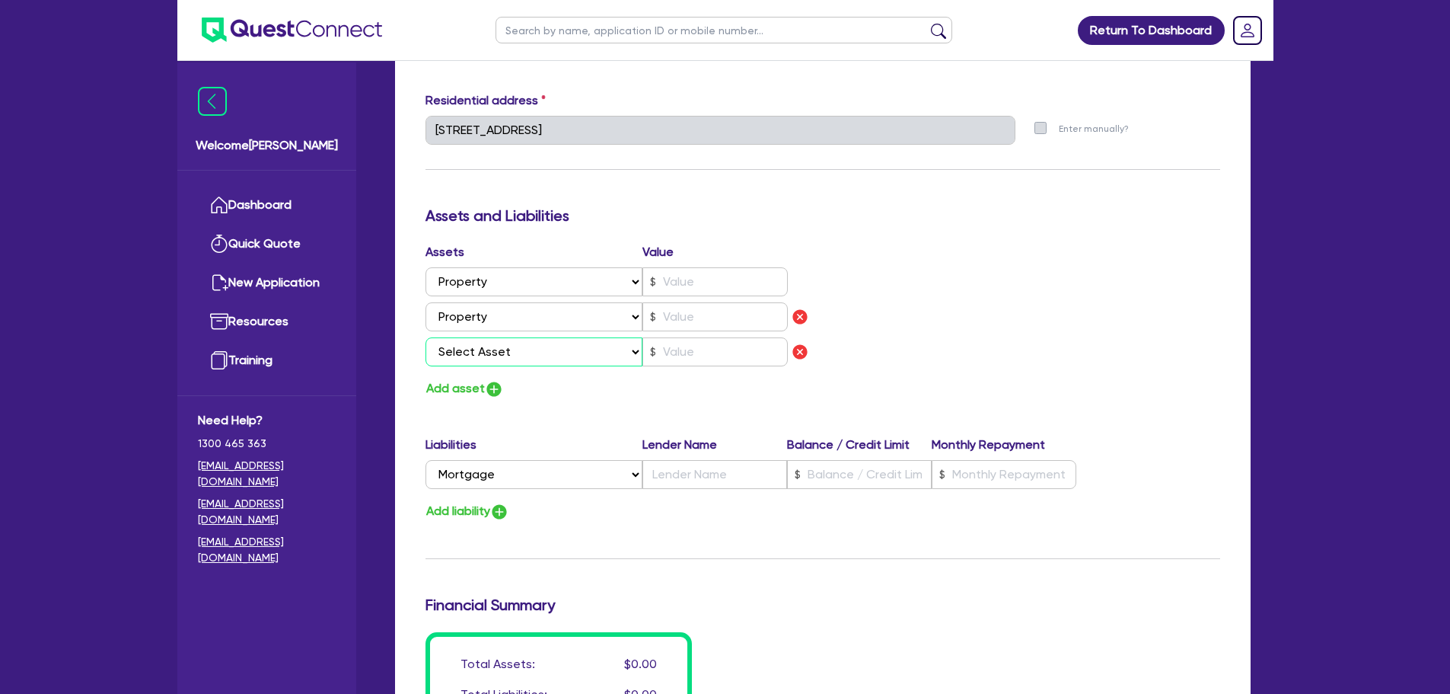
drag, startPoint x: 493, startPoint y: 357, endPoint x: 498, endPoint y: 365, distance: 9.5
click at [493, 357] on select "Select Asset Cash Property Investment property Vehicle Truck Trailer Equipment …" at bounding box center [535, 351] width 218 height 29
select select "PROPERTY"
click at [426, 337] on select "Select Asset Cash Property Investment property Vehicle Truck Trailer Equipment …" at bounding box center [535, 351] width 218 height 29
type input "0"
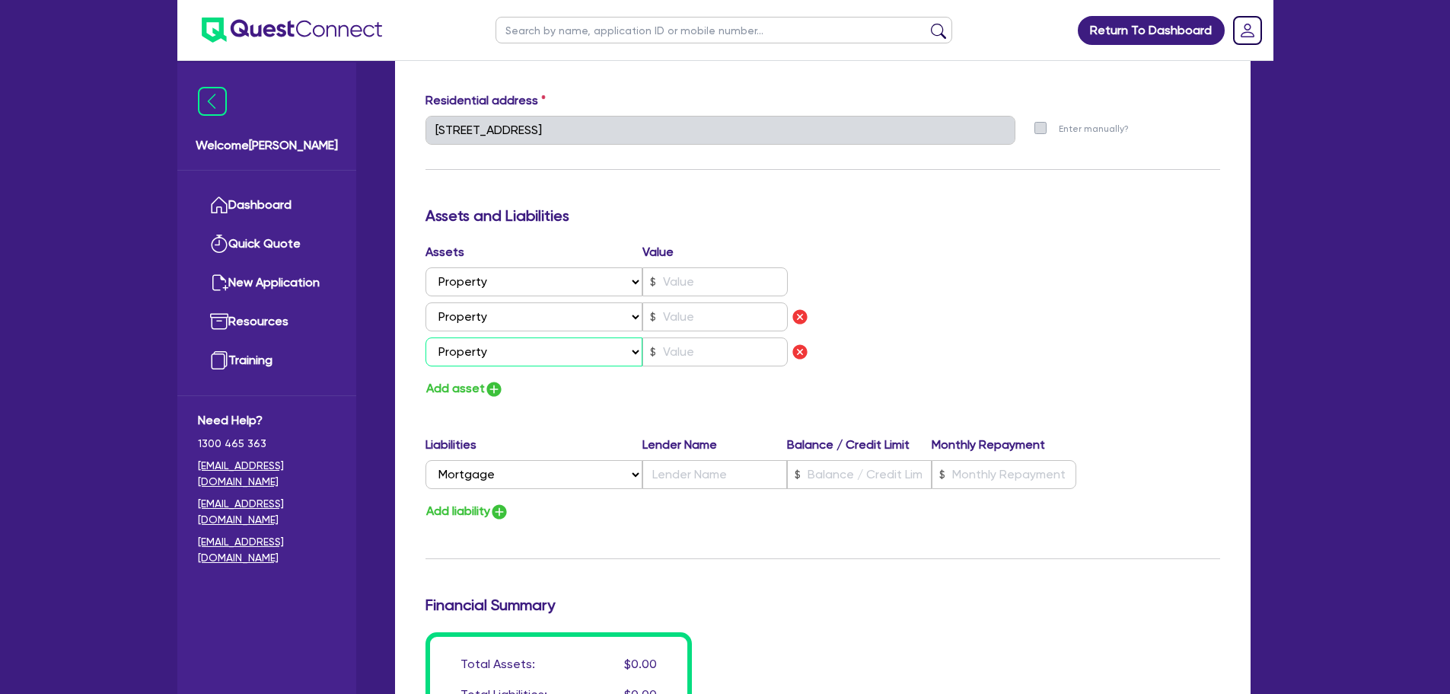
type input "0450 528 675"
click at [685, 310] on input "text" at bounding box center [715, 316] width 145 height 29
click at [669, 282] on input "text" at bounding box center [715, 281] width 145 height 29
type input "0"
type input "0450 528 675"
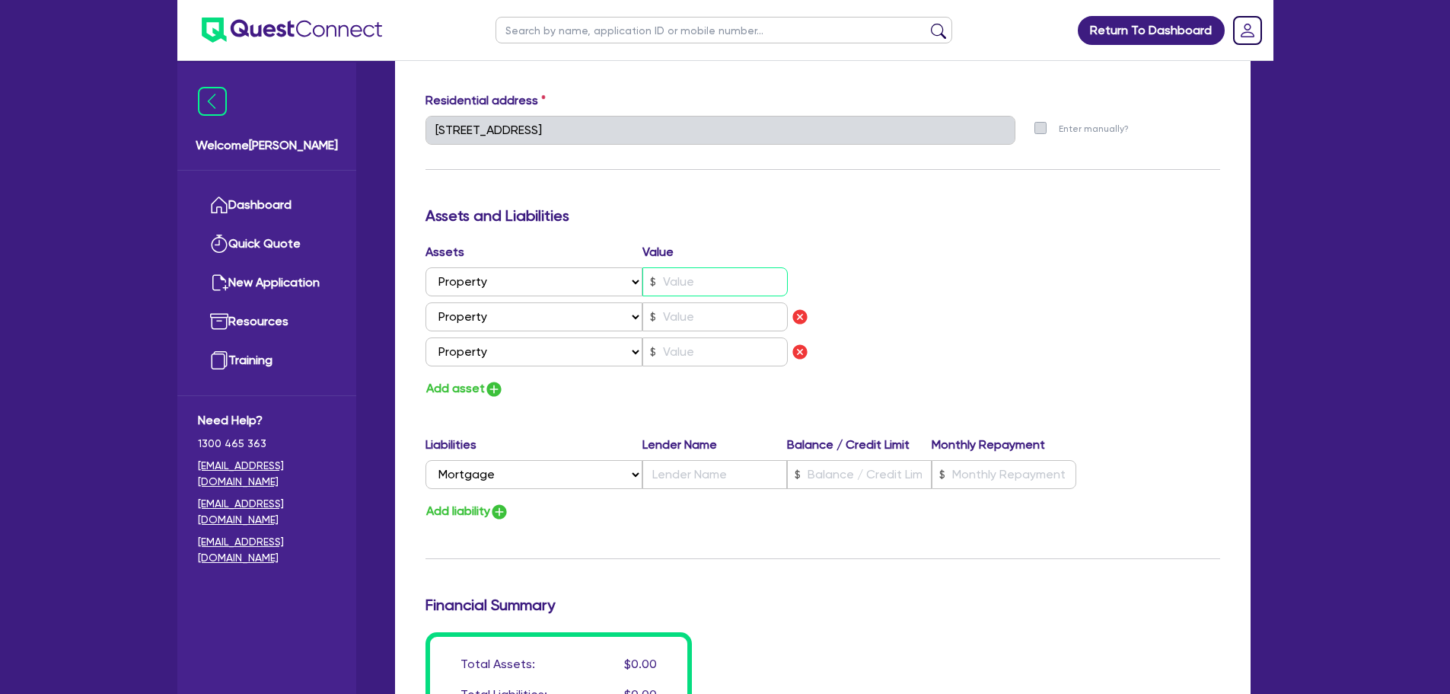
type input "1"
type input "0"
type input "0450 528 675"
type input "11"
type input "0"
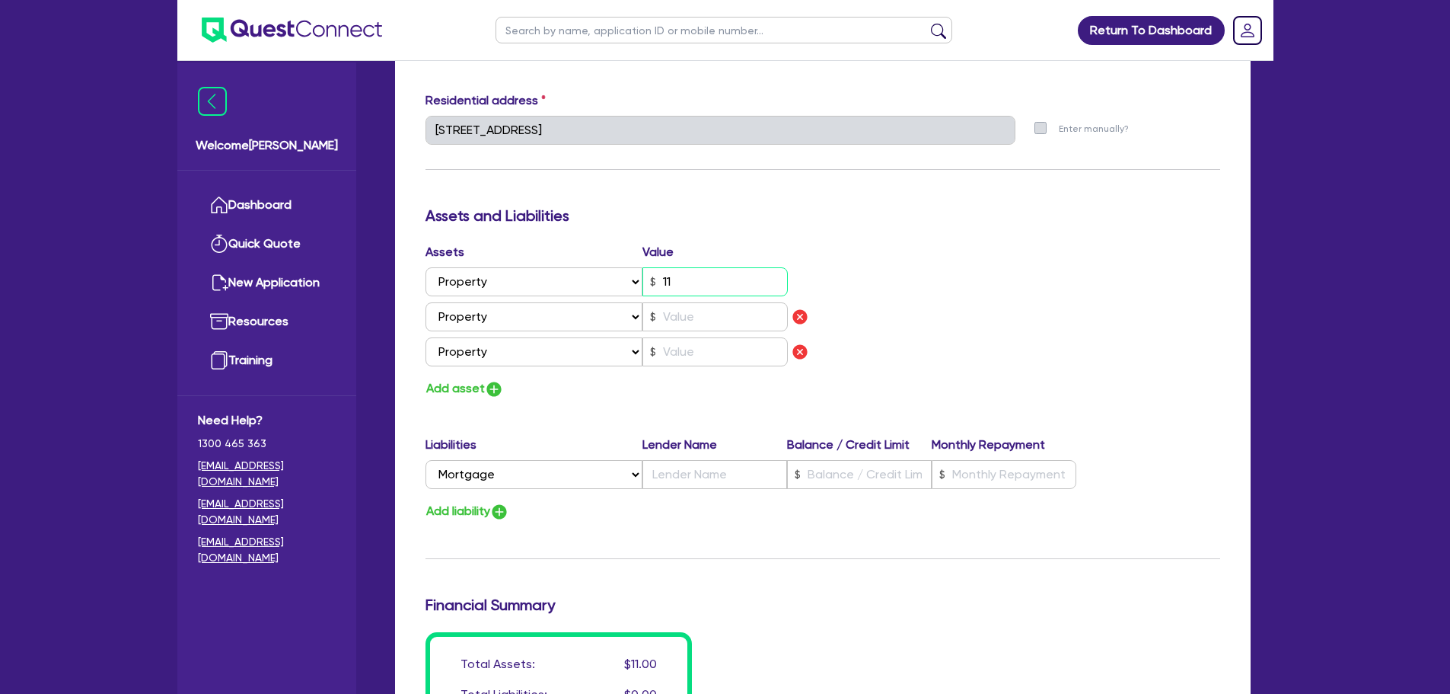
type input "0450 528 675"
type input "110"
type input "0"
type input "0450 528 675"
type input "1,100"
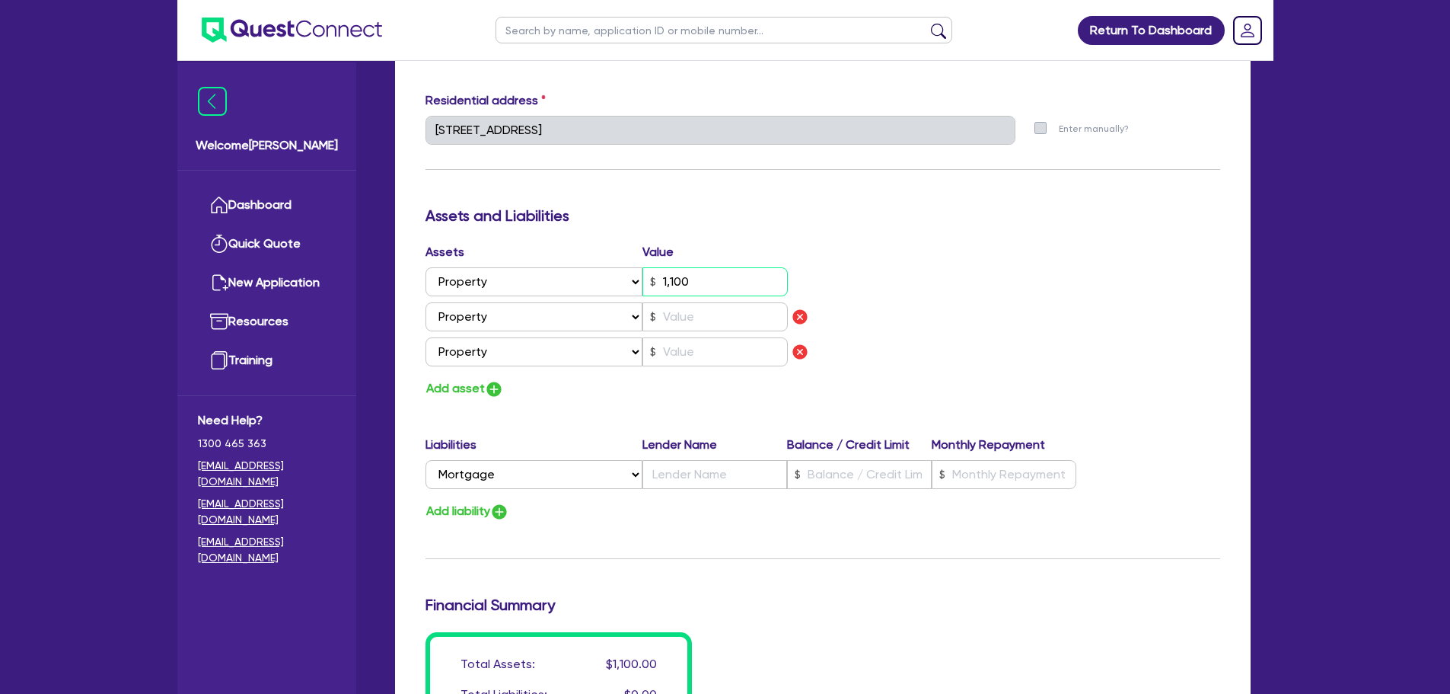
type input "0"
type input "0450 528 675"
type input "11,000"
type input "0"
type input "0450 528 675"
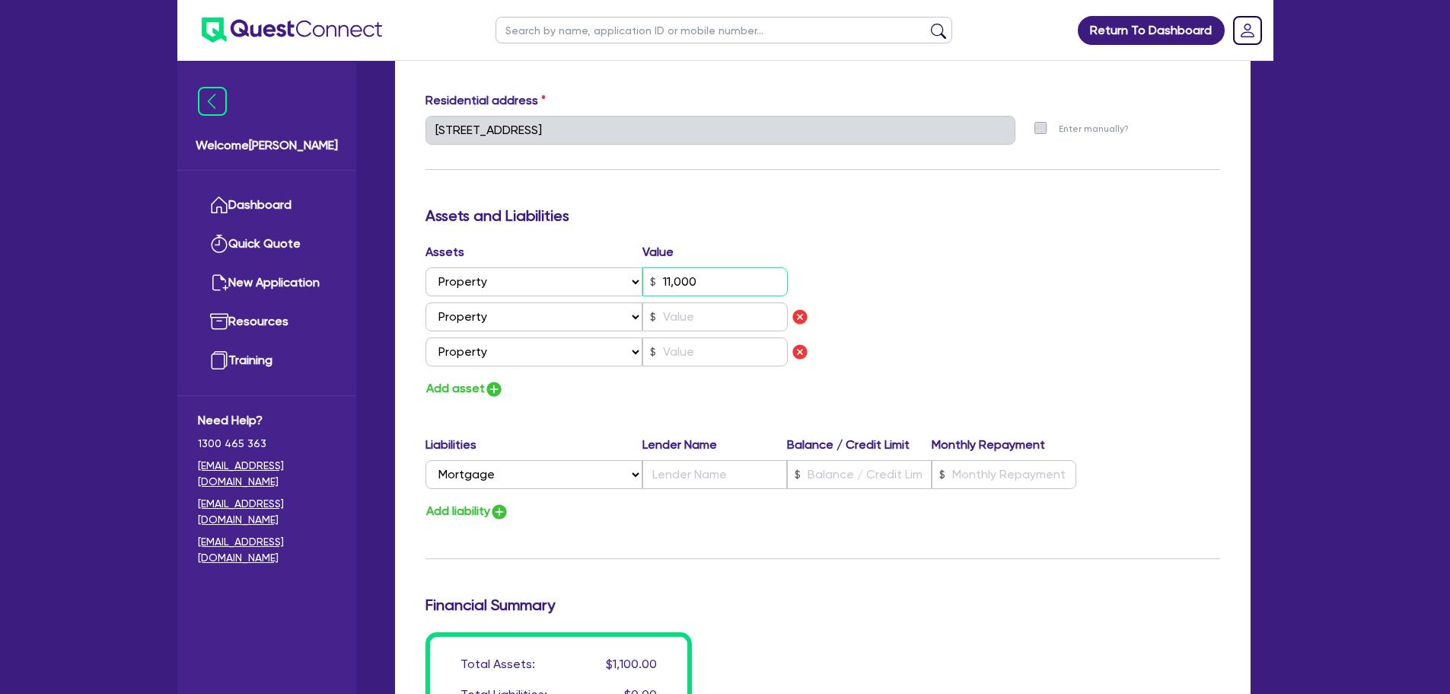
type input "110,000"
type input "0"
type input "0450 528 675"
type input "1,100,000"
click at [727, 299] on div "Assets Value Select Asset Cash Property Investment property Vehicle Truck Trail…" at bounding box center [618, 307] width 409 height 129
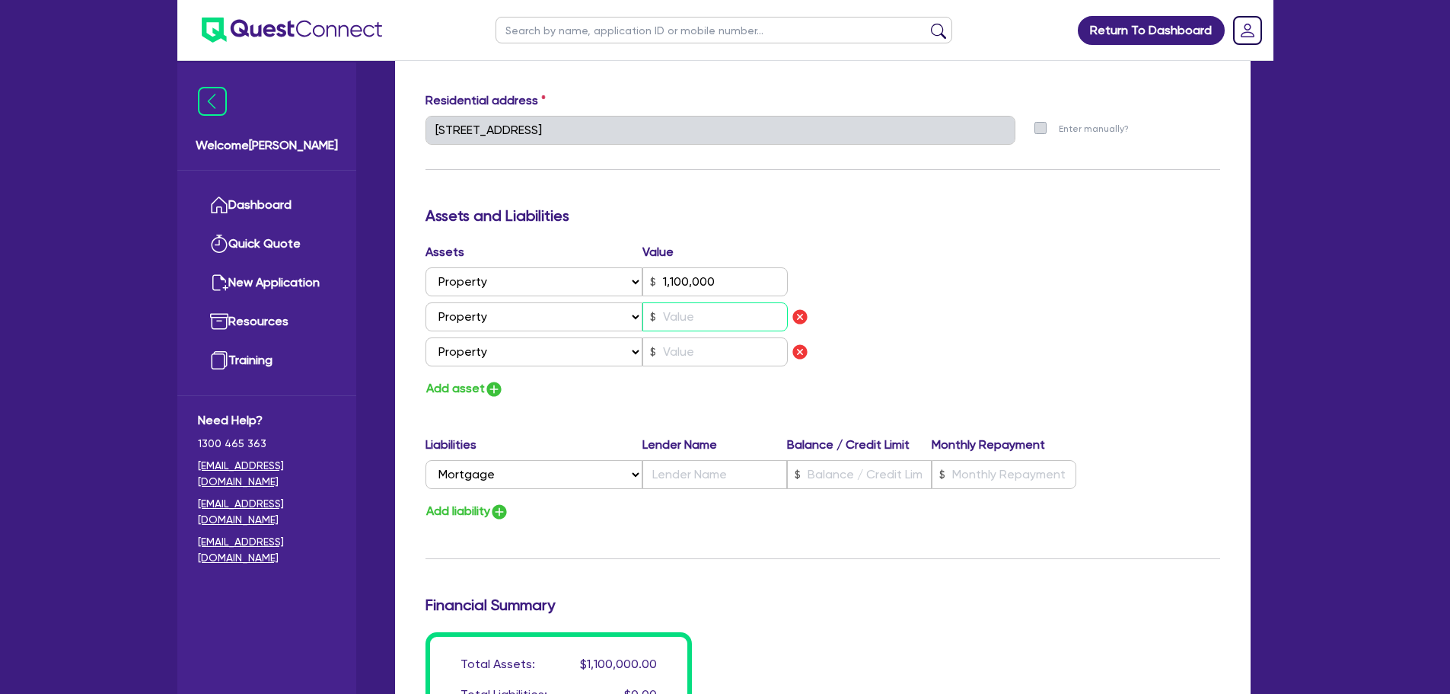
click at [726, 309] on input "text" at bounding box center [715, 316] width 145 height 29
type input "0"
type input "0450 528 675"
type input "1,100,000"
type input "8"
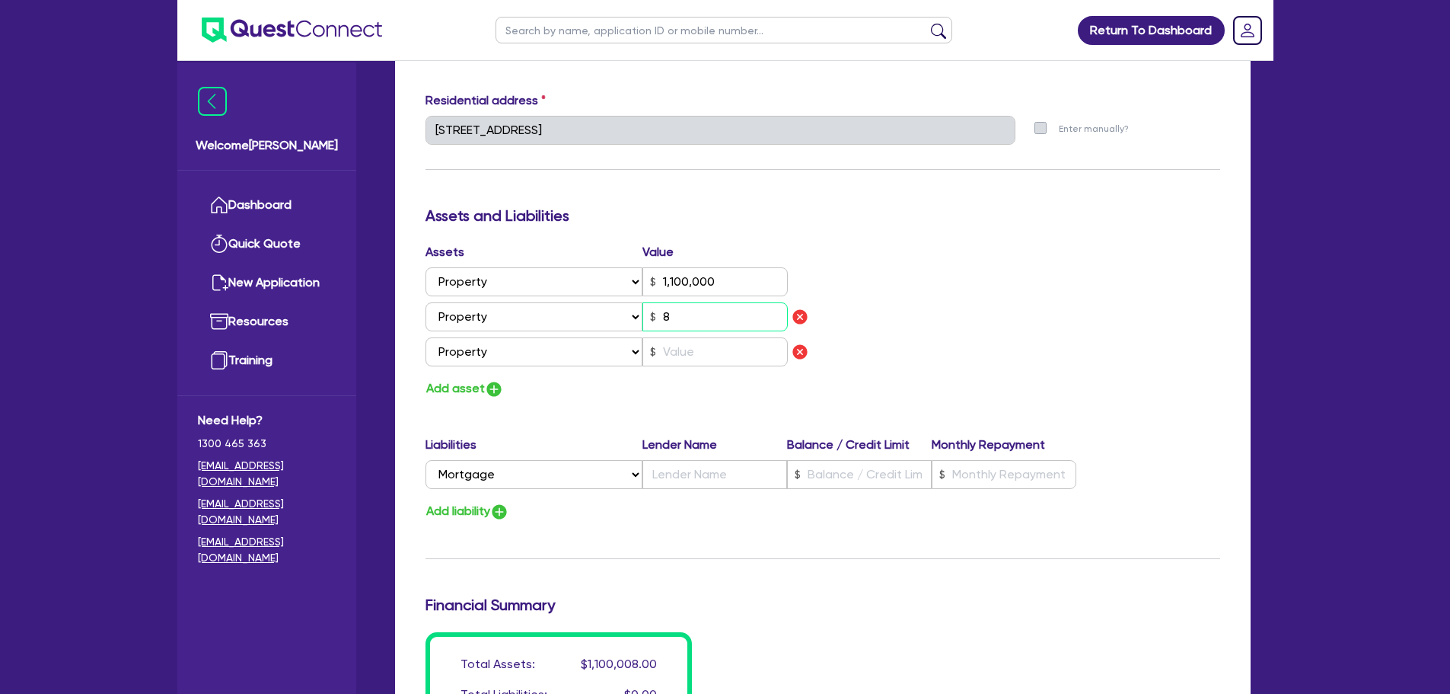
type input "0"
type input "0450 528 675"
type input "1,100,000"
type input "80"
type input "0"
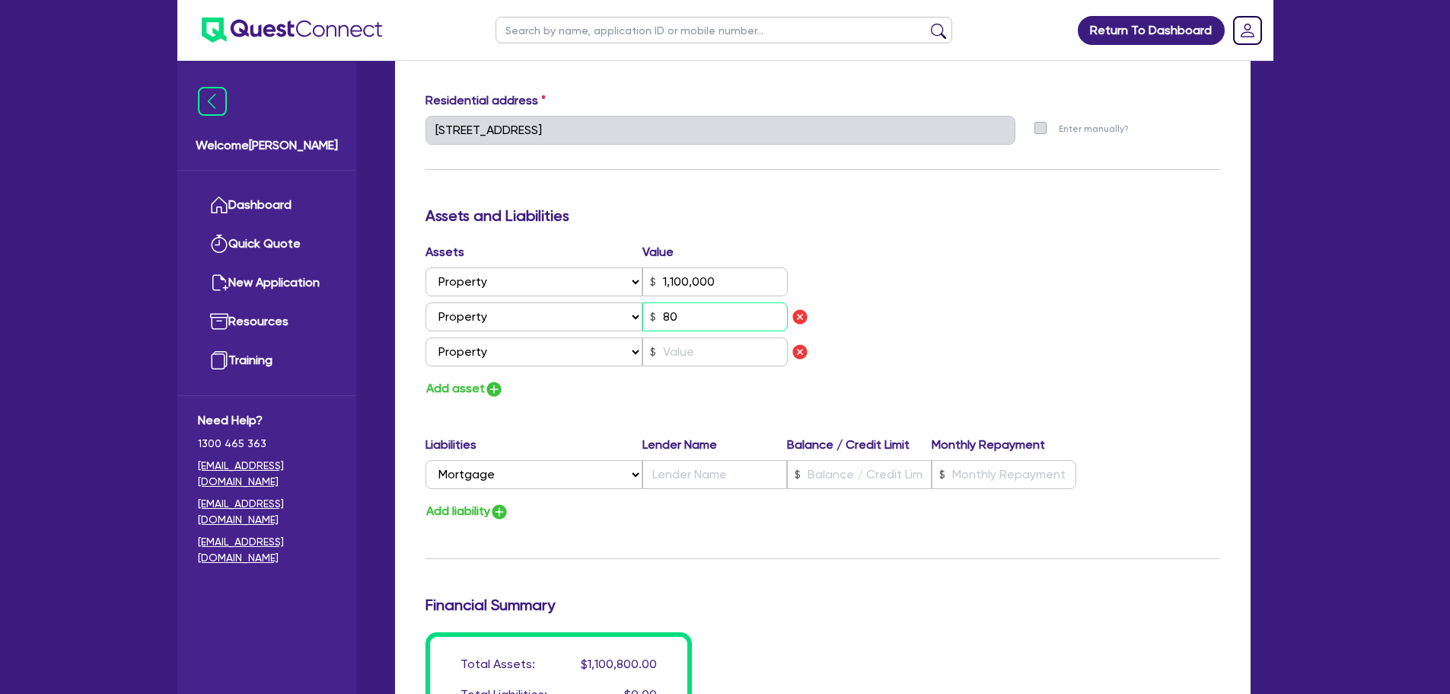
type input "0450 528 675"
type input "1,100,000"
type input "800"
type input "0"
type input "0450 528 675"
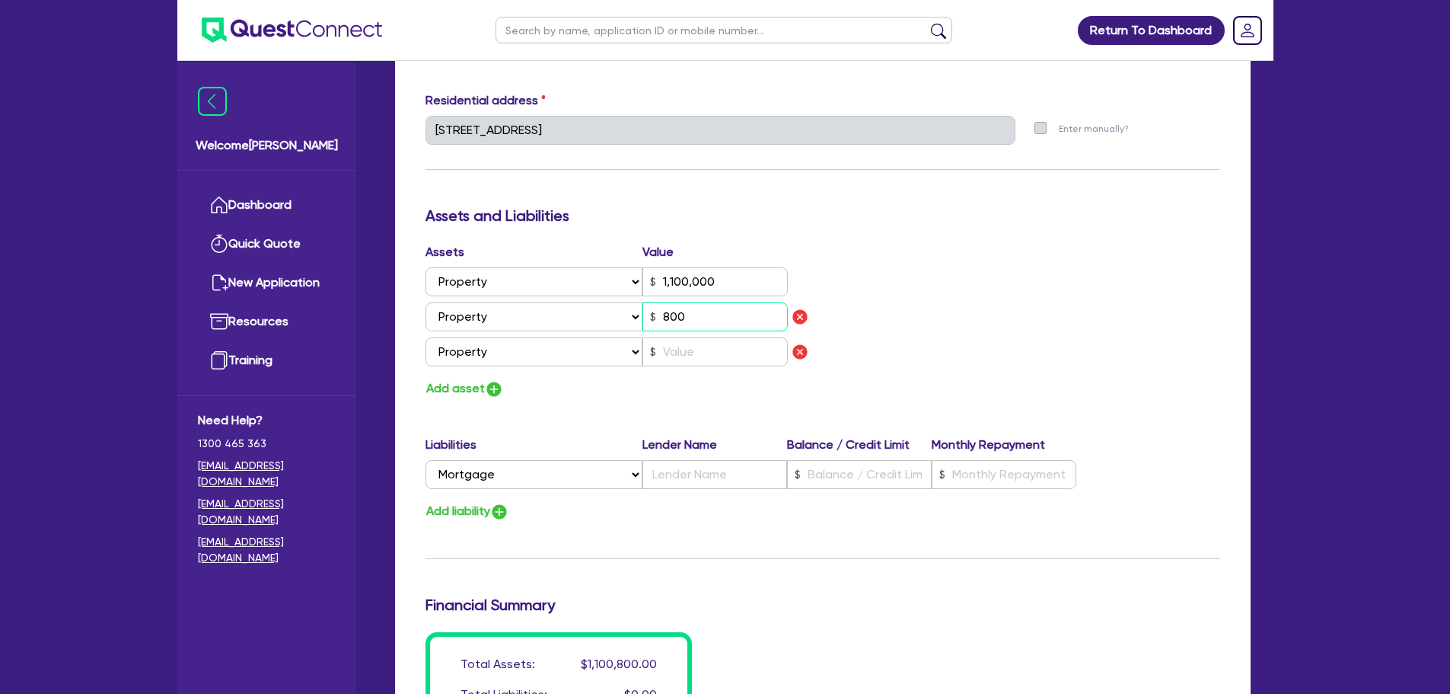
type input "1,100,000"
type input "8,000"
type input "0"
type input "0450 528 675"
type input "1,100,000"
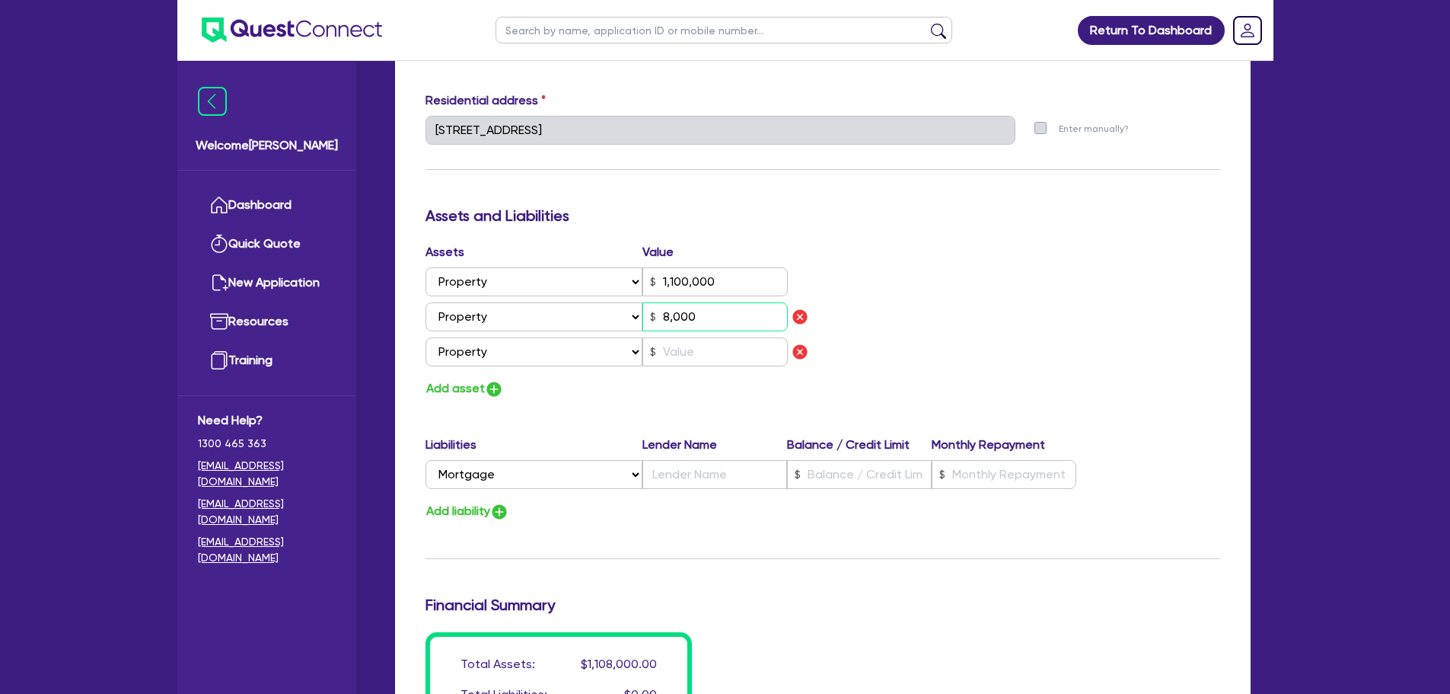
type input "80,000"
type input "0"
type input "0450 528 675"
type input "1,100,000"
type input "800,000"
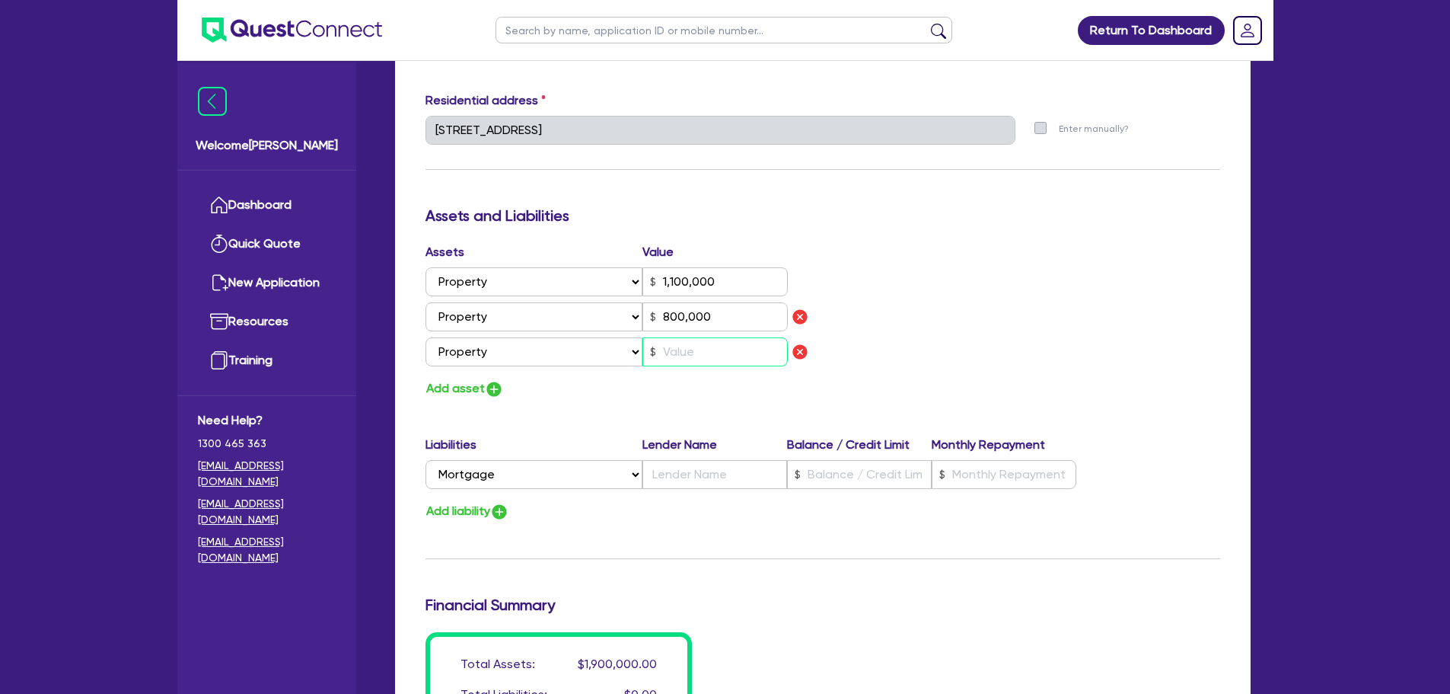
click at [691, 356] on input "text" at bounding box center [715, 351] width 145 height 29
type input "0"
type input "0450 528 675"
type input "1,100,000"
type input "800,000"
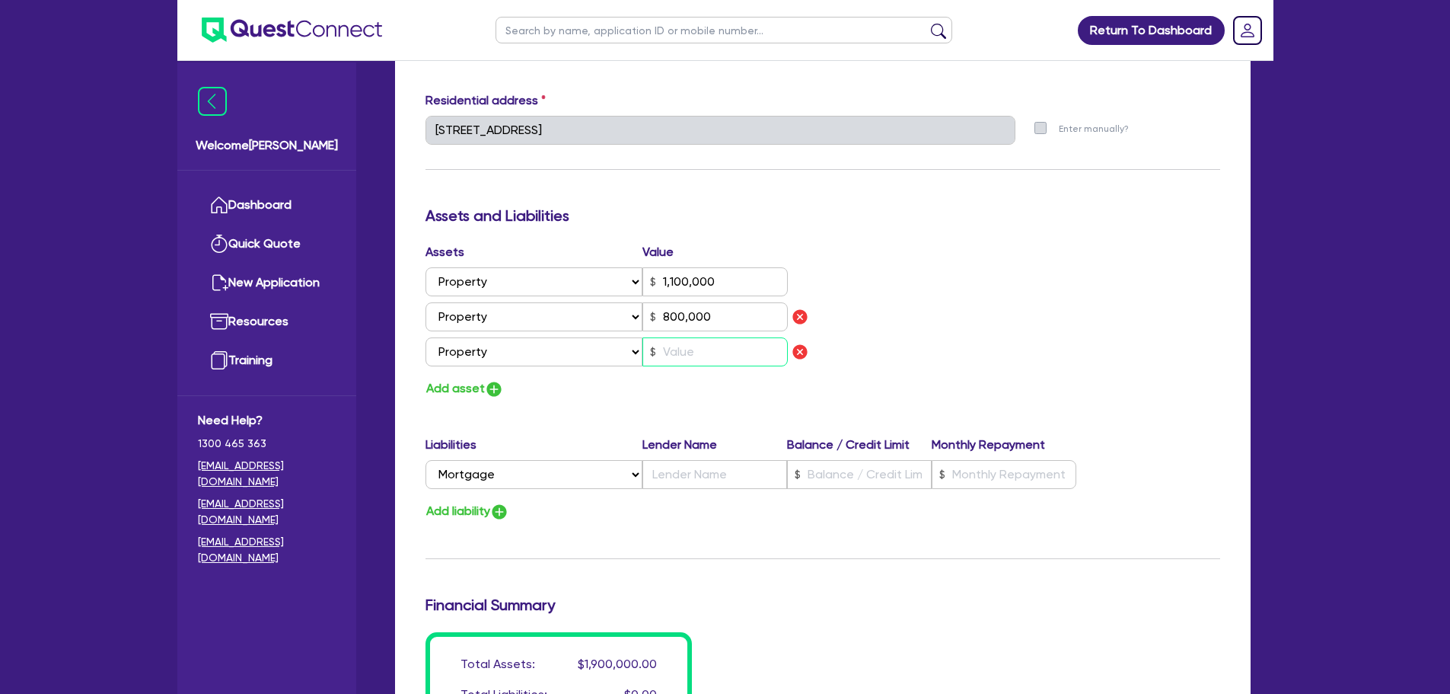
type input "7"
type input "0"
type input "0450 528 675"
type input "1,100,000"
type input "800,000"
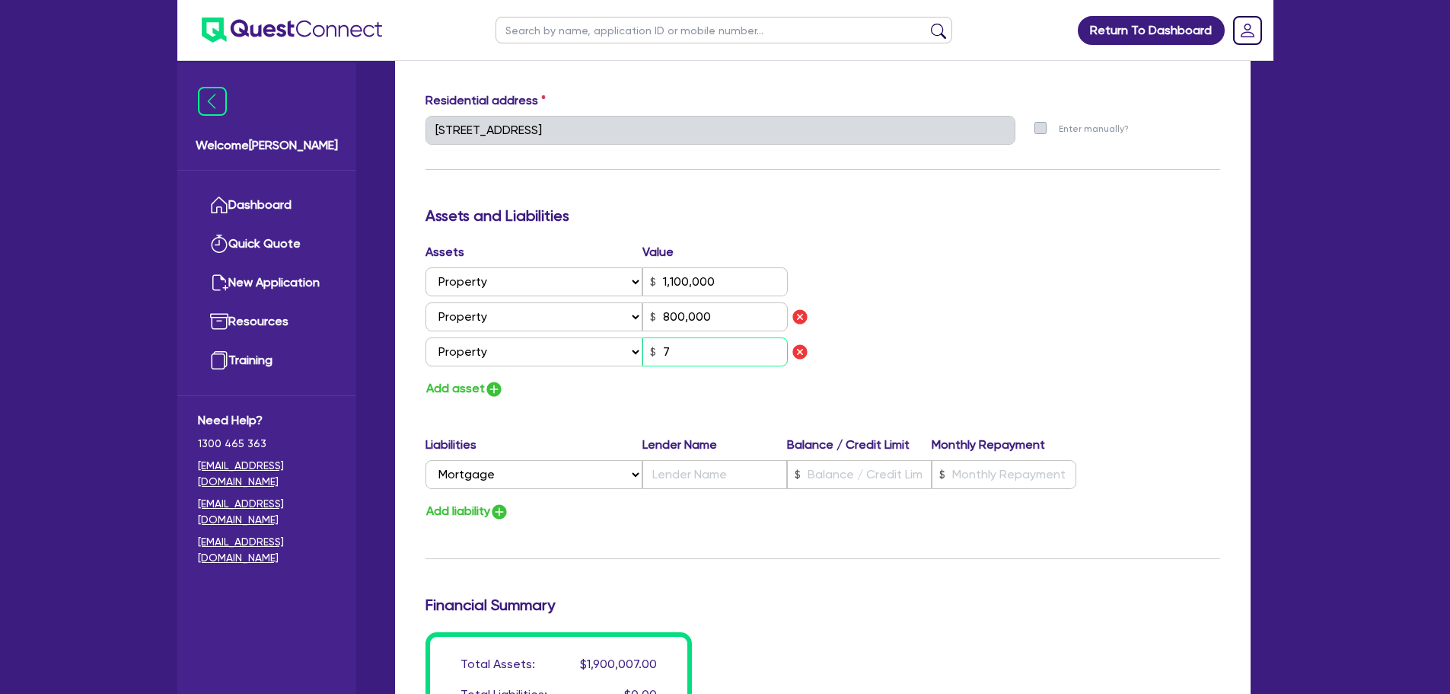
type input "75"
type input "0"
type input "0450 528 675"
type input "1,100,000"
type input "800,000"
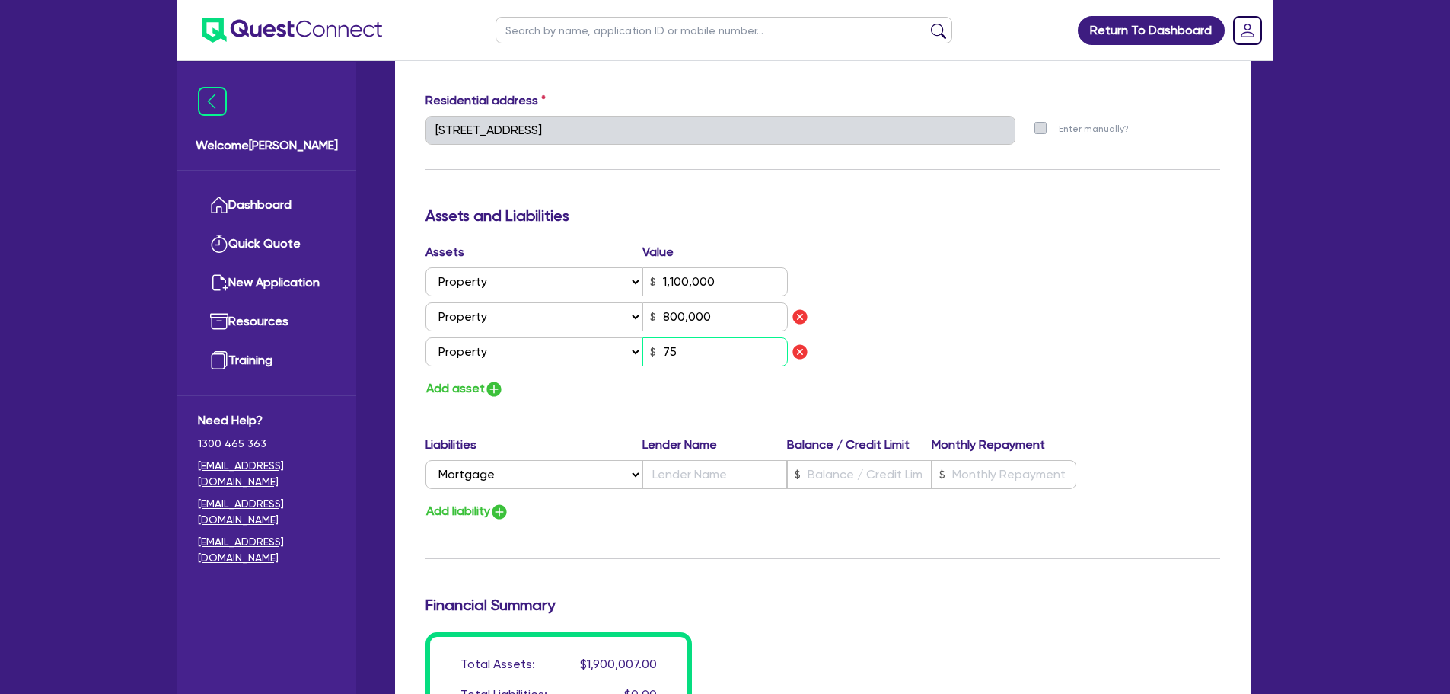
type input "750"
type input "0"
type input "0450 528 675"
type input "1,100,000"
type input "800,000"
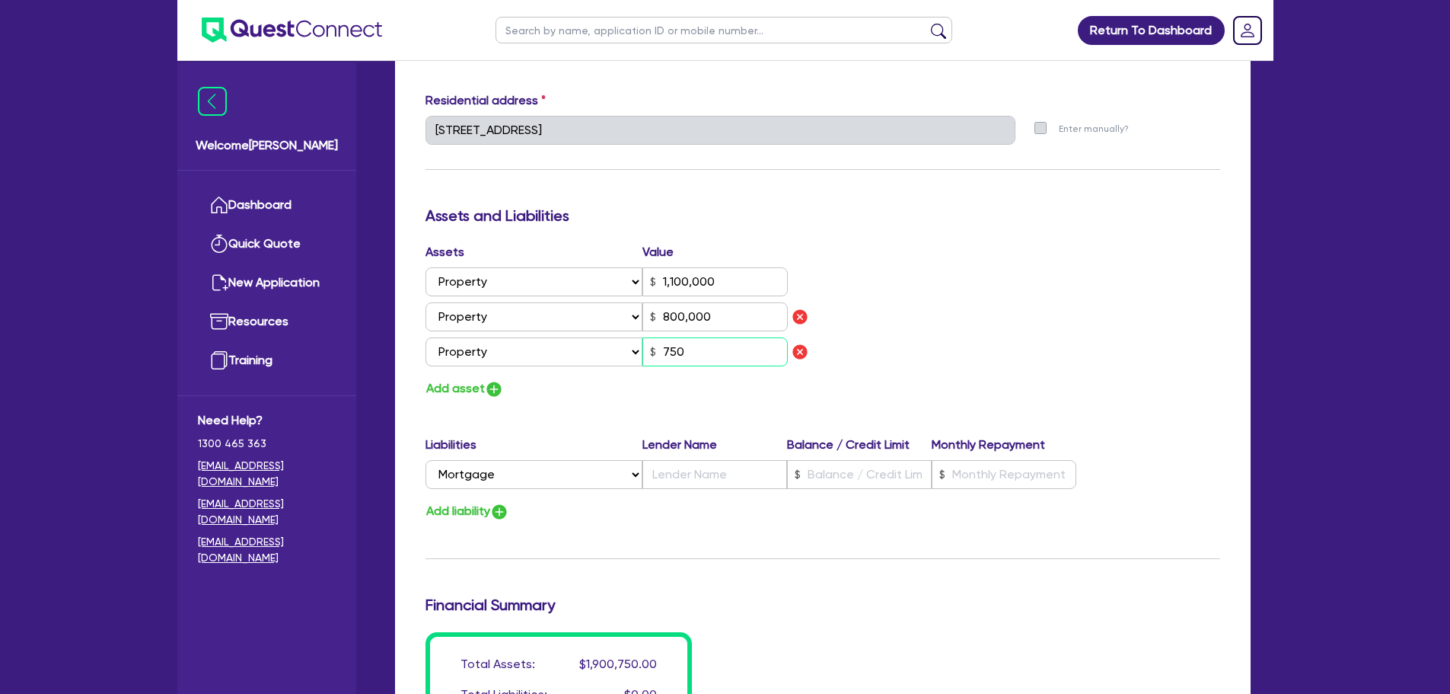
type input "7,500"
type input "0"
type input "0450 528 675"
type input "1,100,000"
type input "800,000"
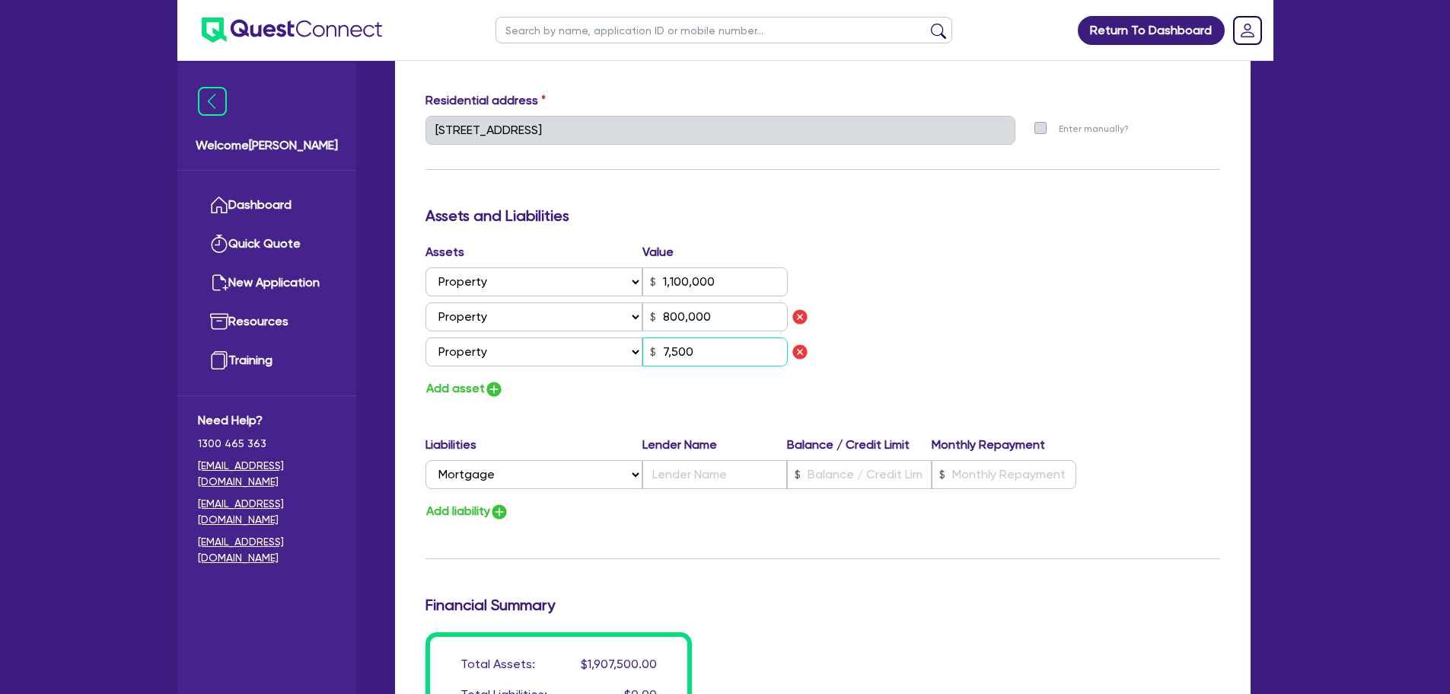
type input "75,000"
type input "0"
type input "0450 528 675"
type input "1,100,000"
type input "800,000"
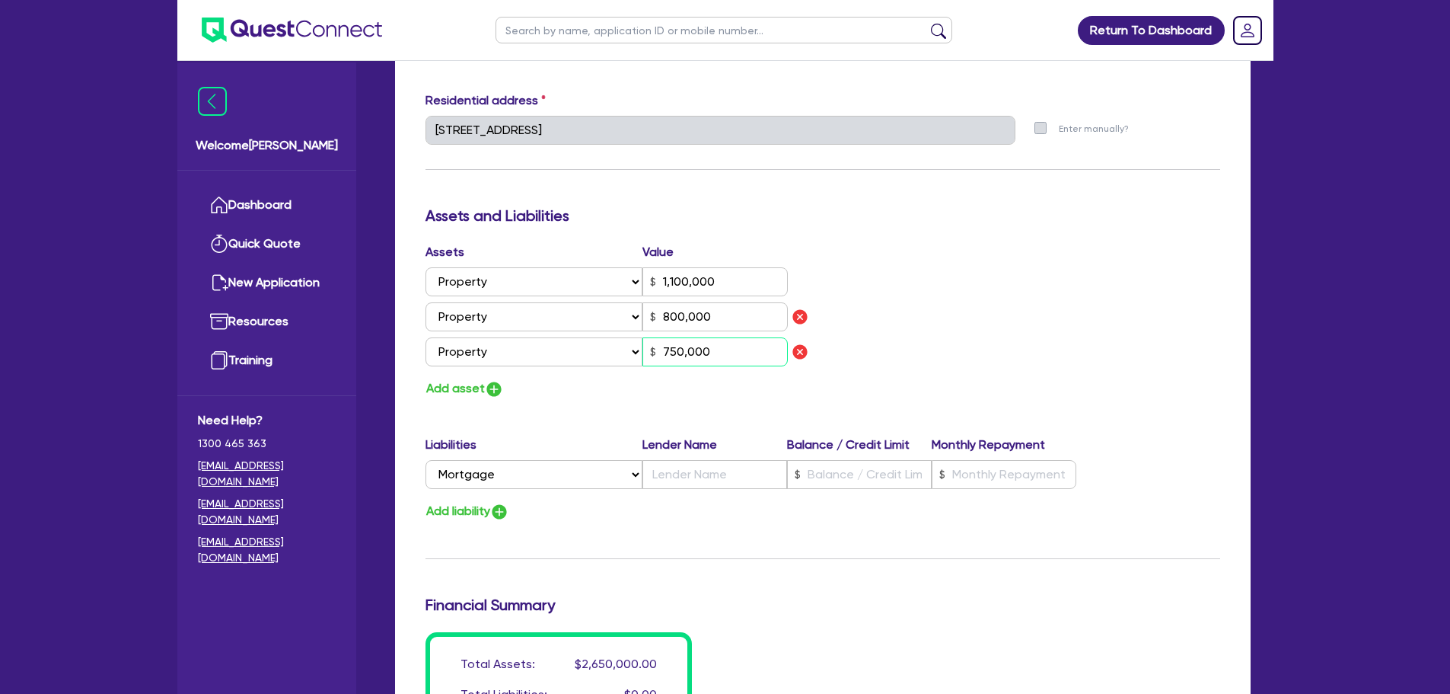
type input "750,000"
click at [479, 498] on div "Liabilities Lender Name Balance / Credit Limit Monthly Repayment Select Liabili…" at bounding box center [823, 478] width 818 height 86
click at [477, 515] on button "Add liability" at bounding box center [468, 511] width 84 height 21
type input "0"
type input "0450 528 675"
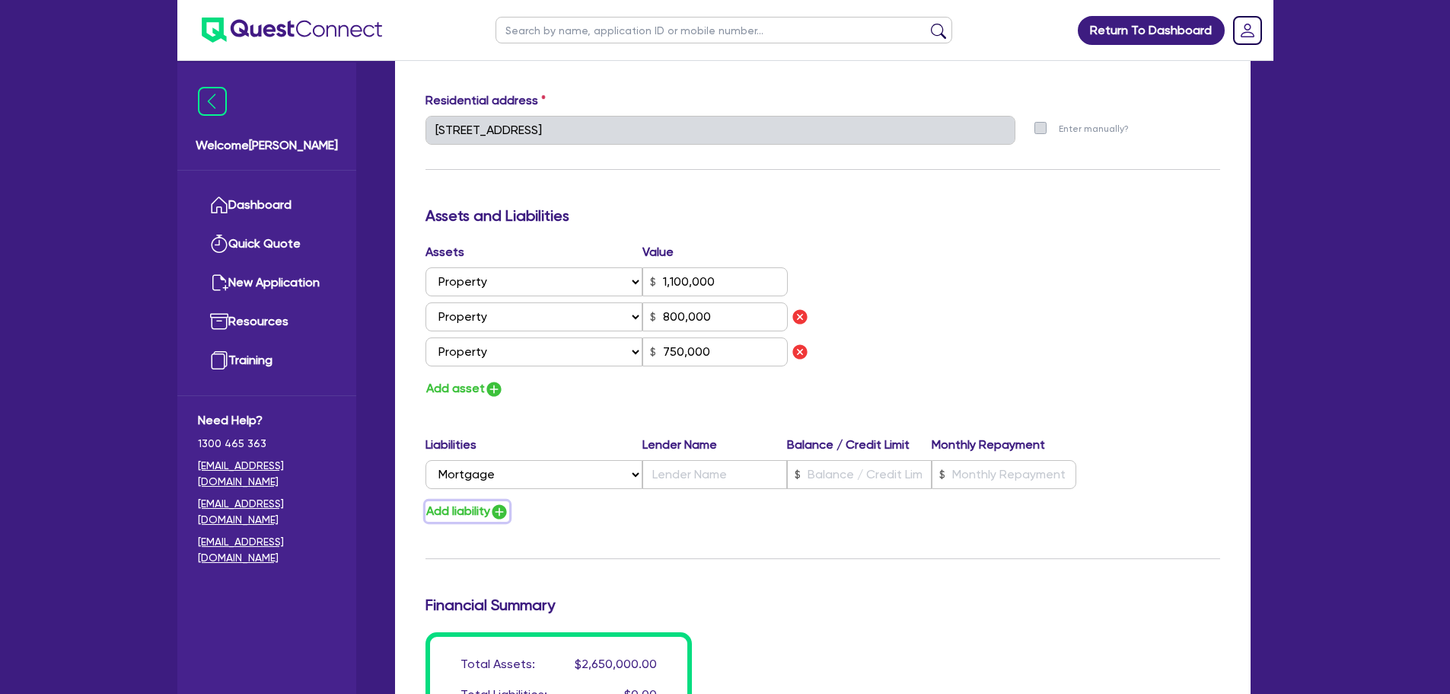
type input "1,100,000"
type input "800,000"
type input "750,000"
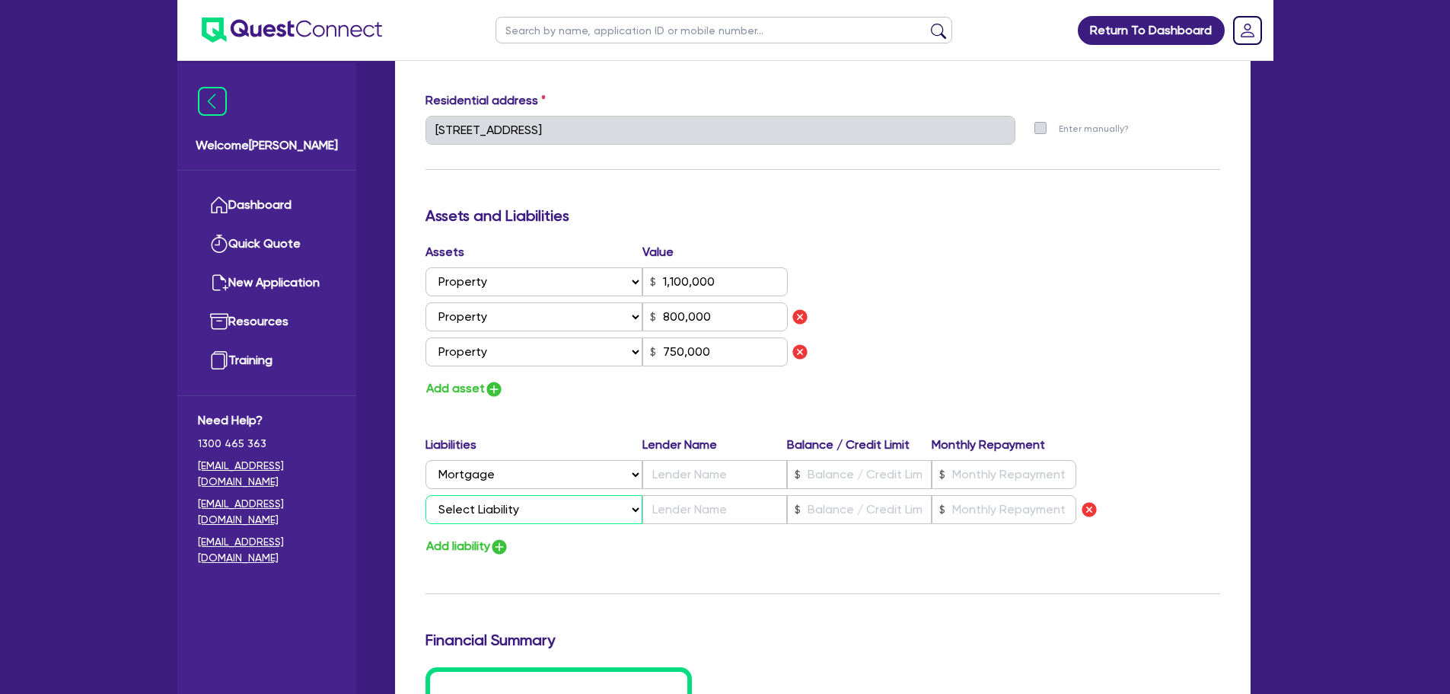
click at [493, 510] on select "Select Liability Credit card Mortgage Investment property loan Vehicle loan Tru…" at bounding box center [534, 509] width 217 height 29
select select "INVESTMENT_PROPERTY_LOAN"
click at [426, 495] on select "Select Liability Credit card Mortgage Investment property loan Vehicle loan Tru…" at bounding box center [534, 509] width 217 height 29
type input "0"
type input "0450 528 675"
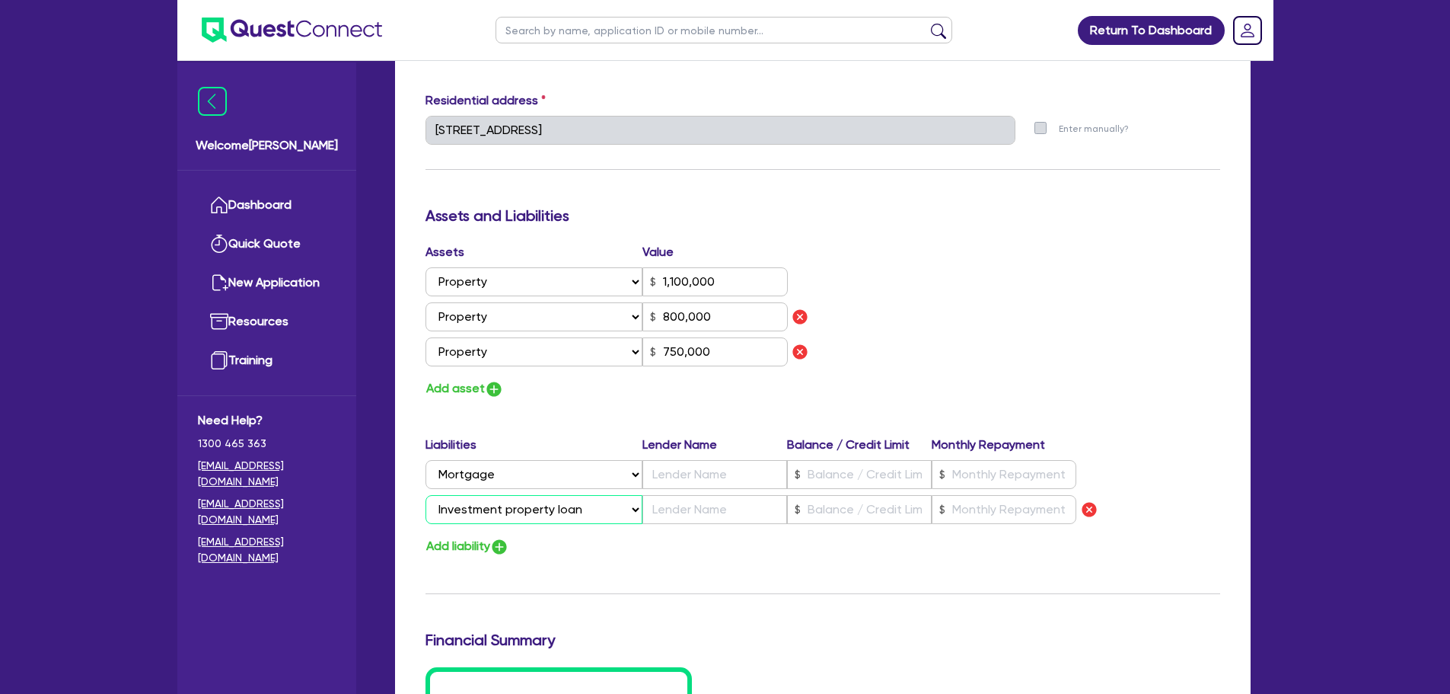
type input "1,100,000"
type input "800,000"
type input "750,000"
click at [512, 512] on select "Select Liability Credit card Mortgage Investment property loan Vehicle loan Tru…" at bounding box center [534, 509] width 217 height 29
select select "MORTGAGE"
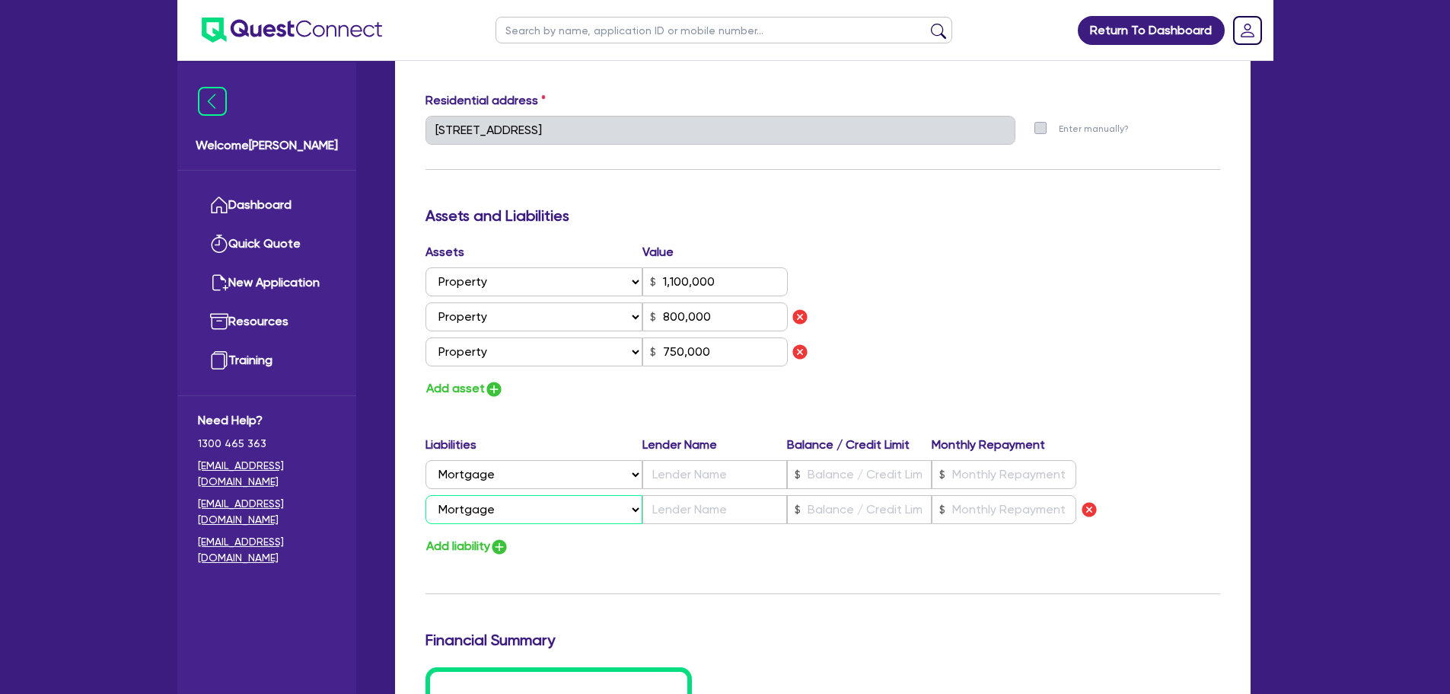
click at [426, 495] on select "Select Liability Credit card Mortgage Investment property loan Vehicle loan Tru…" at bounding box center [534, 509] width 217 height 29
type input "0"
type input "0450 528 675"
type input "1,100,000"
type input "800,000"
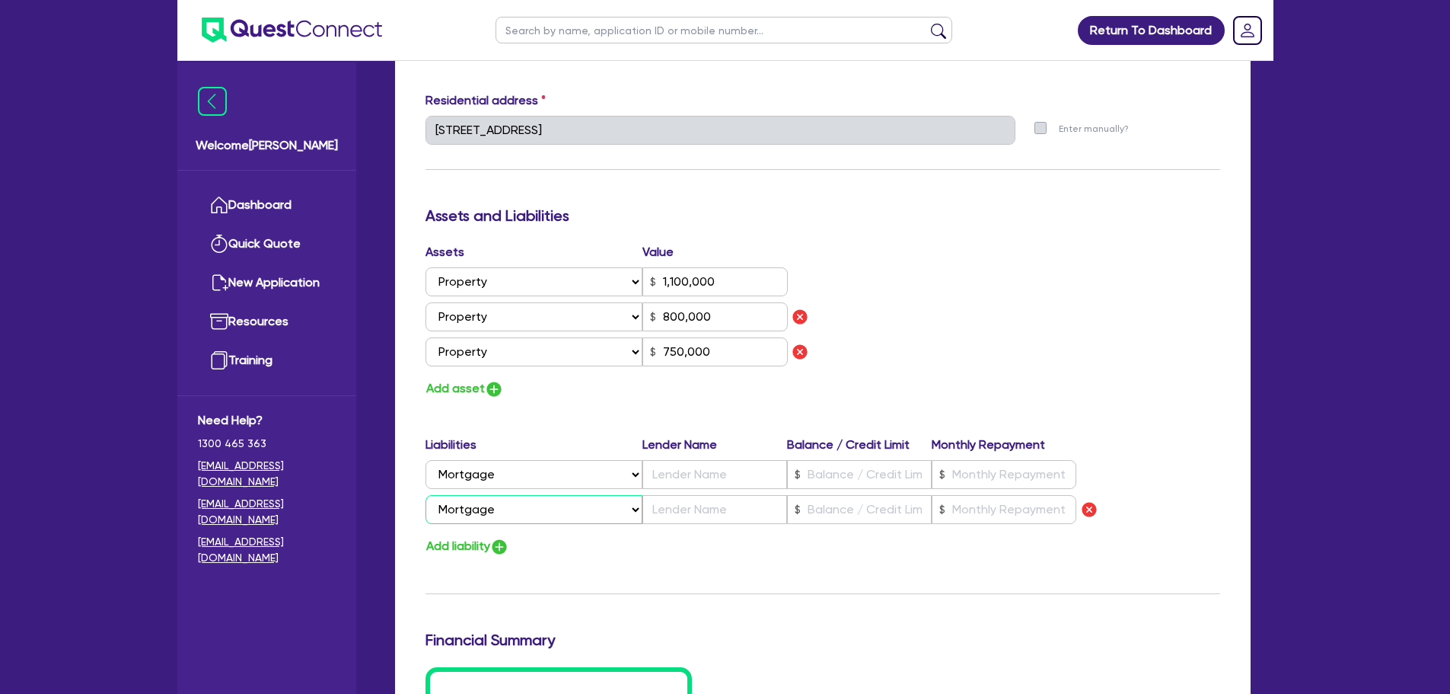
type input "750,000"
click at [498, 555] on img "button" at bounding box center [499, 546] width 18 height 18
type input "0"
type input "0450 528 675"
type input "1,100,000"
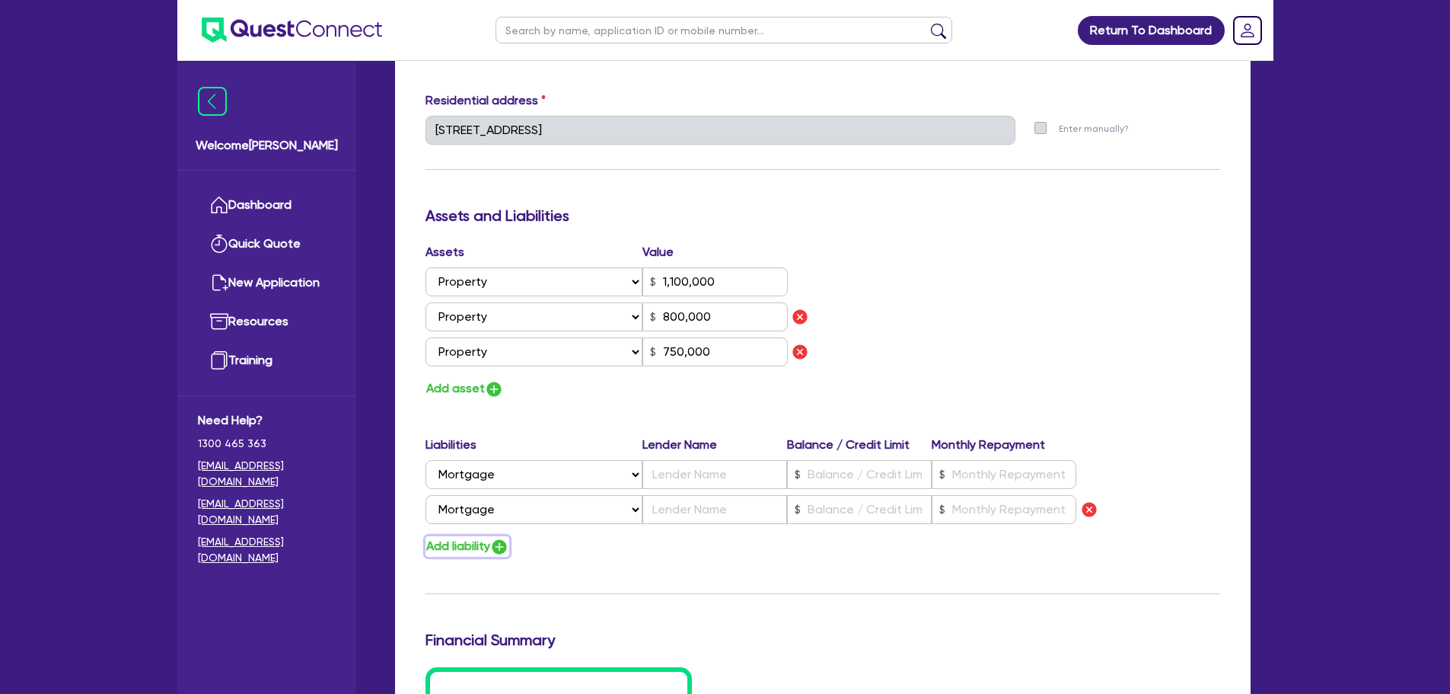
type input "800,000"
type input "750,000"
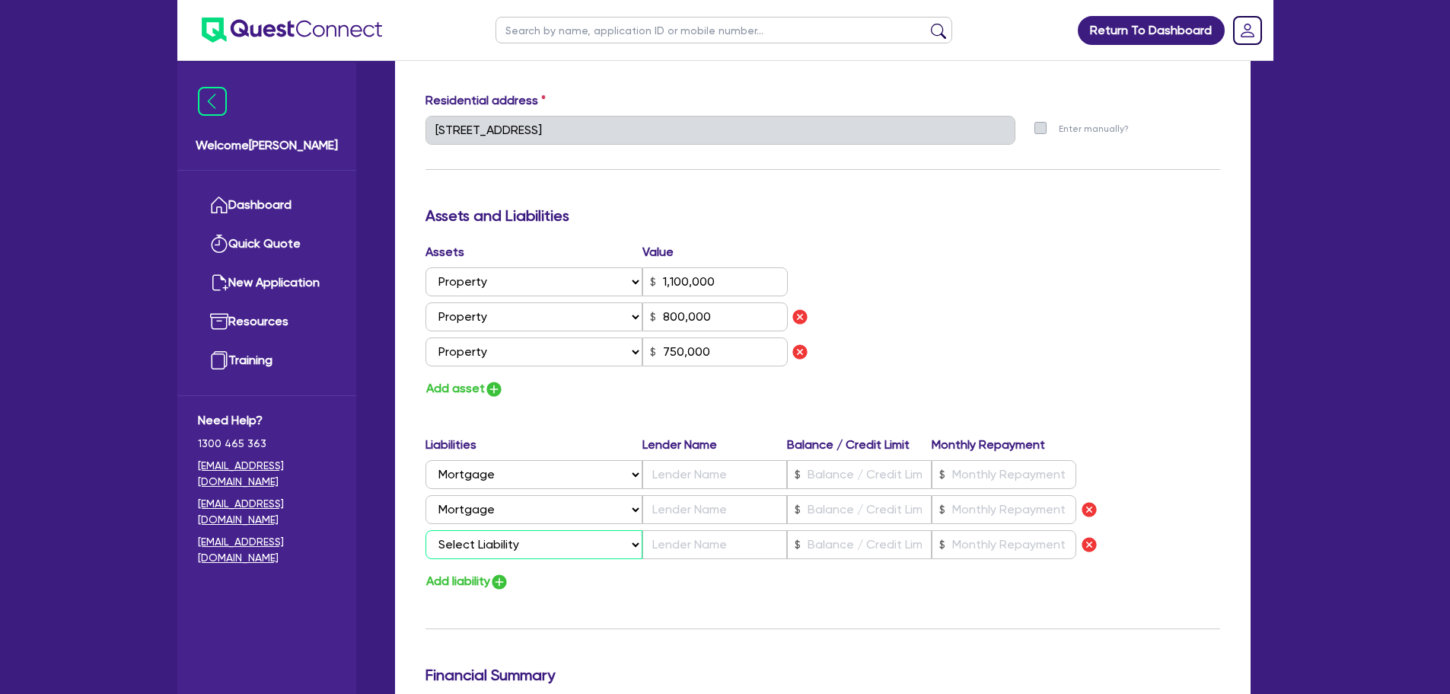
drag, startPoint x: 498, startPoint y: 555, endPoint x: 498, endPoint y: 546, distance: 9.1
click at [498, 546] on select "Select Liability Credit card Mortgage Investment property loan Vehicle loan Tru…" at bounding box center [534, 544] width 217 height 29
select select "INVESTMENT_PROPERTY_LOAN"
click at [426, 530] on select "Select Liability Credit card Mortgage Investment property loan Vehicle loan Tru…" at bounding box center [534, 544] width 217 height 29
type input "0"
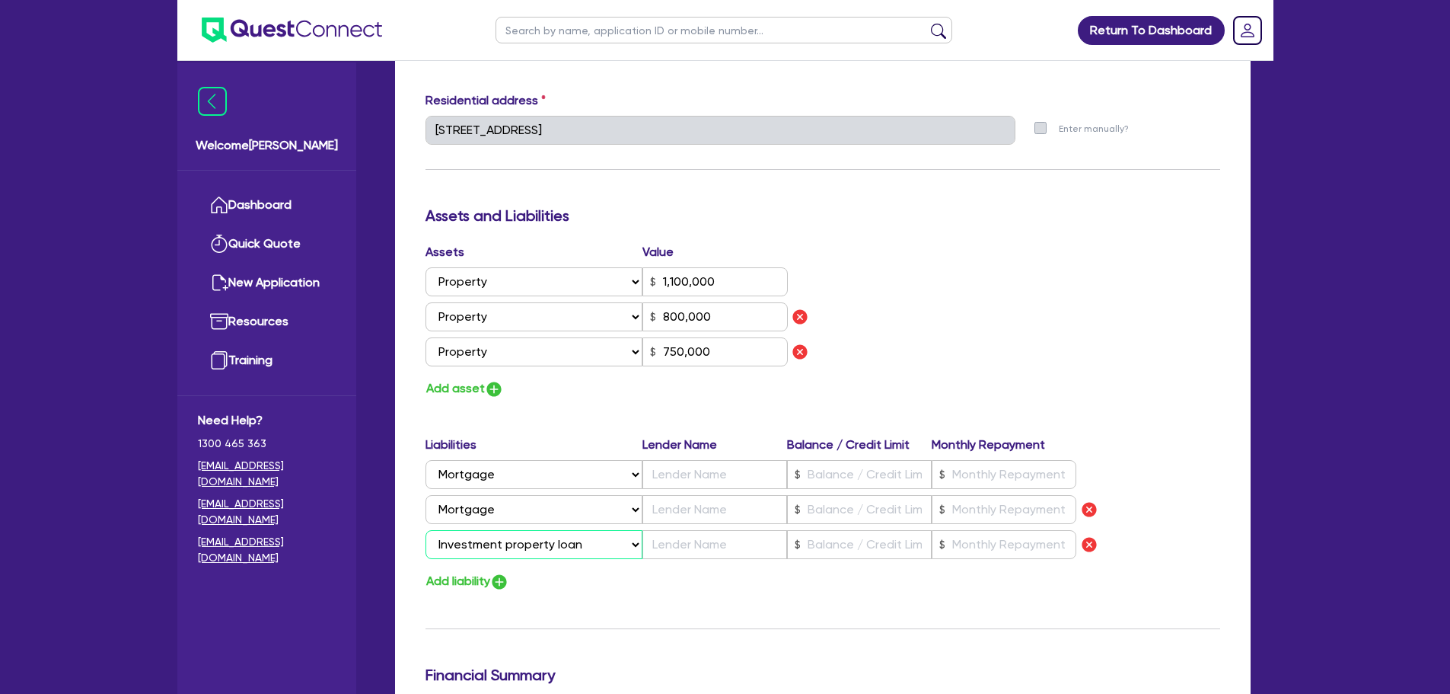
type input "0450 528 675"
type input "1,100,000"
type input "800,000"
type input "750,000"
click at [567, 551] on select "Select Liability Credit card Mortgage Investment property loan Vehicle loan Tru…" at bounding box center [534, 544] width 217 height 29
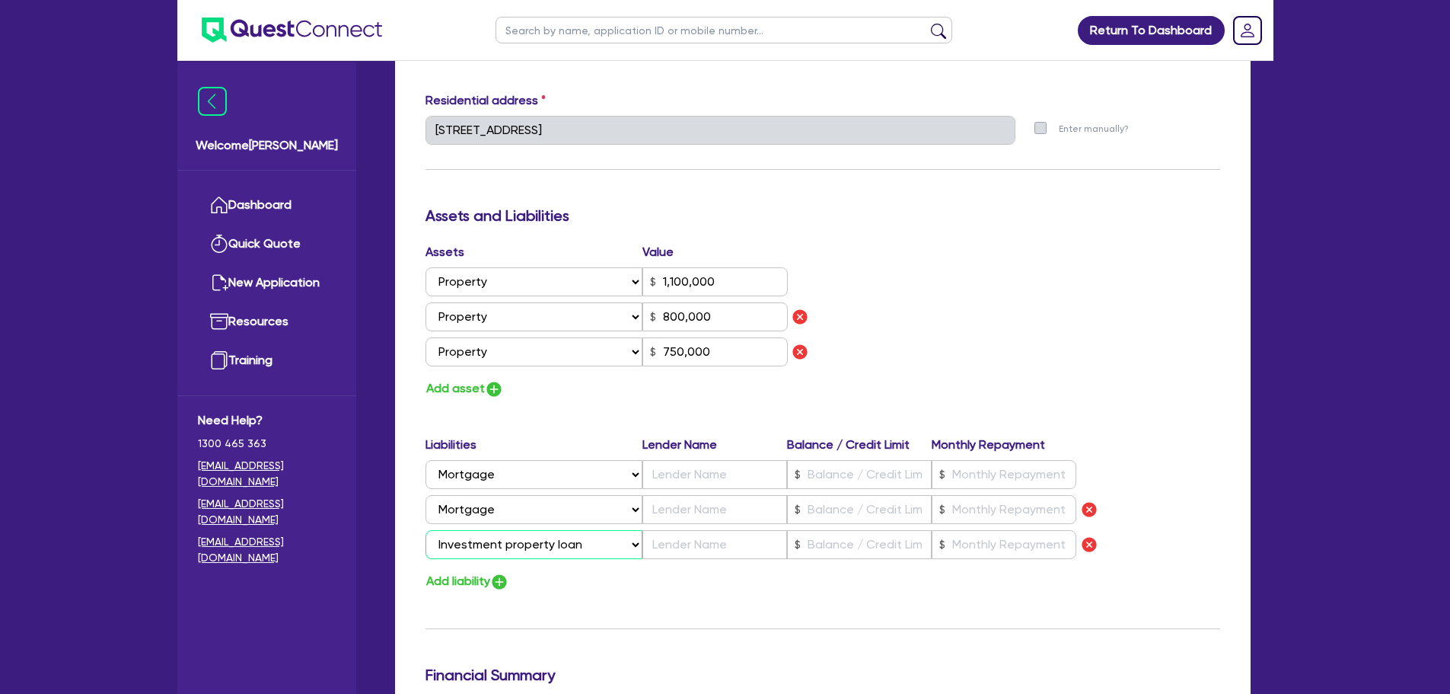
select select "MORTGAGE"
click at [426, 530] on select "Select Liability Credit card Mortgage Investment property loan Vehicle loan Tru…" at bounding box center [534, 544] width 217 height 29
type input "0"
type input "0450 528 675"
type input "1,100,000"
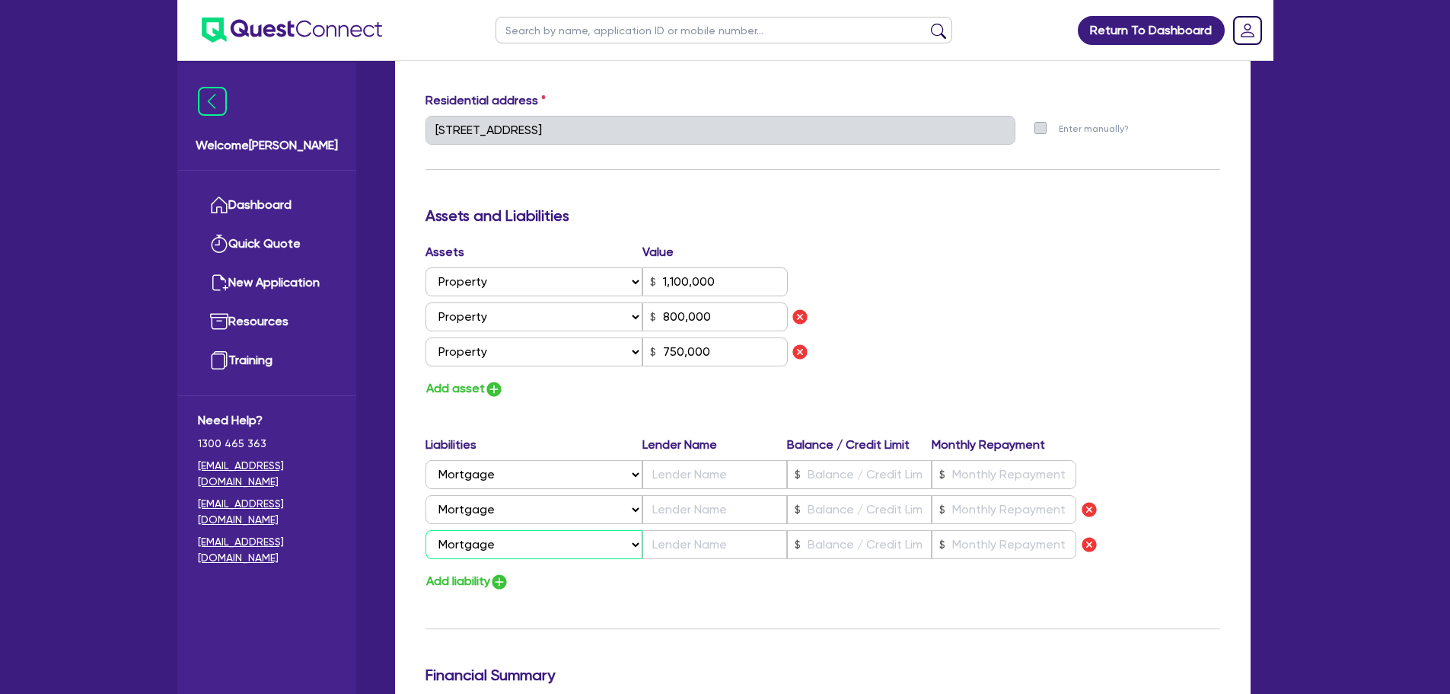
type input "800,000"
type input "750,000"
click at [710, 465] on input "text" at bounding box center [715, 474] width 145 height 29
type input "0"
type input "0450 528 675"
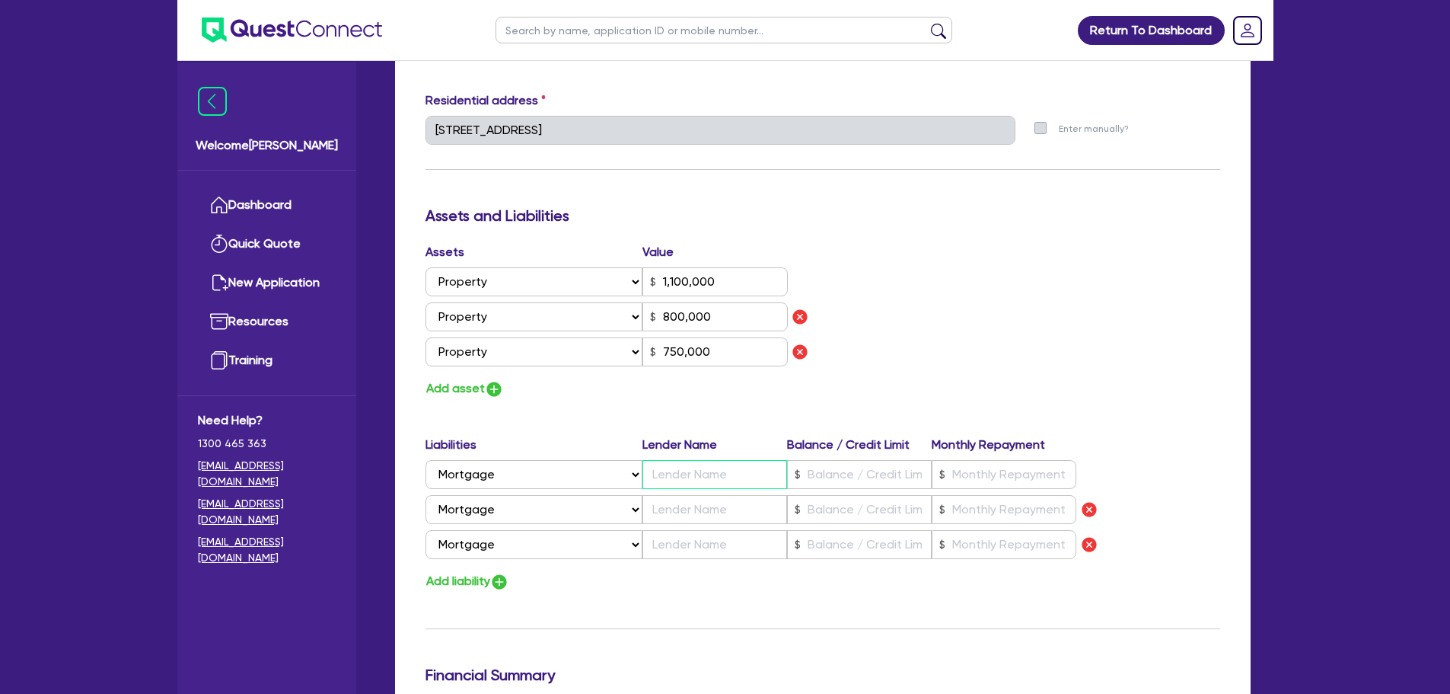
type input "1,100,000"
type input "A"
type input "800,000"
type input "750,000"
type input "0"
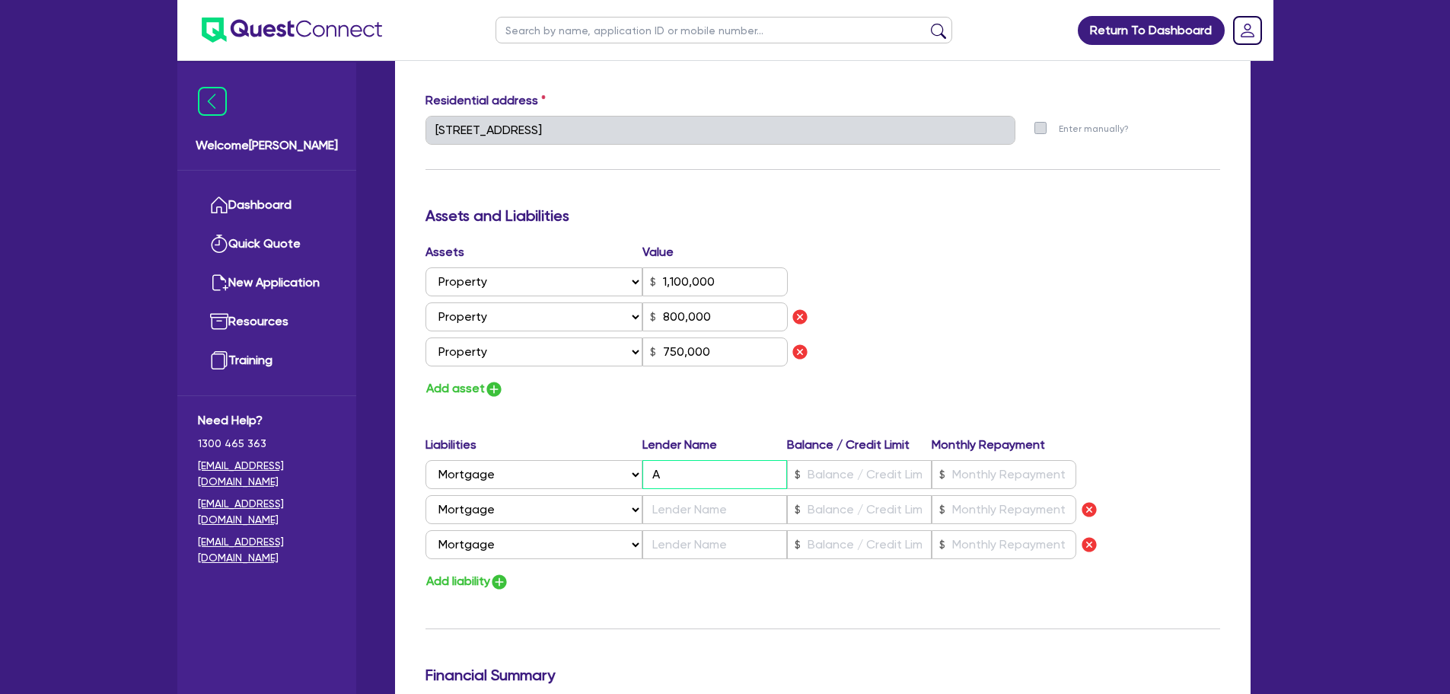
type input "0450 528 675"
type input "1,100,000"
type input "Ad"
type input "800,000"
type input "750,000"
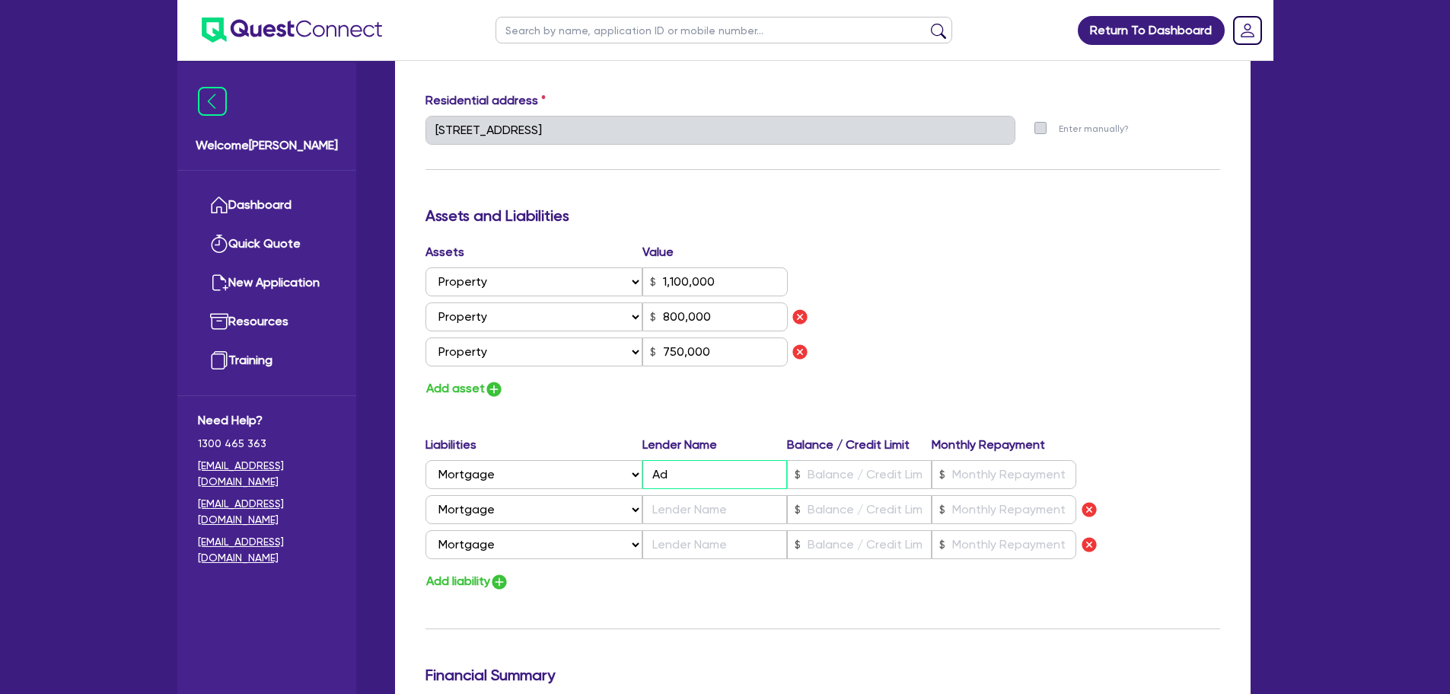
type input "0"
type input "0450 528 675"
type input "1,100,000"
type input "Adv"
type input "800,000"
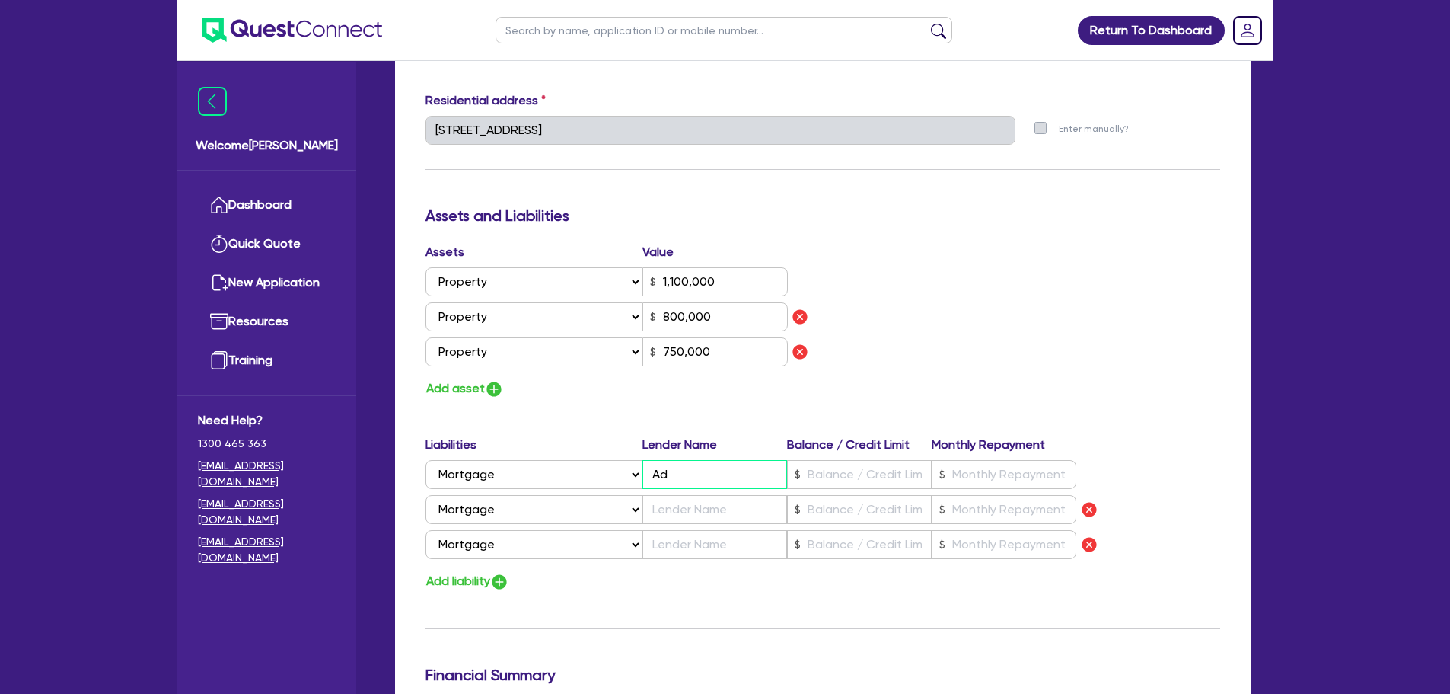
type input "750,000"
type input "0"
type input "0450 528 675"
type input "1,100,000"
type input "Adva"
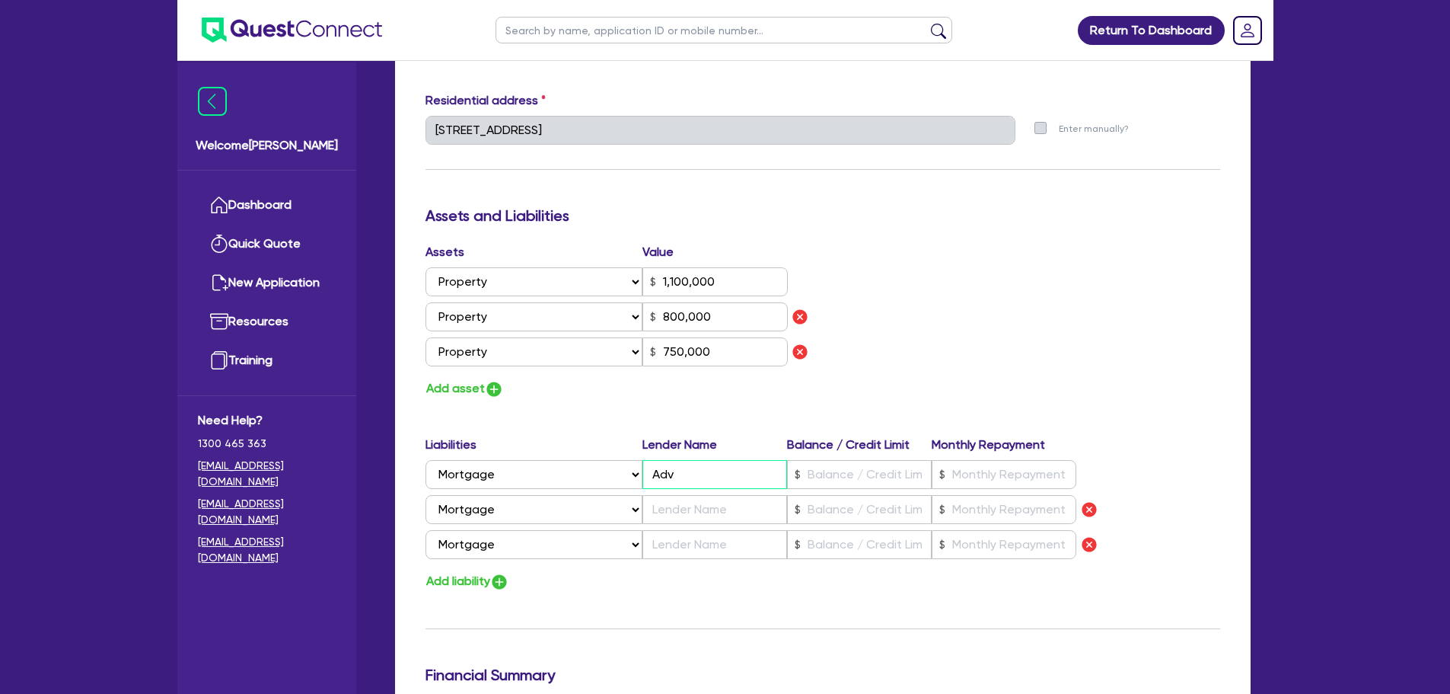
type input "800,000"
type input "750,000"
type input "0"
type input "0450 528 675"
type input "1,100,000"
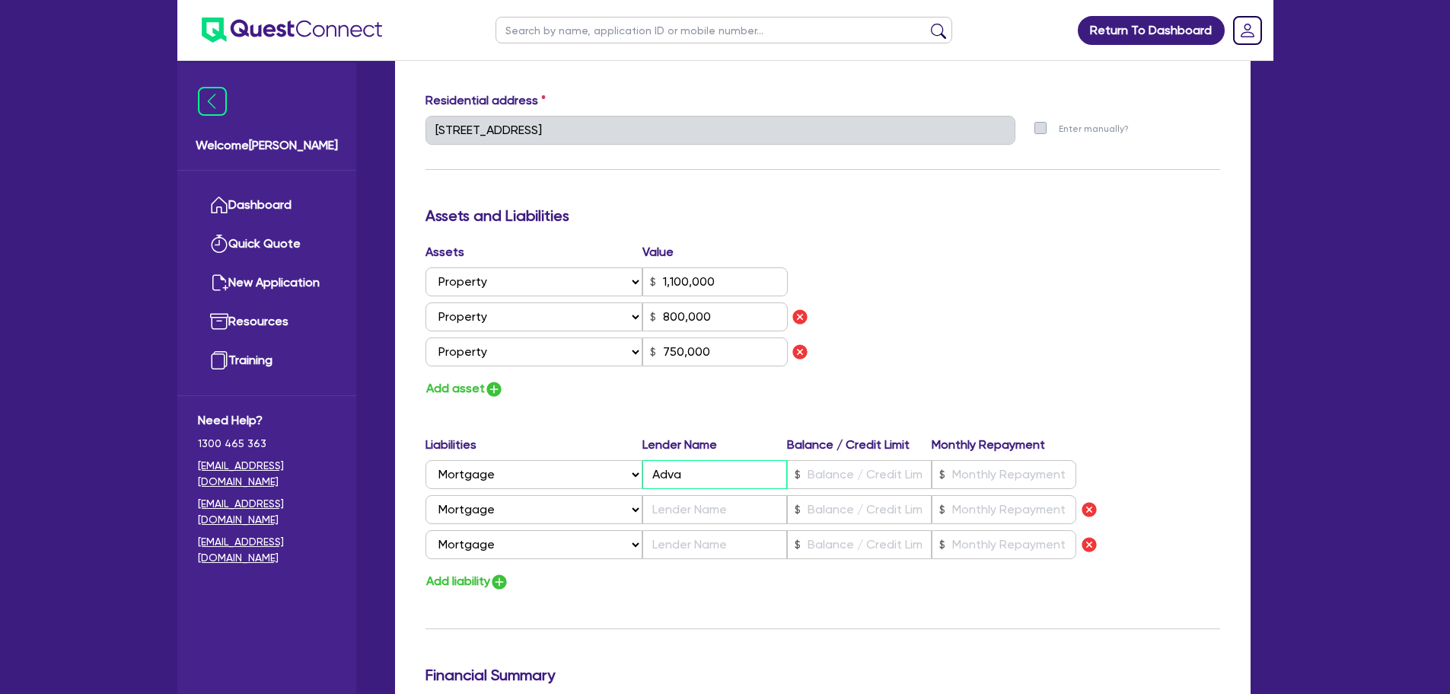
type input "Advan"
type input "800,000"
type input "750,000"
type input "0"
type input "0450 528 675"
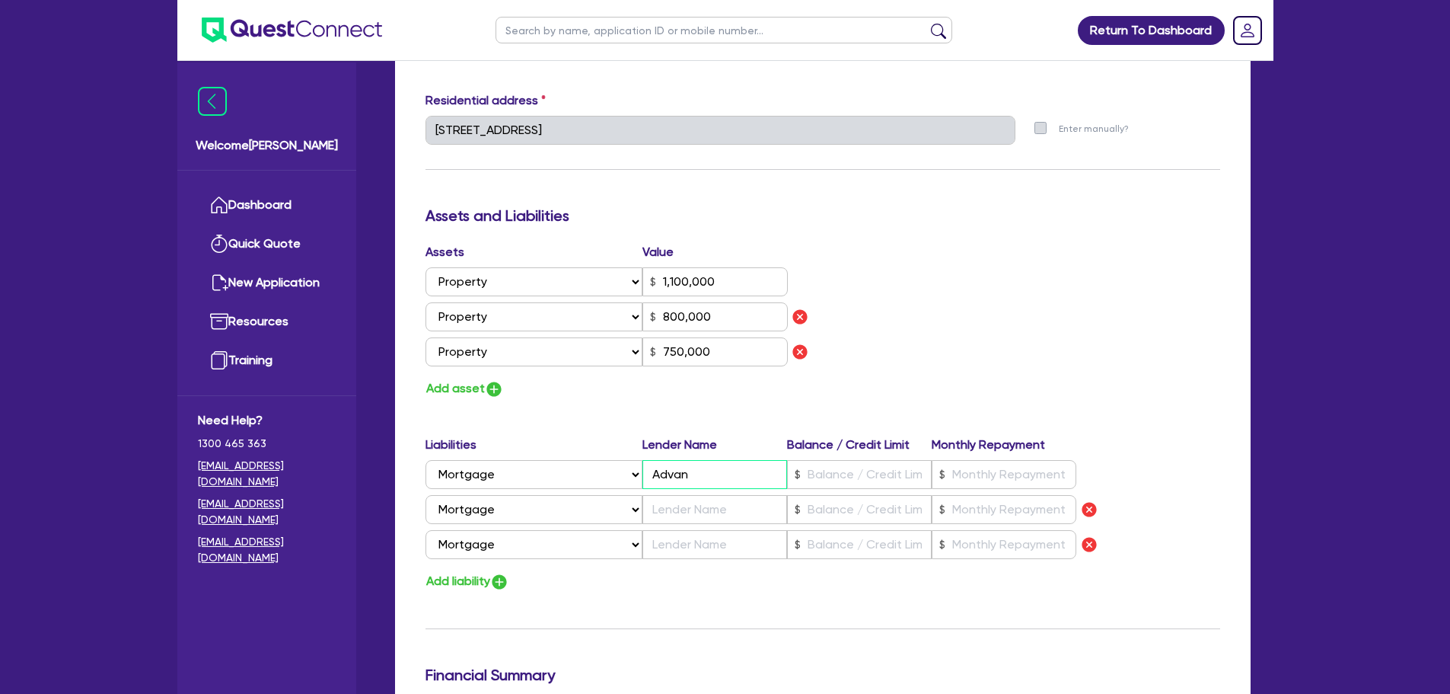
type input "1,100,000"
type input "Advant"
type input "800,000"
type input "750,000"
type input "0"
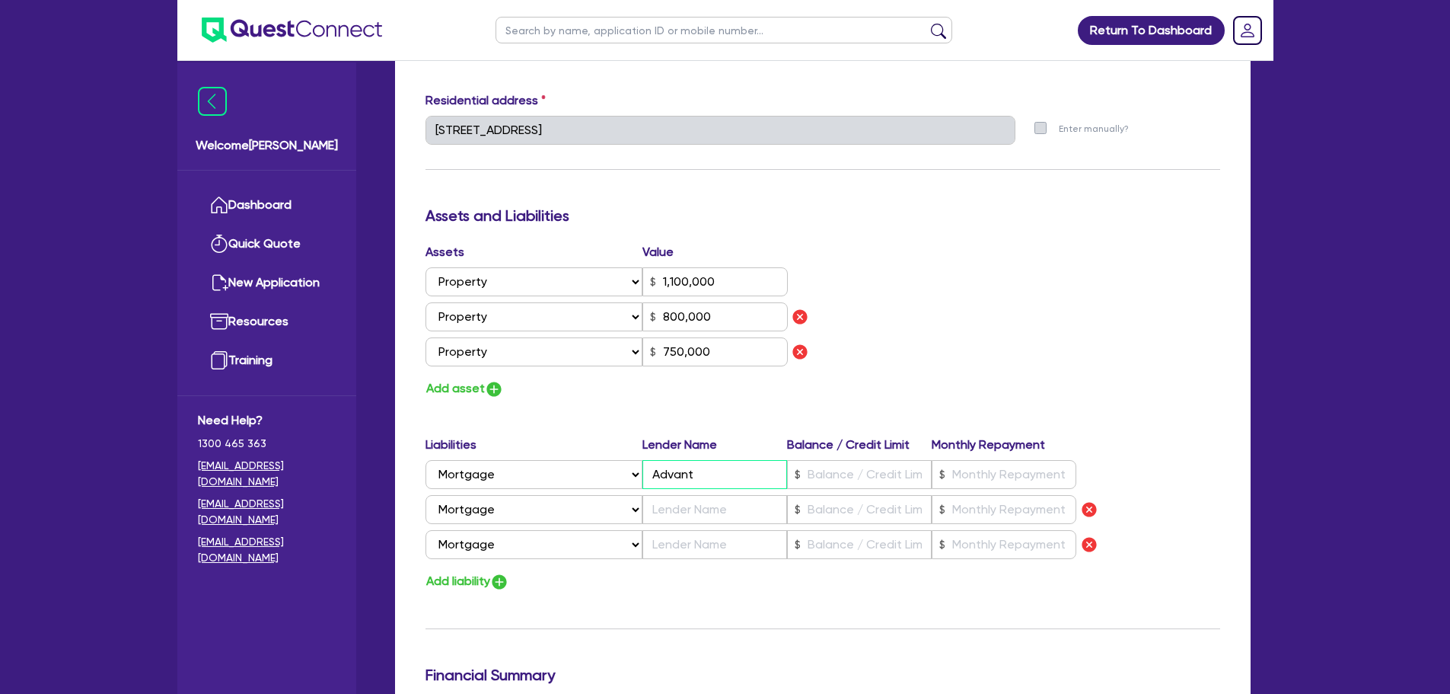
type input "0450 528 675"
type input "1,100,000"
type input "Advan"
type input "800,000"
type input "750,000"
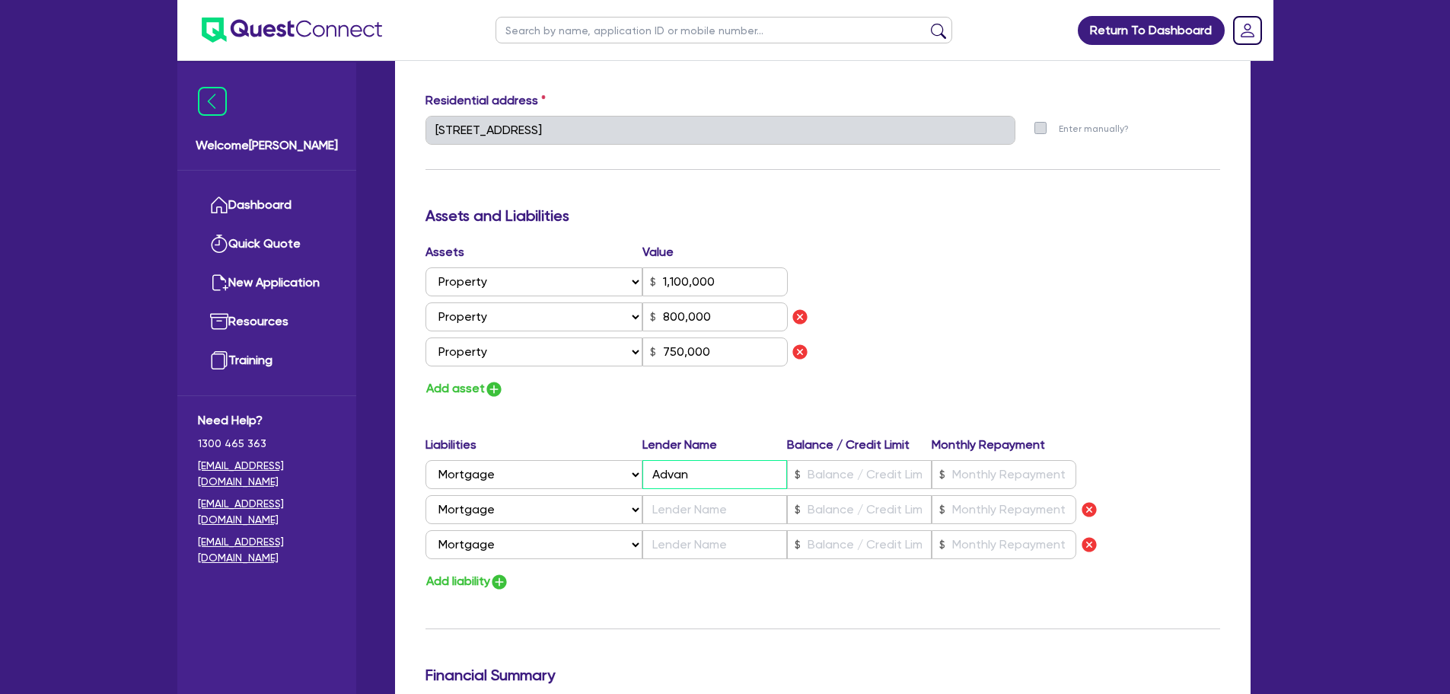
type input "0"
type input "0450 528 675"
type input "1,100,000"
type input "Advane"
type input "800,000"
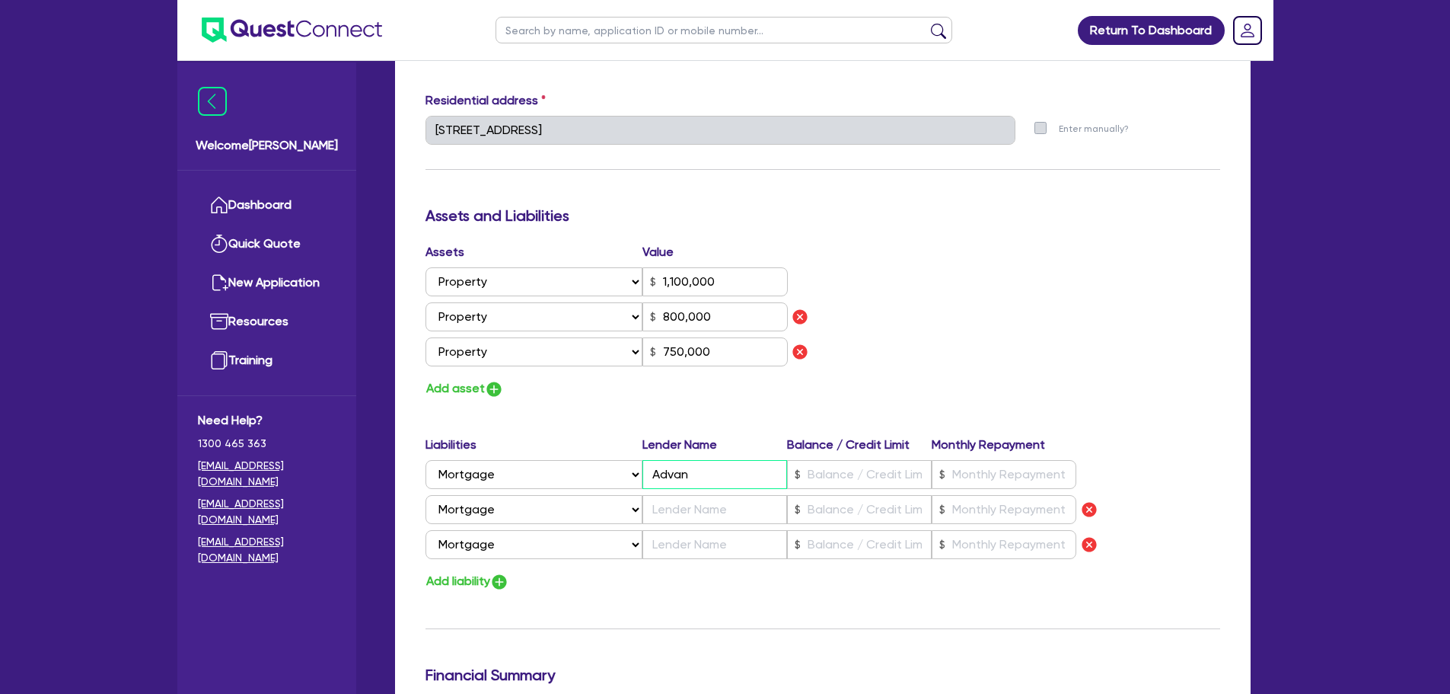
type input "750,000"
type input "0"
type input "0450 528 675"
type input "1,100,000"
type input "Advaneg"
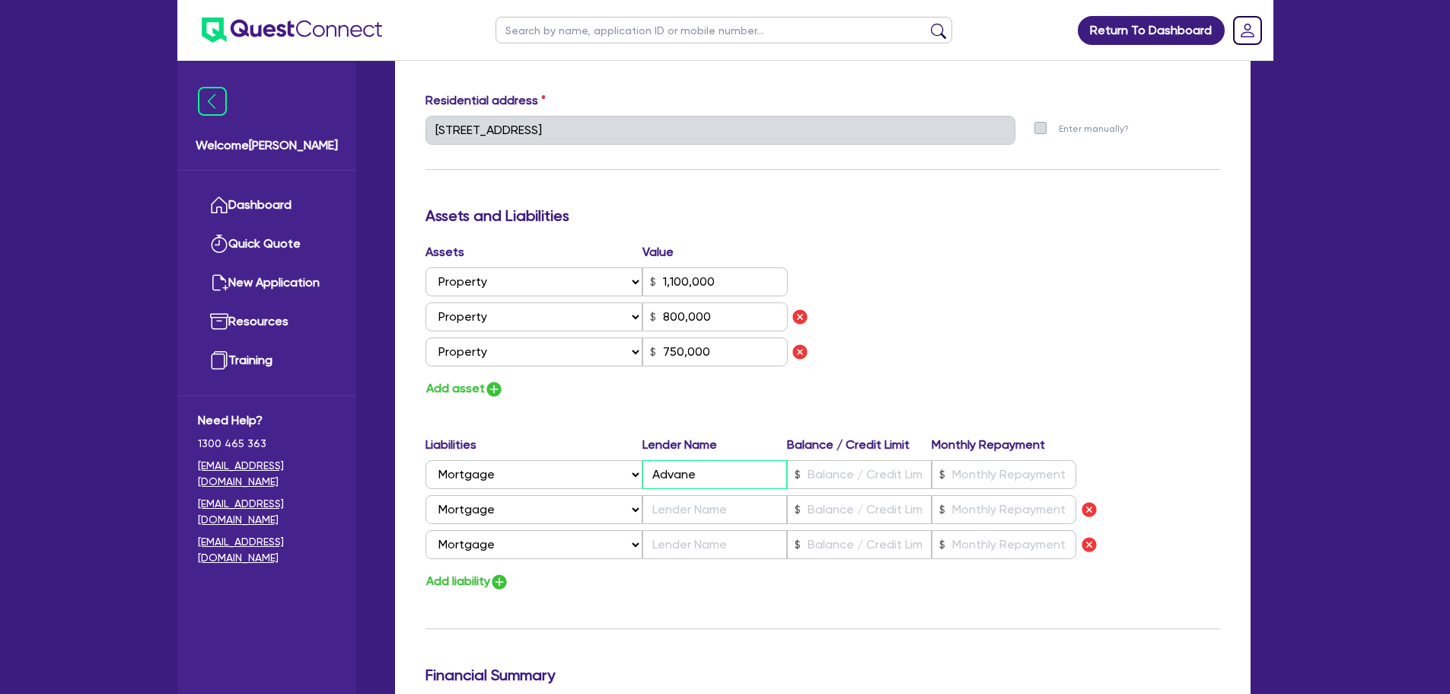
type input "800,000"
type input "750,000"
type input "0"
type input "0450 528 675"
type input "1,100,000"
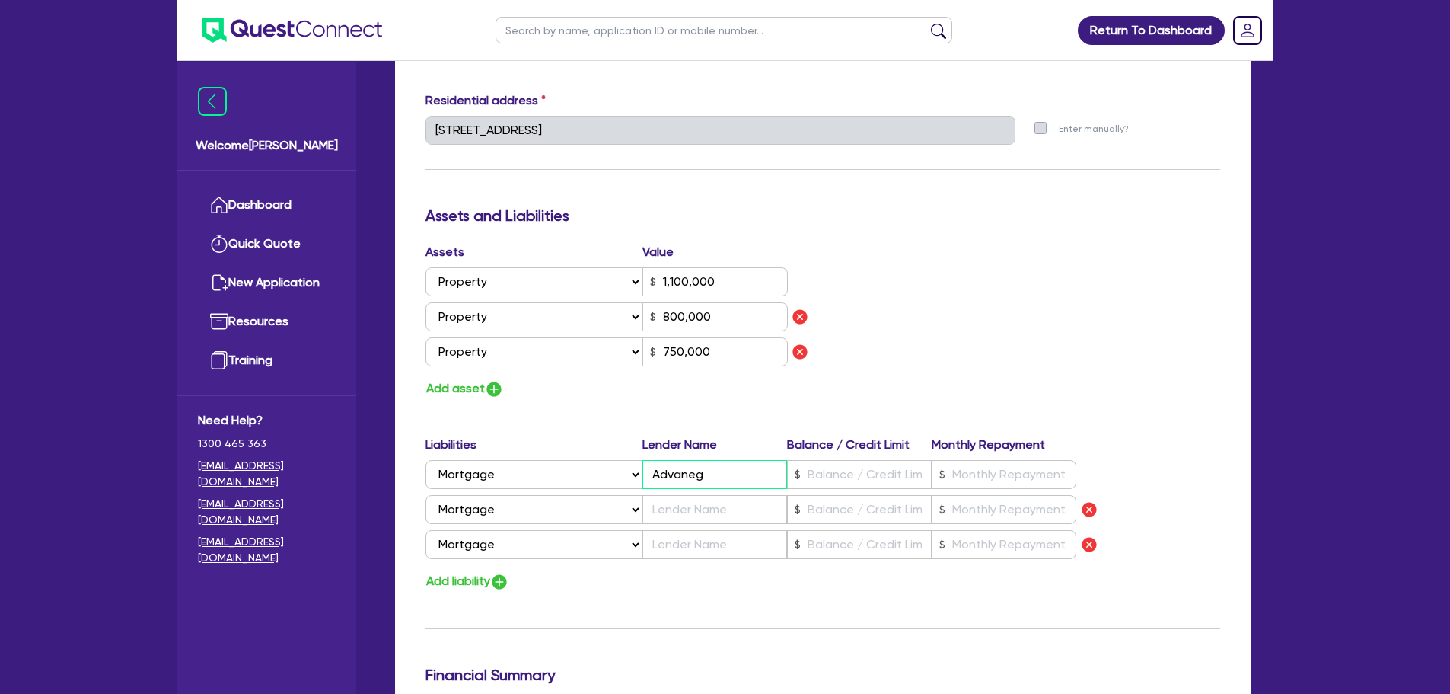
type input "Advane"
type input "800,000"
type input "750,000"
type input "0"
type input "0450 528 675"
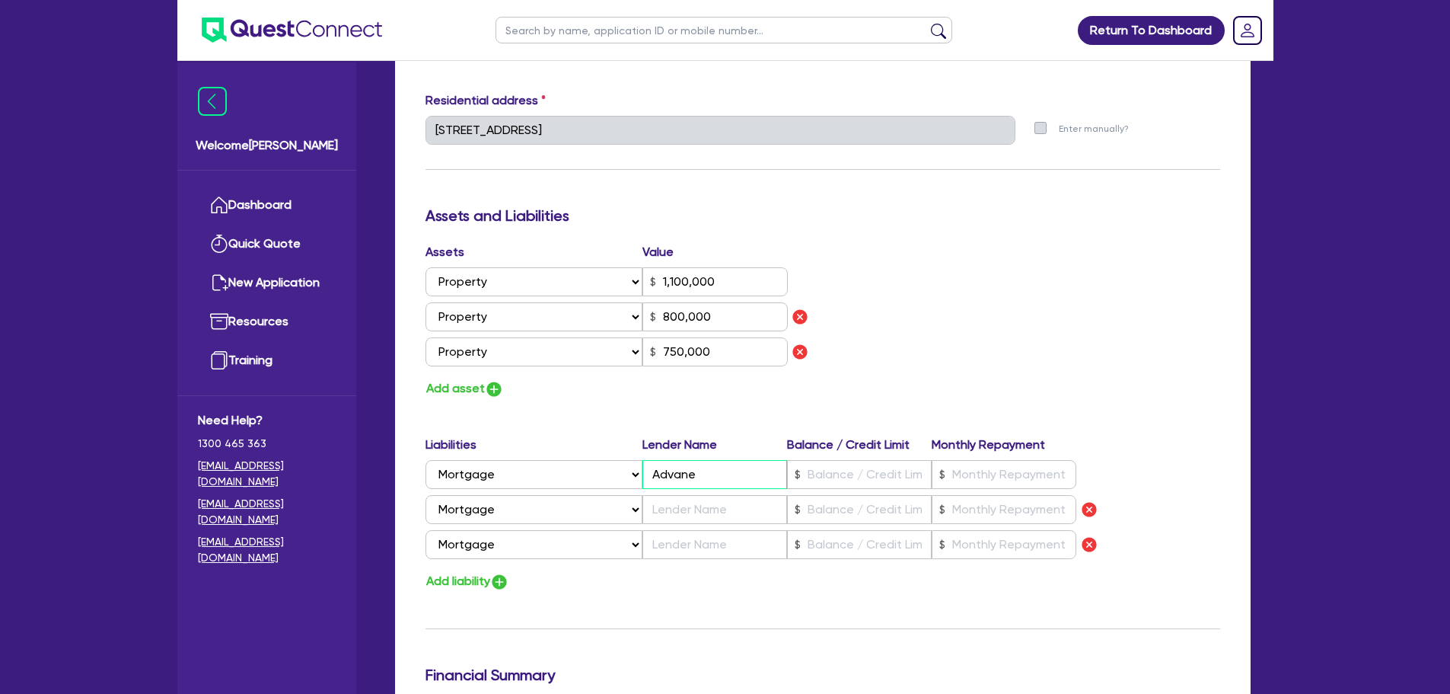
type input "1,100,000"
type input "Advaned"
type input "800,000"
type input "750,000"
type input "0"
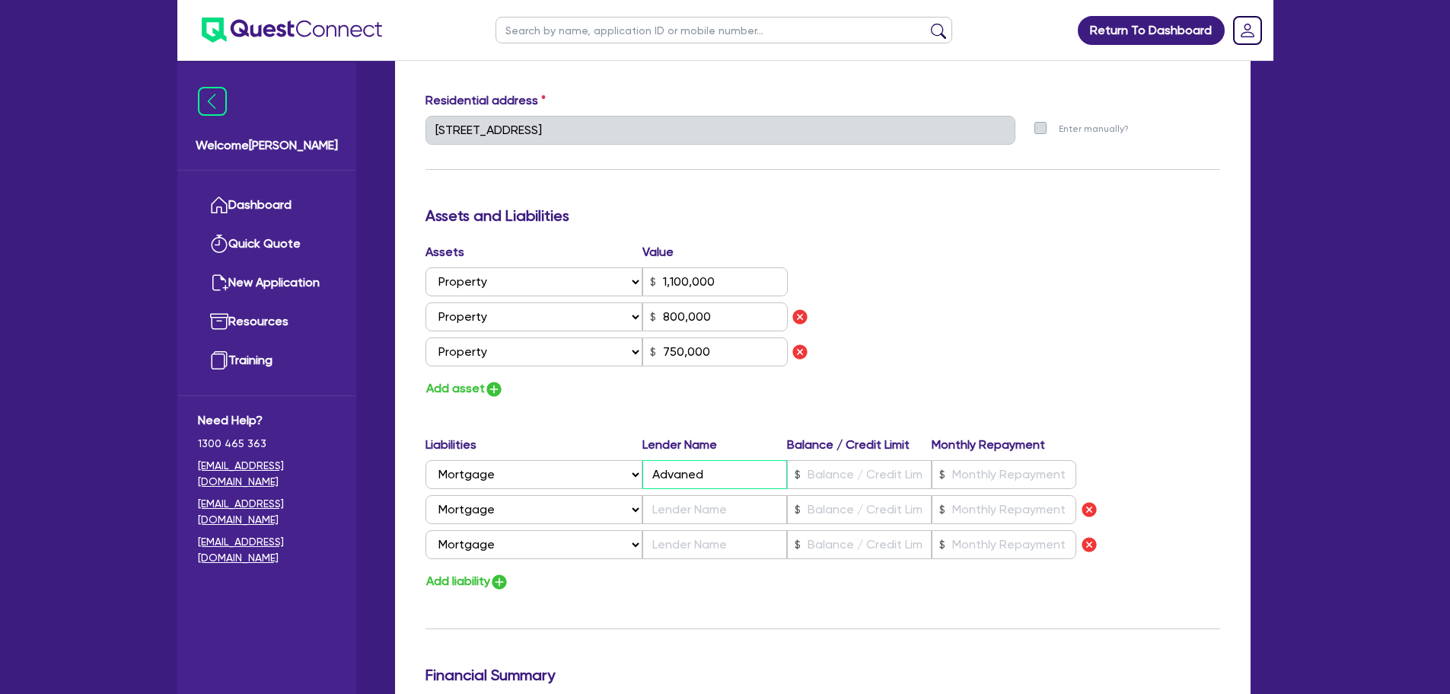
type input "0450 528 675"
type input "1,100,000"
type input "Advanedg"
type input "800,000"
click at [694, 474] on input "Advanedge" at bounding box center [715, 474] width 145 height 29
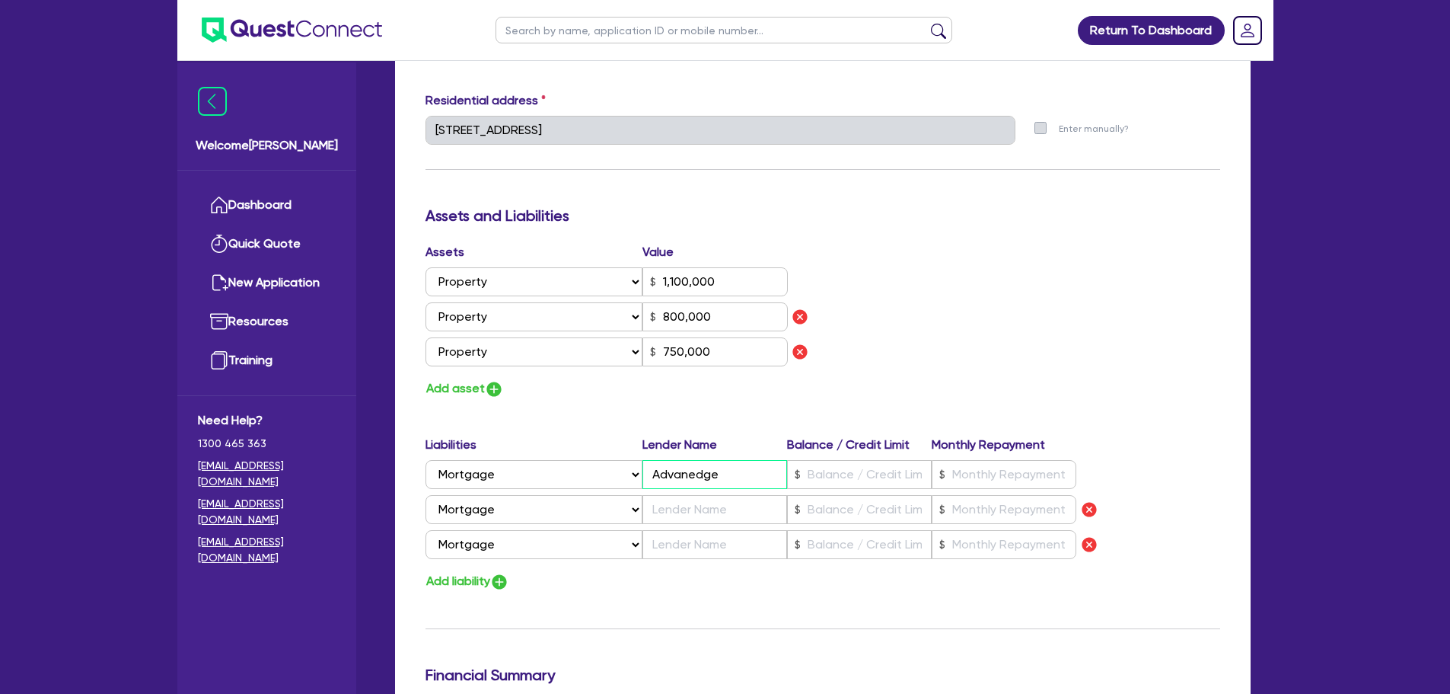
click at [691, 473] on input "Advanedge" at bounding box center [715, 474] width 145 height 29
drag, startPoint x: 748, startPoint y: 482, endPoint x: 637, endPoint y: 480, distance: 111.2
click at [639, 480] on div "Select Liability Credit card Mortgage Investment property loan Vehicle loan Tru…" at bounding box center [752, 474] width 652 height 29
click at [675, 504] on input "text" at bounding box center [715, 509] width 145 height 29
paste input "Advantedge"
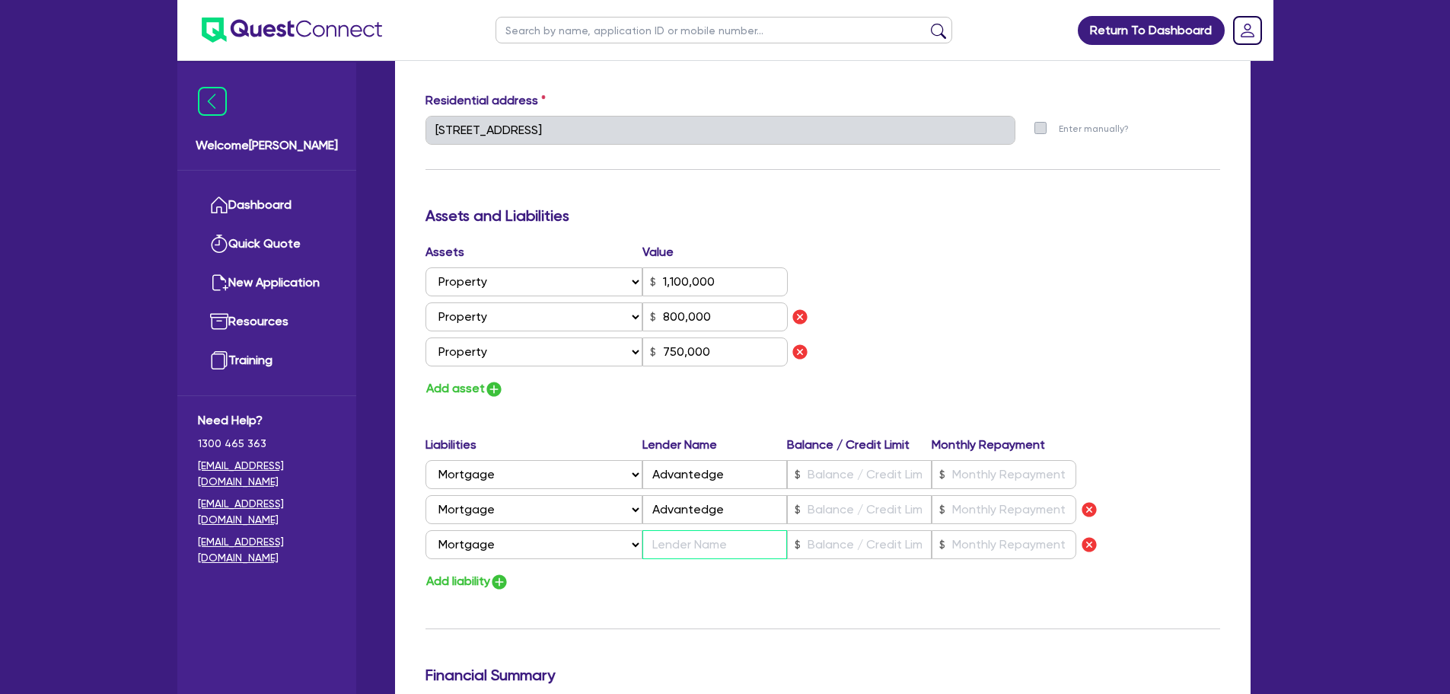
click at [675, 550] on input "text" at bounding box center [715, 544] width 145 height 29
paste input "Advantedge"
click at [831, 467] on input "text" at bounding box center [859, 474] width 145 height 29
click at [496, 391] on img "button" at bounding box center [494, 389] width 18 height 18
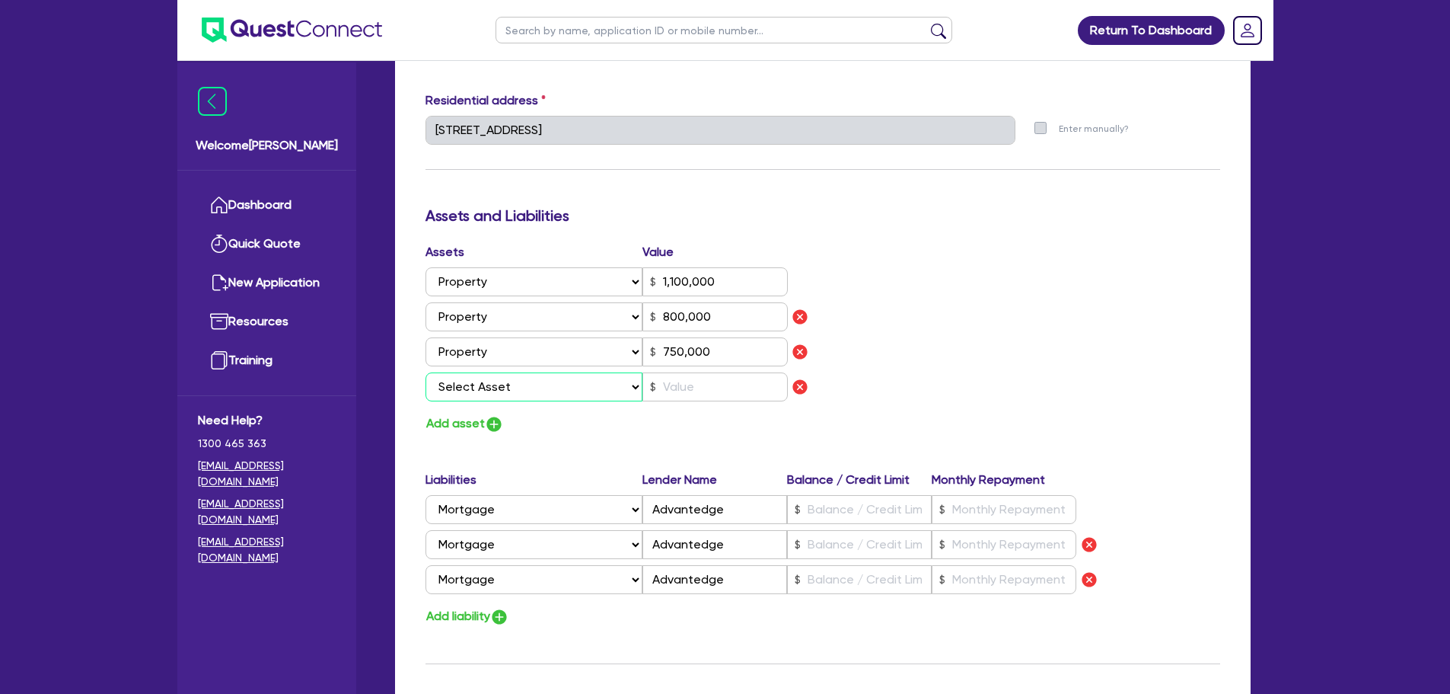
click at [509, 375] on select "Select Asset Cash Property Investment property Vehicle Truck Trailer Equipment …" at bounding box center [535, 386] width 218 height 29
click at [426, 372] on select "Select Asset Cash Property Investment property Vehicle Truck Trailer Equipment …" at bounding box center [535, 386] width 218 height 29
click at [466, 414] on button "Add asset" at bounding box center [465, 423] width 78 height 21
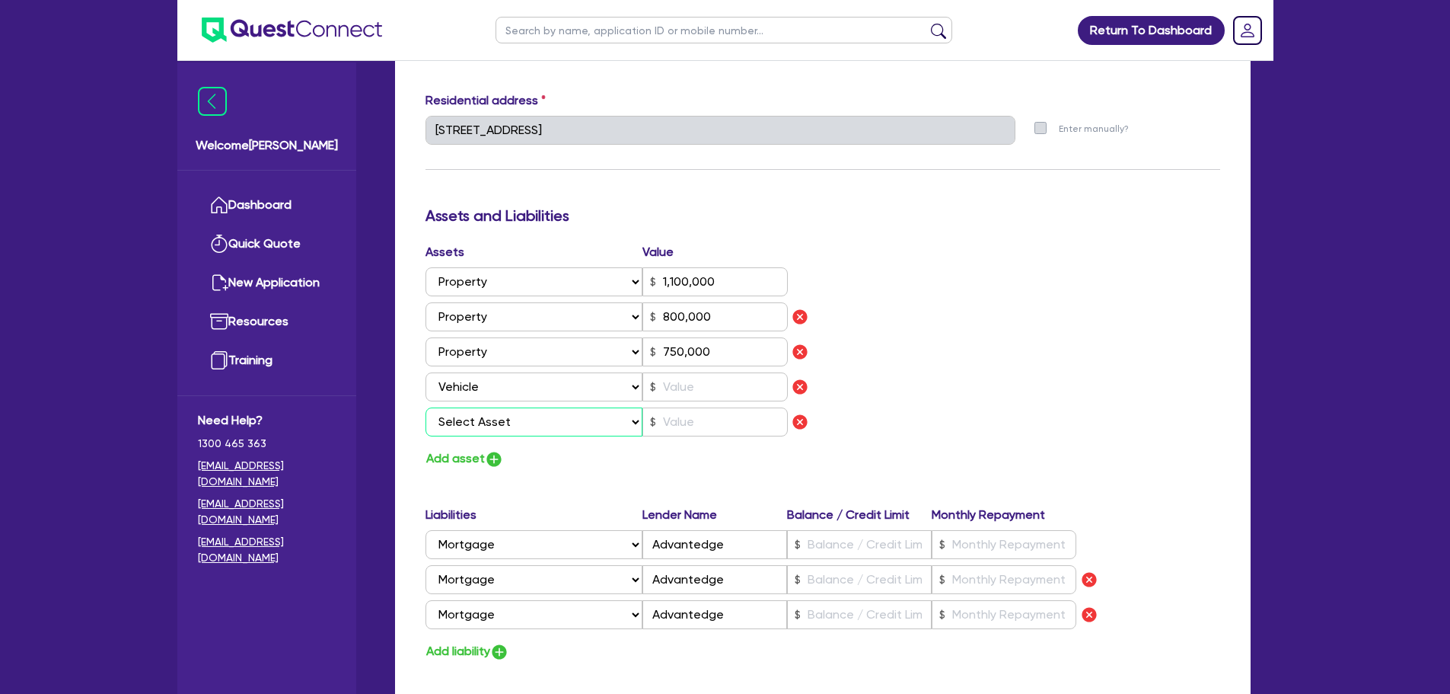
click at [470, 412] on select "Select Asset Cash Property Investment property Vehicle Truck Trailer Equipment …" at bounding box center [535, 421] width 218 height 29
click at [426, 407] on select "Select Asset Cash Property Investment property Vehicle Truck Trailer Equipment …" at bounding box center [535, 421] width 218 height 29
drag, startPoint x: 515, startPoint y: 426, endPoint x: 511, endPoint y: 434, distance: 8.5
click at [514, 426] on select "Select Asset Cash Property Investment property Vehicle Truck Trailer Equipment …" at bounding box center [535, 421] width 218 height 29
click at [426, 407] on select "Select Asset Cash Property Investment property Vehicle Truck Trailer Equipment …" at bounding box center [535, 421] width 218 height 29
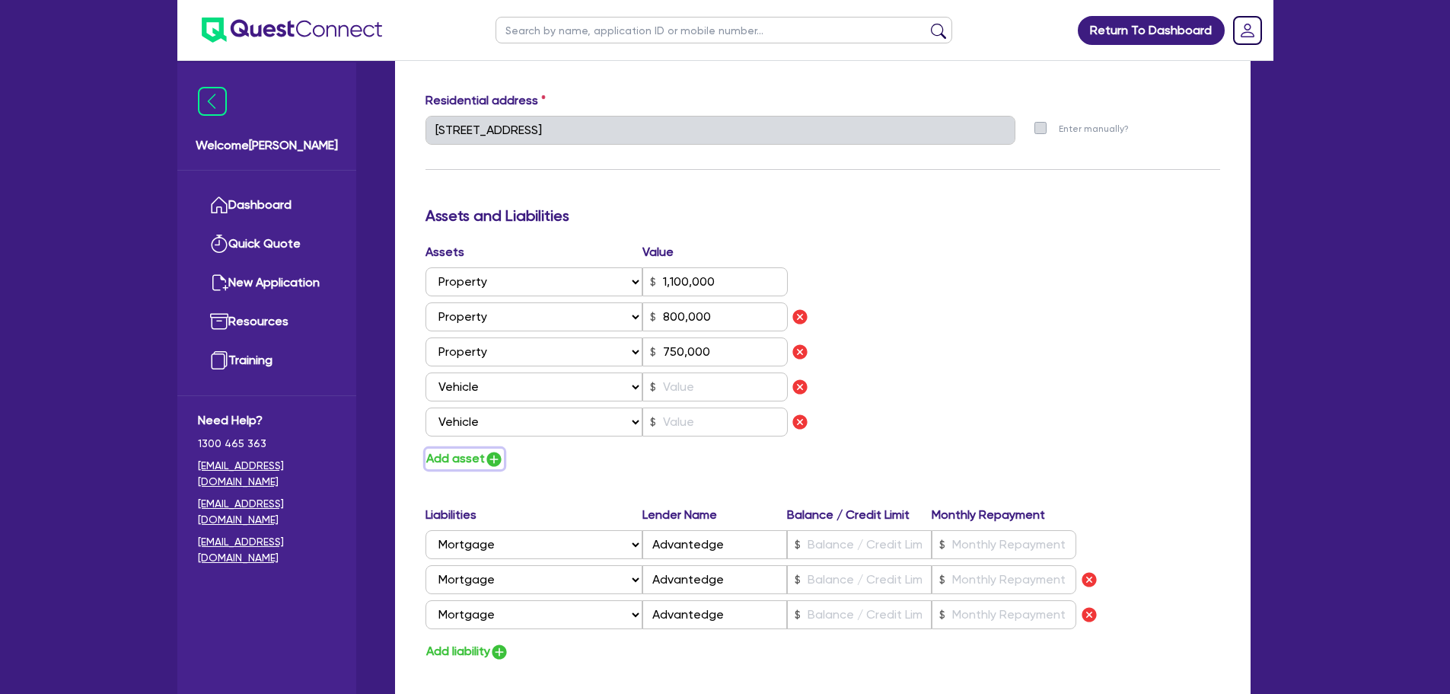
click at [494, 459] on img "button" at bounding box center [494, 459] width 18 height 18
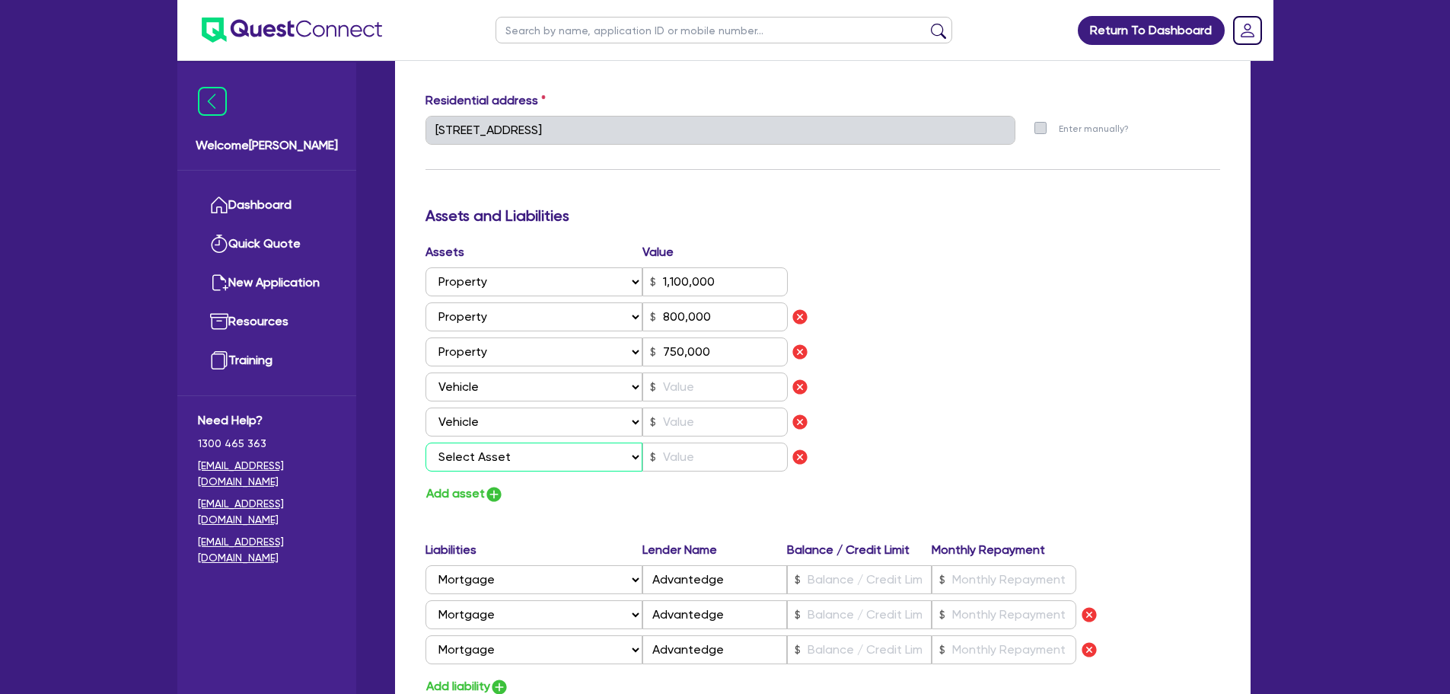
click at [494, 450] on select "Select Asset Cash Property Investment property Vehicle Truck Trailer Equipment …" at bounding box center [535, 456] width 218 height 29
click at [426, 442] on select "Select Asset Cash Property Investment property Vehicle Truck Trailer Equipment …" at bounding box center [535, 456] width 218 height 29
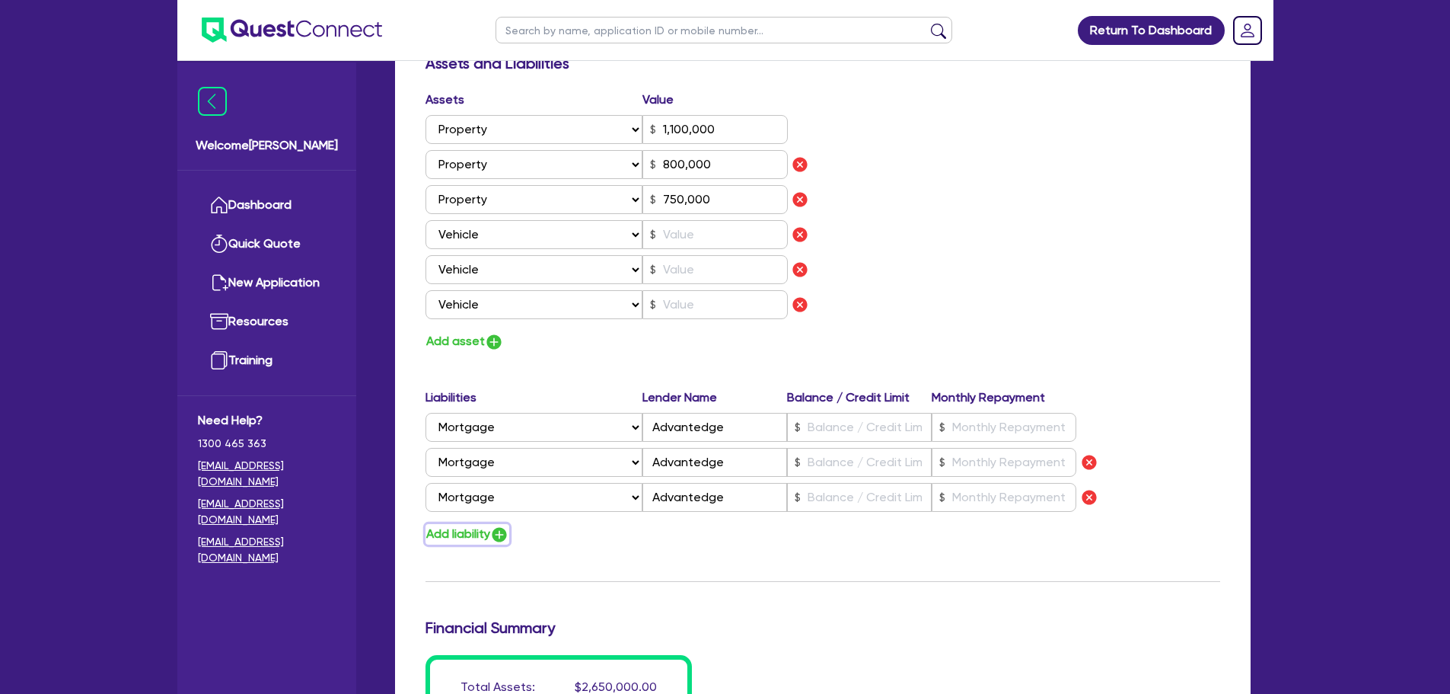
click at [508, 535] on img "button" at bounding box center [499, 534] width 18 height 18
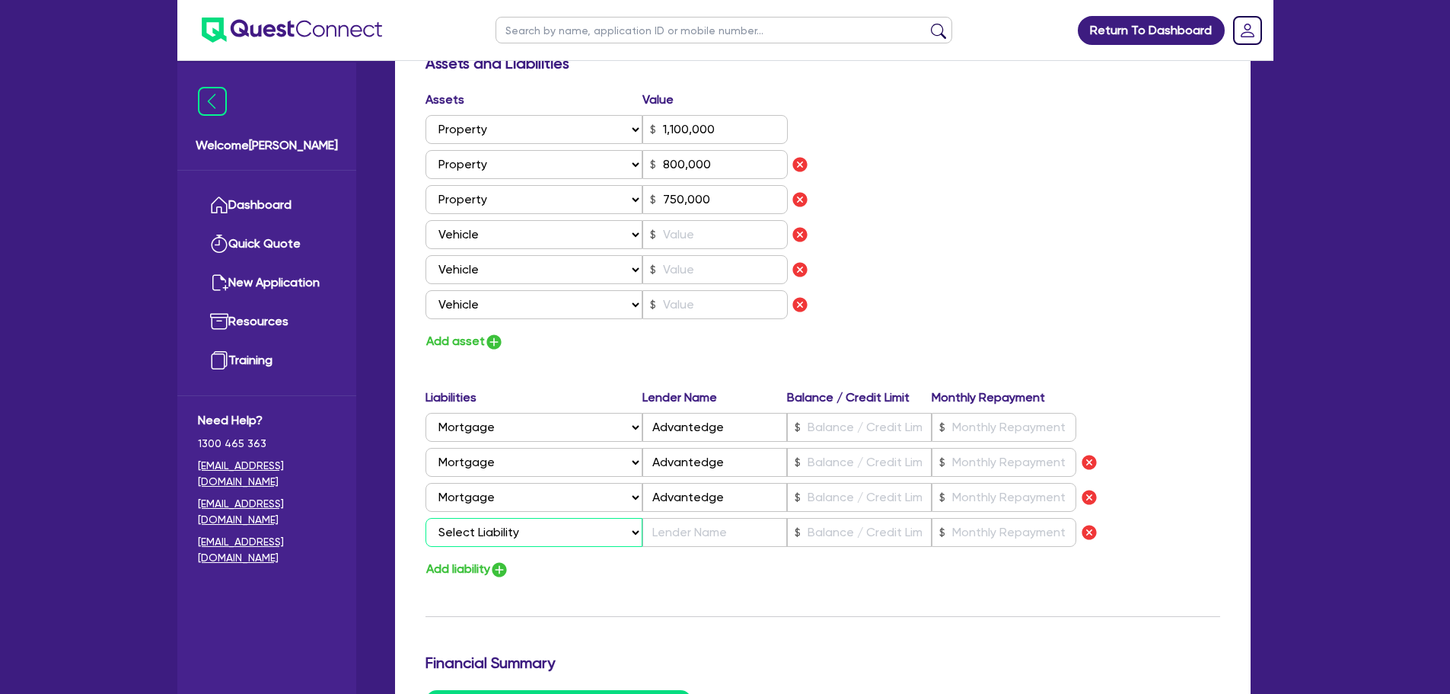
drag, startPoint x: 508, startPoint y: 535, endPoint x: 510, endPoint y: 569, distance: 33.6
click at [508, 535] on select "Select Liability Credit card Mortgage Investment property loan Vehicle loan Tru…" at bounding box center [534, 532] width 217 height 29
click at [426, 518] on select "Select Liability Credit card Mortgage Investment property loan Vehicle loan Tru…" at bounding box center [534, 532] width 217 height 29
click at [673, 537] on input "text" at bounding box center [715, 532] width 145 height 29
click at [883, 532] on input "40,000" at bounding box center [859, 532] width 145 height 29
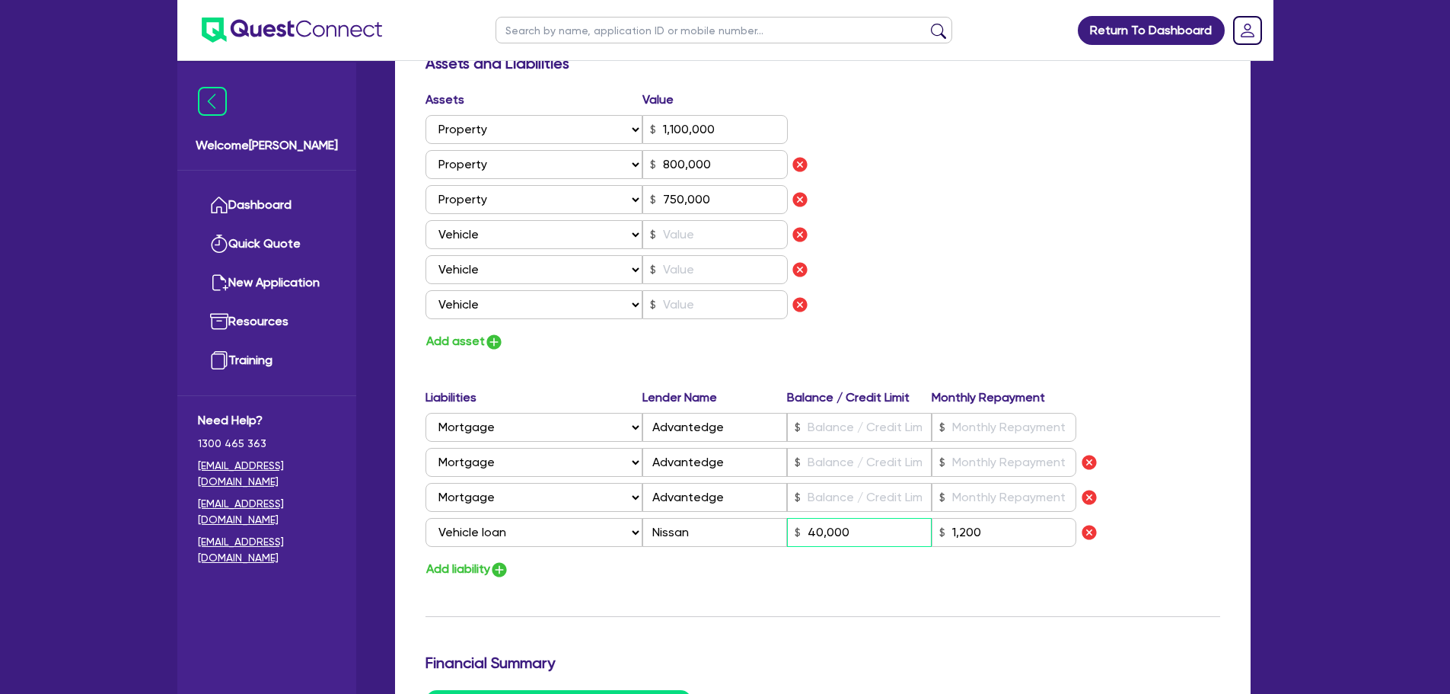
drag, startPoint x: 874, startPoint y: 527, endPoint x: 774, endPoint y: 534, distance: 100.0
click at [777, 535] on div "Select Liability Credit card Mortgage Investment property loan Vehicle loan Tru…" at bounding box center [752, 532] width 652 height 29
click at [687, 231] on input "text" at bounding box center [715, 234] width 145 height 29
click at [671, 260] on input "text" at bounding box center [715, 269] width 145 height 29
click at [706, 312] on input "text" at bounding box center [715, 304] width 145 height 29
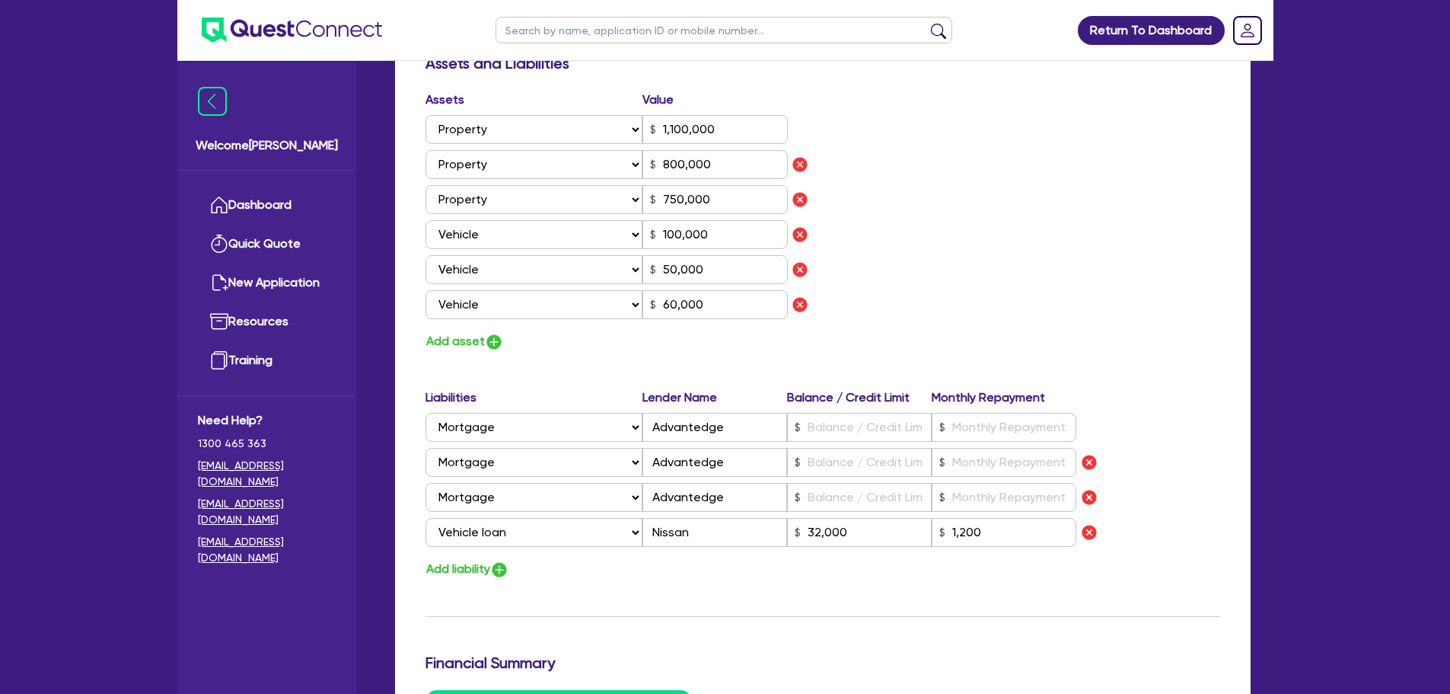
drag, startPoint x: 879, startPoint y: 277, endPoint x: 868, endPoint y: 268, distance: 14.6
click at [878, 277] on div "Assets Value Select Asset Cash Property Investment property Vehicle Truck Trail…" at bounding box center [823, 221] width 818 height 261
click at [493, 341] on img "button" at bounding box center [494, 342] width 18 height 18
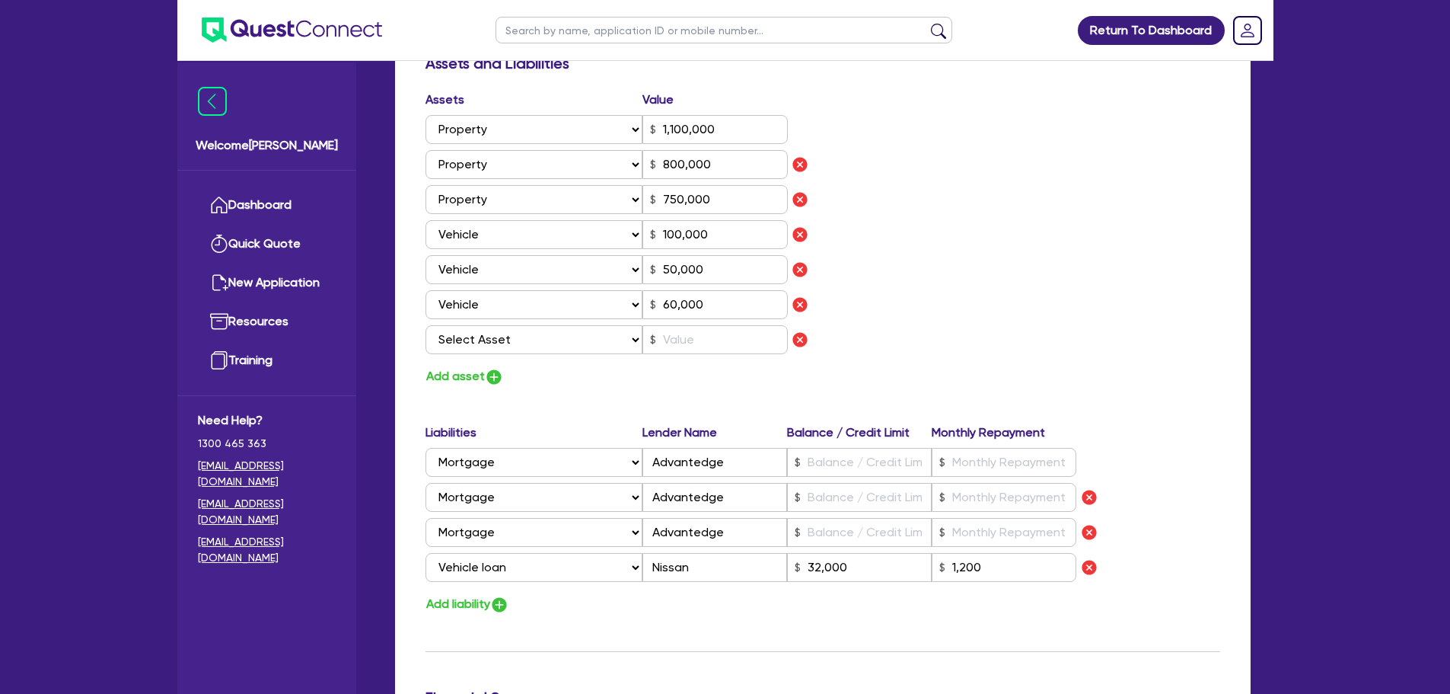
click at [507, 327] on select "Select Asset Cash Property Investment property Vehicle Truck Trailer Equipment …" at bounding box center [535, 339] width 218 height 29
click at [426, 325] on select "Select Asset Cash Property Investment property Vehicle Truck Trailer Equipment …" at bounding box center [535, 339] width 218 height 29
click at [687, 345] on input "text" at bounding box center [715, 339] width 145 height 29
click at [498, 371] on img "button" at bounding box center [494, 377] width 18 height 18
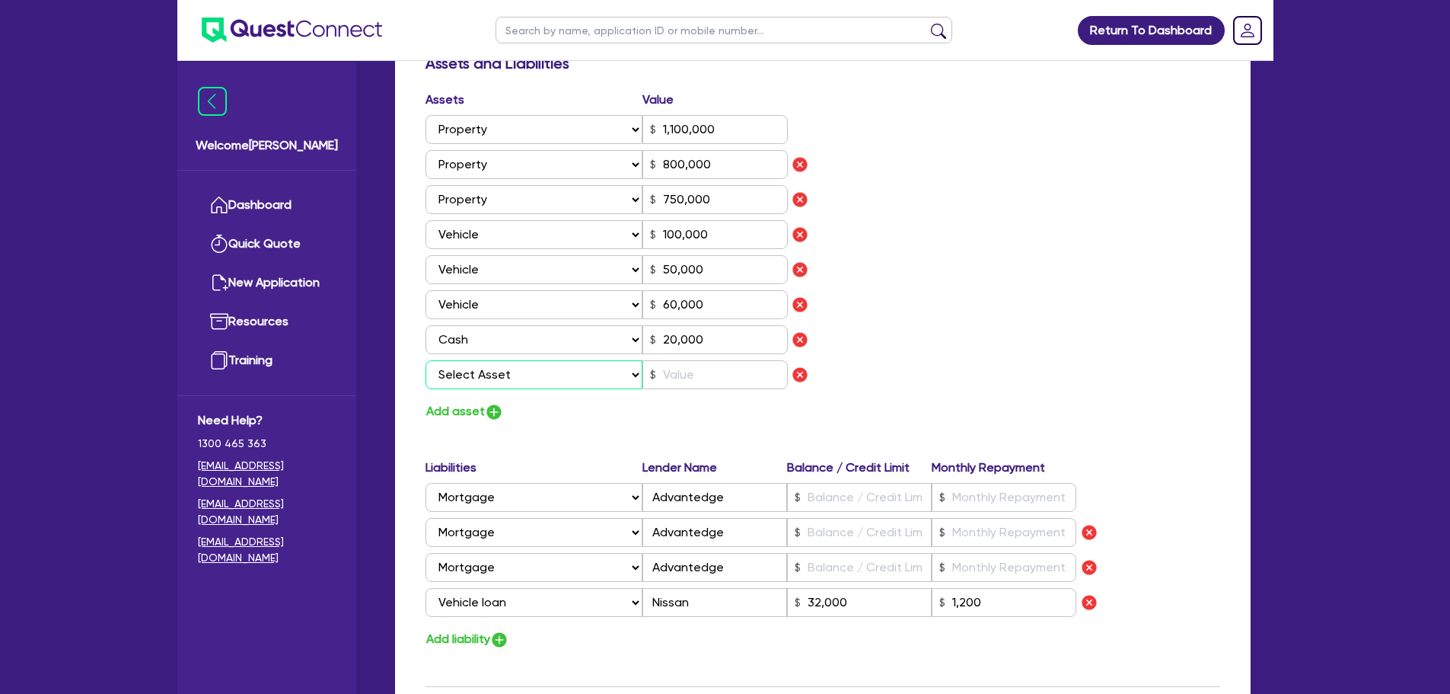
click at [509, 364] on select "Select Asset Cash Property Investment property Vehicle Truck Trailer Equipment …" at bounding box center [535, 374] width 218 height 29
click at [426, 360] on select "Select Asset Cash Property Investment property Vehicle Truck Trailer Equipment …" at bounding box center [535, 374] width 218 height 29
click at [722, 347] on input "20,000" at bounding box center [715, 339] width 145 height 29
click at [713, 382] on input "text" at bounding box center [715, 374] width 145 height 29
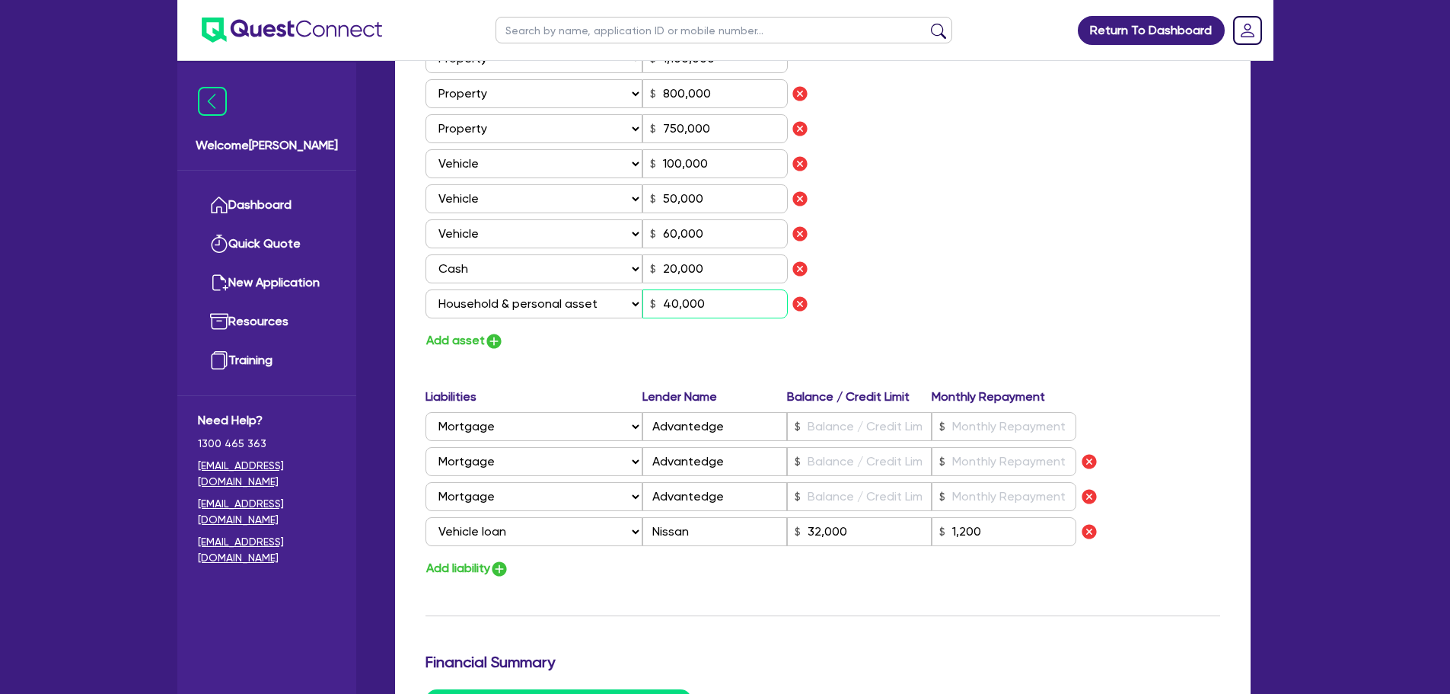
scroll to position [1066, 0]
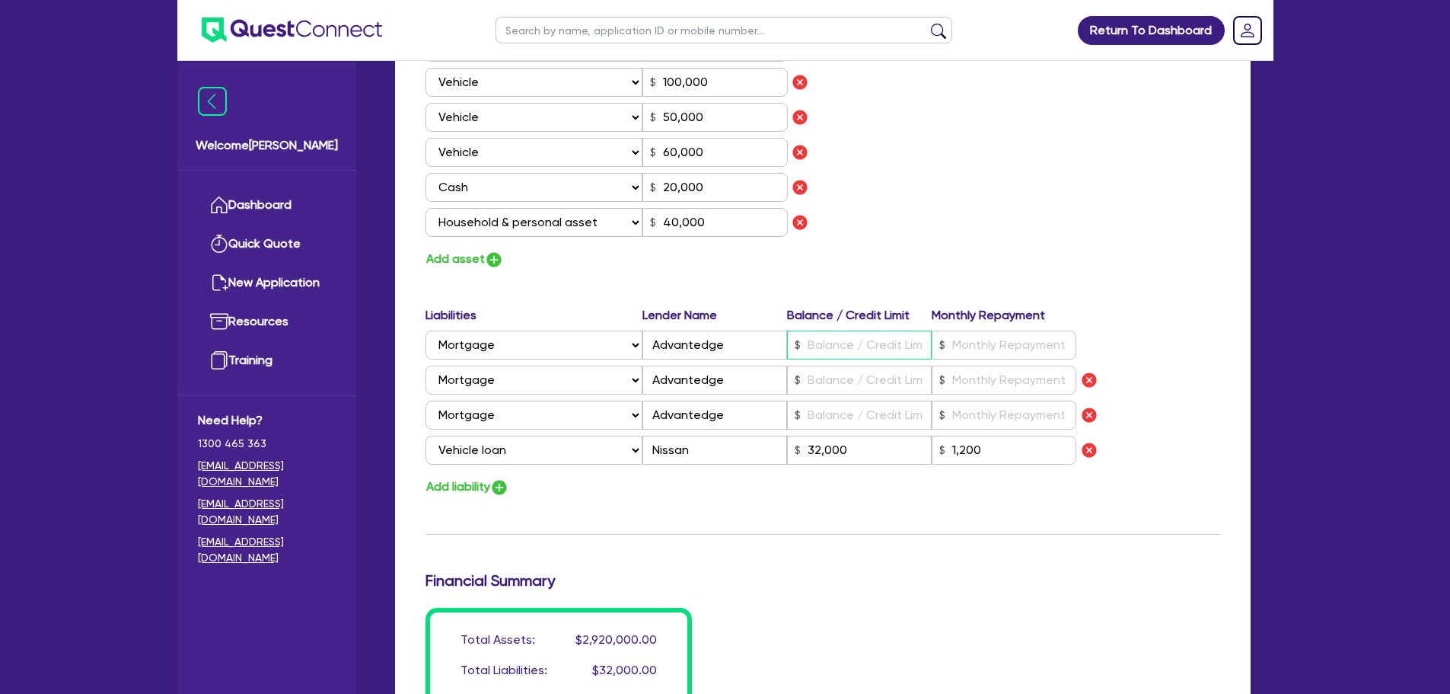
click at [821, 336] on input "text" at bounding box center [859, 344] width 145 height 29
click at [866, 367] on input "text" at bounding box center [859, 379] width 145 height 29
click at [891, 409] on input "text" at bounding box center [859, 414] width 145 height 29
click at [940, 413] on div at bounding box center [1004, 414] width 145 height 29
click at [971, 339] on input "text" at bounding box center [1004, 344] width 145 height 29
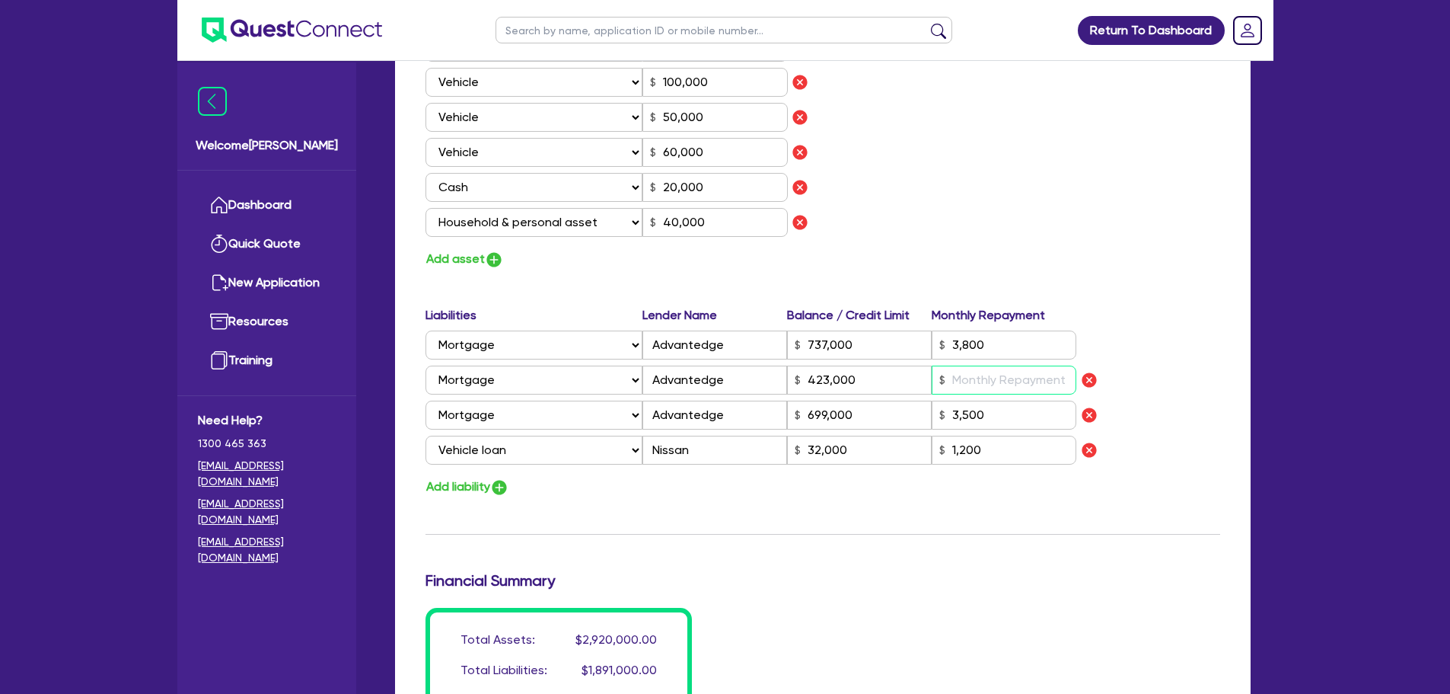
click at [978, 393] on input "text" at bounding box center [1004, 379] width 145 height 29
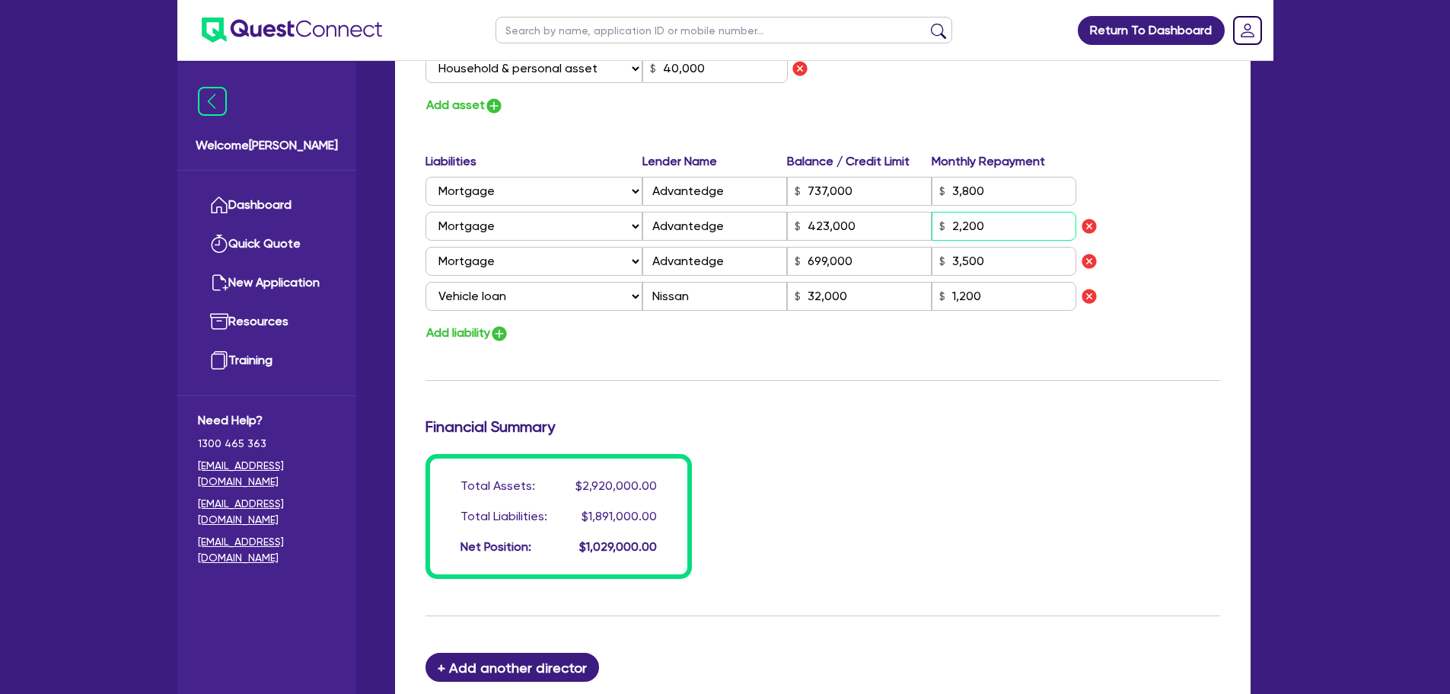
scroll to position [1434, 0]
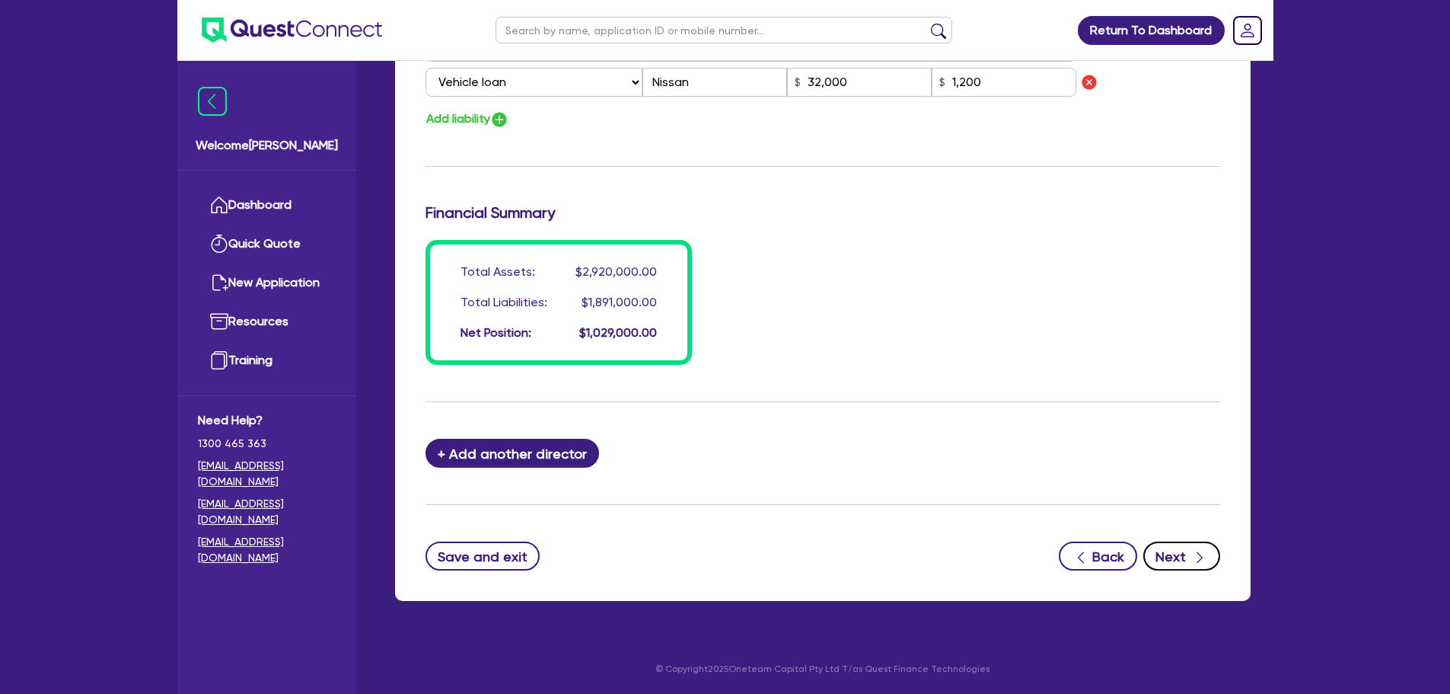
click at [1175, 552] on button "Next" at bounding box center [1181, 555] width 77 height 29
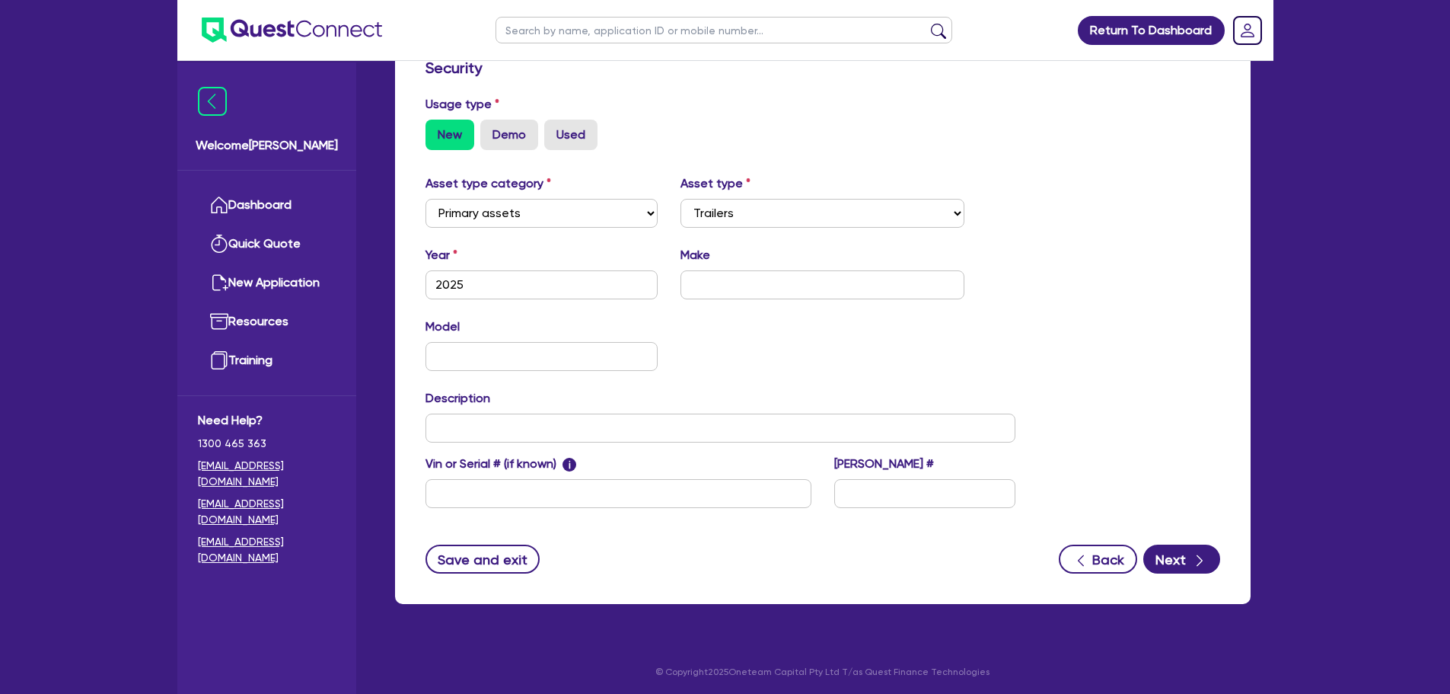
scroll to position [426, 0]
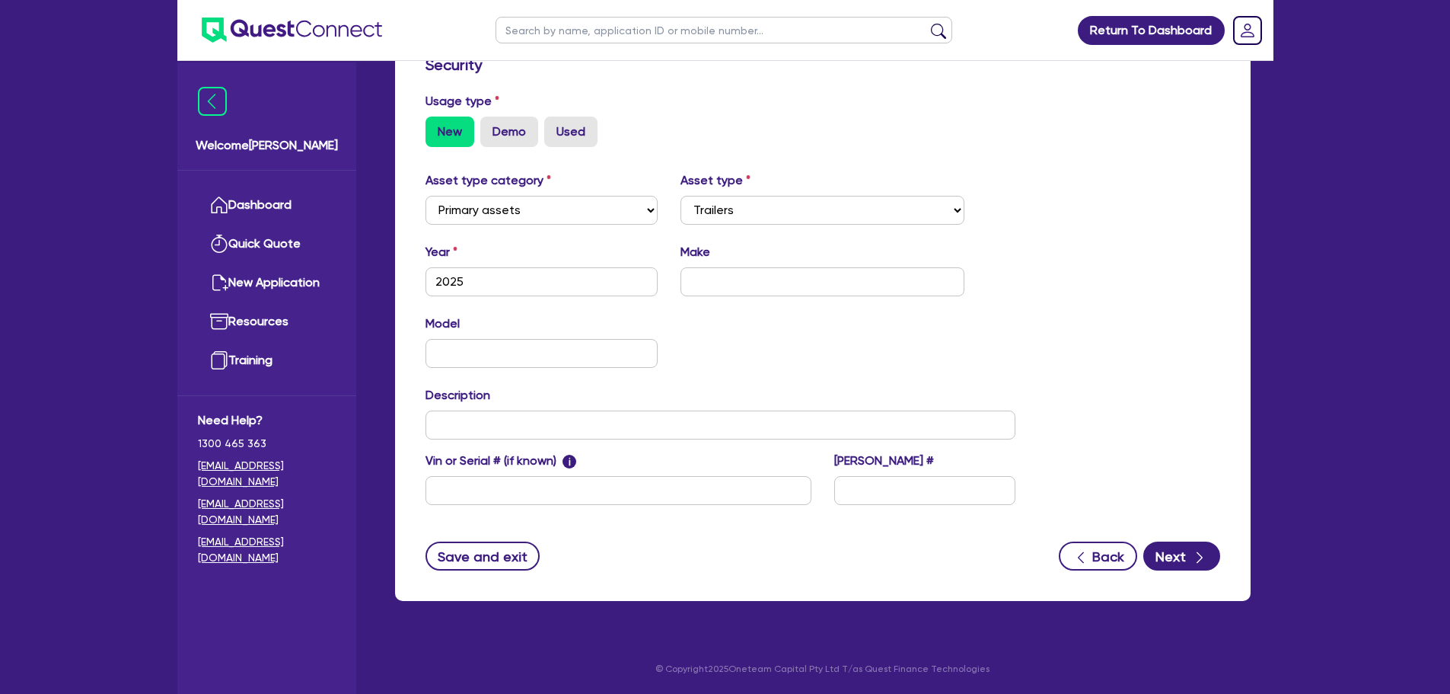
click at [760, 265] on div "Make" at bounding box center [822, 269] width 307 height 53
click at [764, 290] on input "text" at bounding box center [823, 281] width 284 height 29
click at [1181, 555] on button "Next" at bounding box center [1181, 555] width 77 height 29
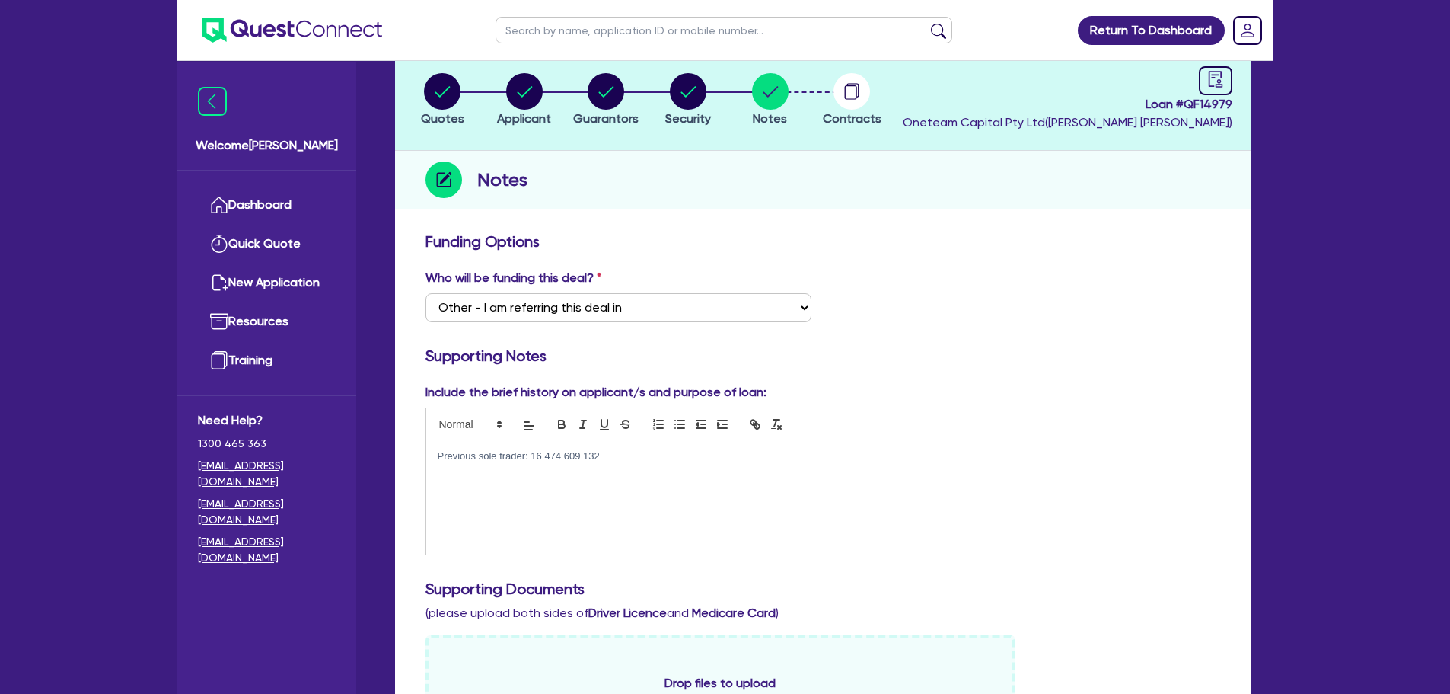
scroll to position [228, 0]
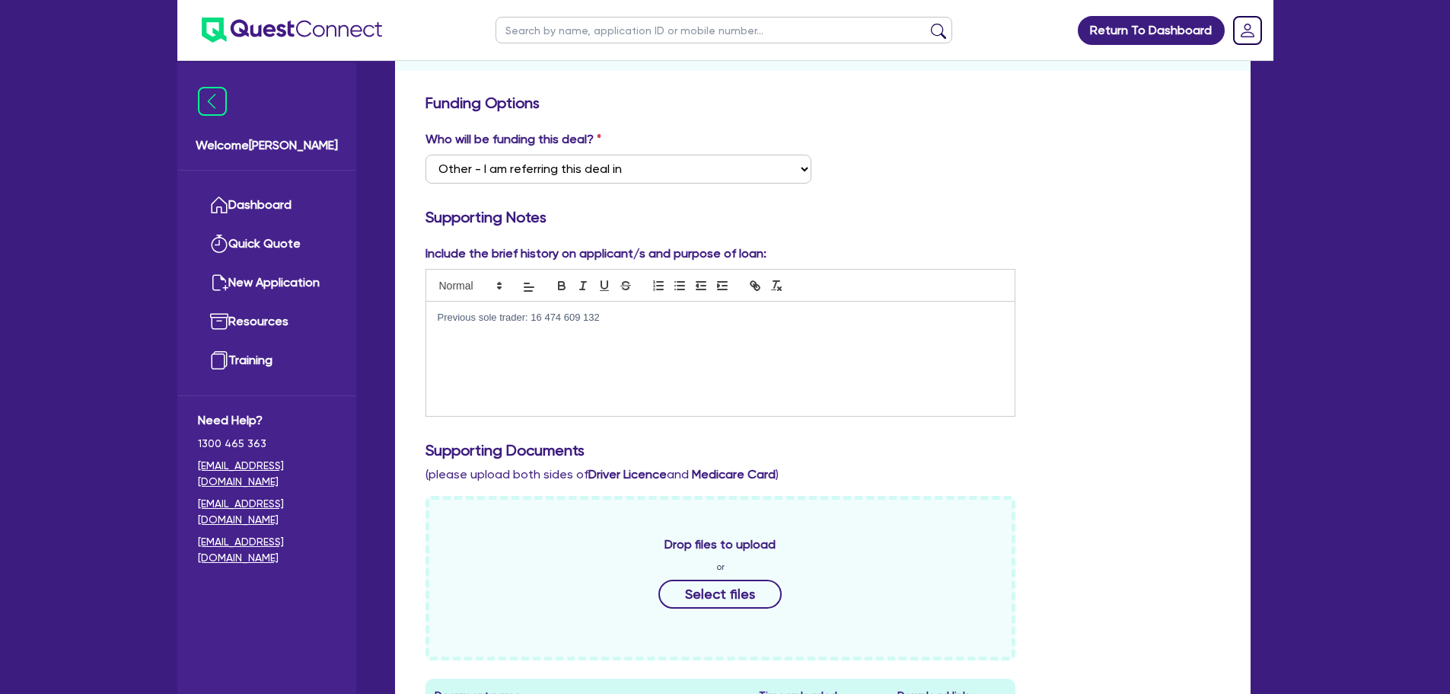
click at [433, 318] on div "Previous sole trader: 16 474 609 132" at bounding box center [720, 358] width 589 height 114
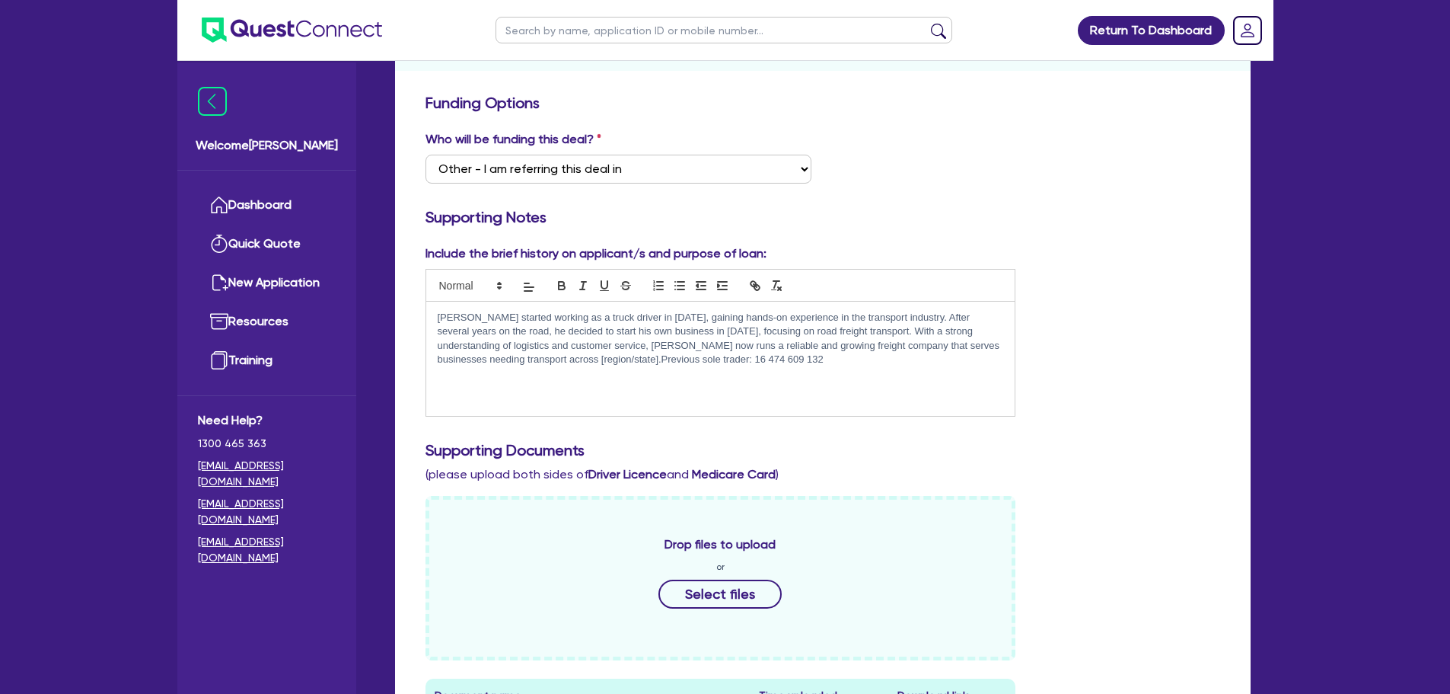
scroll to position [0, 0]
drag, startPoint x: 668, startPoint y: 356, endPoint x: 435, endPoint y: 361, distance: 232.3
click at [435, 361] on div "Malkit started working as a truck driver in 2017, gaining hands-on experience i…" at bounding box center [720, 358] width 589 height 114
click at [592, 403] on div "Malkit started working as a truck driver in 2017, gaining hands-on experience i…" at bounding box center [720, 358] width 589 height 114
click at [587, 373] on div "Malkit started working as a truck driver in 2017, gaining hands-on experience i…" at bounding box center [720, 358] width 589 height 114
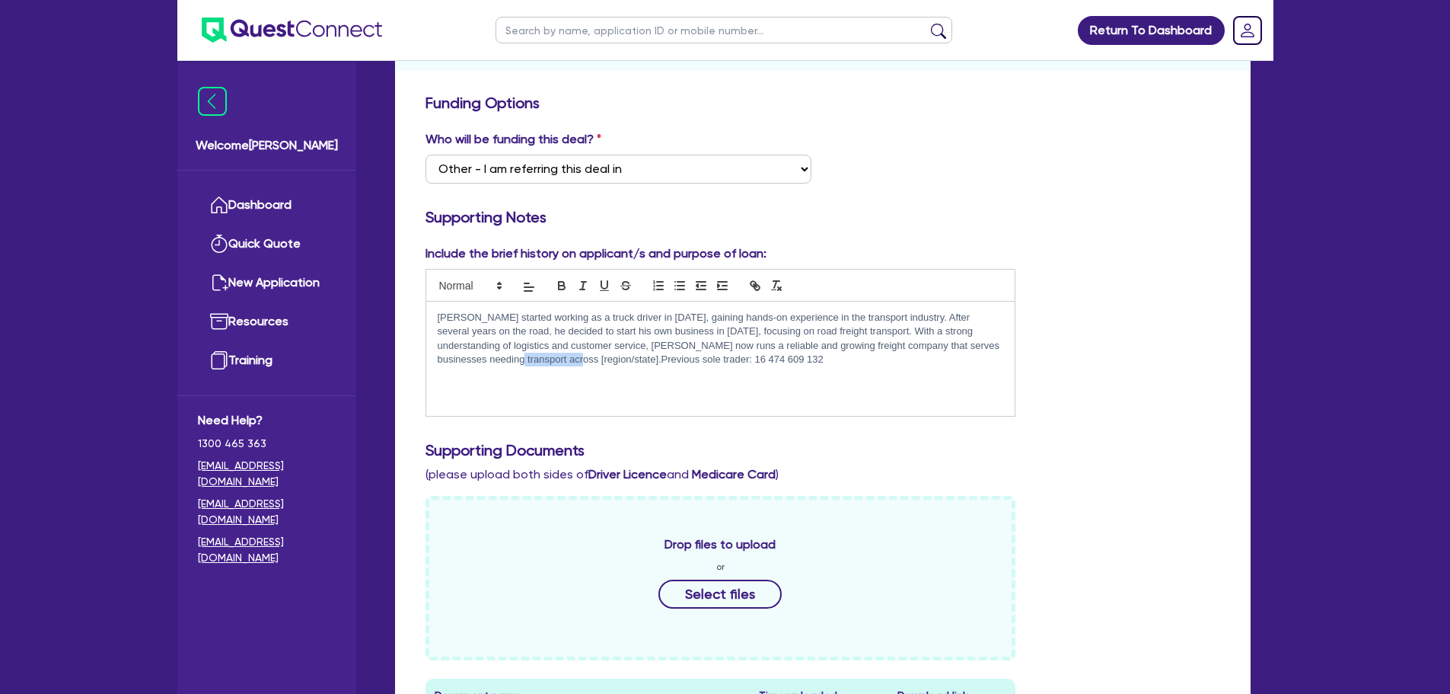
drag, startPoint x: 496, startPoint y: 359, endPoint x: 434, endPoint y: 361, distance: 61.7
click at [434, 361] on div "Malkit started working as a truck driver in 2017, gaining hands-on experience i…" at bounding box center [720, 358] width 589 height 114
click at [472, 359] on p "Malkit started working as a truck driver in 2017, gaining hands-on experience i…" at bounding box center [721, 339] width 566 height 56
drag, startPoint x: 639, startPoint y: 359, endPoint x: 568, endPoint y: 362, distance: 70.9
click at [568, 362] on p "Malkit started working as a truck driver in 2017, gaining hands-on experience i…" at bounding box center [721, 339] width 566 height 56
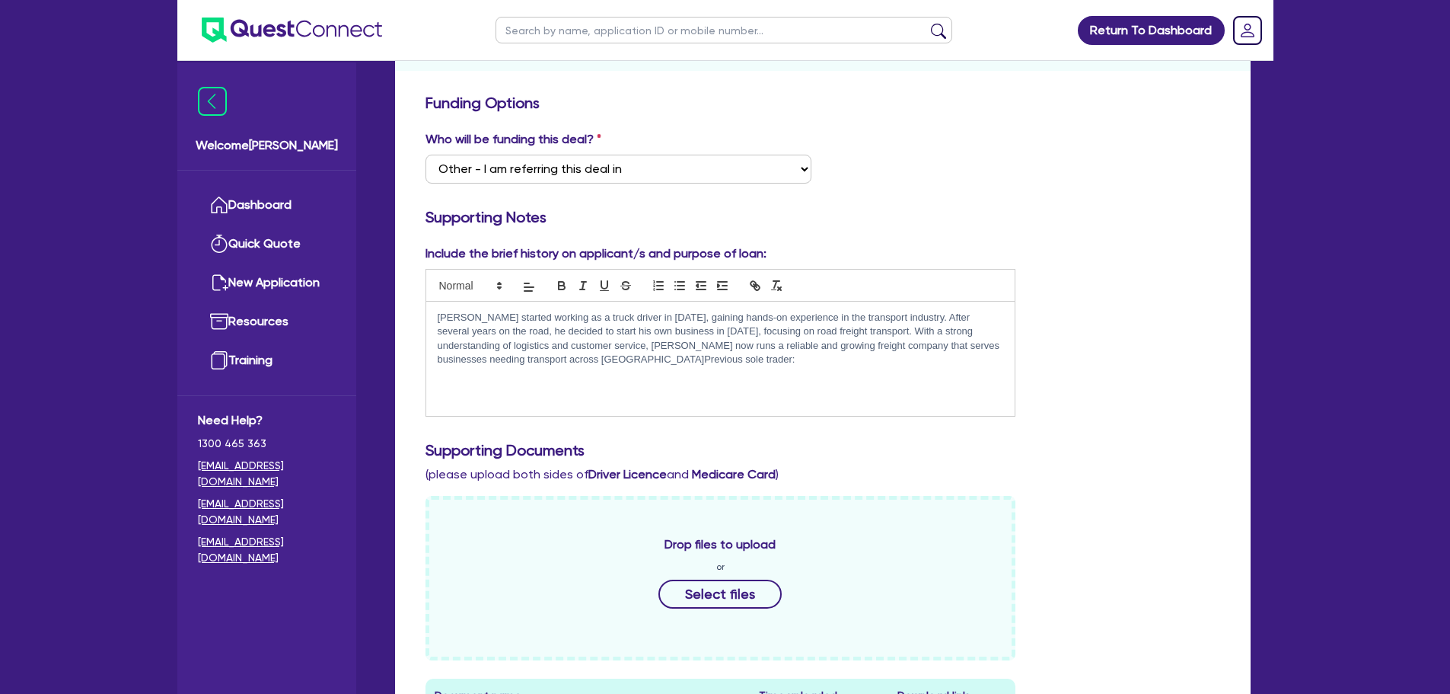
click at [640, 317] on p "Malkit started working as a truck driver in 2017, gaining hands-on experience i…" at bounding box center [721, 339] width 566 height 56
click at [708, 368] on div "Malkit started working as a truck driver in 2017(Sole trader: 16 474 609 132), …" at bounding box center [720, 358] width 589 height 114
drag, startPoint x: 733, startPoint y: 361, endPoint x: 639, endPoint y: 365, distance: 93.7
click at [639, 365] on p "Malkit started working as a truck driver in 2017(Sole trader: 16 474 609 132), …" at bounding box center [721, 339] width 566 height 56
click at [771, 357] on p "Malkit started working as a truck driver in 2017(Sole trader: 16 474 609 132), …" at bounding box center [721, 339] width 566 height 56
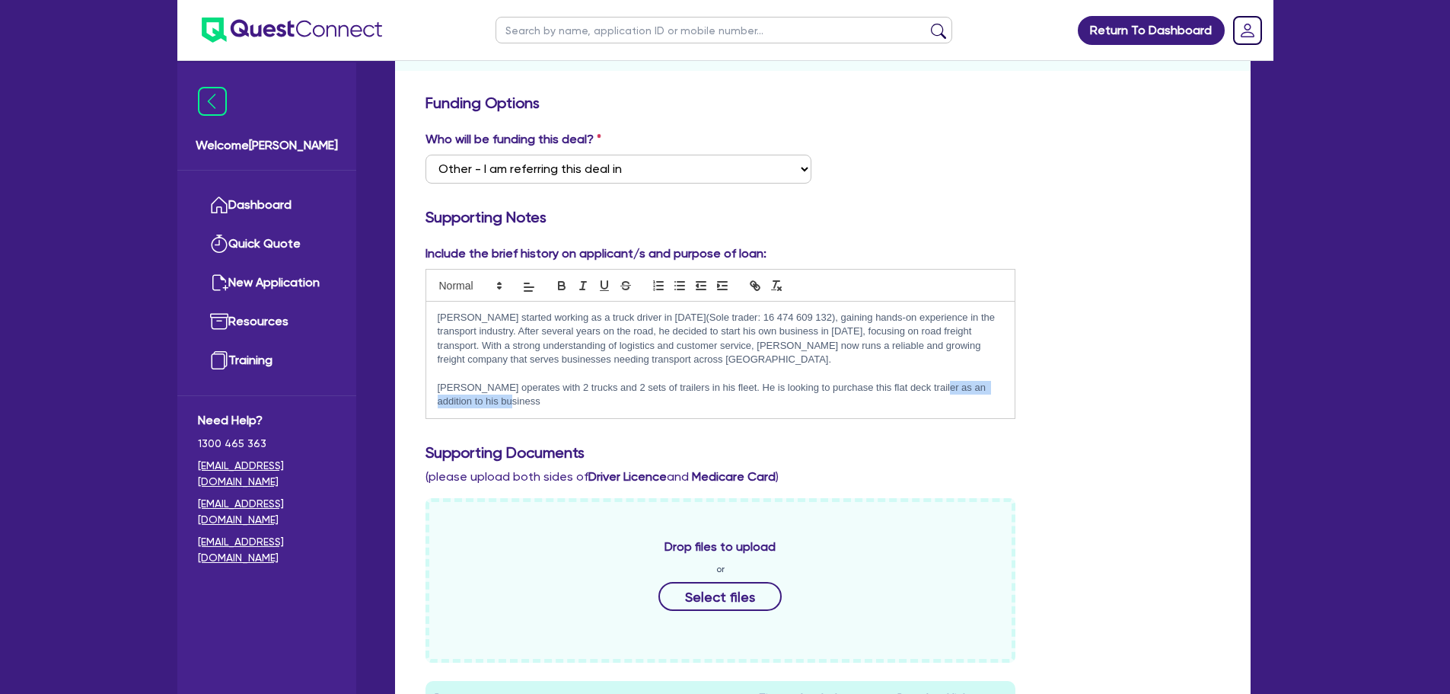
drag, startPoint x: 924, startPoint y: 388, endPoint x: 928, endPoint y: 402, distance: 14.2
click at [928, 402] on p "Malkit operates with 2 trucks and 2 sets of trailers in his fleet. He is lookin…" at bounding box center [721, 395] width 566 height 28
click at [930, 387] on p "Malkit operates with 2 trucks and 2 sets of trailers in his fleet. He is lookin…" at bounding box center [721, 395] width 566 height 28
click at [924, 387] on p "Malkit operates with 2 trucks and 2 sets of trailers in his fleet. He is lookin…" at bounding box center [721, 395] width 566 height 28
click at [866, 421] on div "Include the brief history on applicant/s and purpose of loan: Malkit started wo…" at bounding box center [823, 337] width 818 height 187
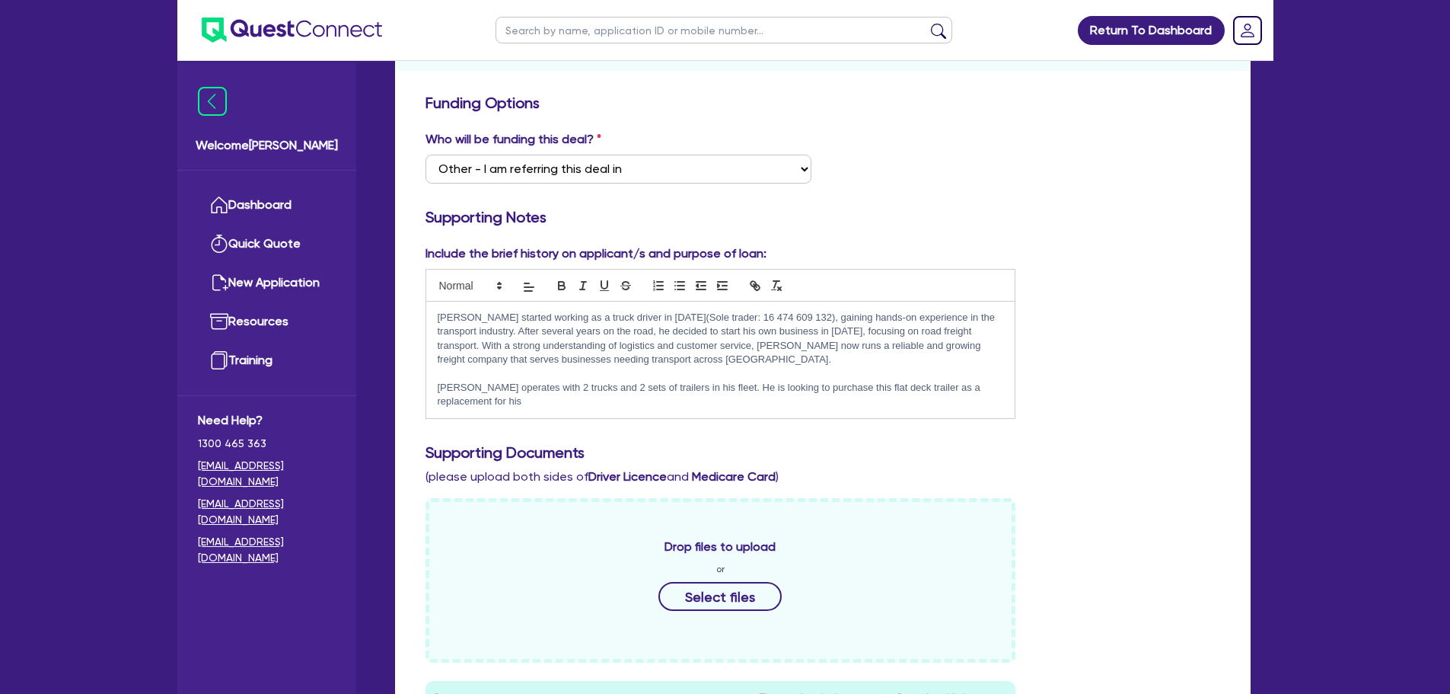
click at [860, 407] on p "Malkit operates with 2 trucks and 2 sets of trailers in his fleet. He is lookin…" at bounding box center [721, 395] width 566 height 28
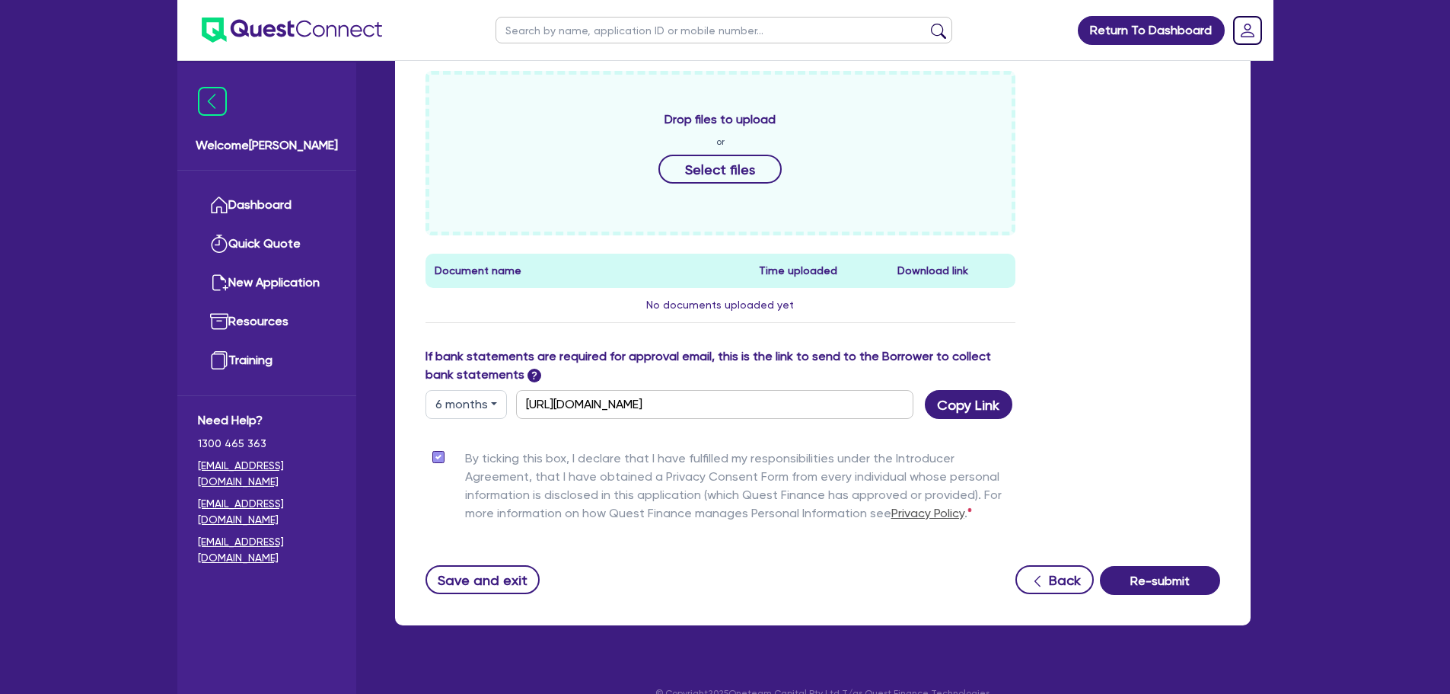
scroll to position [680, 0]
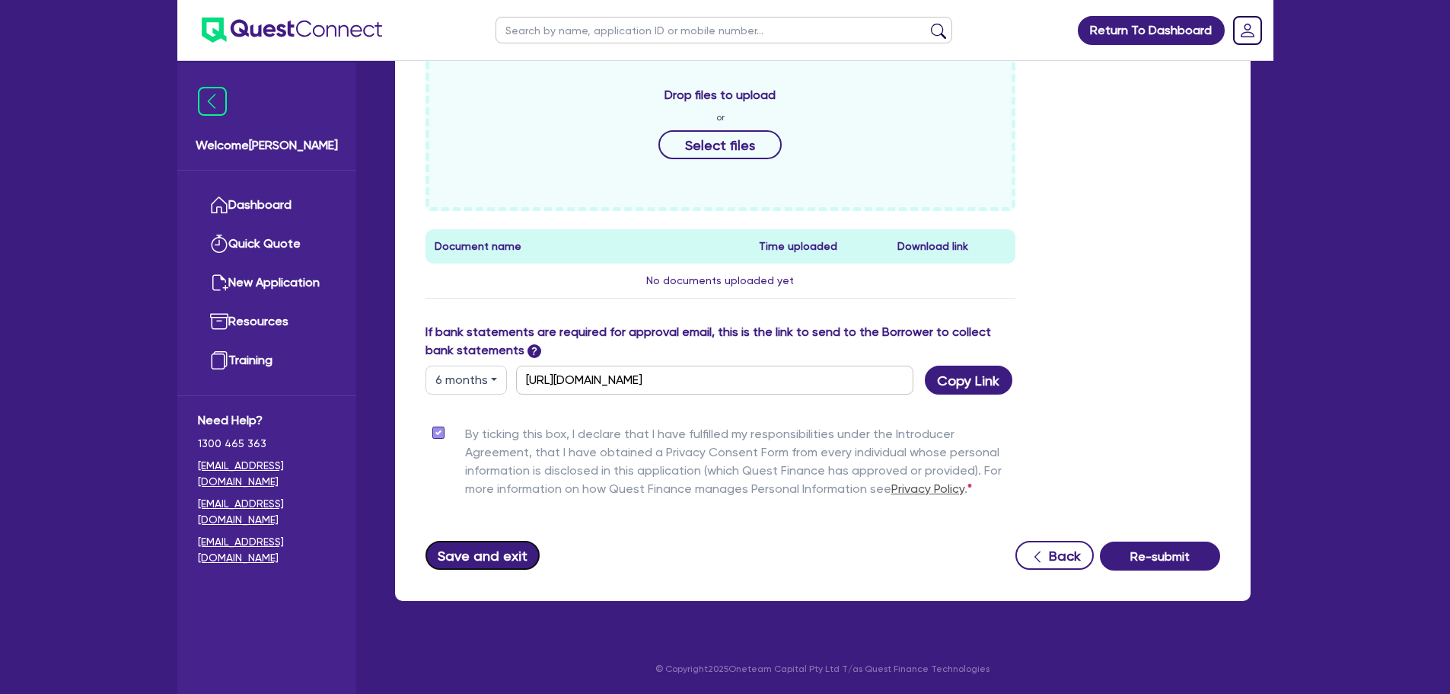
click at [492, 560] on button "Save and exit" at bounding box center [483, 555] width 115 height 29
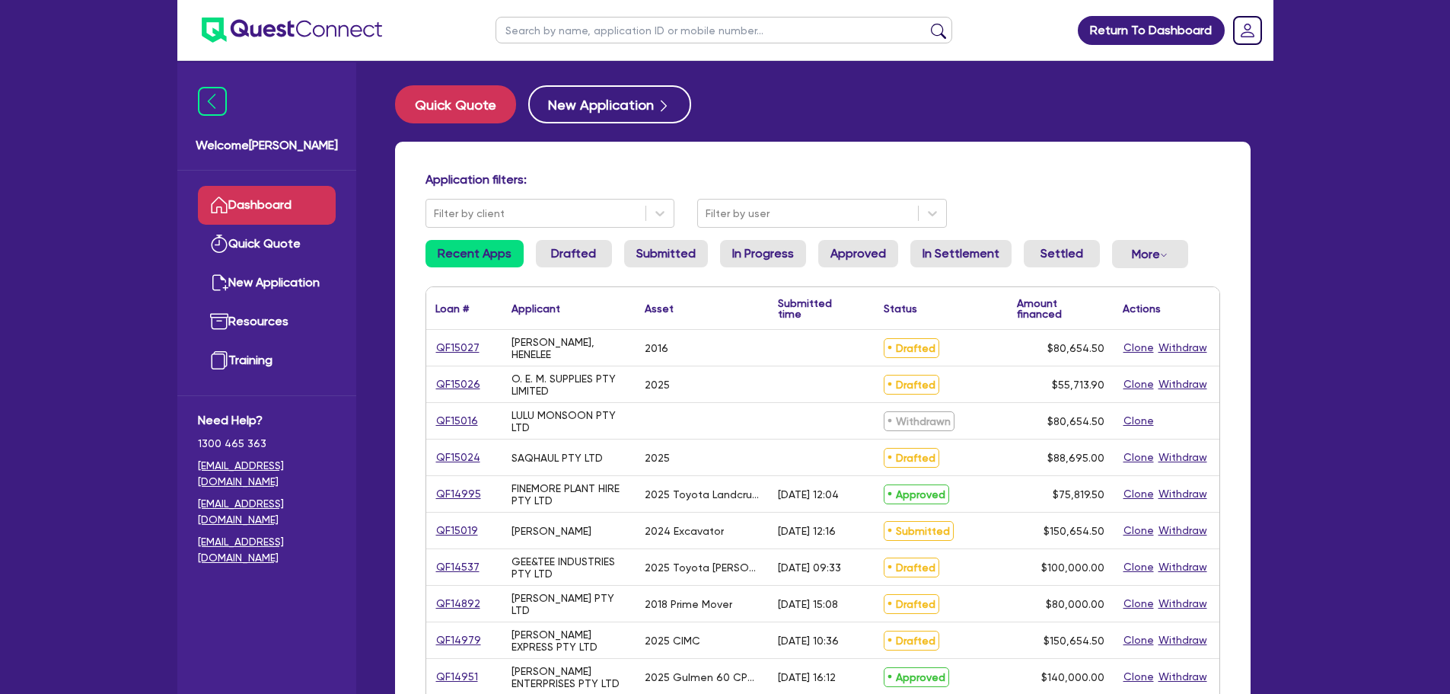
click at [656, 38] on input "text" at bounding box center [724, 30] width 457 height 27
click at [926, 23] on button "submit" at bounding box center [938, 33] width 24 height 21
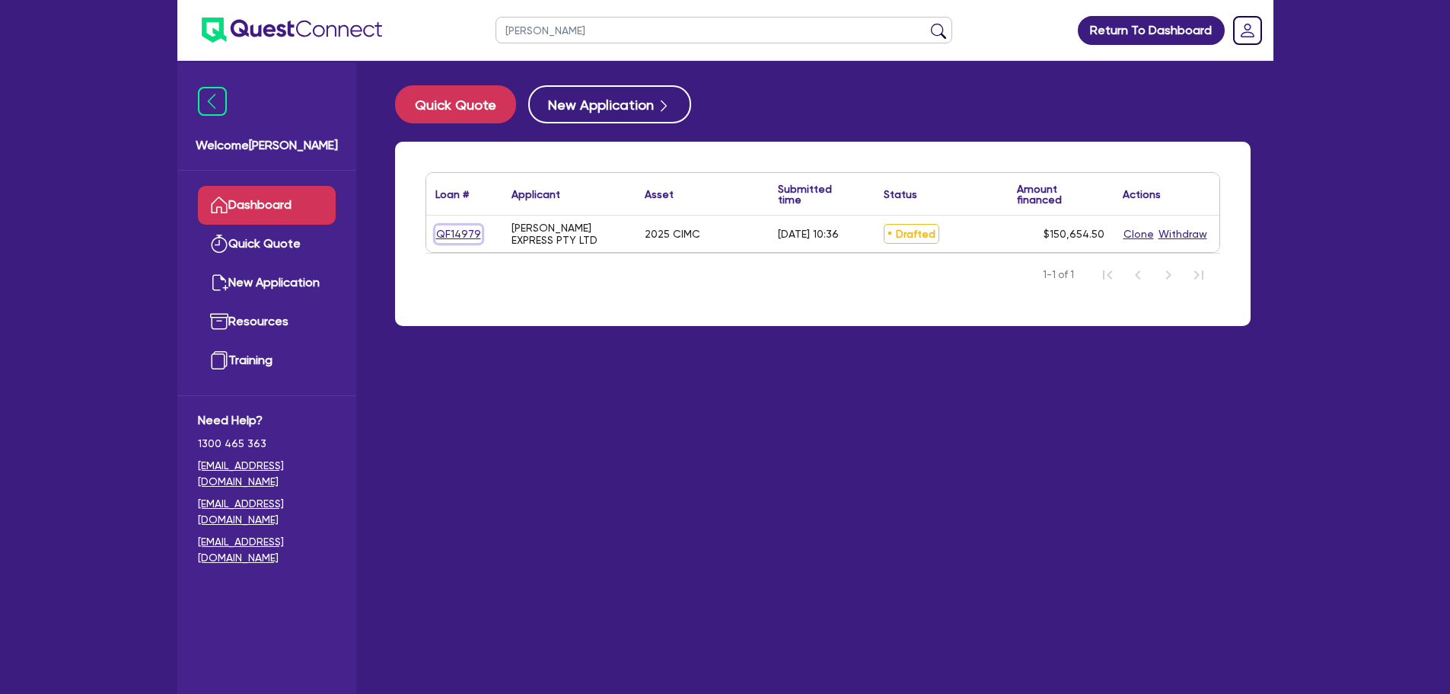
click at [451, 234] on link "QF14979" at bounding box center [458, 234] width 46 height 18
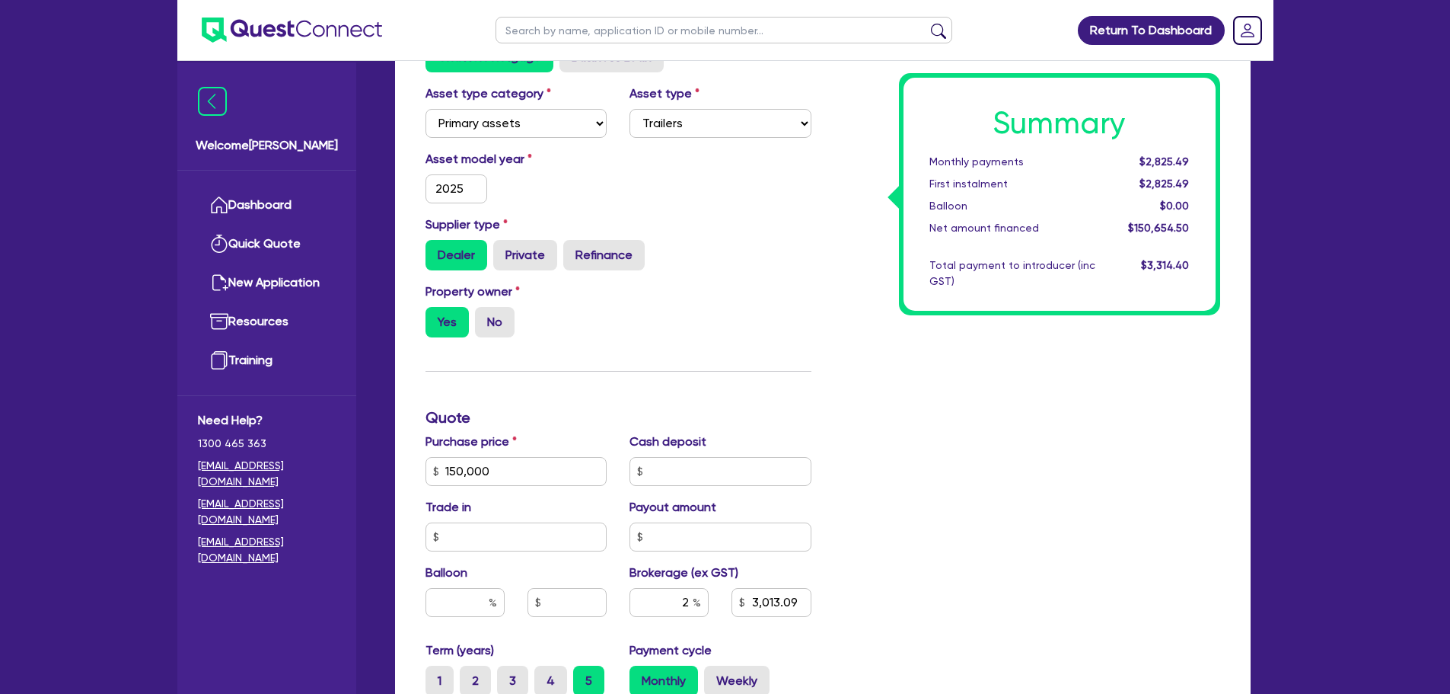
scroll to position [381, 0]
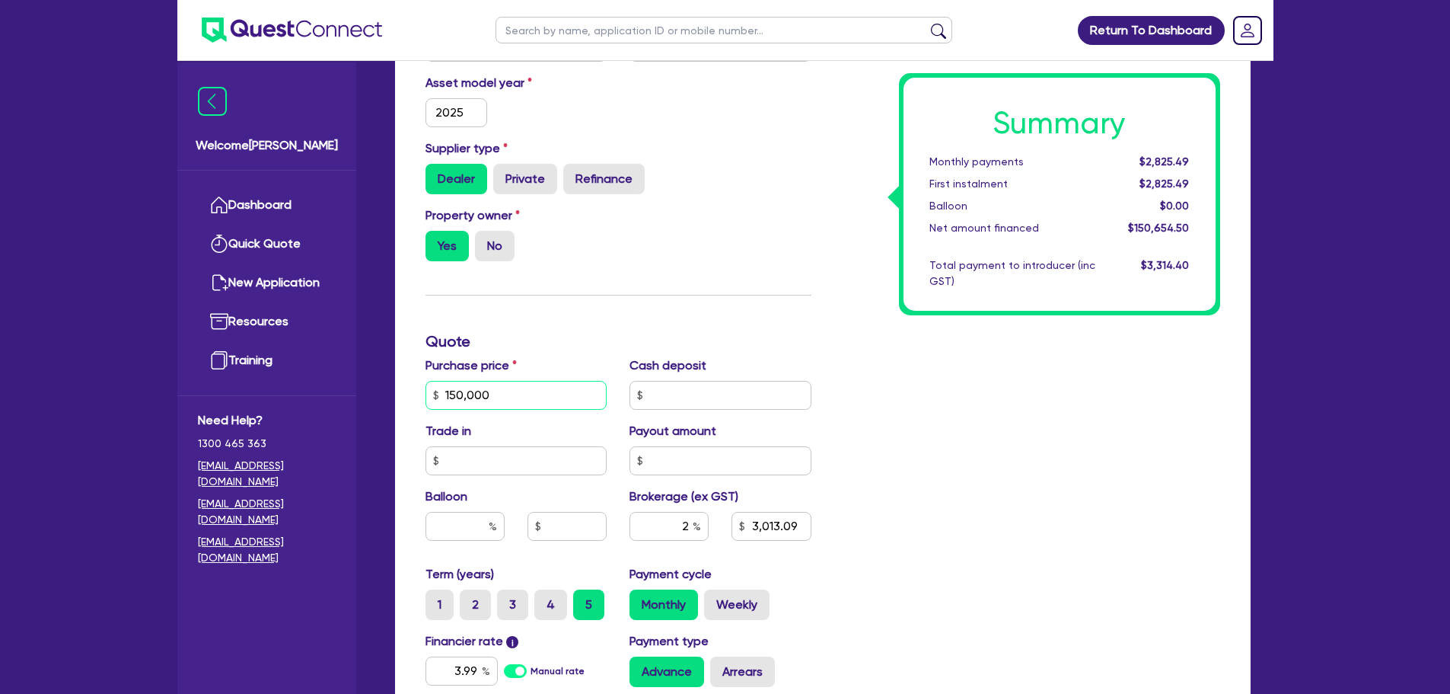
drag, startPoint x: 518, startPoint y: 398, endPoint x: 394, endPoint y: 387, distance: 125.3
click at [394, 387] on div "Quotes Applicant Guarantors Security Notes Contracts Loan # QF14979 Oneteam Cap…" at bounding box center [823, 342] width 879 height 1170
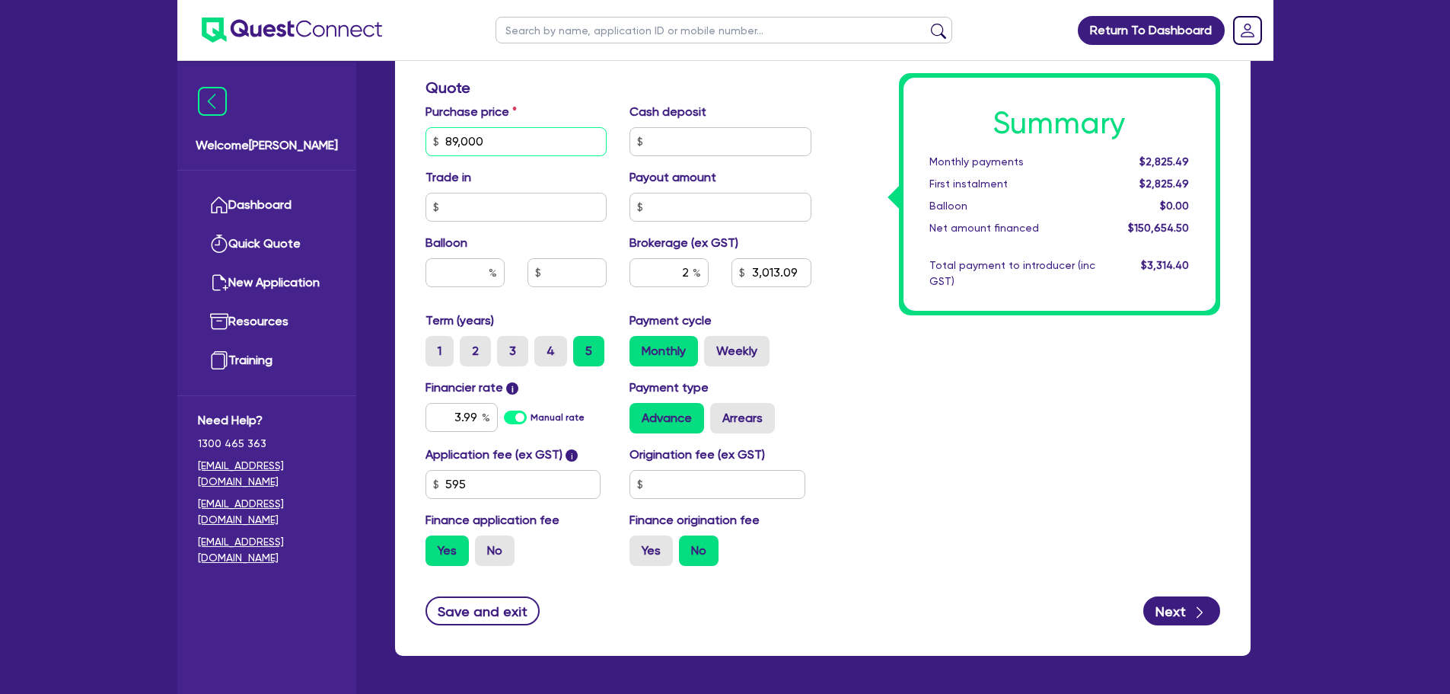
scroll to position [609, 0]
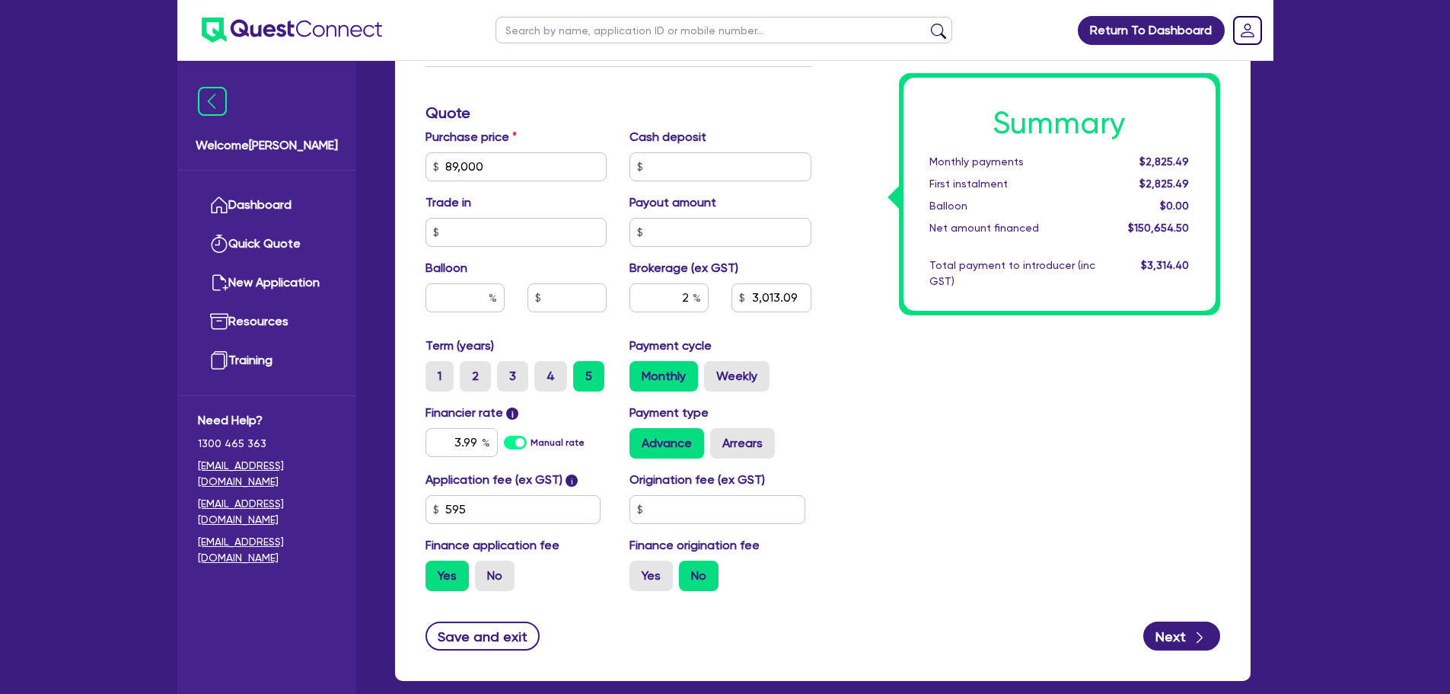
click at [857, 309] on div "Summary Monthly payments $2,825.49 First instalment $2,825.49 Balloon $0.00 Net…" at bounding box center [1027, 158] width 409 height 890
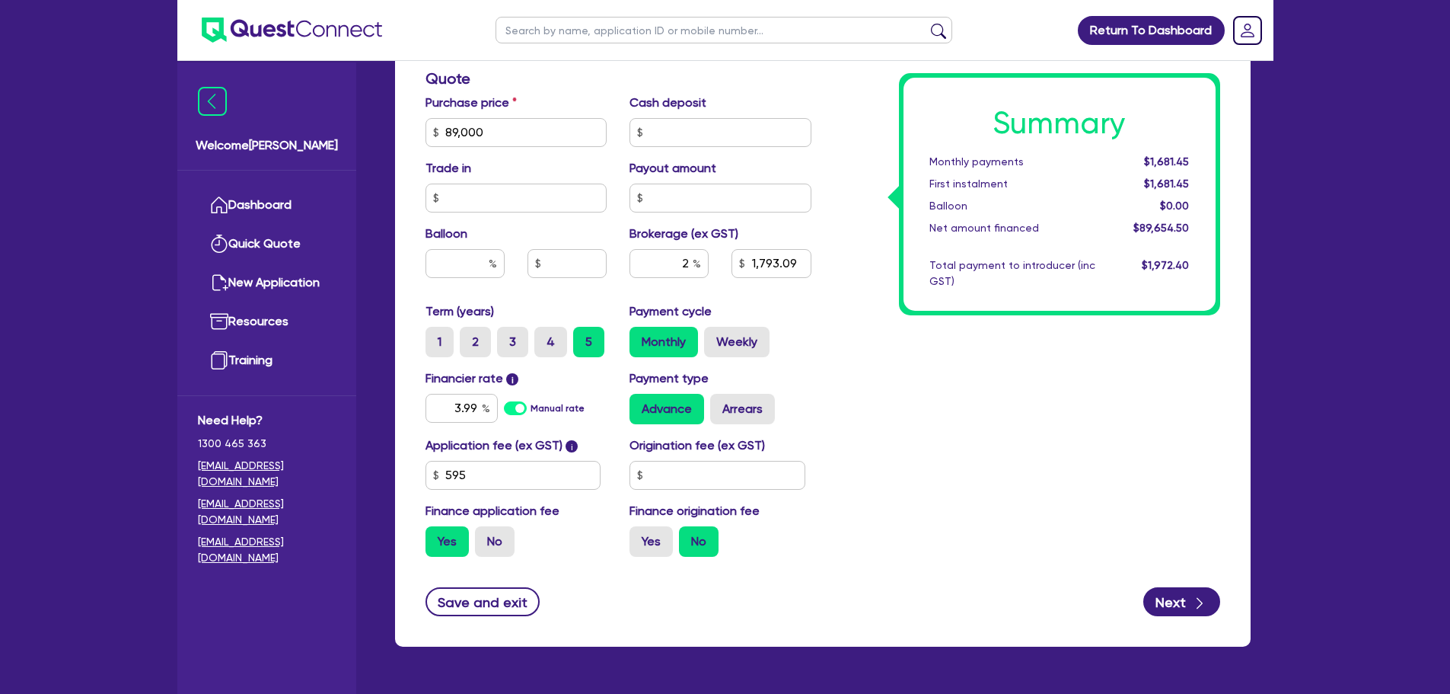
scroll to position [689, 0]
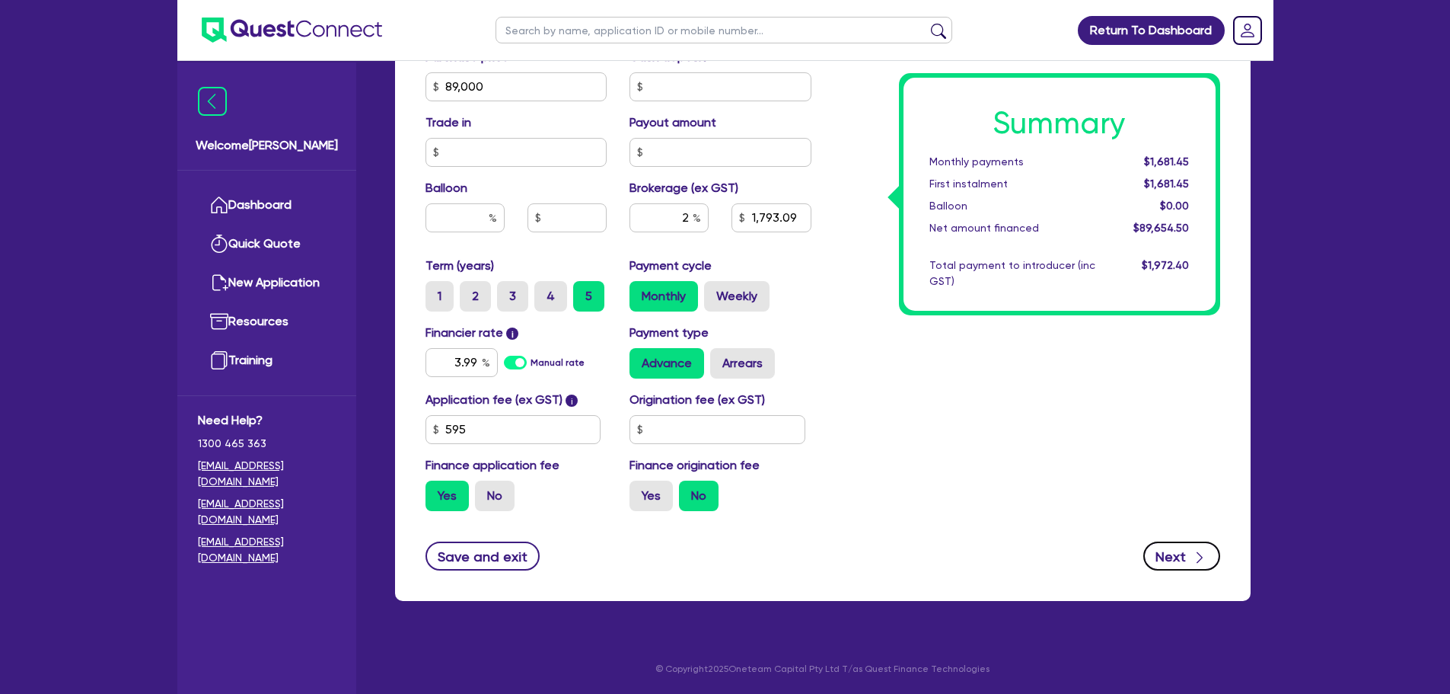
click at [1157, 555] on button "Next" at bounding box center [1181, 555] width 77 height 29
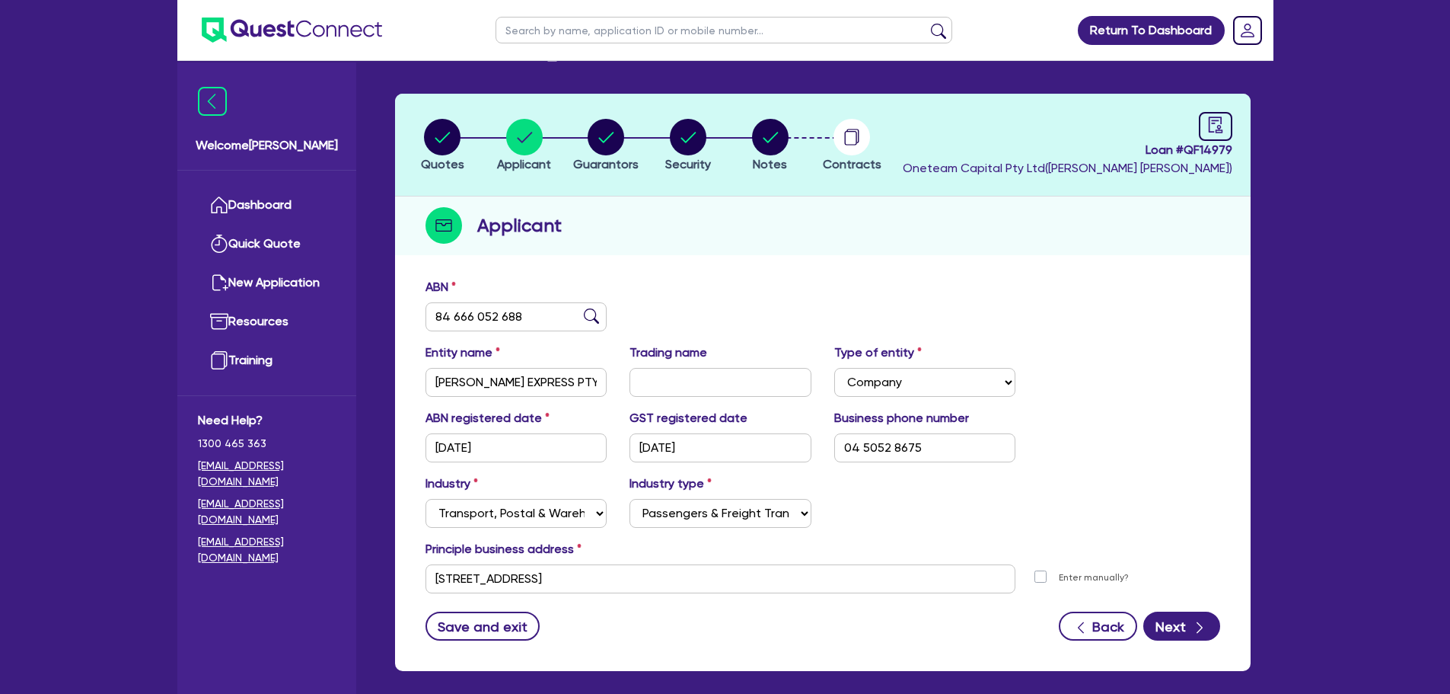
scroll to position [114, 0]
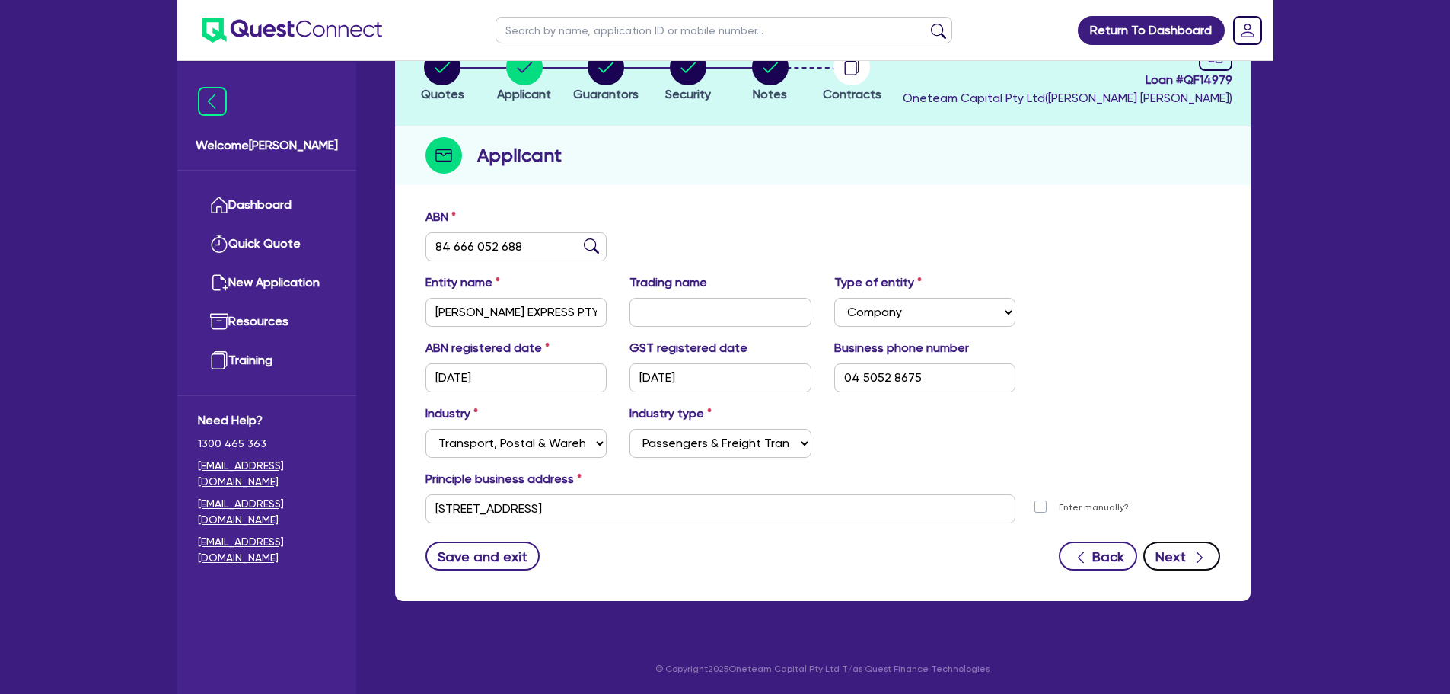
click at [1190, 553] on button "Next" at bounding box center [1181, 555] width 77 height 29
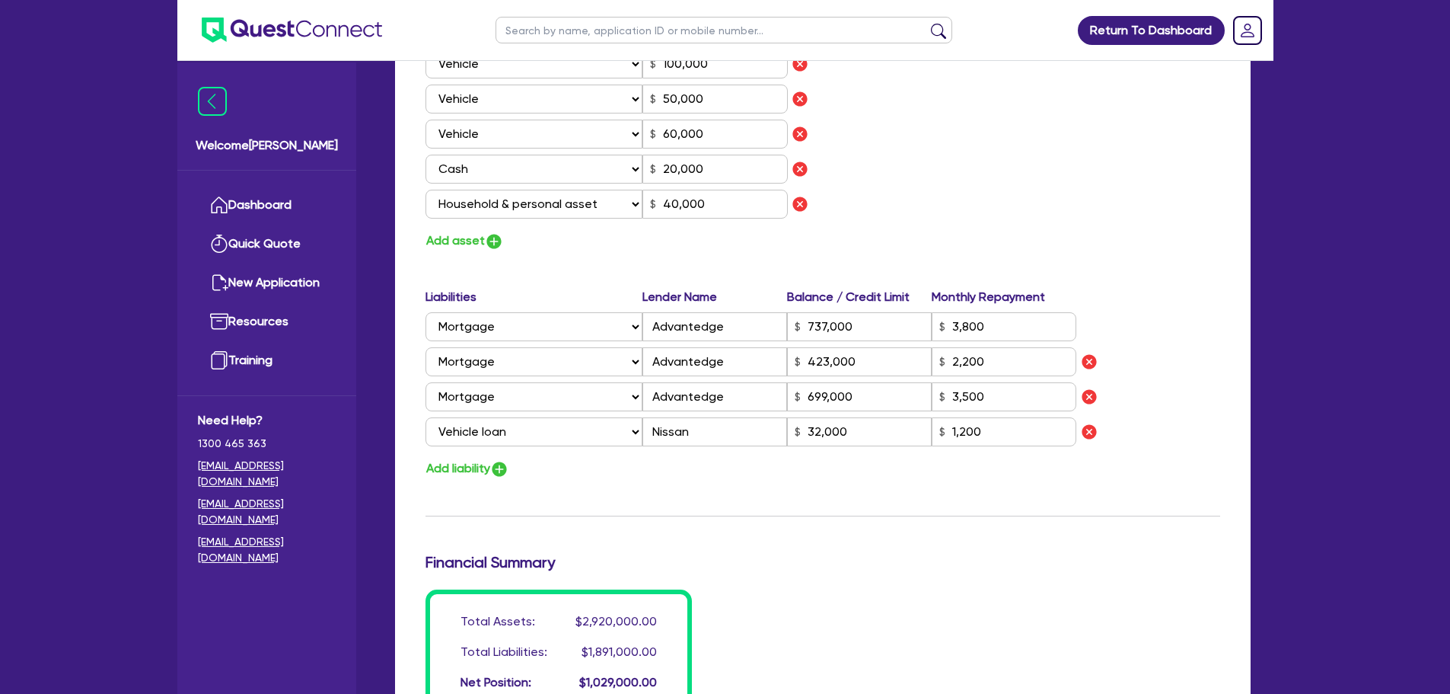
scroll to position [824, 0]
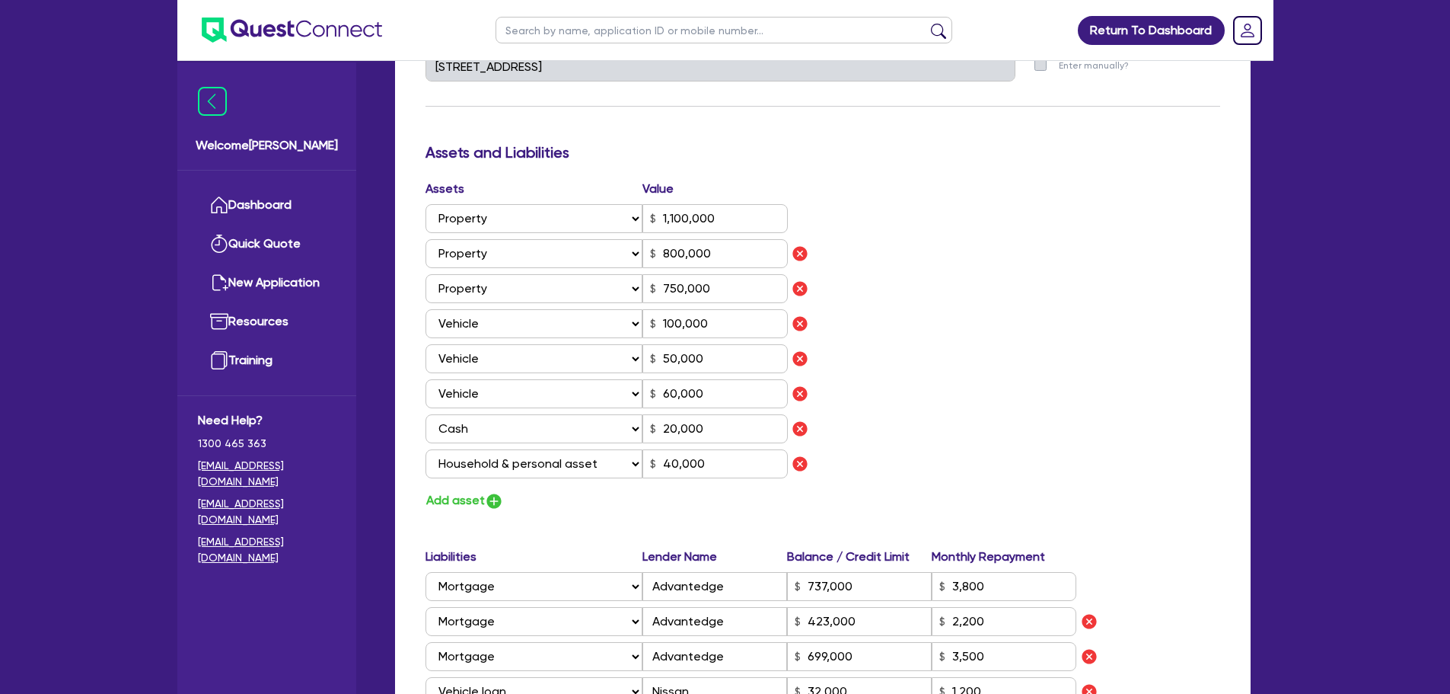
click at [485, 518] on div "Update residential status for Director #1 Boarding is only acceptable when the …" at bounding box center [823, 236] width 795 height 1476
click at [490, 505] on img "button" at bounding box center [494, 501] width 18 height 18
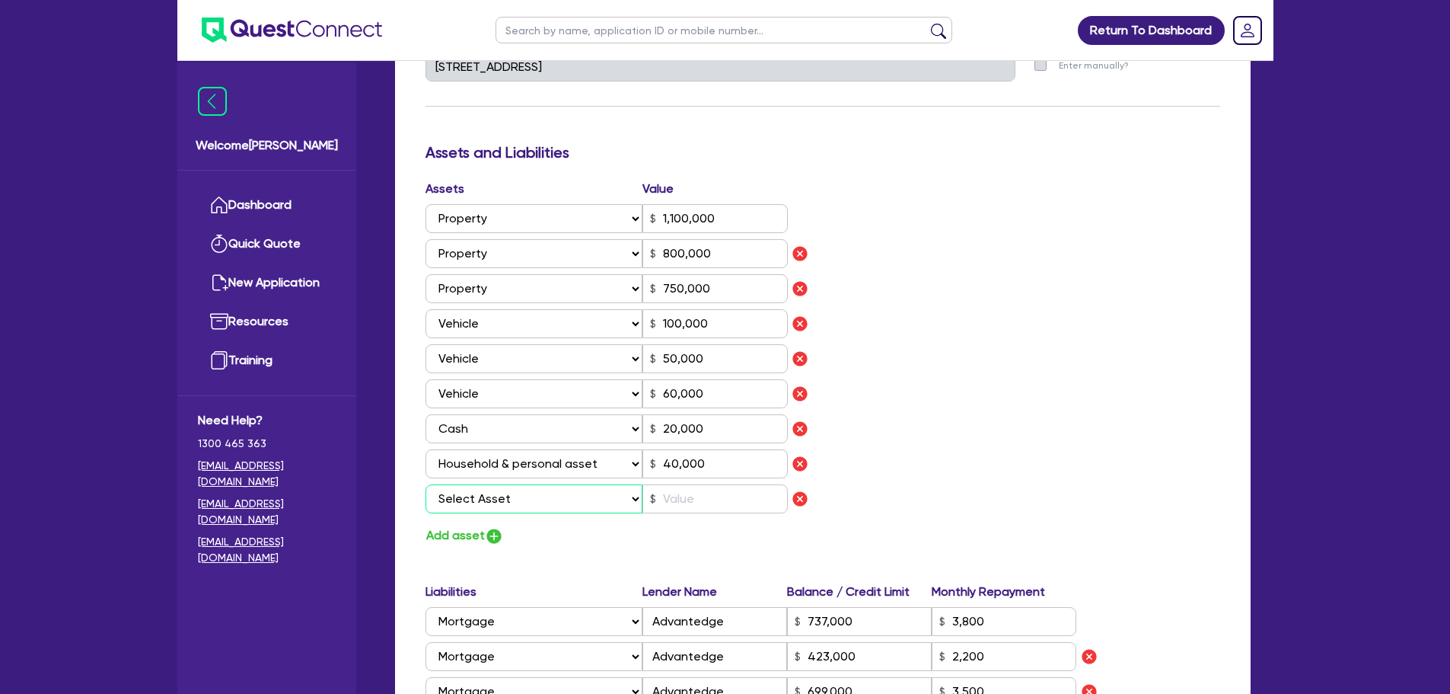
click at [490, 498] on select "Select Asset Cash Property Investment property Vehicle Truck Trailer Equipment …" at bounding box center [535, 498] width 218 height 29
click at [426, 484] on select "Select Asset Cash Property Investment property Vehicle Truck Trailer Equipment …" at bounding box center [535, 498] width 218 height 29
click at [488, 533] on img "button" at bounding box center [494, 536] width 18 height 18
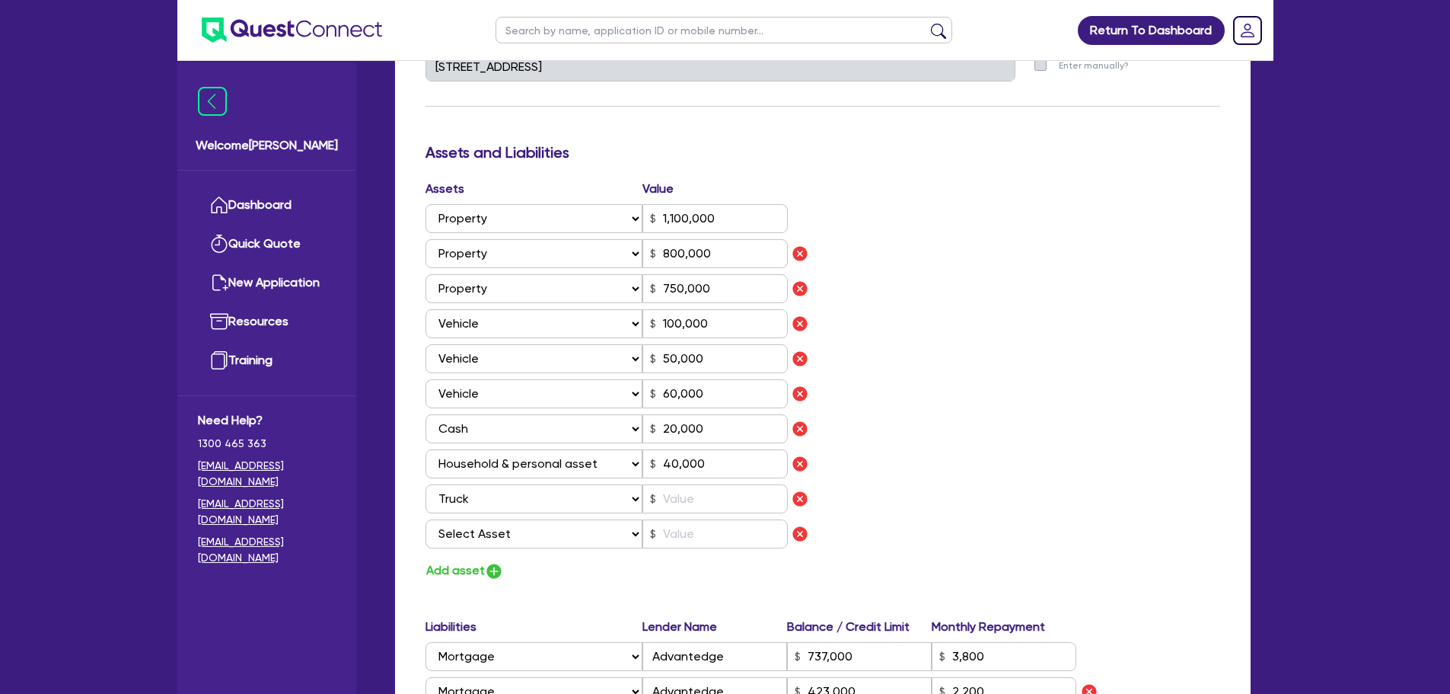
click at [490, 518] on div "Assets Value Select Asset Cash Property Investment property Vehicle Truck Trail…" at bounding box center [618, 367] width 409 height 375
drag, startPoint x: 496, startPoint y: 537, endPoint x: 496, endPoint y: 527, distance: 9.9
click at [496, 537] on select "Select Asset Cash Property Investment property Vehicle Truck Trailer Equipment …" at bounding box center [535, 533] width 218 height 29
click at [426, 519] on select "Select Asset Cash Property Investment property Vehicle Truck Trailer Equipment …" at bounding box center [535, 533] width 218 height 29
click at [689, 519] on input "text" at bounding box center [715, 533] width 145 height 29
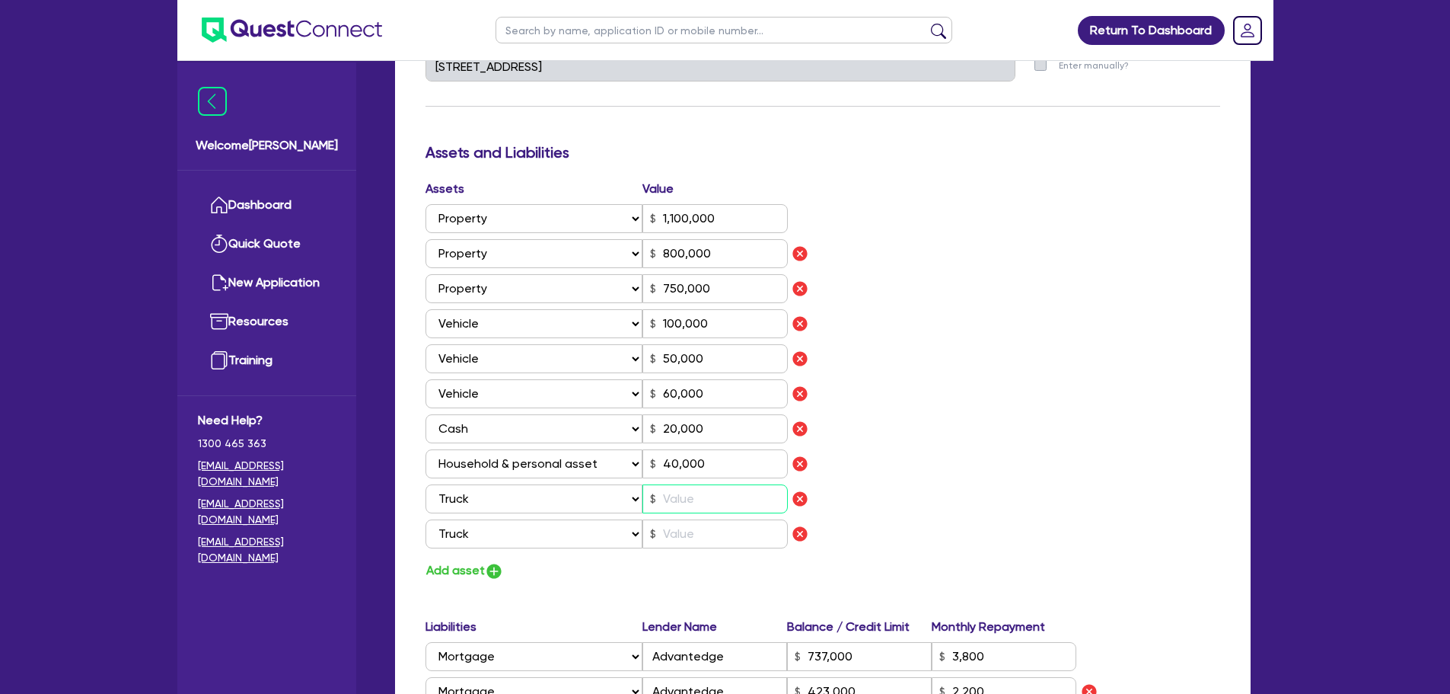
click at [696, 507] on input "text" at bounding box center [715, 498] width 145 height 29
click at [692, 535] on input "text" at bounding box center [715, 533] width 145 height 29
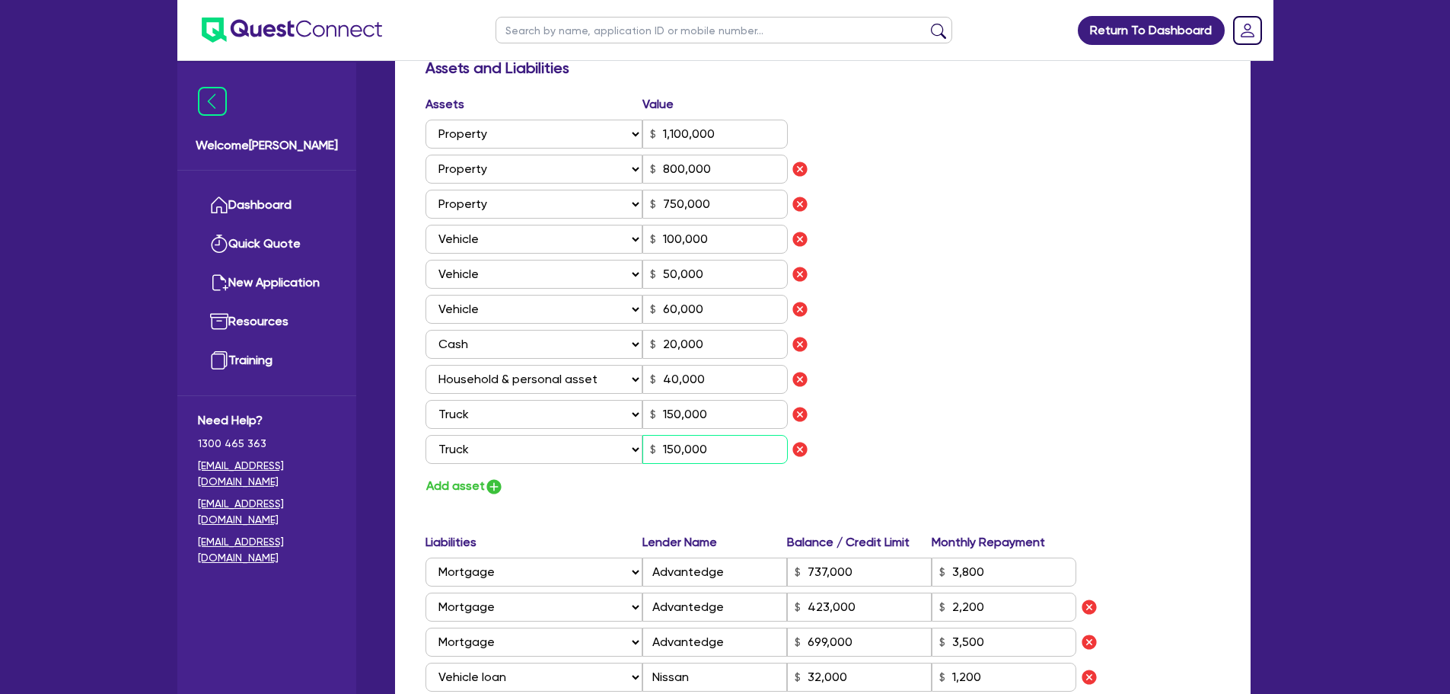
scroll to position [1053, 0]
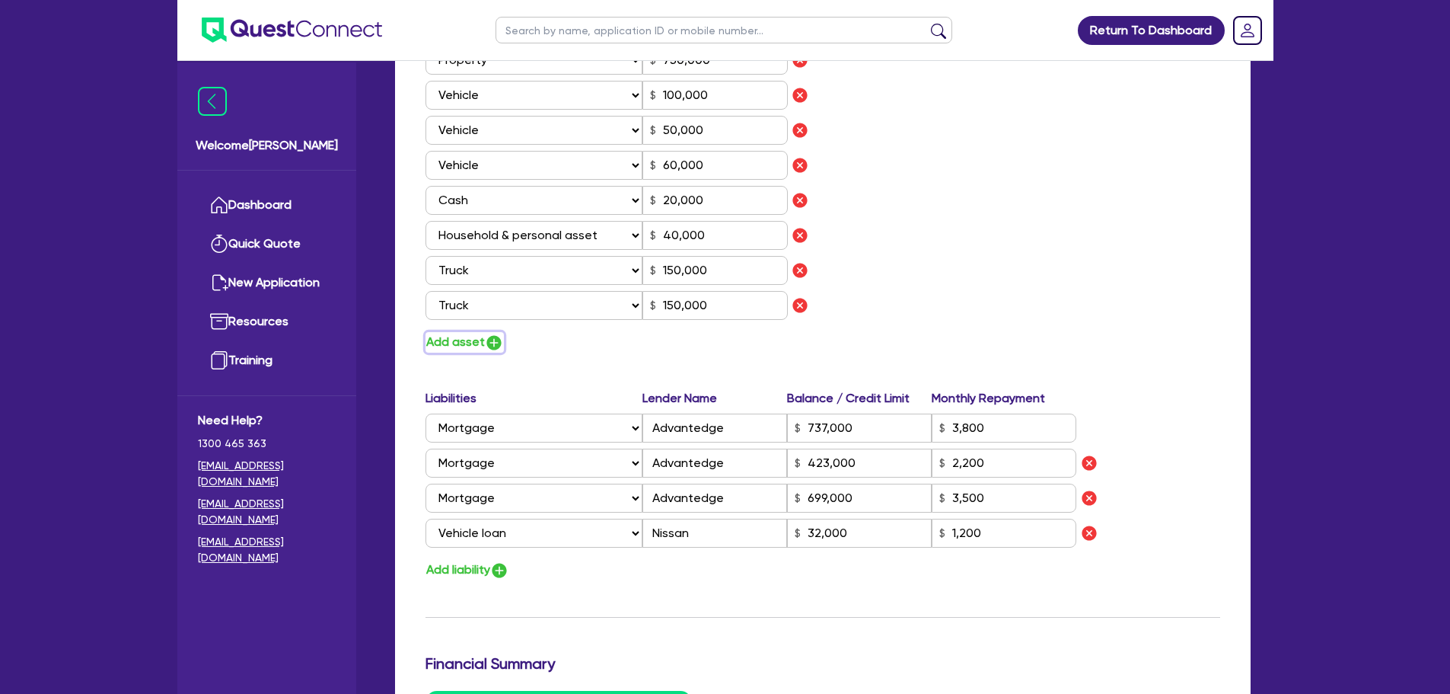
click at [487, 346] on img "button" at bounding box center [494, 342] width 18 height 18
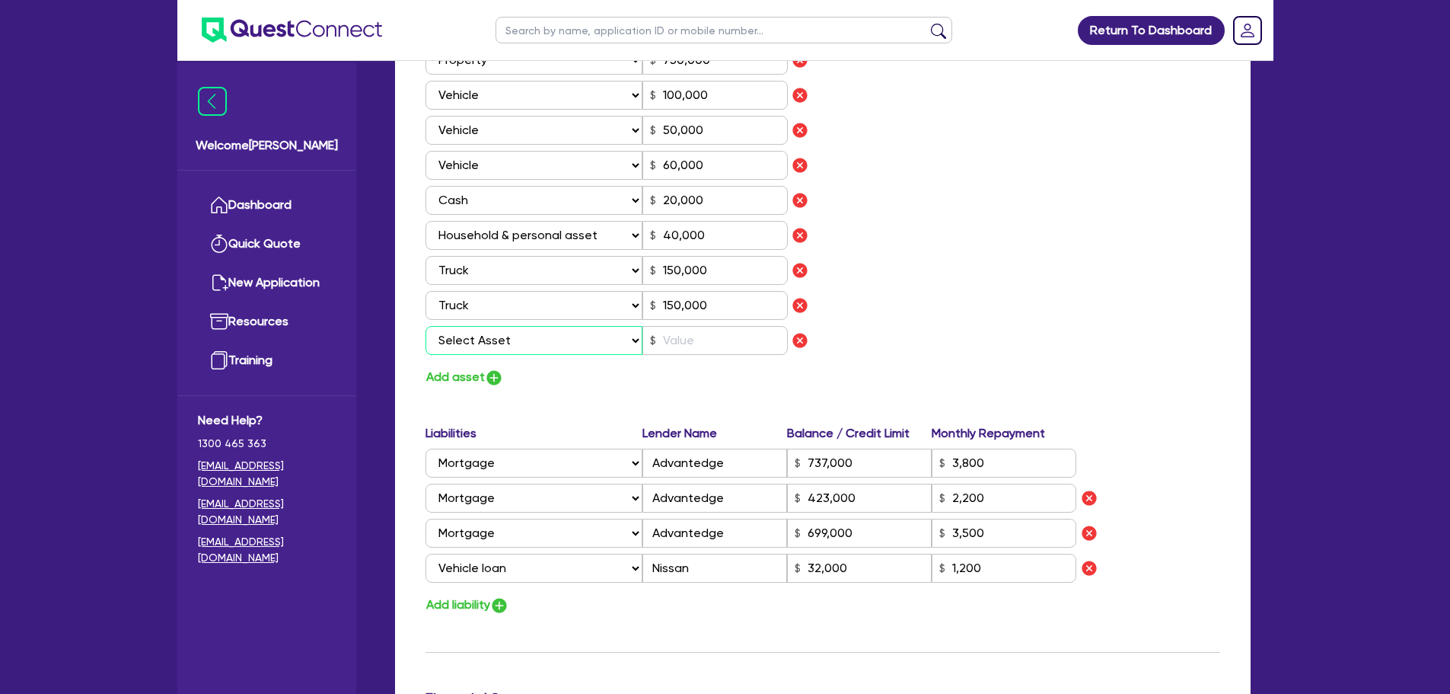
click at [537, 346] on select "Select Asset Cash Property Investment property Vehicle Truck Trailer Equipment …" at bounding box center [535, 340] width 218 height 29
click at [426, 326] on select "Select Asset Cash Property Investment property Vehicle Truck Trailer Equipment …" at bounding box center [535, 340] width 218 height 29
click at [495, 377] on img "button" at bounding box center [494, 377] width 18 height 18
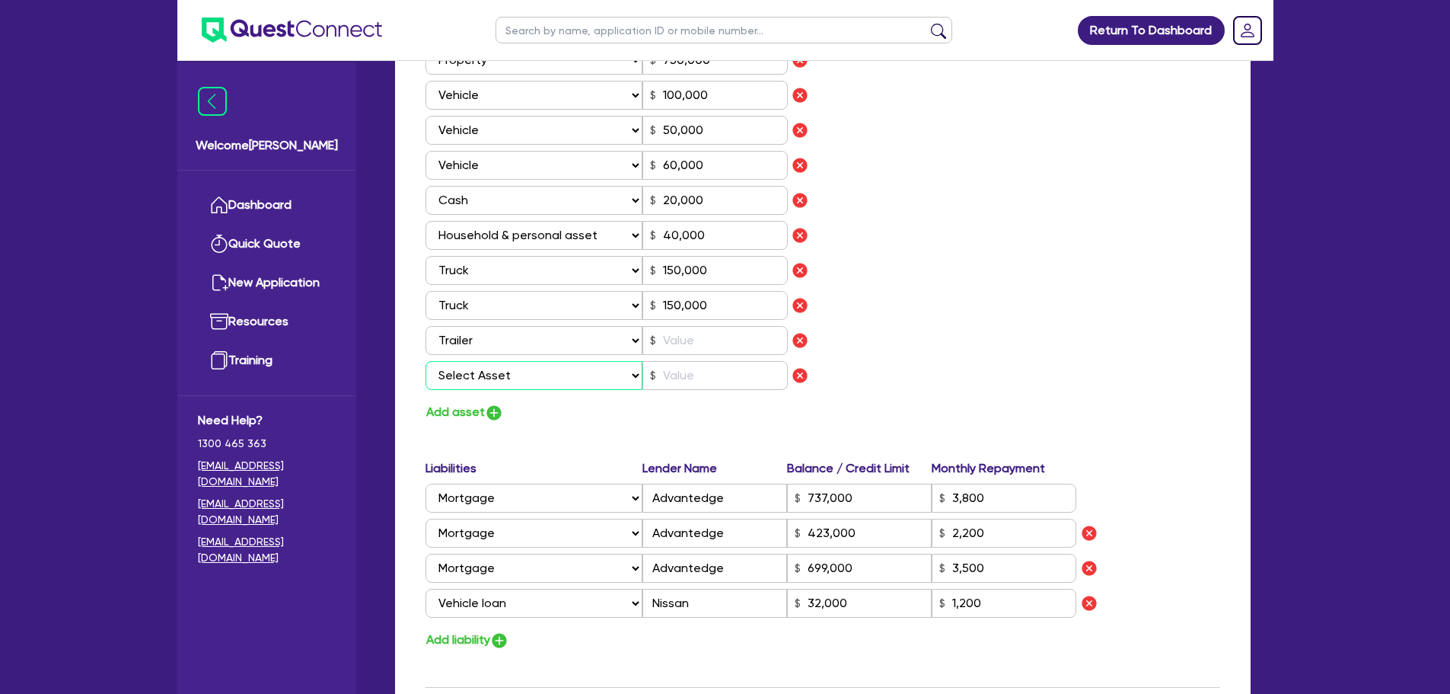
click at [508, 387] on select "Select Asset Cash Property Investment property Vehicle Truck Trailer Equipment …" at bounding box center [535, 375] width 218 height 29
click at [757, 423] on div "Update residential status for Director #1 Boarding is only acceptable when the …" at bounding box center [823, 77] width 795 height 1616
click at [799, 379] on img "button" at bounding box center [800, 375] width 18 height 18
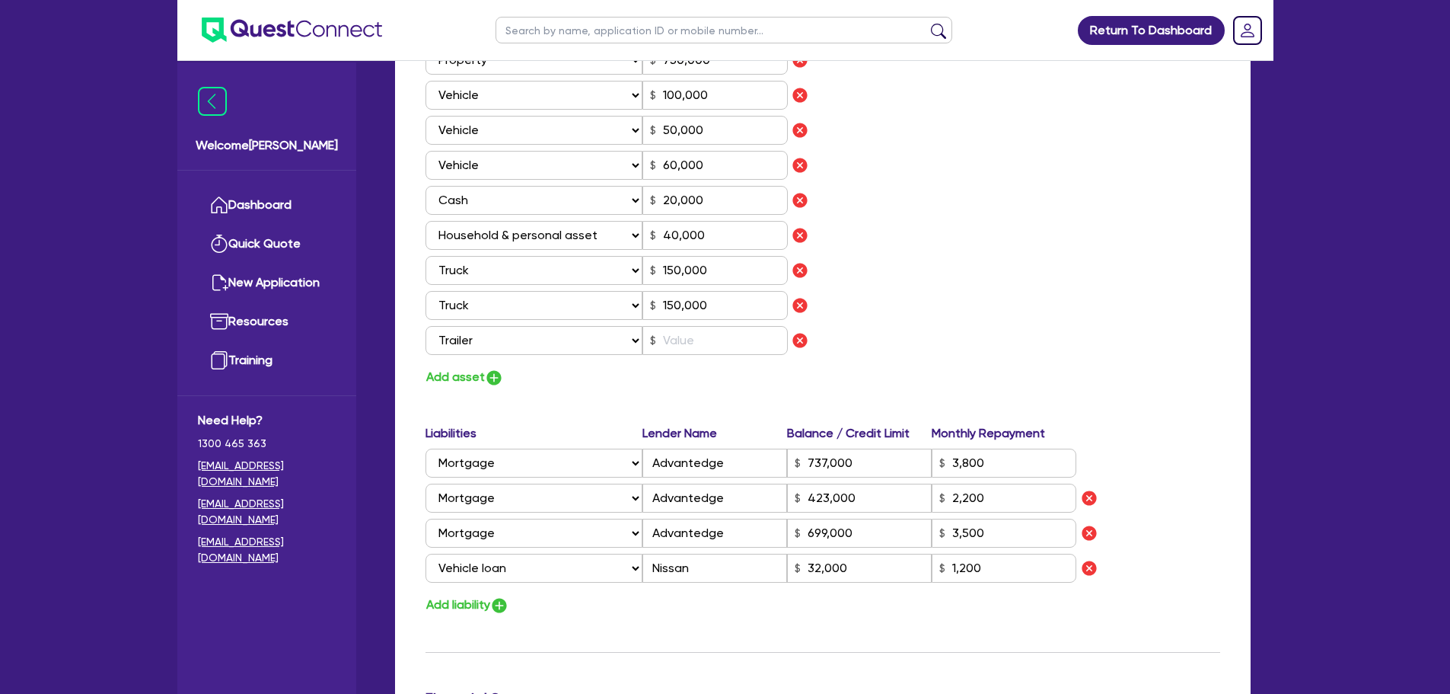
click at [748, 356] on div "Assets Value Select Asset Cash Property Investment property Vehicle Truck Trail…" at bounding box center [618, 156] width 409 height 410
click at [742, 345] on input "text" at bounding box center [715, 340] width 145 height 29
click at [850, 325] on div "Assets Value Select Asset Cash Property Investment property Vehicle Truck Trail…" at bounding box center [823, 169] width 818 height 436
drag, startPoint x: 683, startPoint y: 303, endPoint x: 639, endPoint y: 297, distance: 43.8
click at [639, 297] on div "Select Asset Cash Property Investment property Vehicle Truck Trailer Equipment …" at bounding box center [607, 305] width 363 height 29
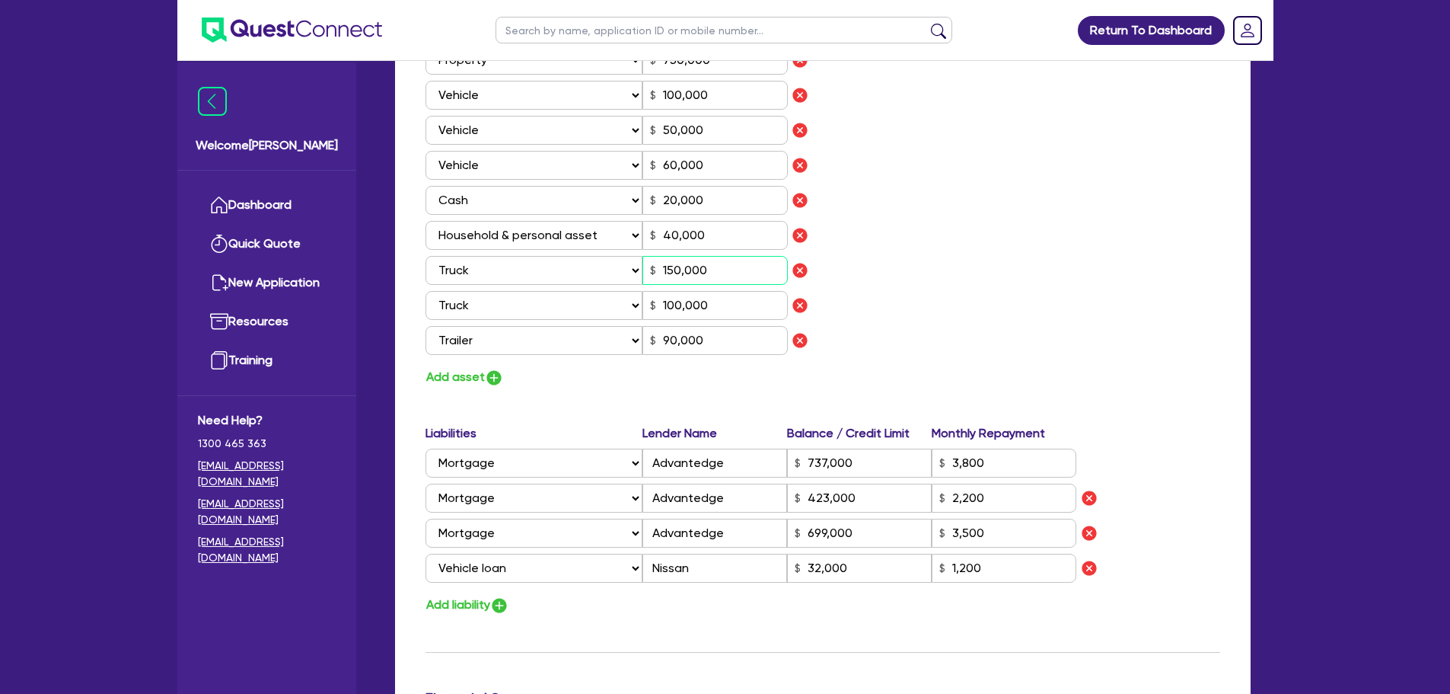
drag, startPoint x: 729, startPoint y: 276, endPoint x: 603, endPoint y: 270, distance: 126.5
click at [603, 270] on div "Select Asset Cash Property Investment property Vehicle Truck Trailer Equipment …" at bounding box center [607, 270] width 363 height 29
click at [1039, 296] on div "Assets Value Select Asset Cash Property Investment property Vehicle Truck Trail…" at bounding box center [823, 169] width 818 height 436
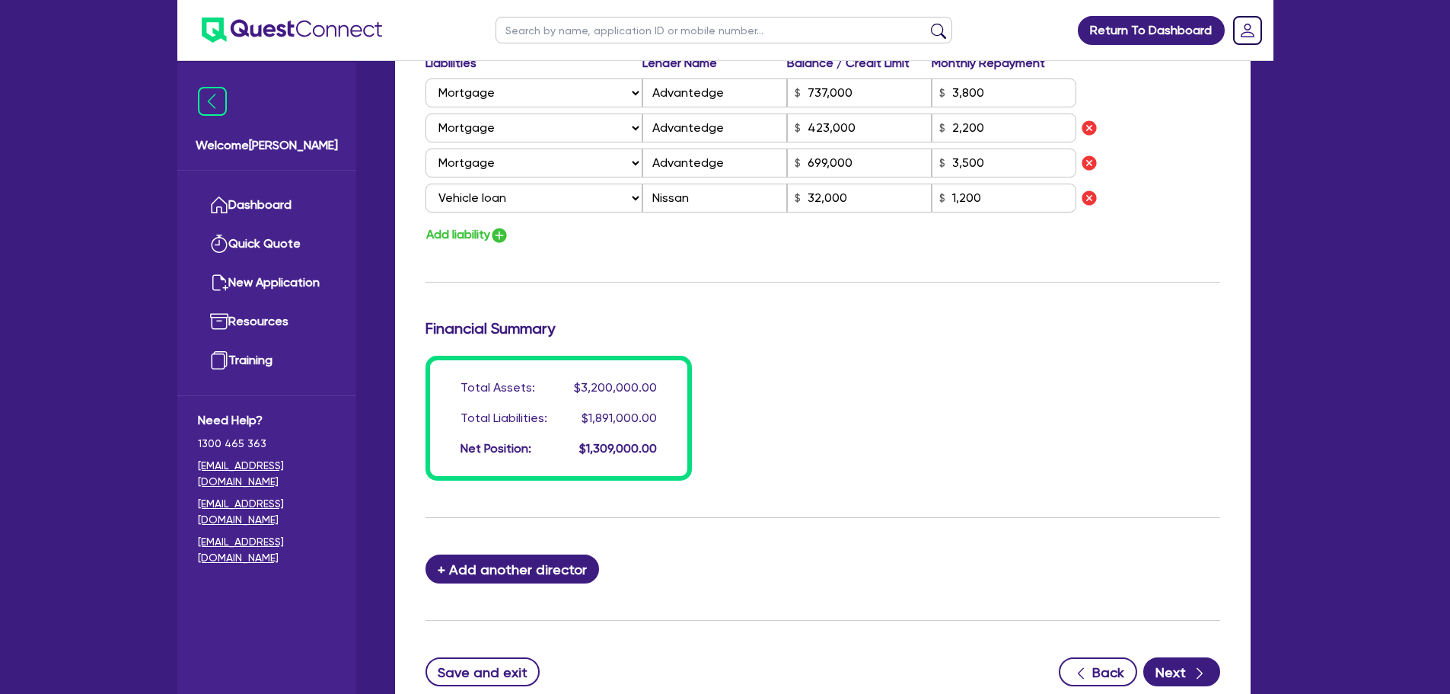
scroll to position [1539, 0]
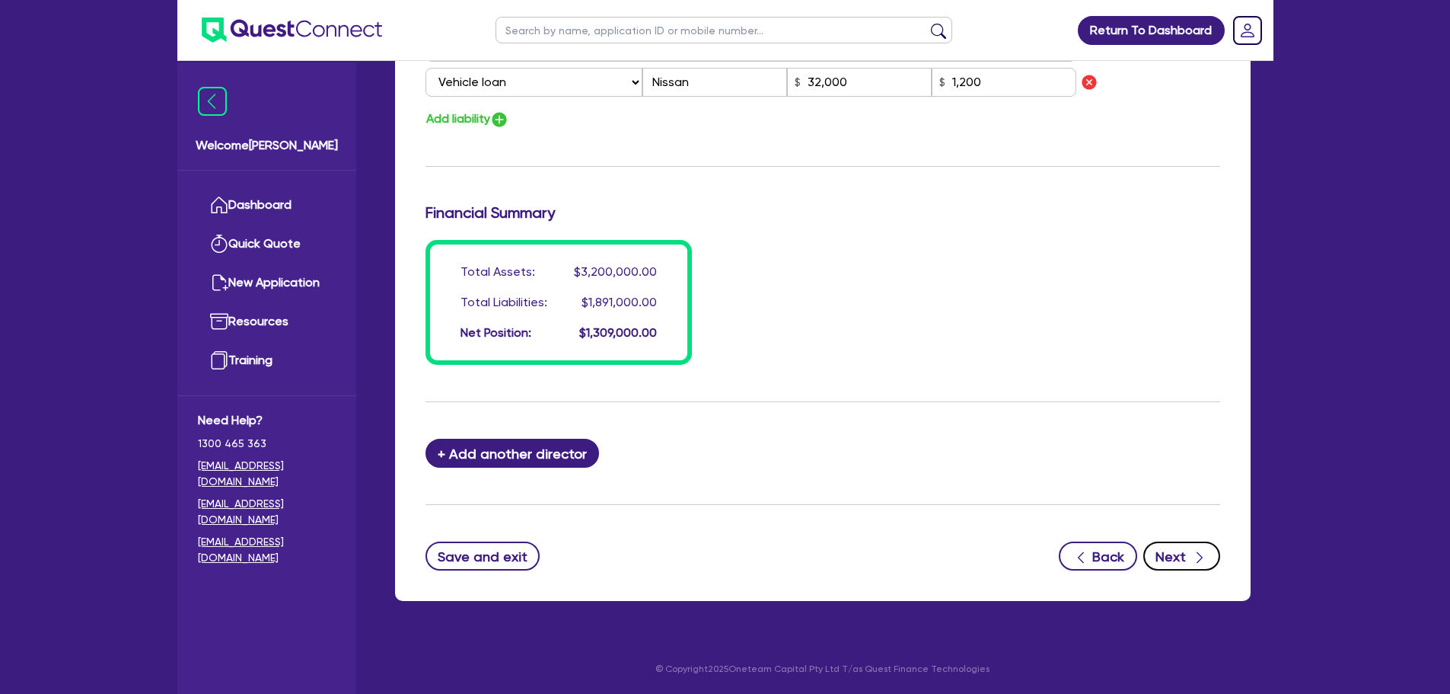
click at [1175, 550] on button "Next" at bounding box center [1181, 555] width 77 height 29
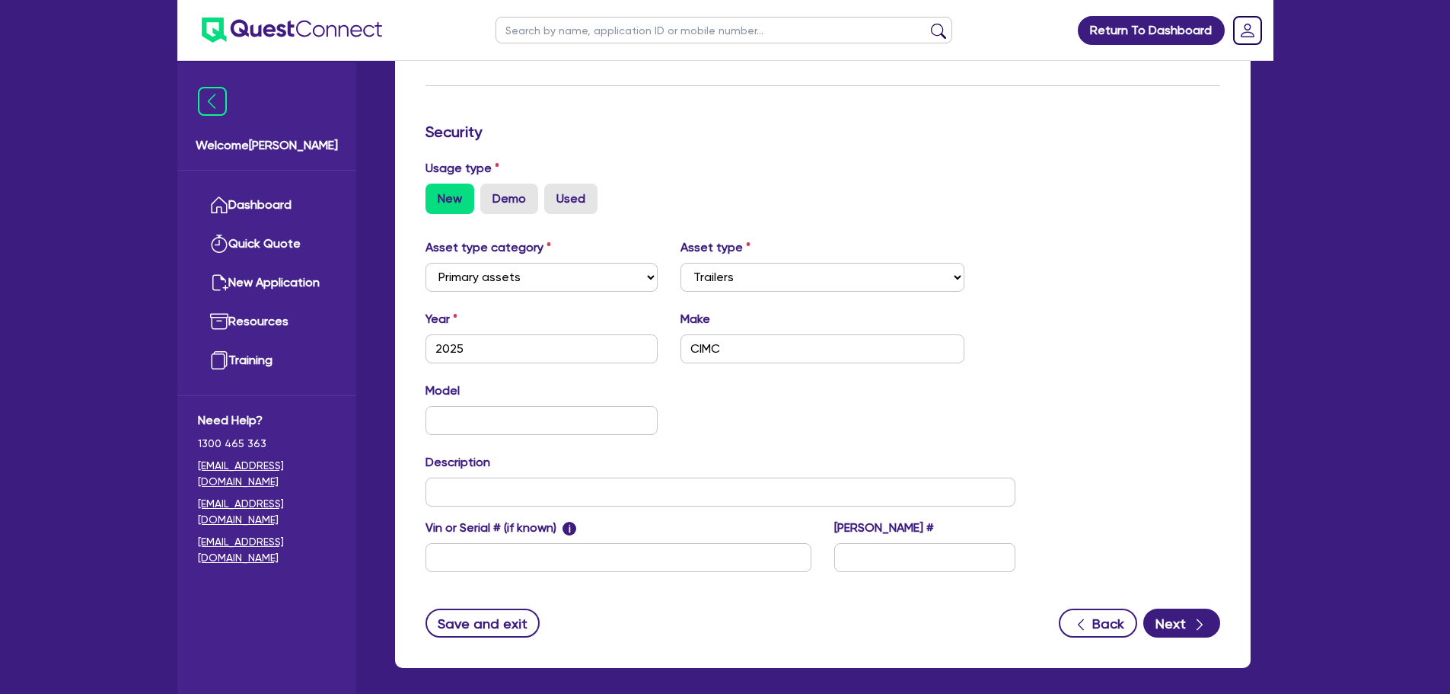
scroll to position [426, 0]
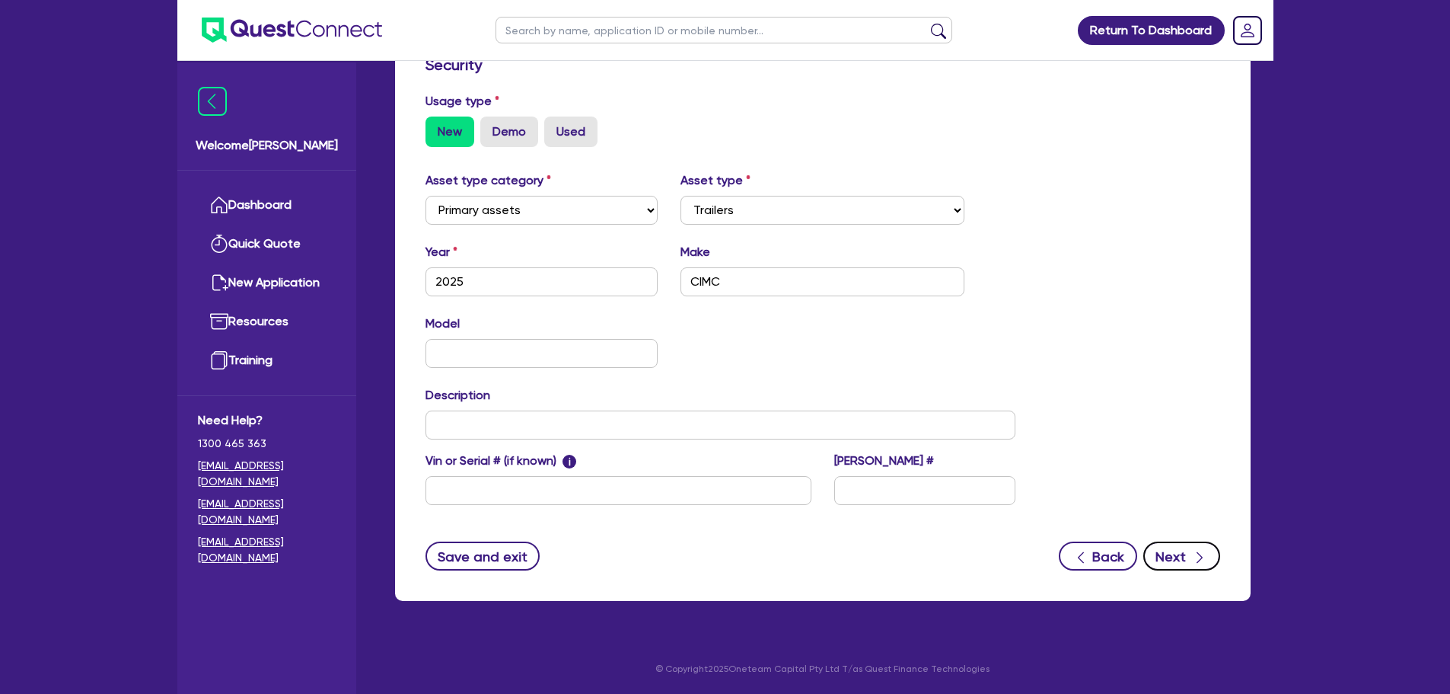
click at [1179, 550] on button "Next" at bounding box center [1181, 555] width 77 height 29
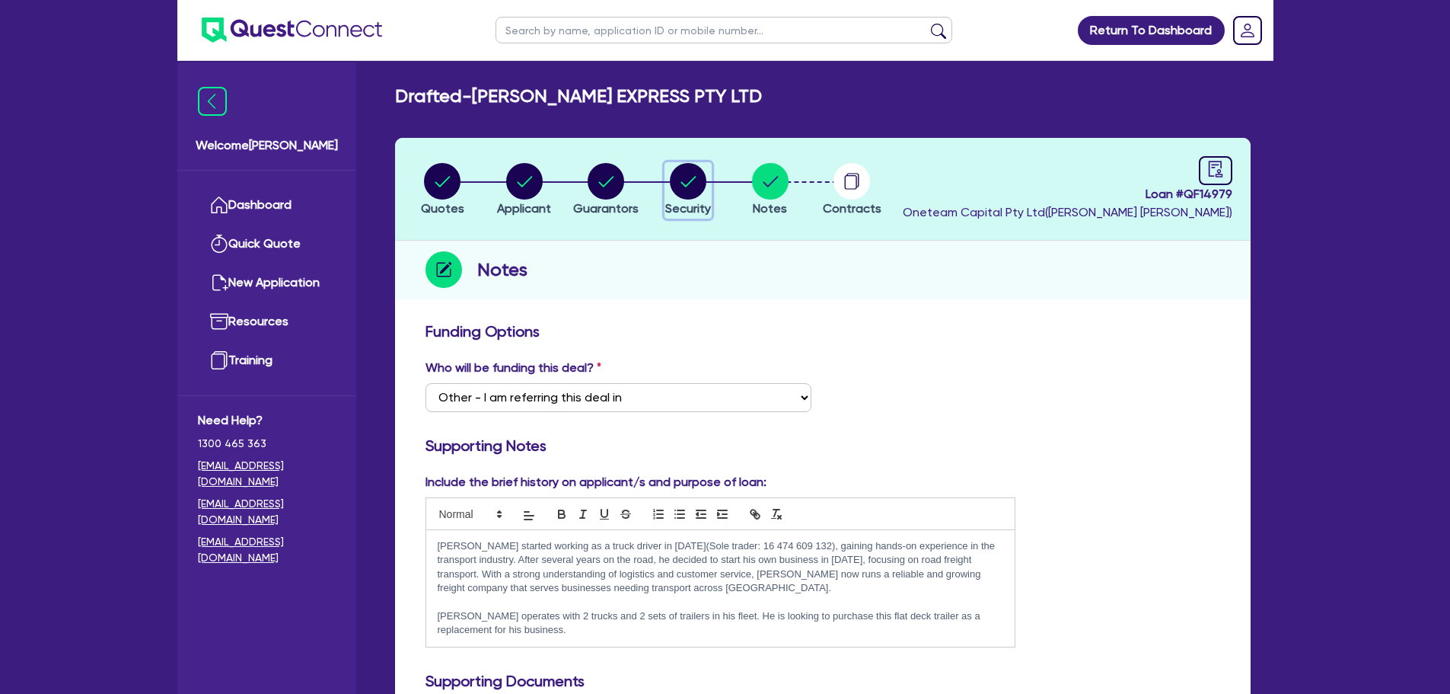
click at [695, 184] on circle "button" at bounding box center [688, 181] width 37 height 37
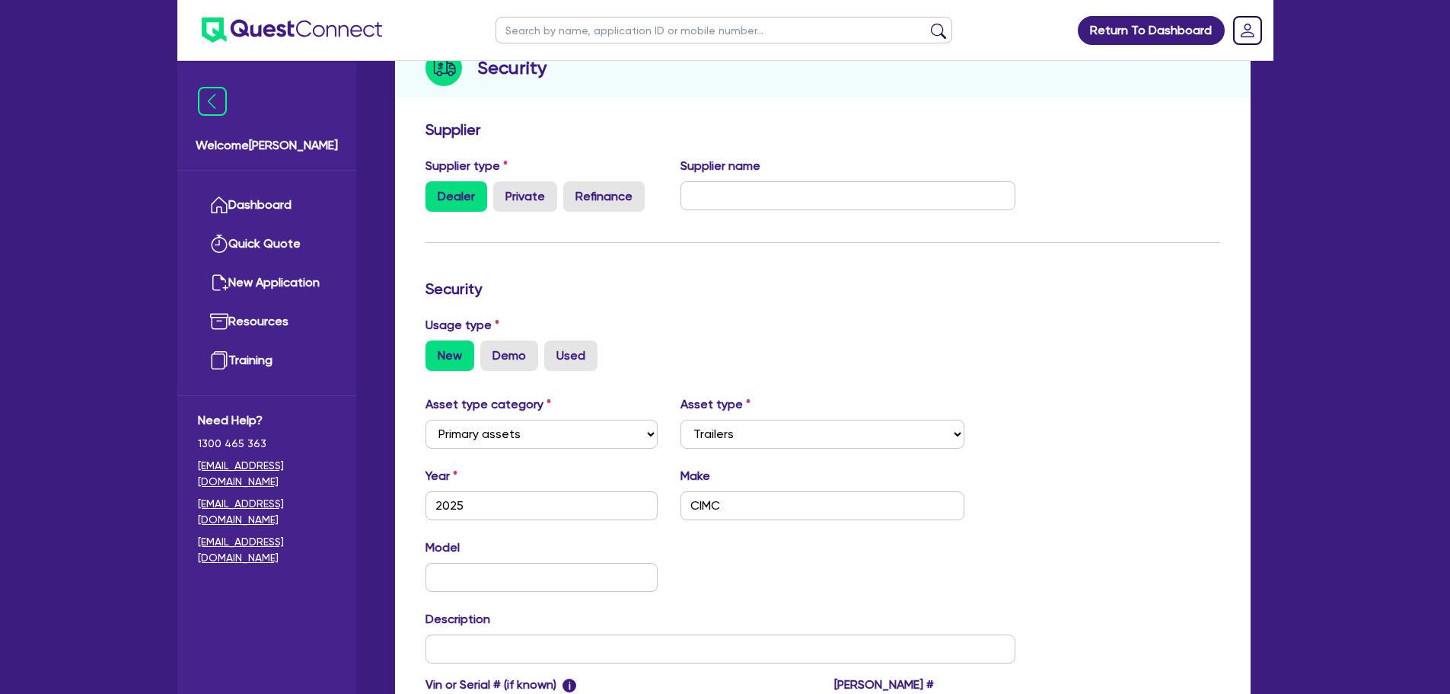
scroll to position [426, 0]
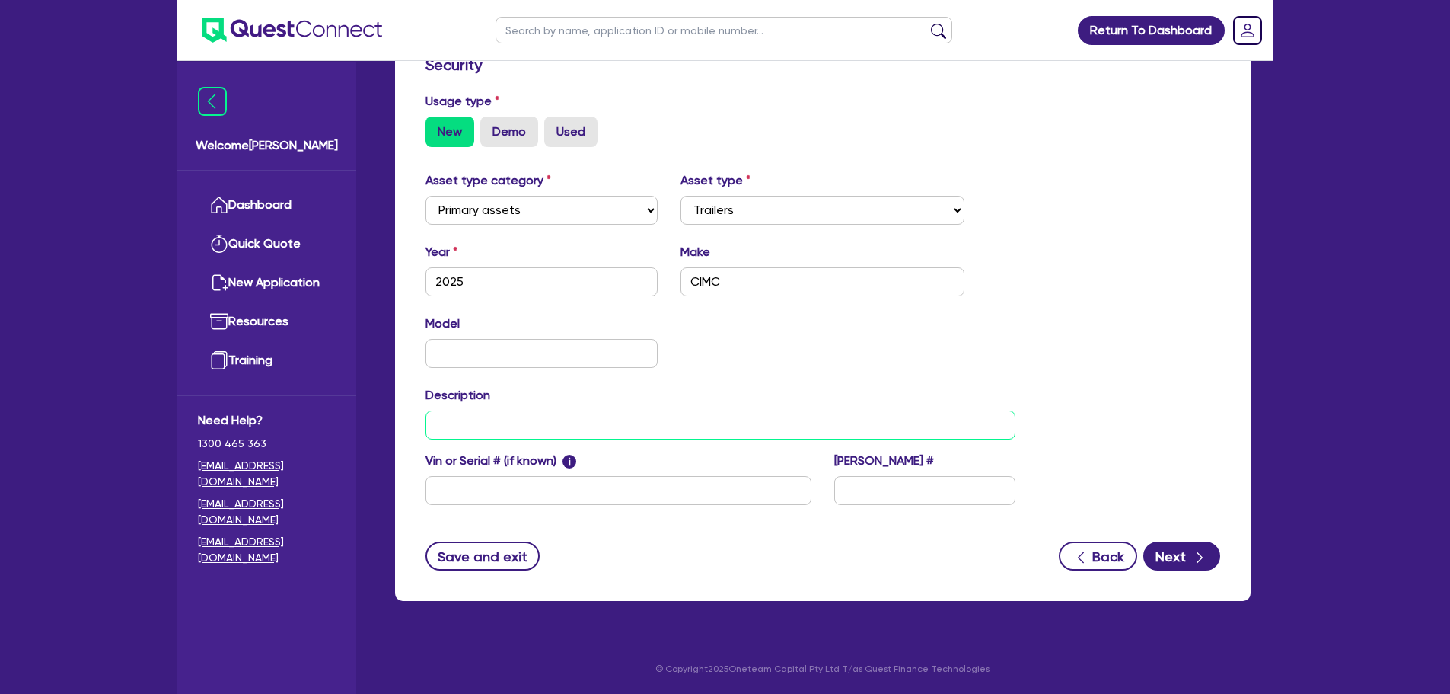
click at [530, 430] on input "text" at bounding box center [721, 424] width 591 height 29
click at [1194, 555] on icon "button" at bounding box center [1199, 557] width 15 height 15
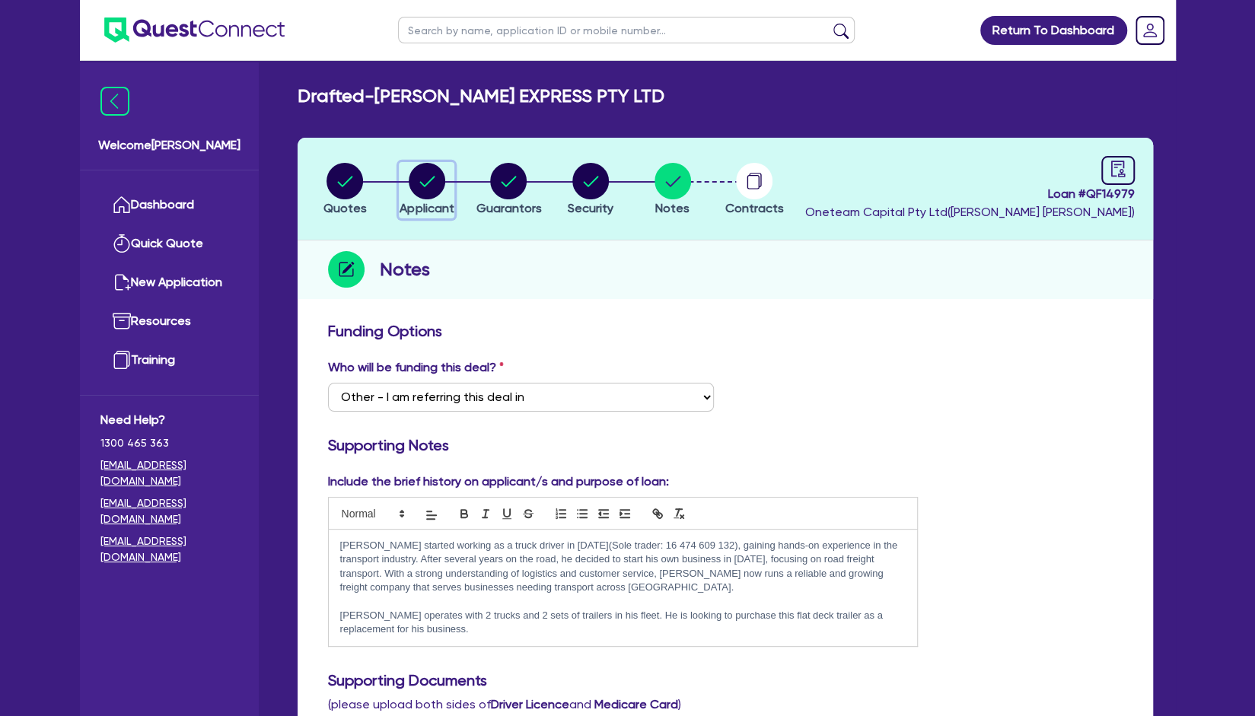
click at [440, 196] on icon "button" at bounding box center [427, 181] width 37 height 37
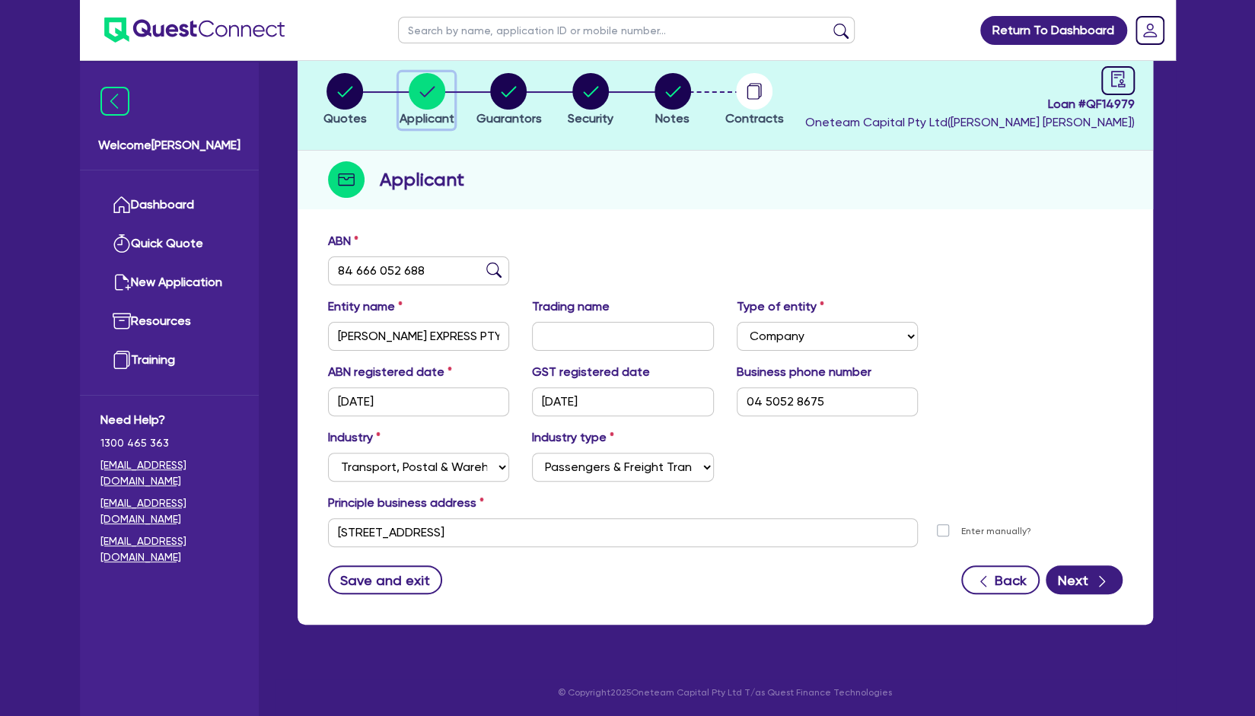
scroll to position [90, 0]
drag, startPoint x: 410, startPoint y: 266, endPoint x: 313, endPoint y: 273, distance: 96.9
click at [315, 274] on div "ABN 84 666 052 688 Entity name MELBA EXPRESS PTY LTD Trading name Type of entit…" at bounding box center [726, 425] width 856 height 400
click at [492, 81] on icon "button" at bounding box center [508, 91] width 37 height 37
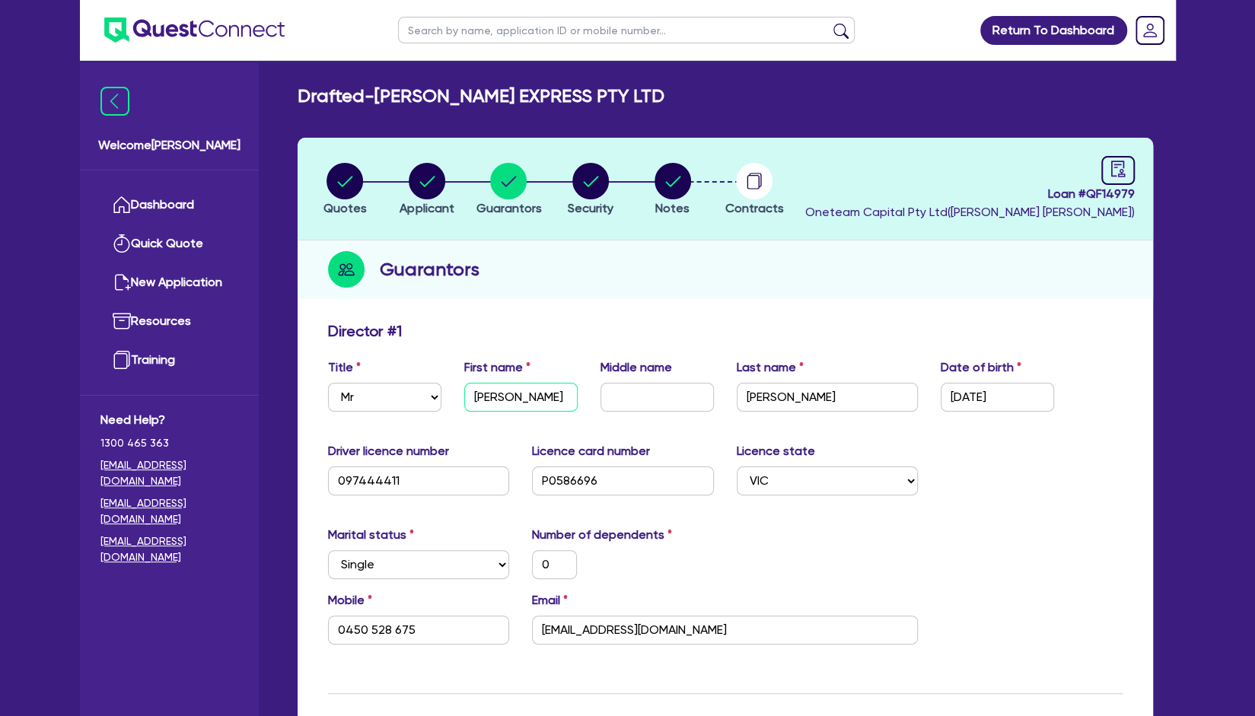
drag, startPoint x: 545, startPoint y: 392, endPoint x: 560, endPoint y: 395, distance: 15.5
click at [518, 397] on input "[PERSON_NAME]" at bounding box center [520, 397] width 113 height 29
drag, startPoint x: 423, startPoint y: 621, endPoint x: 307, endPoint y: 630, distance: 116.8
drag, startPoint x: 655, startPoint y: 627, endPoint x: 475, endPoint y: 640, distance: 180.2
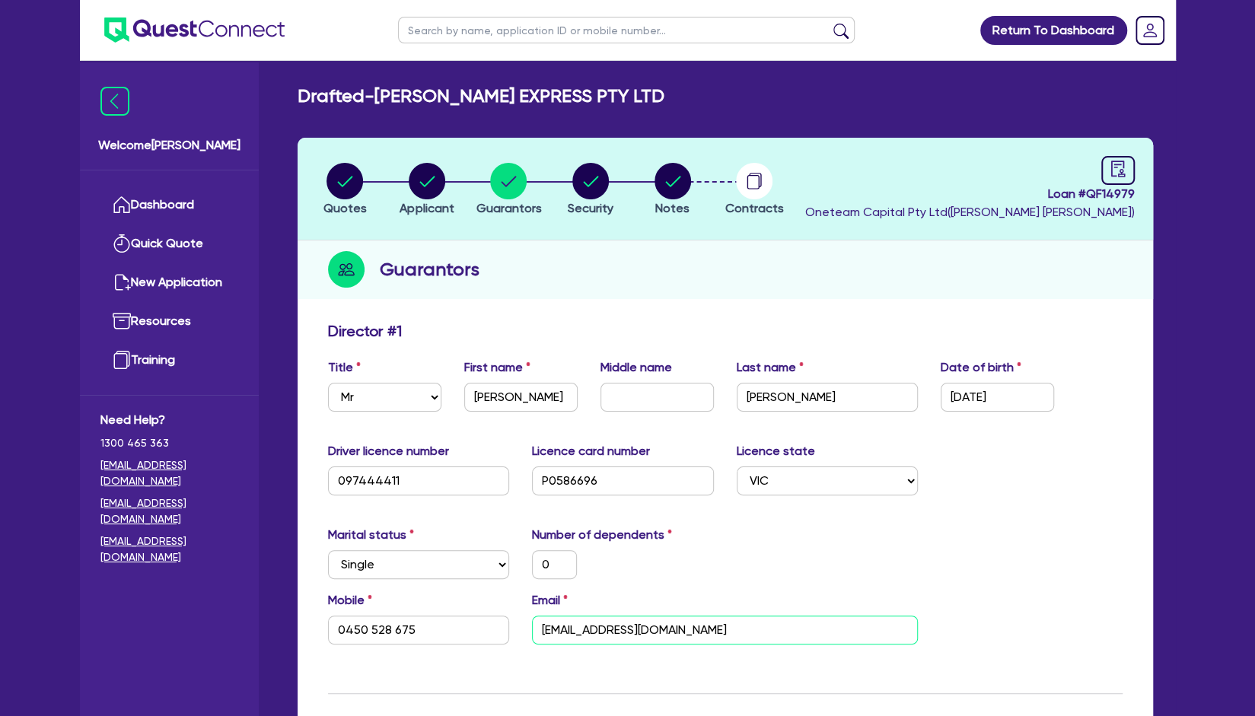
click at [475, 640] on div "Mobile 0450 528 675 Email mannisingh13@yahoo.com" at bounding box center [726, 624] width 818 height 65
click at [674, 193] on circle "button" at bounding box center [673, 181] width 37 height 37
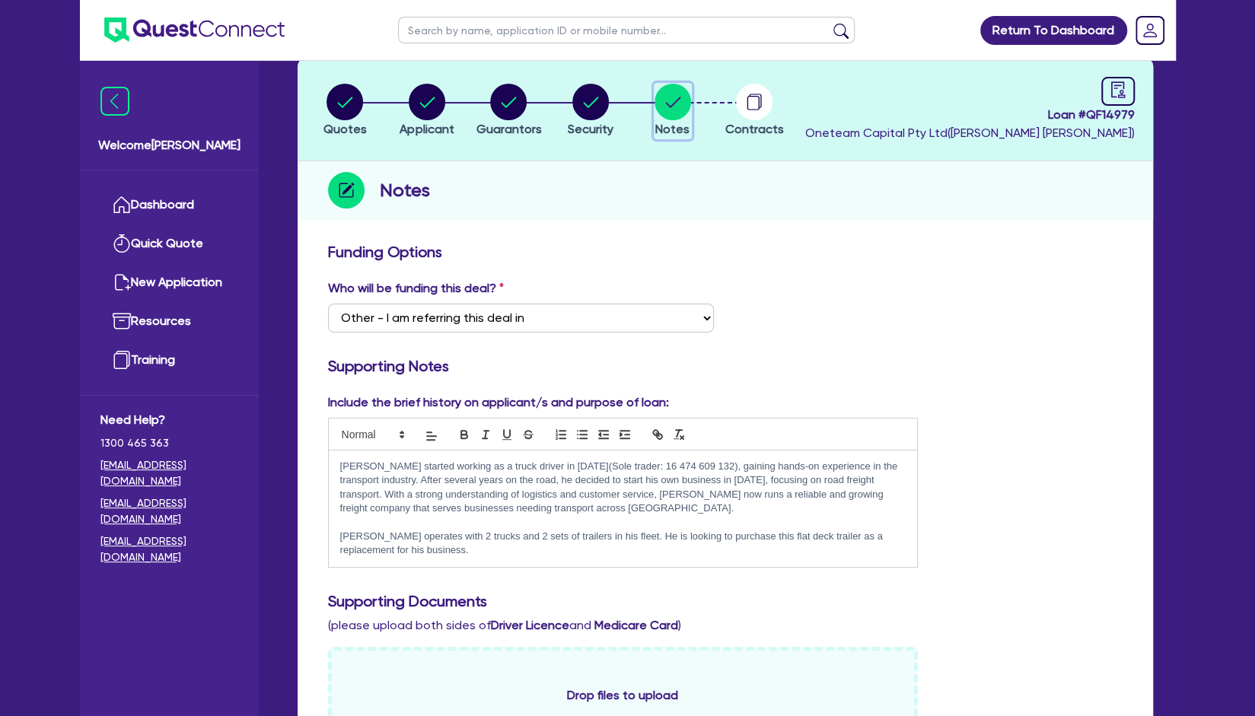
scroll to position [152, 0]
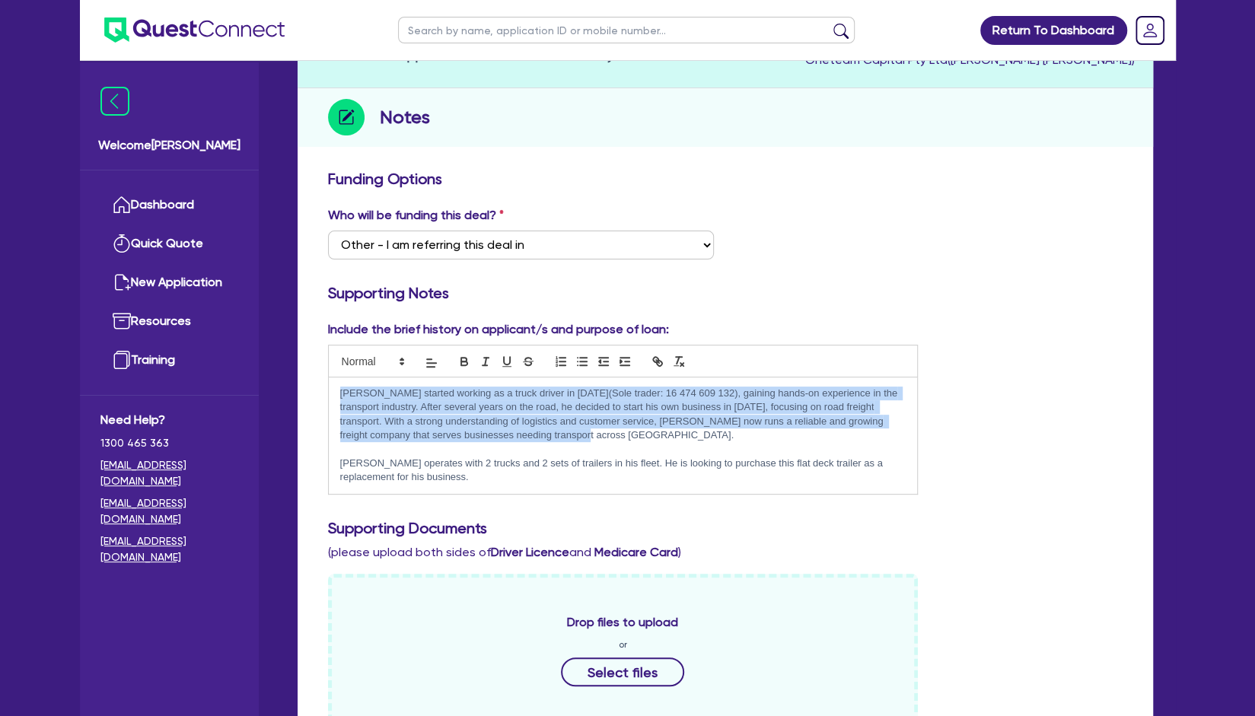
drag, startPoint x: 410, startPoint y: 409, endPoint x: 328, endPoint y: 393, distance: 83.8
click at [329, 393] on div "Malkit started working as a truck driver in 2017(Sole trader: 16 474 609 132), …" at bounding box center [623, 436] width 589 height 116
copy p "Malkit started working as a truck driver in 2017(Sole trader: 16 474 609 132), …"
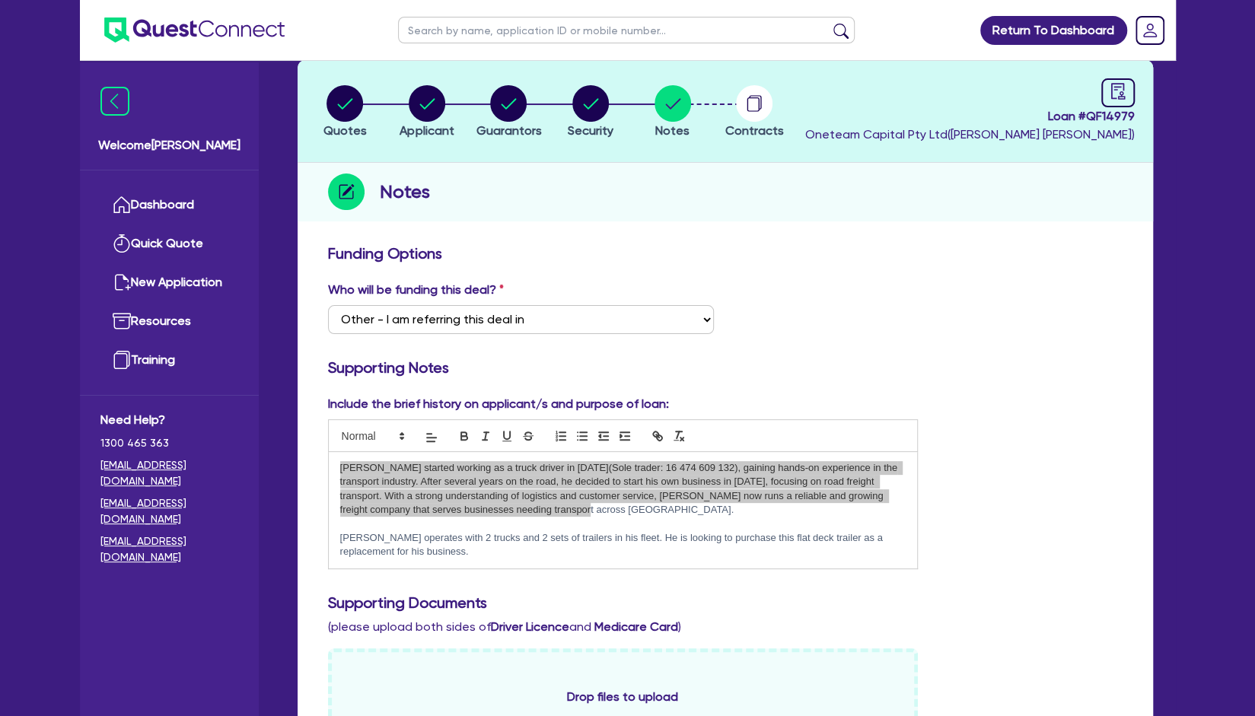
scroll to position [0, 0]
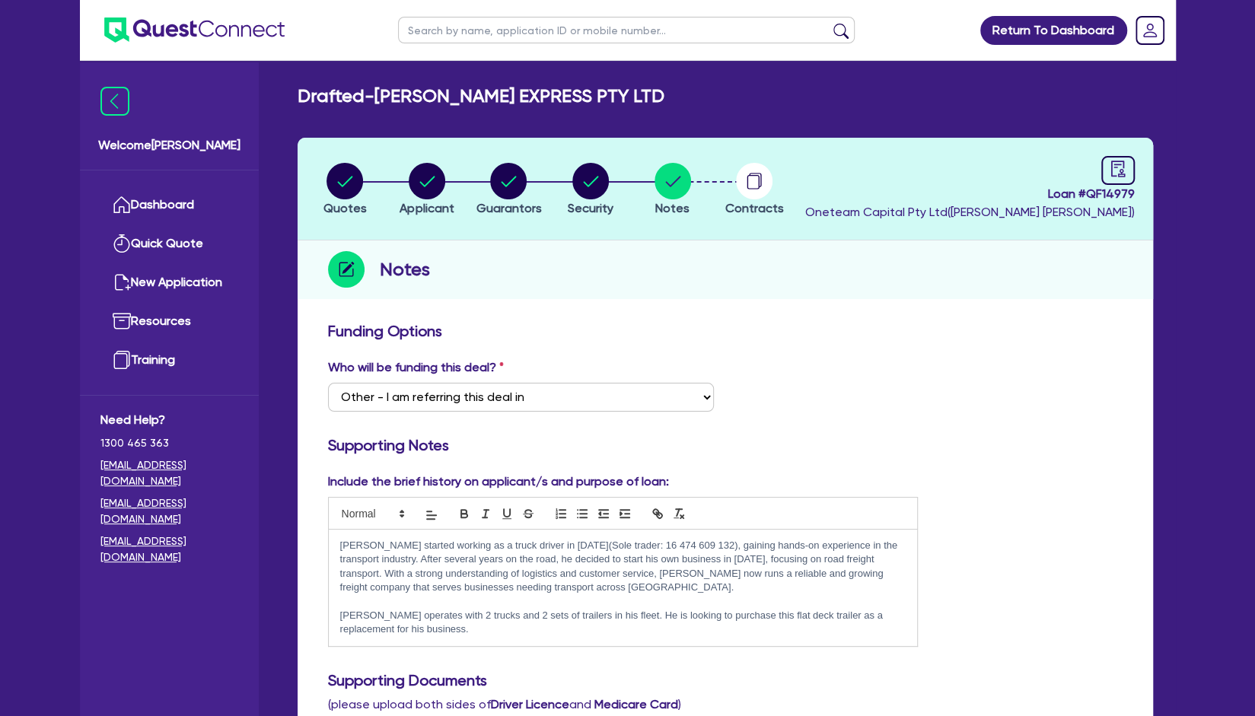
click at [633, 177] on li "Notes" at bounding box center [673, 188] width 82 height 53
drag, startPoint x: 601, startPoint y: 270, endPoint x: 553, endPoint y: 239, distance: 57.9
click at [600, 270] on div "Notes" at bounding box center [726, 270] width 856 height 59
click at [518, 199] on button "Guarantors" at bounding box center [508, 190] width 67 height 56
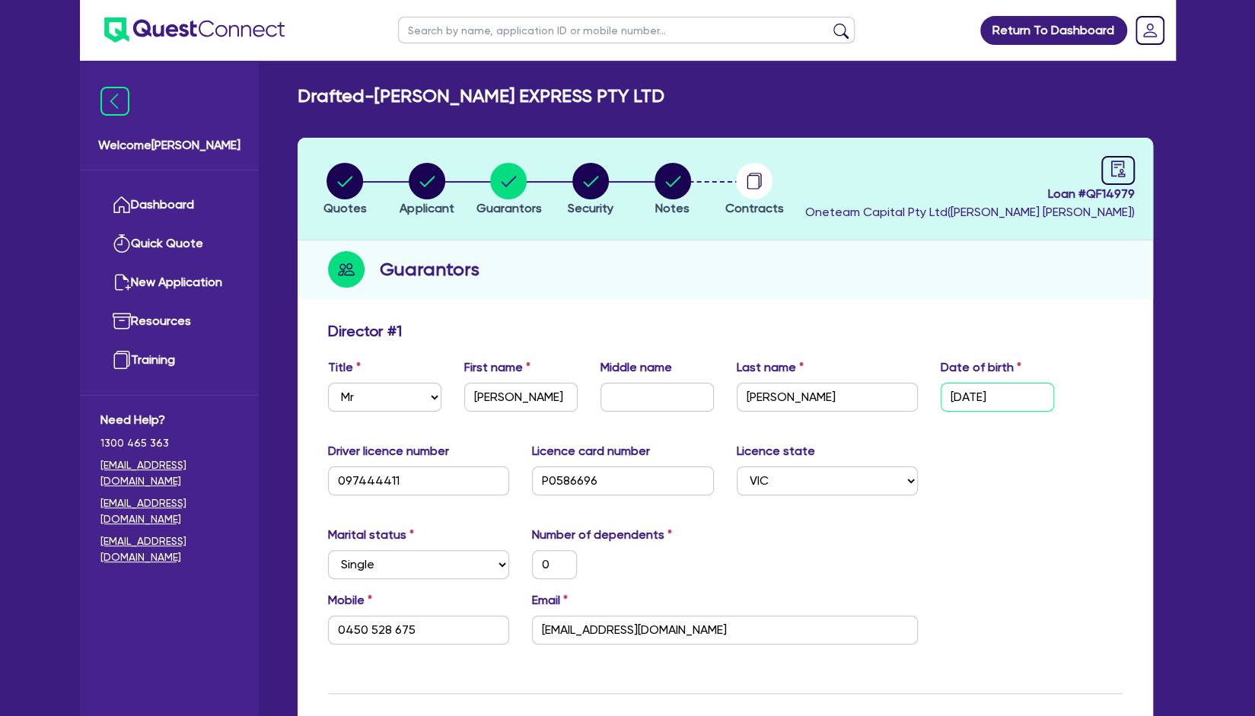
drag, startPoint x: 997, startPoint y: 394, endPoint x: 930, endPoint y: 401, distance: 68.2
click at [930, 401] on div "Date of birth 07/04/1989" at bounding box center [998, 385] width 136 height 53
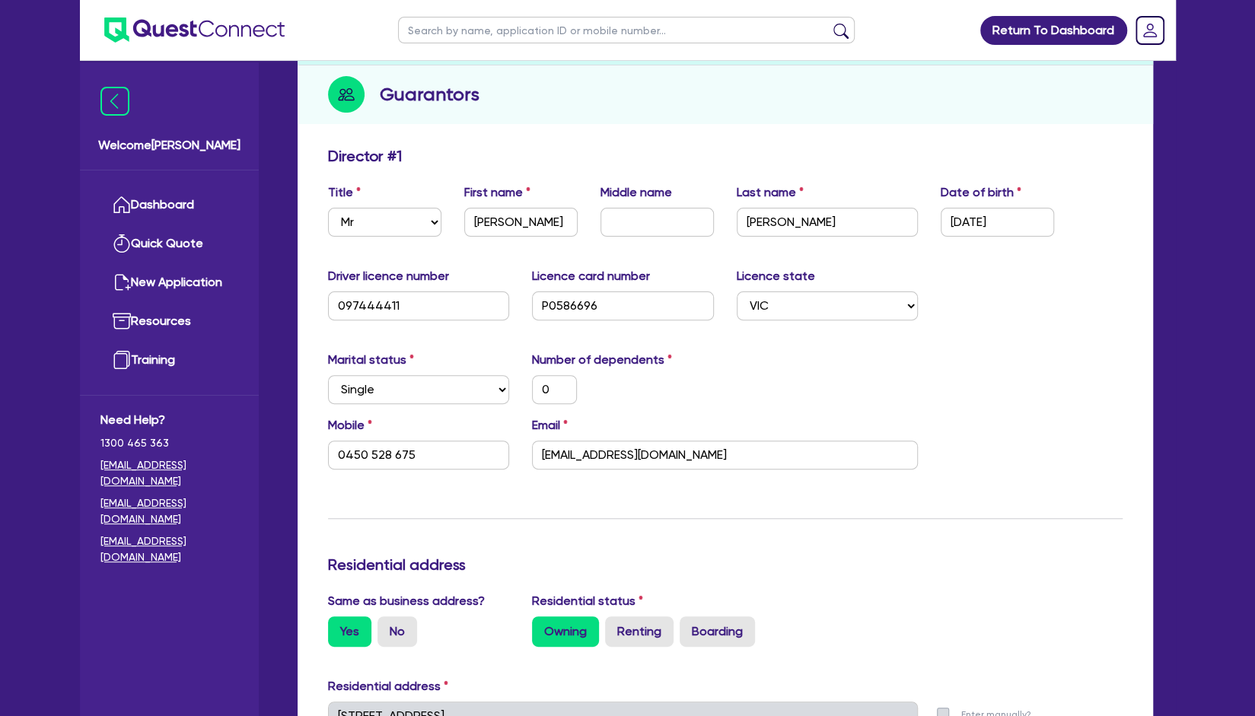
scroll to position [228, 0]
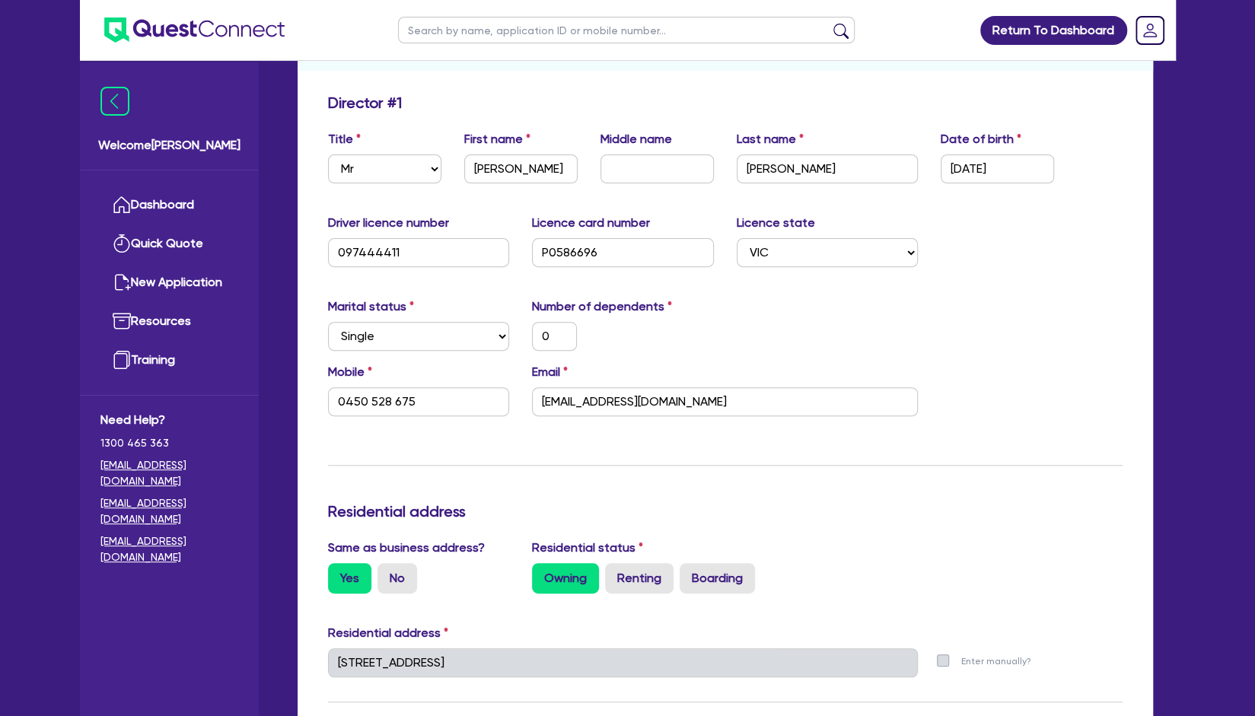
drag, startPoint x: 695, startPoint y: 407, endPoint x: 528, endPoint y: 416, distance: 167.8
click at [528, 416] on div "Mobile 0450 528 675 Email mannisingh13@yahoo.com" at bounding box center [726, 395] width 818 height 65
drag, startPoint x: 468, startPoint y: 412, endPoint x: 292, endPoint y: 402, distance: 176.1
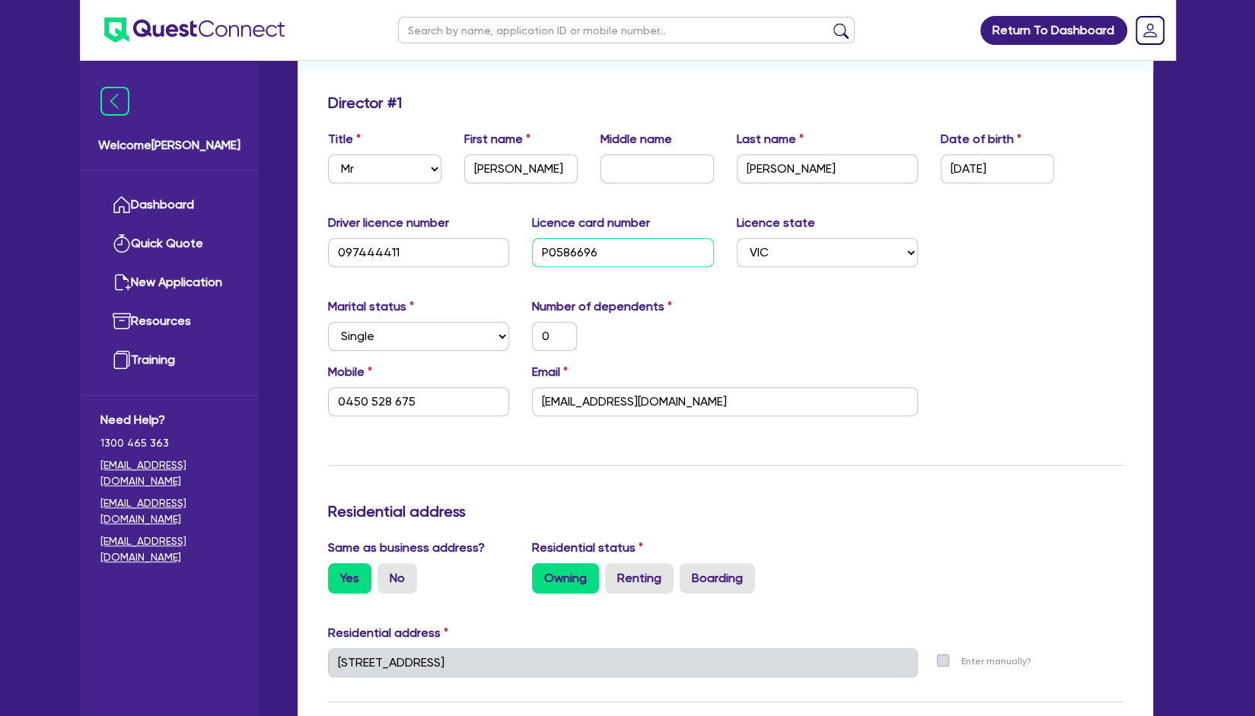
drag, startPoint x: 619, startPoint y: 261, endPoint x: 435, endPoint y: 239, distance: 185.5
click at [434, 239] on div "Driver licence number 097444411 Licence card number P0586696 Licence state Sele…" at bounding box center [726, 246] width 818 height 65
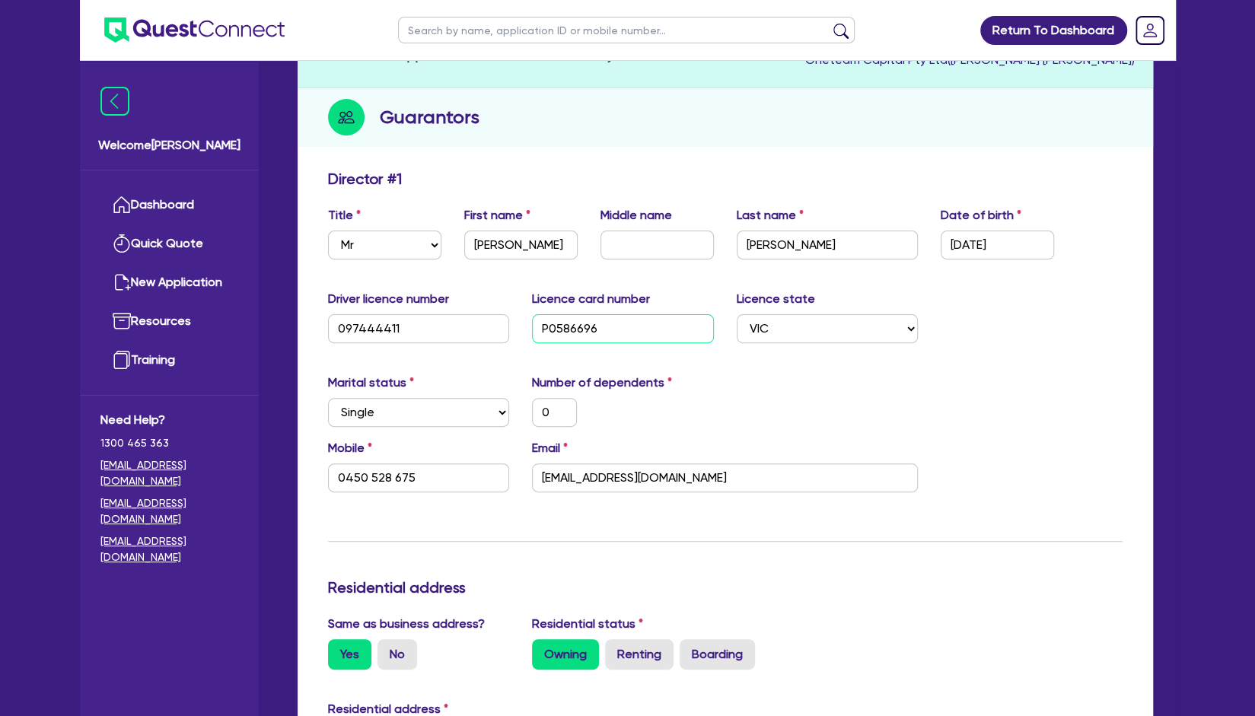
scroll to position [0, 0]
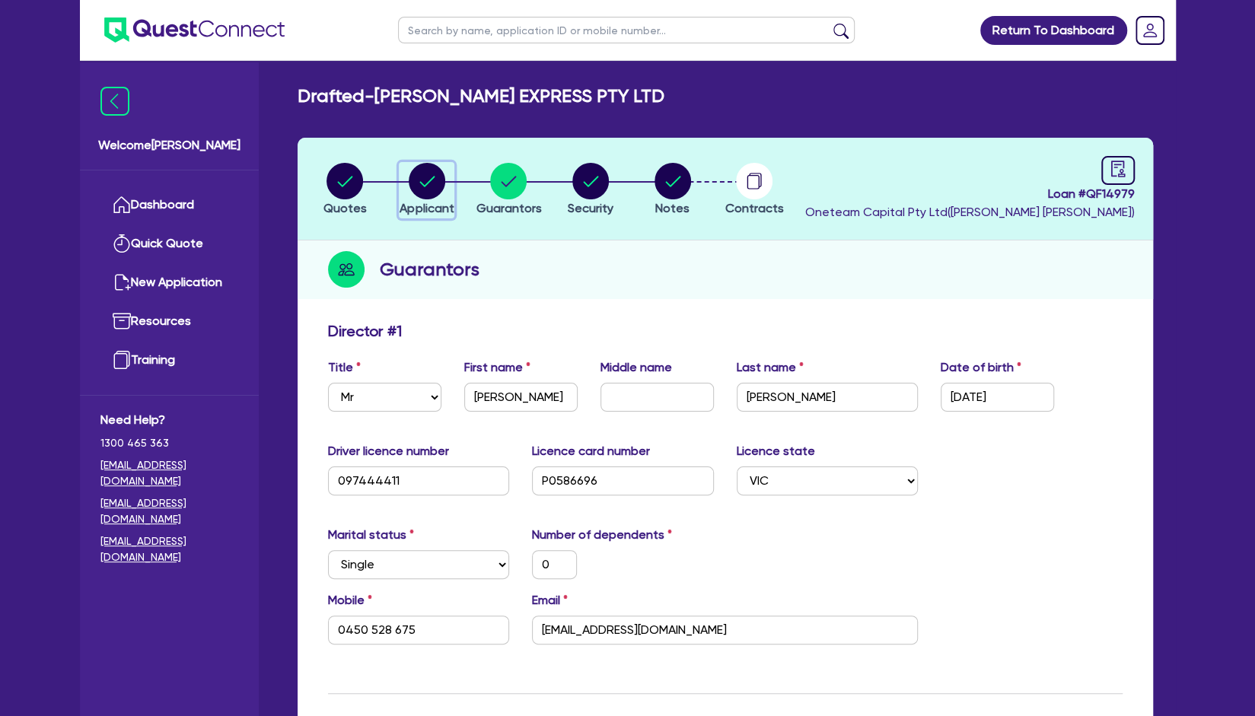
click at [408, 184] on div "button" at bounding box center [427, 181] width 54 height 37
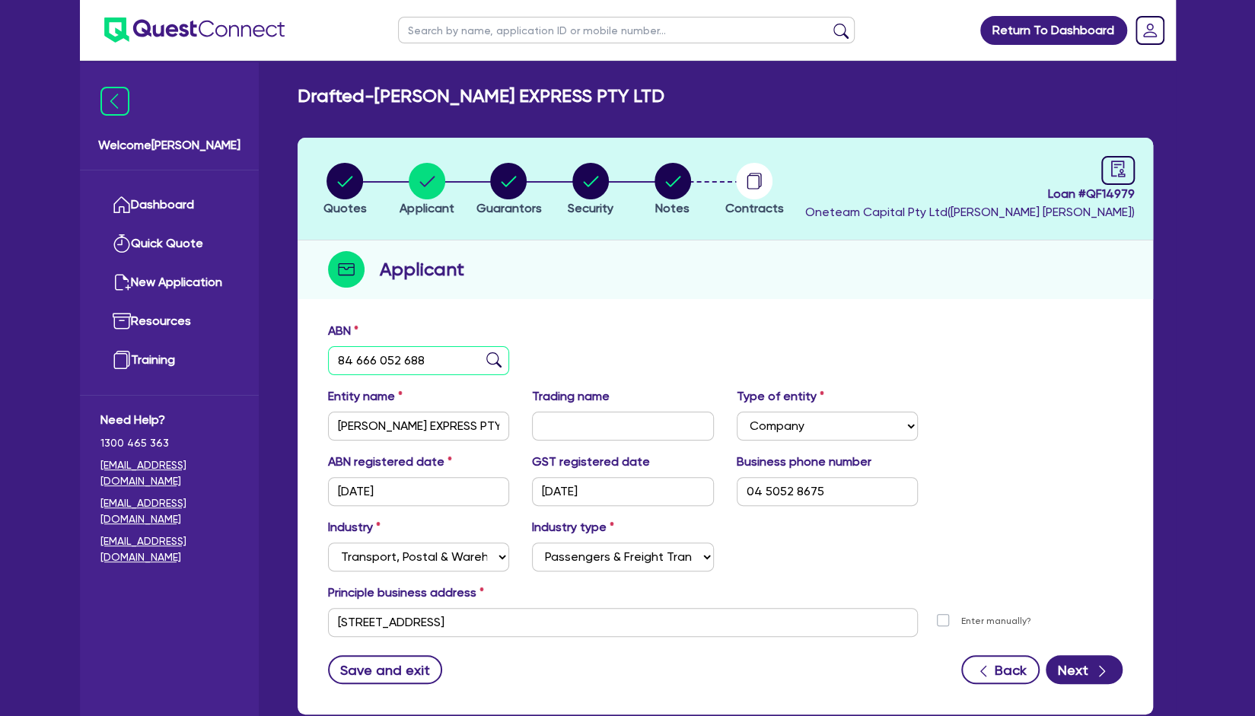
drag, startPoint x: 435, startPoint y: 361, endPoint x: 265, endPoint y: 349, distance: 170.2
click at [265, 349] on div "Welcome Rob Dashboard Quick Quote New Application Ref Company Ref Salesperson R…" at bounding box center [628, 404] width 1096 height 808
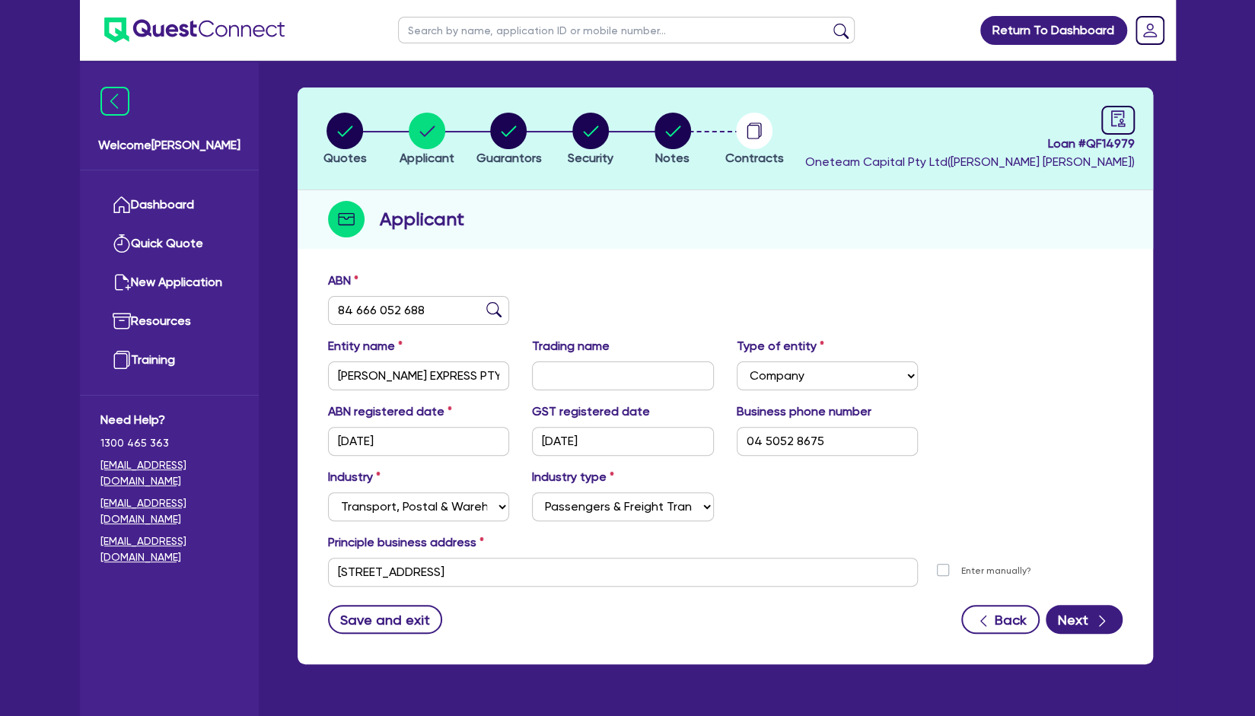
scroll to position [90, 0]
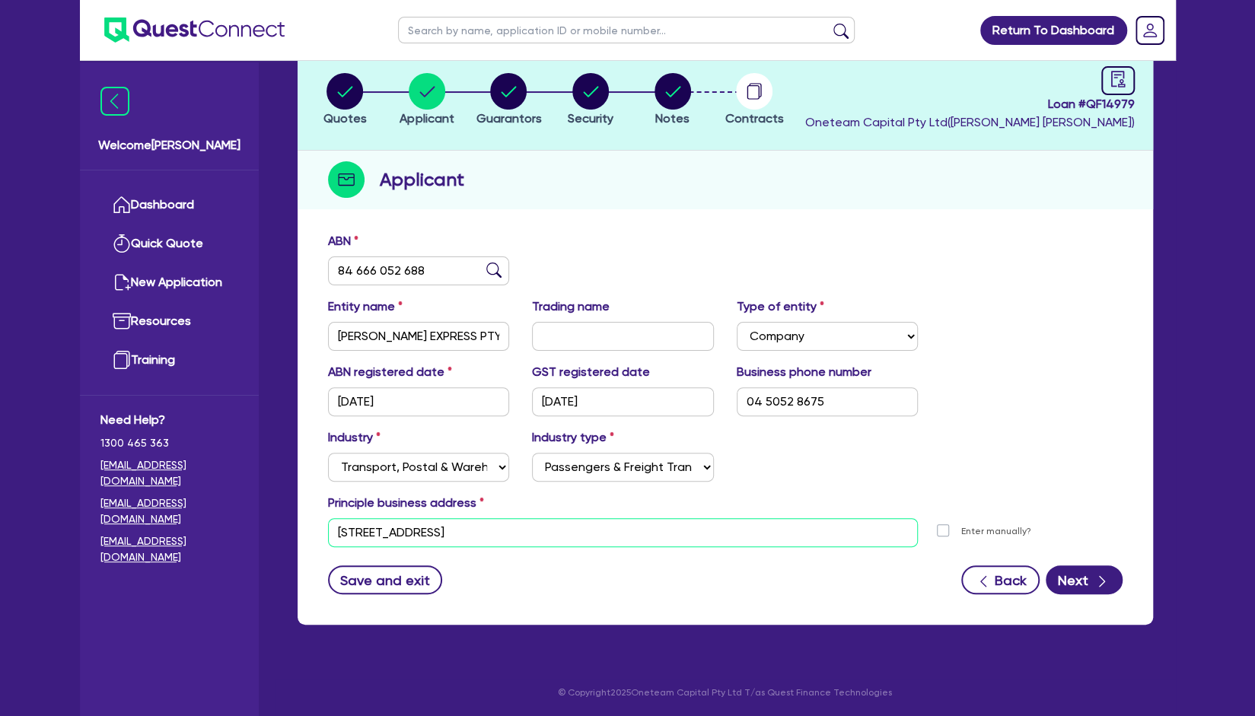
drag, startPoint x: 501, startPoint y: 541, endPoint x: 309, endPoint y: 549, distance: 192.0
click at [309, 549] on div "ABN 84 666 052 688 Entity name MELBA EXPRESS PTY LTD Trading name Type of entit…" at bounding box center [726, 425] width 856 height 400
click at [1037, 295] on div "ABN 84 666 052 688" at bounding box center [726, 264] width 818 height 65
click at [687, 107] on icon "button" at bounding box center [673, 91] width 37 height 37
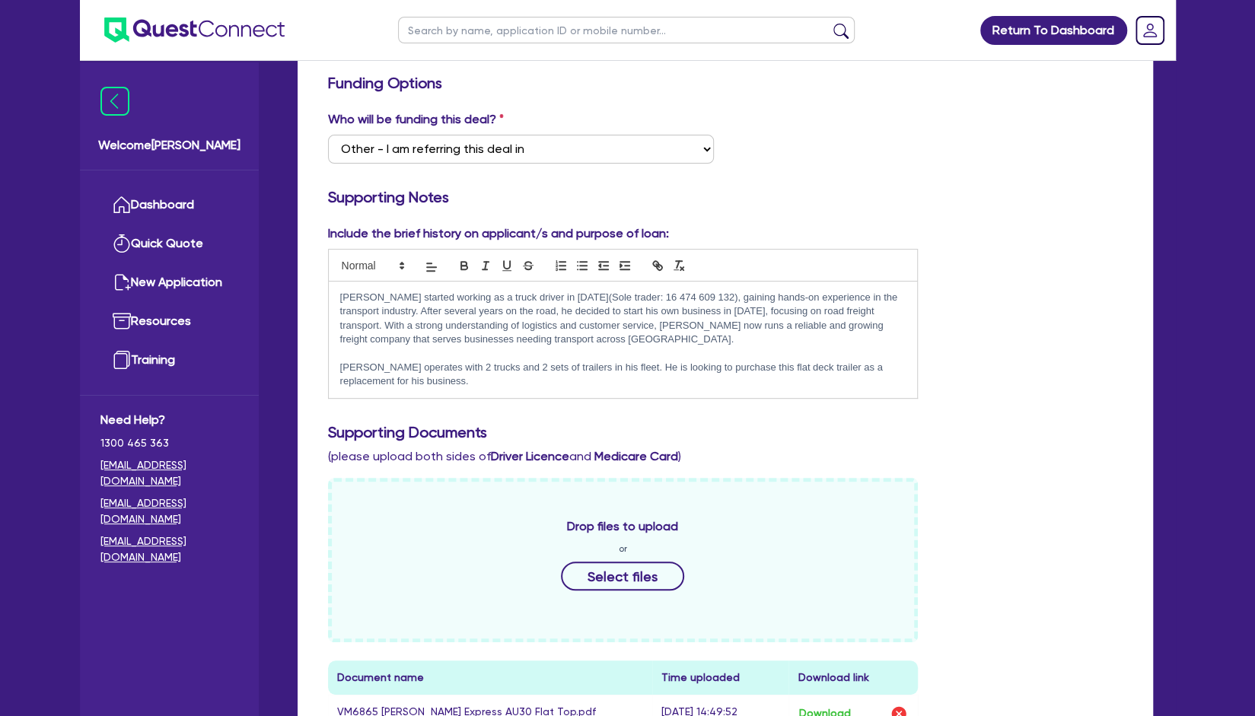
scroll to position [152, 0]
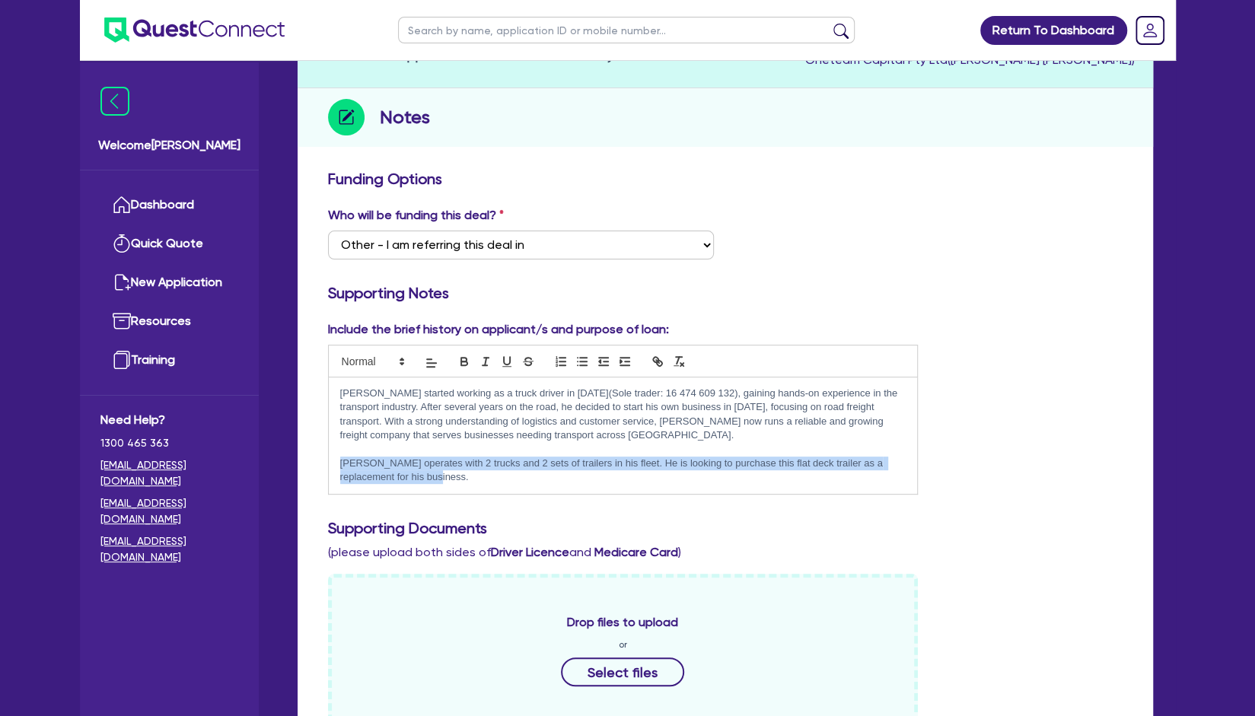
drag, startPoint x: 419, startPoint y: 477, endPoint x: 331, endPoint y: 467, distance: 88.0
click at [331, 467] on div "Malkit started working as a truck driver in 2017(Sole trader: 16 474 609 132), …" at bounding box center [623, 436] width 589 height 116
copy p "Malkit operates with 2 trucks and 2 sets of trailers in his fleet. He is lookin…"
click at [968, 268] on div "Who will be funding this deal? Select I want Quest to fund 100% I will fund 100…" at bounding box center [726, 238] width 818 height 65
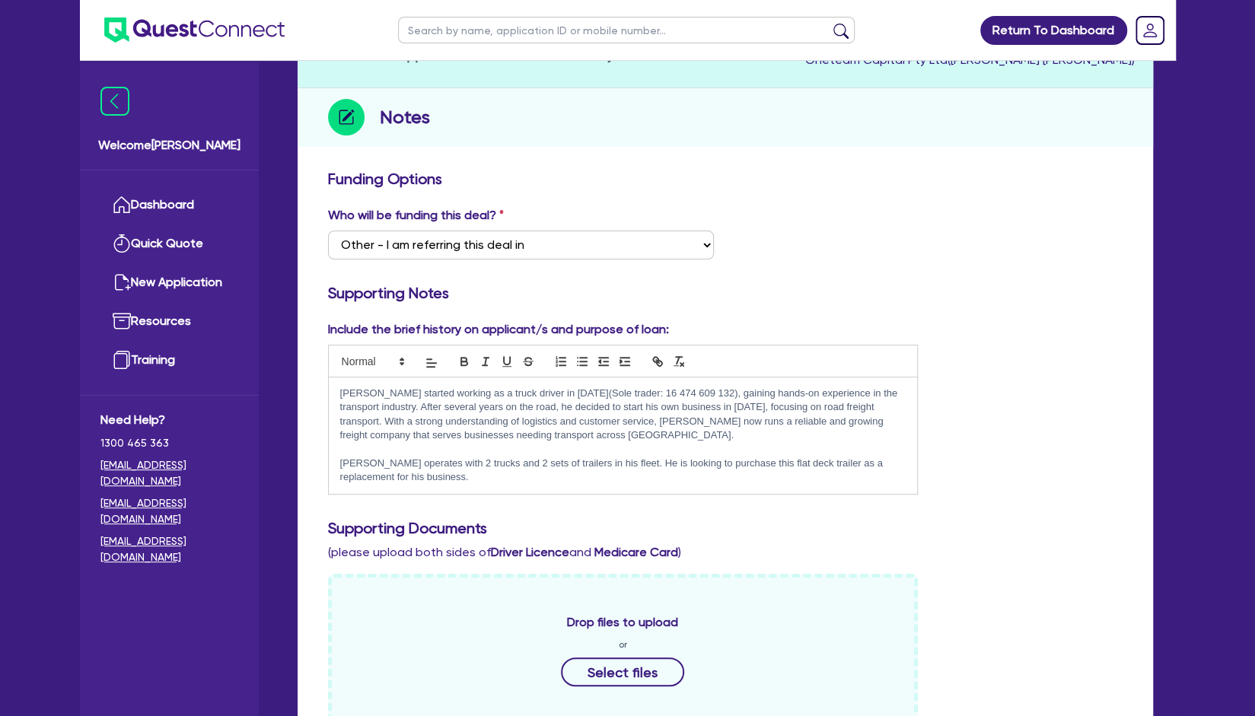
click at [979, 387] on div "Include the brief history on applicant/s and purpose of loan: Malkit started wo…" at bounding box center [726, 414] width 818 height 187
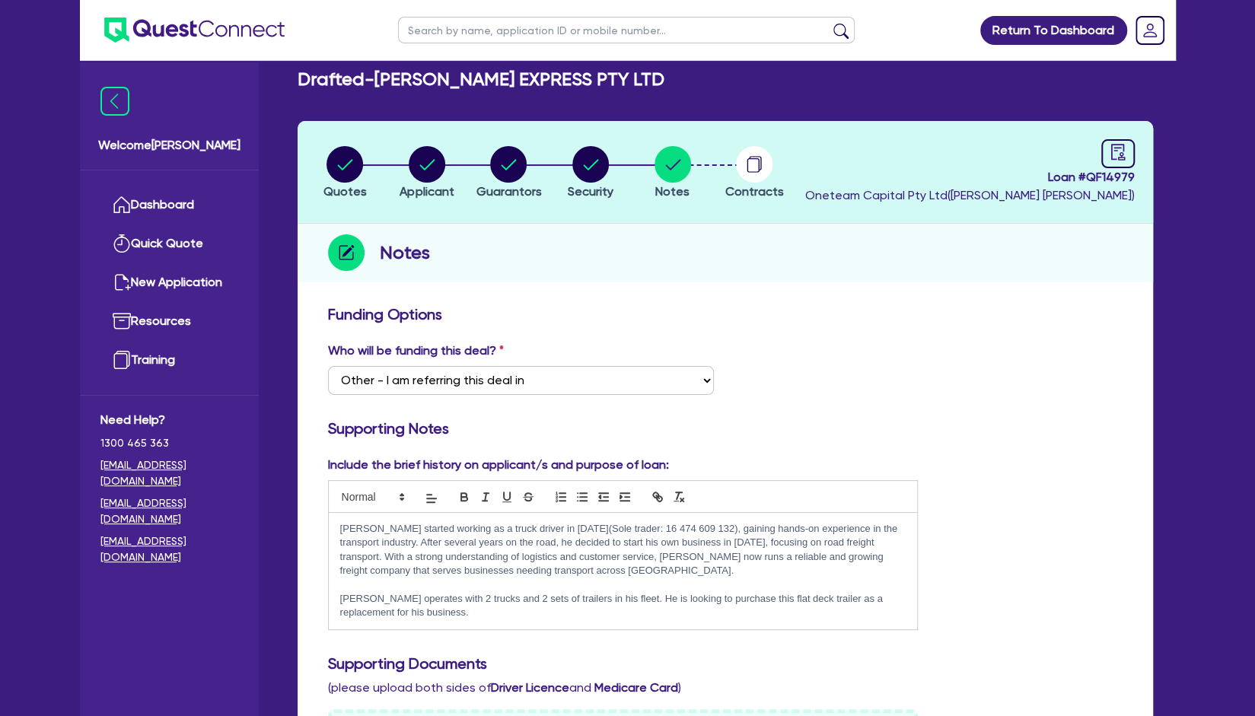
scroll to position [0, 0]
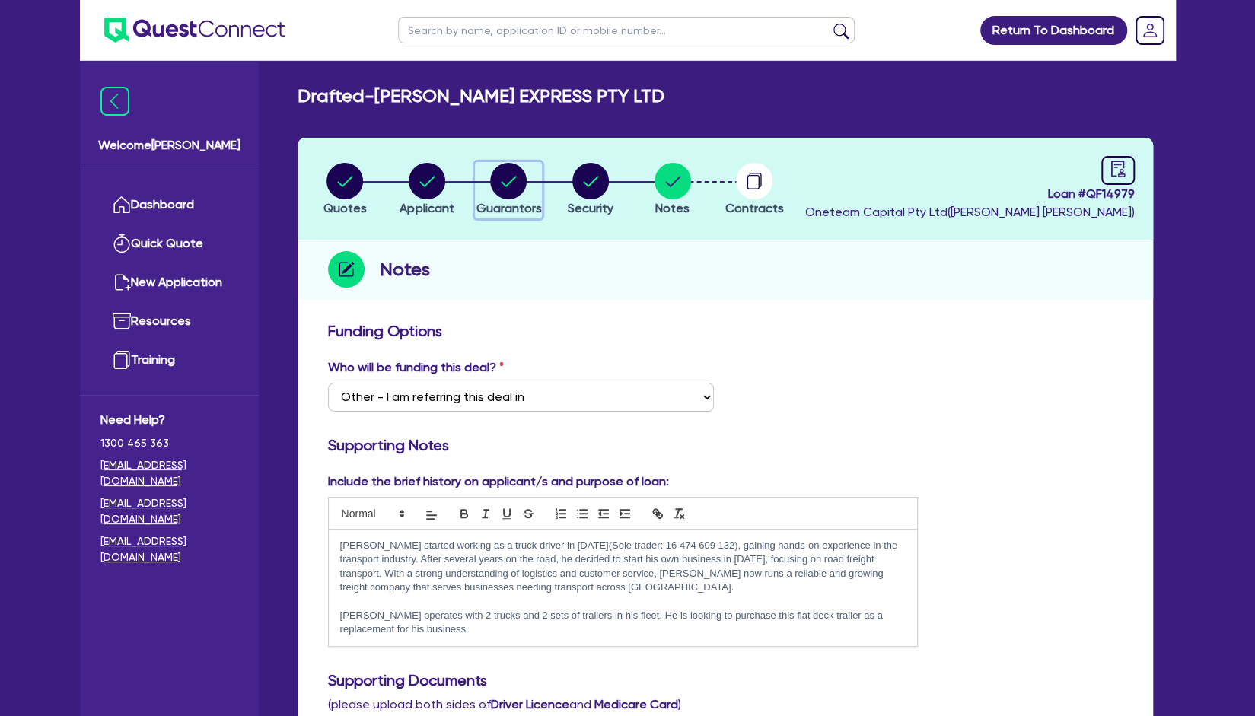
click at [527, 197] on div "button" at bounding box center [508, 181] width 65 height 37
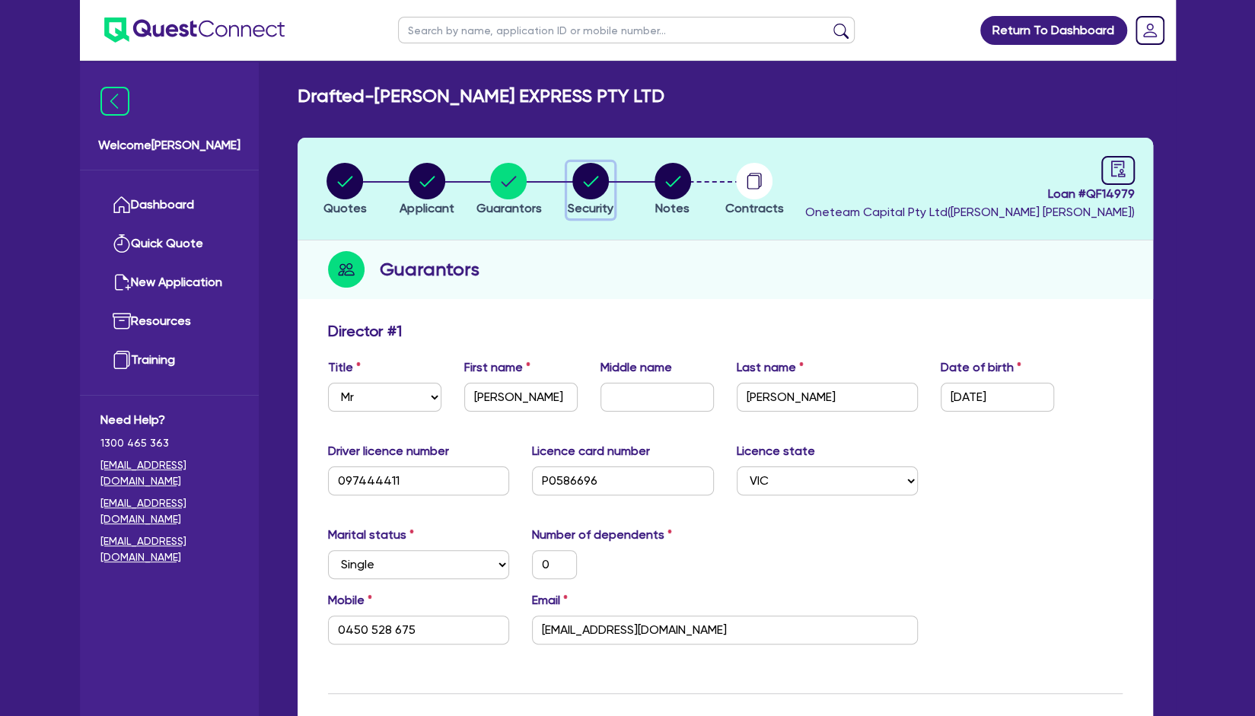
click at [601, 189] on circle "button" at bounding box center [590, 181] width 37 height 37
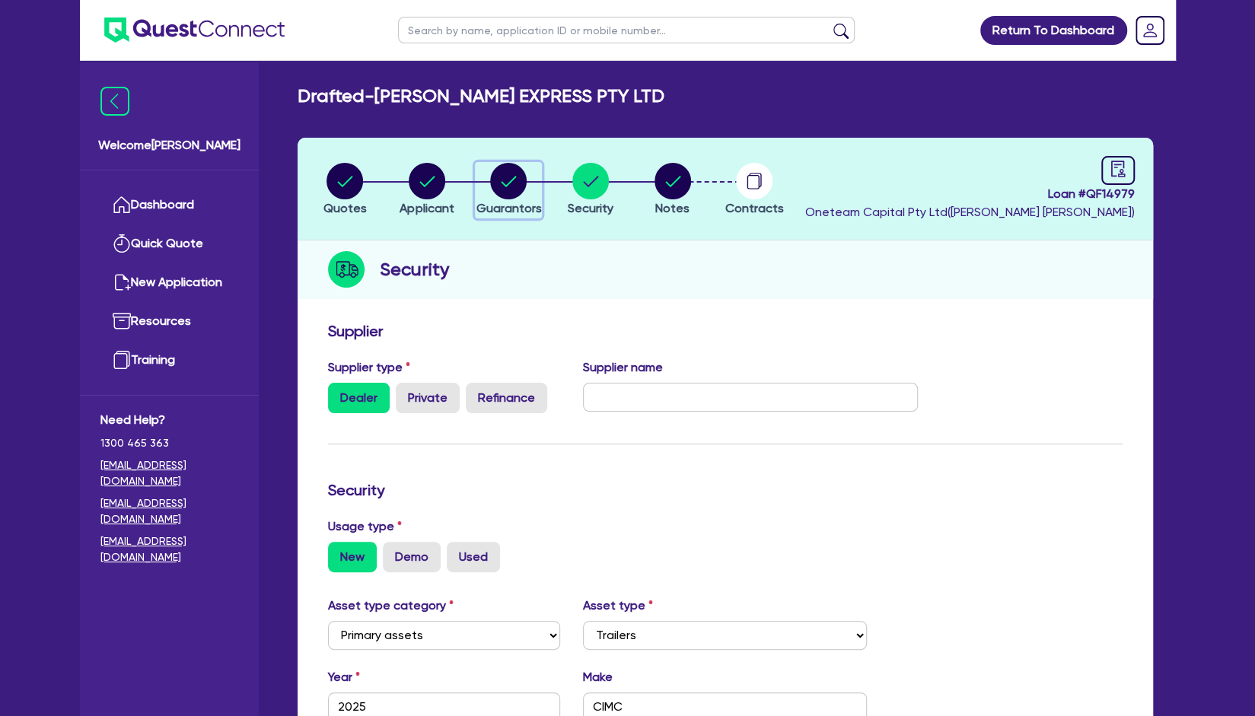
click at [515, 209] on span "Guarantors" at bounding box center [508, 208] width 65 height 14
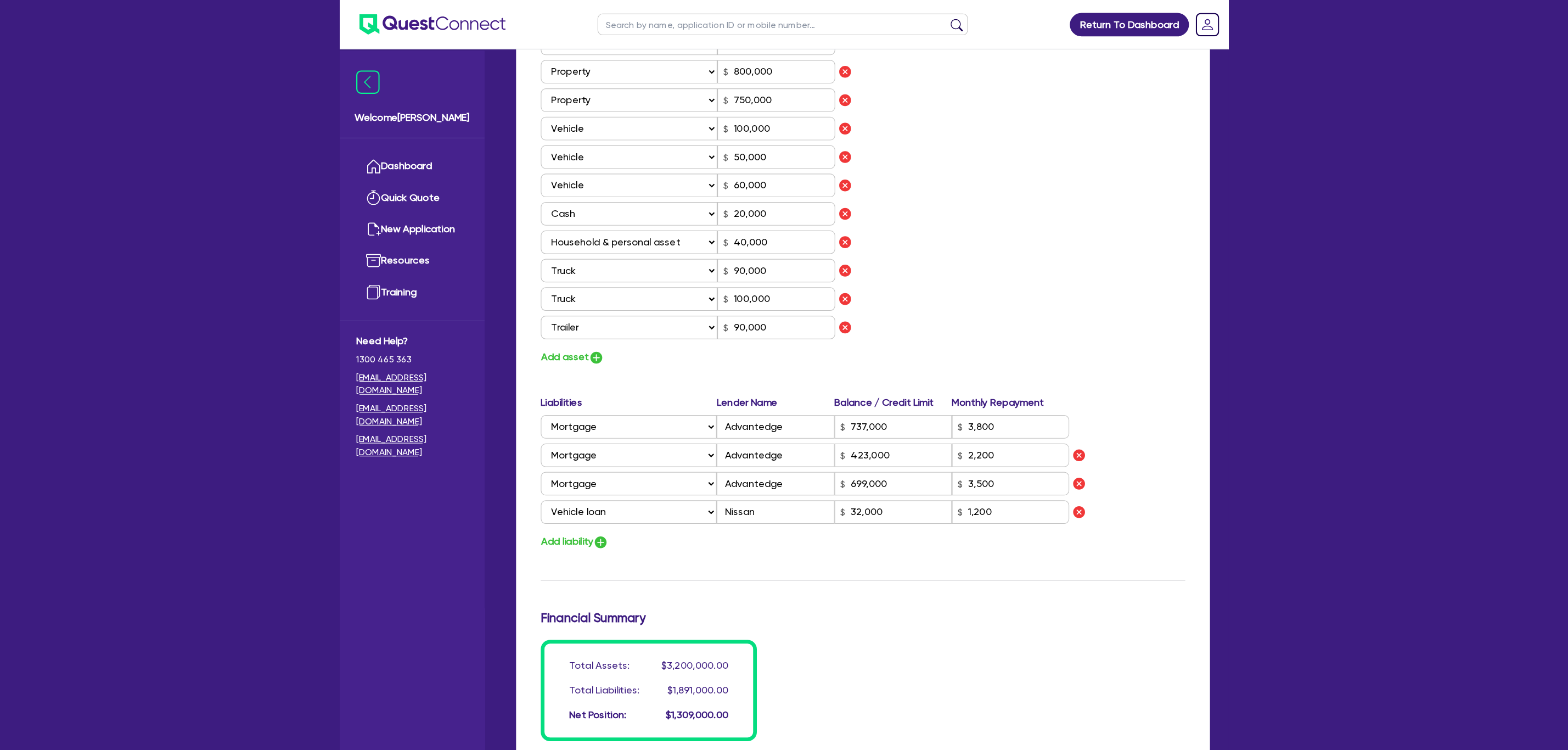
scroll to position [714, 0]
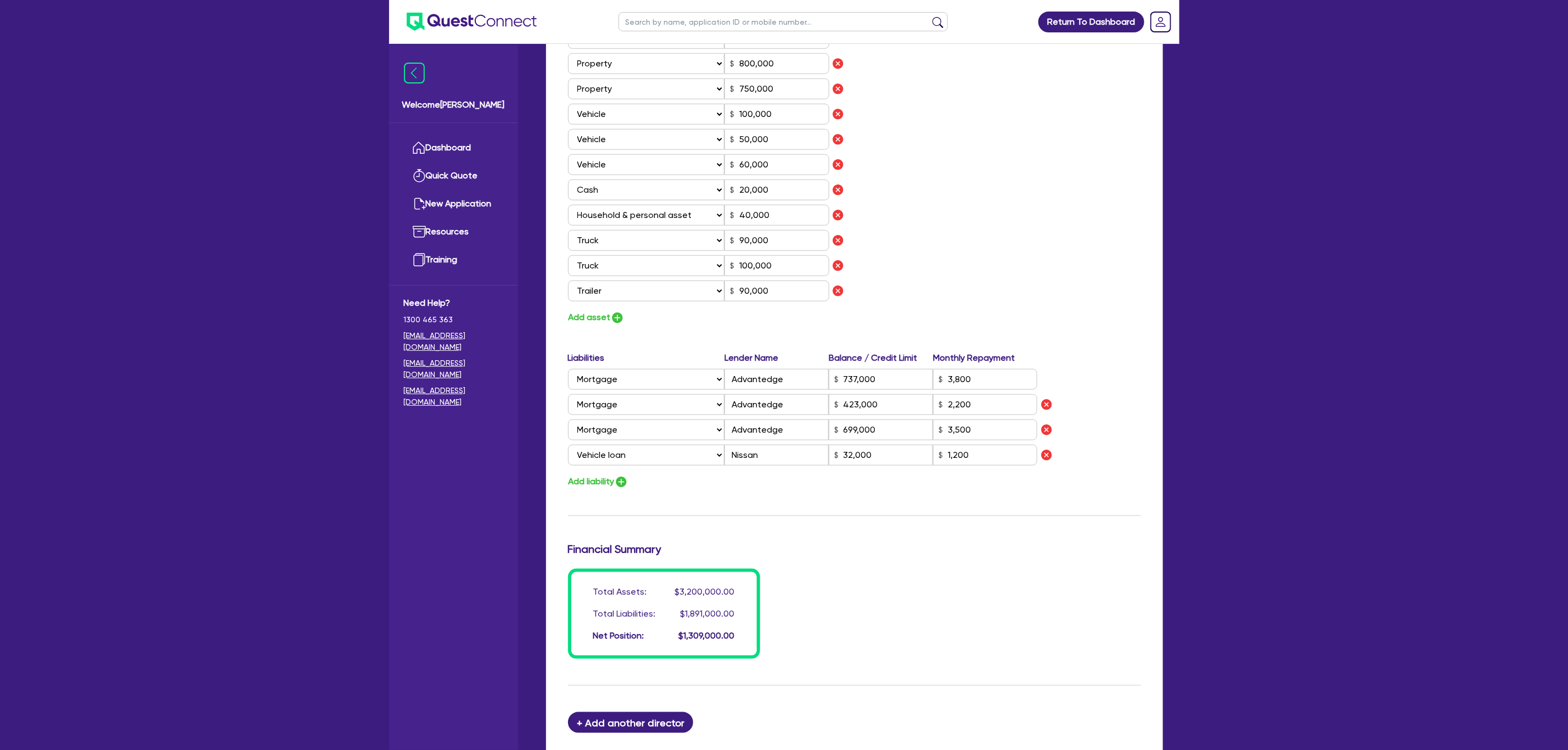
click at [969, 275] on div "Assets Value Select Asset Cash Property Investment property Vehicle Truck Trail…" at bounding box center [855, 167] width 590 height 314
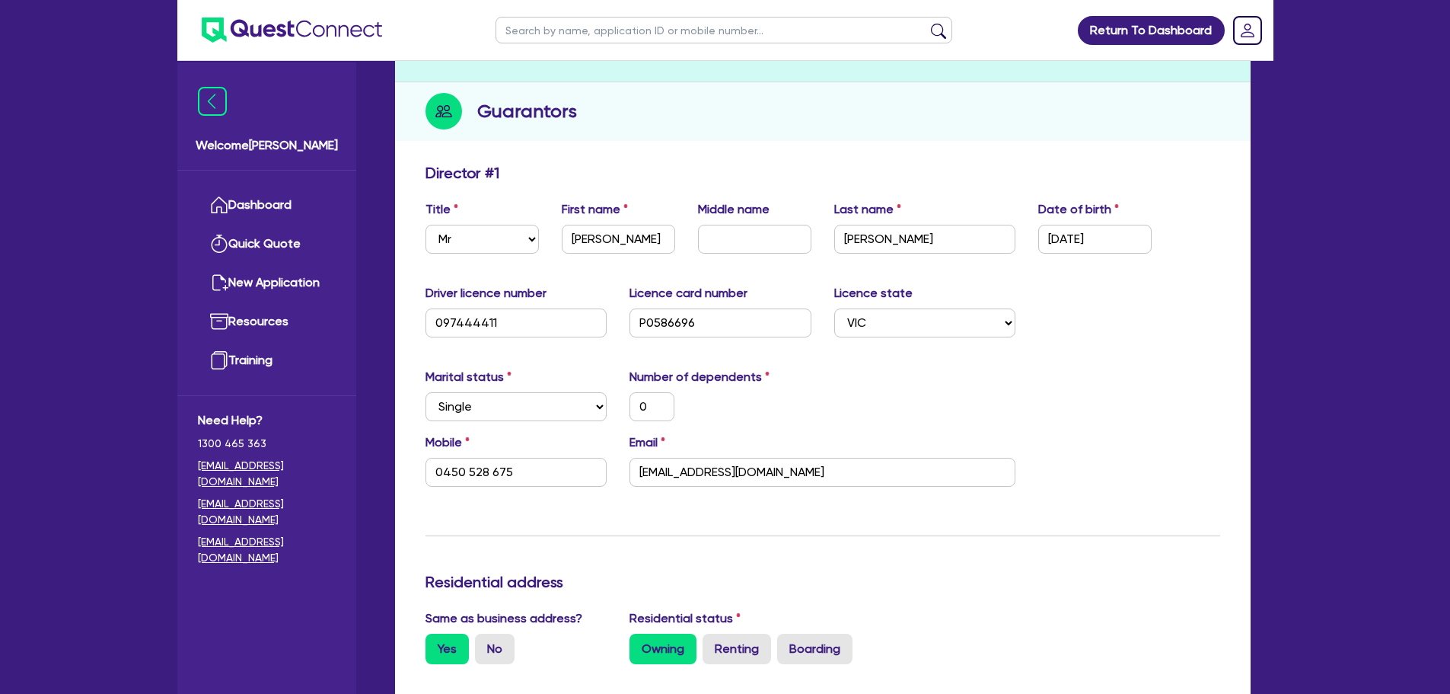
scroll to position [0, 0]
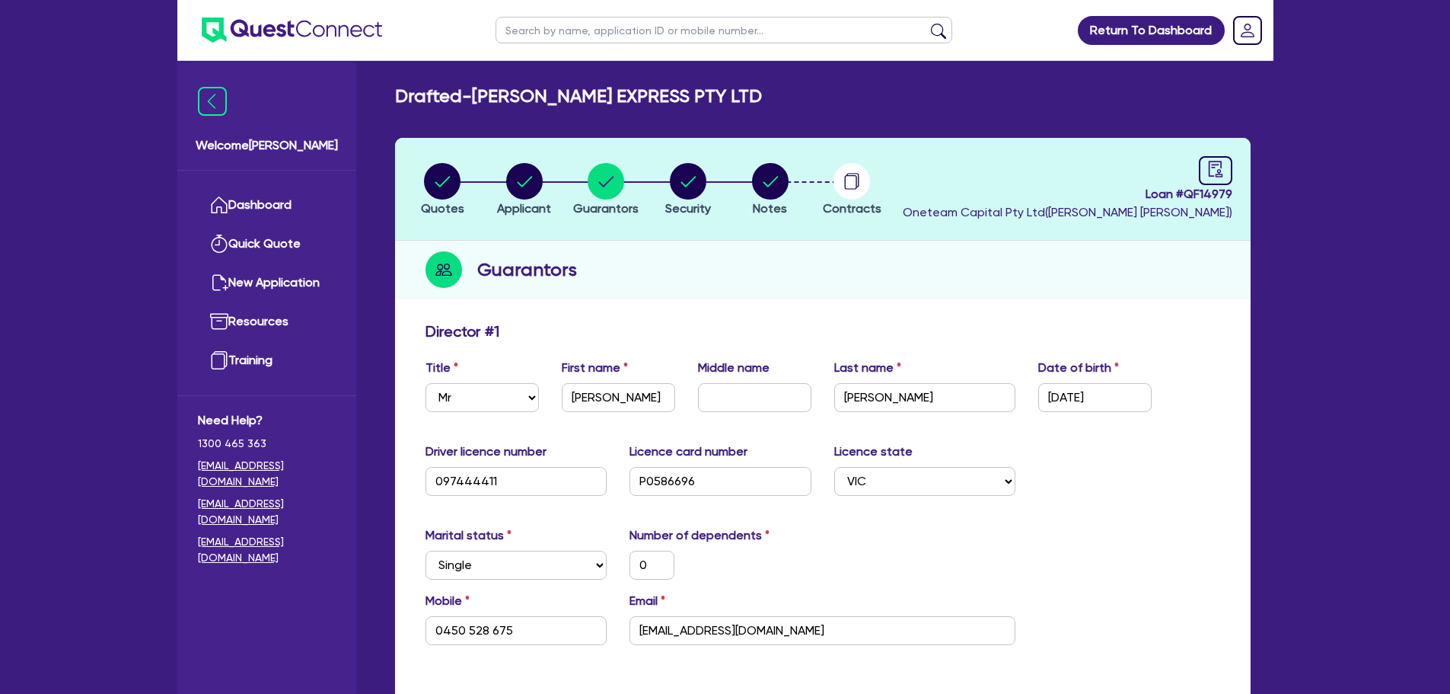
drag, startPoint x: 790, startPoint y: 165, endPoint x: 780, endPoint y: 176, distance: 15.1
click at [789, 167] on li "Notes" at bounding box center [770, 188] width 82 height 53
click at [776, 177] on icon "button" at bounding box center [770, 181] width 15 height 11
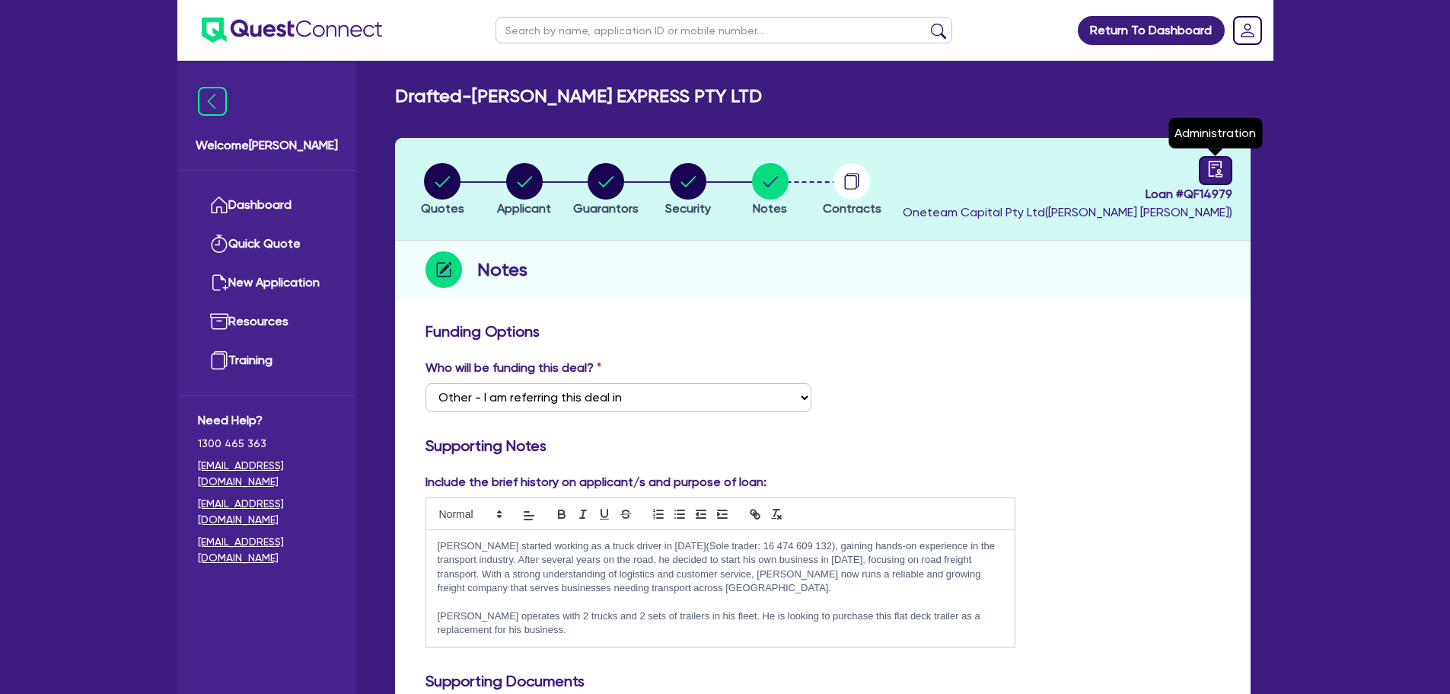
click at [1222, 174] on icon "audit" at bounding box center [1215, 169] width 14 height 16
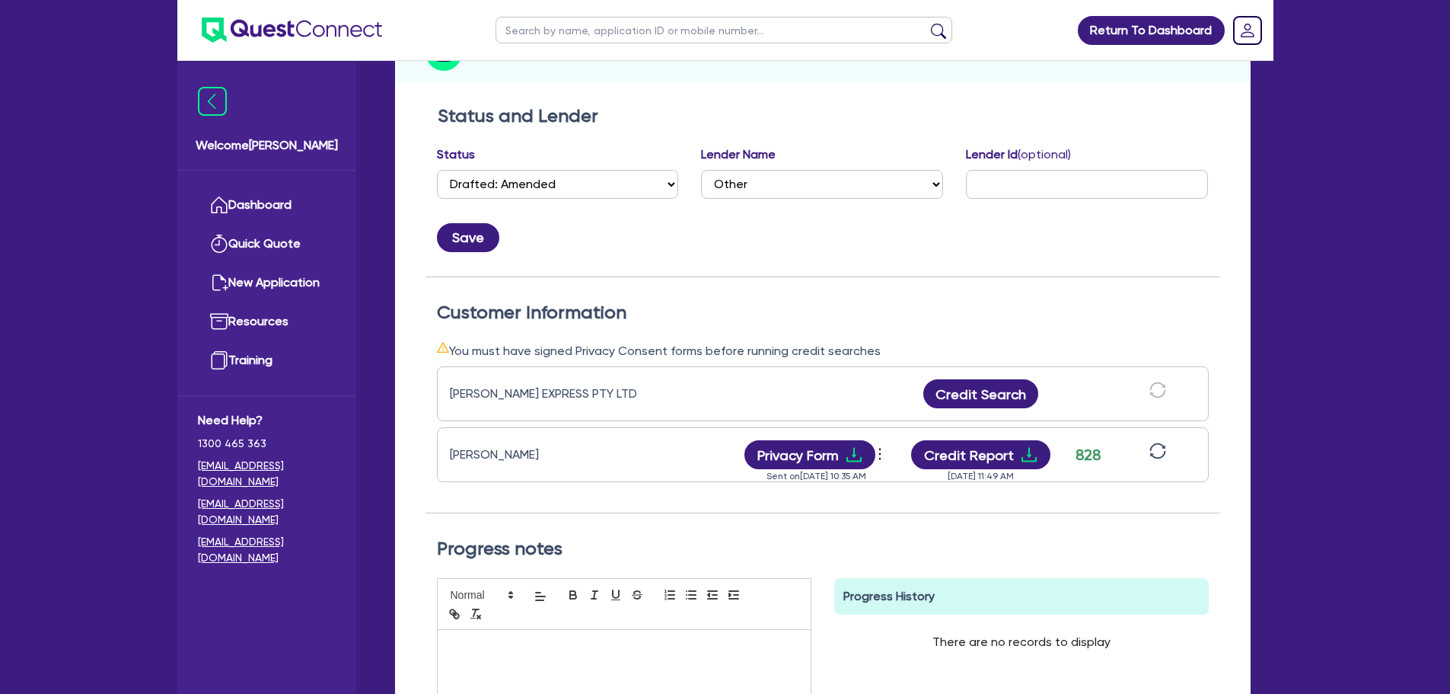
scroll to position [469, 0]
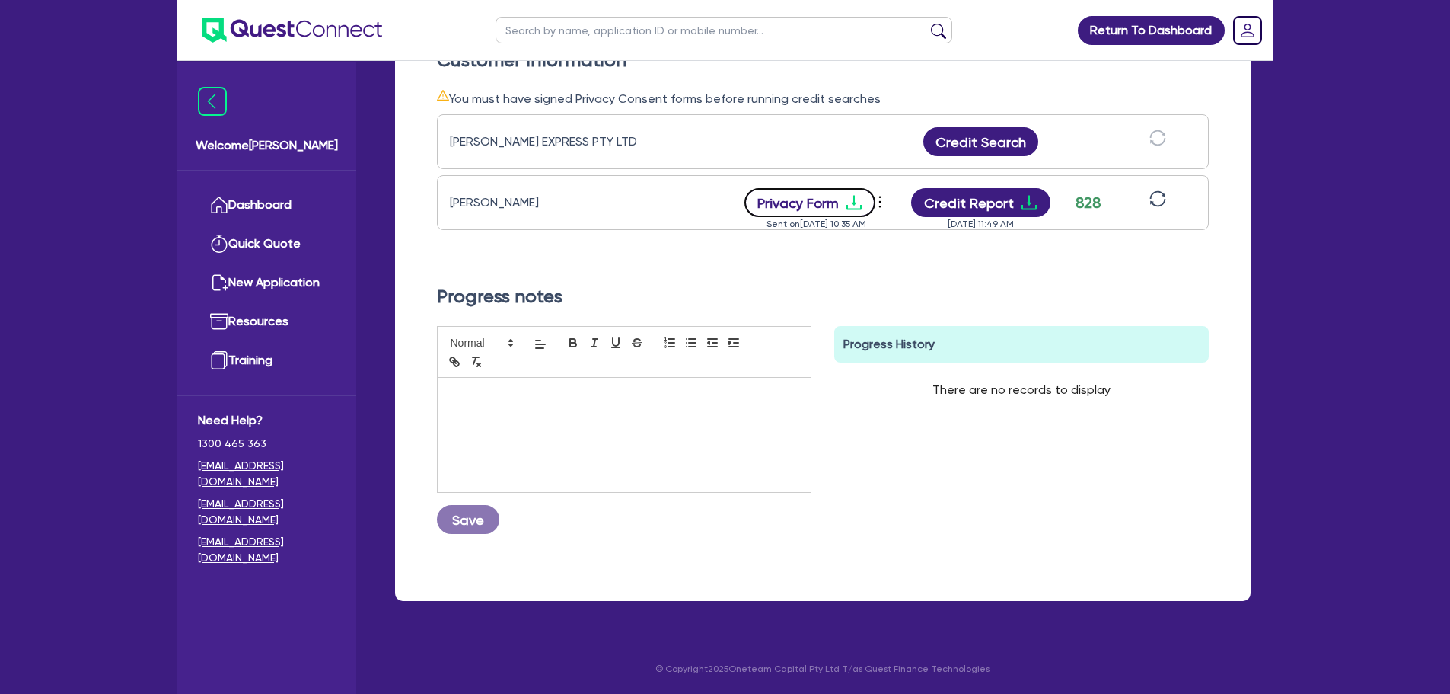
click at [826, 203] on button "Privacy Form" at bounding box center [810, 202] width 131 height 29
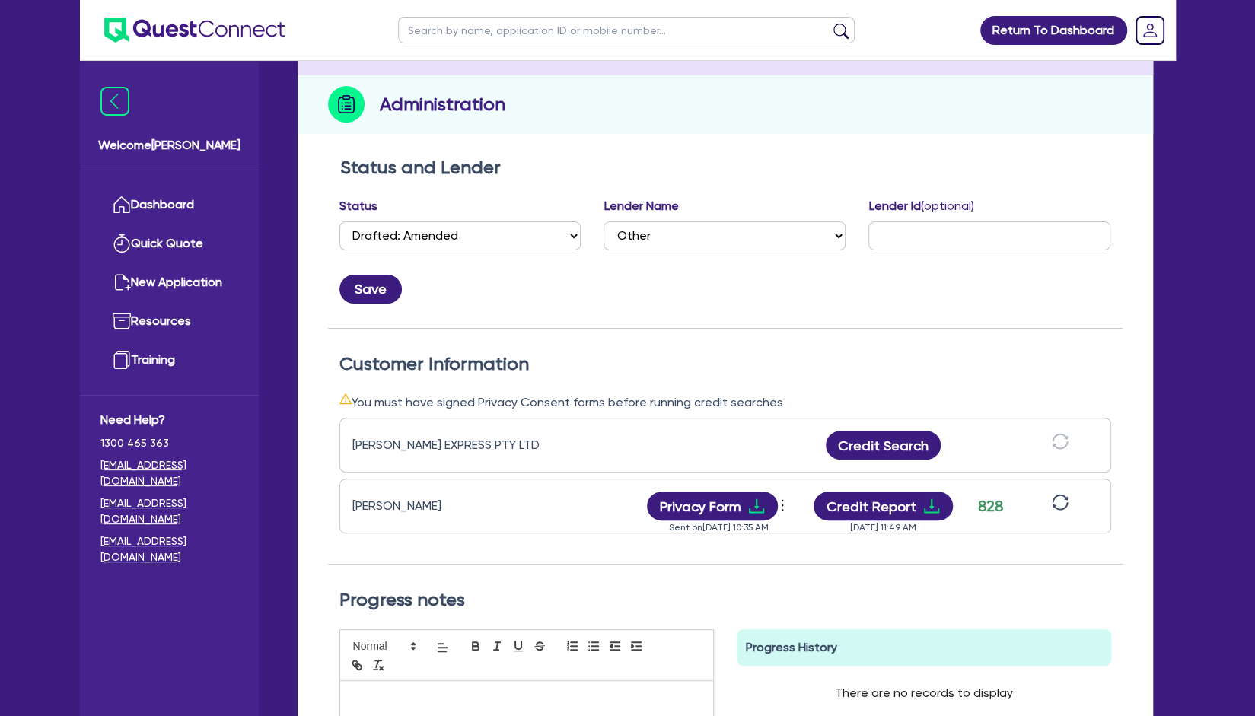
scroll to position [0, 0]
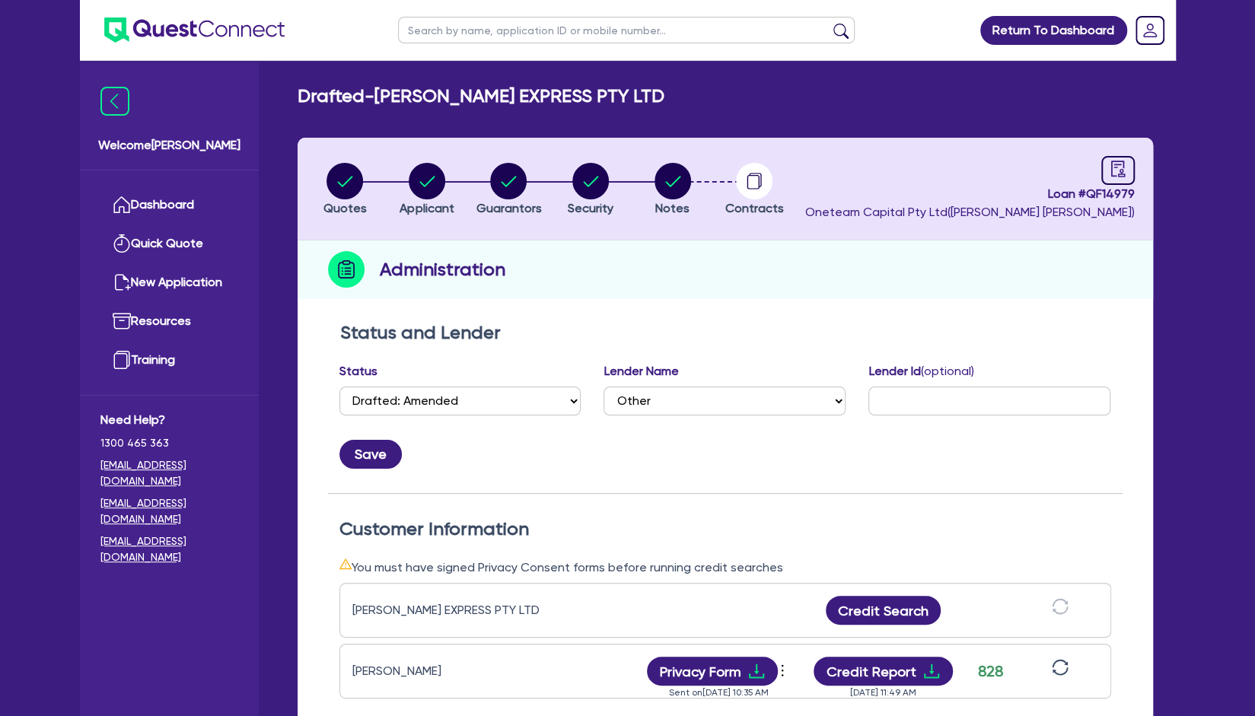
drag, startPoint x: 524, startPoint y: 36, endPoint x: 537, endPoint y: 27, distance: 15.8
click at [524, 36] on input "text" at bounding box center [626, 30] width 457 height 27
click button "submit" at bounding box center [841, 33] width 24 height 21
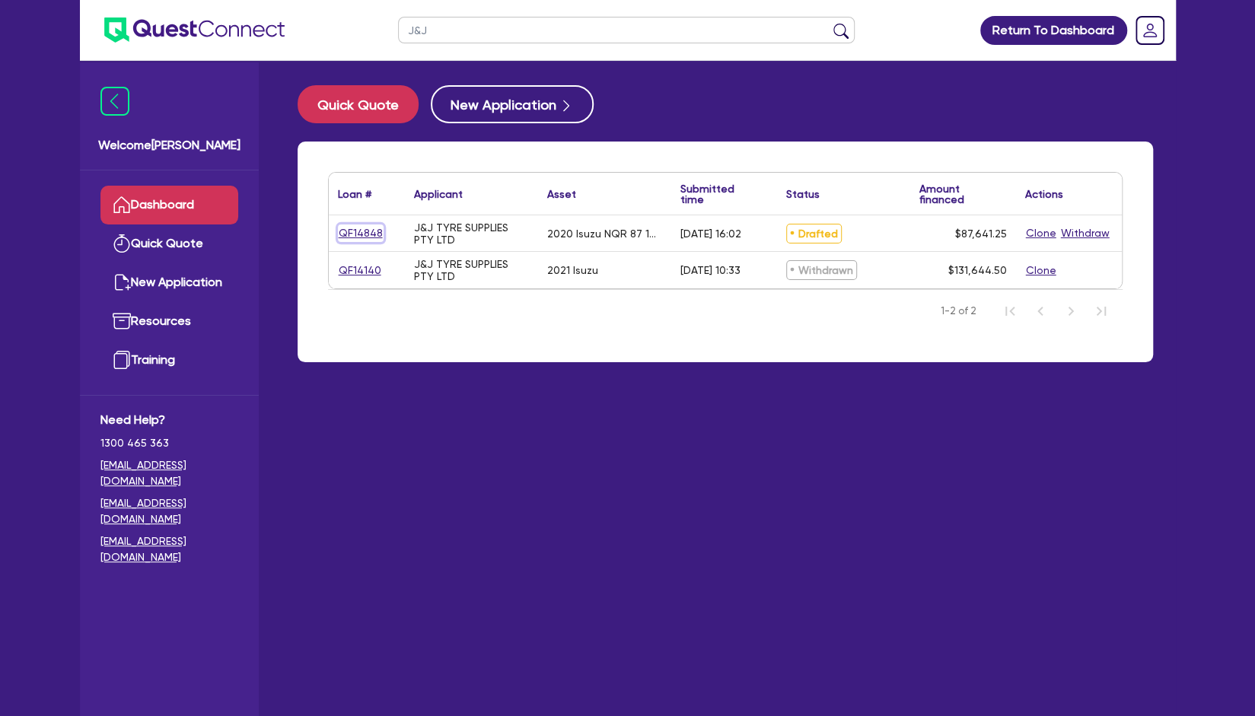
click at [372, 240] on link "QF14848" at bounding box center [361, 234] width 46 height 18
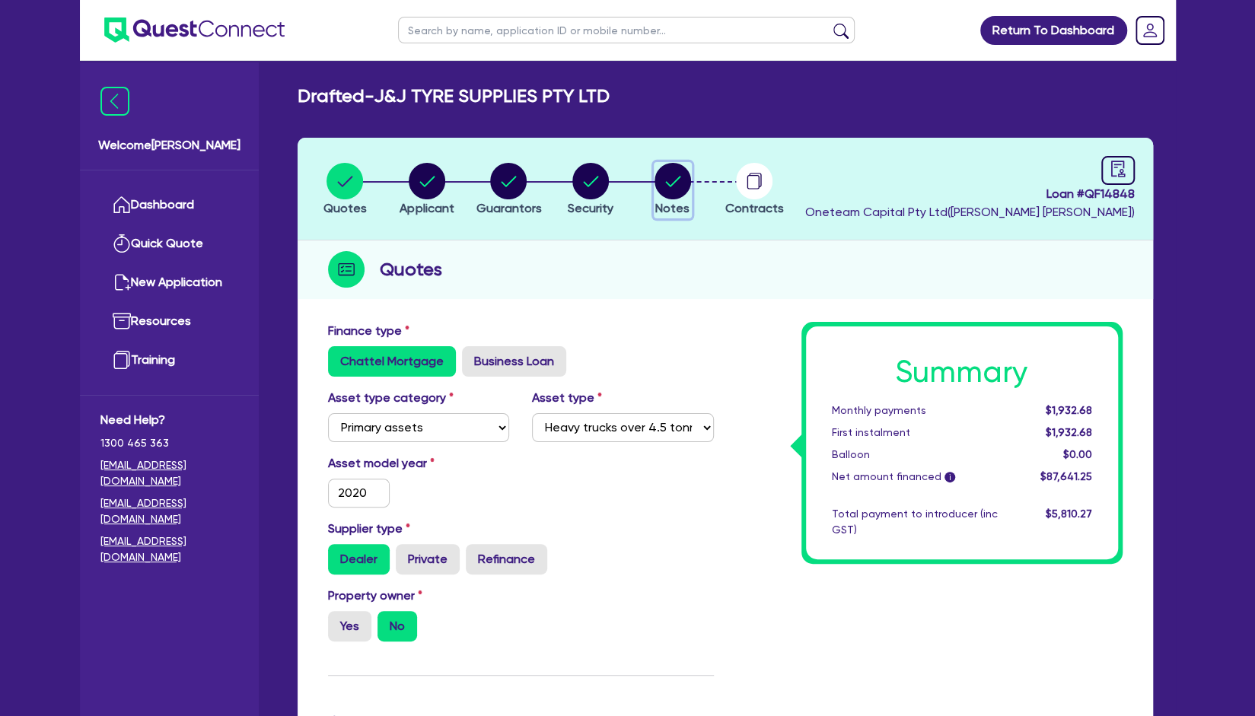
click at [660, 179] on circle "button" at bounding box center [673, 181] width 37 height 37
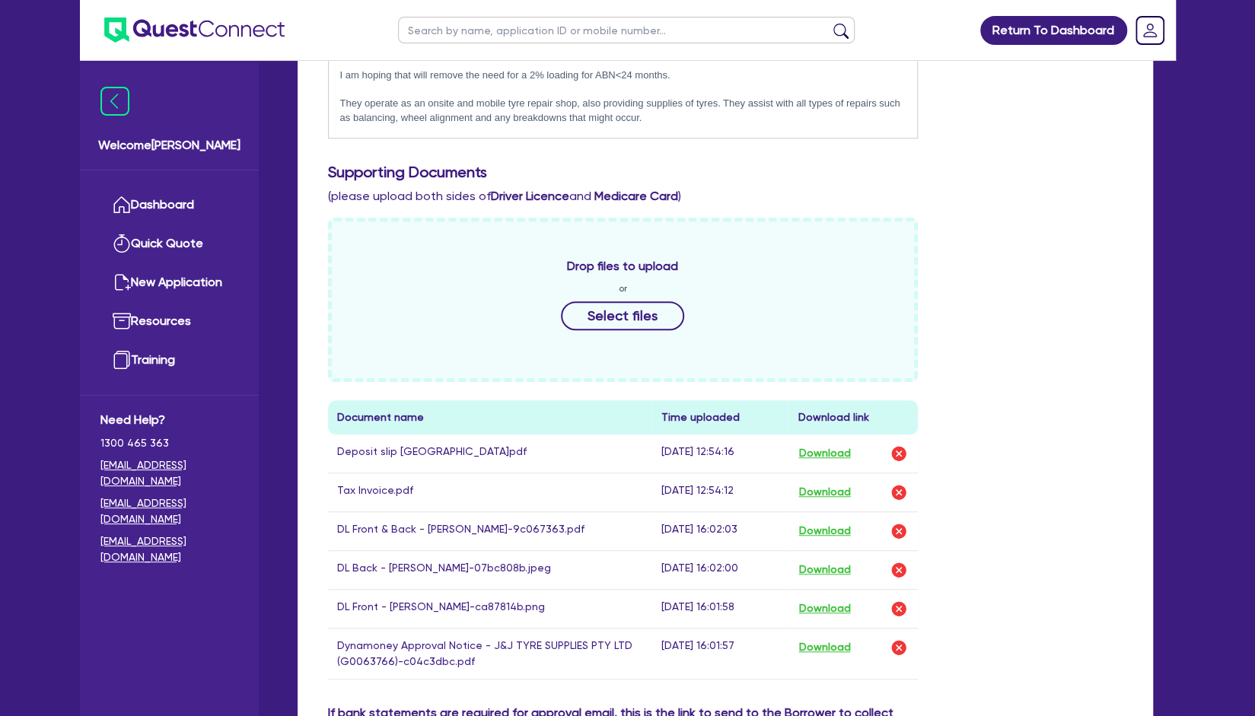
scroll to position [761, 0]
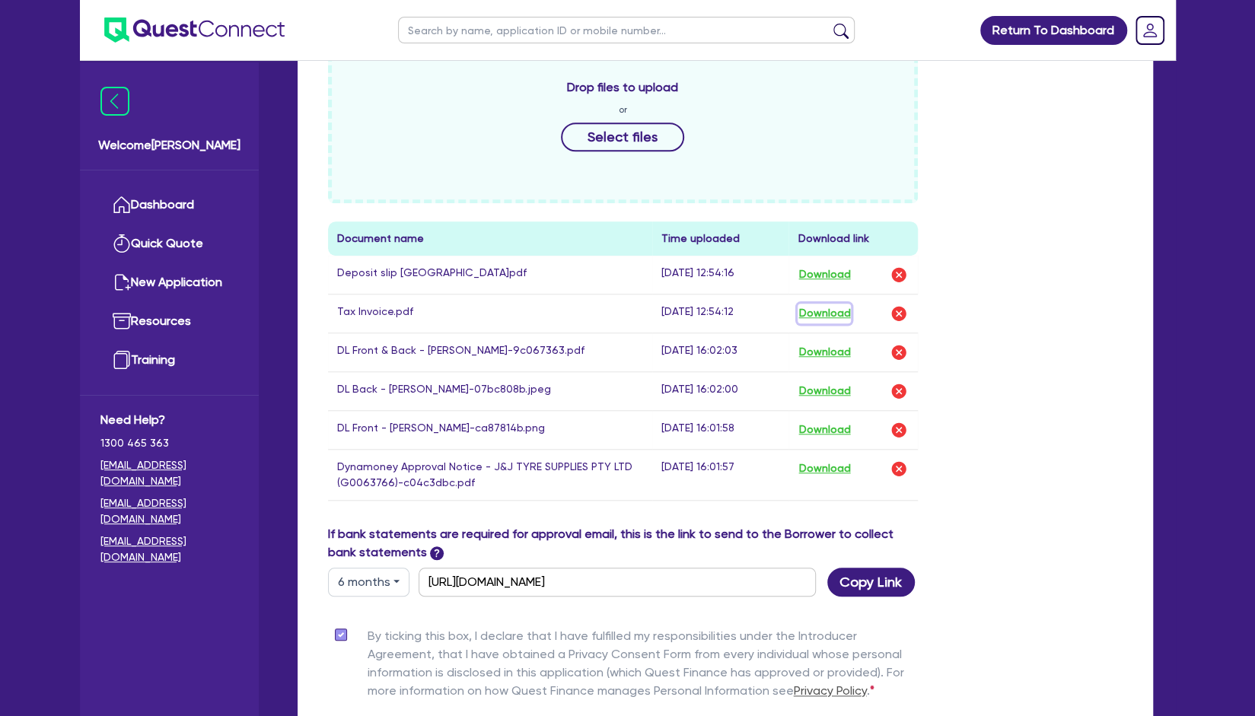
click at [839, 316] on button "Download" at bounding box center [824, 314] width 53 height 20
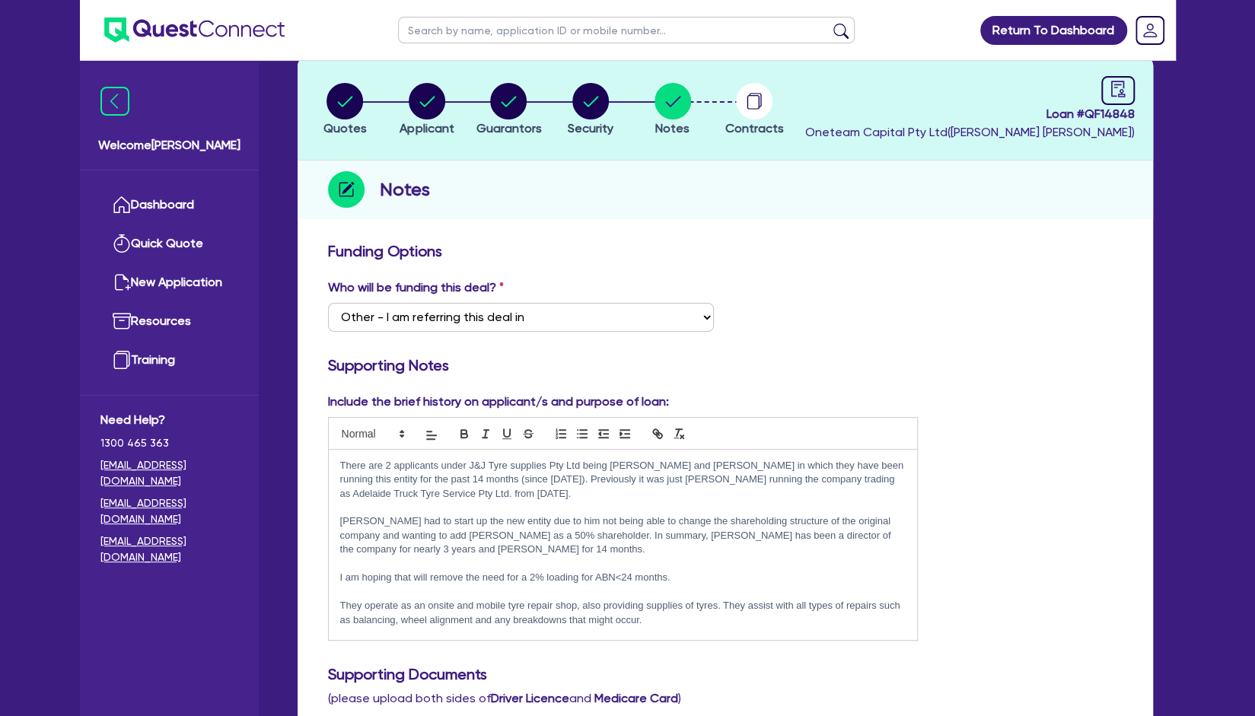
scroll to position [0, 0]
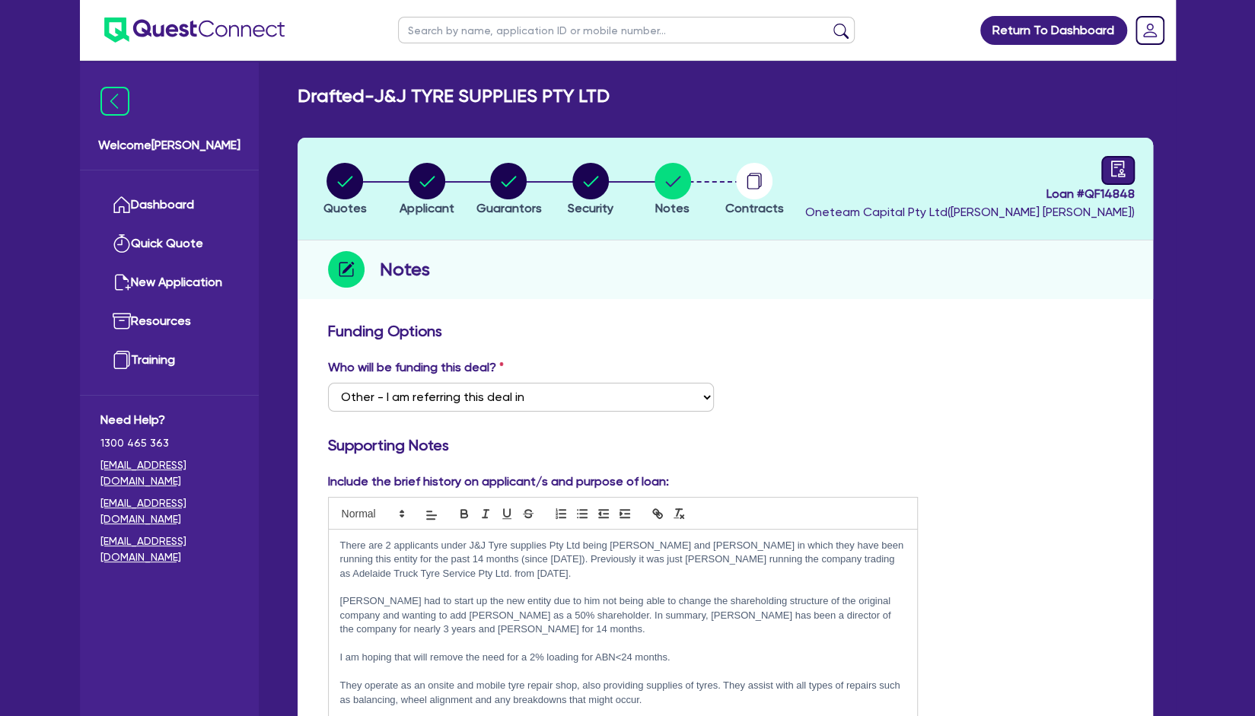
click at [1131, 165] on link at bounding box center [1118, 170] width 33 height 29
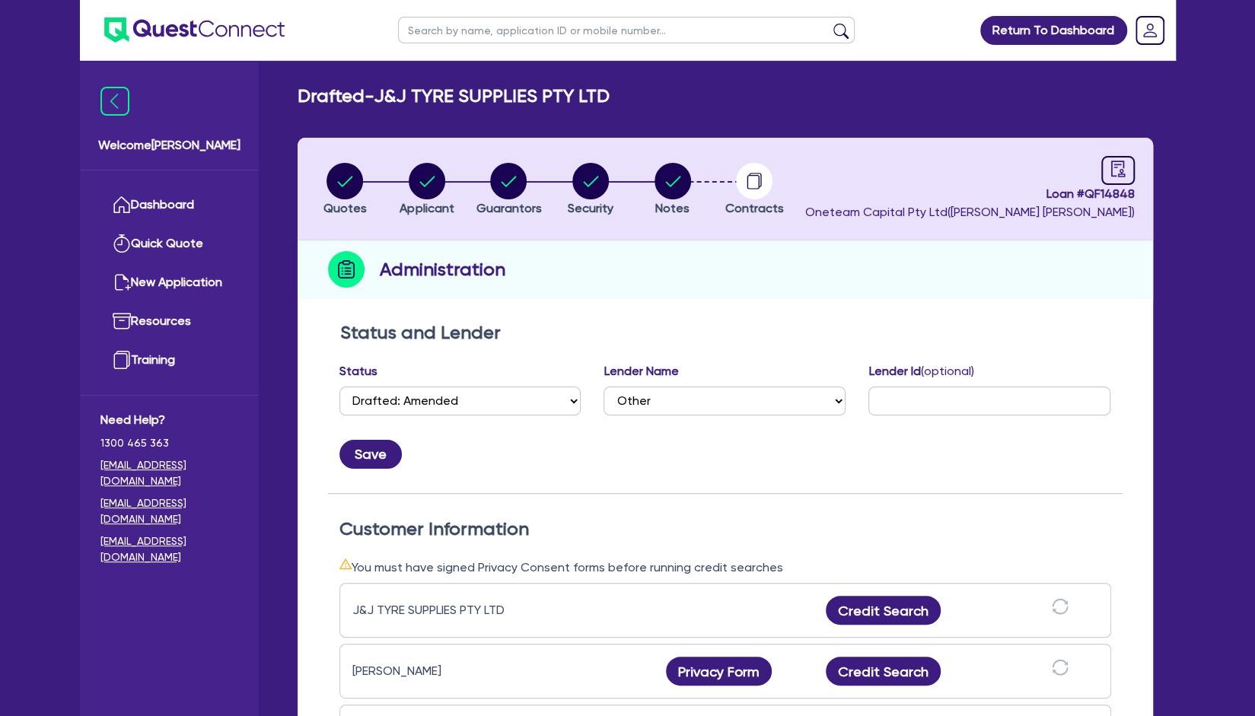
click at [534, 33] on input "text" at bounding box center [626, 30] width 457 height 27
click button "submit" at bounding box center [841, 33] width 24 height 21
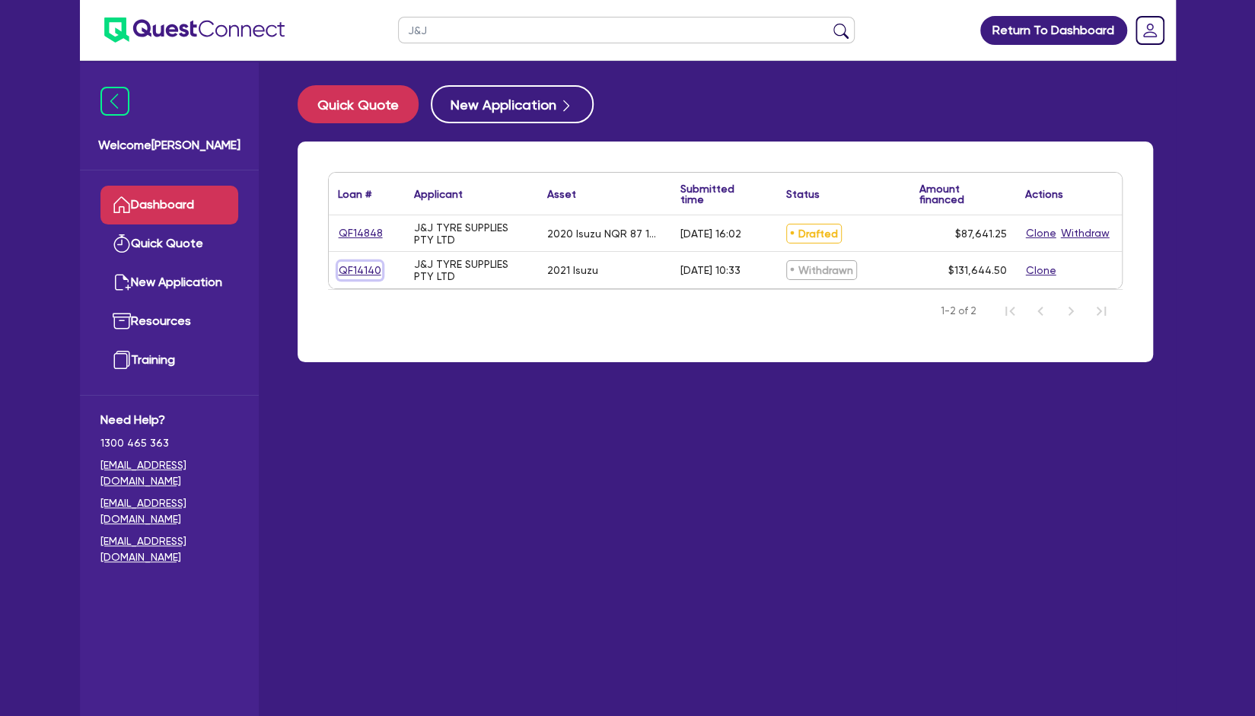
click at [352, 270] on link "QF14140" at bounding box center [360, 271] width 44 height 18
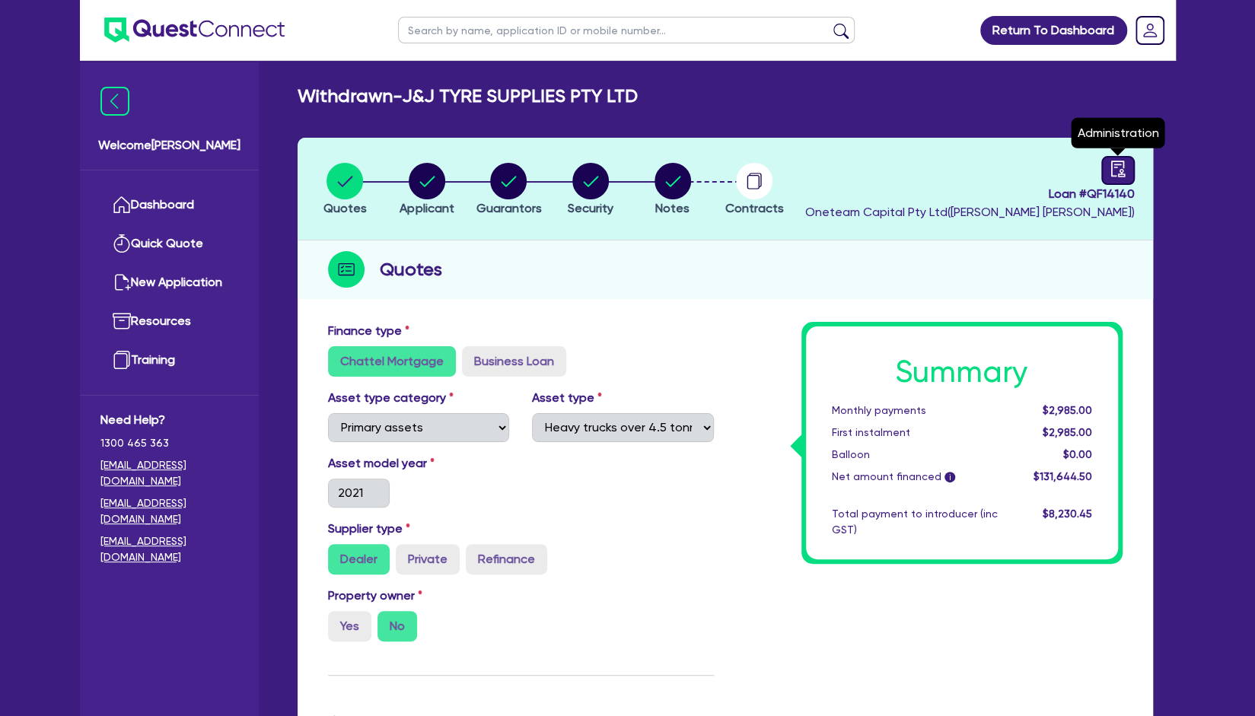
click at [1102, 162] on link at bounding box center [1118, 170] width 33 height 29
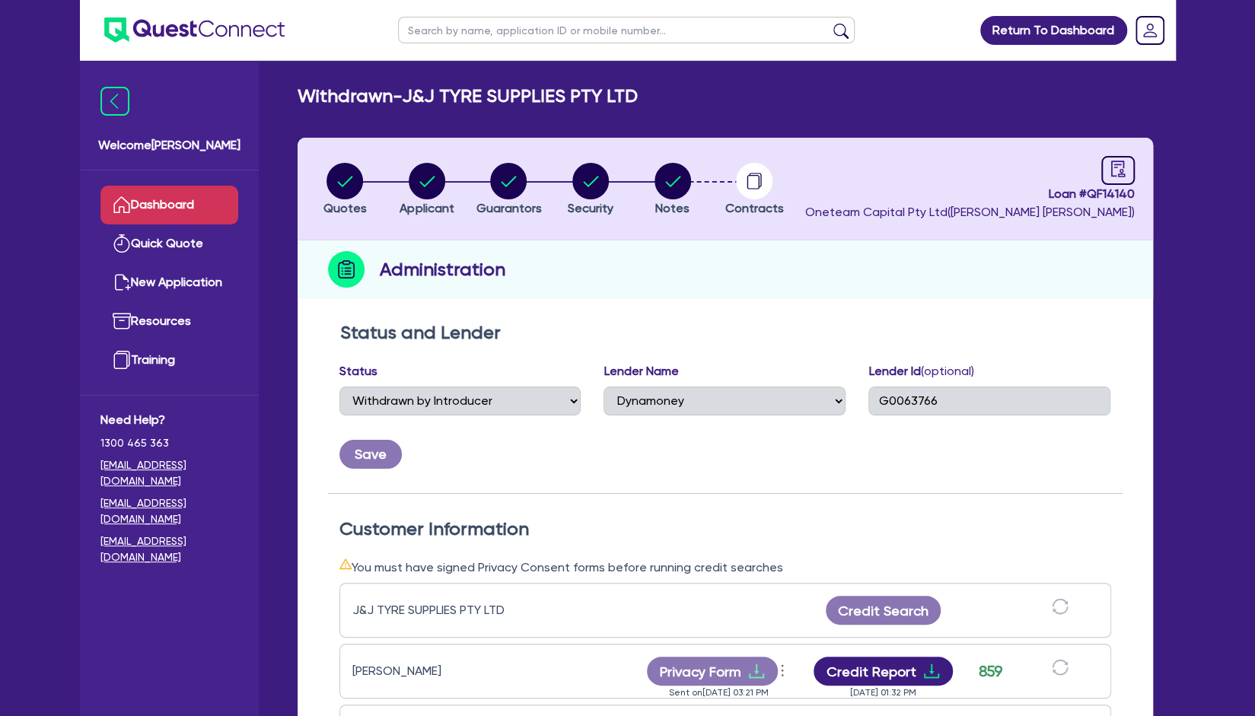
click at [171, 211] on link "Dashboard" at bounding box center [169, 205] width 138 height 39
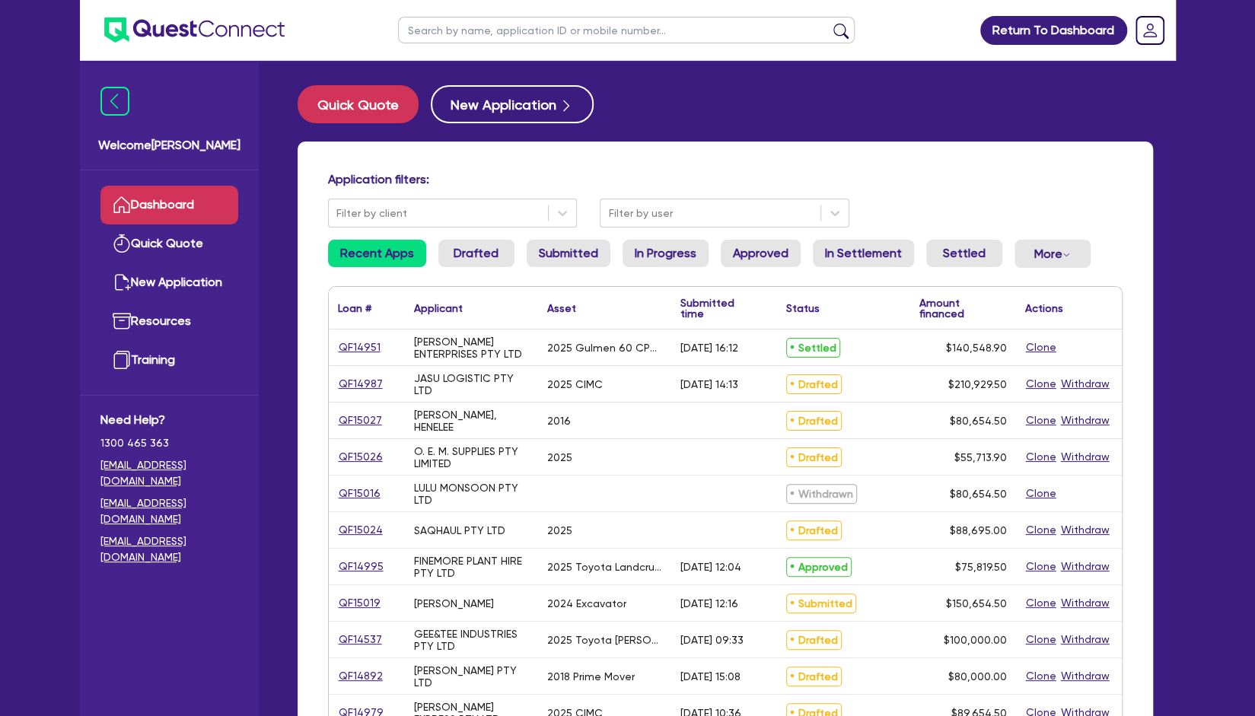
click at [460, 27] on input "text" at bounding box center [626, 30] width 457 height 27
click at [829, 23] on button "submit" at bounding box center [841, 33] width 24 height 21
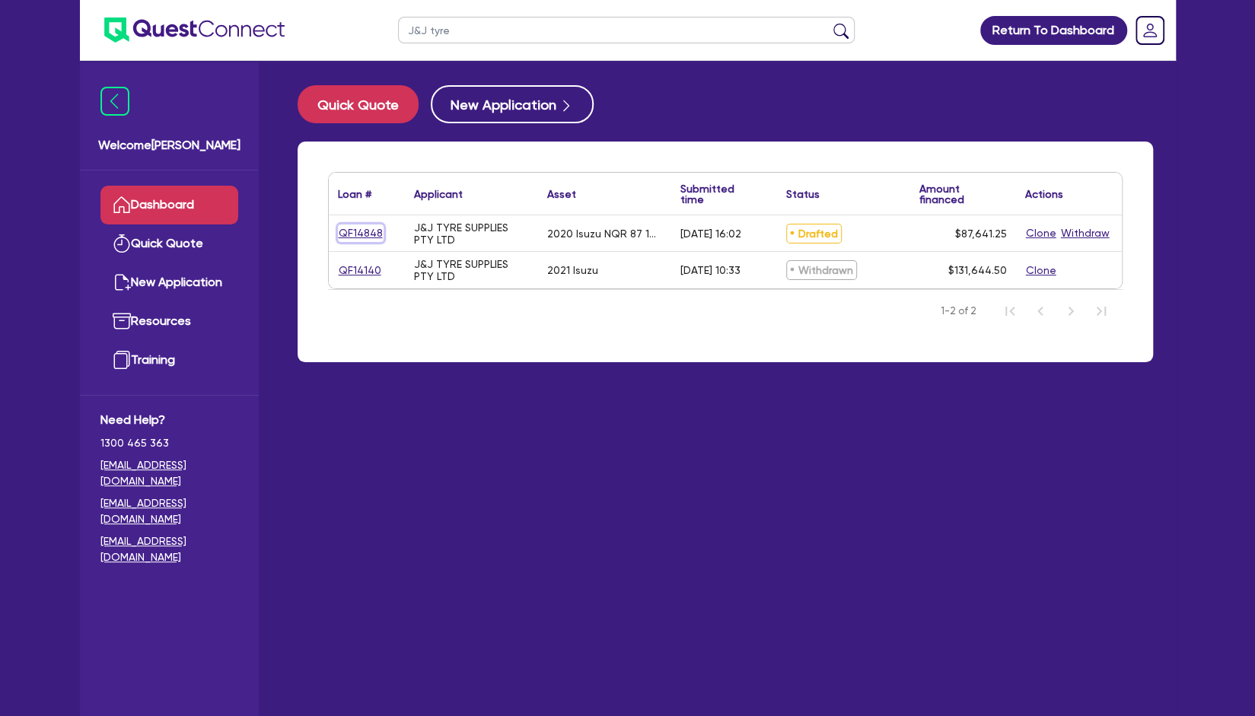
click at [361, 232] on link "QF14848" at bounding box center [361, 234] width 46 height 18
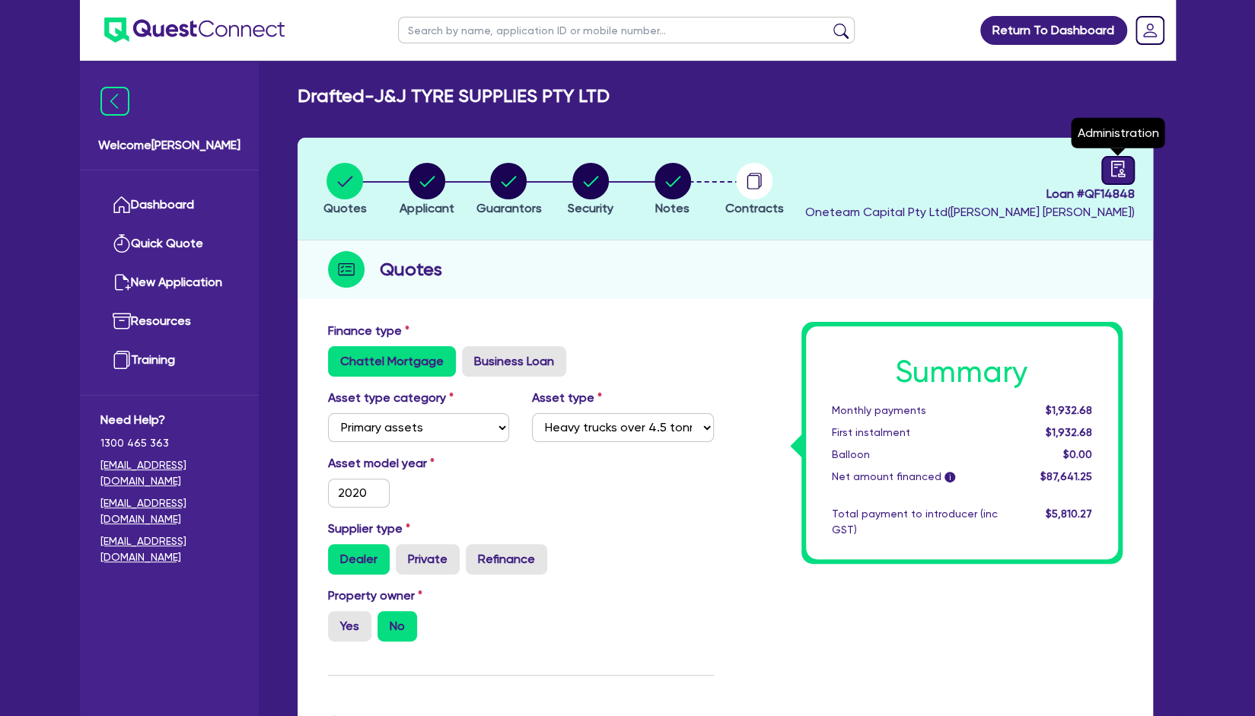
click at [1109, 157] on link at bounding box center [1118, 170] width 33 height 29
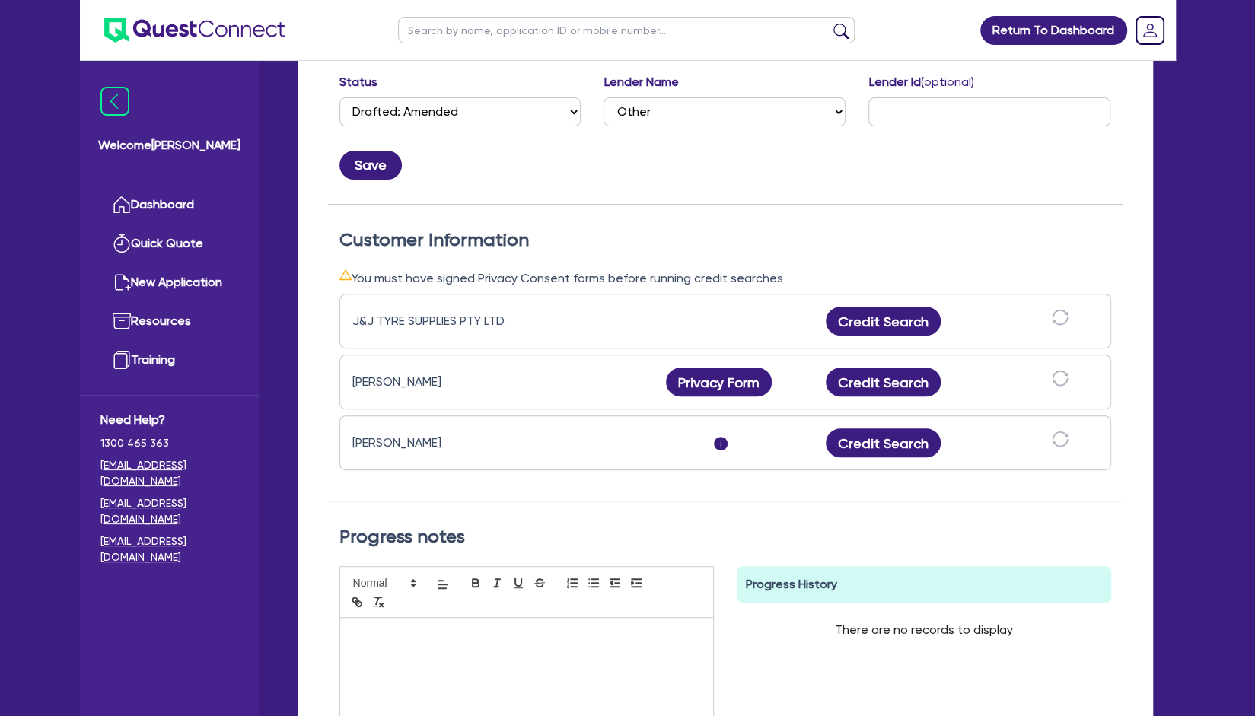
scroll to position [305, 0]
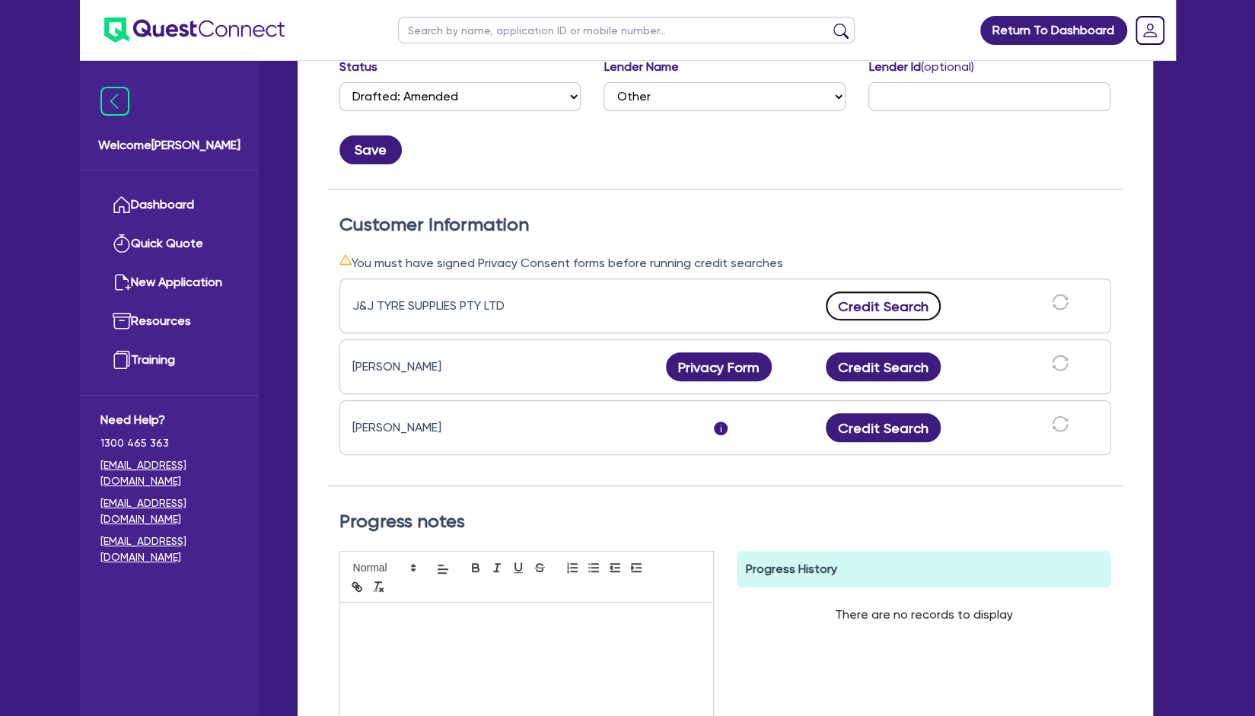
click at [895, 298] on button "Credit Search" at bounding box center [884, 306] width 116 height 29
click at [894, 299] on button "Credit Report" at bounding box center [883, 306] width 139 height 29
